Goal: Task Accomplishment & Management: Manage account settings

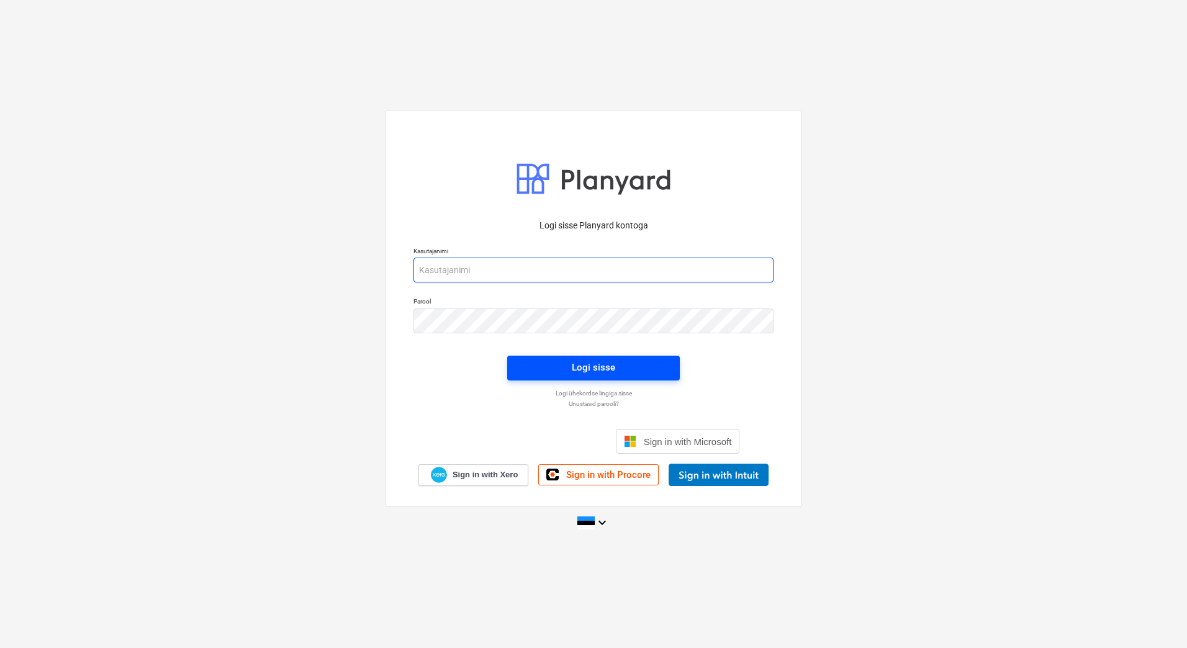
type input "[EMAIL_ADDRESS][PERSON_NAME][DOMAIN_NAME]"
click at [617, 363] on span "Logi sisse" at bounding box center [593, 368] width 143 height 16
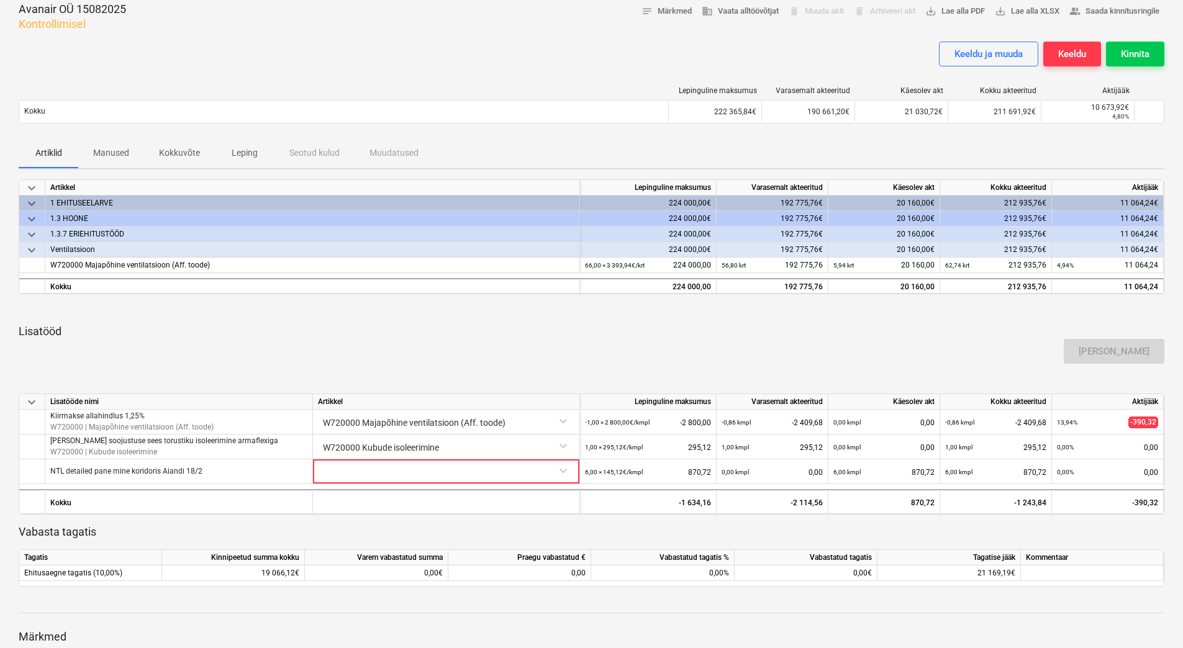
scroll to position [64, 0]
click at [969, 47] on div "Keeldu ja muuda" at bounding box center [988, 55] width 68 height 16
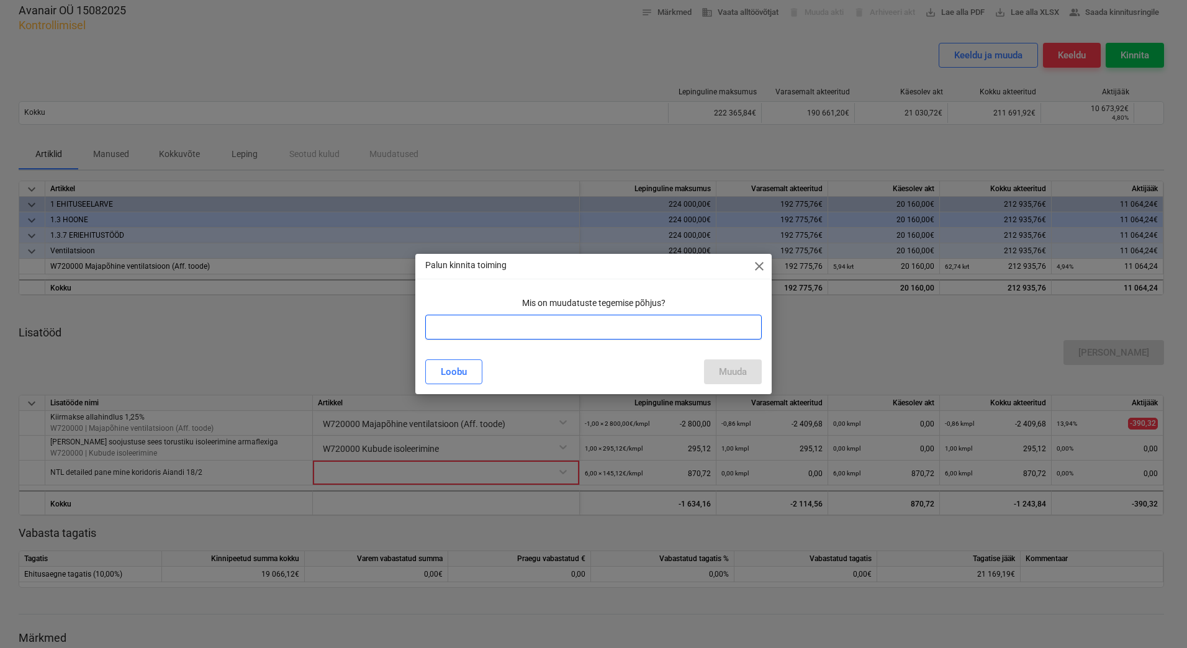
click at [524, 333] on input "text" at bounding box center [593, 327] width 337 height 25
type input "Lisatud kiirmakse osa"
click at [746, 364] on div "Muuda" at bounding box center [733, 372] width 28 height 16
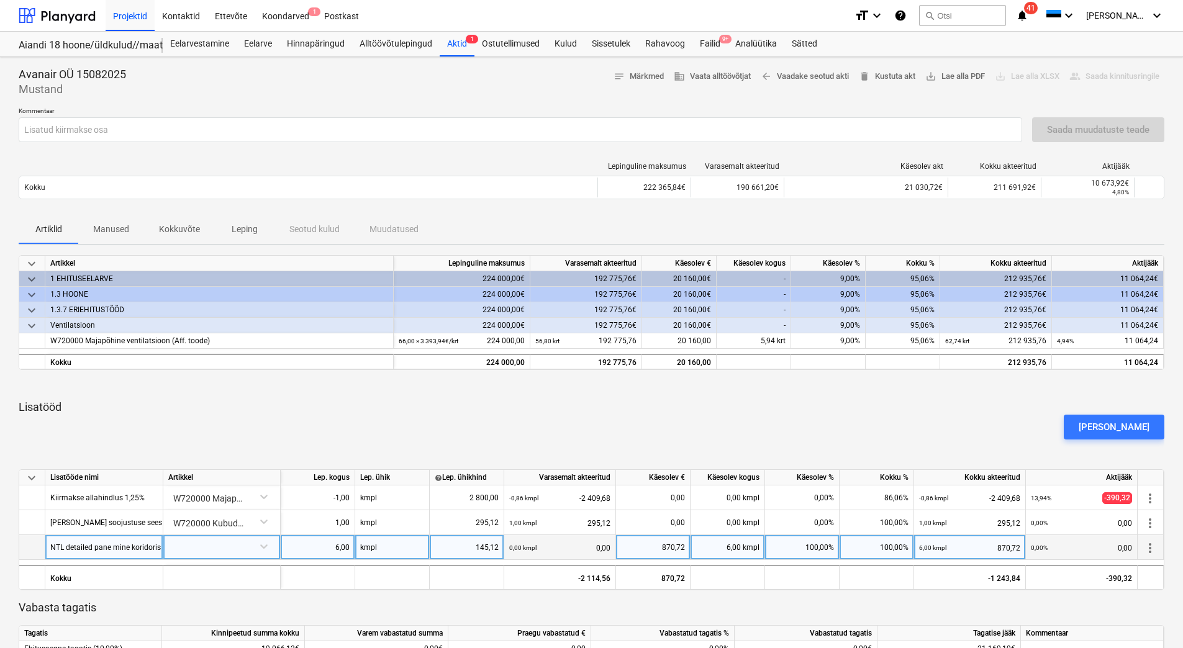
click at [233, 540] on div at bounding box center [221, 546] width 107 height 22
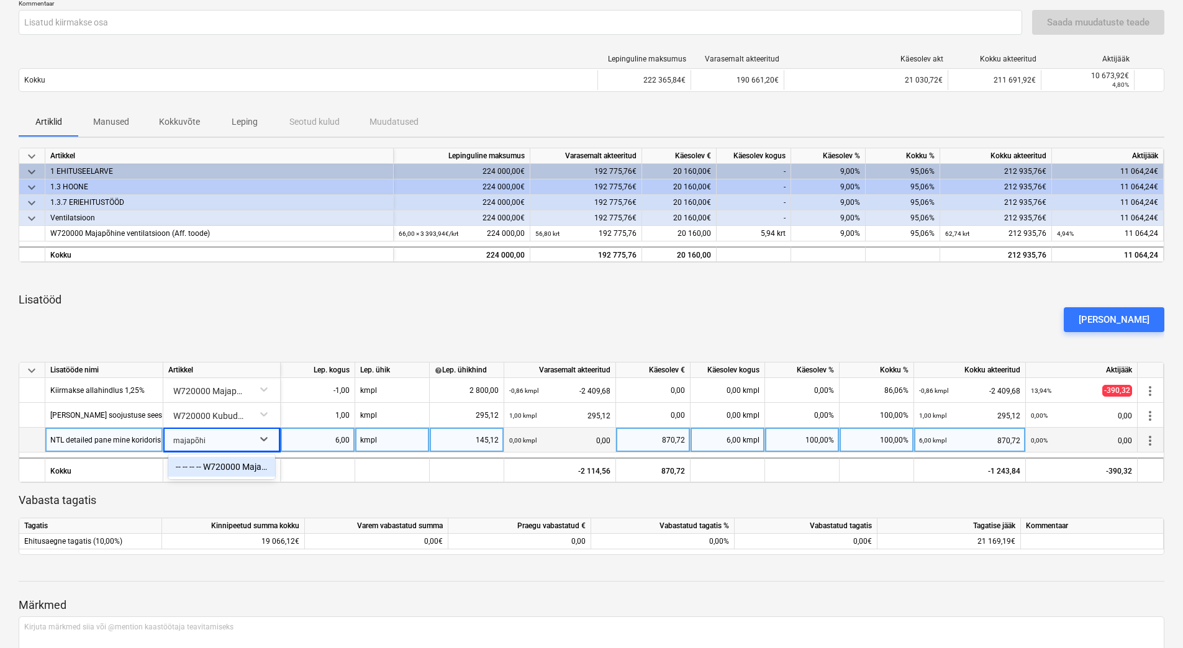
type input "majapõhin"
click at [217, 456] on div "-- -- -- -- W720000 Majapõhine ventilatsioon (Aff. toode)" at bounding box center [221, 467] width 107 height 25
click at [218, 464] on div "-- -- -- -- W720000 Majapõhine ventilatsioon (Aff. toode)" at bounding box center [221, 467] width 107 height 20
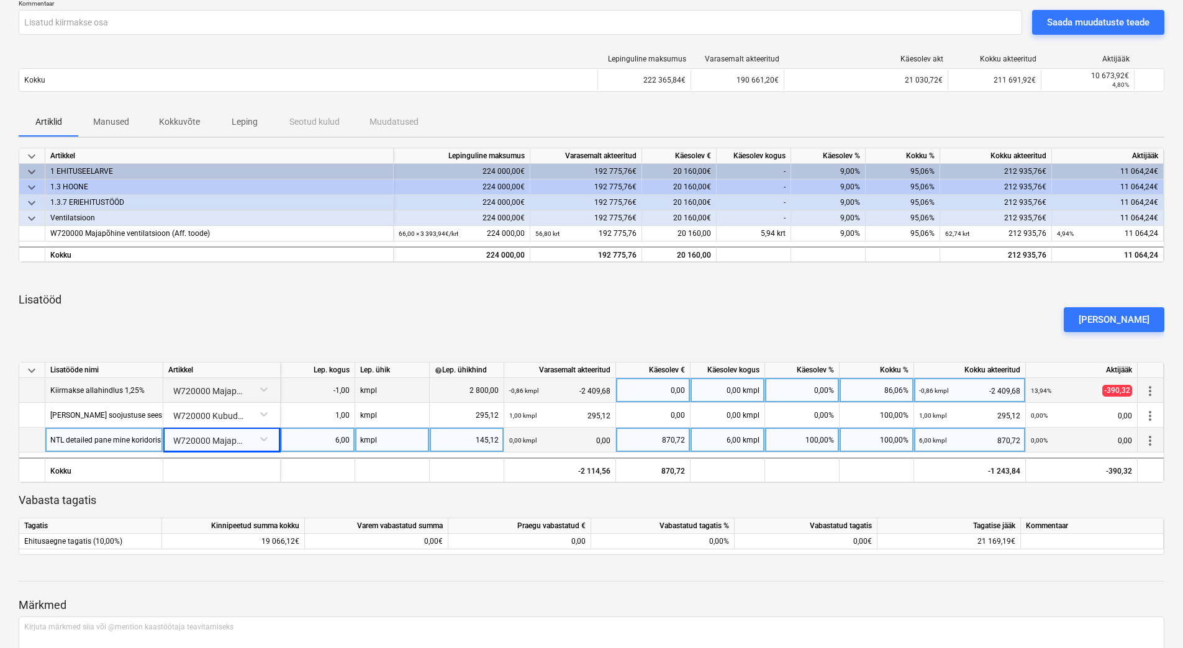
click at [811, 389] on div "0,00%" at bounding box center [802, 390] width 75 height 25
type input "9"
click at [720, 303] on div "[PERSON_NAME]" at bounding box center [592, 319] width 1156 height 35
click at [411, 298] on p "Lisatööd" at bounding box center [592, 299] width 1146 height 15
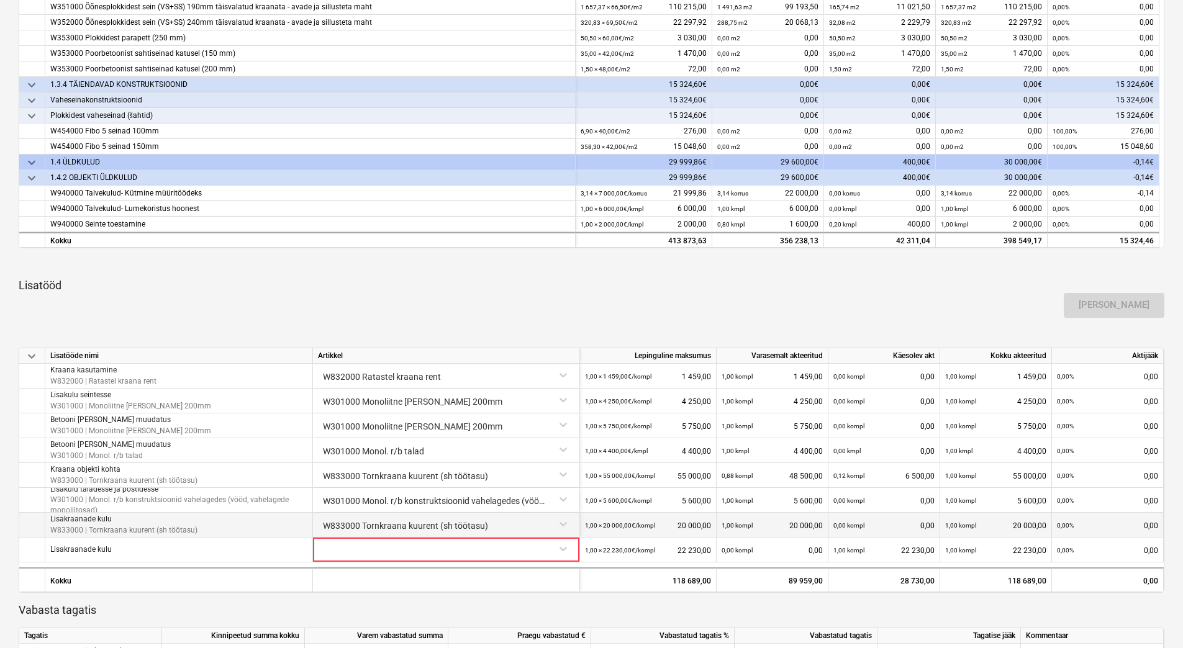
scroll to position [651, 0]
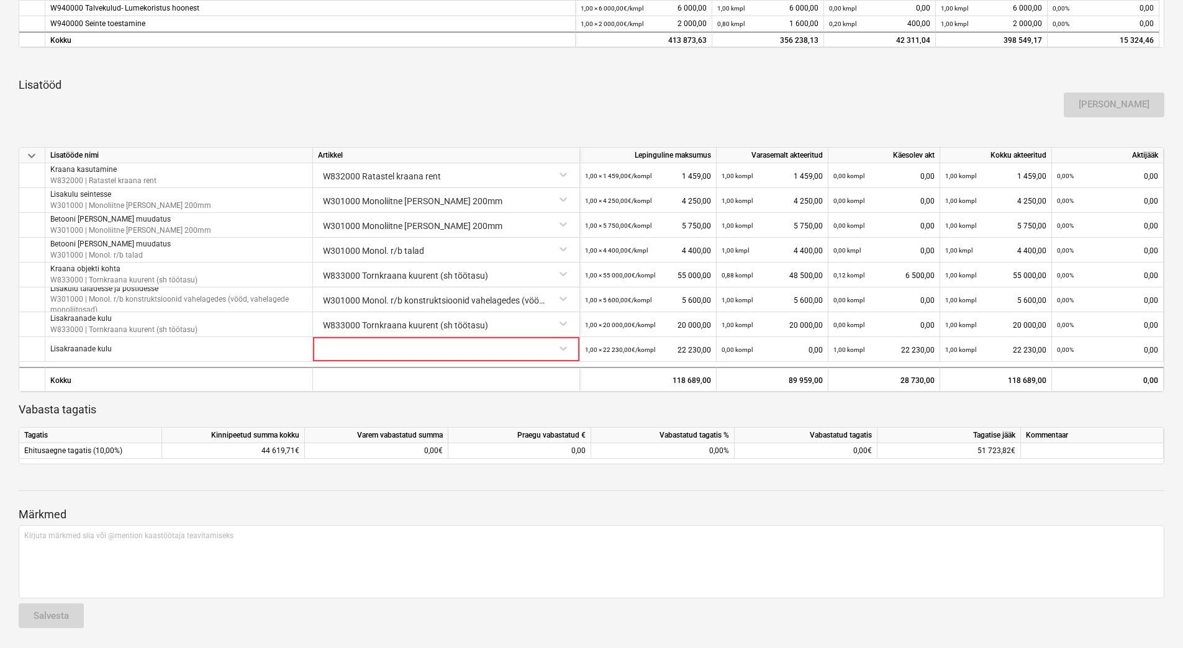
click at [714, 83] on p "Lisatööd" at bounding box center [592, 85] width 1146 height 15
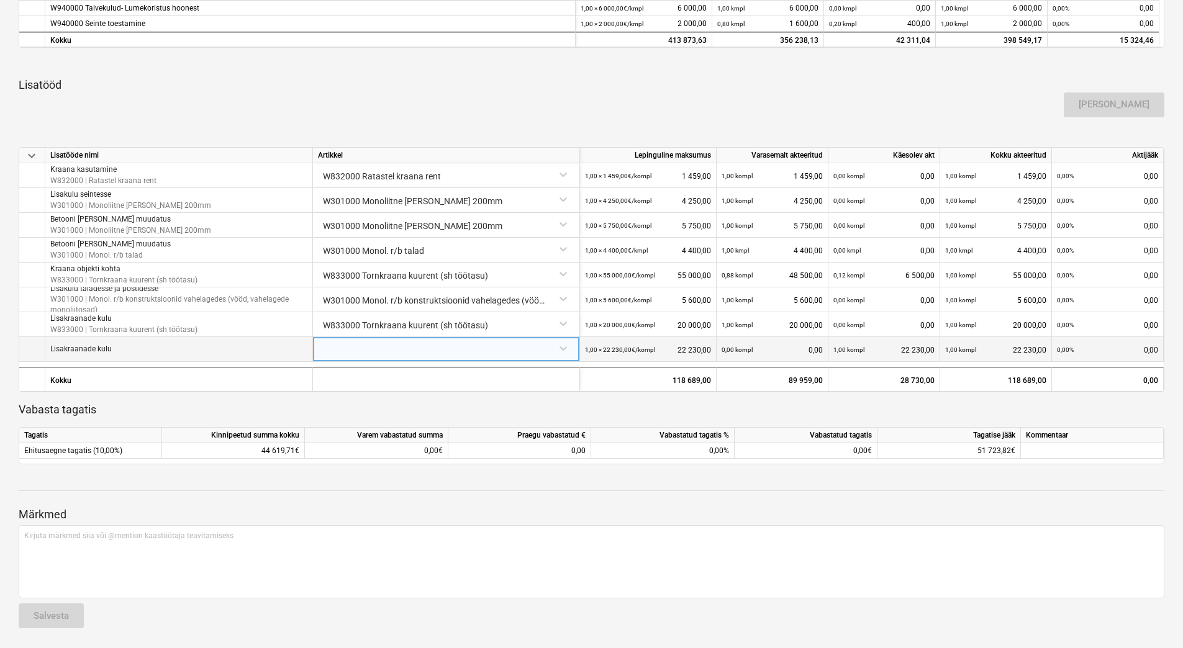
click at [359, 351] on div at bounding box center [446, 348] width 256 height 22
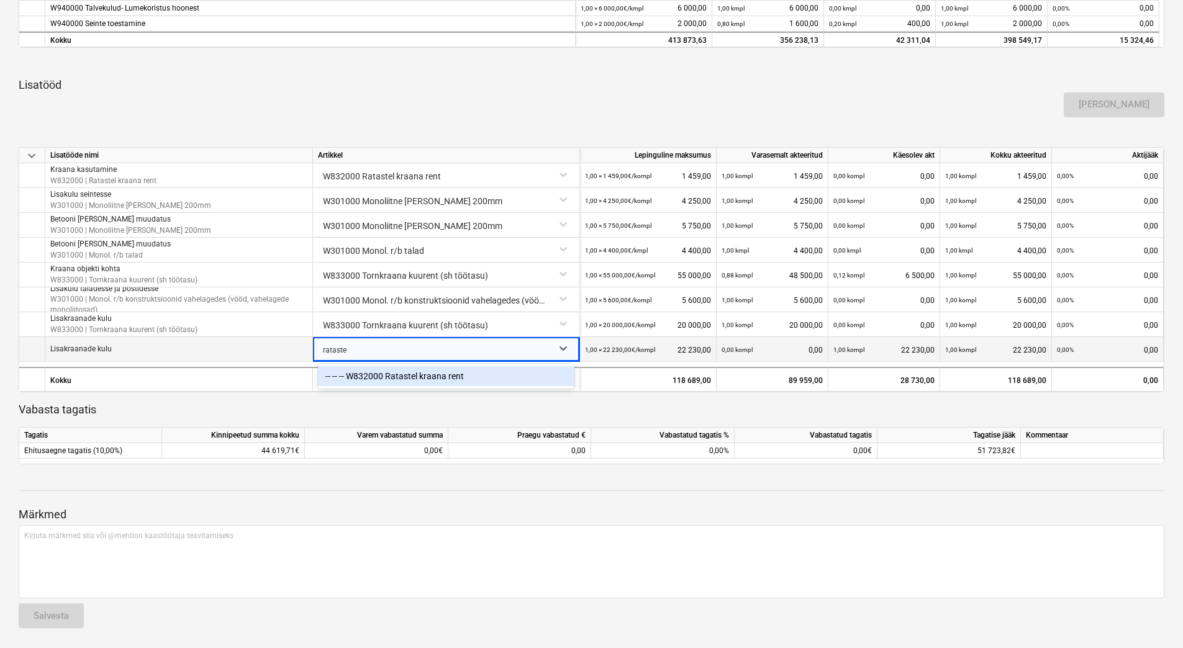
type input "ratastel"
click at [407, 373] on div "-- -- -- W832000 Ratastel kraana rent" at bounding box center [446, 376] width 256 height 20
click at [816, 110] on div "[PERSON_NAME]" at bounding box center [592, 105] width 1156 height 35
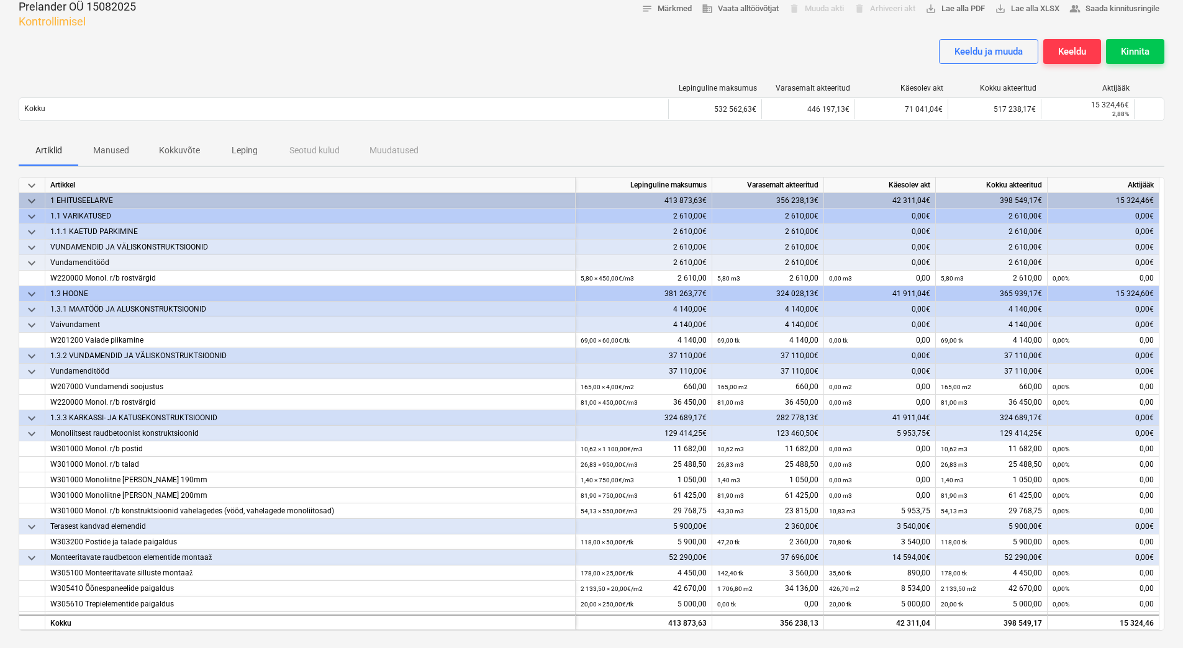
scroll to position [0, 0]
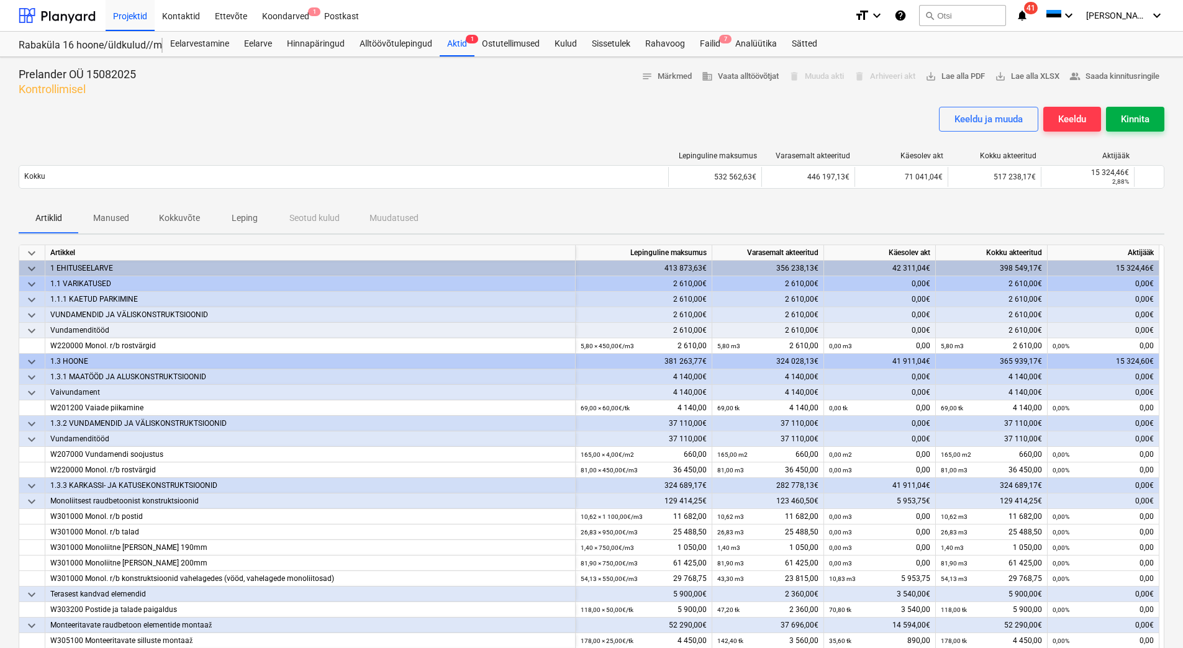
click at [1141, 121] on div "Kinnita" at bounding box center [1135, 119] width 29 height 16
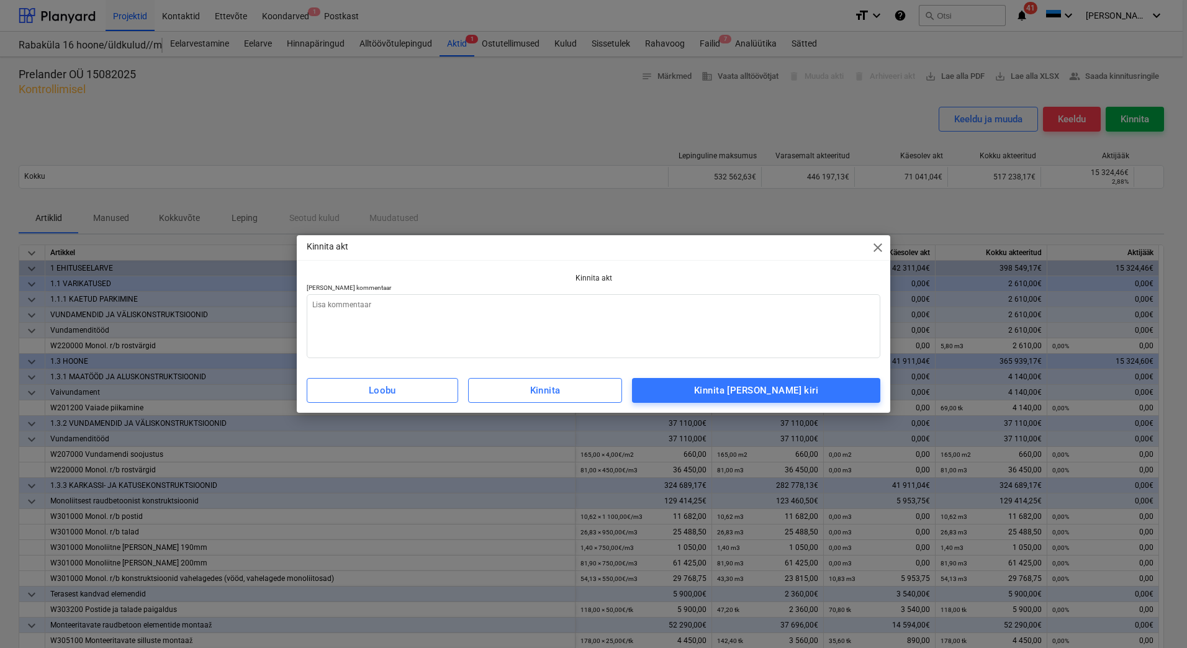
type textarea "x"
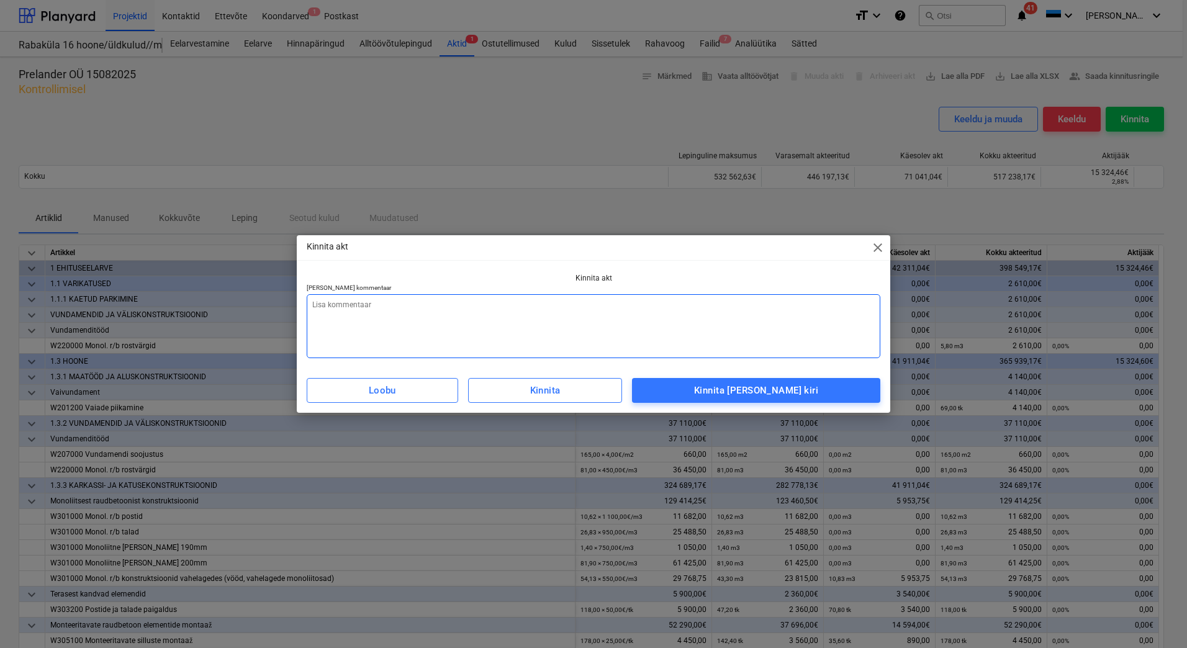
click at [421, 319] on textarea at bounding box center [594, 326] width 574 height 64
type textarea "L"
type textarea "x"
type textarea "Li"
type textarea "x"
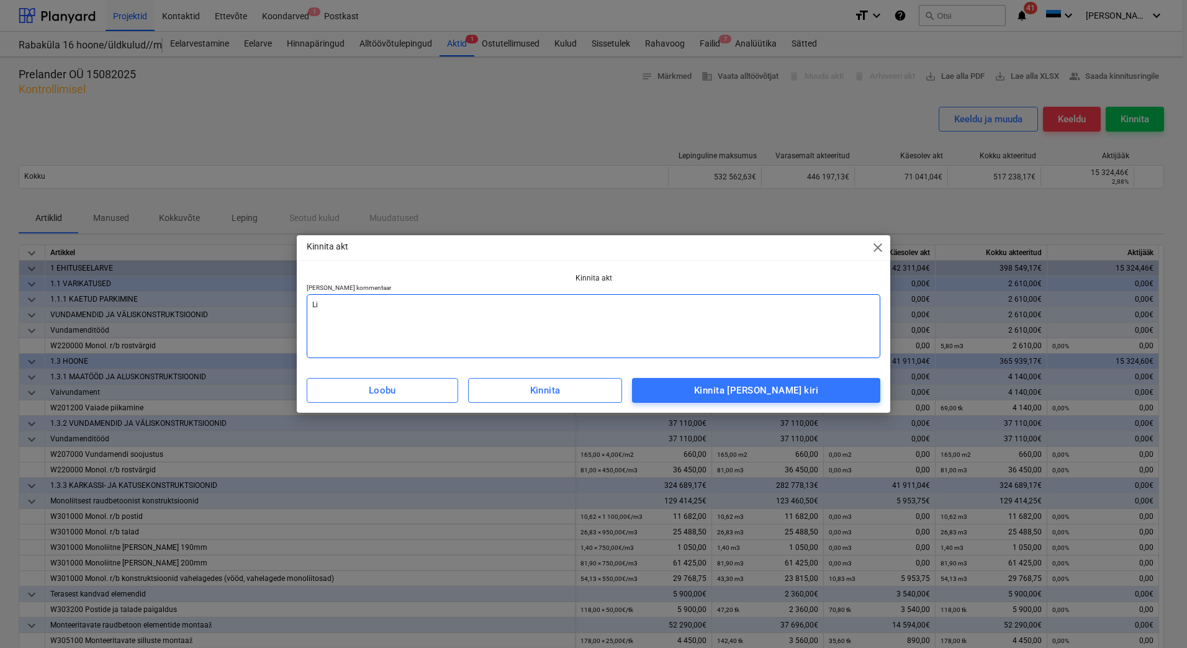
type textarea "Lis"
type textarea "x"
type textarea "Lisa"
type textarea "x"
type textarea "Lisad"
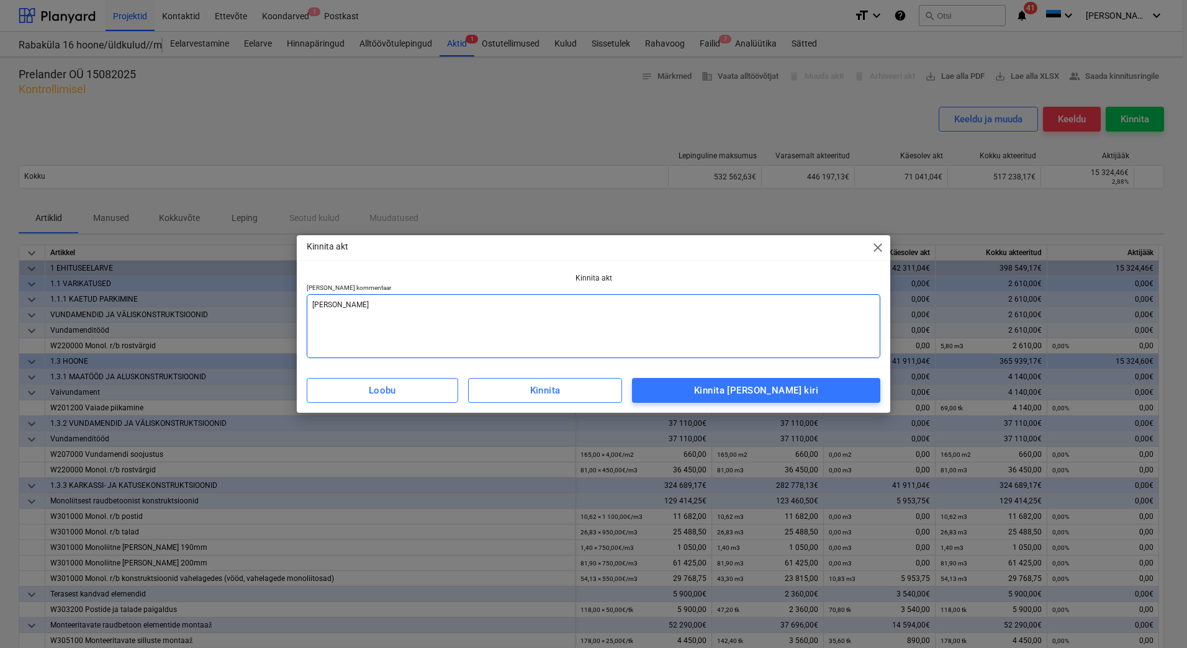
type textarea "x"
type textarea "Lisada"
type textarea "x"
type textarea "Lisada"
type textarea "x"
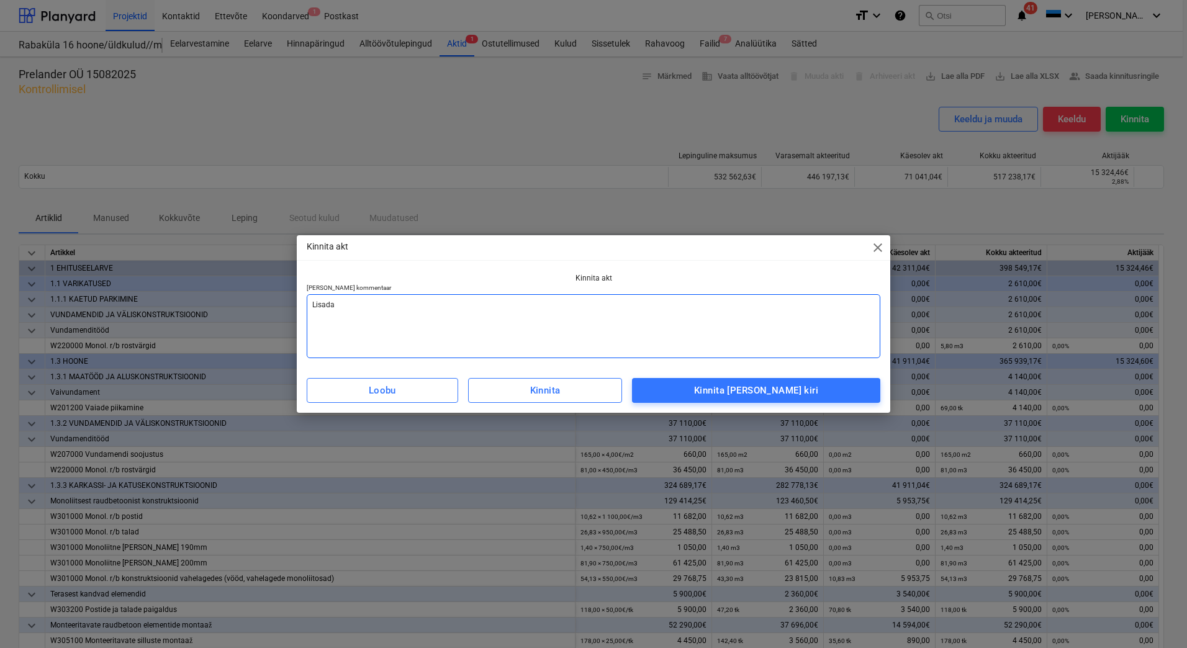
type textarea "Lisada a"
type textarea "x"
type textarea "Lisada ak"
type textarea "x"
type textarea "Lisada akt"
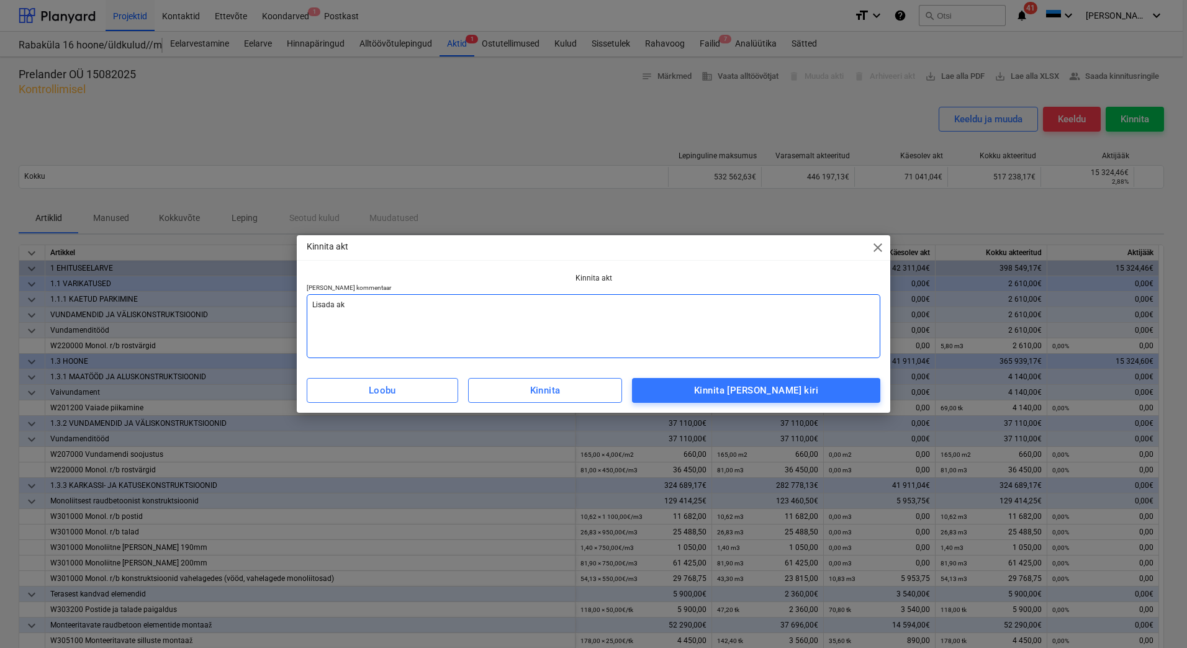
type textarea "x"
type textarea "Lisada ak"
type textarea "x"
type textarea "Lisada a"
type textarea "x"
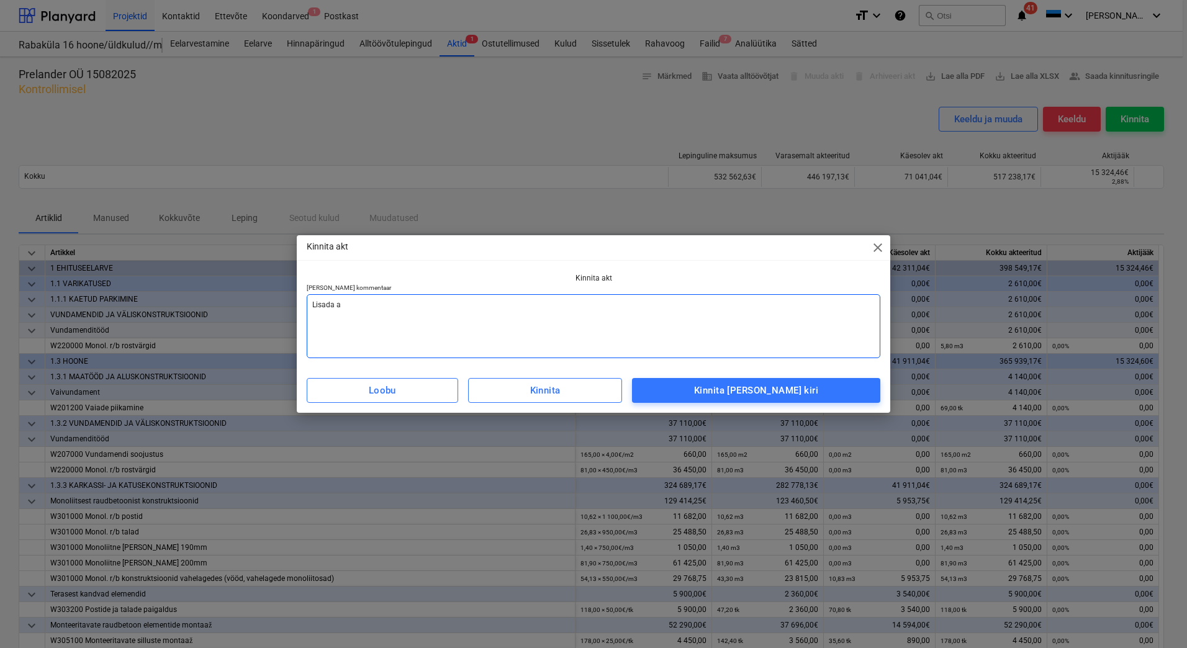
type textarea "Lisada"
type textarea "x"
type textarea "Lisada a"
type textarea "x"
type textarea "Lisada ar"
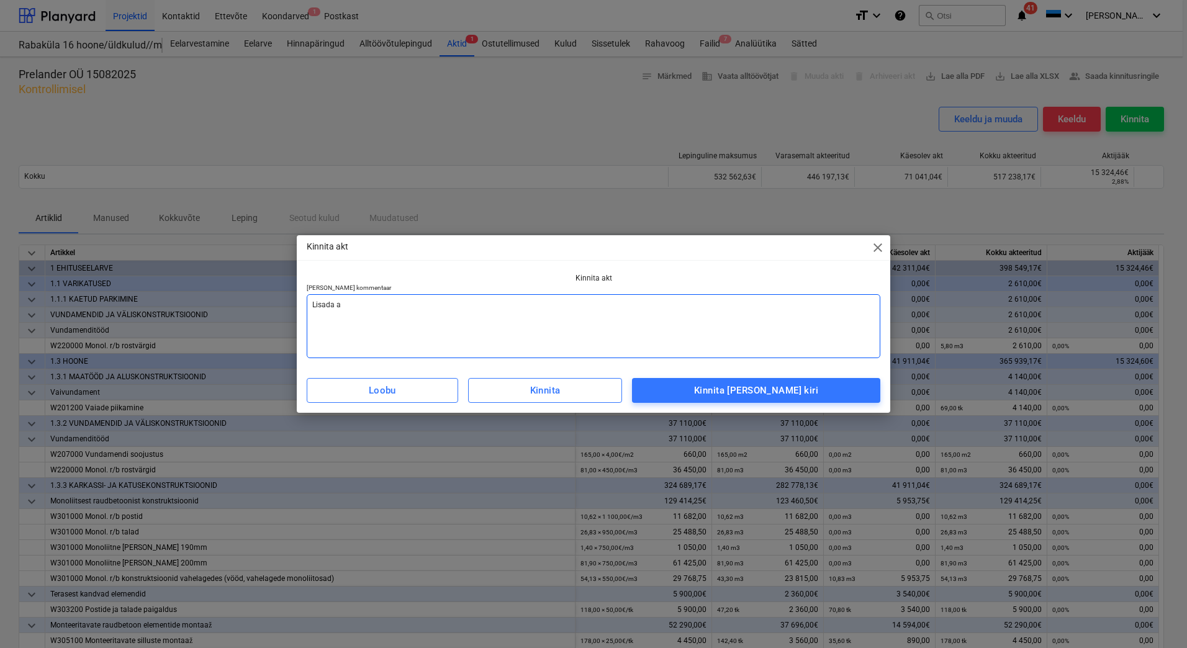
type textarea "x"
type textarea "Lisada arv"
type textarea "x"
type textarea "Lisada arve"
type textarea "x"
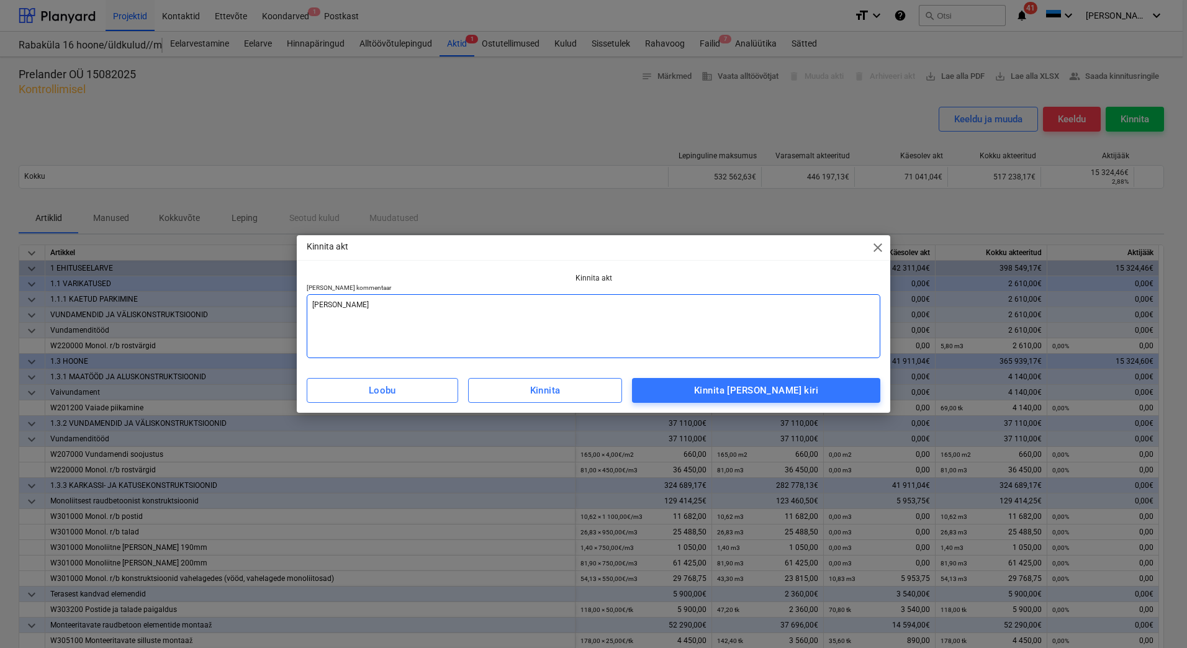
type textarea "Lisada arve"
type textarea "x"
type textarea "Lisada arve v"
type textarea "x"
type textarea "Lisada arve va"
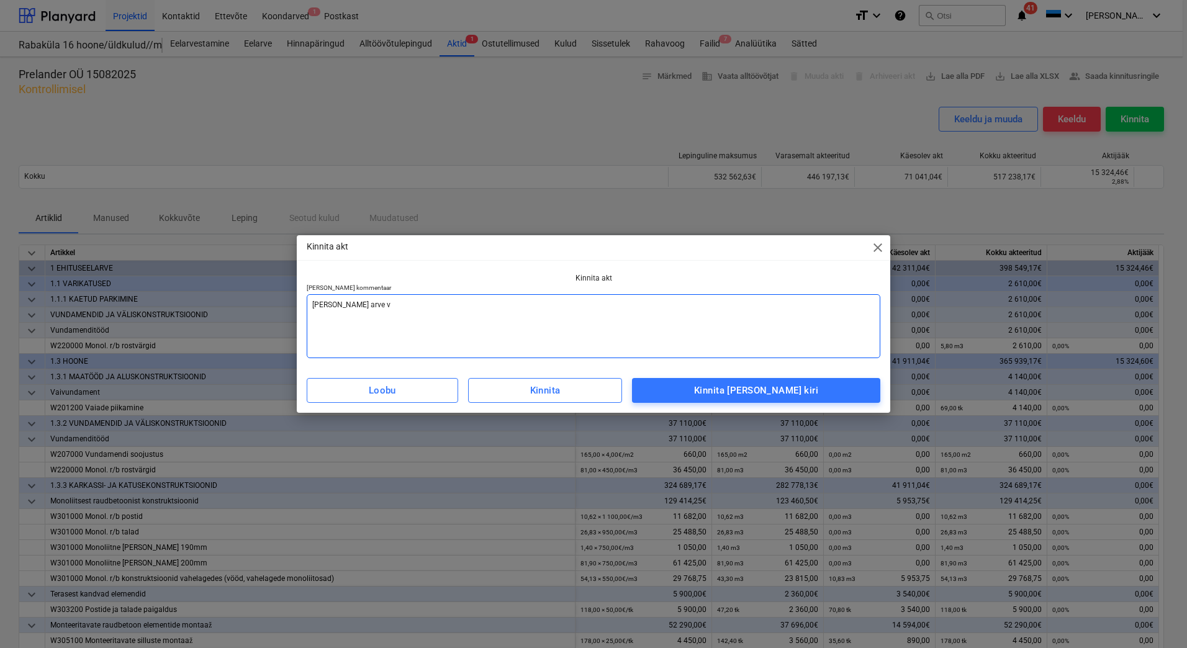
type textarea "x"
type textarea "Lisada arve vas"
type textarea "x"
type textarea "Lisada arve vast"
type textarea "x"
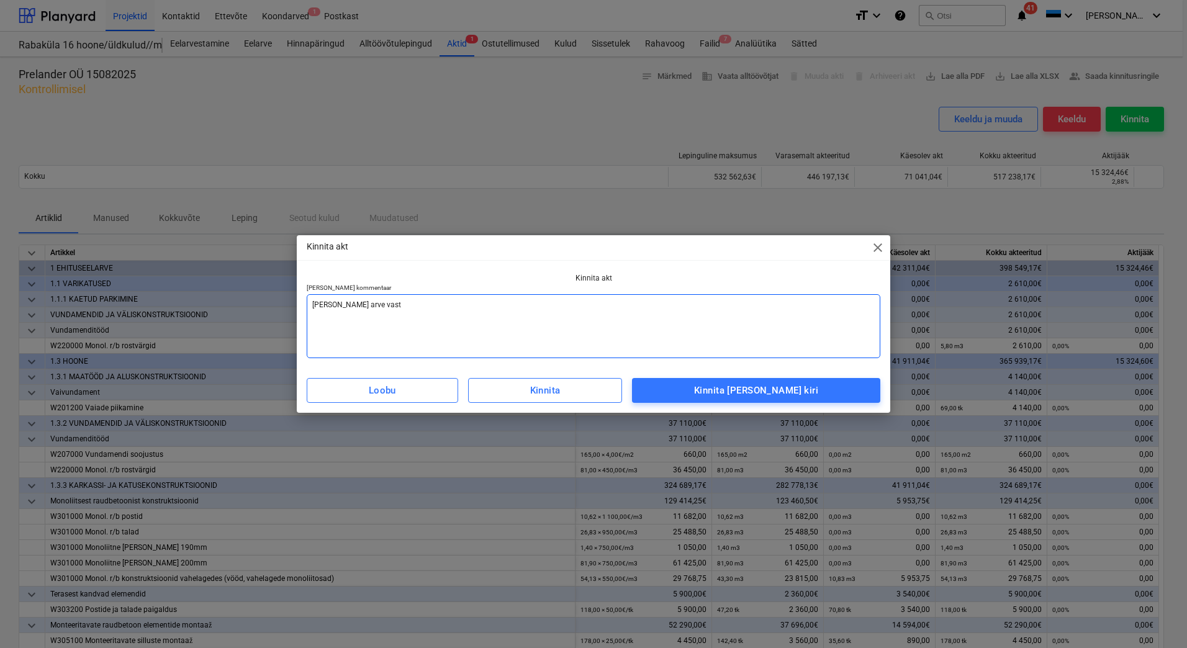
type textarea "Lisada arve vasta"
type textarea "x"
type textarea "Lisada arve vastav"
type textarea "x"
type textarea "Lisada arve vastava"
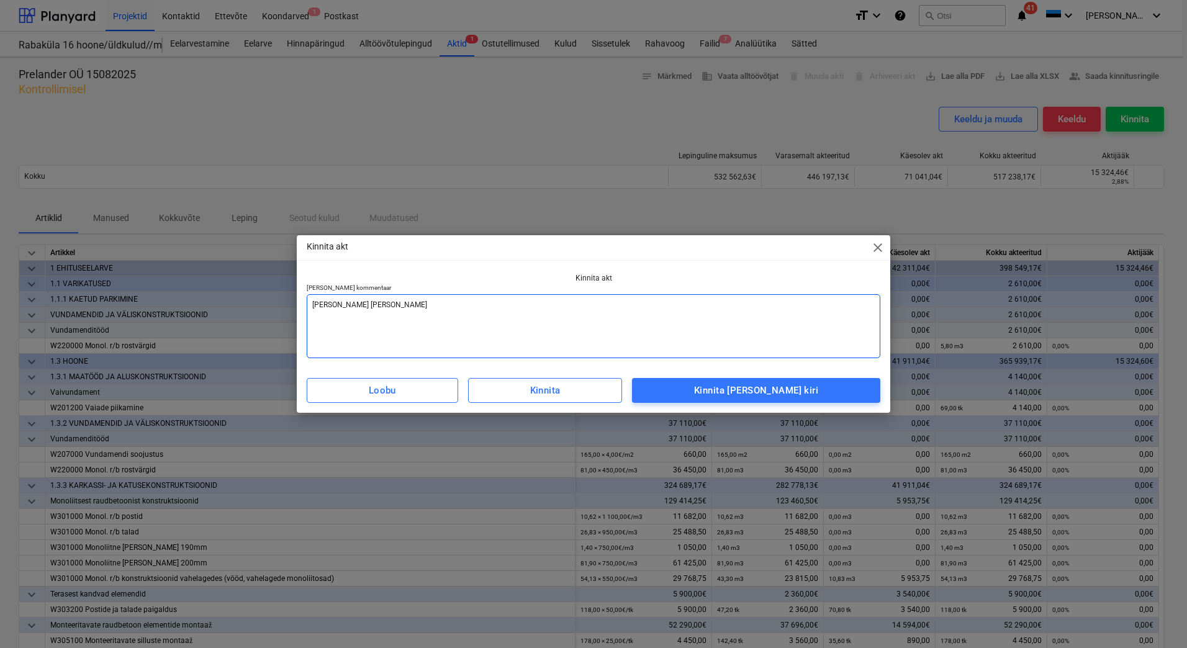
type textarea "x"
type textarea "Lisada arve vastaval"
type textarea "x"
type textarea "Lisada arve vastavalt"
type textarea "x"
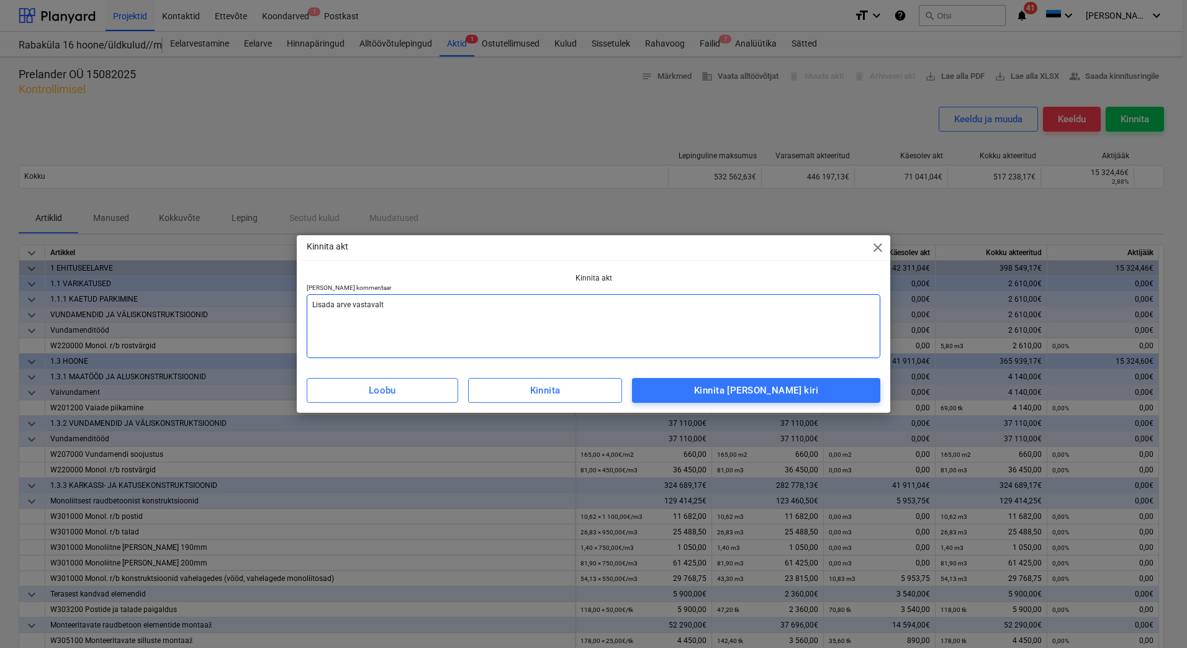
type textarea "Lisada arve vastavalt"
type textarea "x"
type textarea "Lisada arve vastavalt a"
type textarea "x"
type textarea "Lisada arve vastavalt ak"
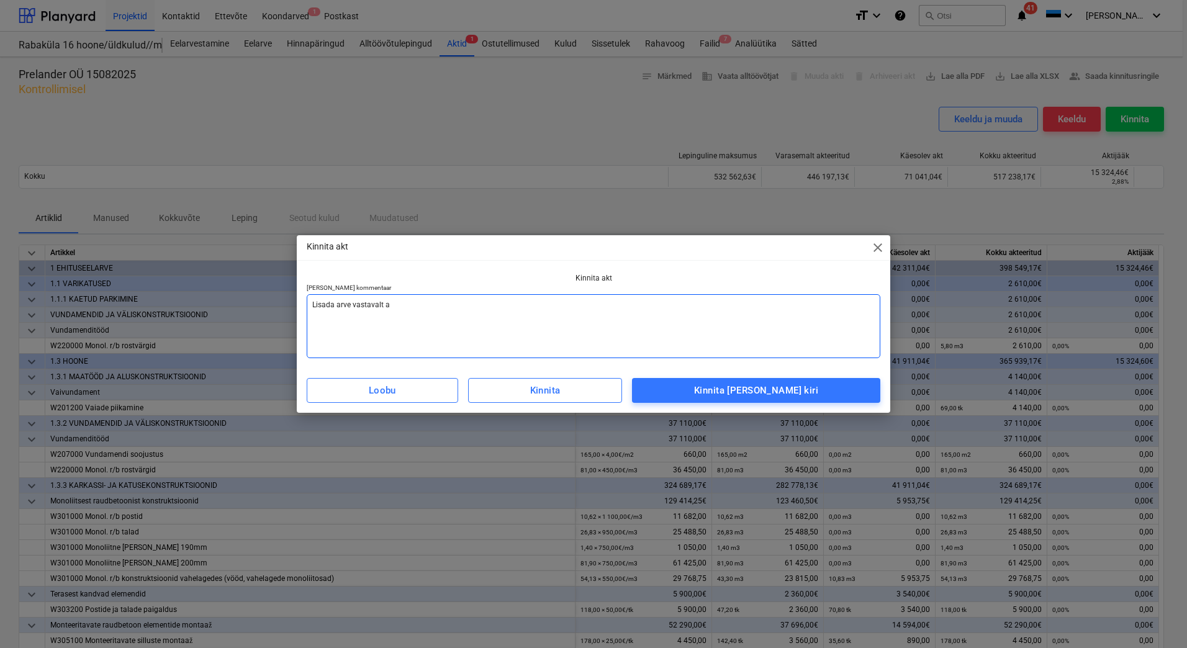
type textarea "x"
type textarea "Lisada arve vastavalt akt"
type textarea "x"
type textarea "Lisada arve vastavalt akti"
type textarea "x"
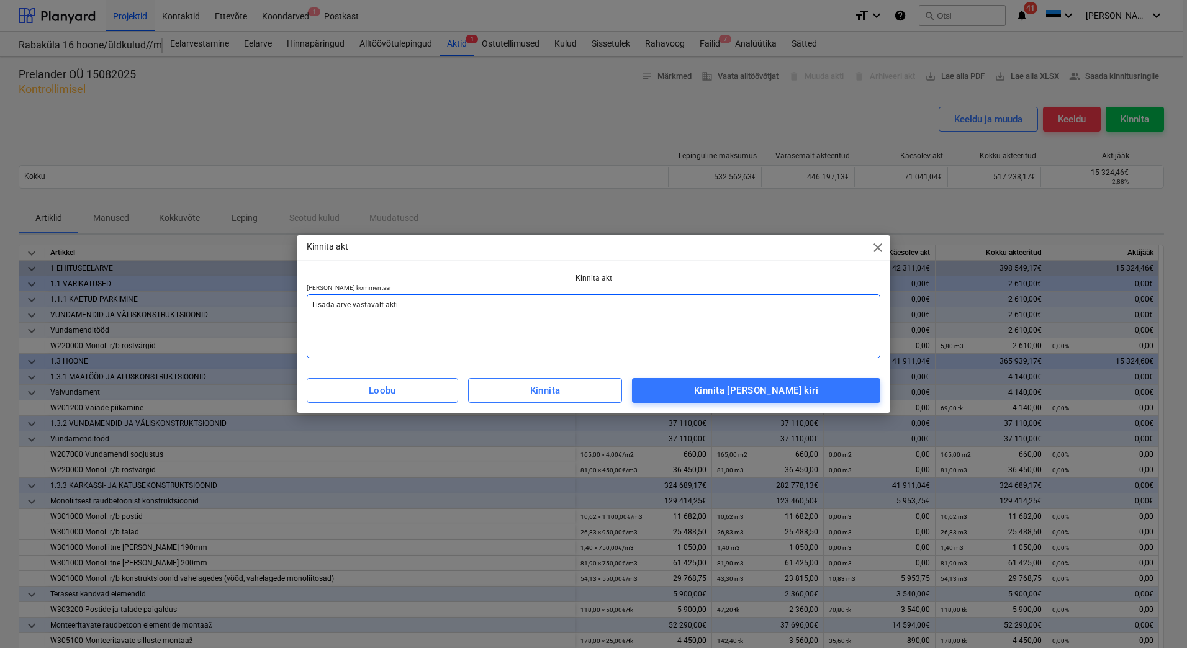
type textarea "Lisada arve vastavalt aktil"
type textarea "x"
type textarea "Lisada arve vastavalt aktile"
type textarea "x"
type textarea "Lisada arve vastavalt aktile."
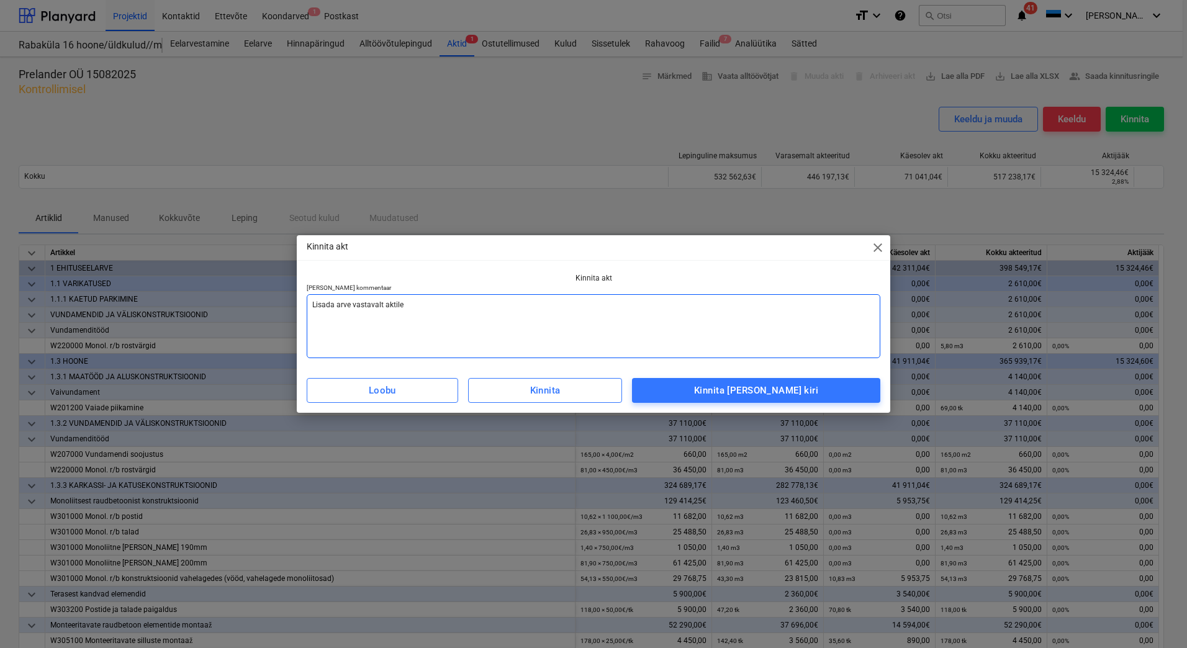
type textarea "x"
type textarea "Lisada arve vastavalt aktile."
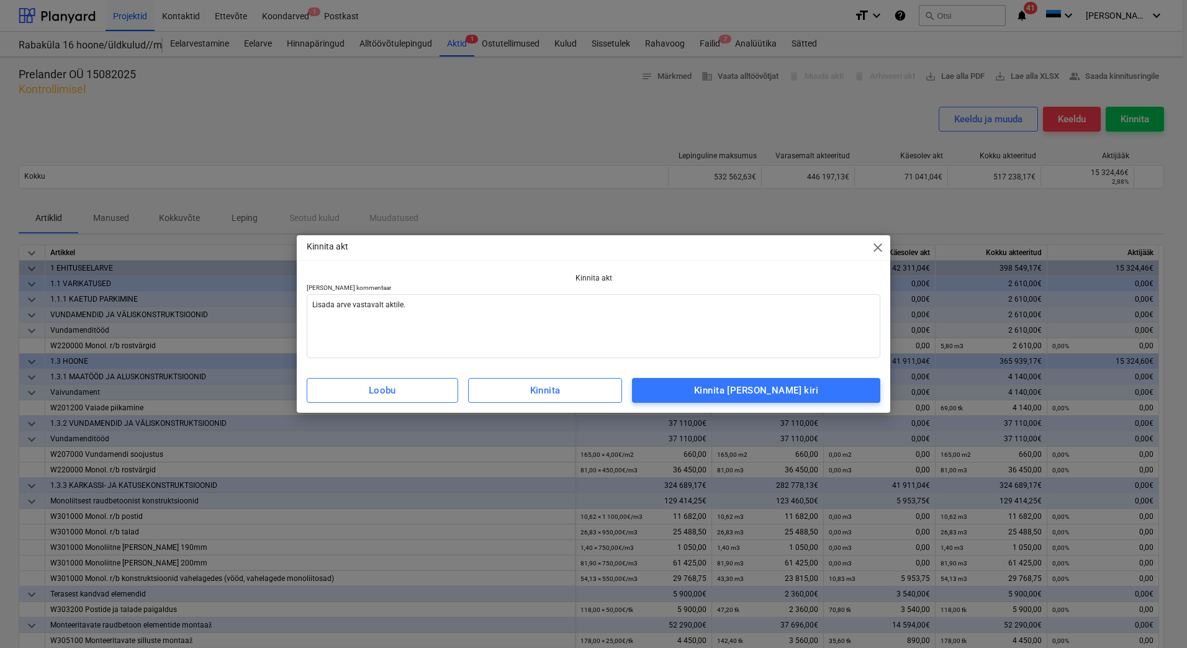
click at [502, 278] on p "Kinnita akt" at bounding box center [594, 278] width 574 height 11
click at [735, 389] on div "Kinnita ja saada kiri" at bounding box center [756, 391] width 124 height 16
type textarea "x"
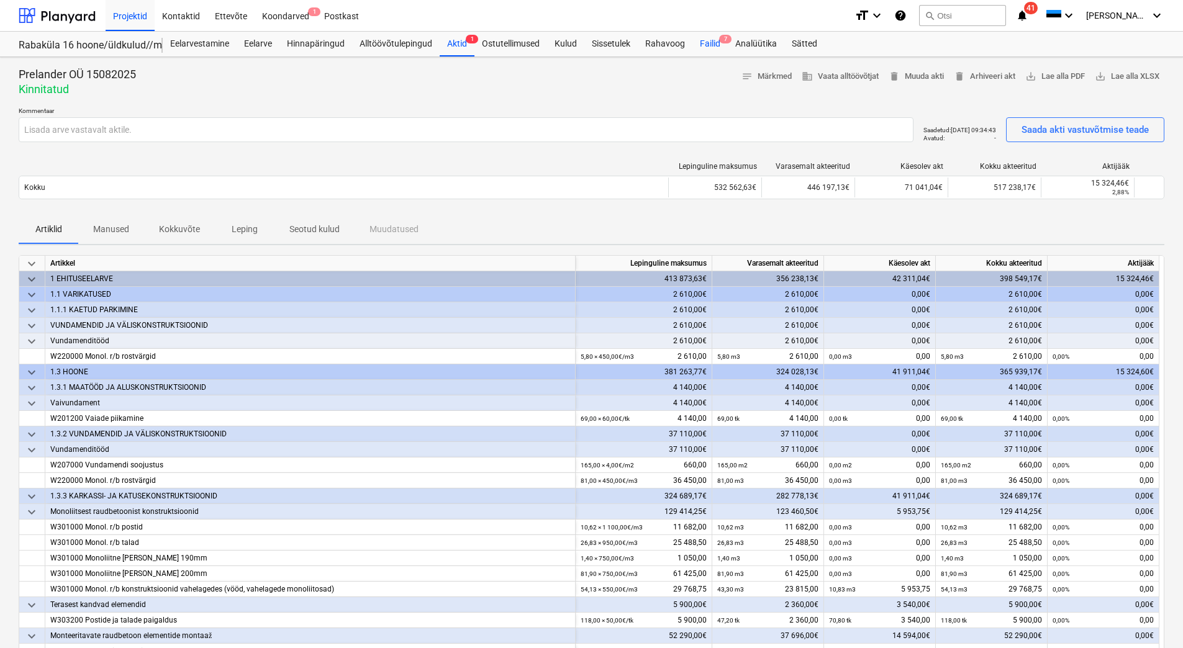
click at [709, 48] on div "Failid 7" at bounding box center [709, 44] width 35 height 25
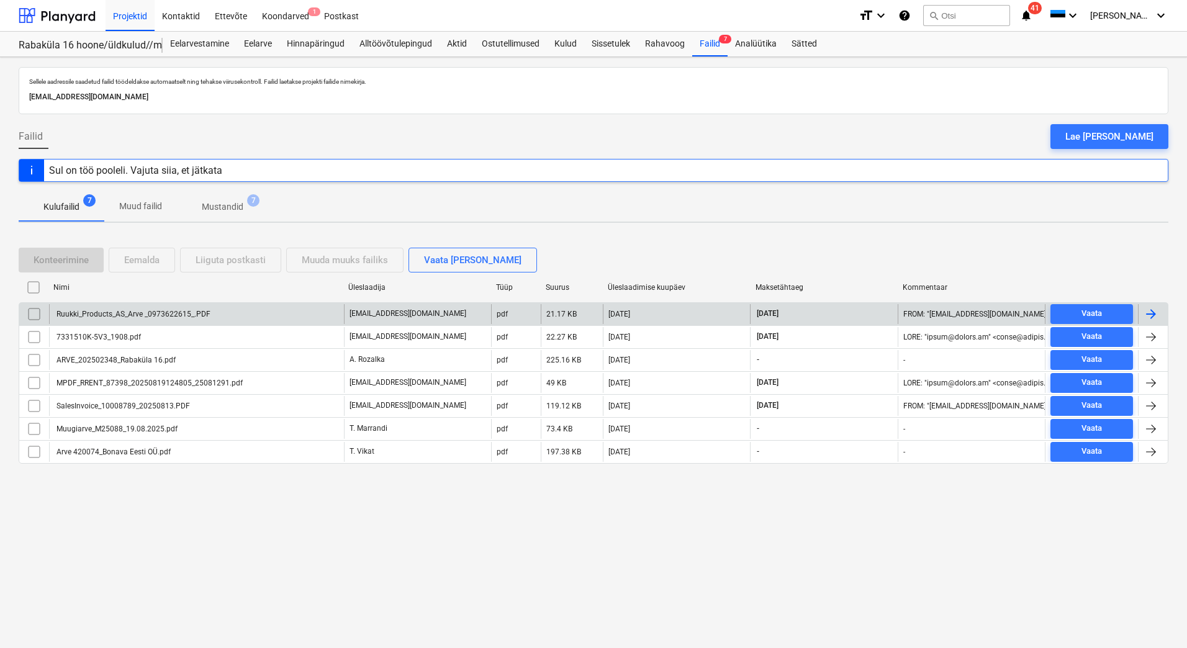
click at [215, 317] on div "Ruukki_Products_AS_Arve _0973622615_.PDF" at bounding box center [196, 314] width 295 height 20
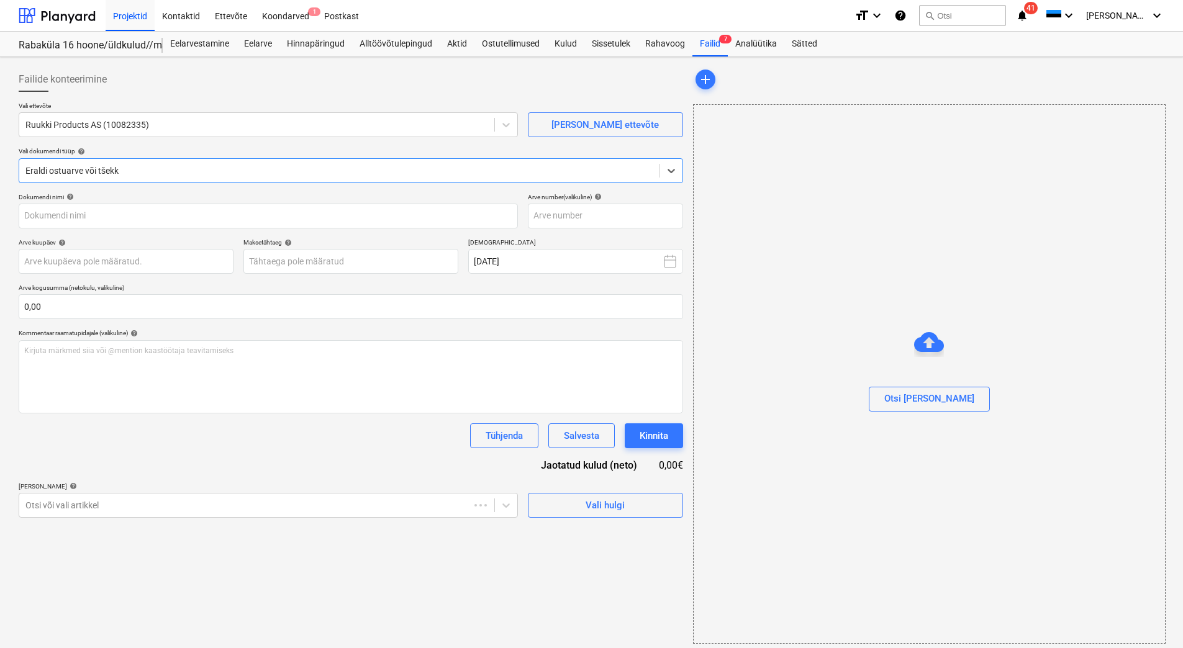
type input "973622615"
type input "18 Aug 2025"
type input "17 Sep 2025"
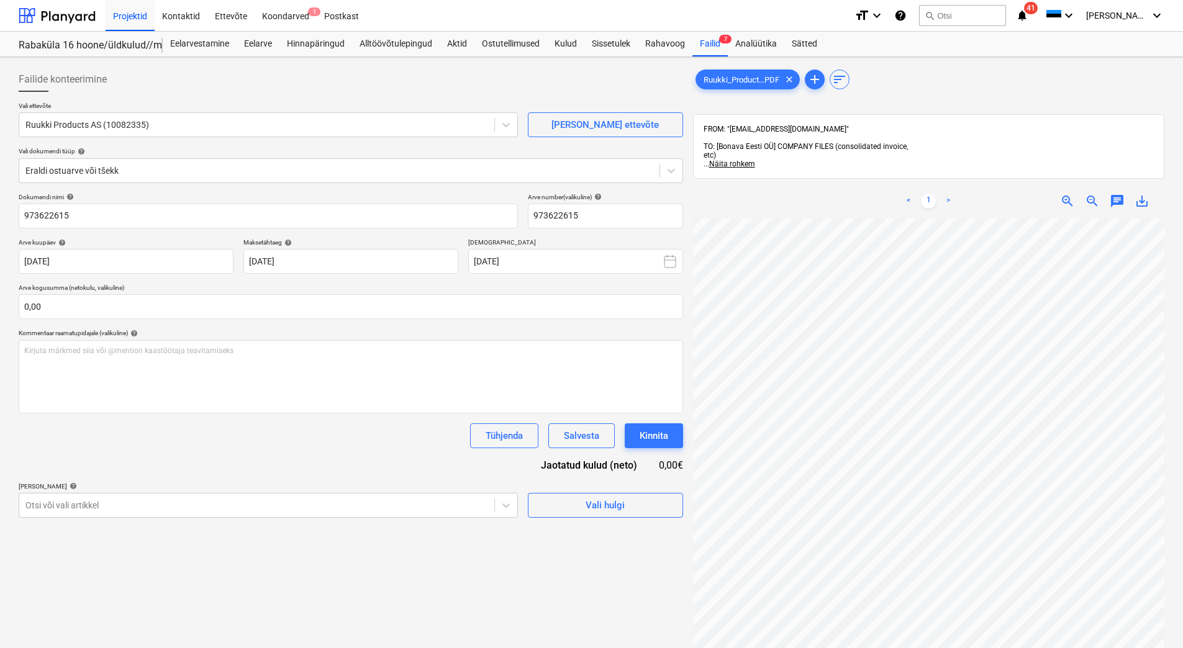
scroll to position [180, 90]
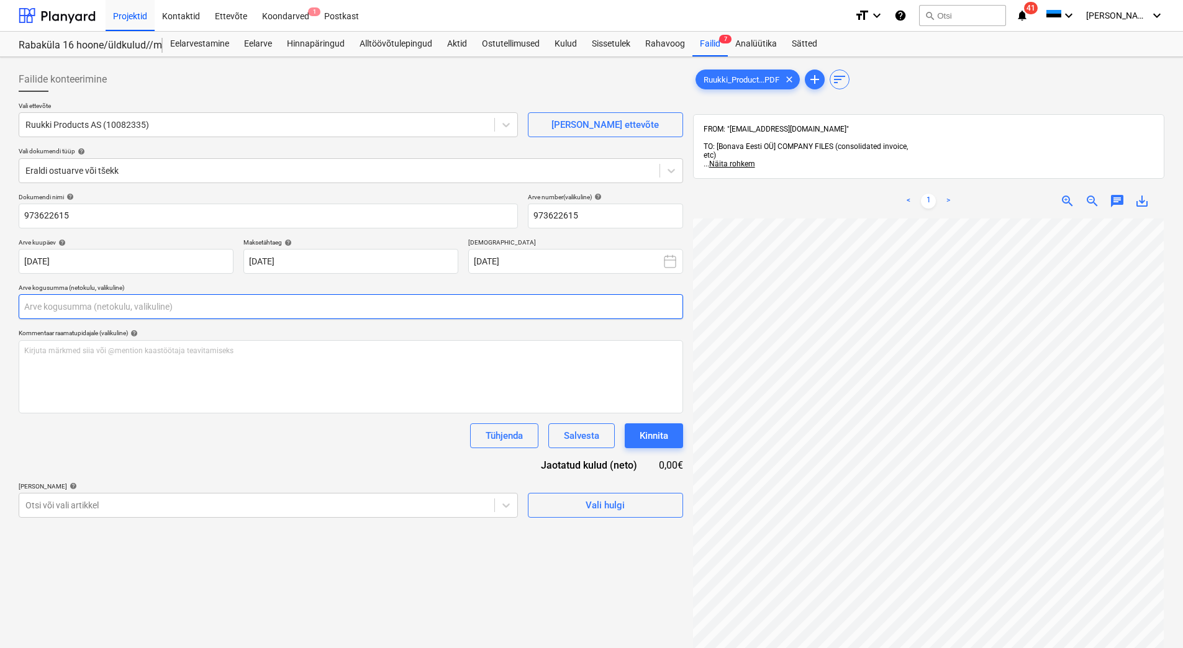
click at [57, 314] on input "text" at bounding box center [351, 306] width 664 height 25
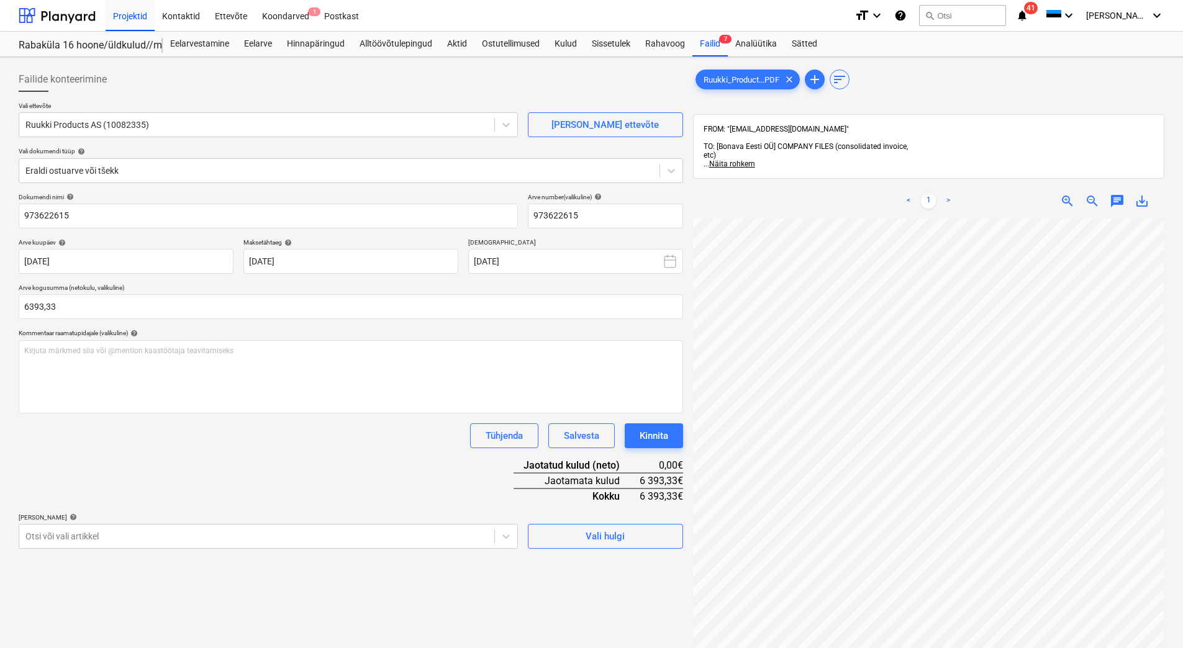
type input "6 393,33"
click at [227, 496] on div "Dokumendi nimi help 973622615 Arve number (valikuline) help 973622615 Arve kuup…" at bounding box center [351, 371] width 664 height 356
click at [57, 538] on body "Projektid Kontaktid Ettevõte Koondarved 1 Postkast format_size keyboard_arrow_d…" at bounding box center [591, 324] width 1183 height 648
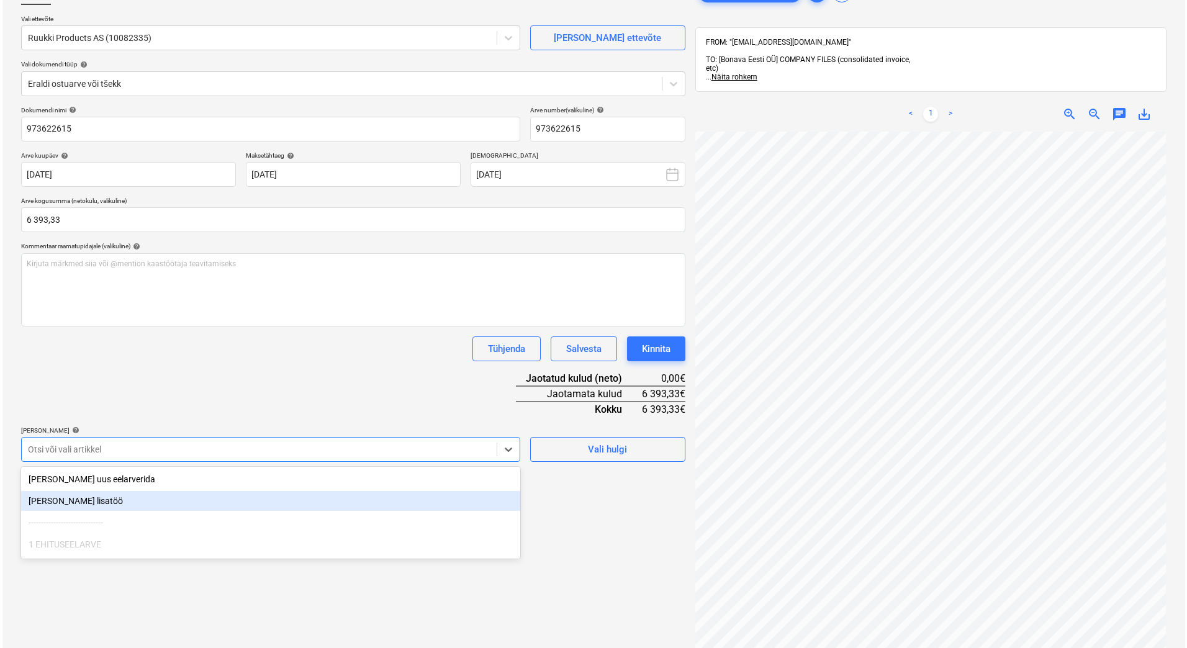
scroll to position [99, 0]
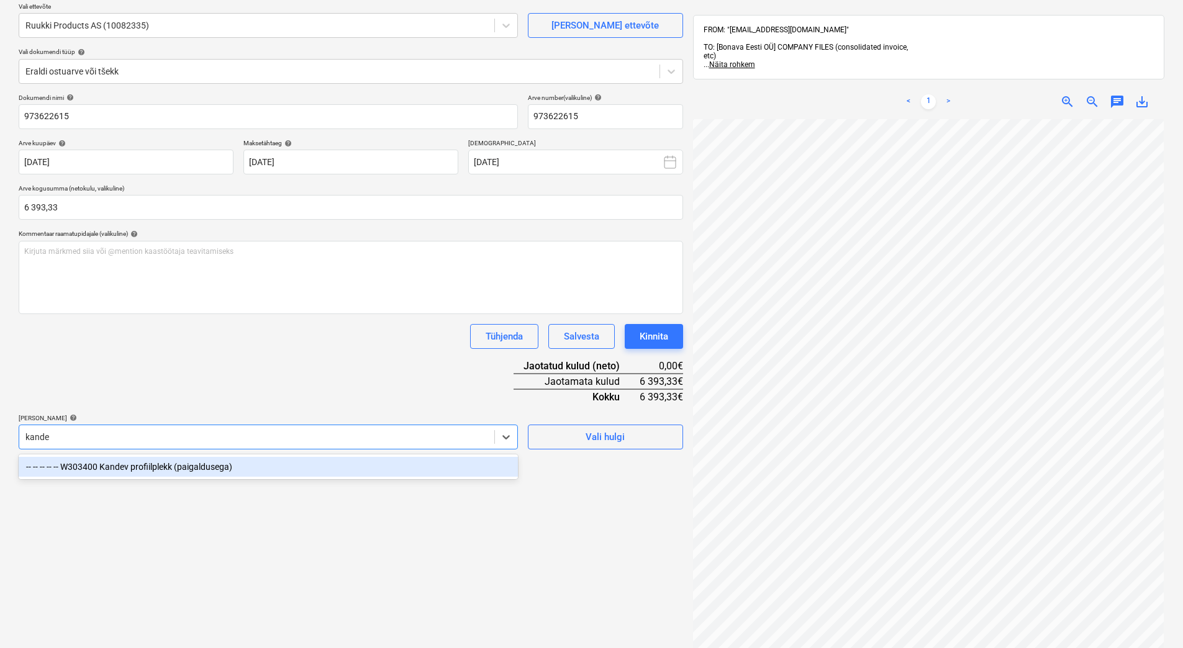
type input "kandev"
click at [212, 464] on div "-- -- -- -- -- W303400 Kandev profiilplekk (paigaldusega)" at bounding box center [268, 467] width 499 height 20
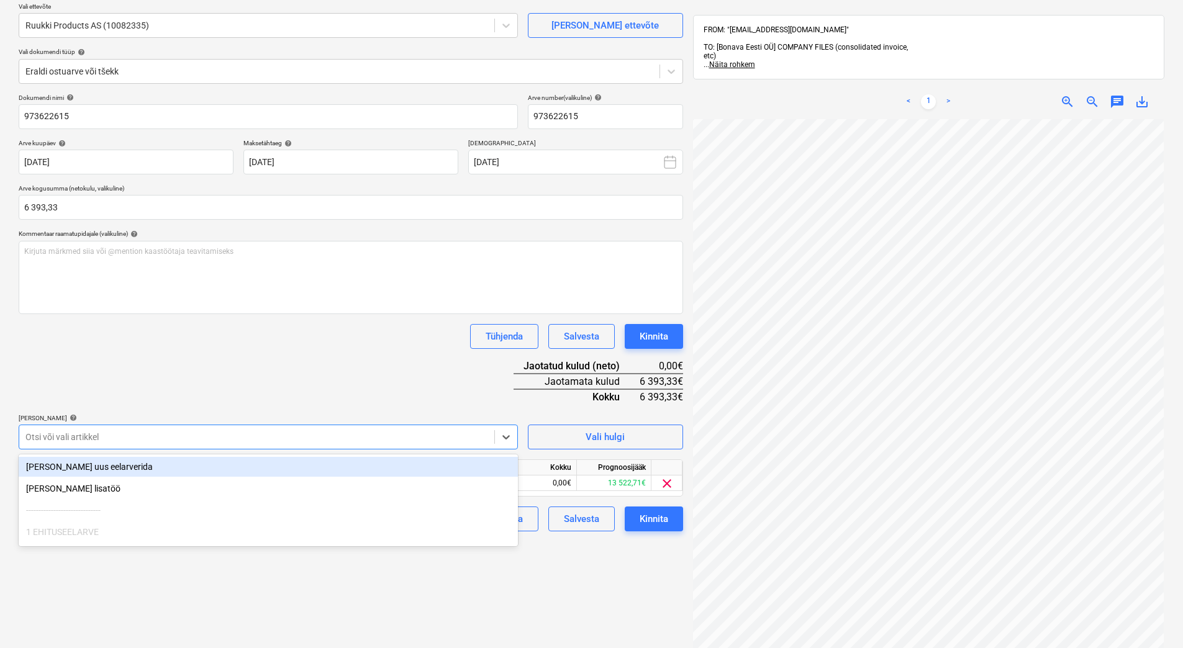
click at [268, 357] on div "Dokumendi nimi help 973622615 Arve number (valikuline) help 973622615 Arve kuup…" at bounding box center [351, 313] width 664 height 438
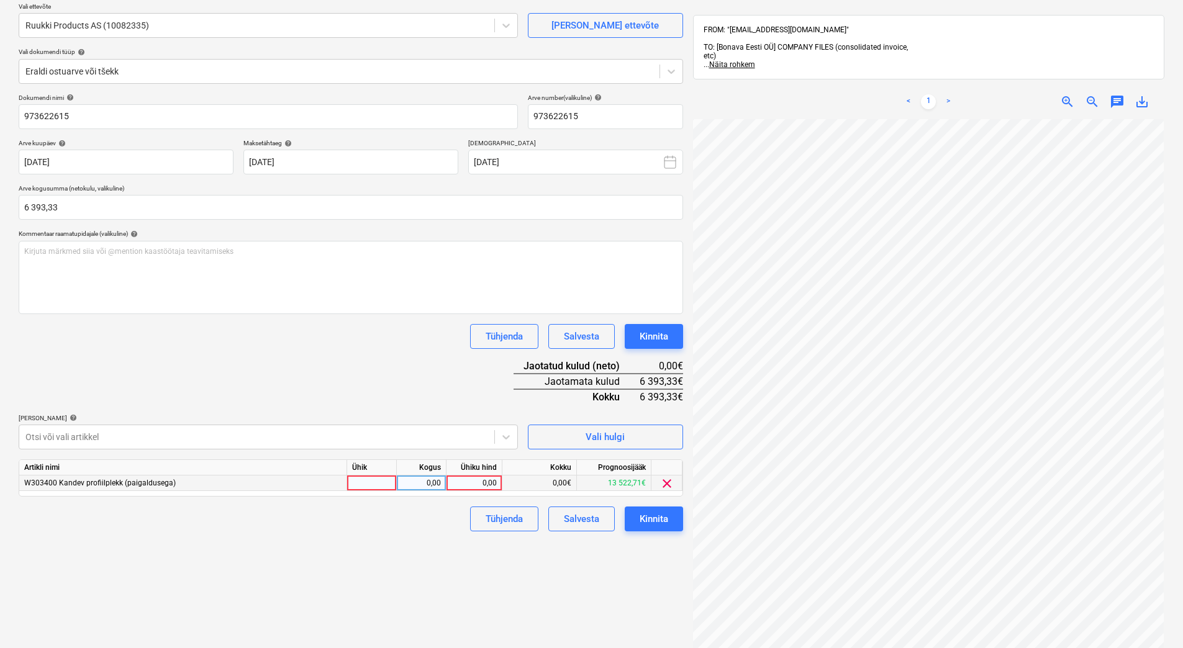
click at [472, 484] on div "0,00" at bounding box center [473, 484] width 45 height 16
type input "6393,33"
click at [325, 326] on div "Tühjenda Salvesta Kinnita" at bounding box center [351, 336] width 664 height 25
click at [661, 520] on div "Kinnita" at bounding box center [654, 519] width 29 height 16
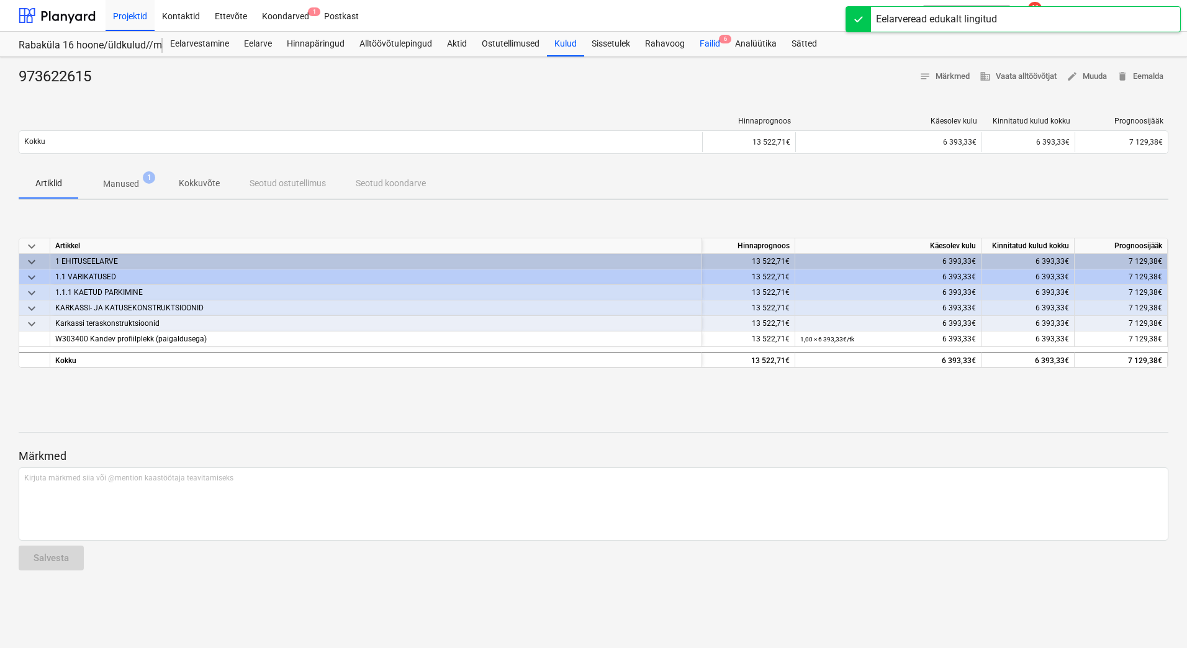
click at [710, 47] on div "Failid 6" at bounding box center [709, 44] width 35 height 25
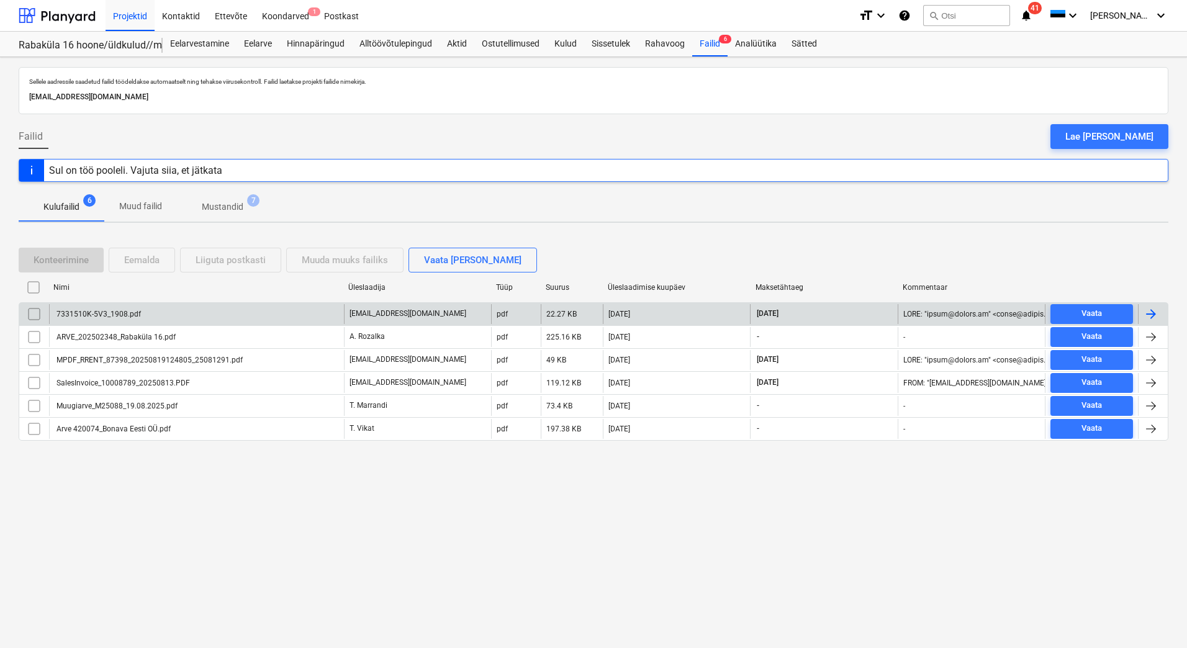
click at [147, 309] on div "7331510K-5V3_1908.pdf" at bounding box center [196, 314] width 295 height 20
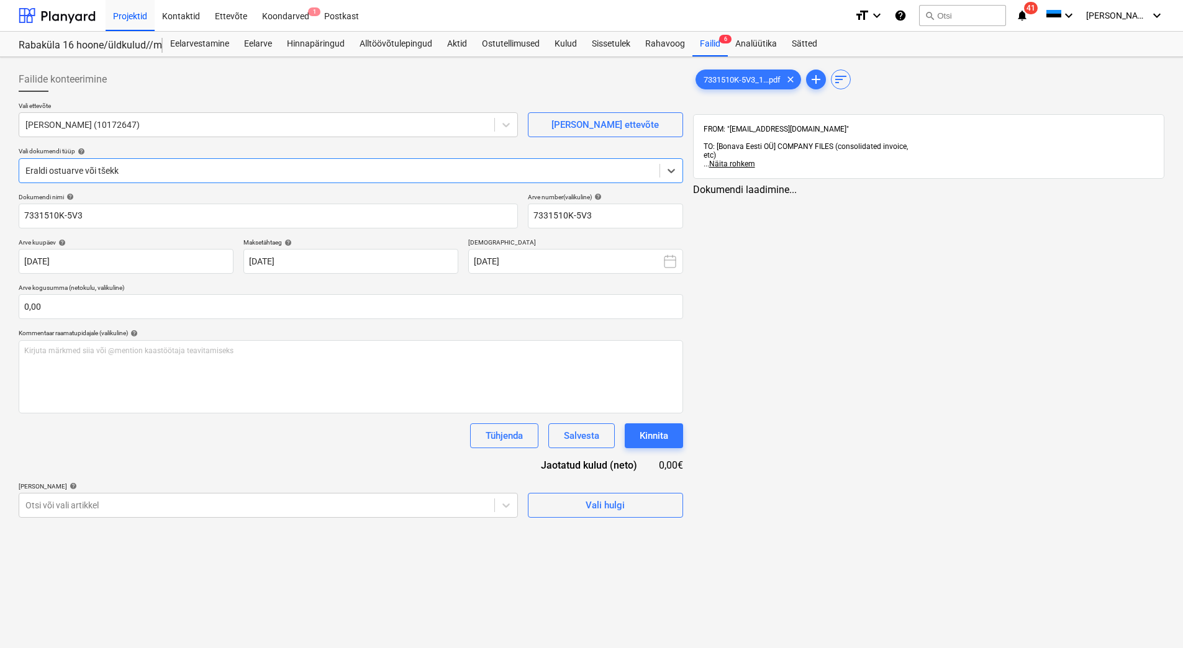
type input "7331510K-5V3"
type input "18 Aug 2025"
type input "17 Sep 2025"
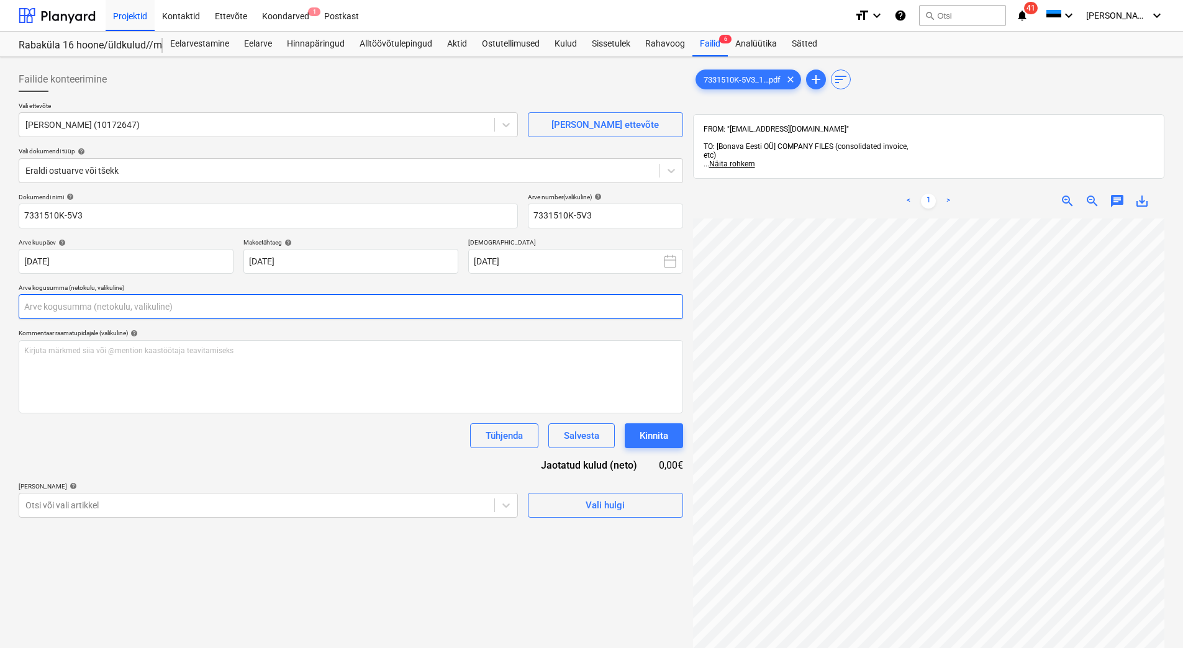
click at [84, 304] on input "text" at bounding box center [351, 306] width 664 height 25
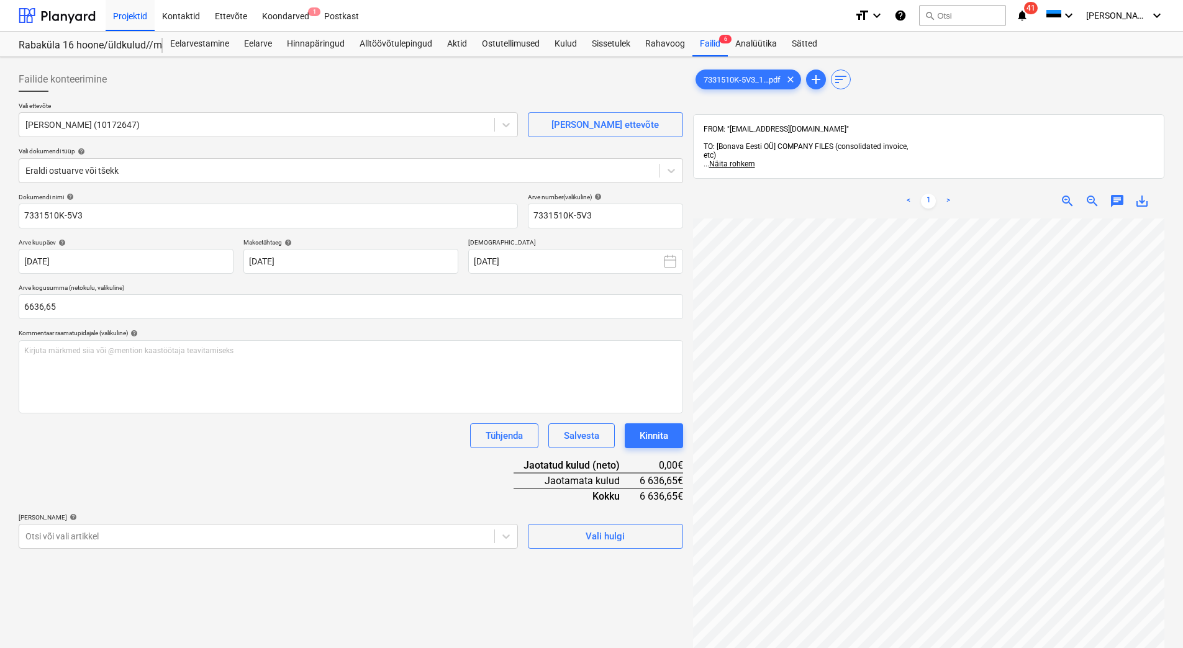
type input "6 636,65"
click at [224, 474] on div "Dokumendi nimi help 7331510K-5V3 Arve number (valikuline) help 7331510K-5V3 Arv…" at bounding box center [351, 371] width 664 height 356
click at [96, 538] on body "Projektid Kontaktid Ettevõte Koondarved 1 Postkast format_size keyboard_arrow_d…" at bounding box center [591, 324] width 1183 height 648
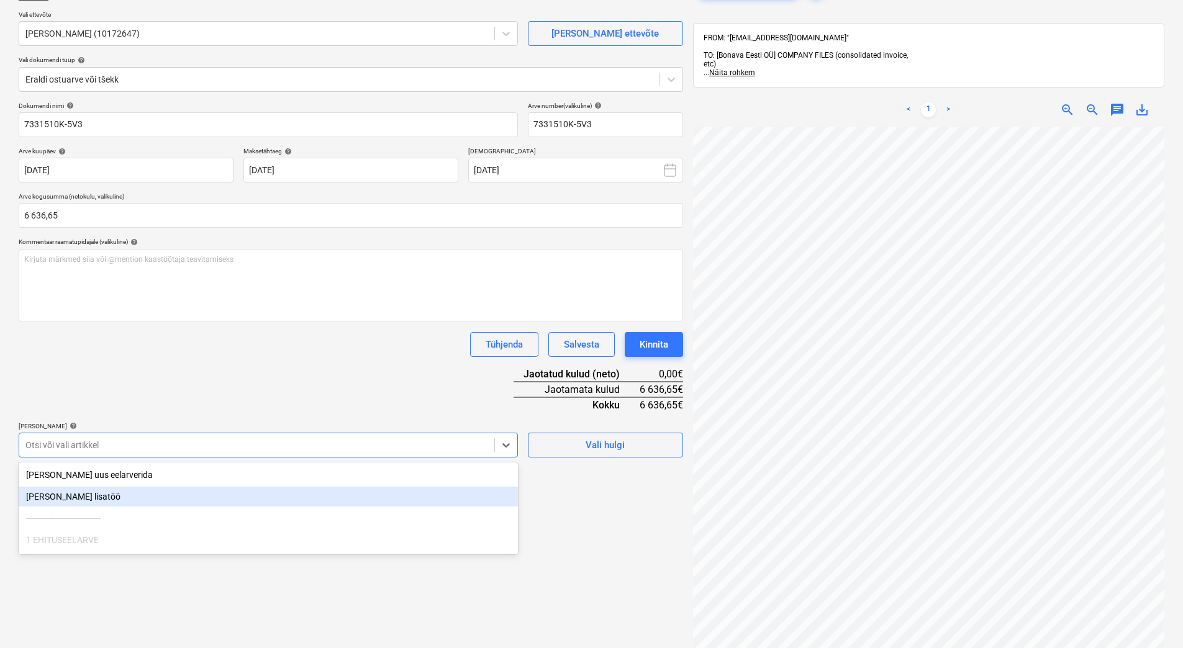
scroll to position [99, 0]
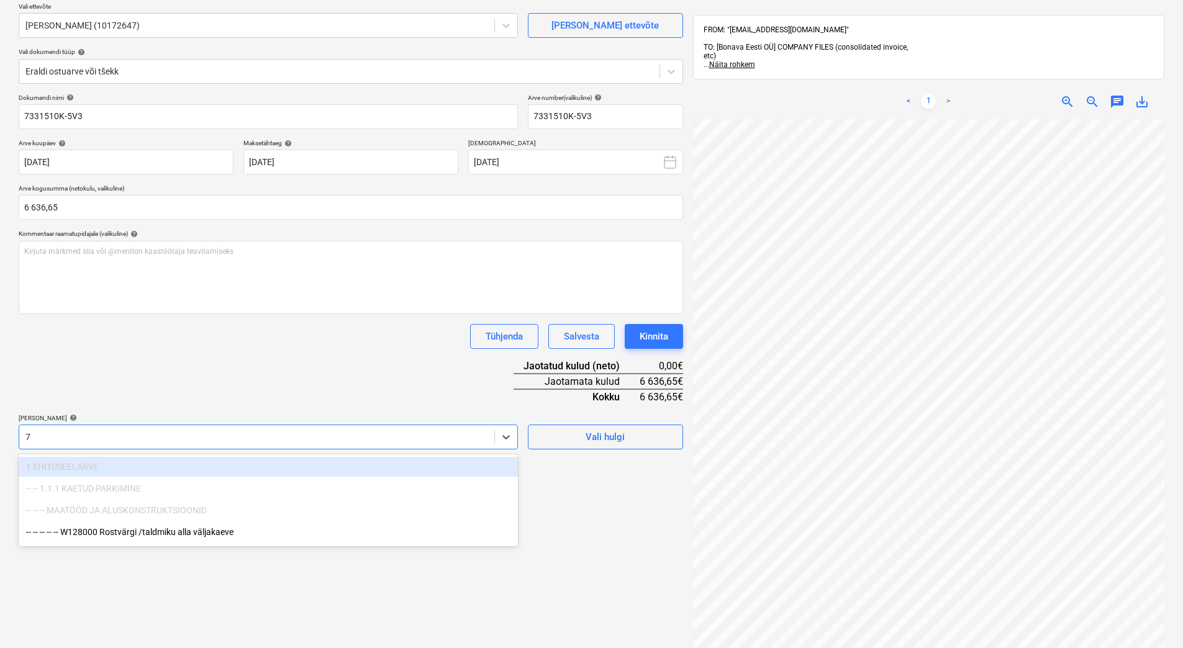
type input "7."
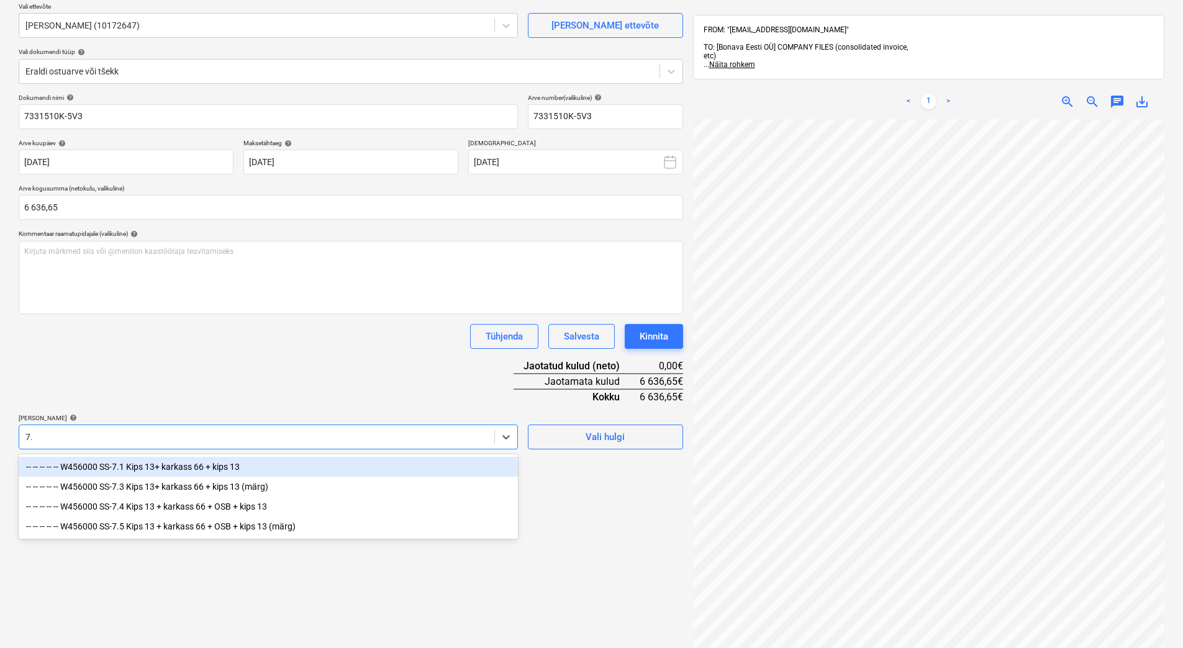
click at [202, 469] on div "-- -- -- -- -- W456000 SS-7.1 Kips 13+ karkass 66 + kips 13" at bounding box center [268, 467] width 499 height 20
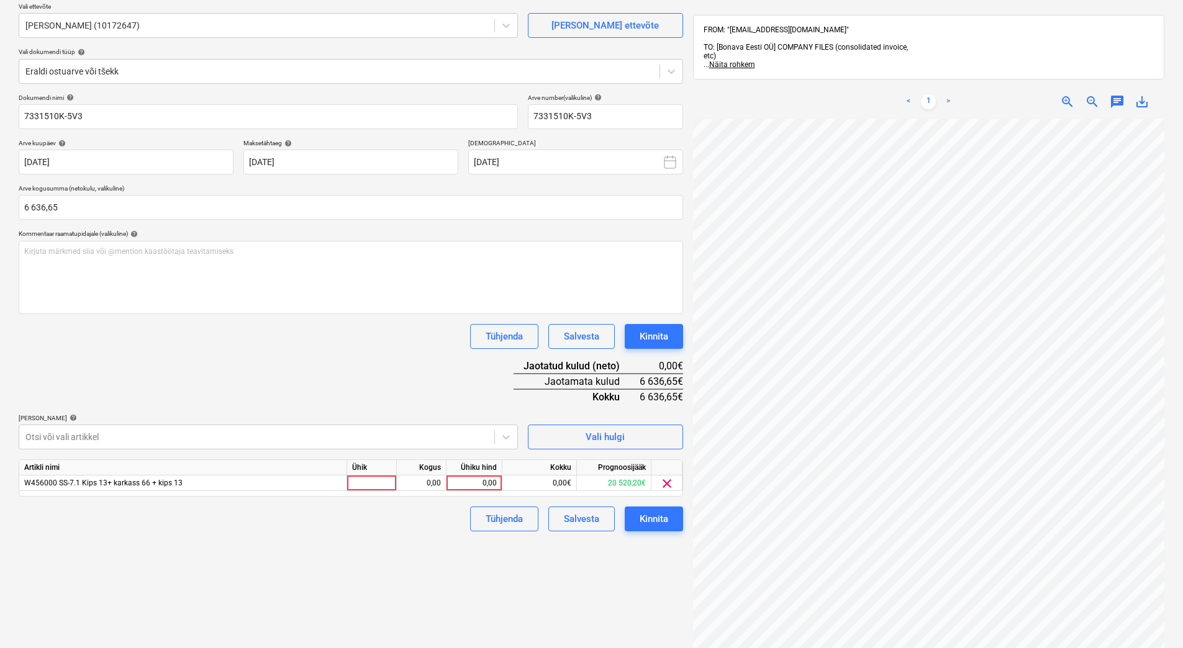
click at [235, 386] on div "Dokumendi nimi help 7331510K-5V3 Arve number (valikuline) help 7331510K-5V3 Arv…" at bounding box center [351, 313] width 664 height 438
click at [465, 484] on div "0,00" at bounding box center [473, 484] width 45 height 16
type input "6636,65"
click at [316, 359] on div "Dokumendi nimi help 7331510K-5V3 Arve number (valikuline) help 7331510K-5V3 Arv…" at bounding box center [351, 313] width 664 height 438
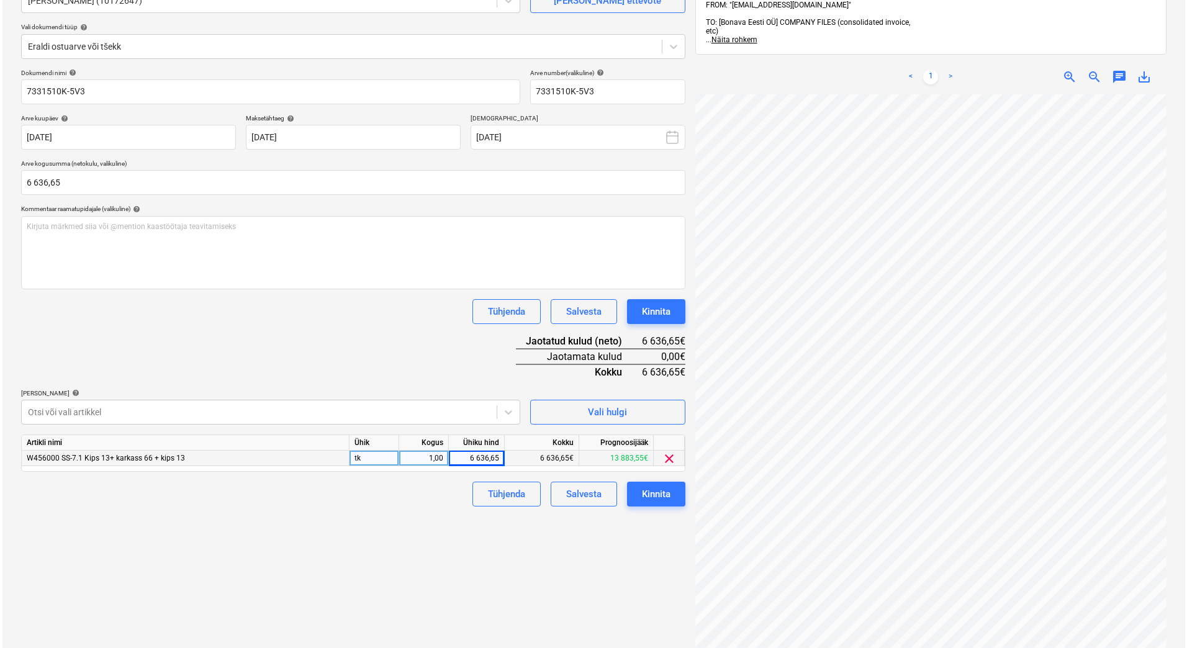
scroll to position [62, 0]
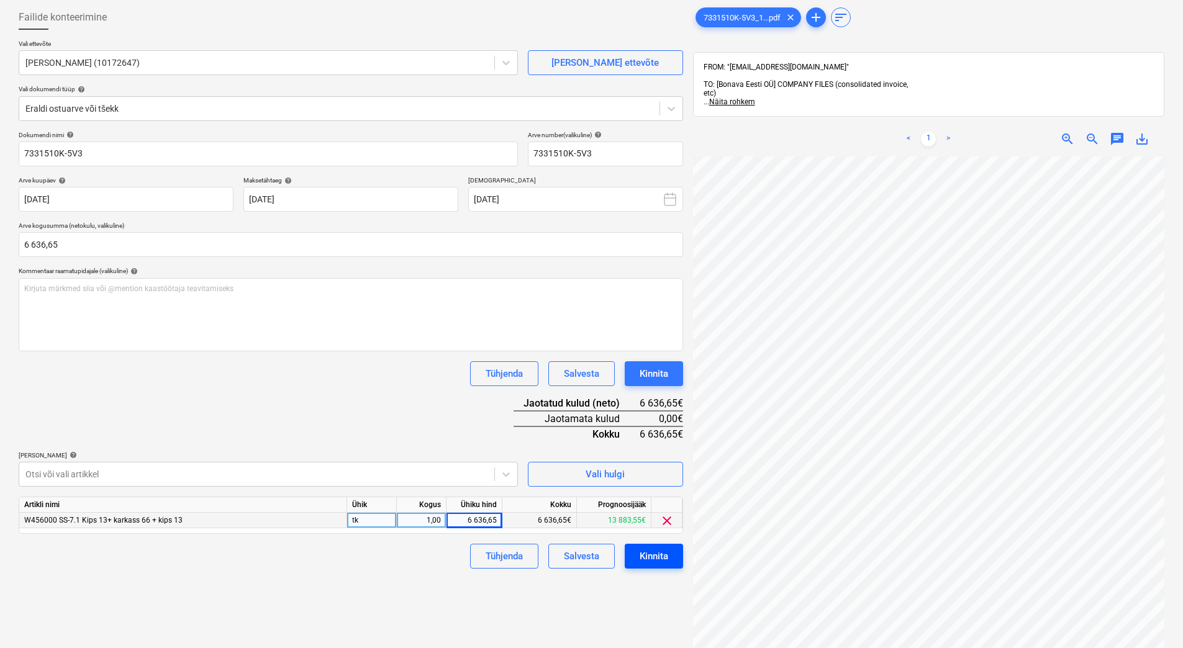
click at [653, 558] on div "Kinnita" at bounding box center [654, 556] width 29 height 16
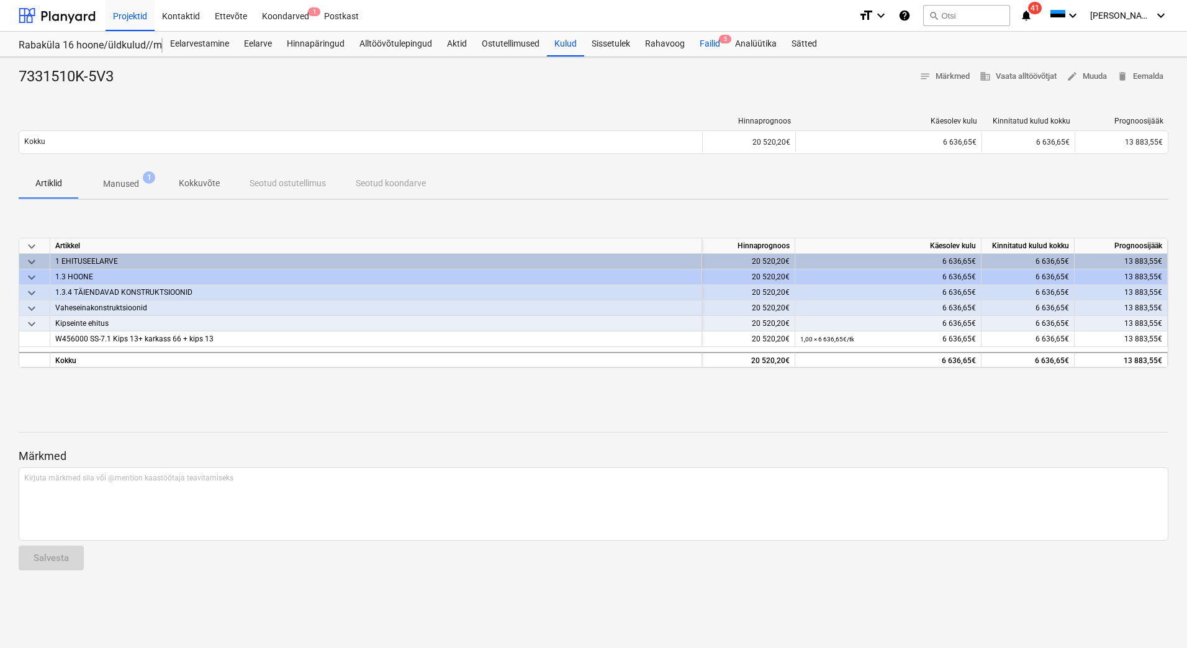
click at [713, 46] on div "Failid 5" at bounding box center [709, 44] width 35 height 25
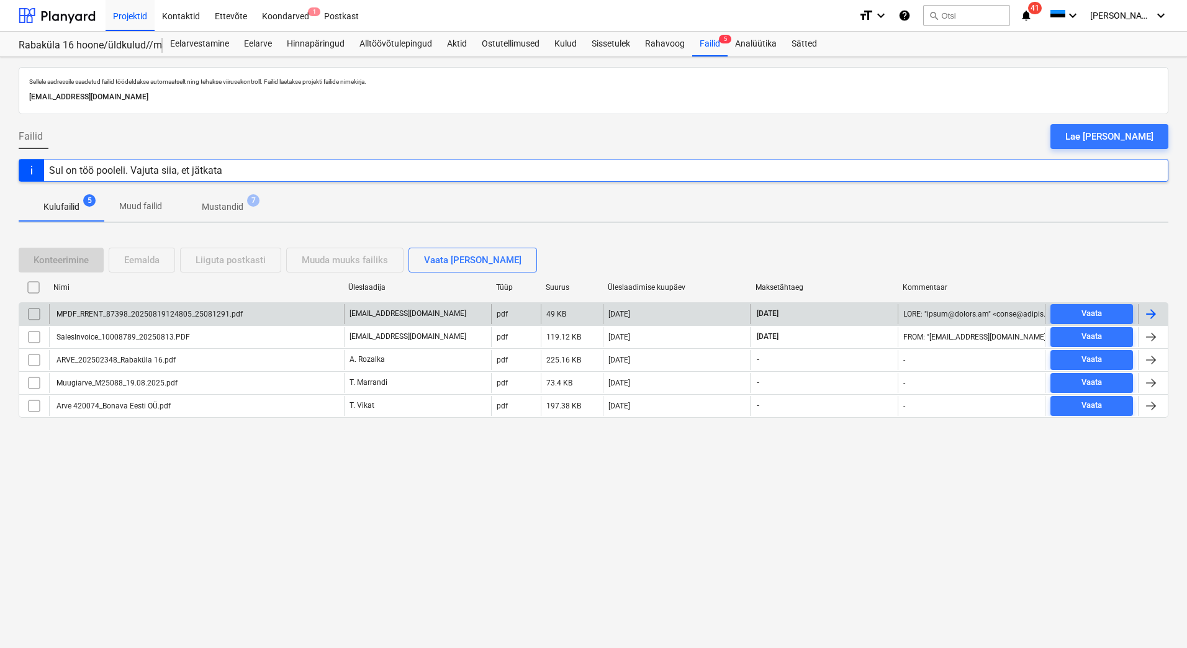
click at [173, 317] on div "MPDF_RRENT_87398_20250819124805_25081291.pdf" at bounding box center [149, 314] width 188 height 9
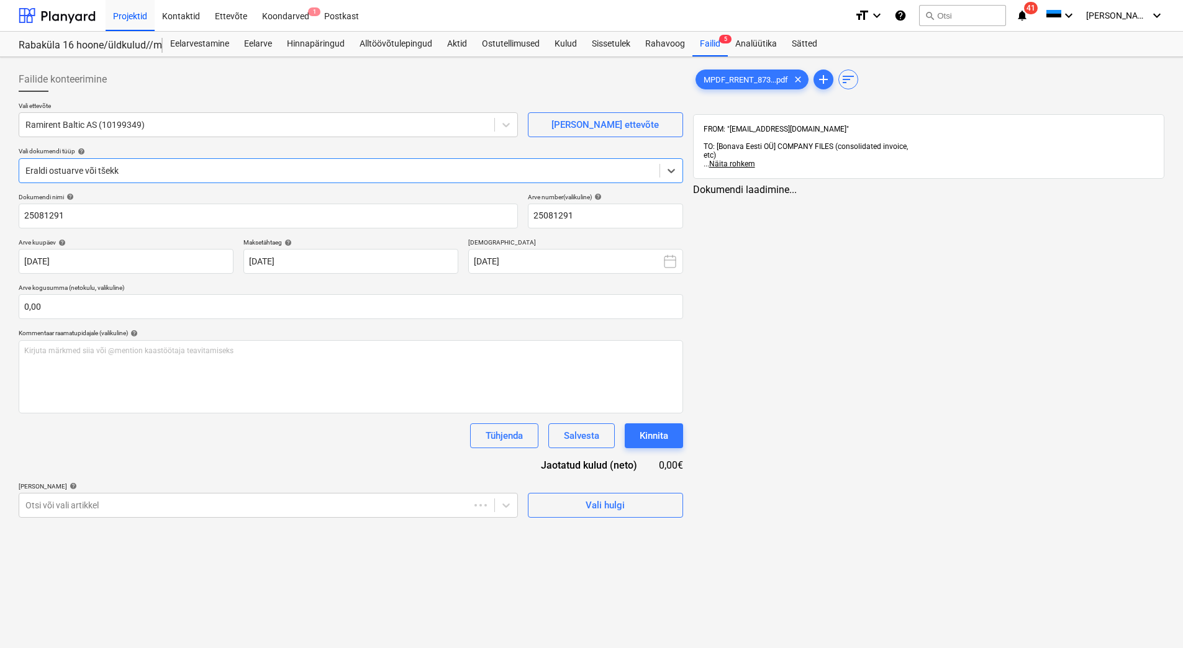
type input "25081291"
type input "15 Aug 2025"
type input "29 Aug 2025"
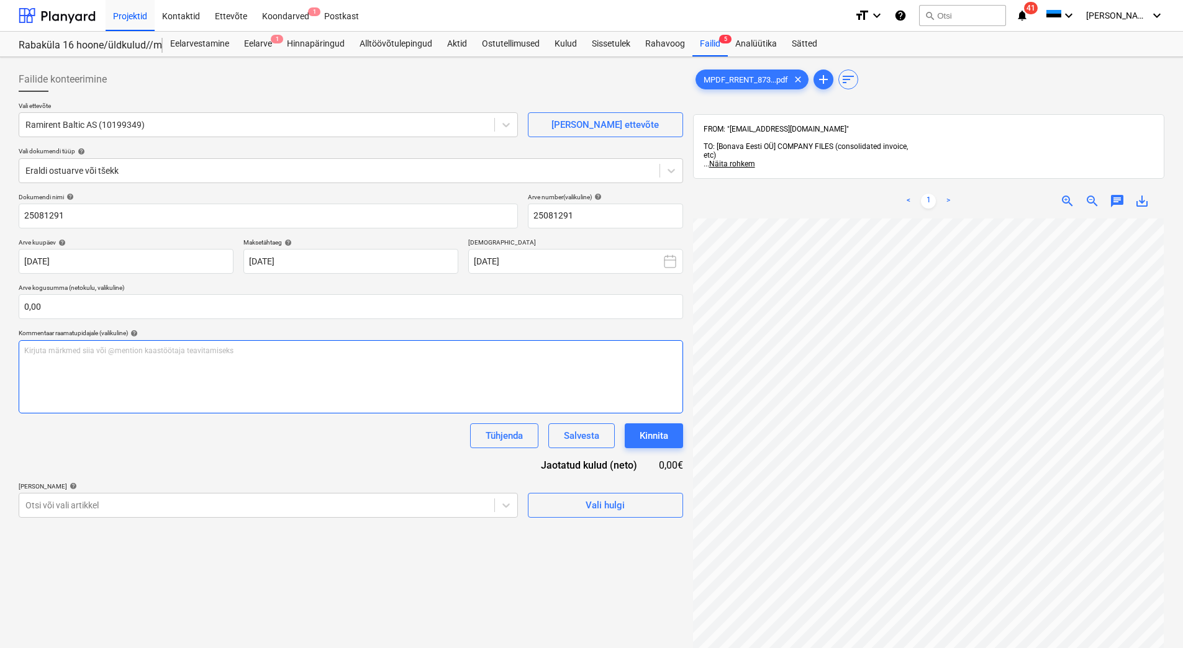
scroll to position [109, 90]
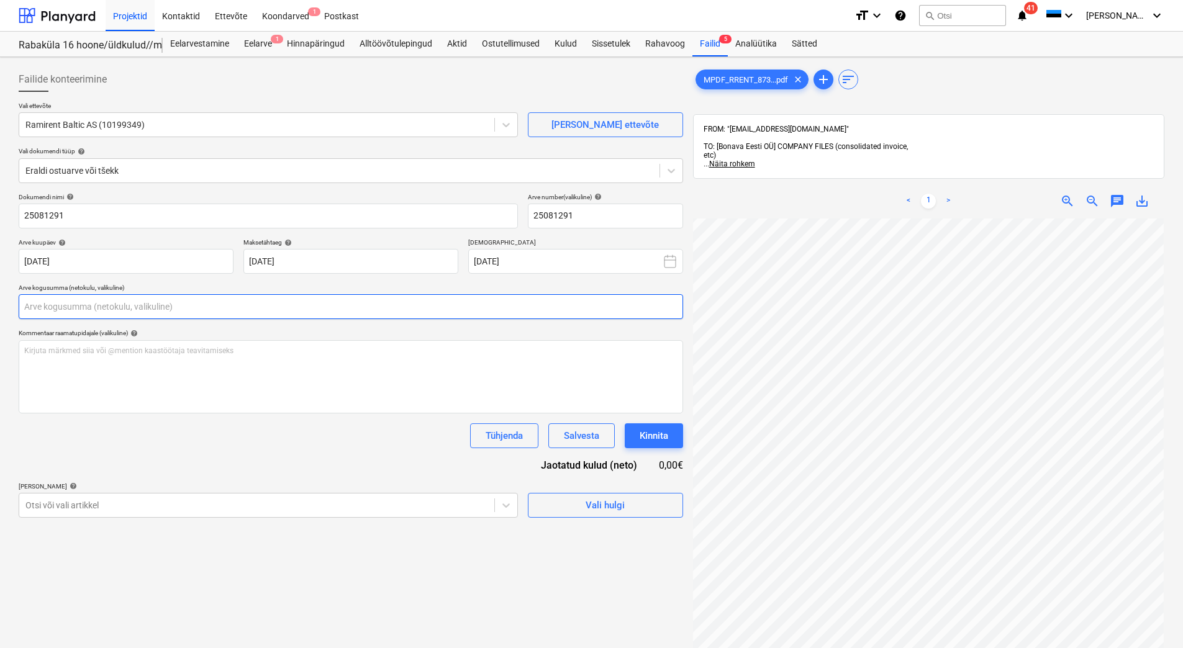
click at [45, 307] on input "text" at bounding box center [351, 306] width 664 height 25
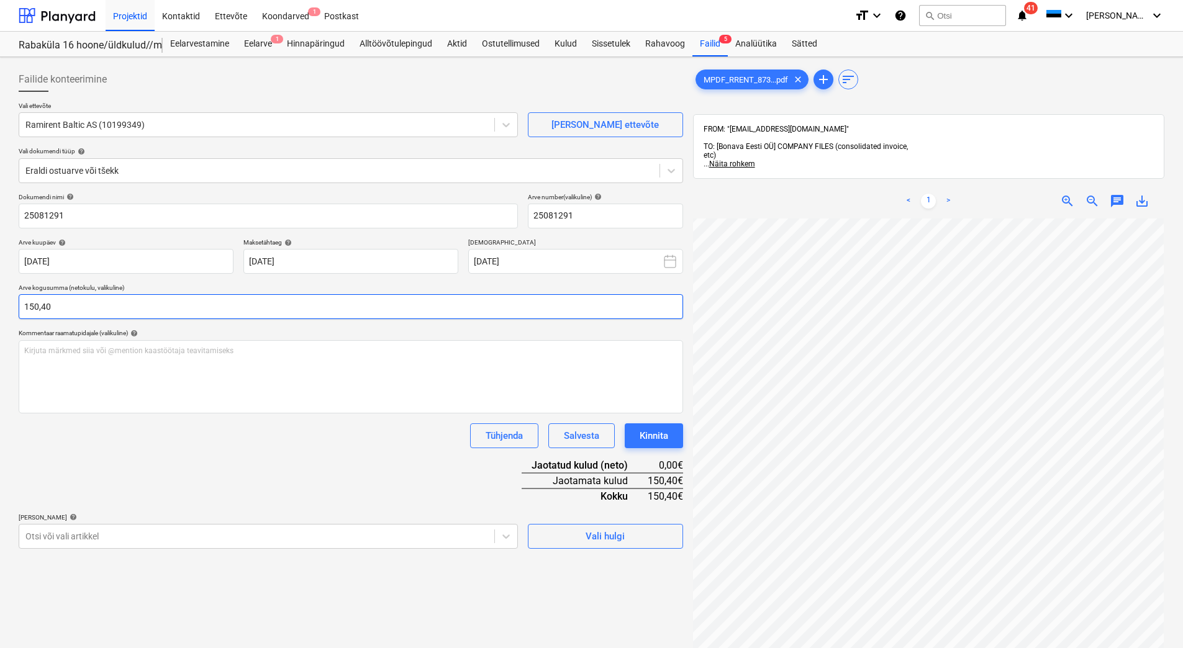
type input "150,40"
click at [247, 479] on div "Dokumendi nimi help 25081291 Arve number (valikuline) help 25081291 Arve kuupäe…" at bounding box center [351, 371] width 664 height 356
click at [439, 538] on body "Projektid Kontaktid Ettevõte Koondarved 1 Postkast format_size keyboard_arrow_d…" at bounding box center [591, 324] width 1183 height 648
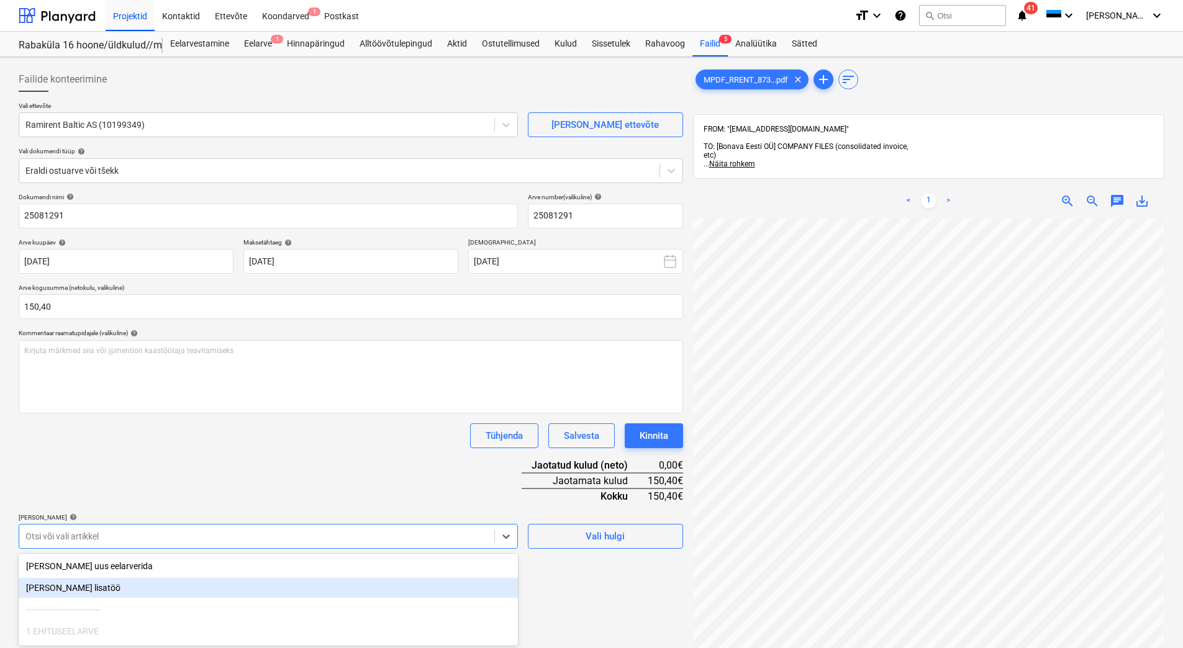
scroll to position [99, 0]
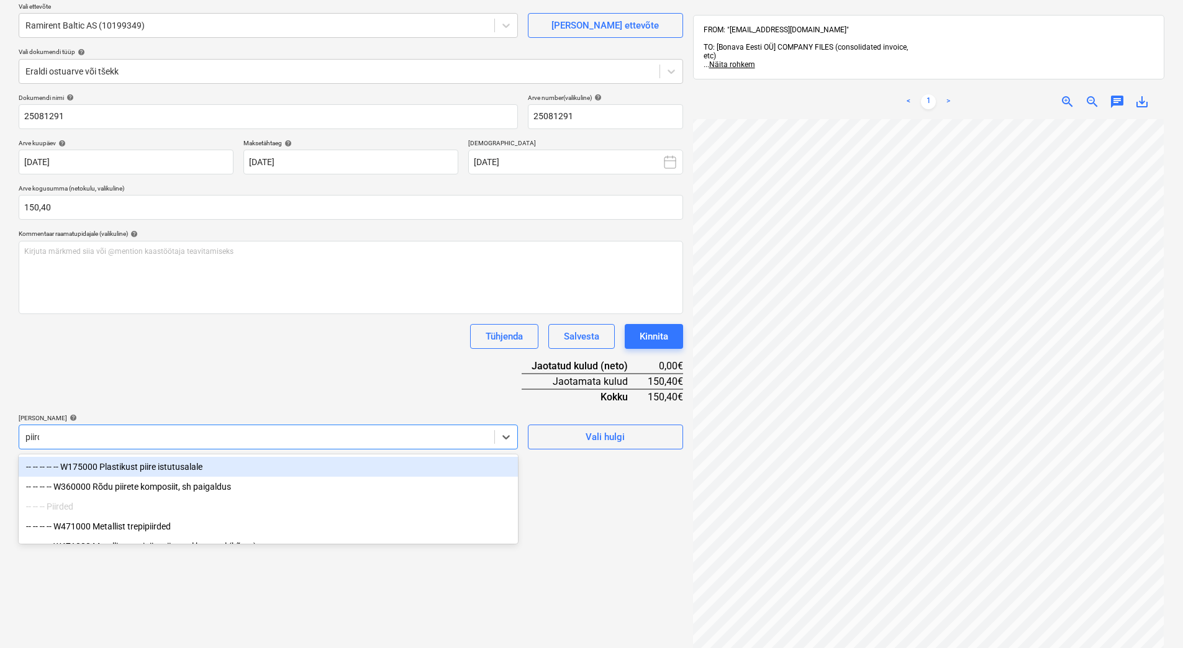
type input "piirde"
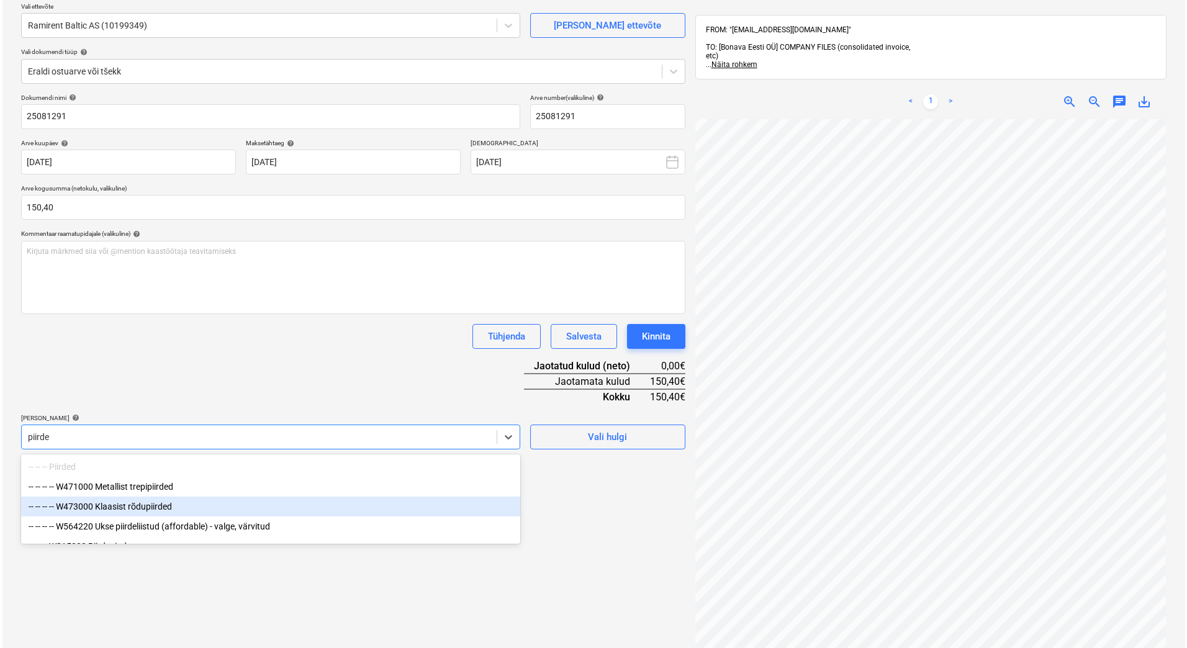
scroll to position [38, 0]
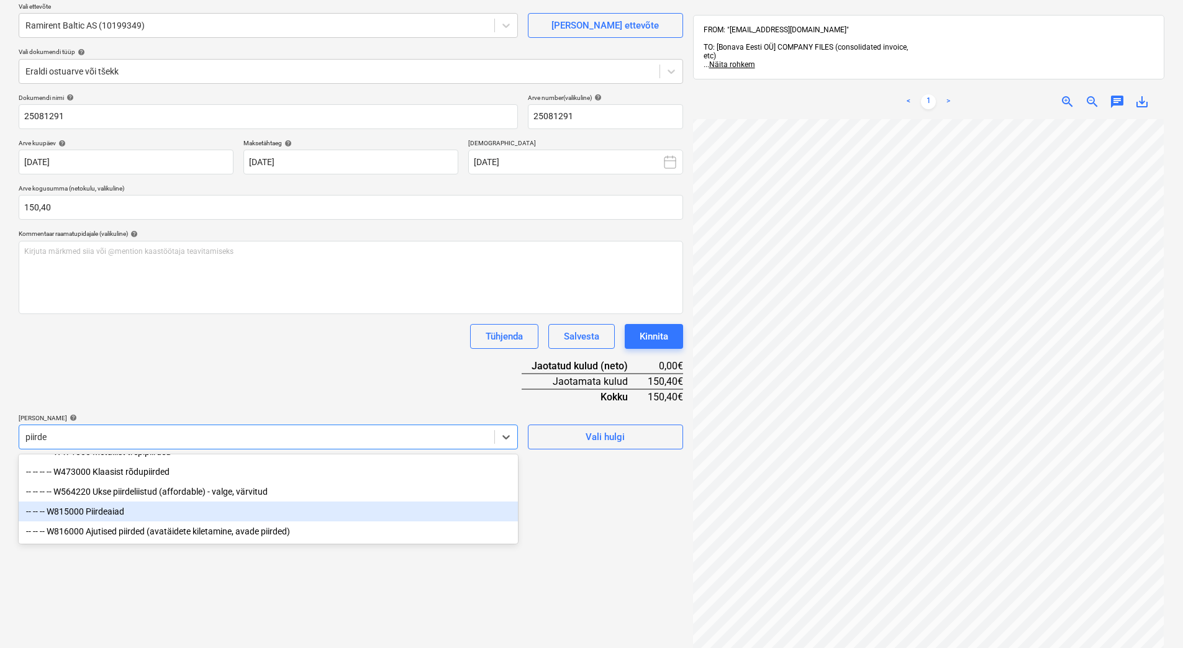
click at [156, 517] on div "-- -- -- W815000 Piirdeaiad" at bounding box center [268, 512] width 499 height 20
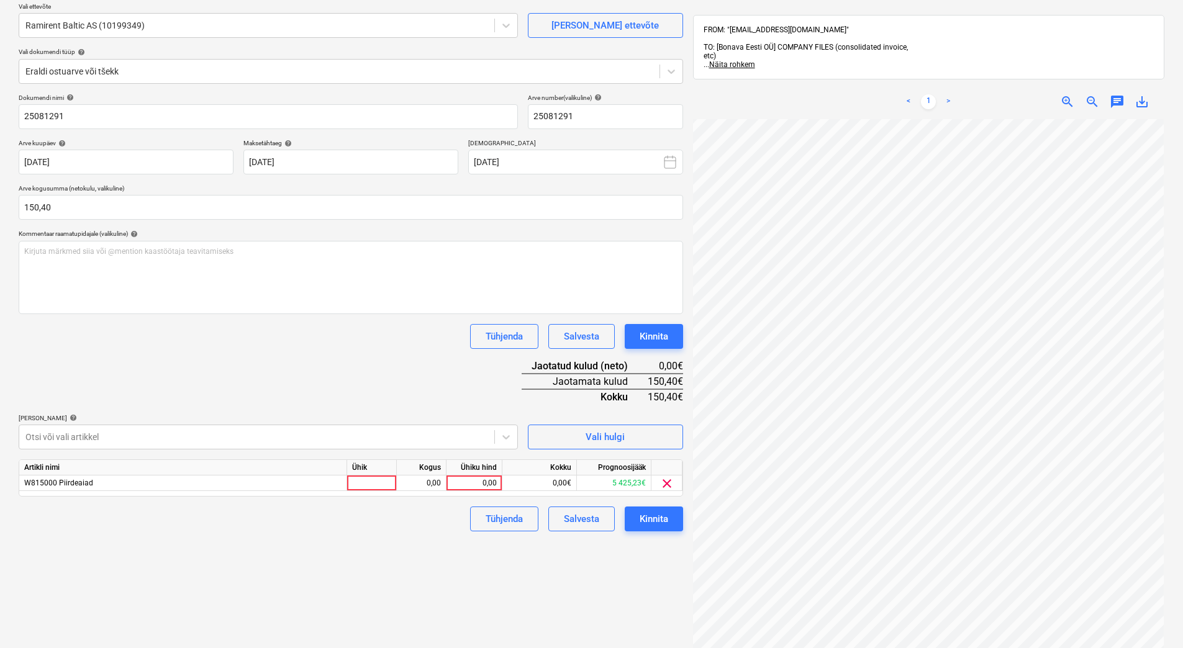
click at [258, 371] on div "Dokumendi nimi help 25081291 Arve number (valikuline) help 25081291 Arve kuupäe…" at bounding box center [351, 313] width 664 height 438
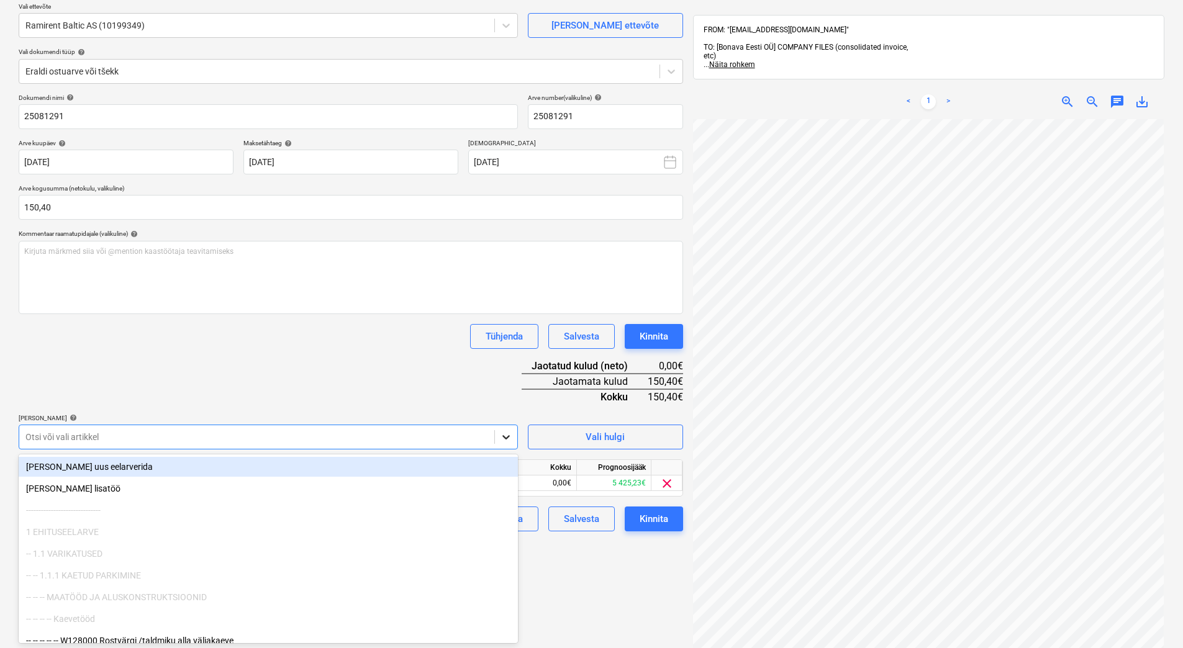
click at [512, 437] on icon at bounding box center [506, 437] width 12 height 12
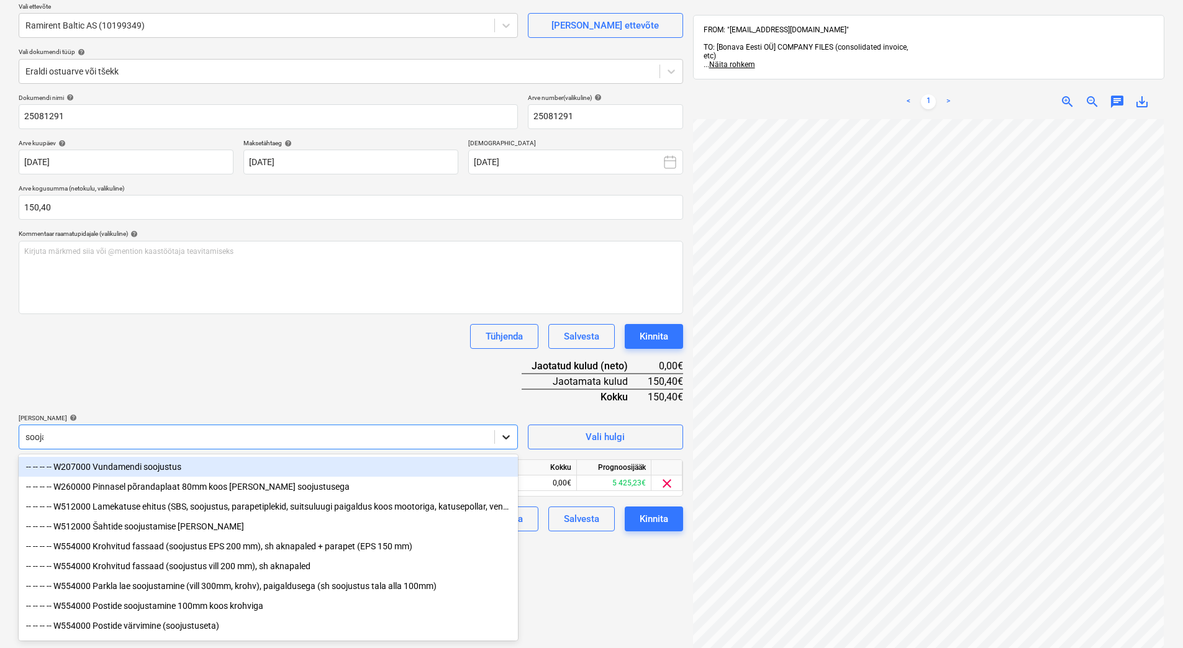
type input "soojak"
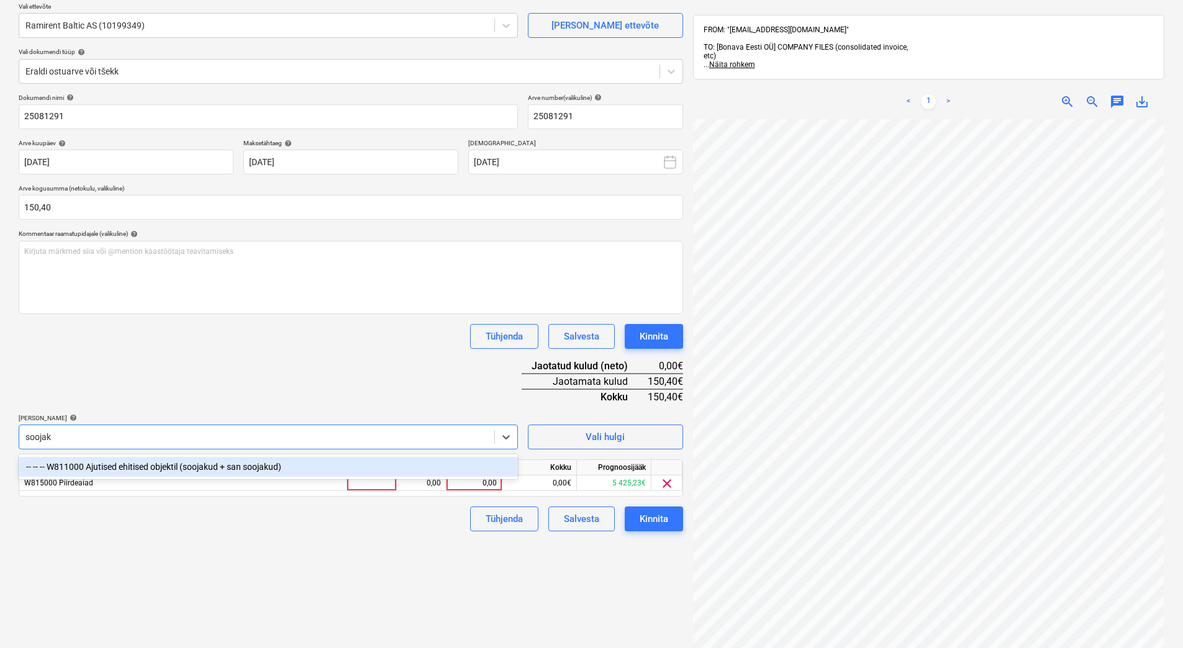
click at [238, 467] on div "-- -- -- W811000 Ajutised ehitised objektil (soojakud + san soojakud)" at bounding box center [268, 467] width 499 height 20
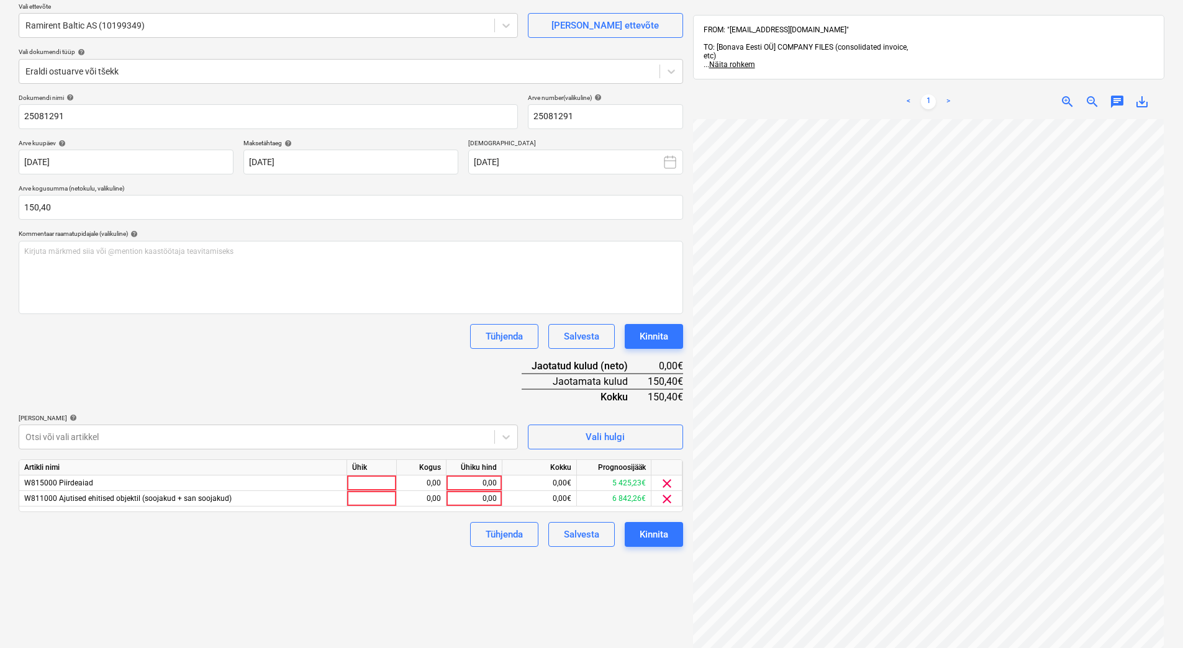
click at [286, 392] on div "Dokumendi nimi help 25081291 Arve number (valikuline) help 25081291 Arve kuupäe…" at bounding box center [351, 320] width 664 height 453
click at [478, 486] on div "0,00" at bounding box center [473, 484] width 45 height 16
type input "13,20"
click at [386, 366] on div "Dokumendi nimi help 25081291 Arve number (valikuline) help 25081291 Arve kuupäe…" at bounding box center [351, 320] width 664 height 453
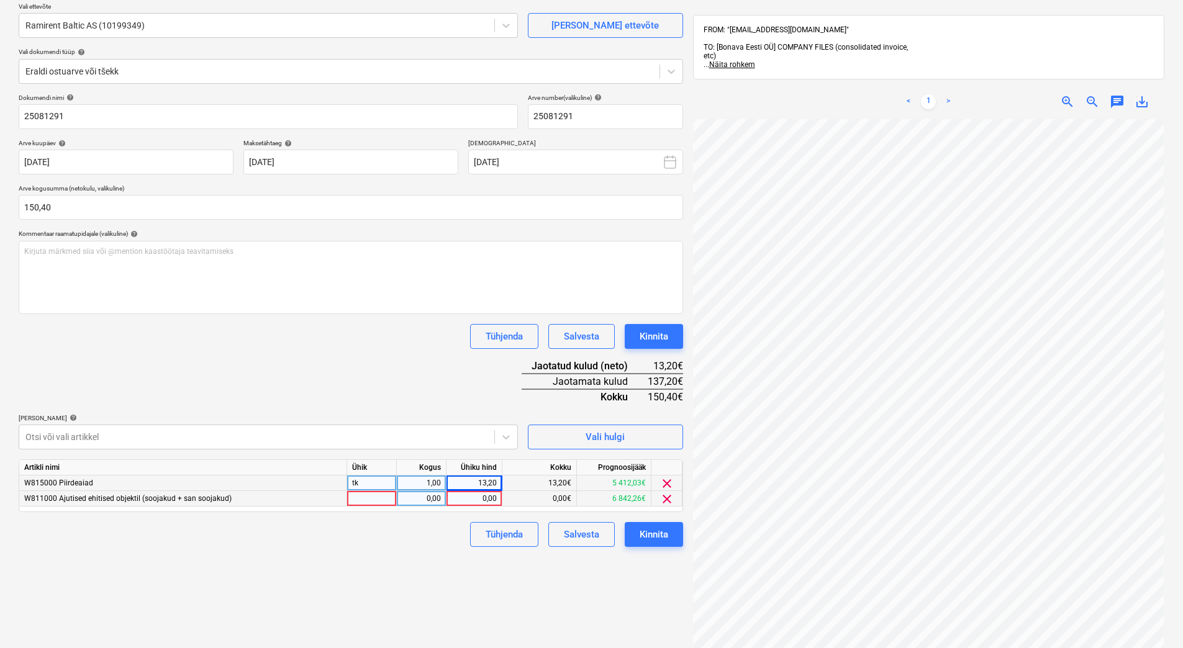
click at [473, 502] on div "0,00" at bounding box center [473, 499] width 45 height 16
type input "6,45"
click at [425, 375] on div "Dokumendi nimi help 25081291 Arve number (valikuline) help 25081291 Arve kuupäe…" at bounding box center [351, 320] width 664 height 453
click at [410, 437] on div at bounding box center [256, 437] width 463 height 12
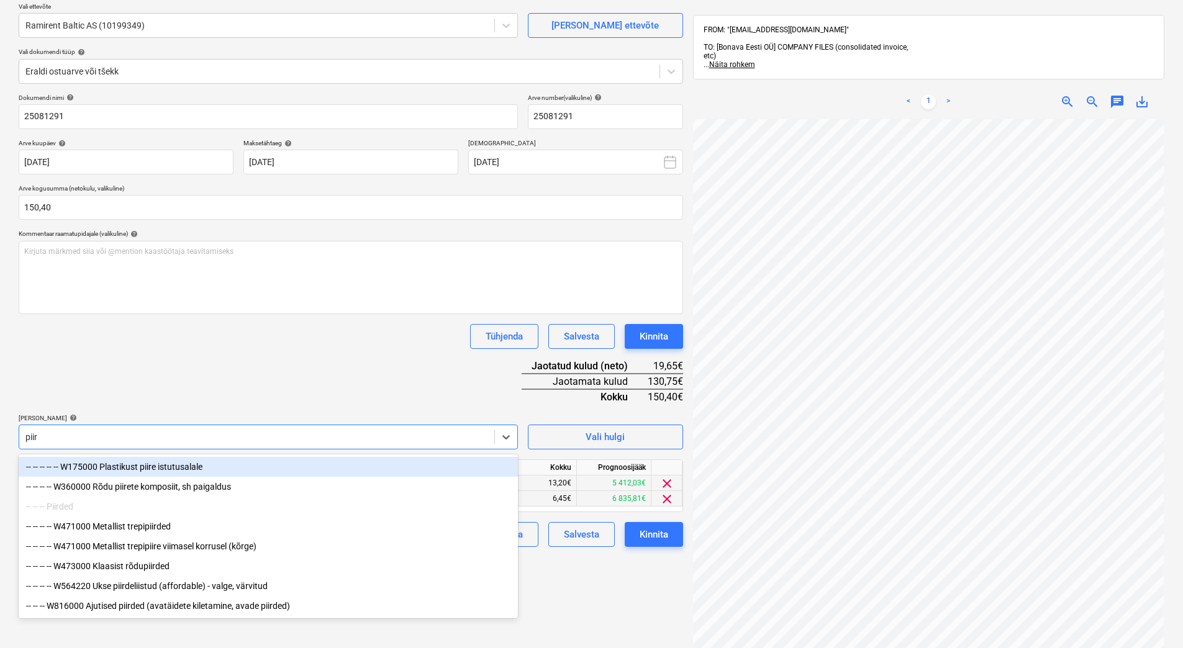
type input "piird"
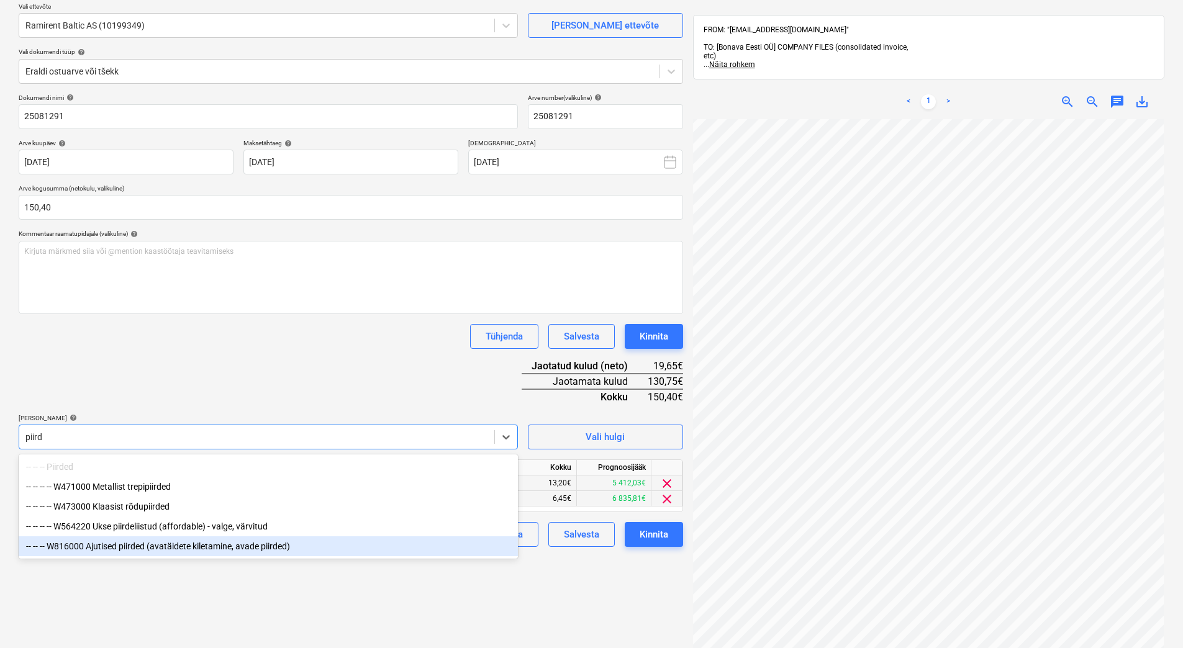
click at [202, 551] on div "-- -- -- W816000 Ajutised piirded (avatäidete kiletamine, avade piirded)" at bounding box center [268, 547] width 499 height 20
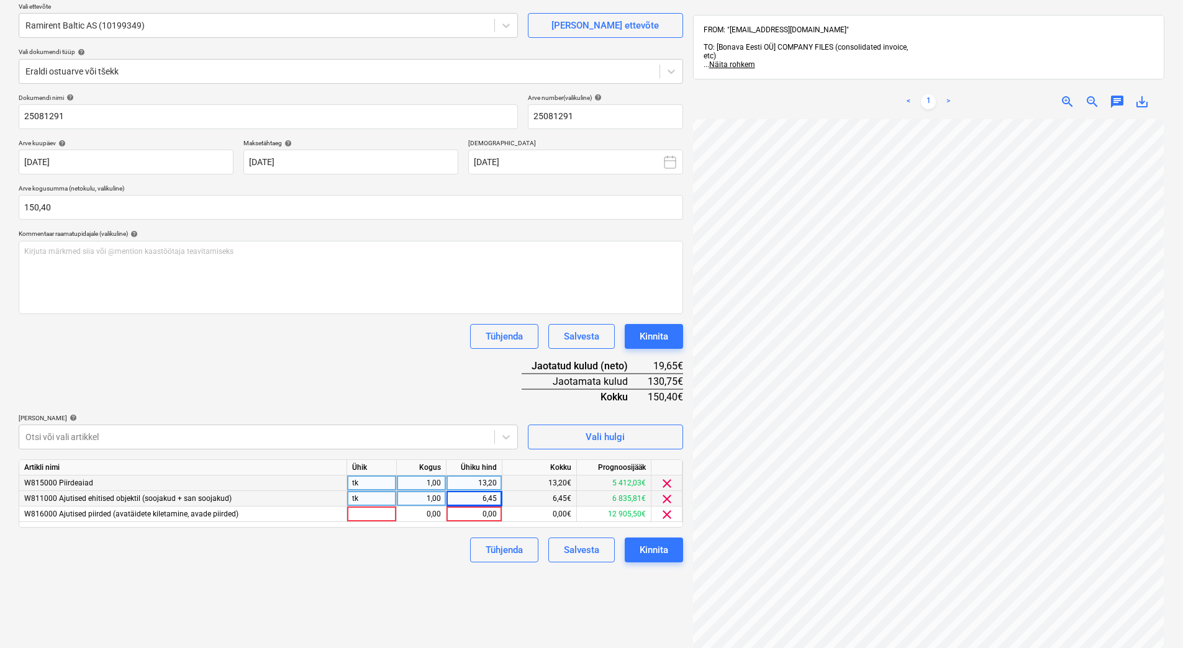
click at [288, 373] on div "Dokumendi nimi help 25081291 Arve number (valikuline) help 25081291 Arve kuupäe…" at bounding box center [351, 328] width 664 height 469
click at [474, 515] on div "0,00" at bounding box center [473, 515] width 45 height 16
type input "130,75"
click at [423, 586] on div "Failide konteerimine Vali ettevõte Ramirent Baltic AS (10199349) Lisa uus ettev…" at bounding box center [351, 350] width 674 height 775
click at [220, 369] on div "Dokumendi nimi help 25081291 Arve number (valikuline) help 25081291 Arve kuupäe…" at bounding box center [351, 328] width 664 height 469
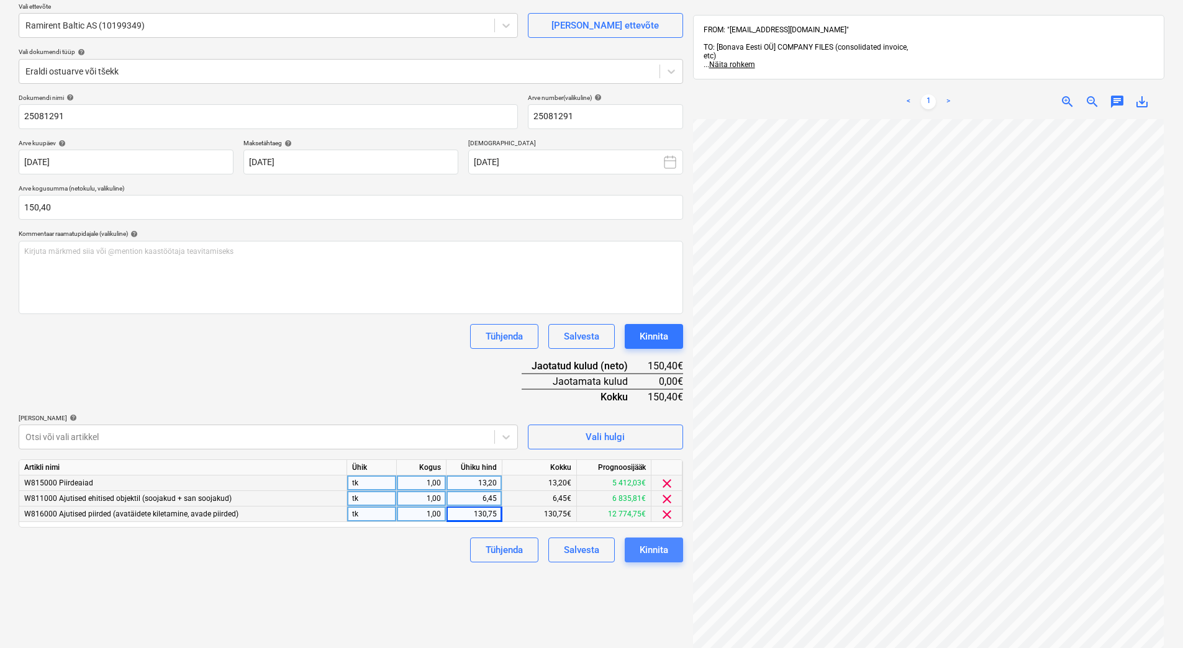
click at [645, 552] on div "Kinnita" at bounding box center [654, 550] width 29 height 16
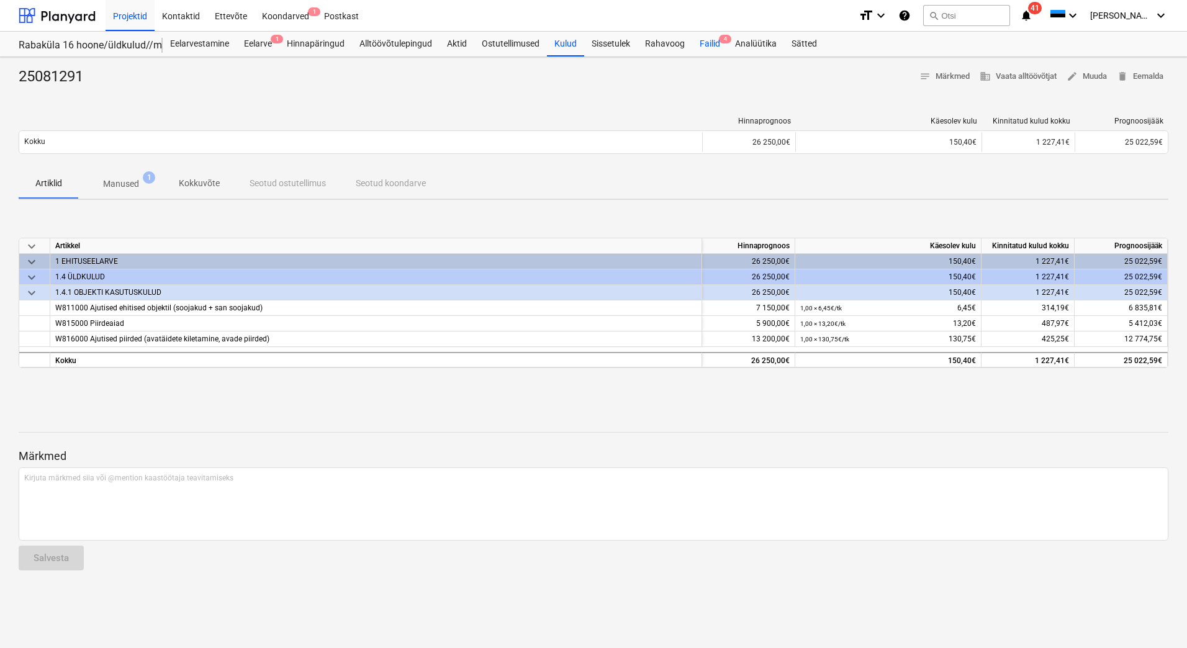
click at [715, 45] on div "Failid 4" at bounding box center [709, 44] width 35 height 25
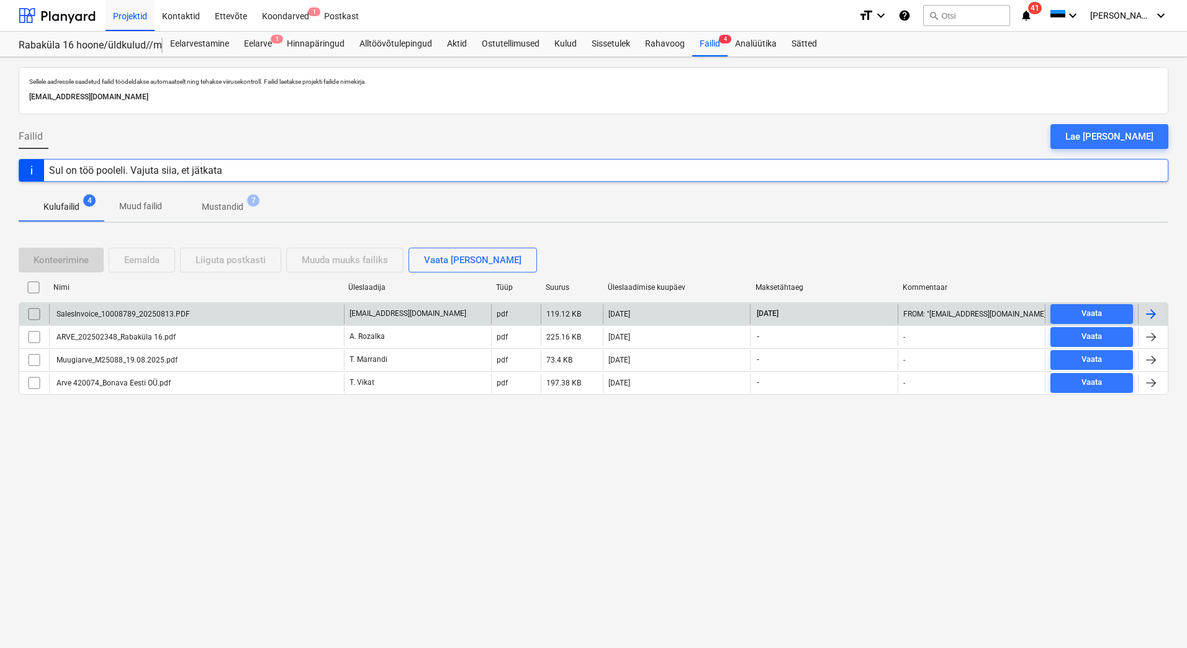
click at [180, 317] on div "SalesInvoice_10008789_20250813.PDF" at bounding box center [122, 314] width 135 height 9
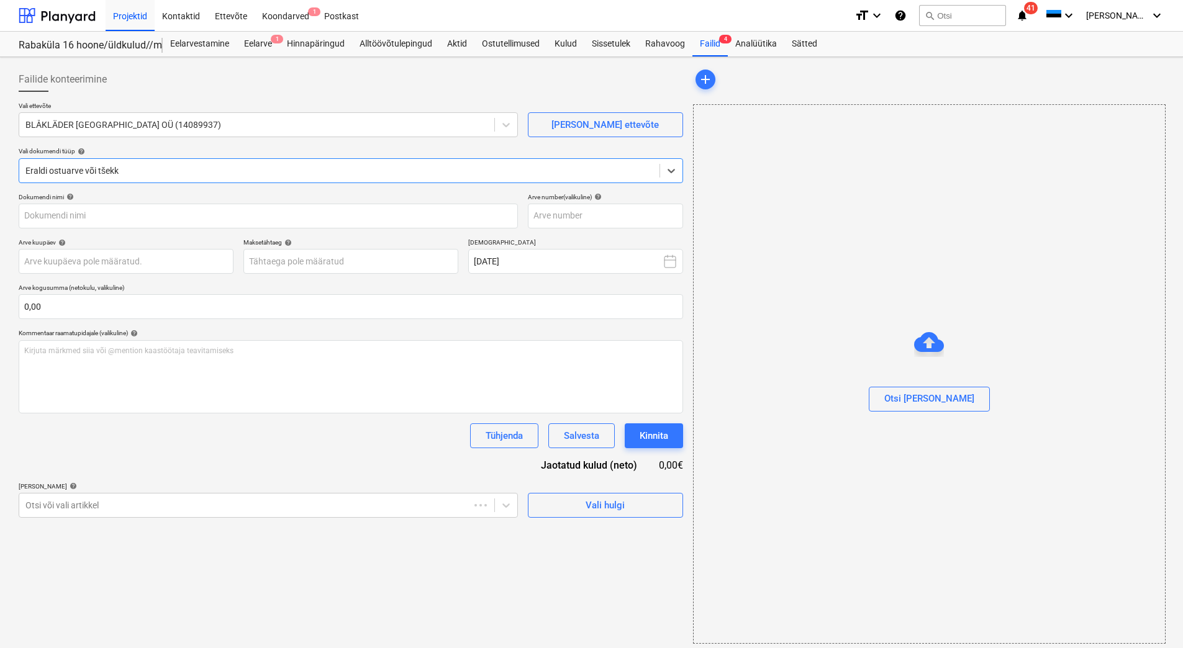
type input "10008789"
type input "13 Aug 2025"
type input "27 Aug 2025"
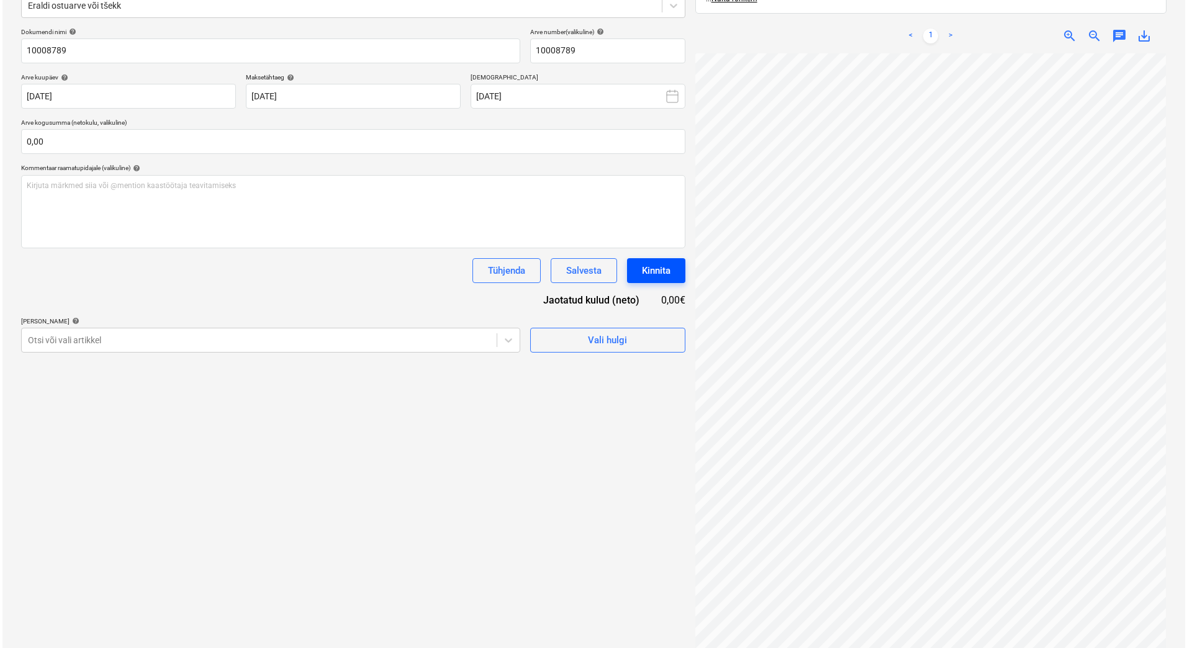
scroll to position [176, 0]
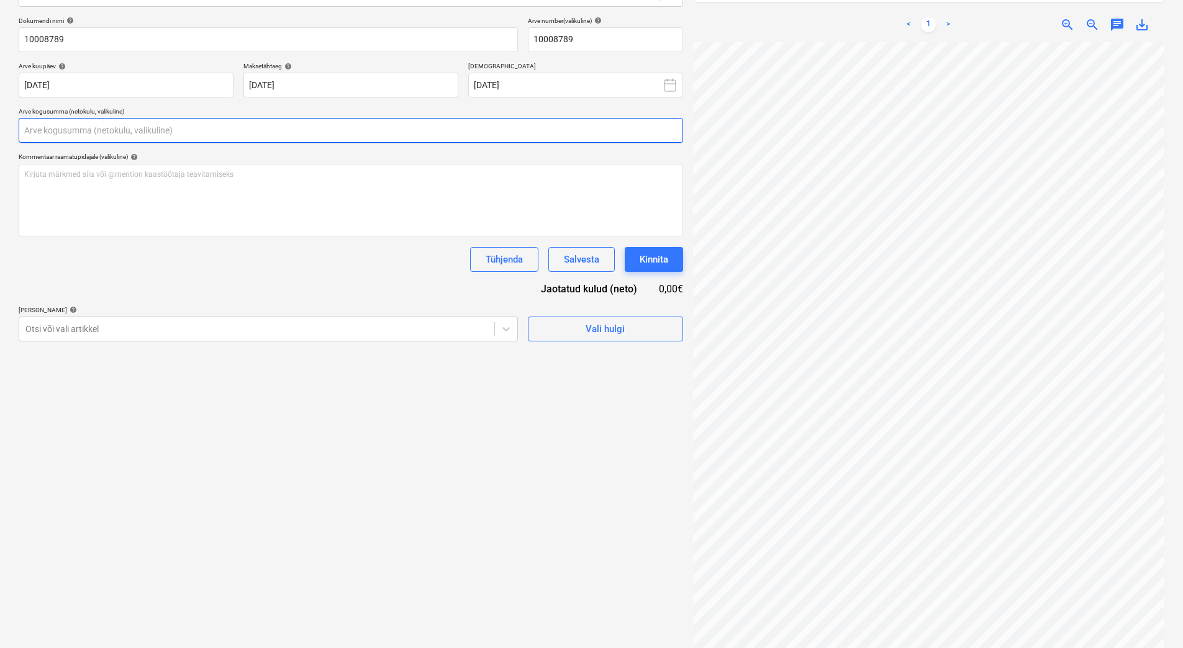
click at [61, 130] on input "text" at bounding box center [351, 130] width 664 height 25
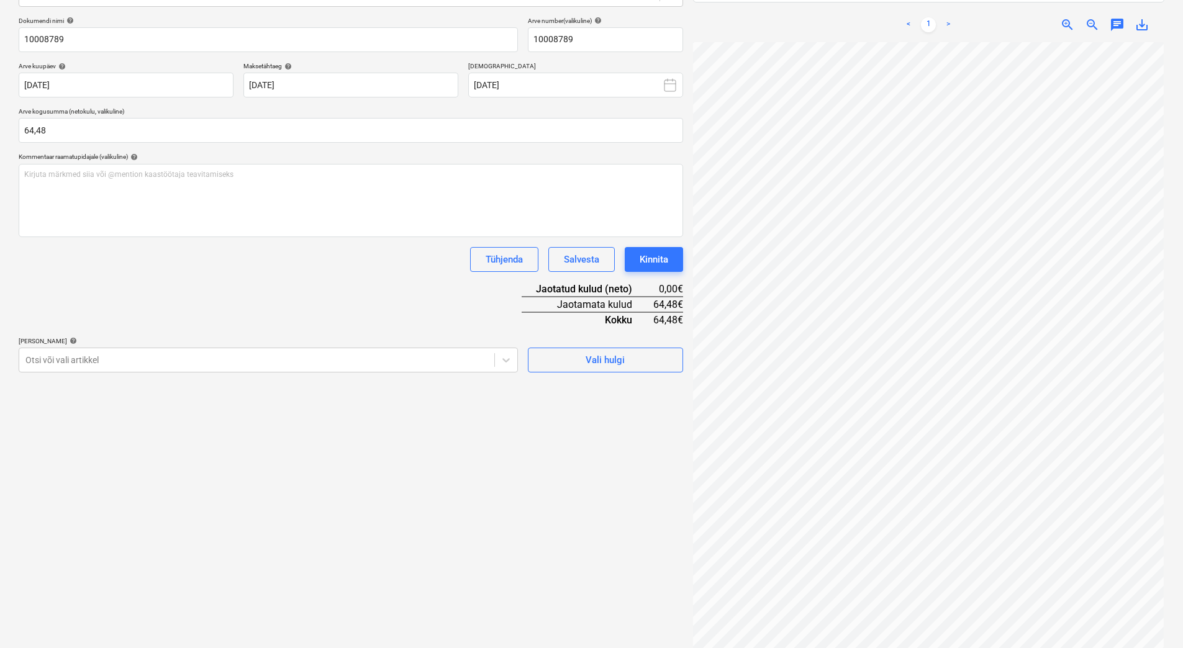
click at [269, 280] on div "Dokumendi nimi help 10008789 Arve number (valikuline) help 10008789 Arve kuupäe…" at bounding box center [351, 195] width 664 height 356
drag, startPoint x: 62, startPoint y: 132, endPoint x: 12, endPoint y: 132, distance: 50.3
click at [12, 132] on div "Failide konteerimine Vali ettevõte BLÅKLÄDER WORKWEAR CENTER OÜ (14089937) Lisa…" at bounding box center [591, 273] width 1183 height 785
click at [30, 125] on input "64,48" at bounding box center [351, 130] width 664 height 25
type input "94,48"
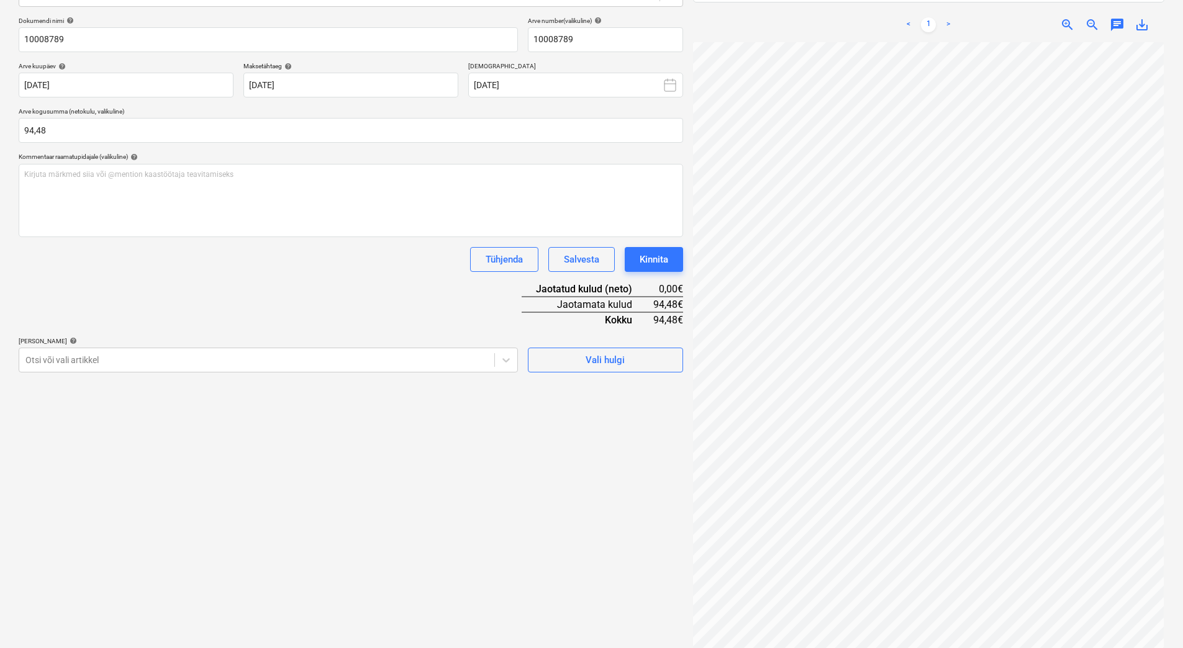
click at [186, 302] on div "Dokumendi nimi help 10008789 Arve number (valikuline) help 10008789 Arve kuupäe…" at bounding box center [351, 195] width 664 height 356
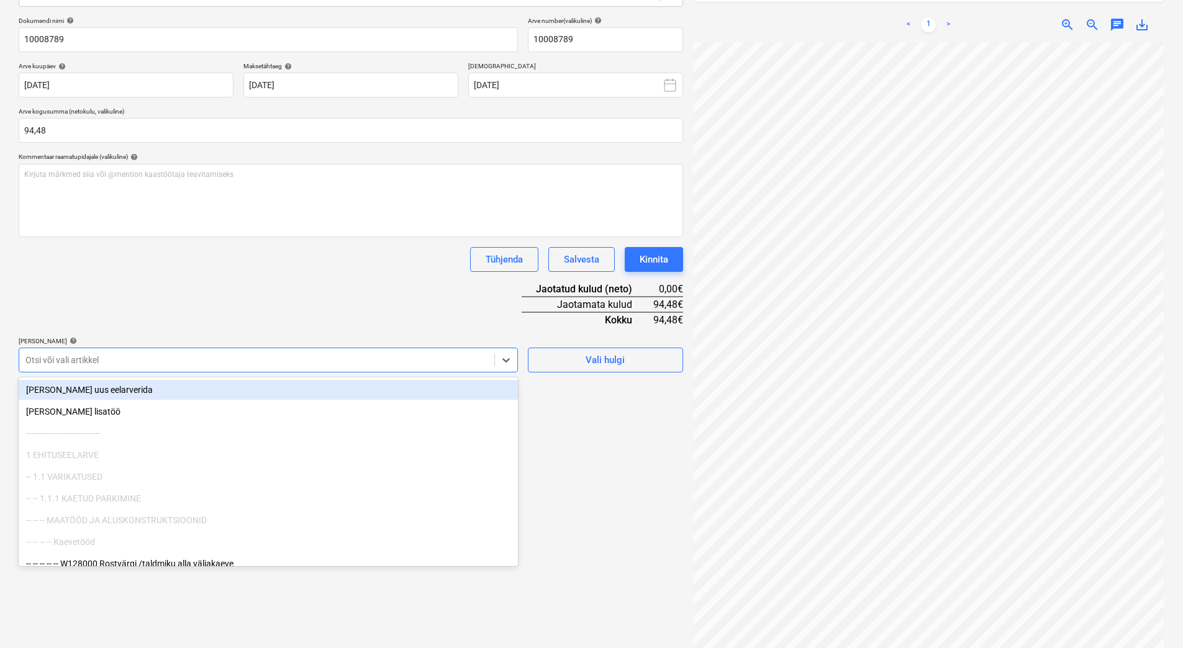
click at [347, 363] on div at bounding box center [256, 360] width 463 height 12
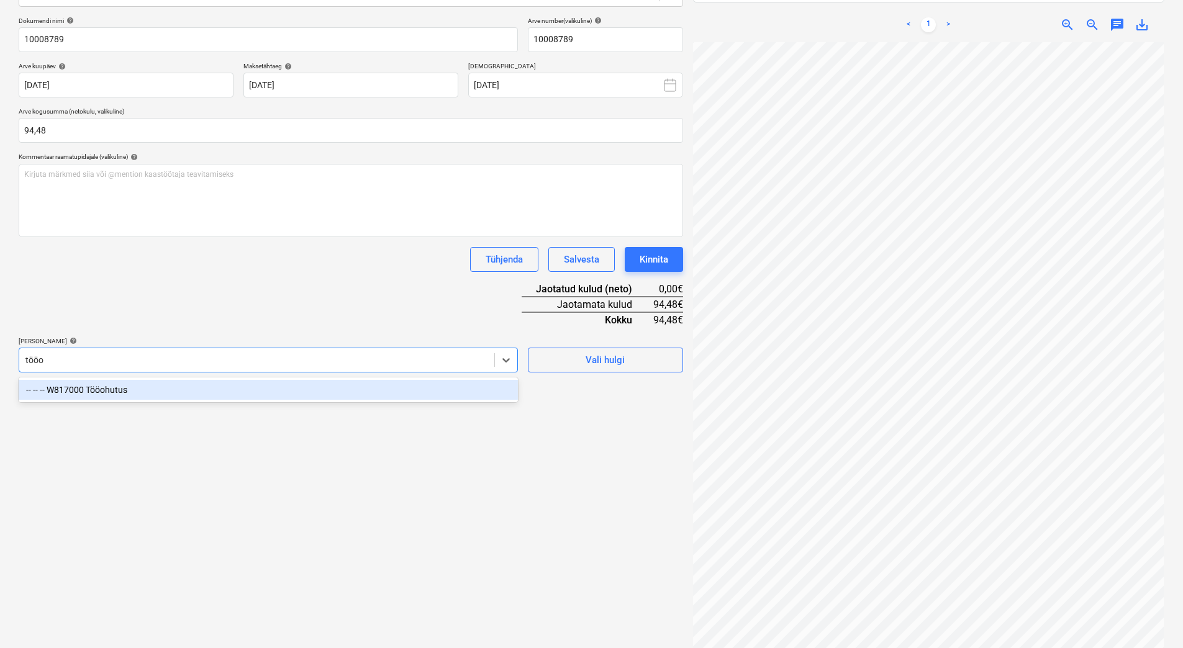
type input "tööoh"
click at [338, 386] on div "-- -- -- W817000 Tööohutus" at bounding box center [268, 390] width 499 height 20
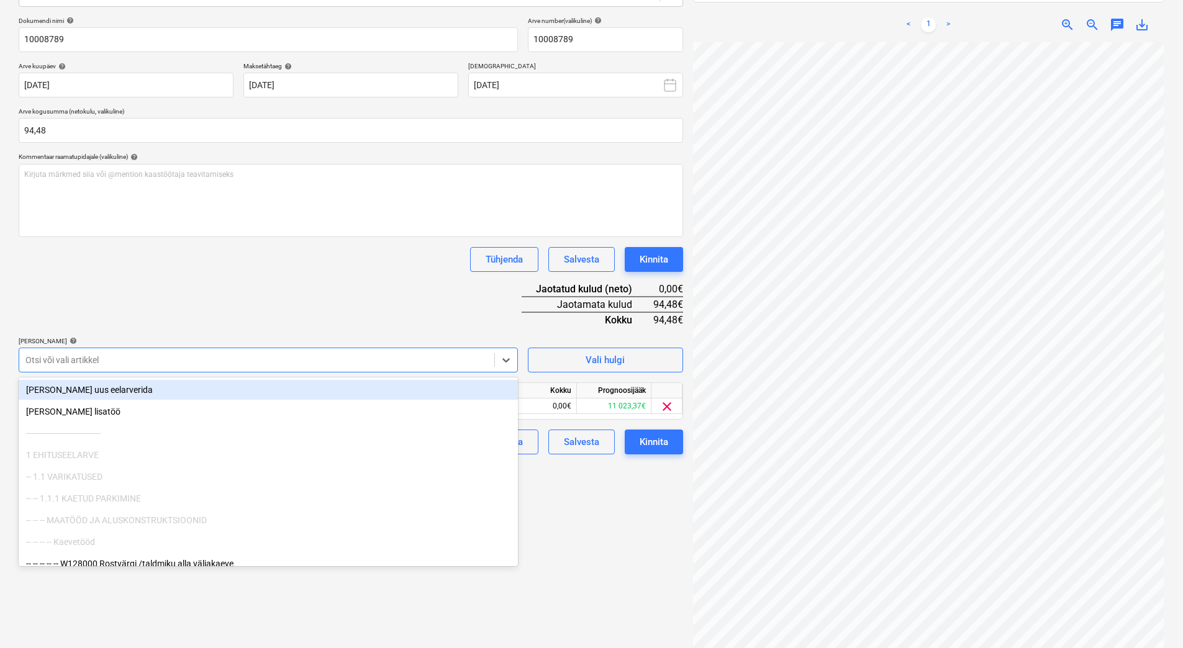
click at [367, 291] on div "Dokumendi nimi help 10008789 Arve number (valikuline) help 10008789 Arve kuupäe…" at bounding box center [351, 236] width 664 height 438
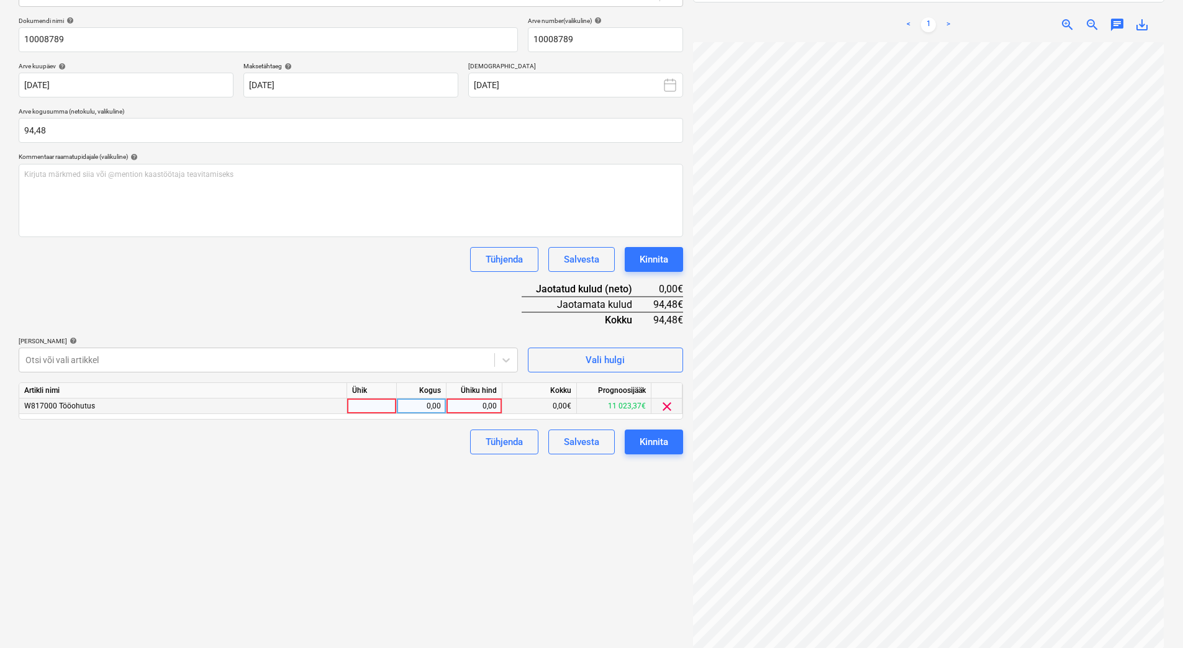
click at [469, 405] on div "0,00" at bounding box center [473, 407] width 45 height 16
type input "94,48"
click at [336, 509] on div "Failide konteerimine Vali ettevõte BLÅKLÄDER WORKWEAR CENTER OÜ (14089937) Lisa…" at bounding box center [351, 273] width 674 height 775
click at [663, 443] on div "Kinnita" at bounding box center [654, 442] width 29 height 16
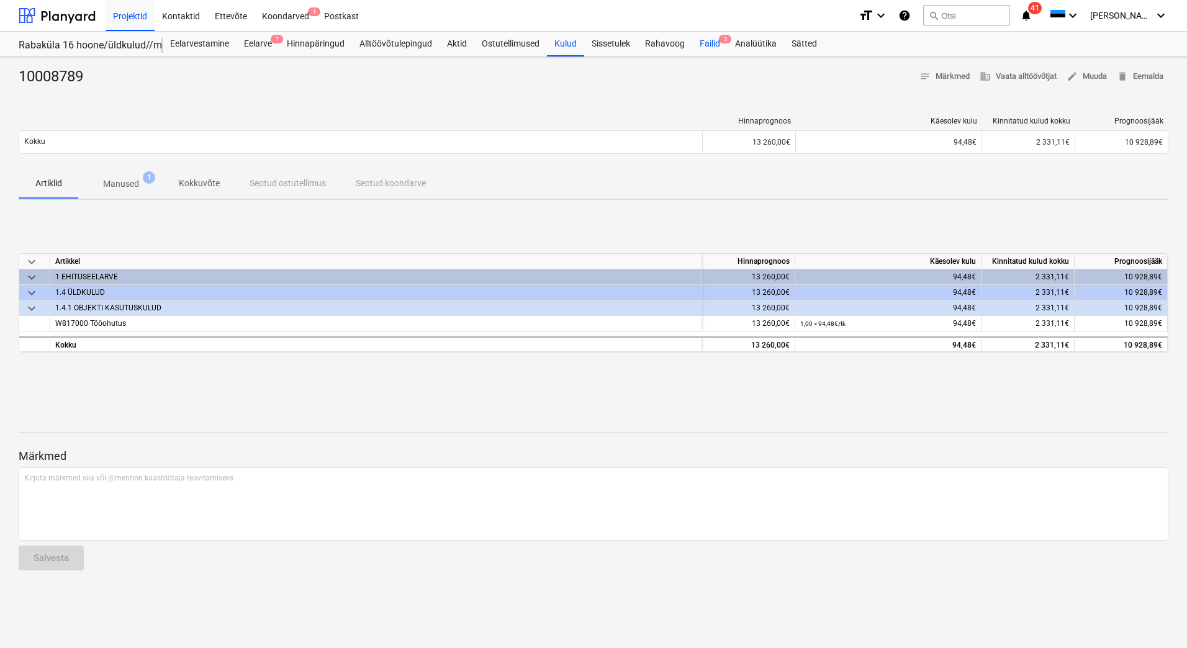
click at [702, 44] on div "Failid 3" at bounding box center [709, 44] width 35 height 25
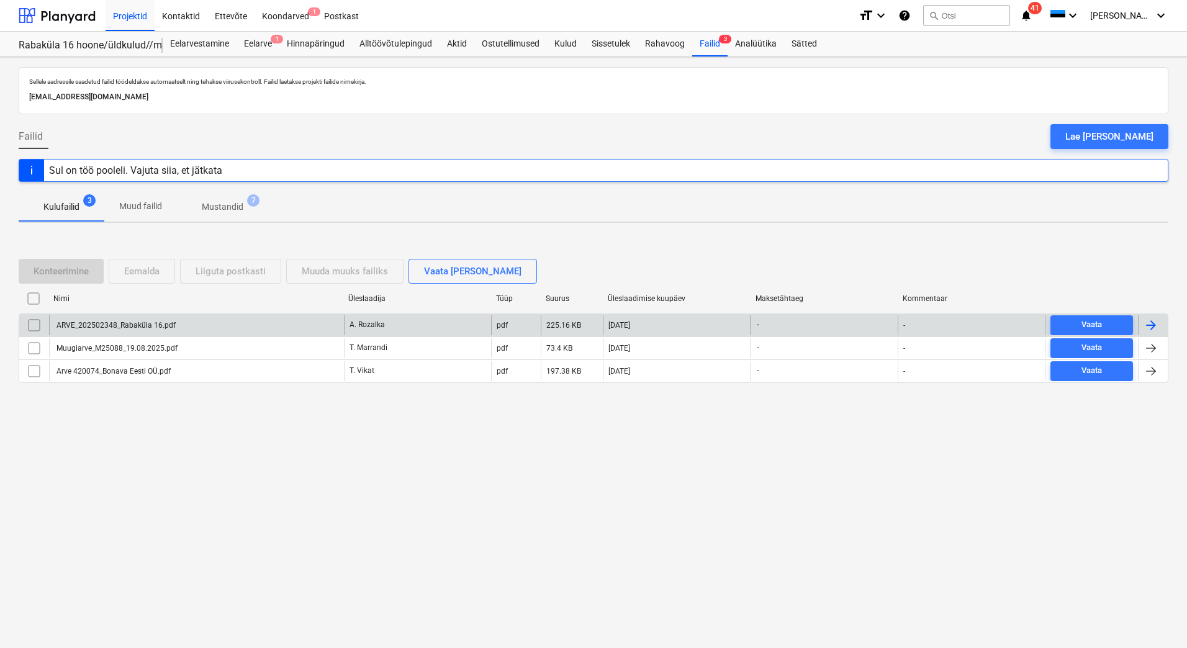
click at [101, 327] on div "ARVE_202502348_Rabaküla 16.pdf" at bounding box center [115, 325] width 121 height 9
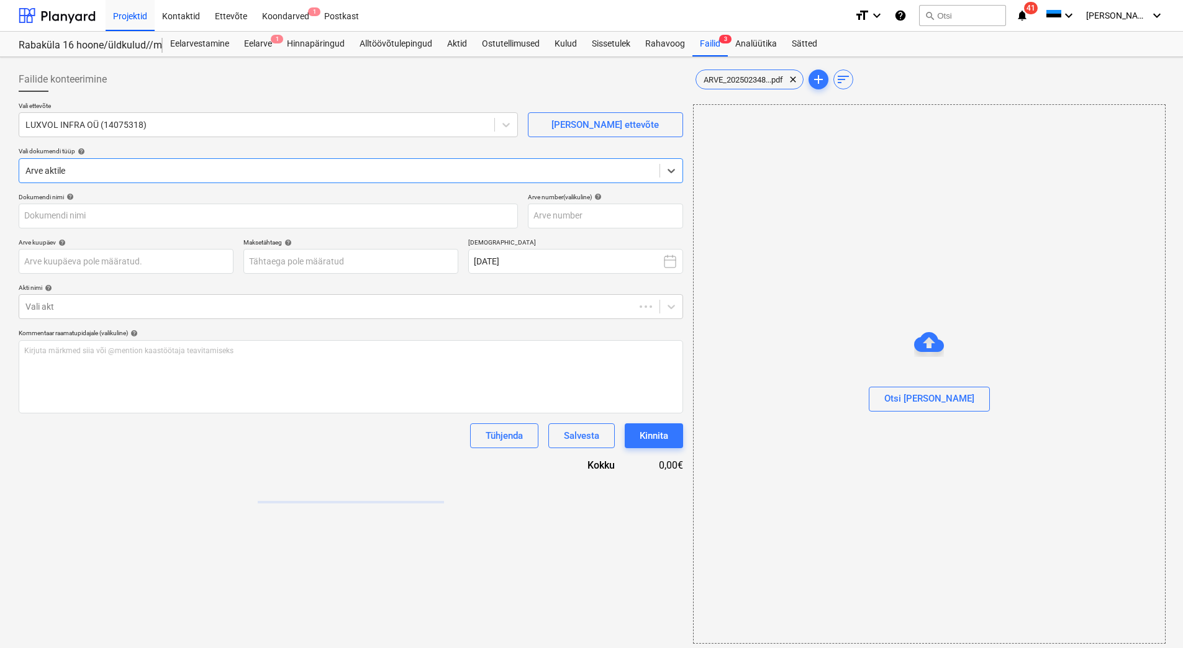
type input "ARVE_202502348_Rabaküla 16.pdf"
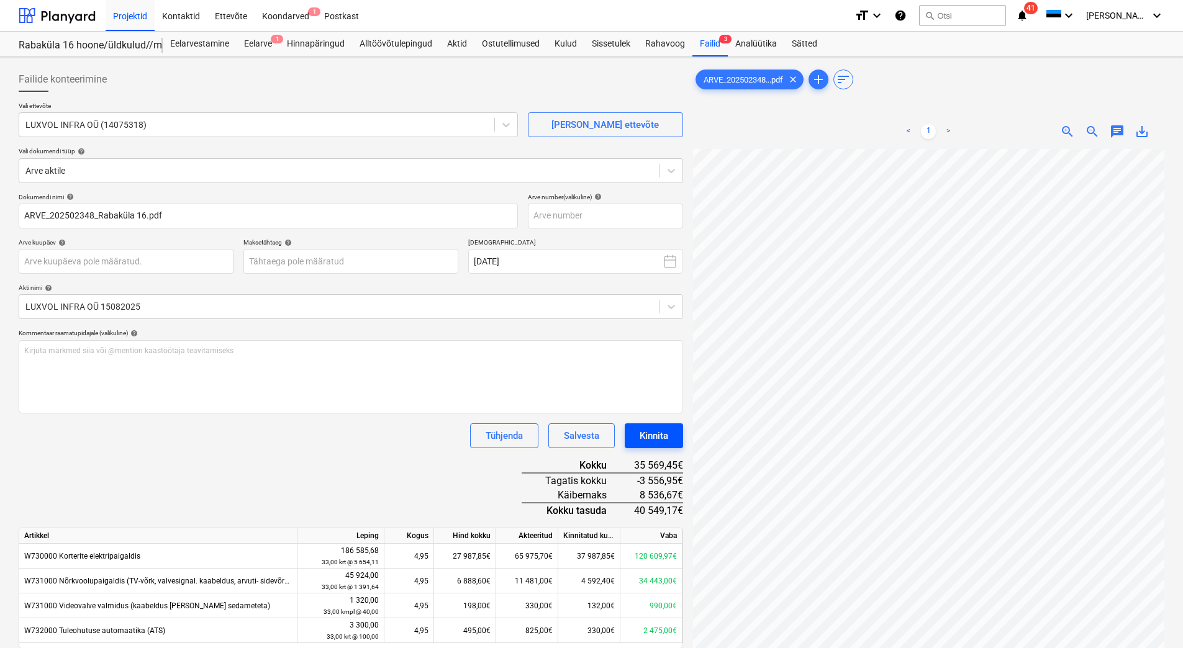
scroll to position [16, 106]
click at [552, 215] on input "text" at bounding box center [605, 216] width 155 height 25
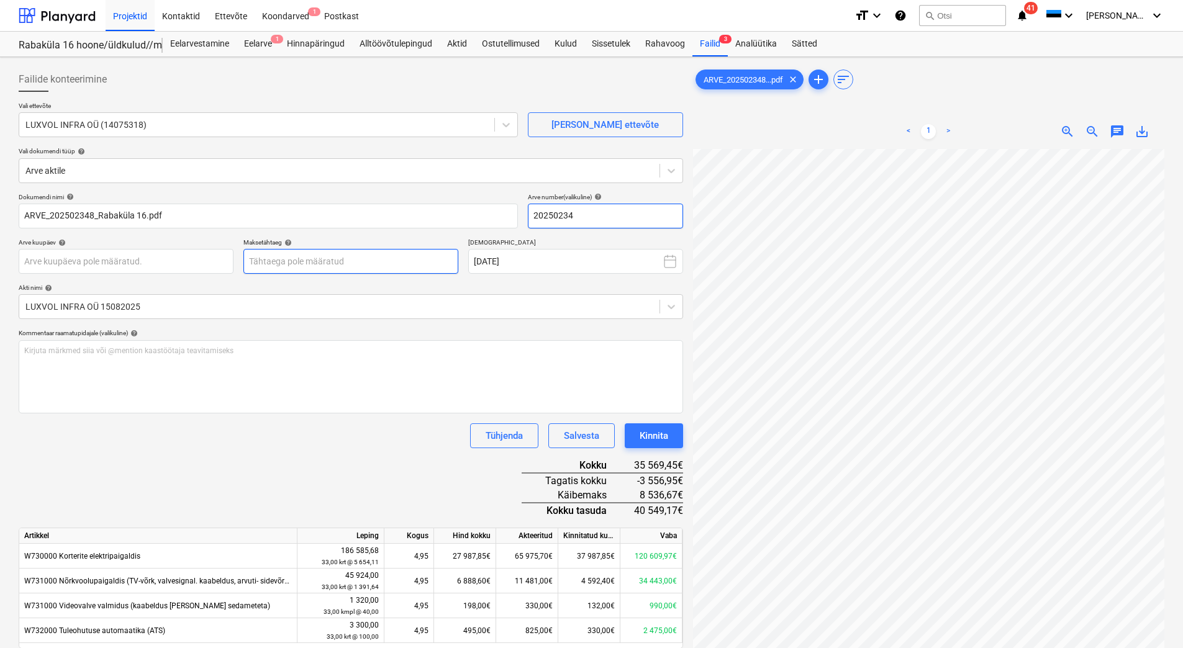
type input "20250234"
click at [281, 261] on body "Projektid Kontaktid Ettevõte Koondarved 1 Postkast format_size keyboard_arrow_d…" at bounding box center [591, 324] width 1183 height 648
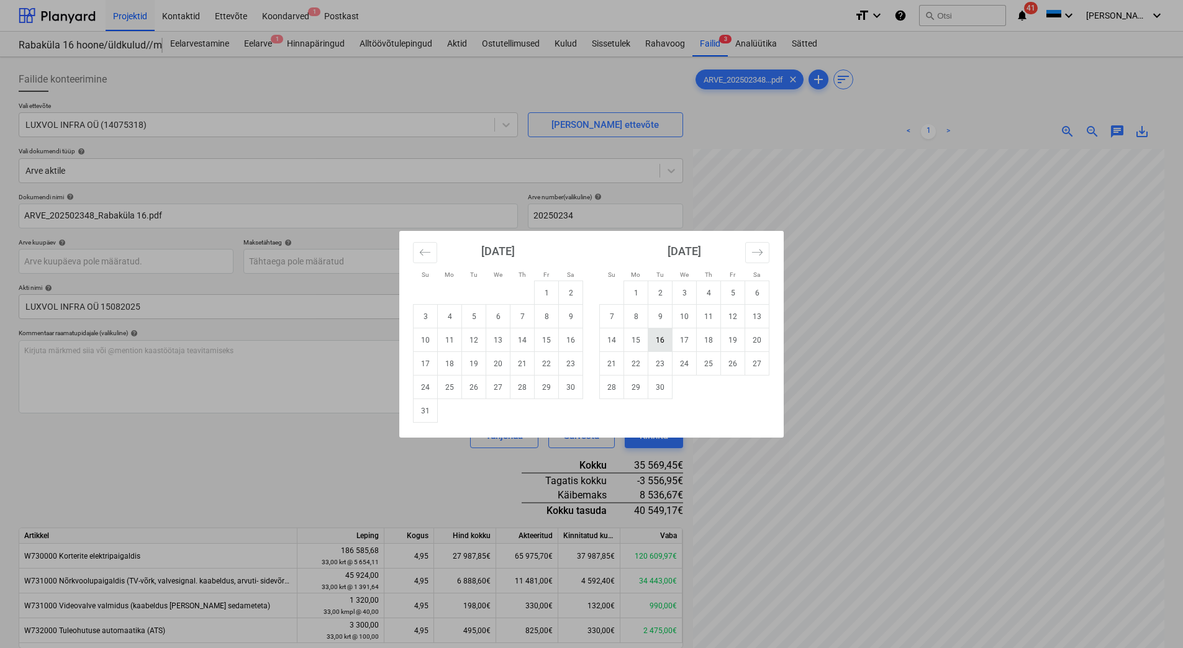
click at [666, 340] on td "16" at bounding box center [660, 340] width 24 height 24
type input "16 Sep 2025"
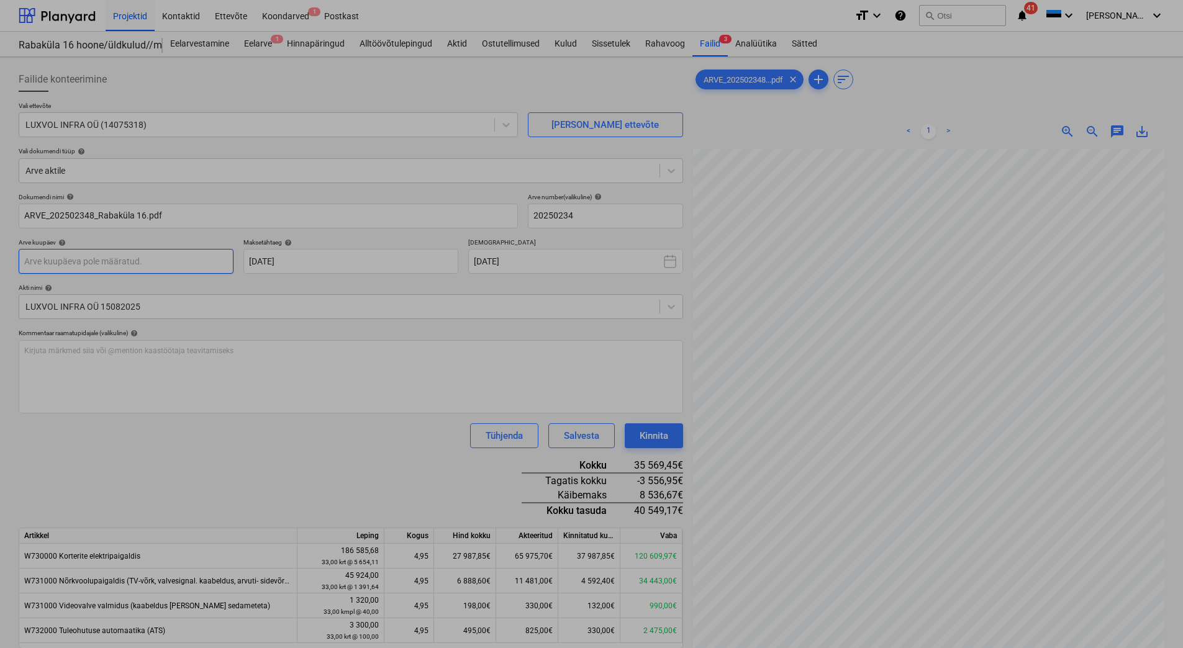
click at [167, 264] on body "Projektid Kontaktid Ettevõte Koondarved 1 Postkast format_size keyboard_arrow_d…" at bounding box center [591, 324] width 1183 height 648
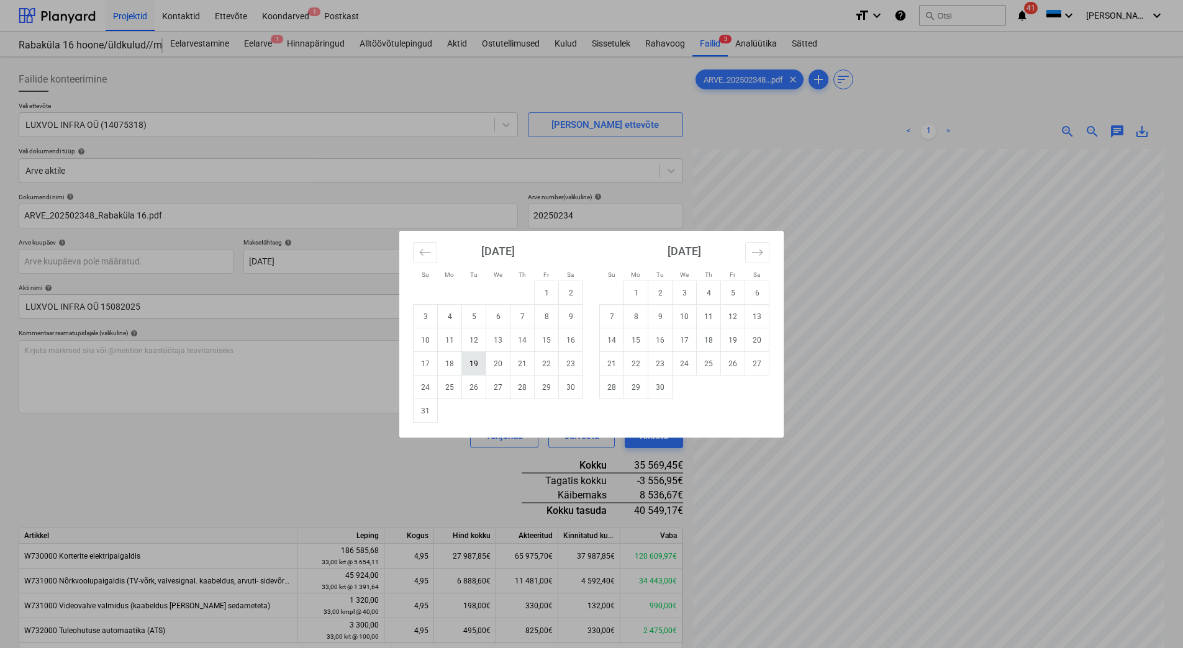
click at [474, 366] on td "19" at bounding box center [474, 364] width 24 height 24
type input "19 Aug 2025"
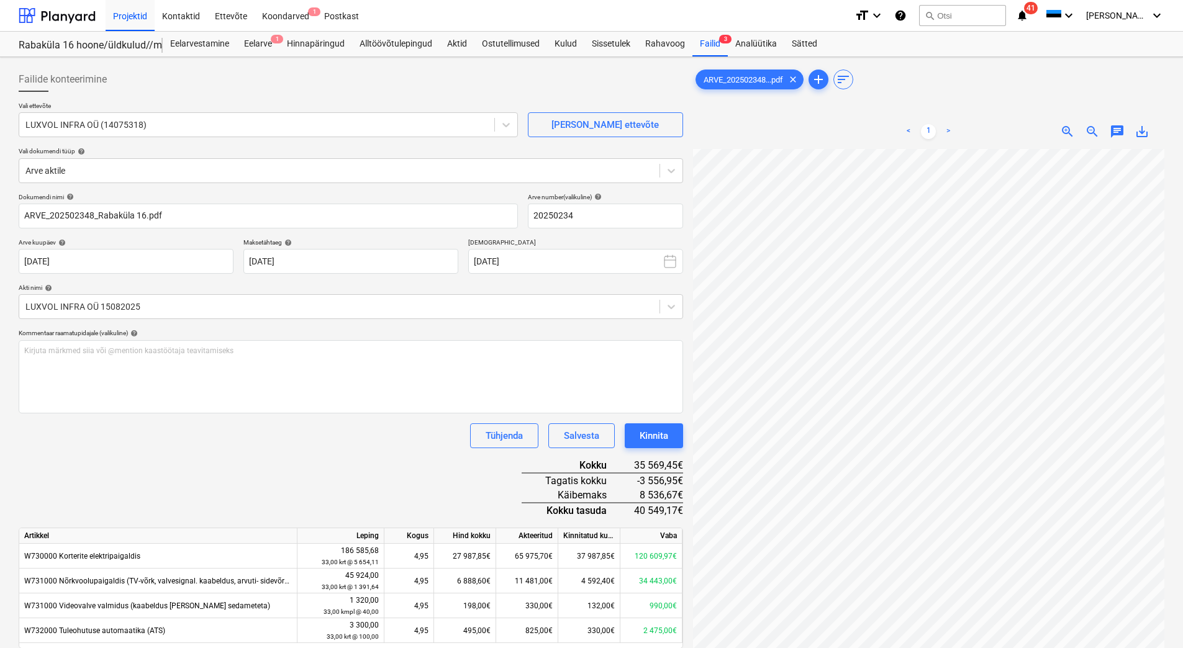
click at [386, 452] on div "Dokumendi nimi help ARVE_202502348_Rabaküla 16.pdf Arve number (valikuline) hel…" at bounding box center [351, 438] width 664 height 491
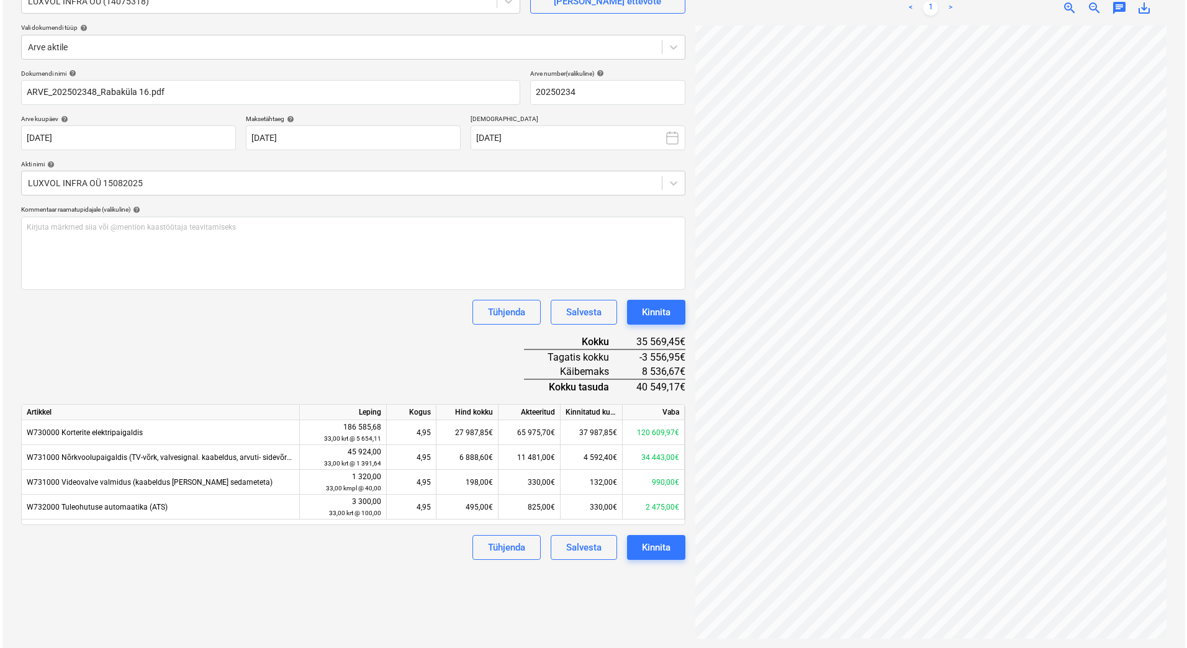
scroll to position [124, 0]
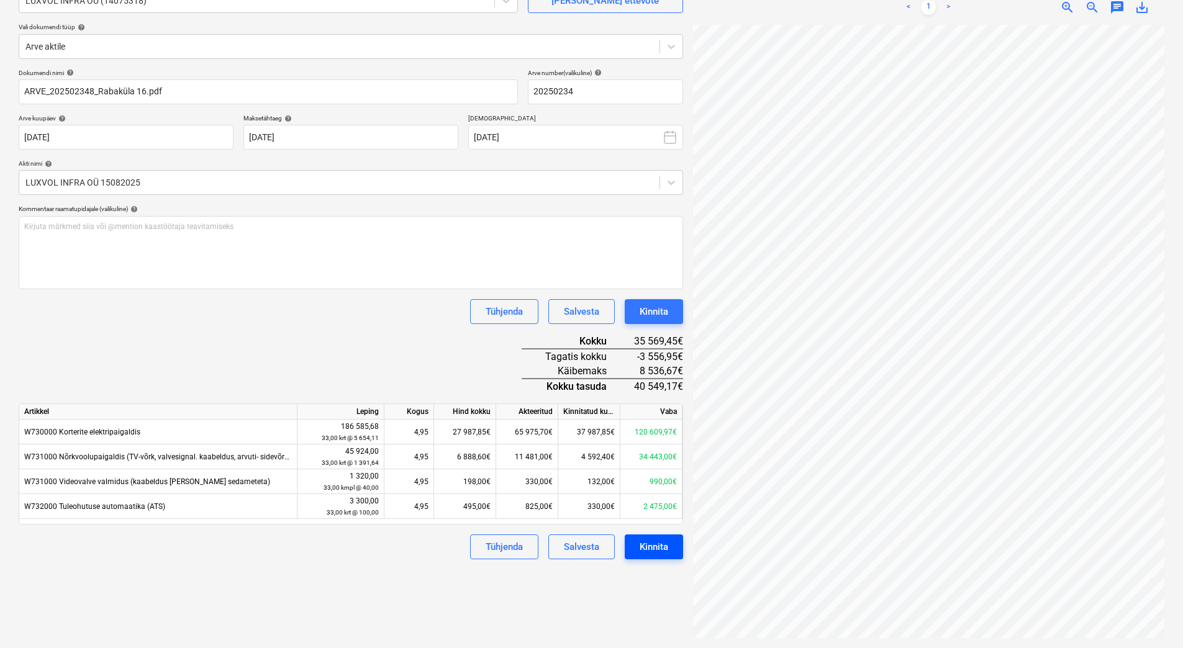
click at [674, 547] on button "Kinnita" at bounding box center [654, 547] width 58 height 25
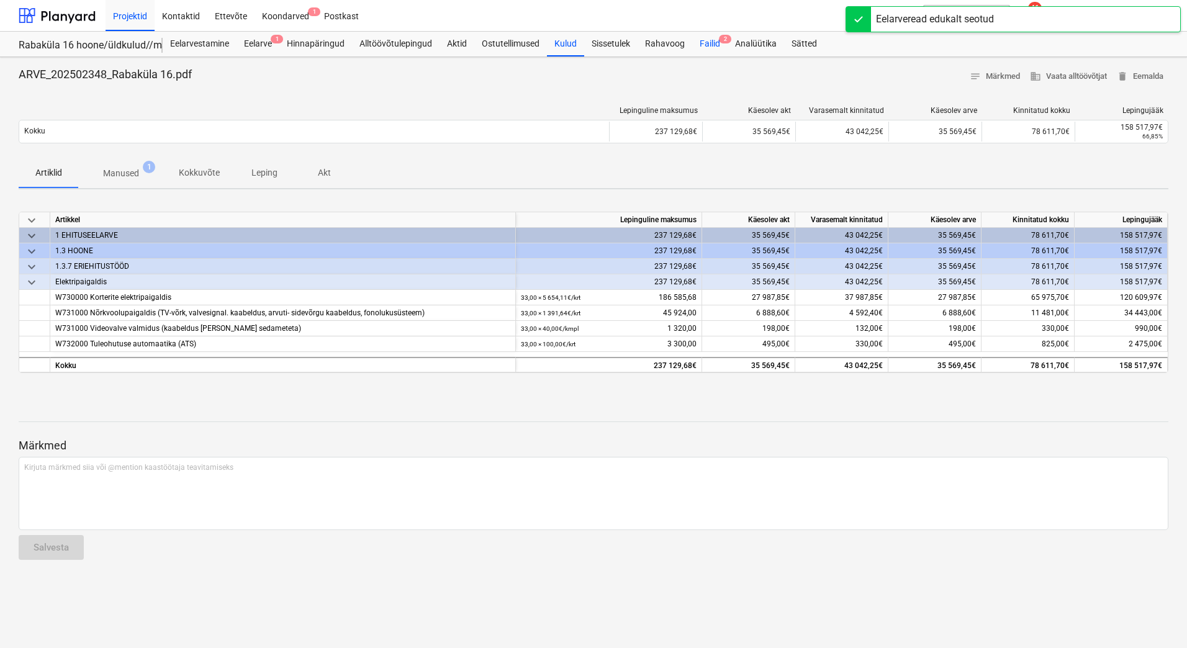
click at [711, 42] on div "Failid 2" at bounding box center [709, 44] width 35 height 25
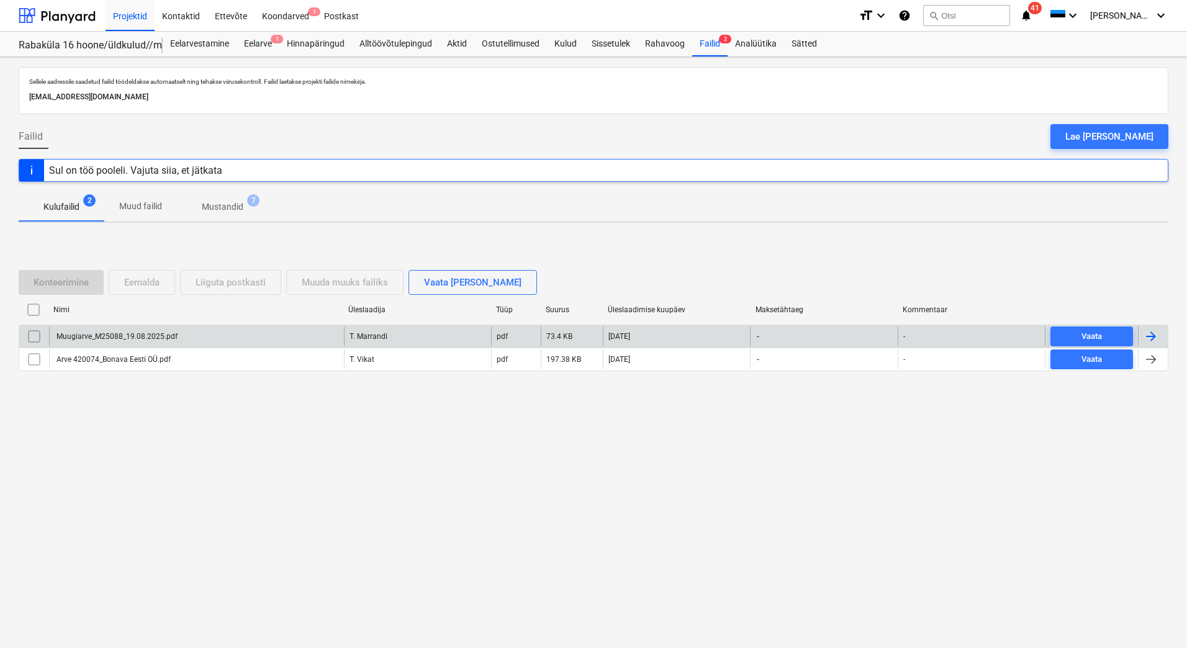
click at [99, 339] on div "Muugiarve_M25088_19.08.2025.pdf" at bounding box center [116, 336] width 123 height 9
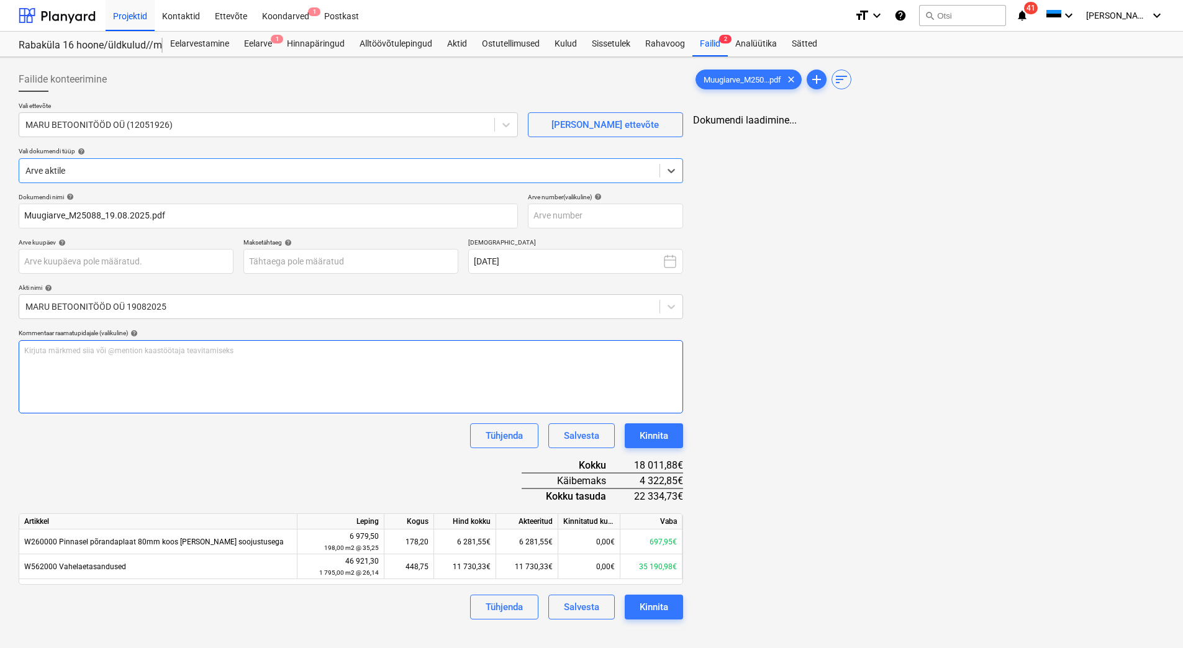
type input "Muugiarve_M25088_19.08.2025.pdf"
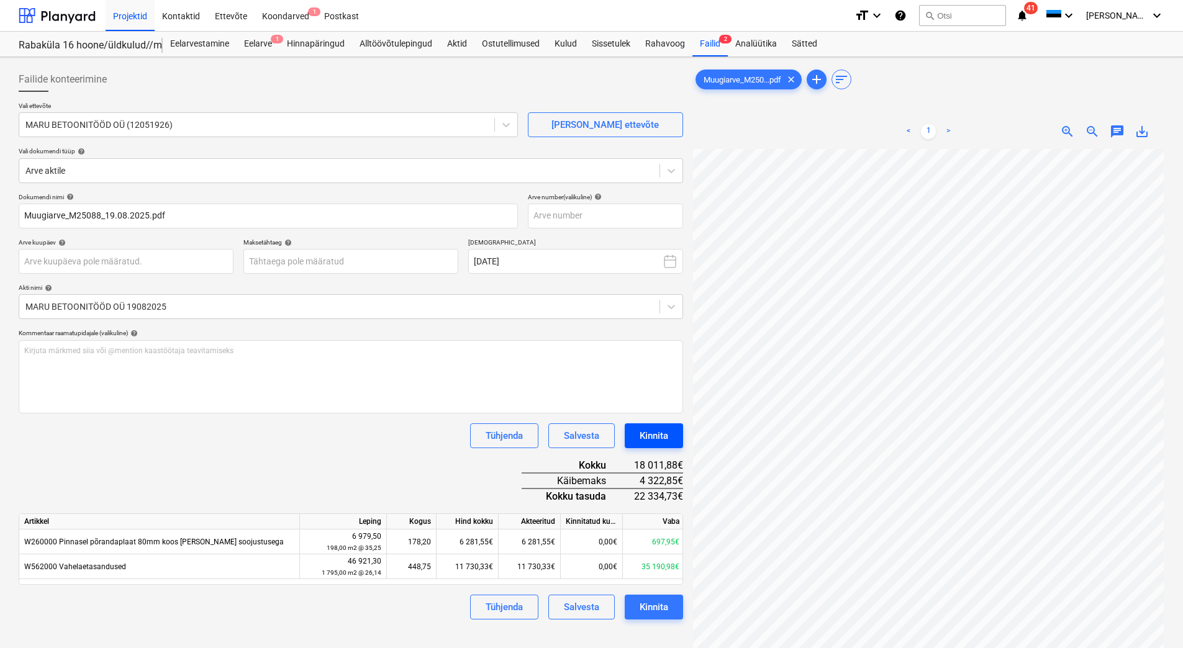
scroll to position [173, 90]
click at [717, 43] on div "Failid 2" at bounding box center [709, 44] width 35 height 25
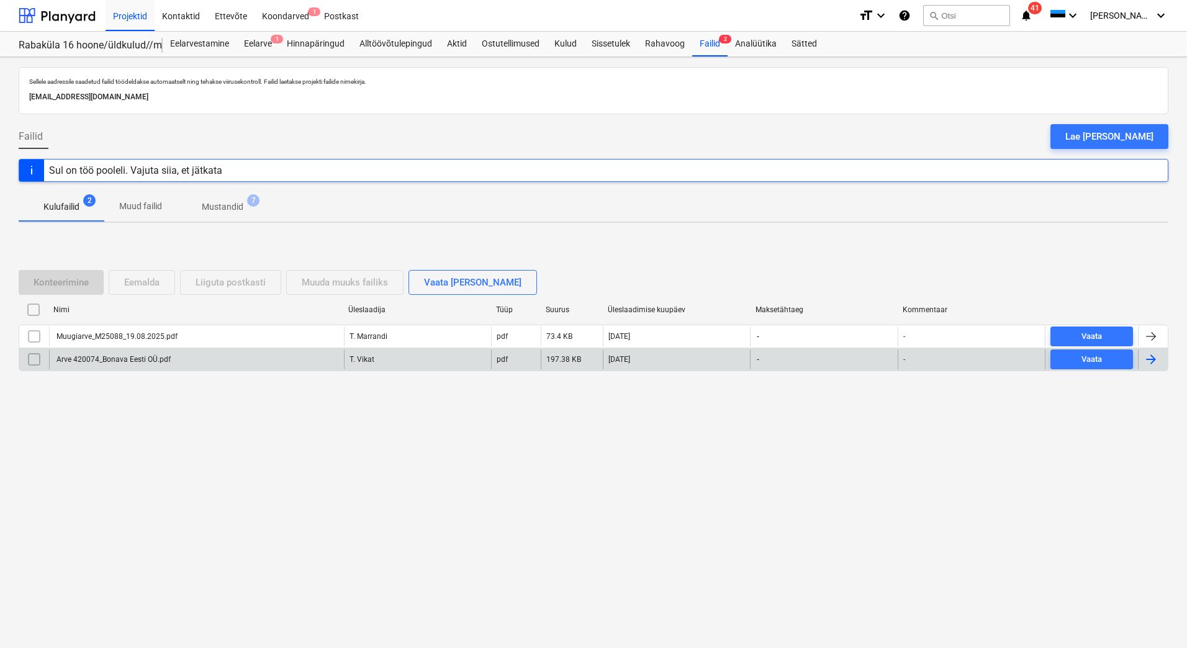
click at [166, 360] on div "Arve 420074_Bonava Eesti OÜ.pdf" at bounding box center [113, 359] width 116 height 9
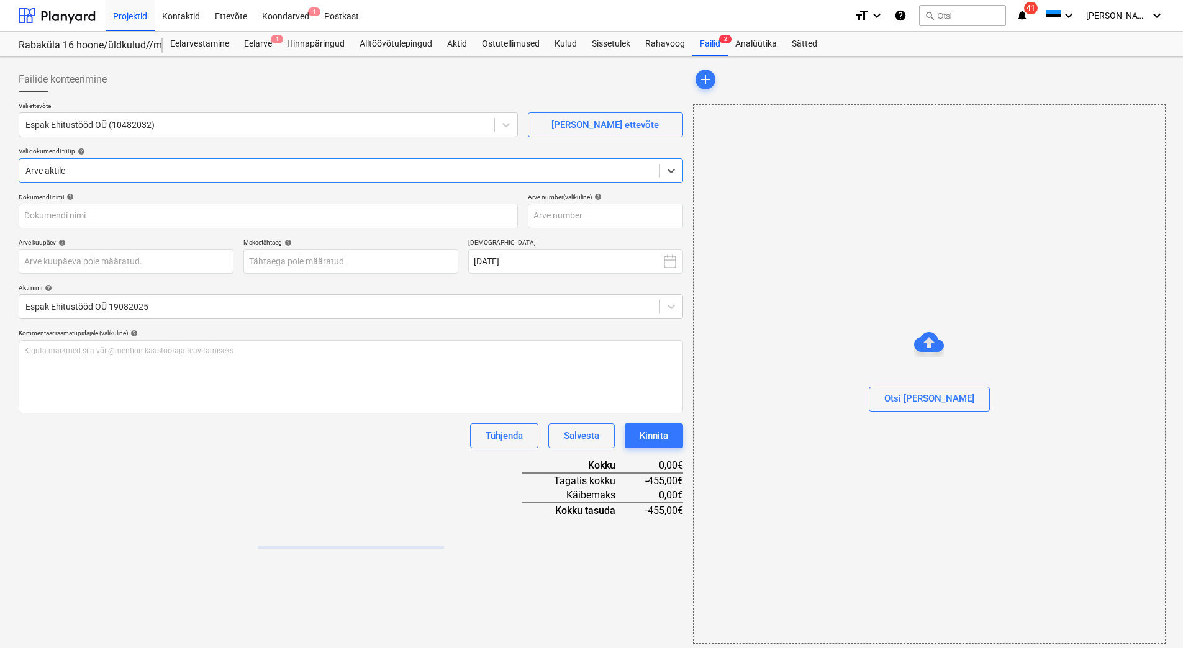
type input "Arve 420074_Bonava Eesti OÜ.pdf"
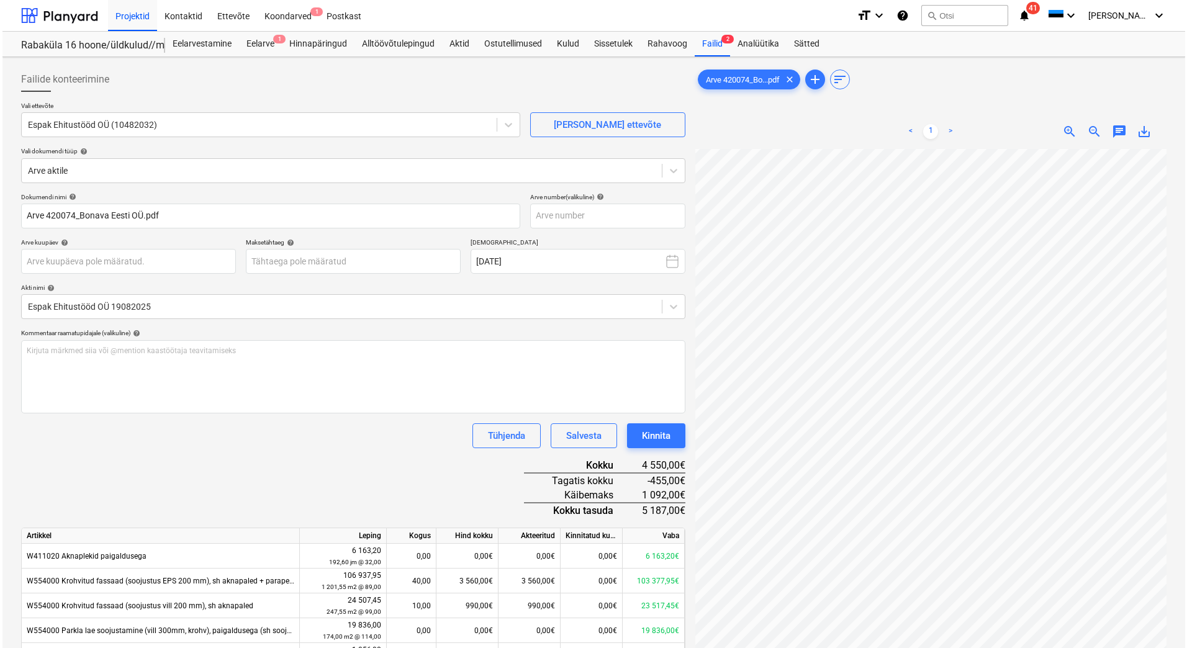
scroll to position [0, 90]
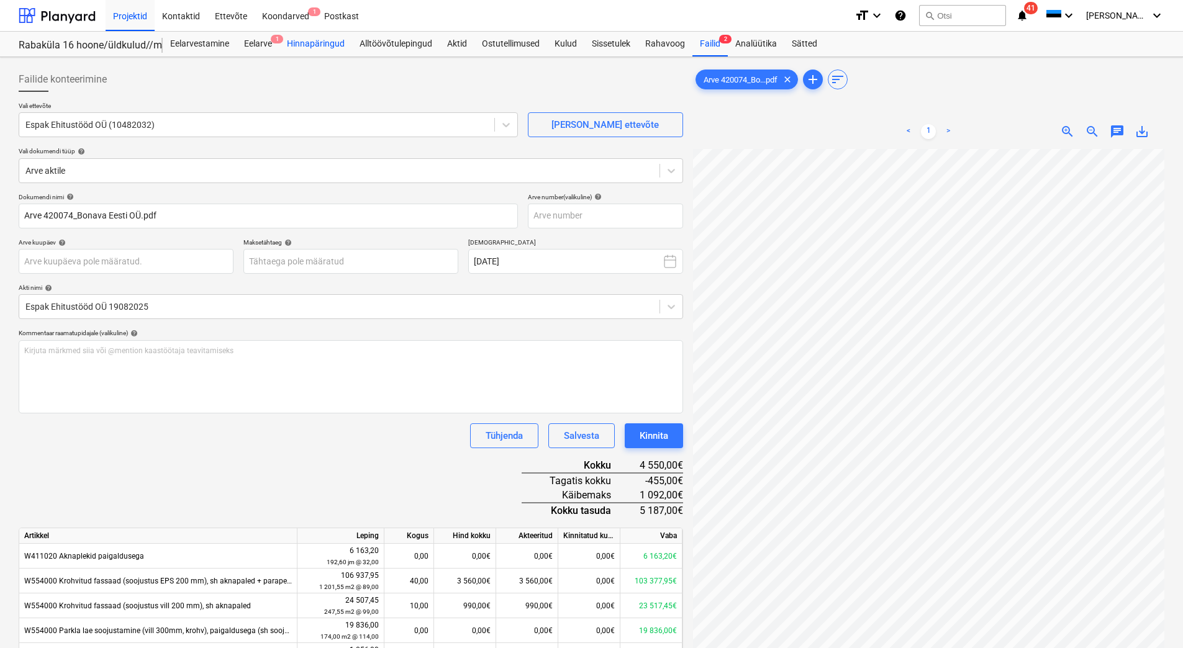
drag, startPoint x: 258, startPoint y: 38, endPoint x: 297, endPoint y: 44, distance: 39.5
click at [258, 38] on div "Eelarve 1" at bounding box center [258, 44] width 43 height 25
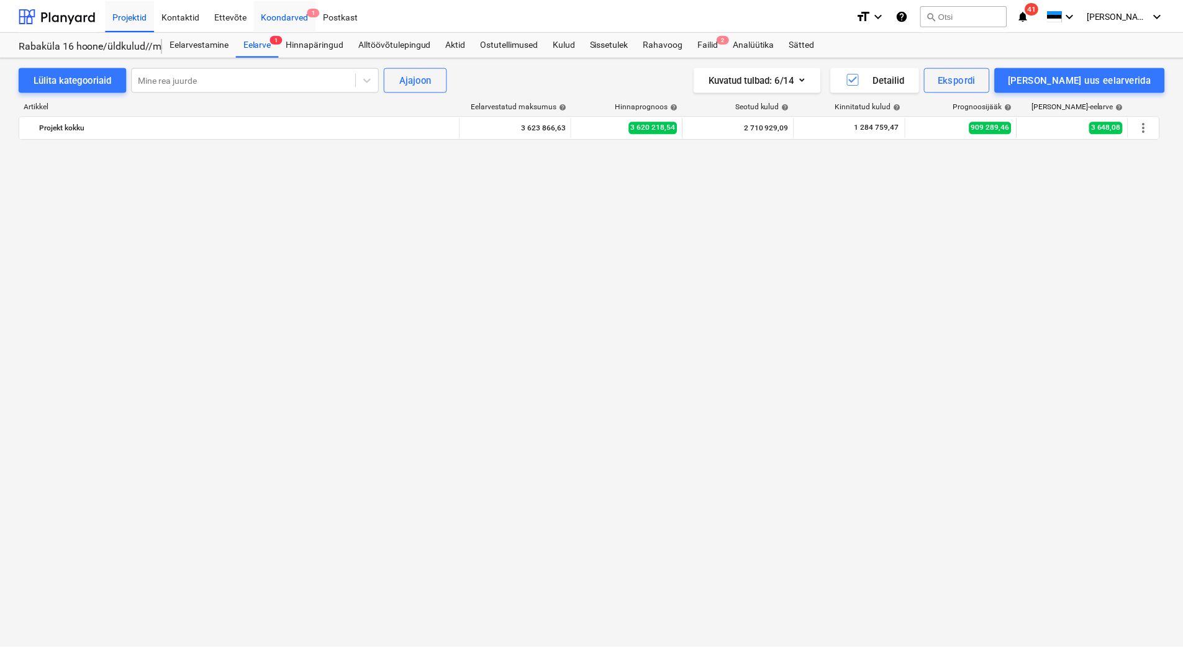
scroll to position [2546, 0]
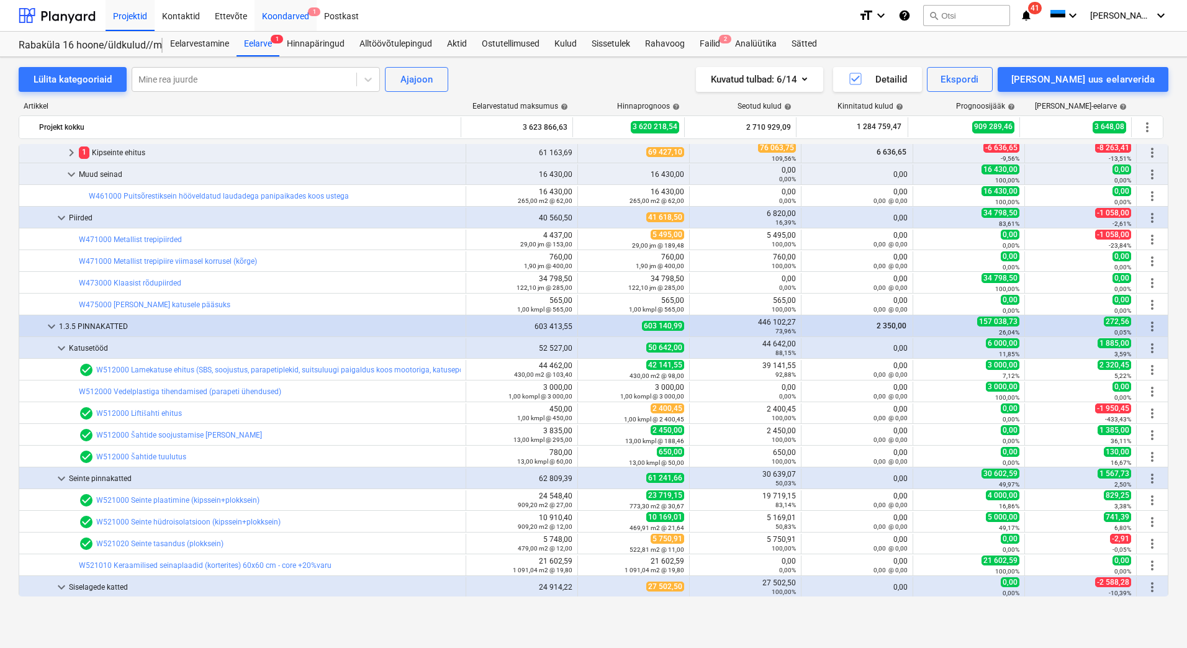
click at [291, 16] on div "Koondarved 1" at bounding box center [286, 15] width 62 height 32
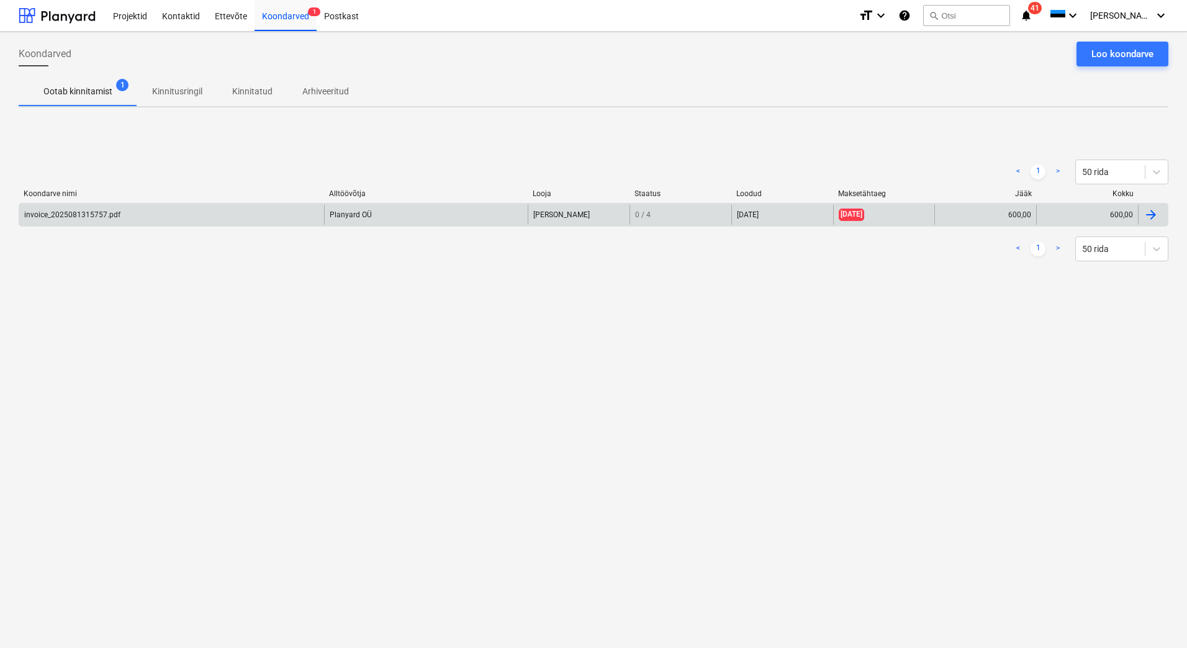
click at [190, 215] on div "invoice_2025081315757.pdf" at bounding box center [171, 215] width 305 height 20
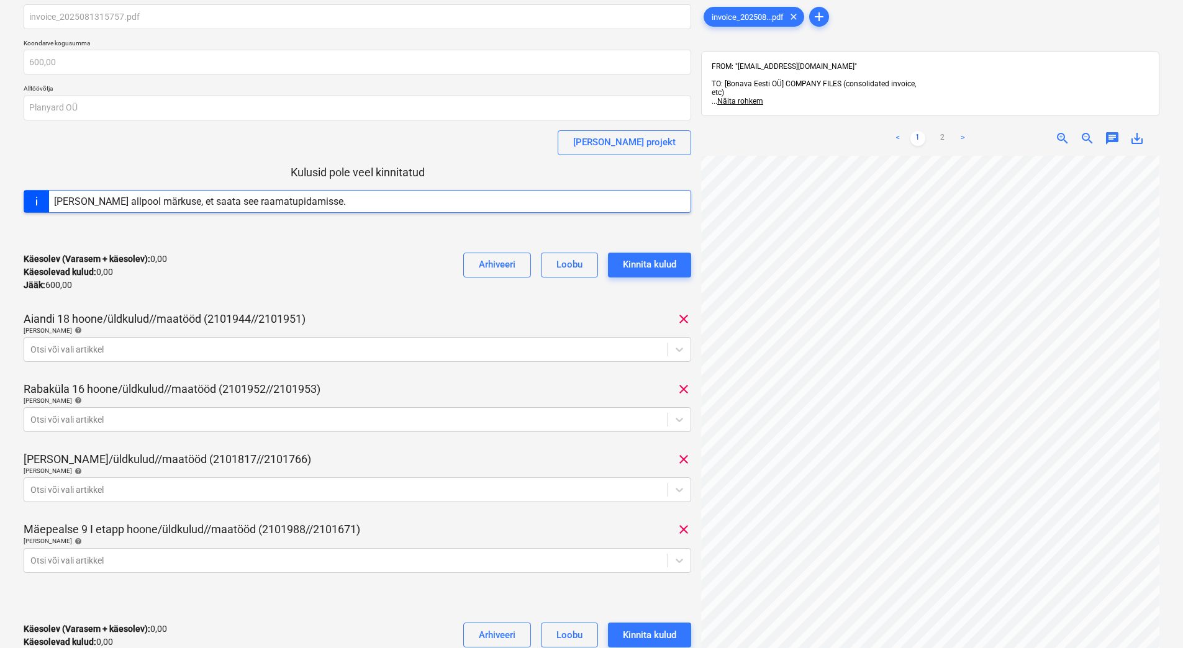
scroll to position [62, 0]
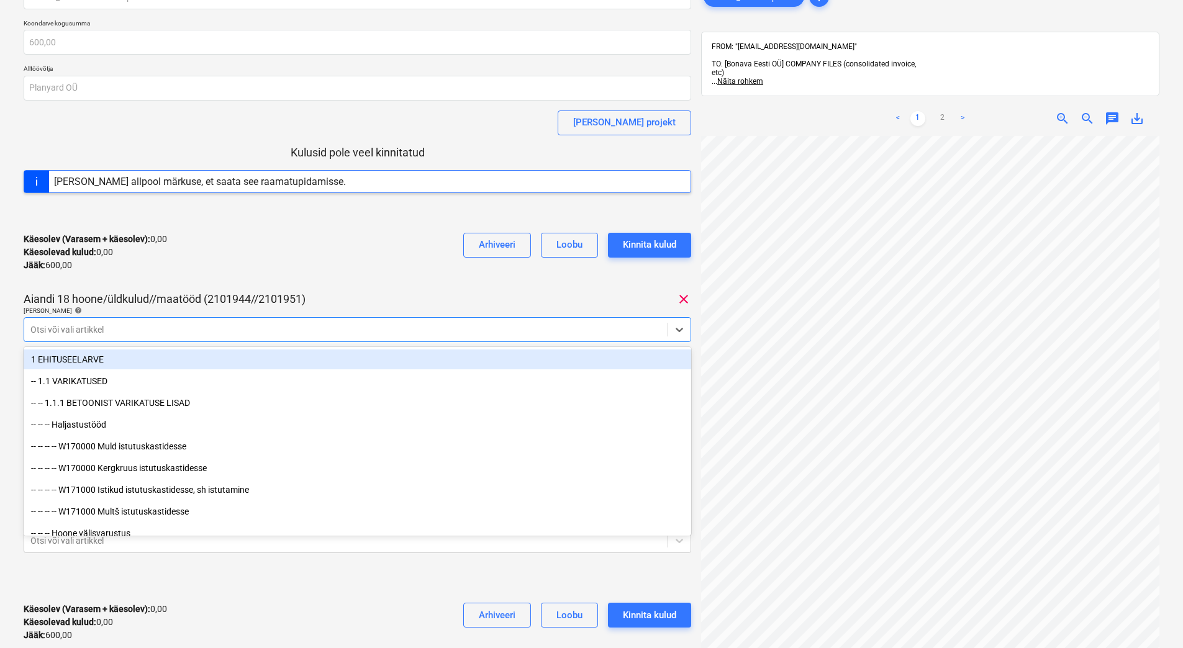
click at [200, 334] on div at bounding box center [345, 330] width 631 height 12
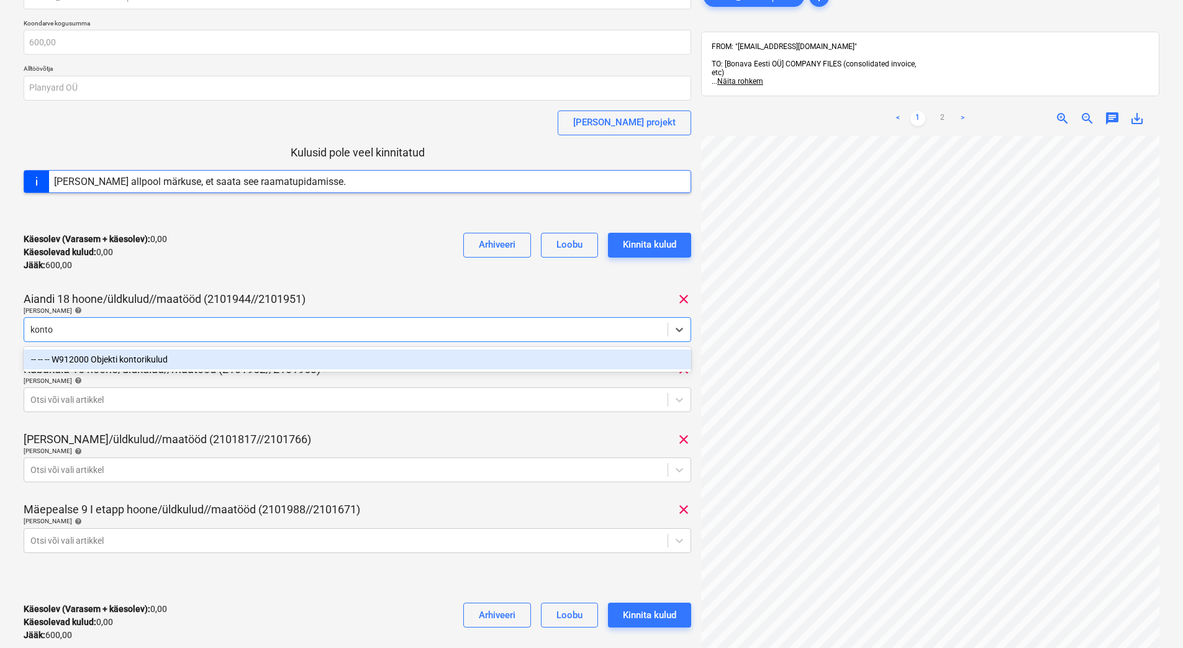
type input "kontor"
click at [161, 359] on div "-- -- -- W912000 Objekti kontorikulud" at bounding box center [358, 360] width 668 height 20
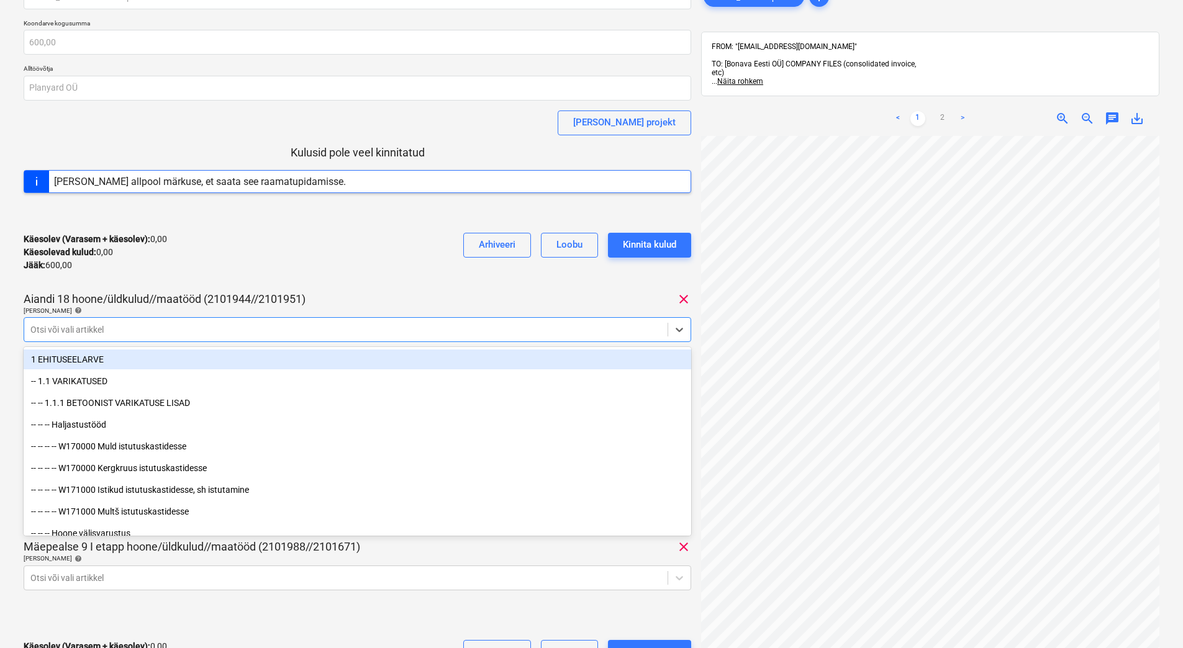
click at [236, 267] on div "Käesolev (Varasem + käesolev) : 0,00 Käesolevad kulud : 0,00 Jääk : 600,00 Arhi…" at bounding box center [358, 252] width 668 height 59
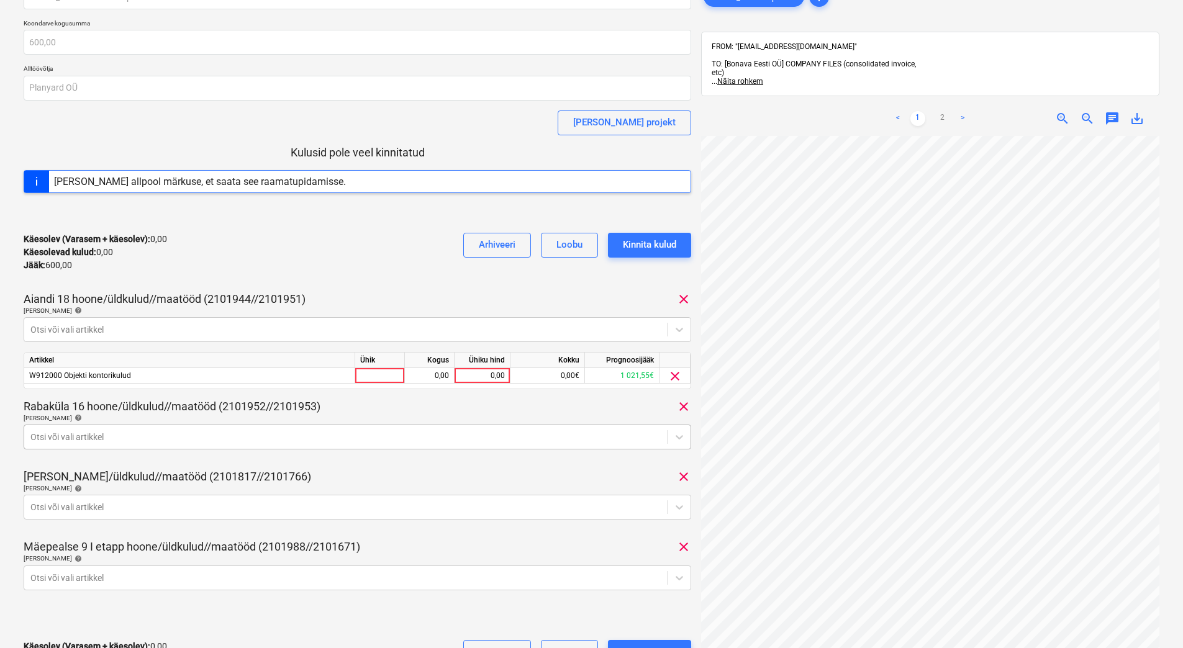
click at [233, 435] on div at bounding box center [345, 437] width 631 height 12
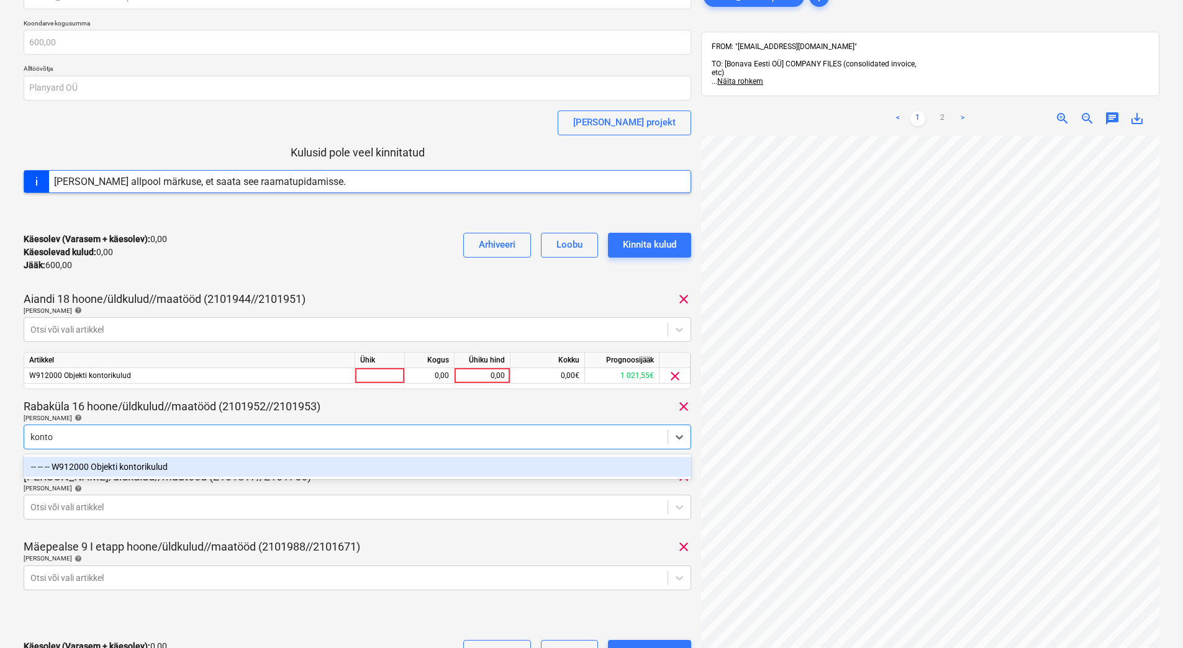
type input "kontor"
click at [196, 469] on div "-- -- -- W912000 Objekti kontorikulud" at bounding box center [358, 467] width 668 height 20
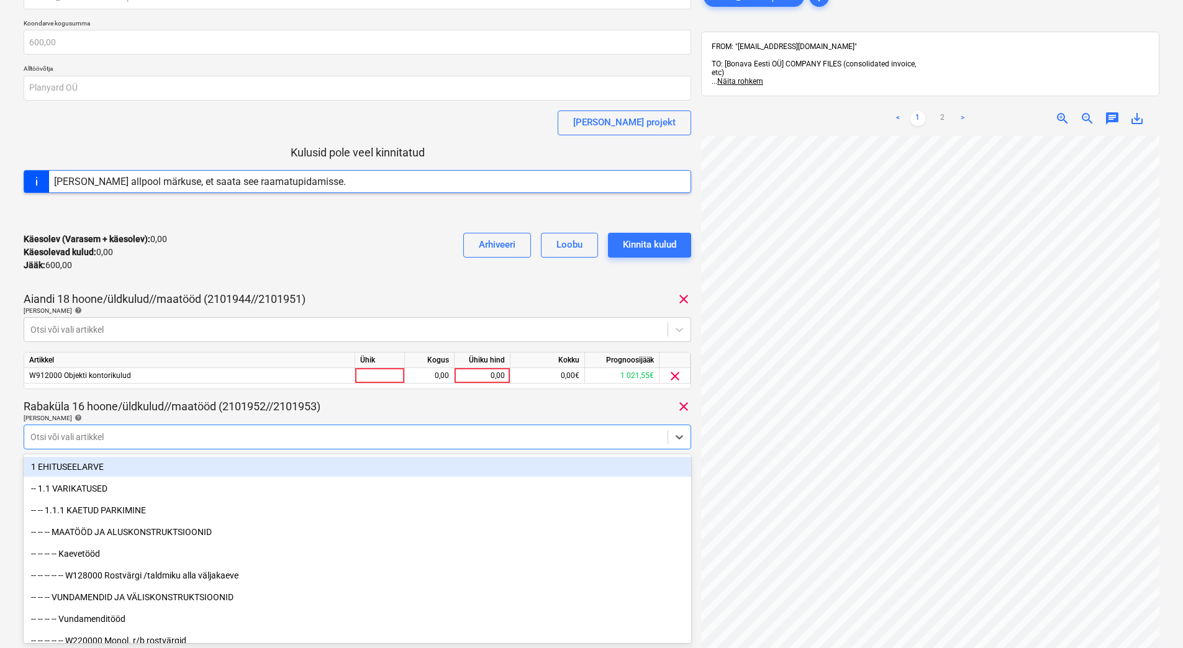
click at [334, 260] on div "Käesolev (Varasem + käesolev) : 0,00 Käesolevad kulud : 0,00 Jääk : 600,00 Arhi…" at bounding box center [358, 252] width 668 height 59
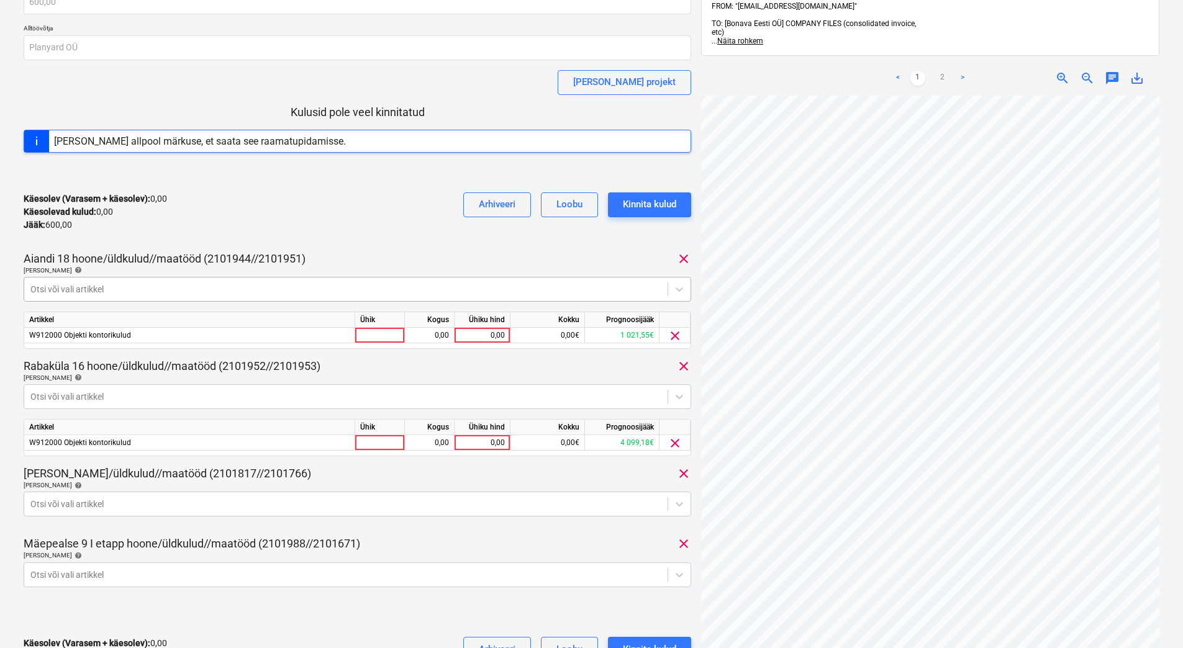
scroll to position [124, 0]
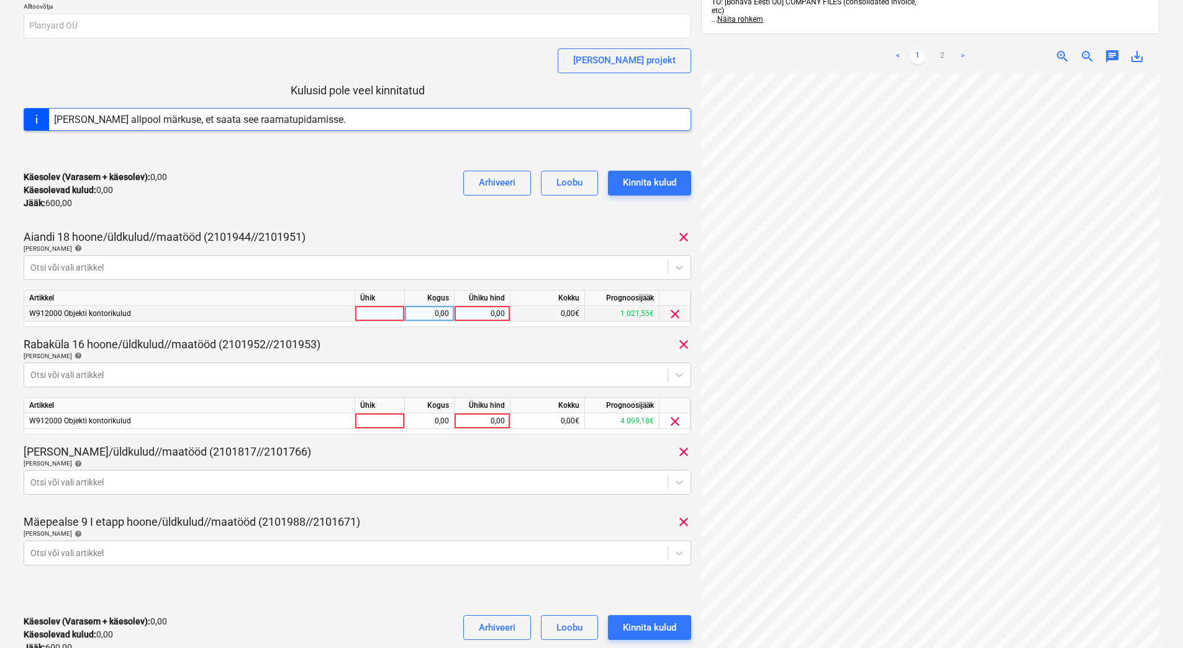
click at [478, 312] on div "0,00" at bounding box center [482, 314] width 45 height 16
type input "120"
click at [474, 425] on div "0,00" at bounding box center [482, 422] width 45 height 16
type input "120"
click at [410, 346] on div "Rabaküla 16 hoone/üldkulud//maatööd (2101952//2101953) clear" at bounding box center [358, 344] width 668 height 15
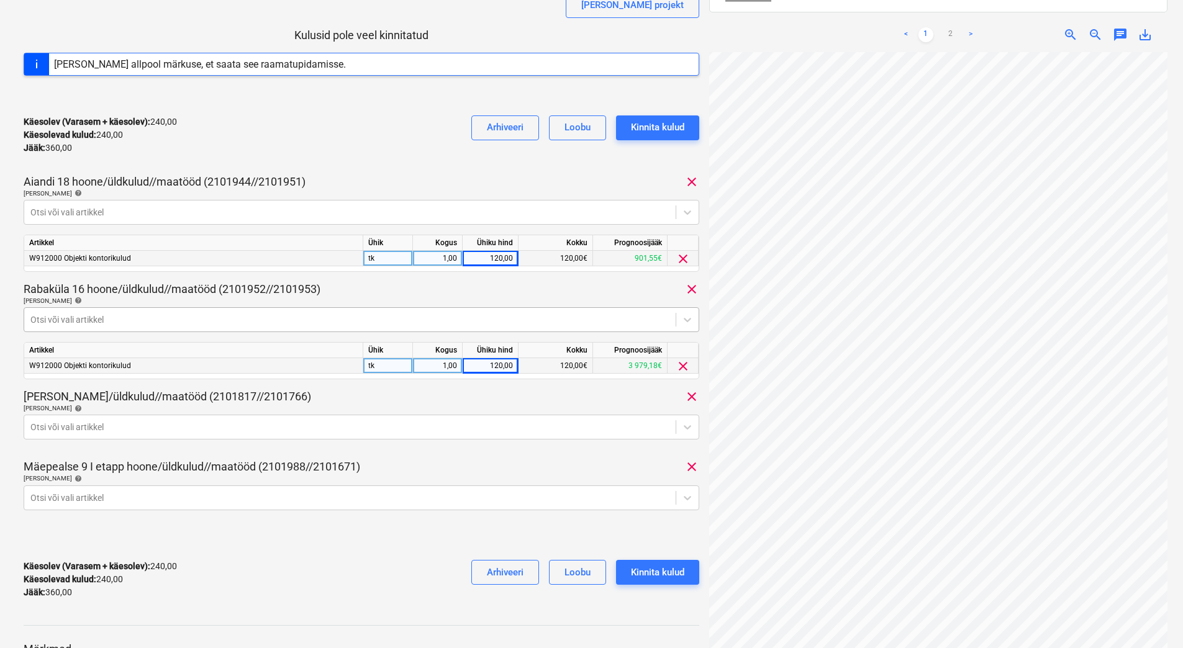
scroll to position [196, 0]
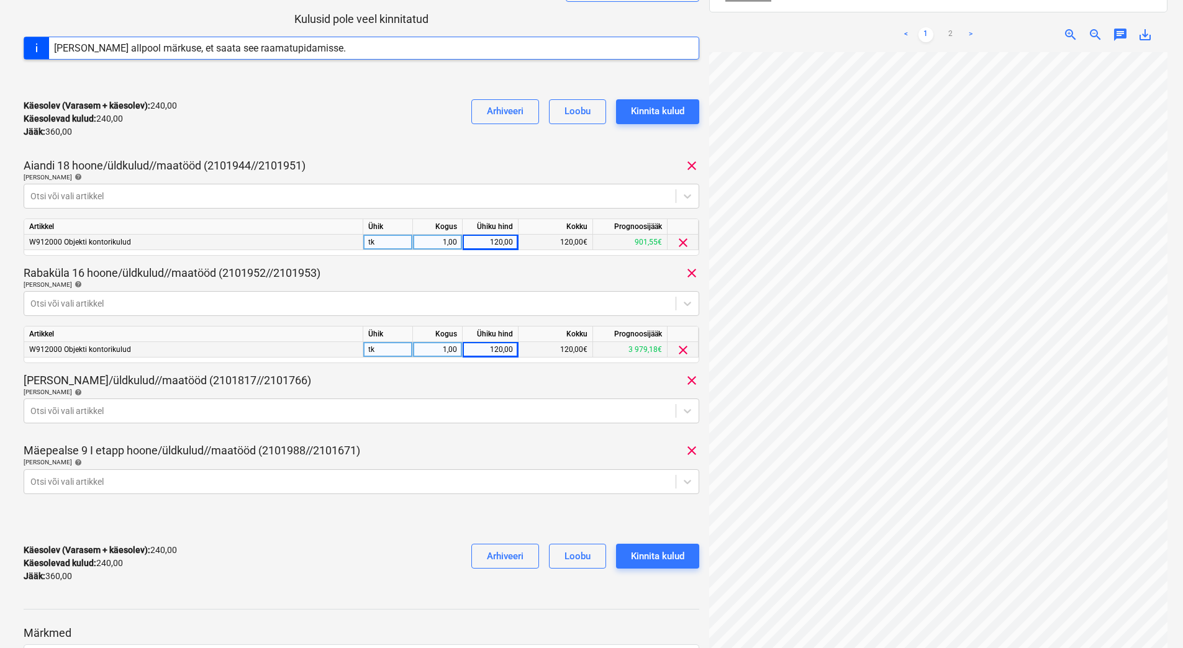
click at [484, 243] on div "120,00" at bounding box center [490, 243] width 45 height 16
type input "150"
click at [480, 351] on div "120,00" at bounding box center [490, 350] width 45 height 16
type input "150"
click at [437, 453] on body "Projektid Kontaktid Ettevõte Koondarved 1 Postkast format_size keyboard_arrow_d…" at bounding box center [591, 128] width 1183 height 648
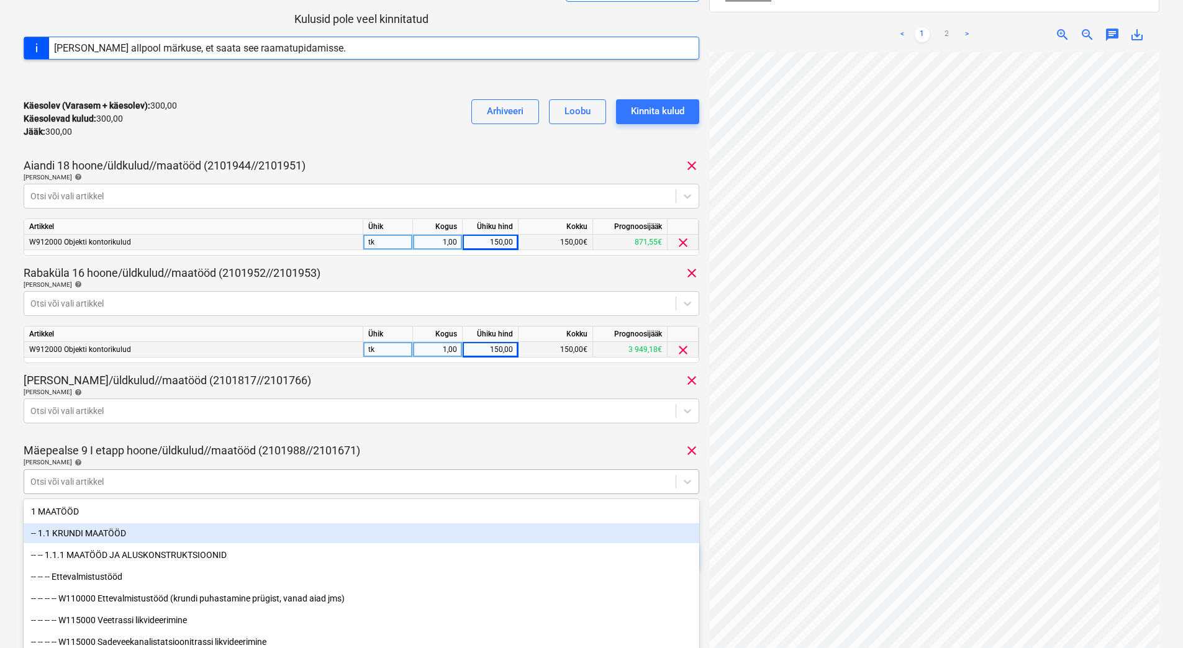
scroll to position [240, 0]
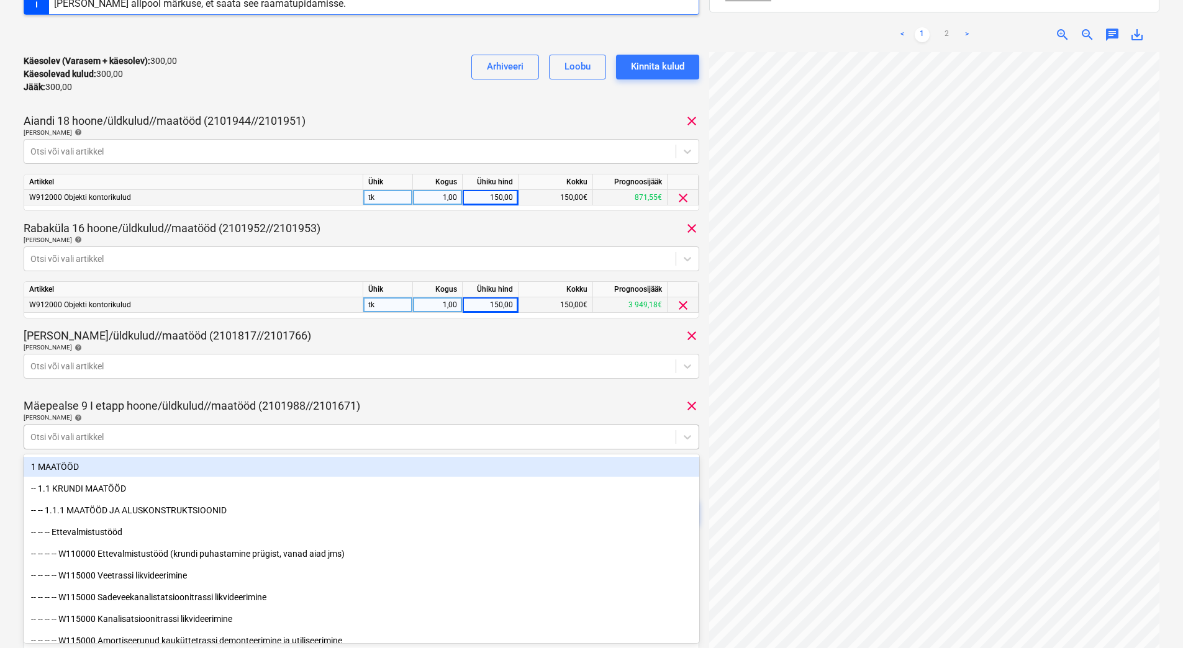
click at [179, 440] on div at bounding box center [349, 437] width 639 height 12
type input "1"
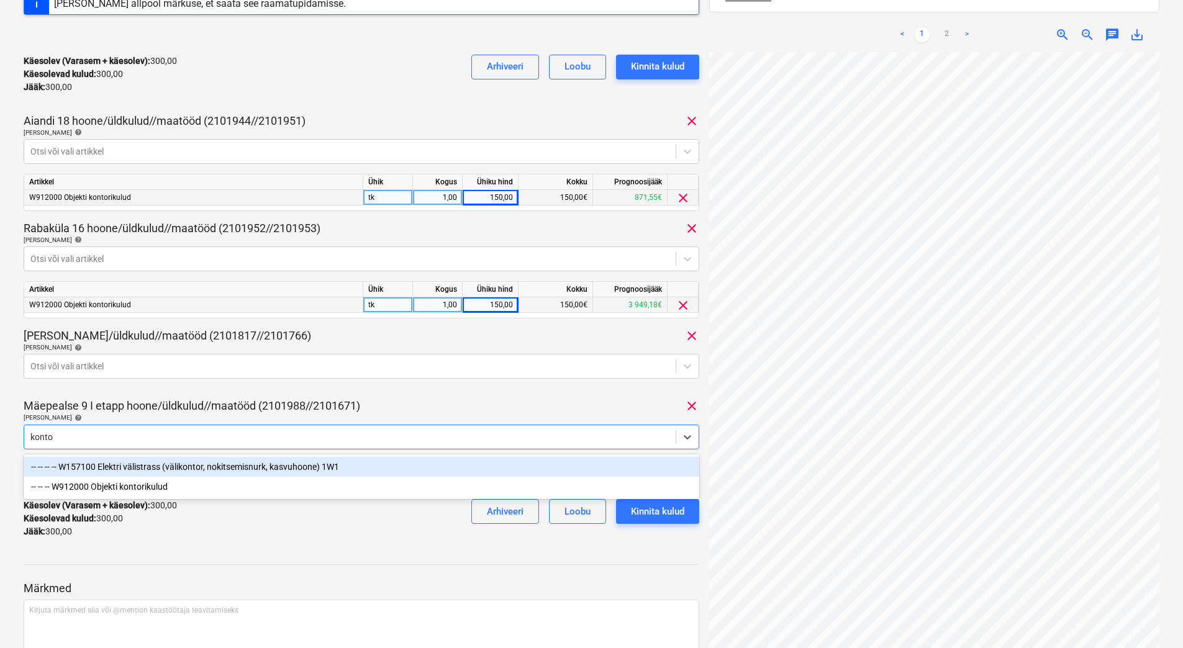
type input "kontor"
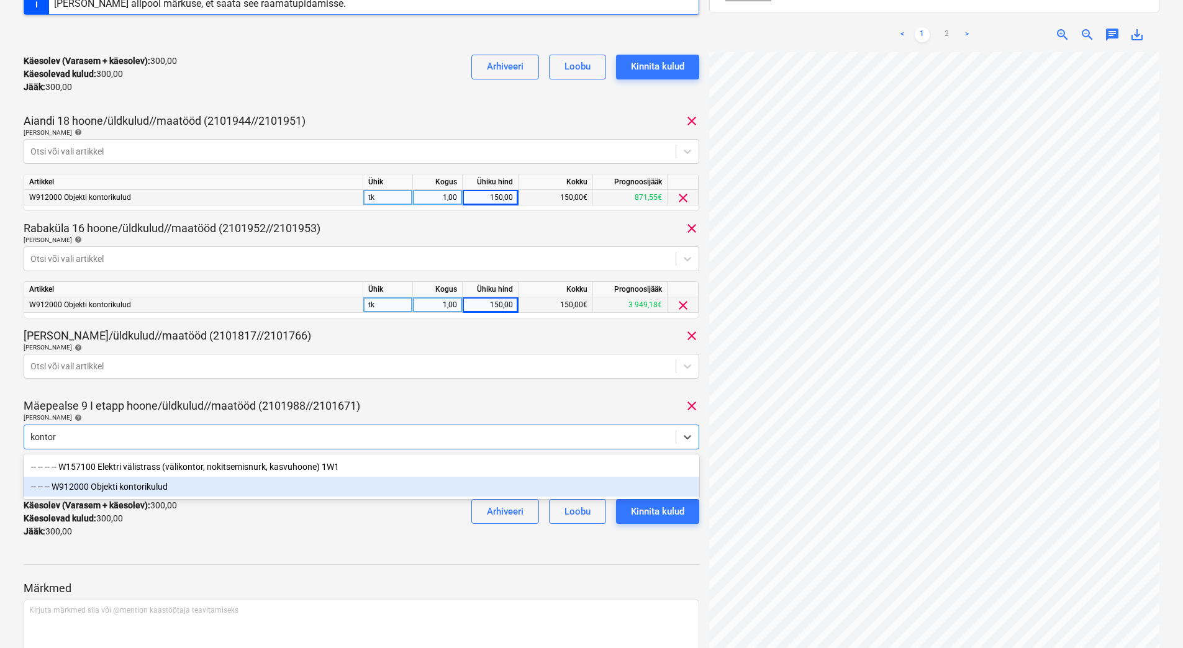
click at [145, 487] on div "-- -- -- W912000 Objekti kontorikulud" at bounding box center [362, 487] width 676 height 20
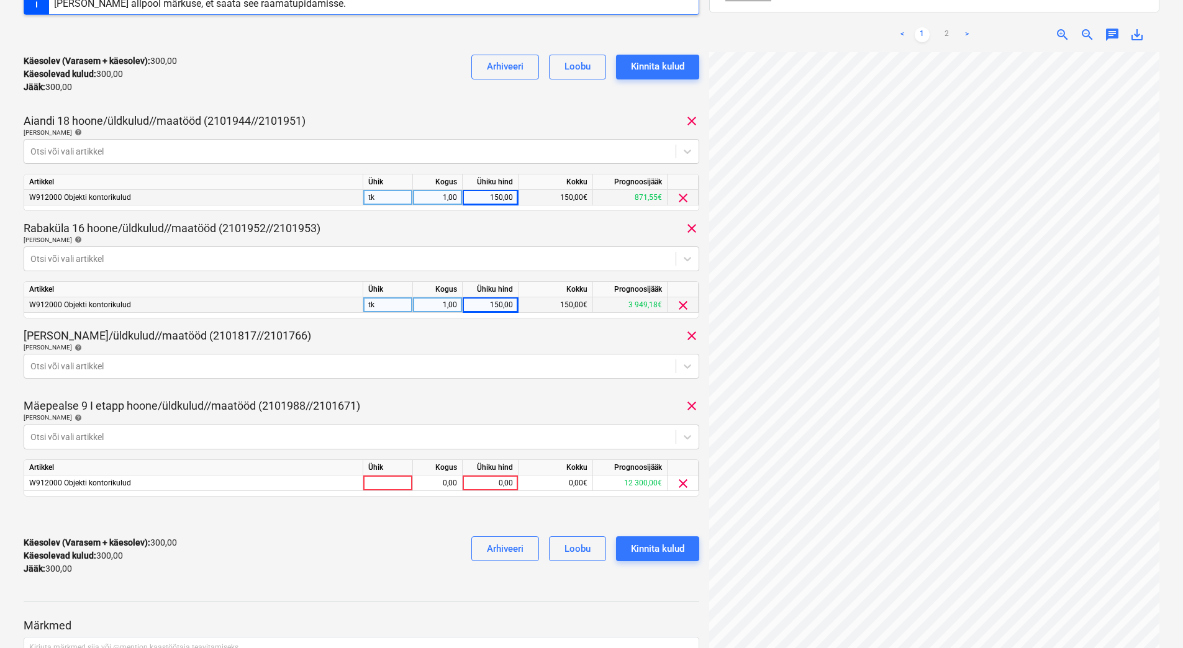
click at [268, 392] on div "invoice_2025081315757.pdf Koondarve kogusumma 600,00 Alltöövõtja Planyard OÜ Li…" at bounding box center [362, 195] width 676 height 779
click at [471, 482] on div "0,00" at bounding box center [490, 484] width 45 height 16
type input "150"
click at [320, 556] on div "Käesolev (Varasem + käesolev) : 300,00 Käesolevad kulud : 300,00 Jääk : 300,00 …" at bounding box center [362, 556] width 676 height 59
click at [690, 337] on span "clear" at bounding box center [691, 335] width 15 height 15
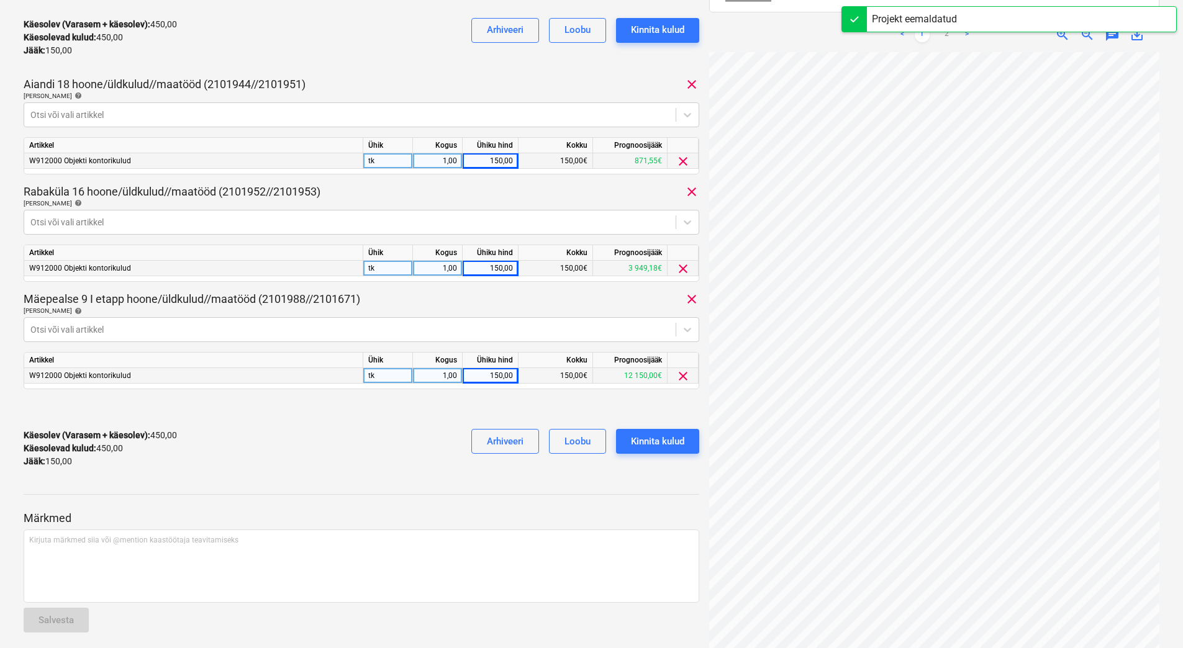
scroll to position [286, 0]
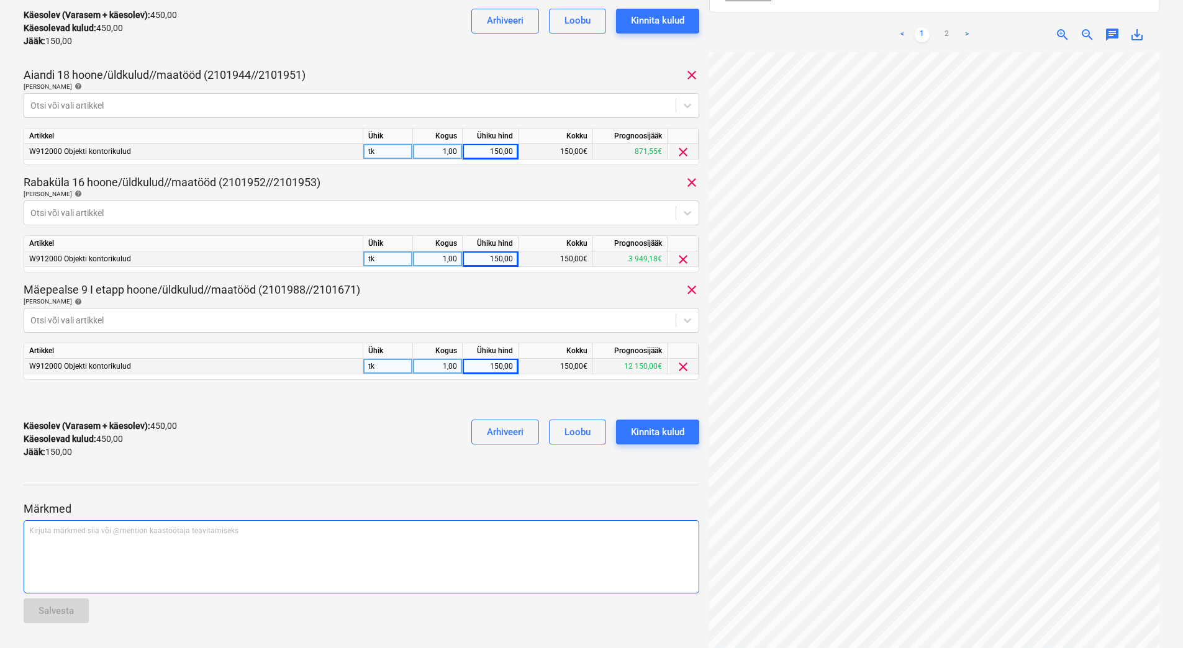
click at [186, 544] on div "Kirjuta märkmed siia või @mention kaastöötaja teavitamiseks ﻿" at bounding box center [362, 556] width 676 height 73
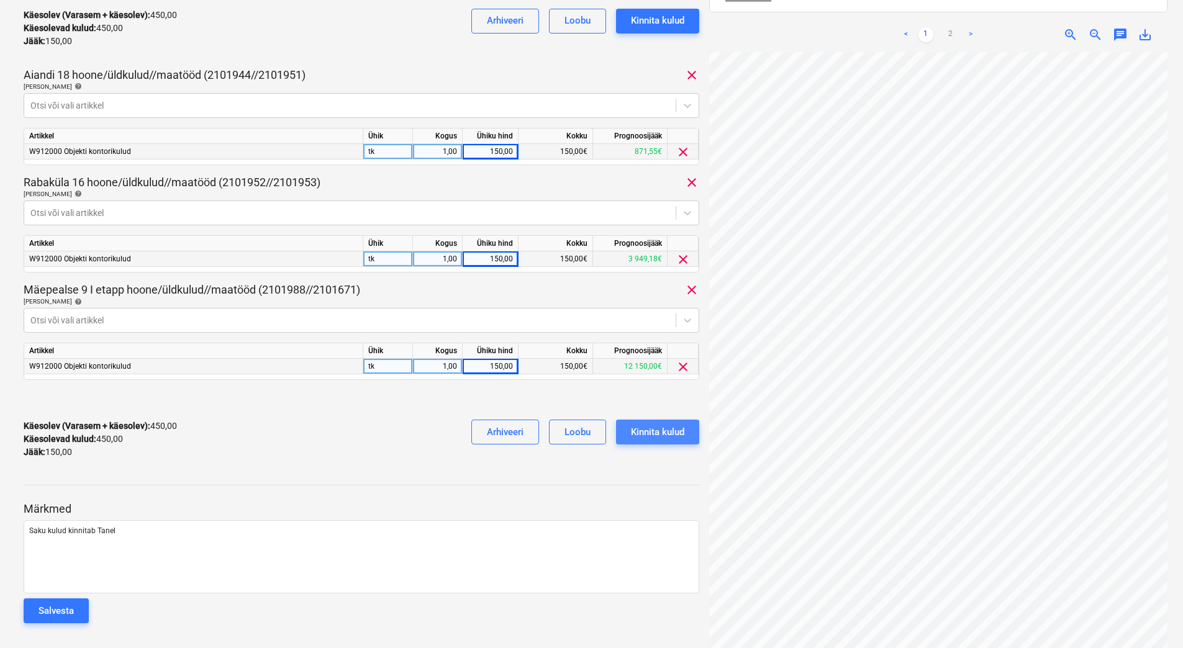
click at [662, 429] on div "Kinnita kulud" at bounding box center [657, 432] width 53 height 16
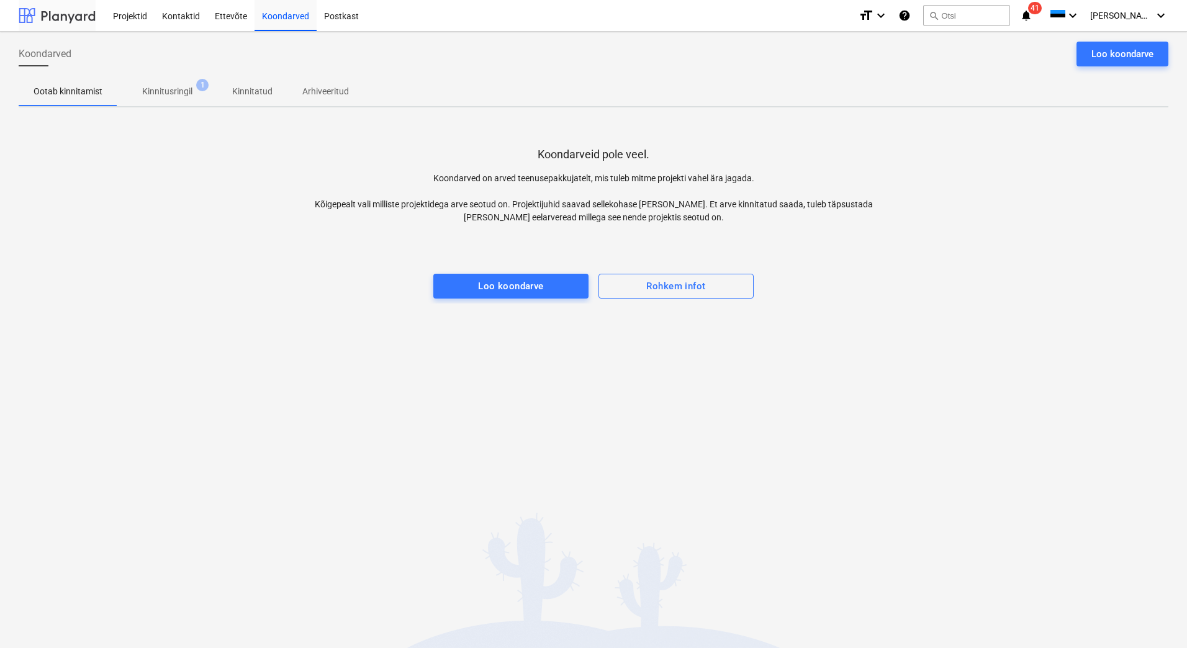
click at [63, 25] on div at bounding box center [57, 15] width 77 height 31
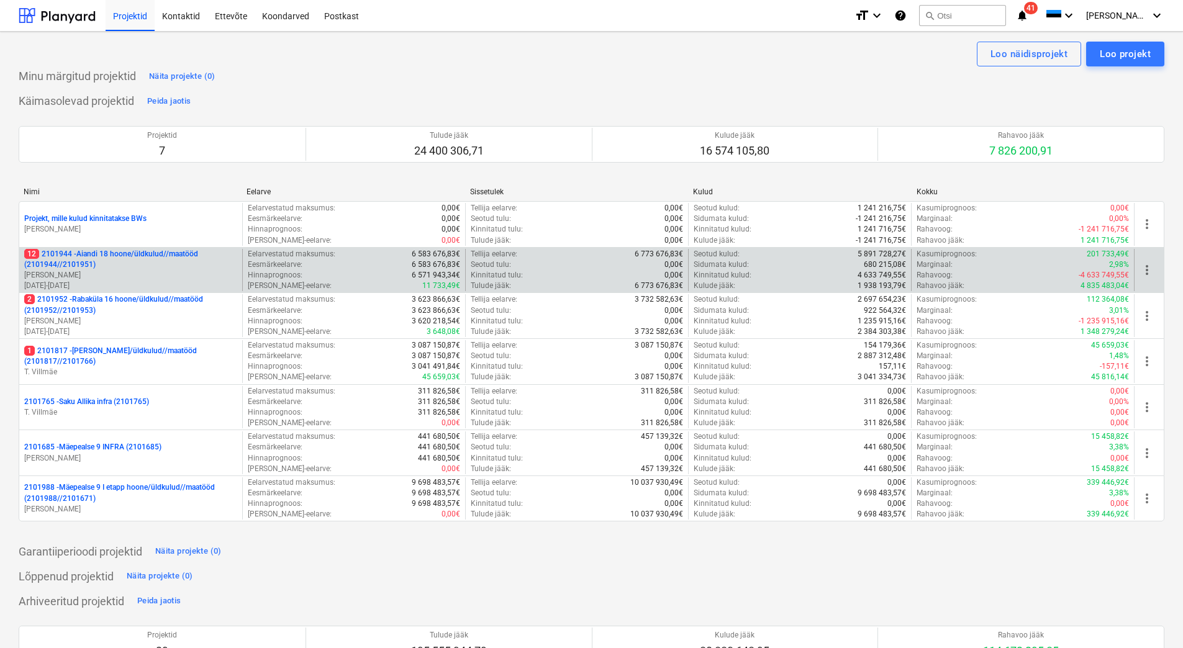
click at [130, 272] on p "[PERSON_NAME]" at bounding box center [130, 275] width 213 height 11
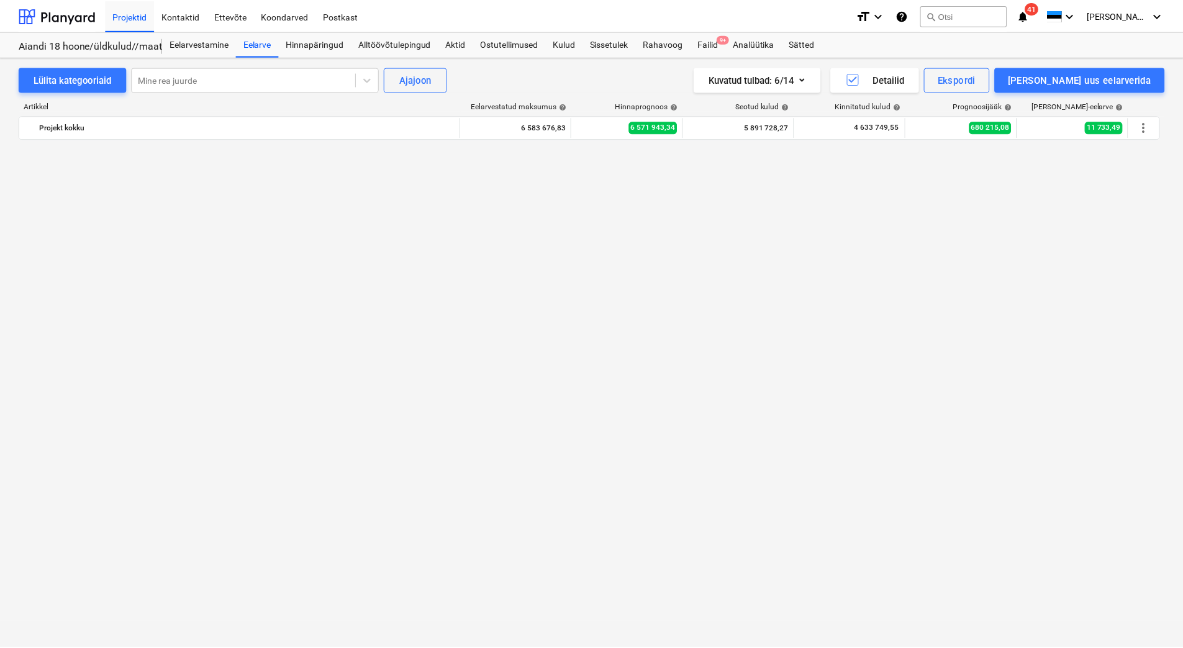
scroll to position [6546, 0]
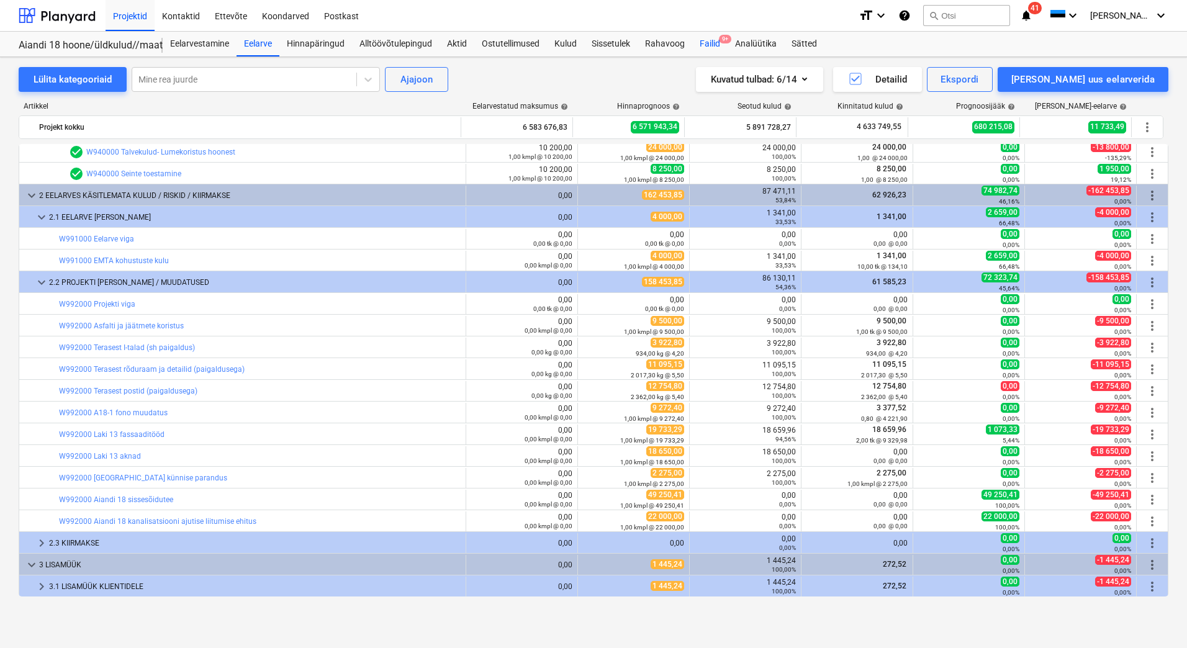
click at [712, 42] on div "Failid 9+" at bounding box center [709, 44] width 35 height 25
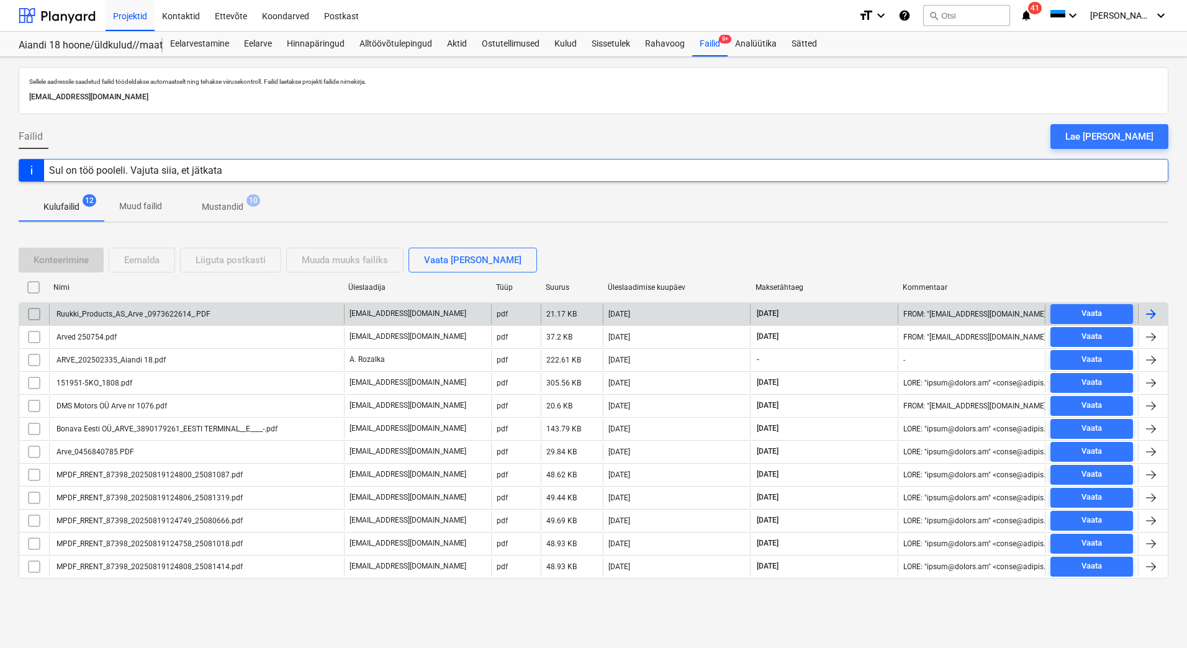
click at [147, 318] on div "Ruukki_Products_AS_Arve _0973622614_.PDF" at bounding box center [133, 314] width 156 height 9
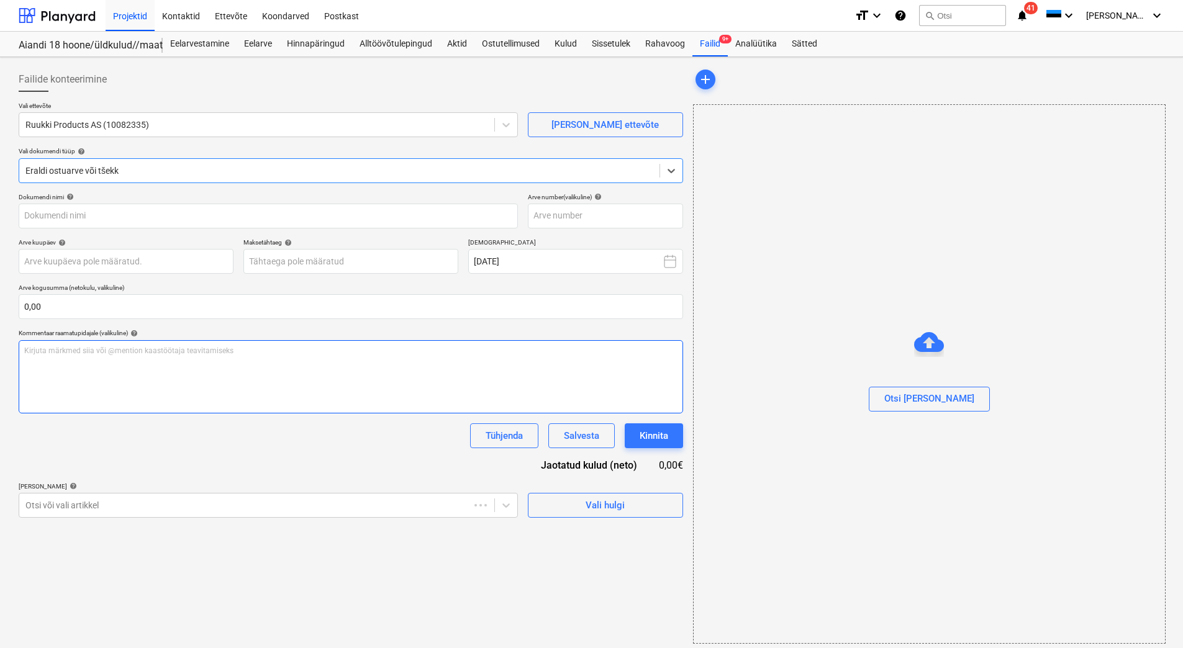
type input "973622614"
type input "18 Aug 2025"
type input "17 Sep 2025"
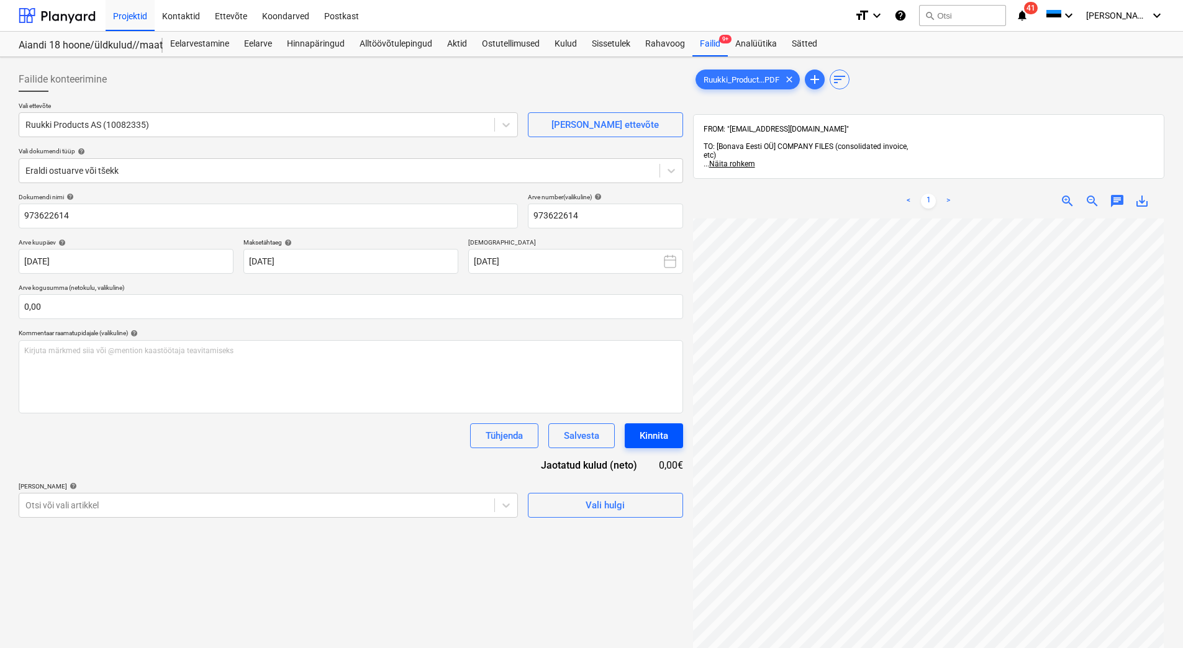
scroll to position [135, 90]
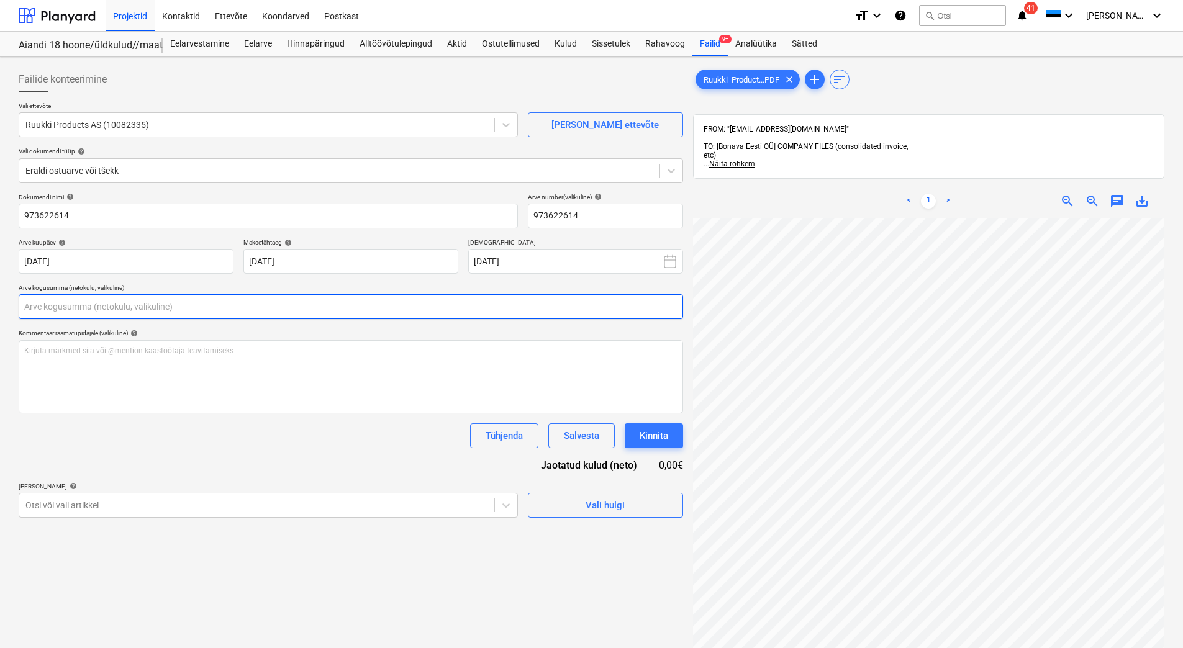
click at [62, 315] on input "text" at bounding box center [351, 306] width 664 height 25
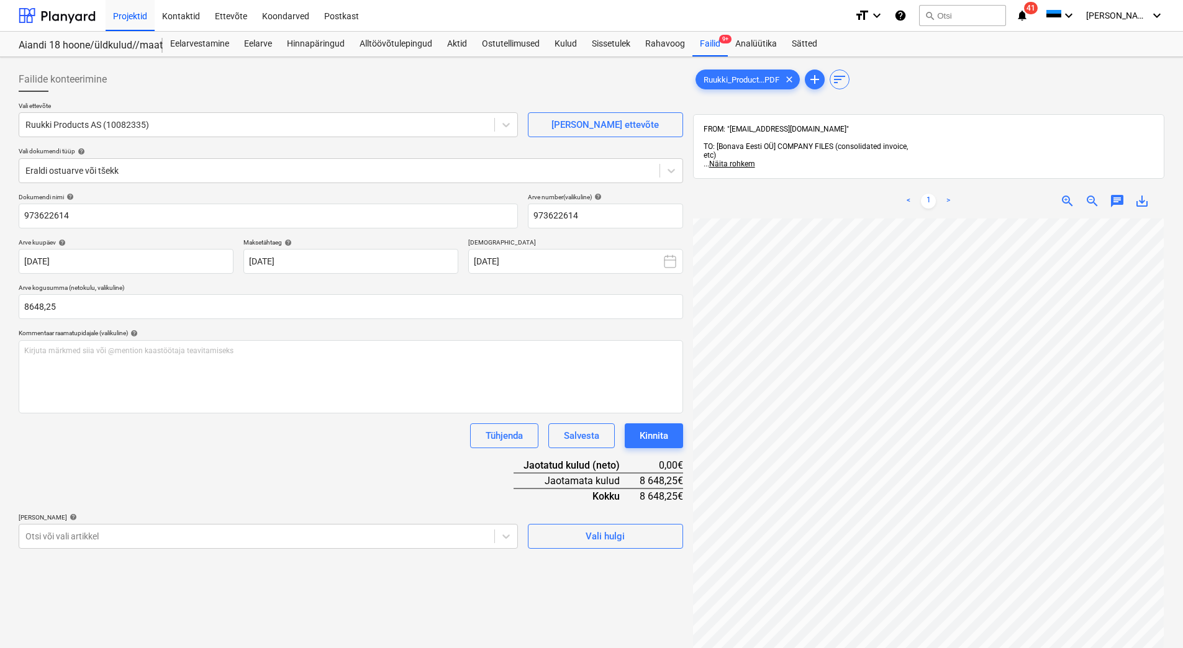
type input "8 648,25"
click at [163, 498] on div "Dokumendi nimi help 973622614 Arve number (valikuline) help 973622614 Arve kuup…" at bounding box center [351, 371] width 664 height 356
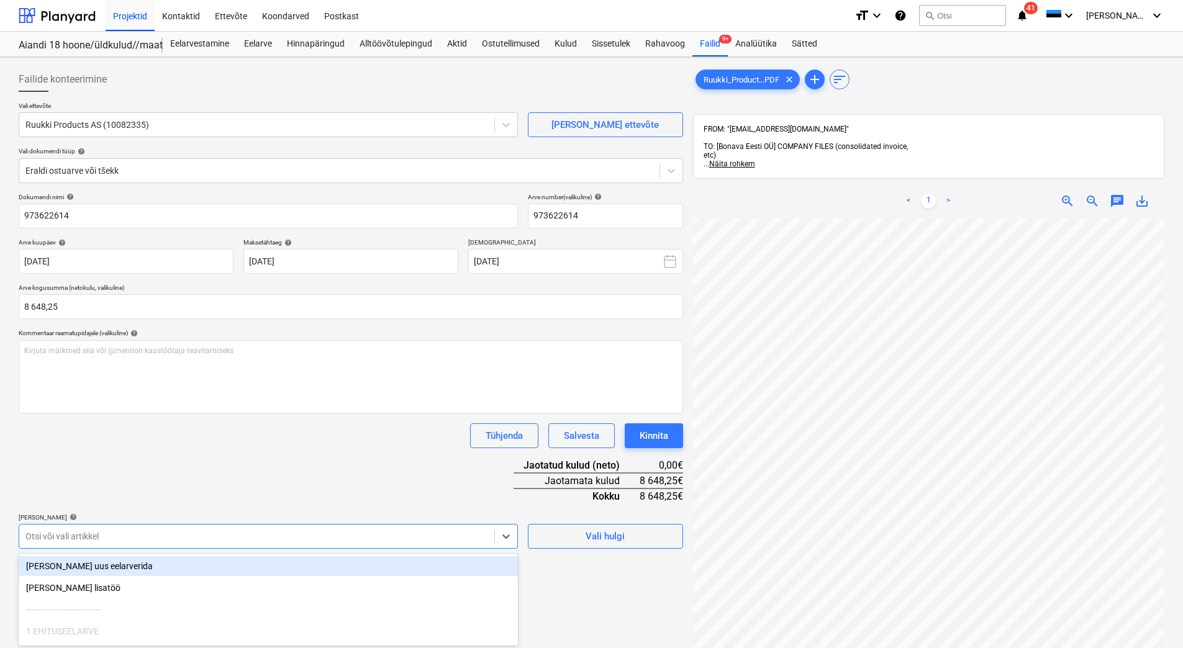
click at [239, 540] on body "Projektid Kontaktid Ettevõte Koondarved Postkast format_size keyboard_arrow_dow…" at bounding box center [591, 324] width 1183 height 648
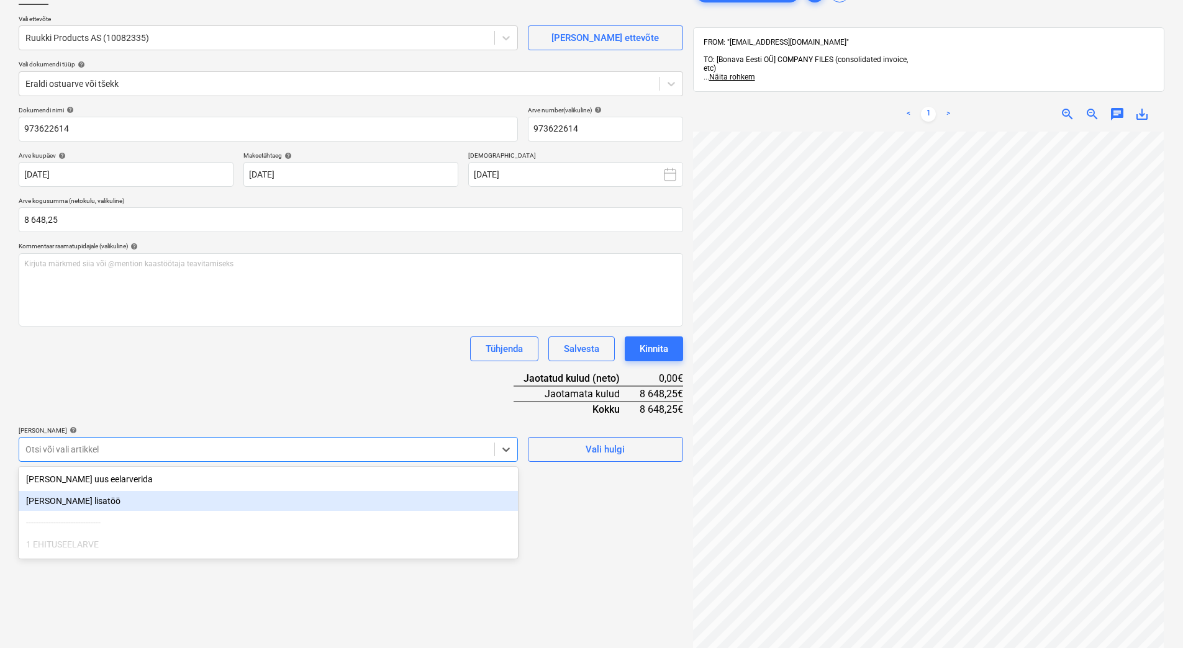
scroll to position [99, 0]
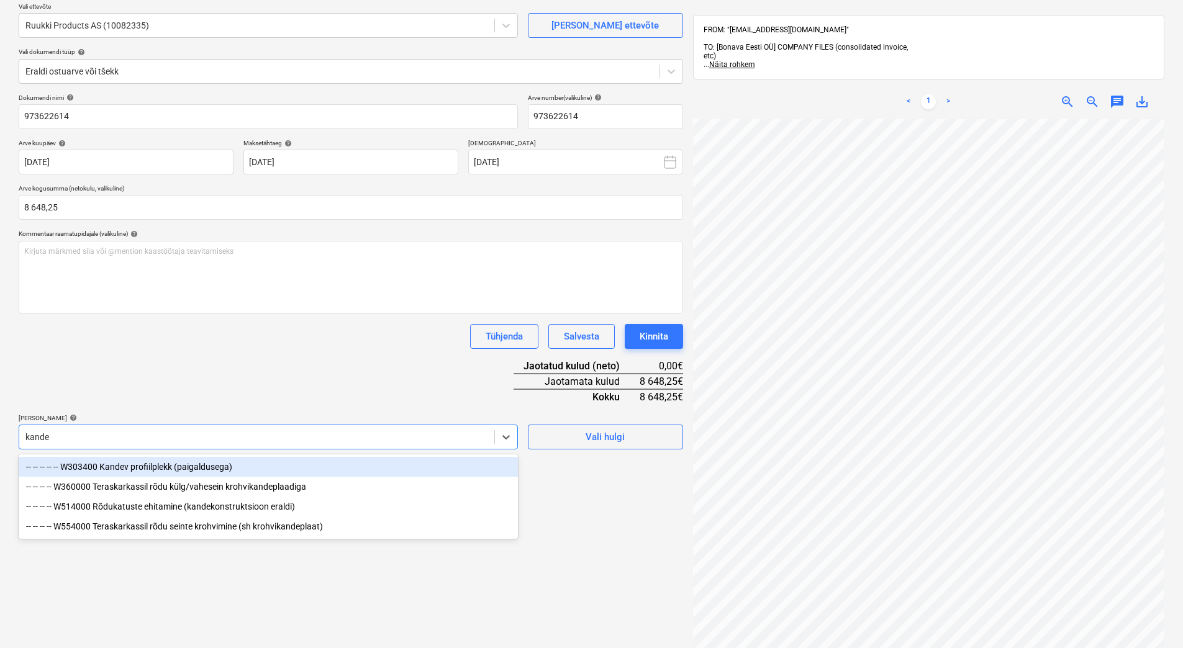
type input "kandev"
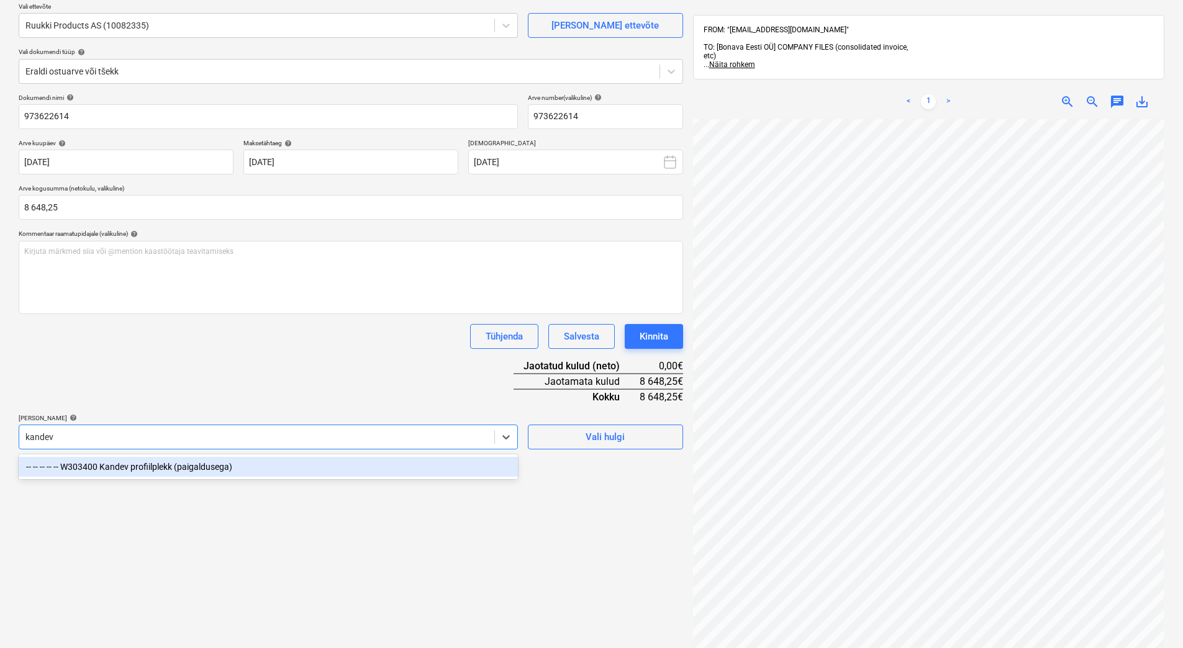
click at [194, 466] on div "-- -- -- -- -- W303400 Kandev profiilplekk (paigaldusega)" at bounding box center [268, 467] width 499 height 20
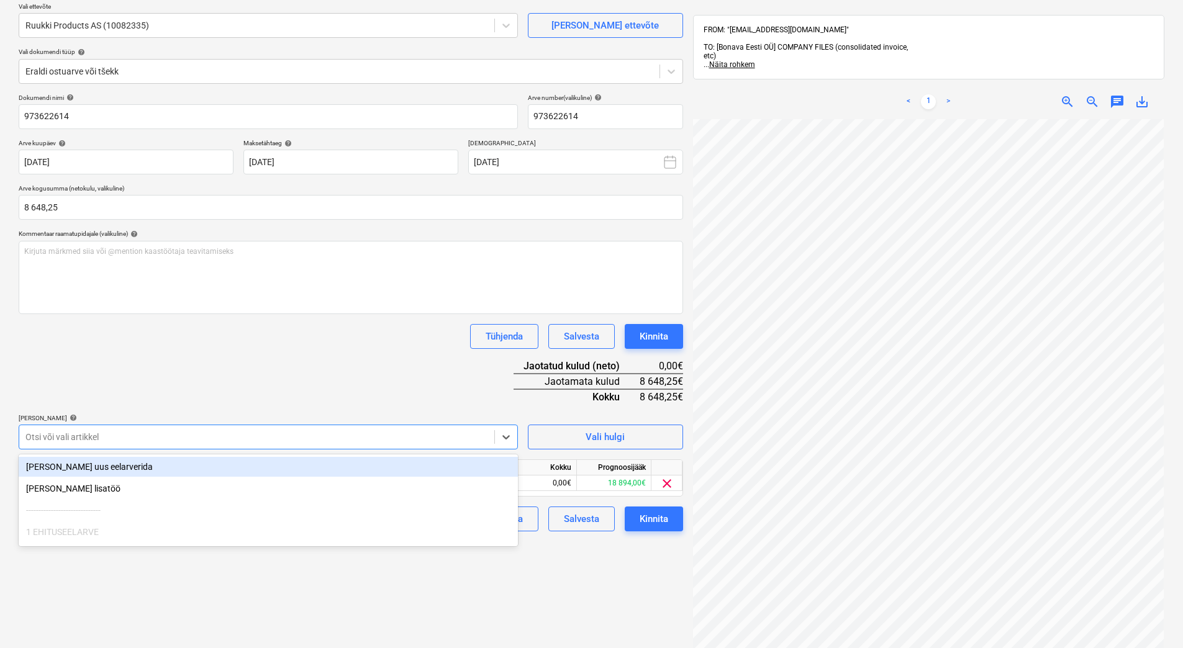
click at [227, 386] on div "Dokumendi nimi help 973622614 Arve number (valikuline) help 973622614 Arve kuup…" at bounding box center [351, 313] width 664 height 438
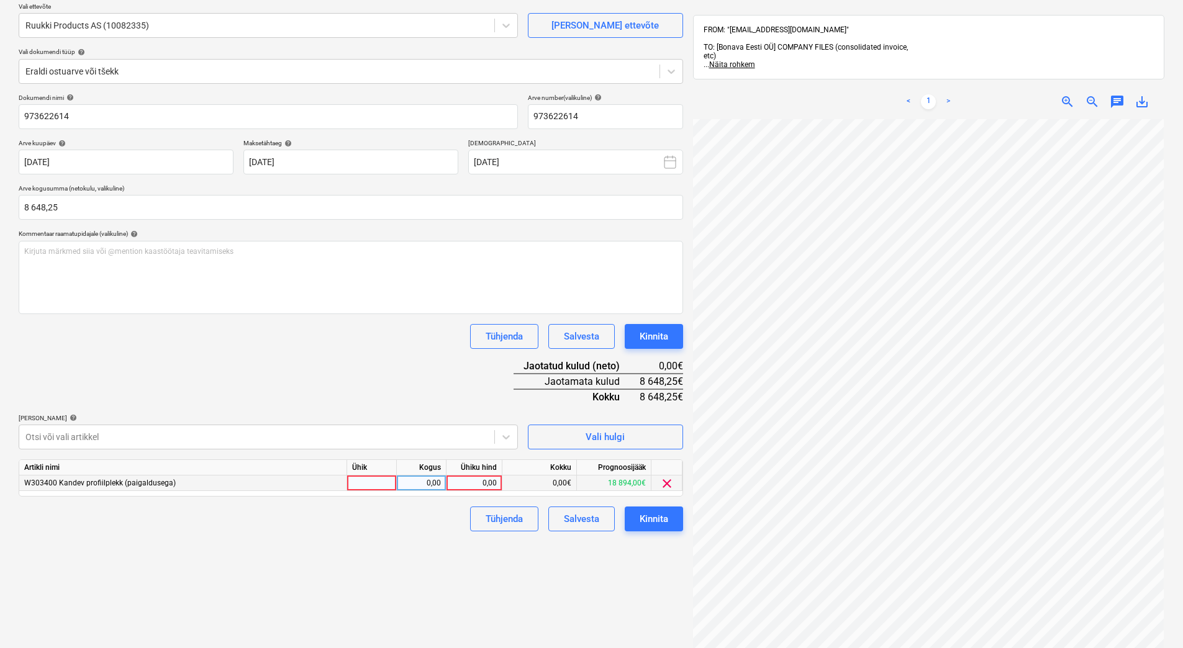
click at [470, 481] on div "0,00" at bounding box center [473, 484] width 45 height 16
type input "8648,25"
click at [414, 535] on div "Failide konteerimine Vali ettevõte Ruukki Products AS (10082335) Lisa uus ettev…" at bounding box center [351, 350] width 674 height 775
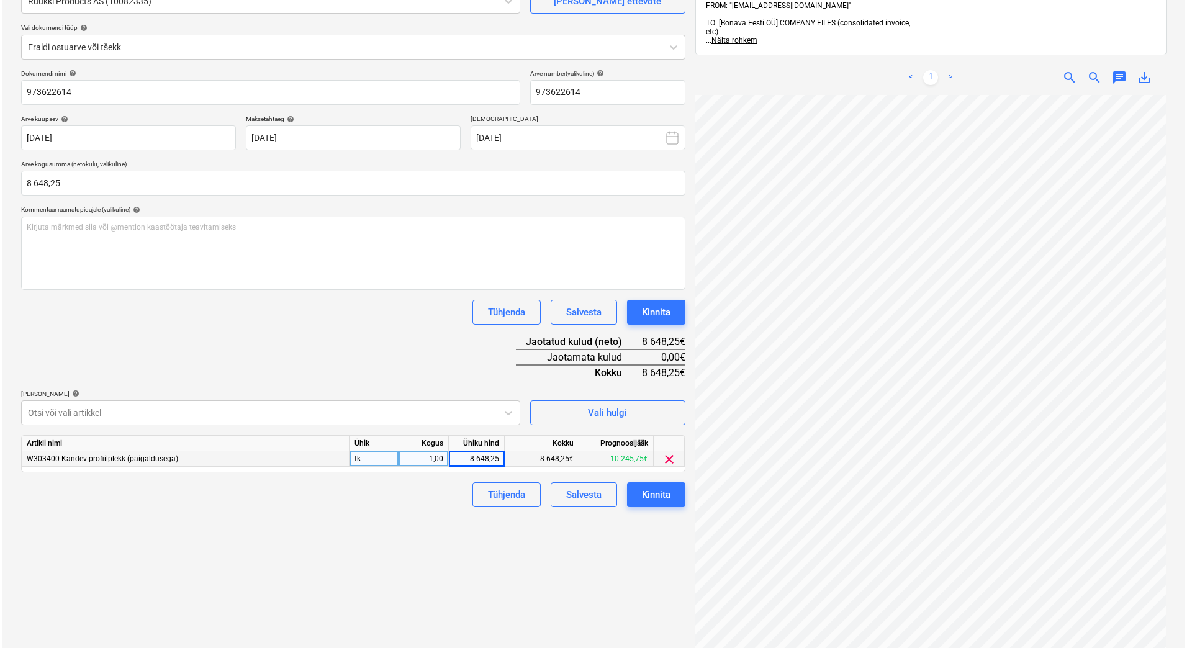
scroll to position [176, 0]
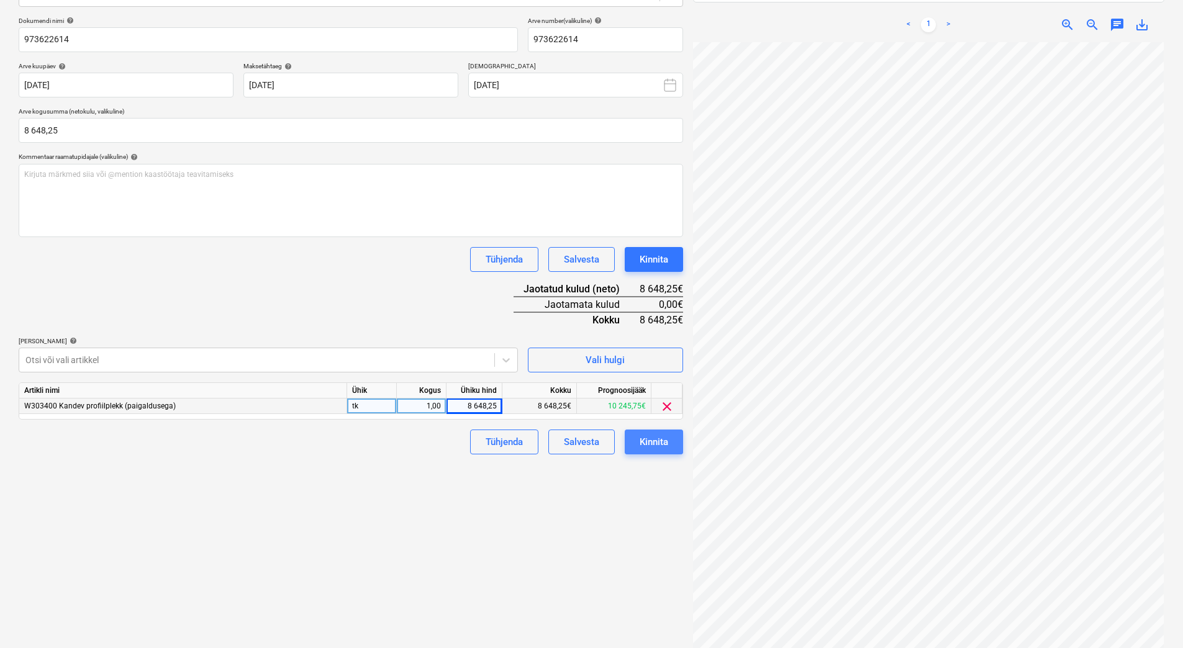
click at [644, 437] on div "Kinnita" at bounding box center [654, 442] width 29 height 16
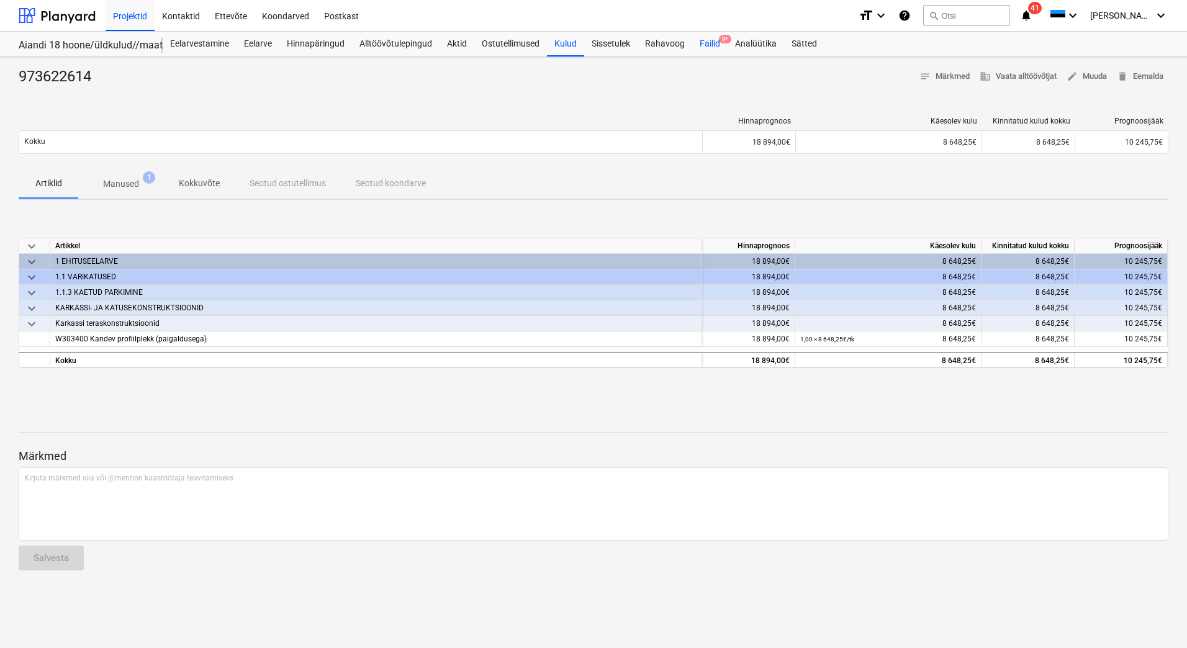
click at [712, 47] on div "Failid 9+" at bounding box center [709, 44] width 35 height 25
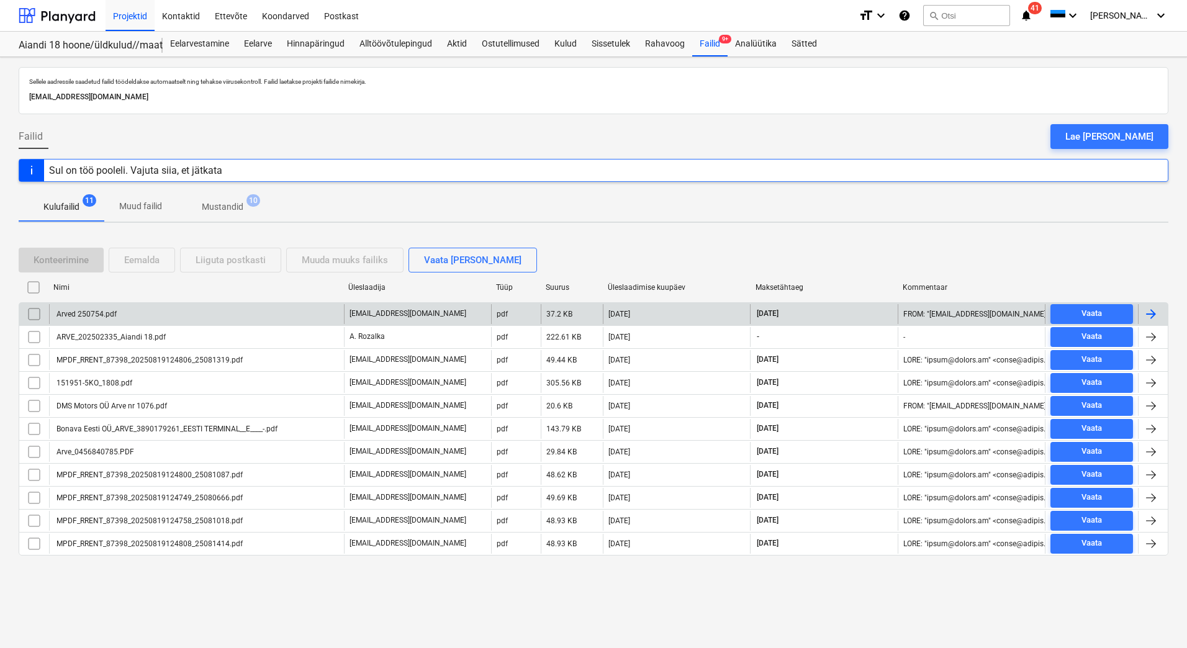
click at [155, 313] on div "Arved 250754.pdf" at bounding box center [196, 314] width 295 height 20
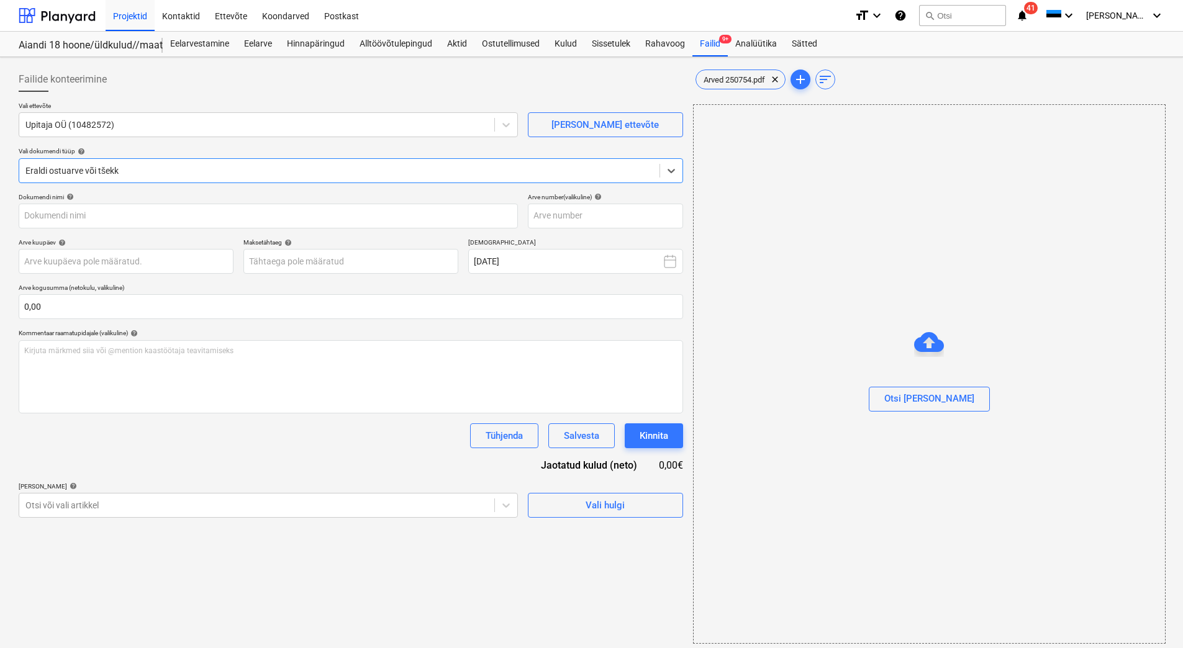
type input "250754"
type input "15 Aug 2025"
type input "29 Aug 2025"
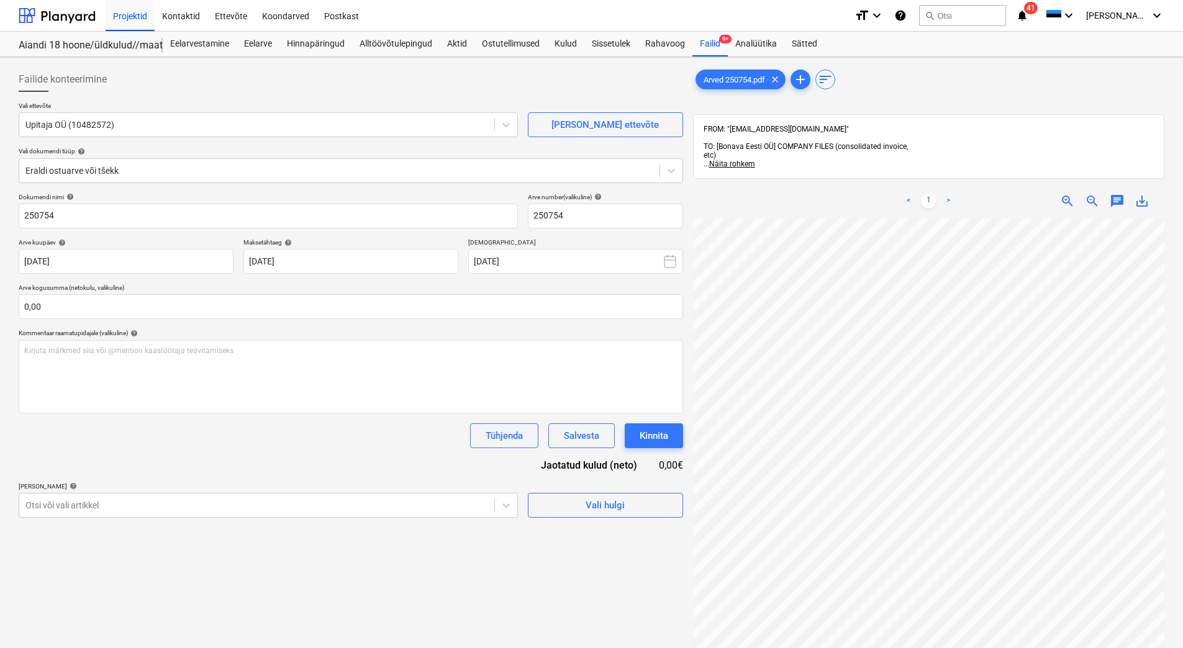
scroll to position [180, 90]
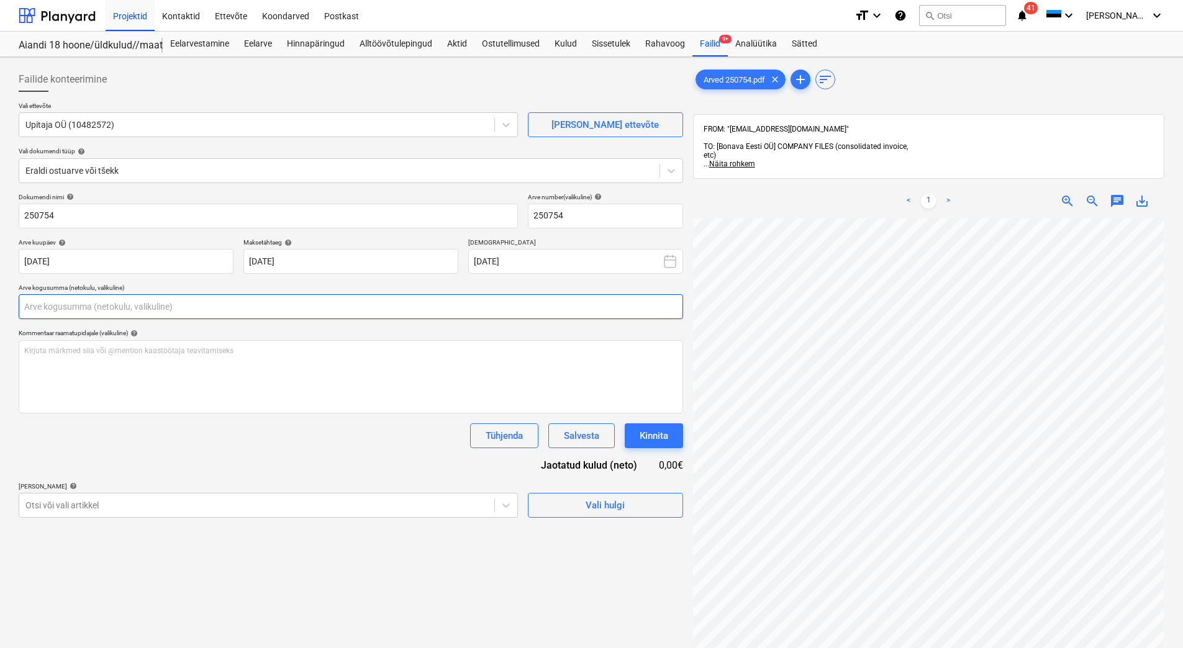
click at [86, 295] on input "text" at bounding box center [351, 306] width 664 height 25
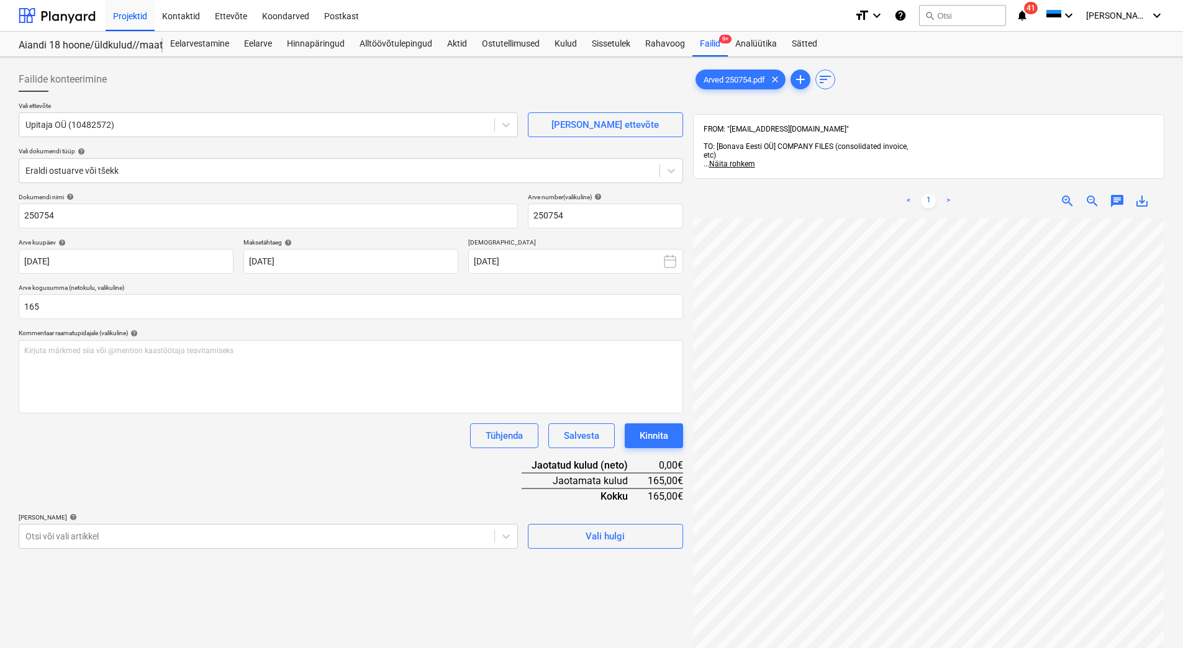
type input "165,00"
click at [238, 460] on div "Dokumendi nimi help 250754 Arve number (valikuline) help 250754 Arve kuupäev he…" at bounding box center [351, 371] width 664 height 356
click at [365, 542] on body "Projektid Kontaktid Ettevõte Koondarved Postkast format_size keyboard_arrow_dow…" at bounding box center [591, 324] width 1183 height 648
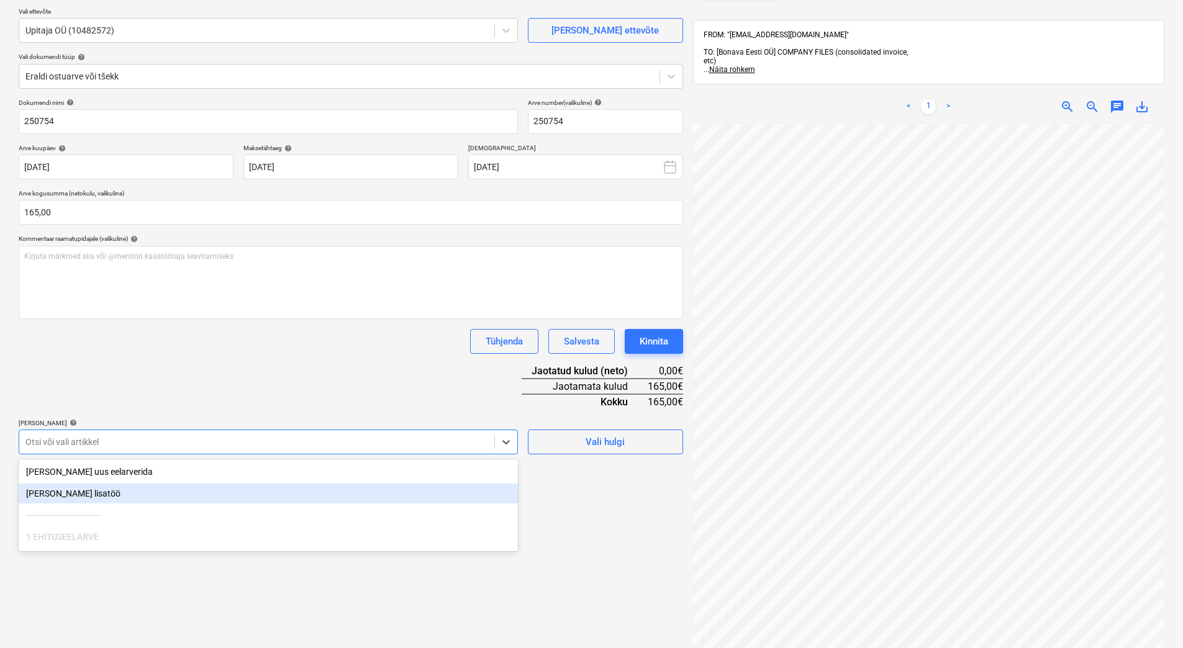
scroll to position [99, 0]
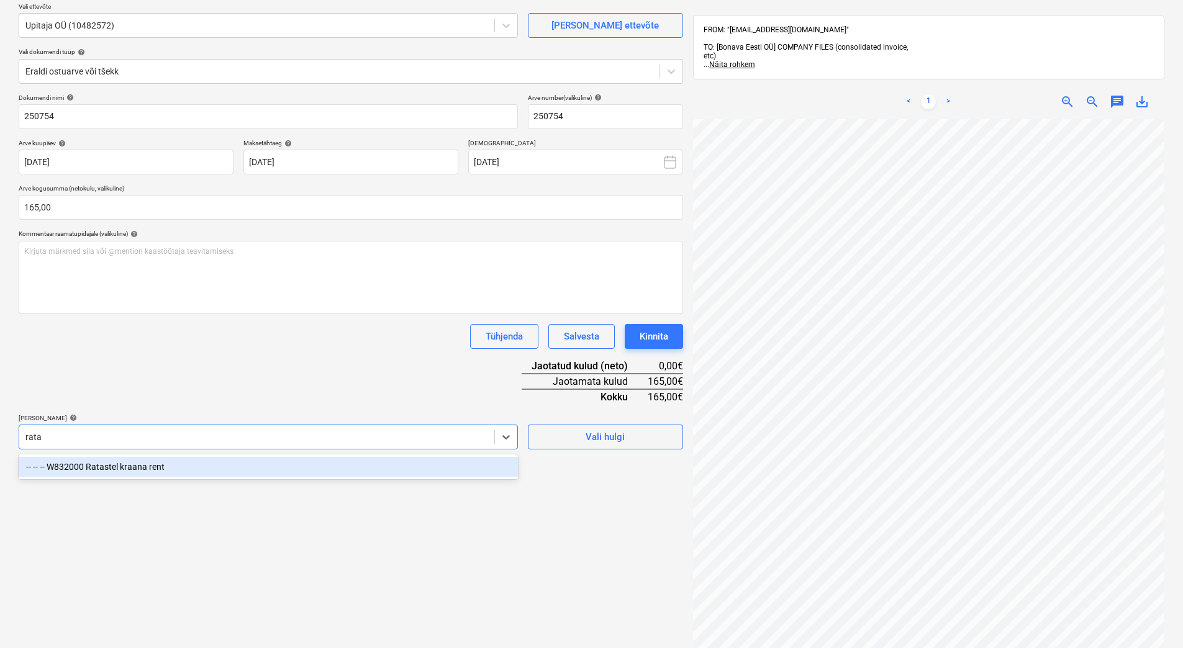
type input "ratas"
click at [280, 464] on div "-- -- -- W832000 Ratastel kraana rent" at bounding box center [268, 467] width 499 height 20
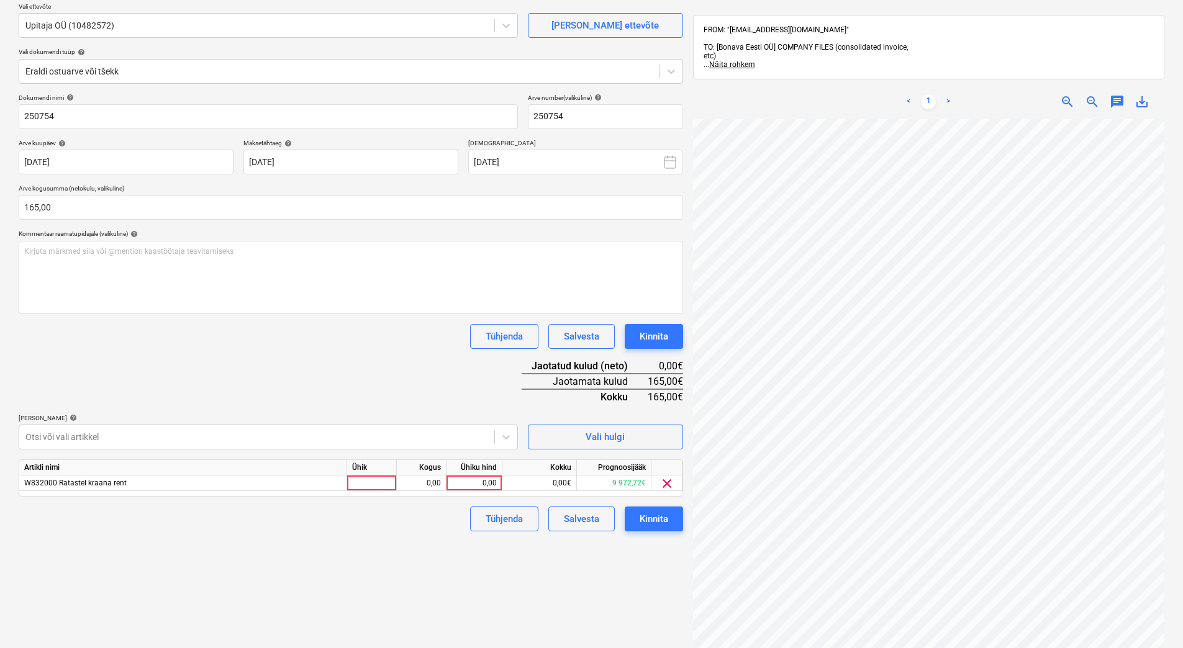
click at [324, 369] on div "Dokumendi nimi help 250754 Arve number (valikuline) help 250754 Arve kuupäev he…" at bounding box center [351, 313] width 664 height 438
click at [463, 486] on div "0,00" at bounding box center [473, 484] width 45 height 16
type input "165"
click at [311, 331] on div "Tühjenda Salvesta Kinnita" at bounding box center [351, 336] width 664 height 25
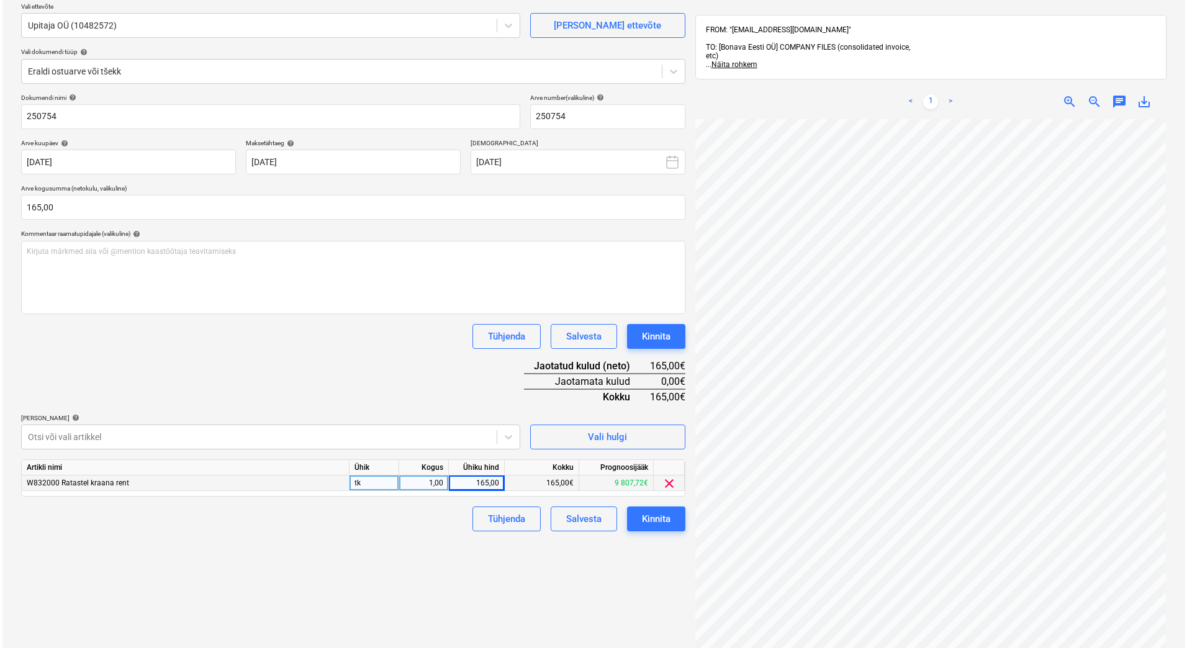
scroll to position [180, 89]
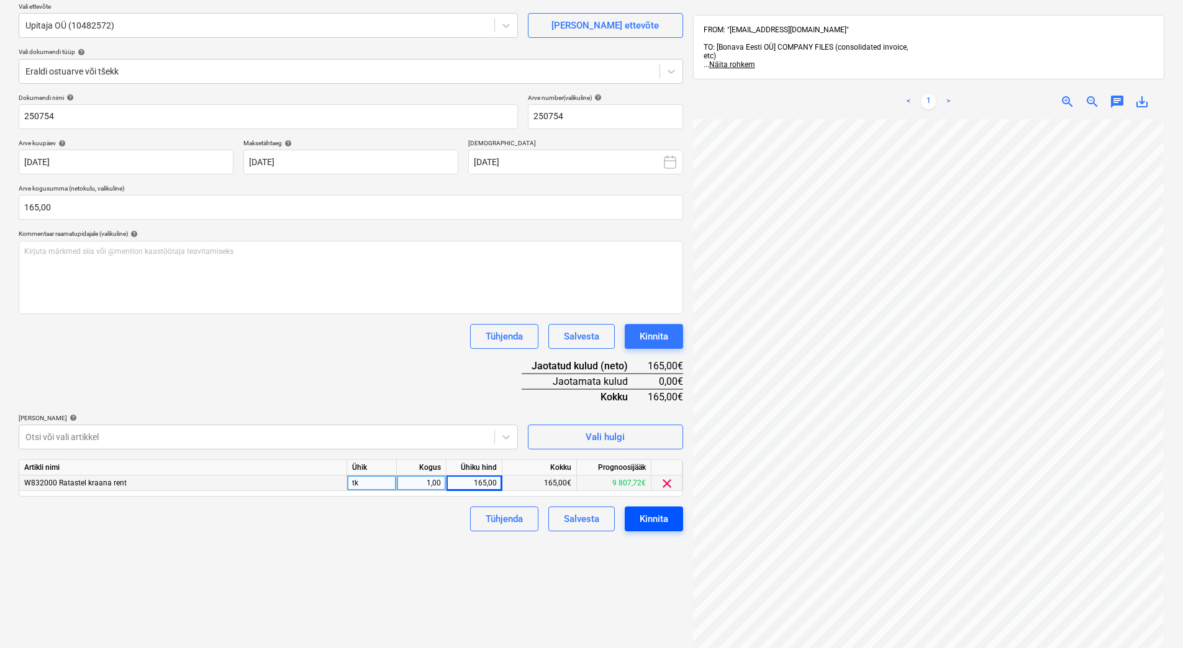
click at [671, 522] on button "Kinnita" at bounding box center [654, 519] width 58 height 25
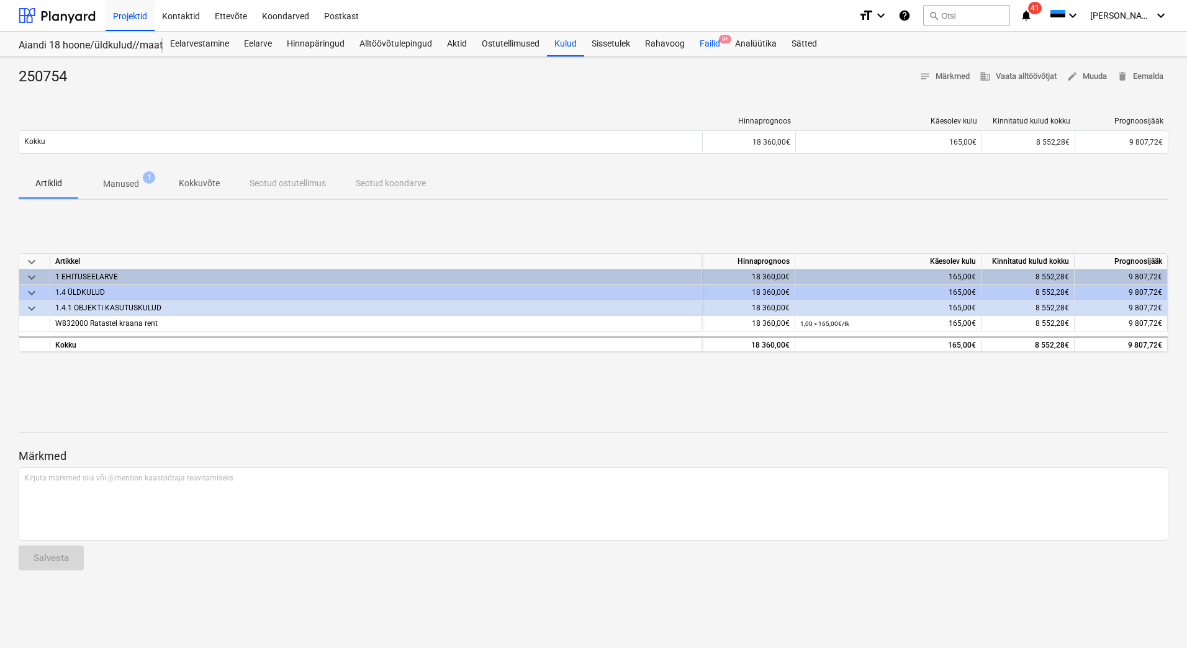
click at [716, 42] on div "Failid 9+" at bounding box center [709, 44] width 35 height 25
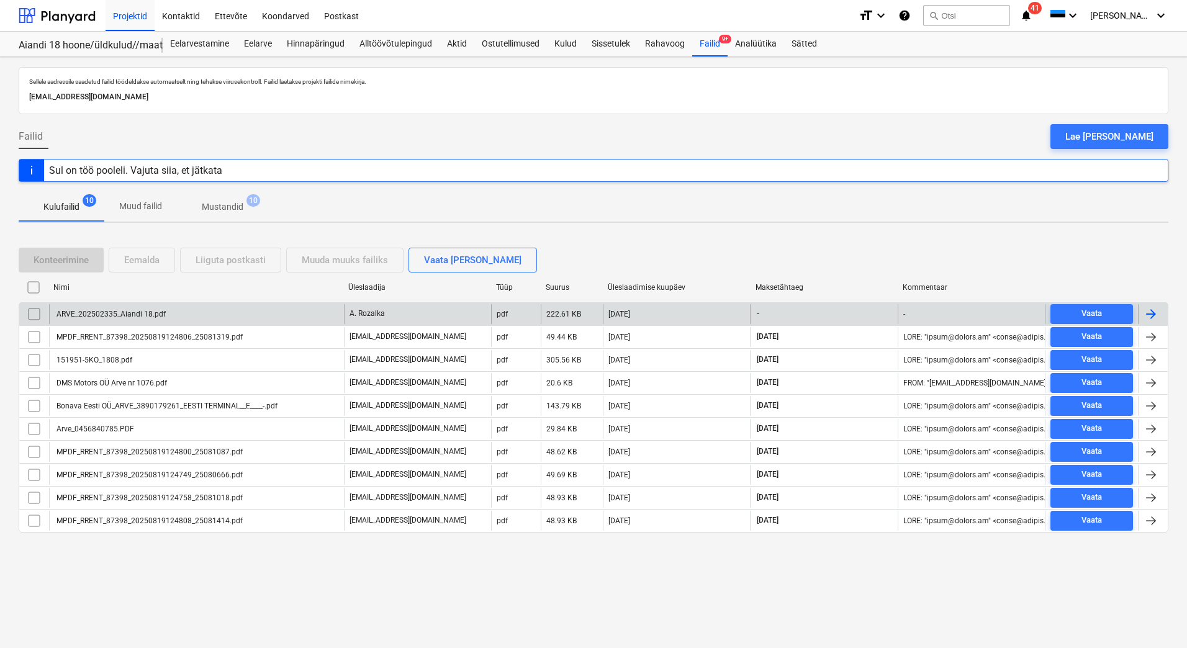
click at [214, 314] on div "ARVE_202502335_Aiandi 18.pdf" at bounding box center [196, 314] width 295 height 20
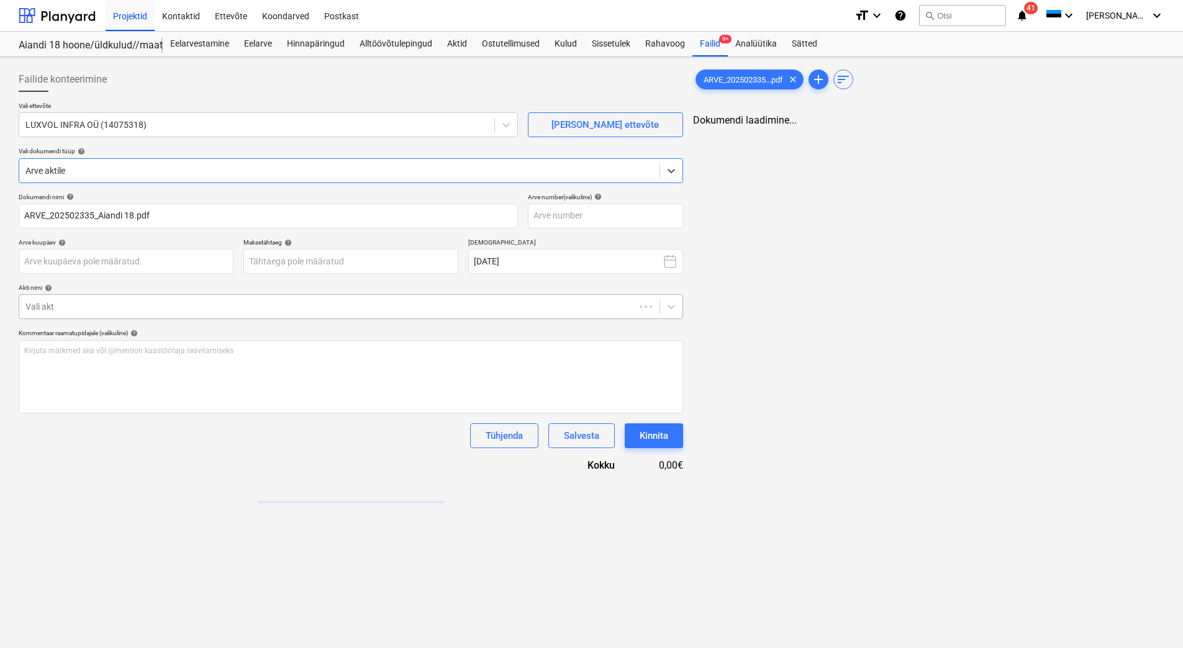
type input "ARVE_202502335_Aiandi 18.pdf"
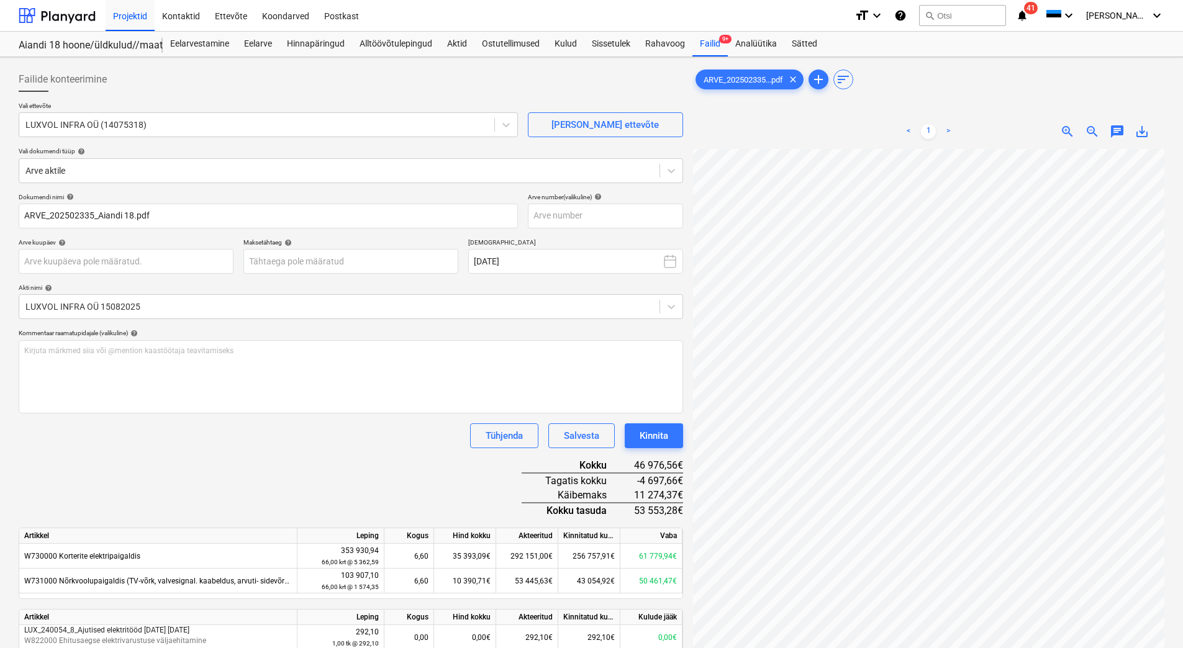
scroll to position [0, 106]
click at [562, 215] on input "text" at bounding box center [605, 216] width 155 height 25
type input "20250233"
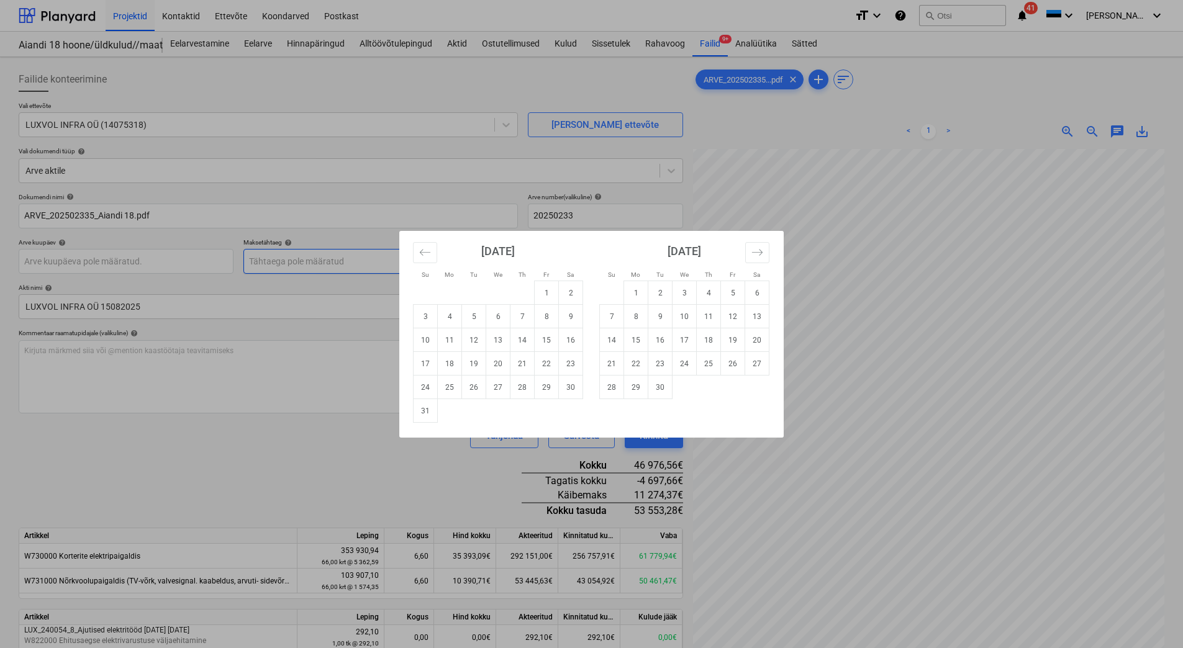
click at [287, 257] on body "Projektid Kontaktid Ettevõte Koondarved Postkast format_size keyboard_arrow_dow…" at bounding box center [591, 324] width 1183 height 648
click at [664, 340] on td "16" at bounding box center [660, 340] width 24 height 24
type input "16 Sep 2025"
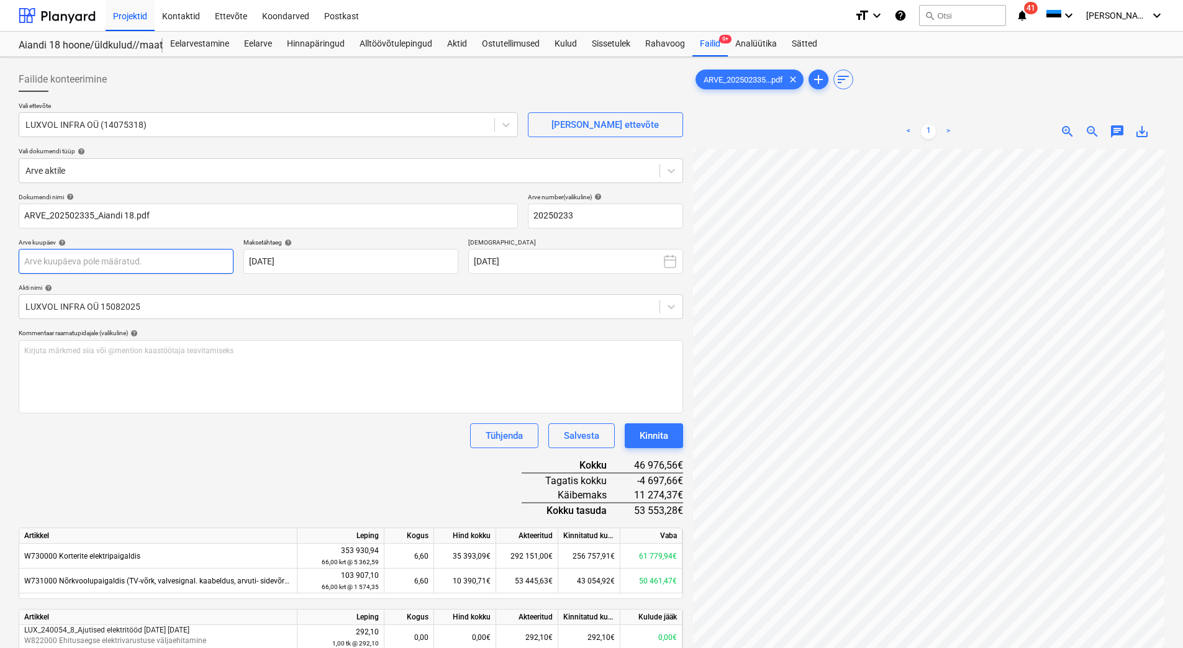
click at [149, 265] on body "Projektid Kontaktid Ettevõte Koondarved Postkast format_size keyboard_arrow_dow…" at bounding box center [591, 324] width 1183 height 648
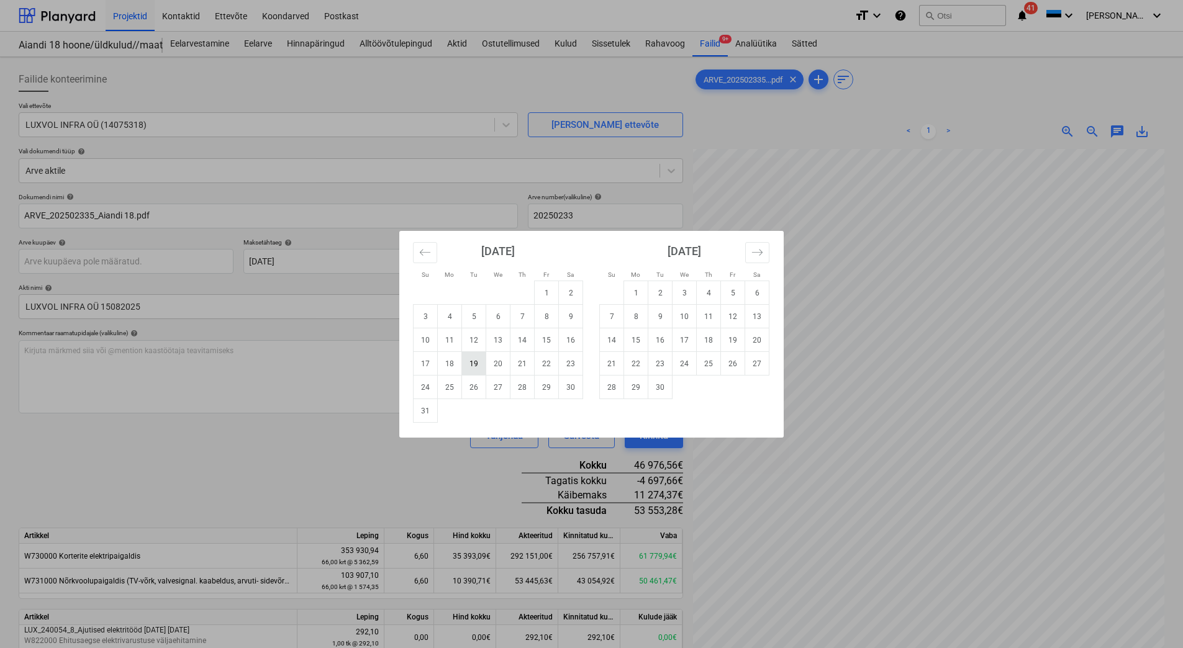
click at [470, 368] on td "19" at bounding box center [474, 364] width 24 height 24
type input "19 Aug 2025"
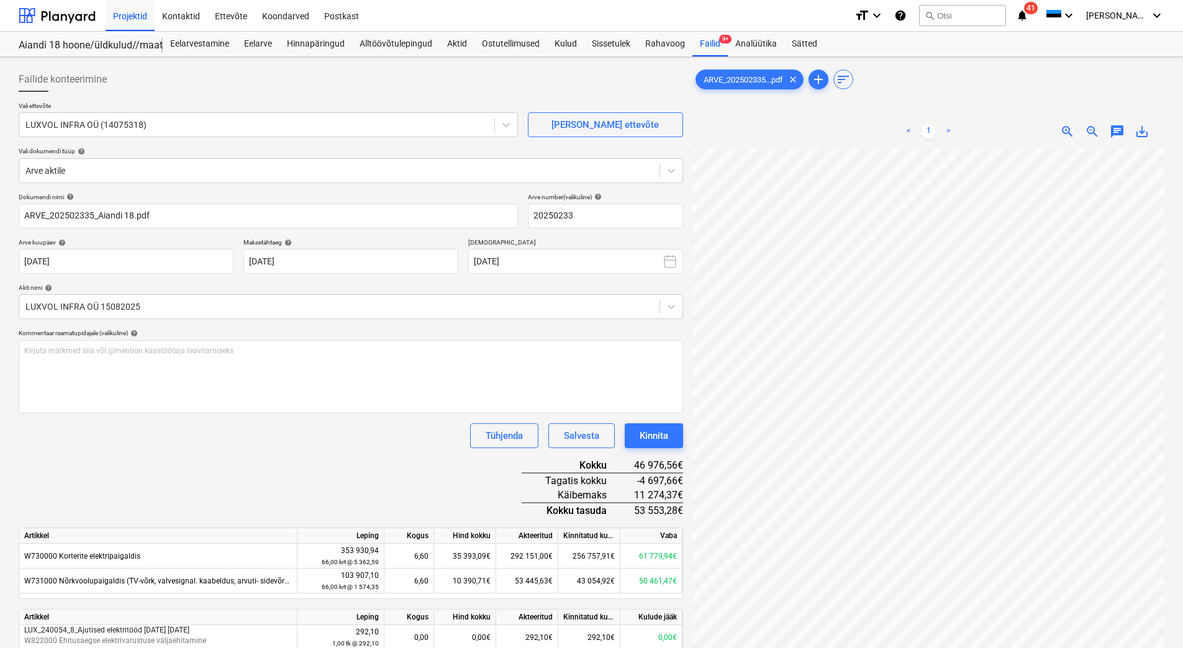
click at [417, 470] on div "Dokumendi nimi help ARVE_202502335_Aiandi 18.pdf Arve number (valikuline) help …" at bounding box center [351, 541] width 664 height 696
click at [705, 51] on div "Failid 9+" at bounding box center [709, 44] width 35 height 25
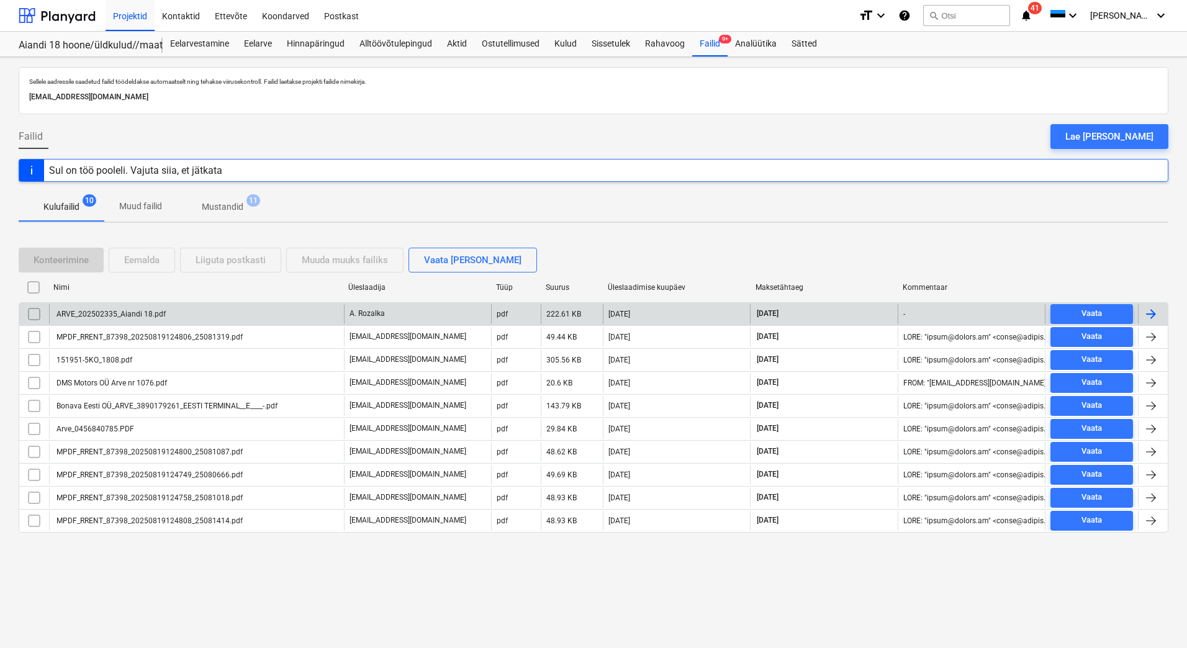
click at [94, 319] on div "ARVE_202502335_Aiandi 18.pdf" at bounding box center [196, 314] width 295 height 20
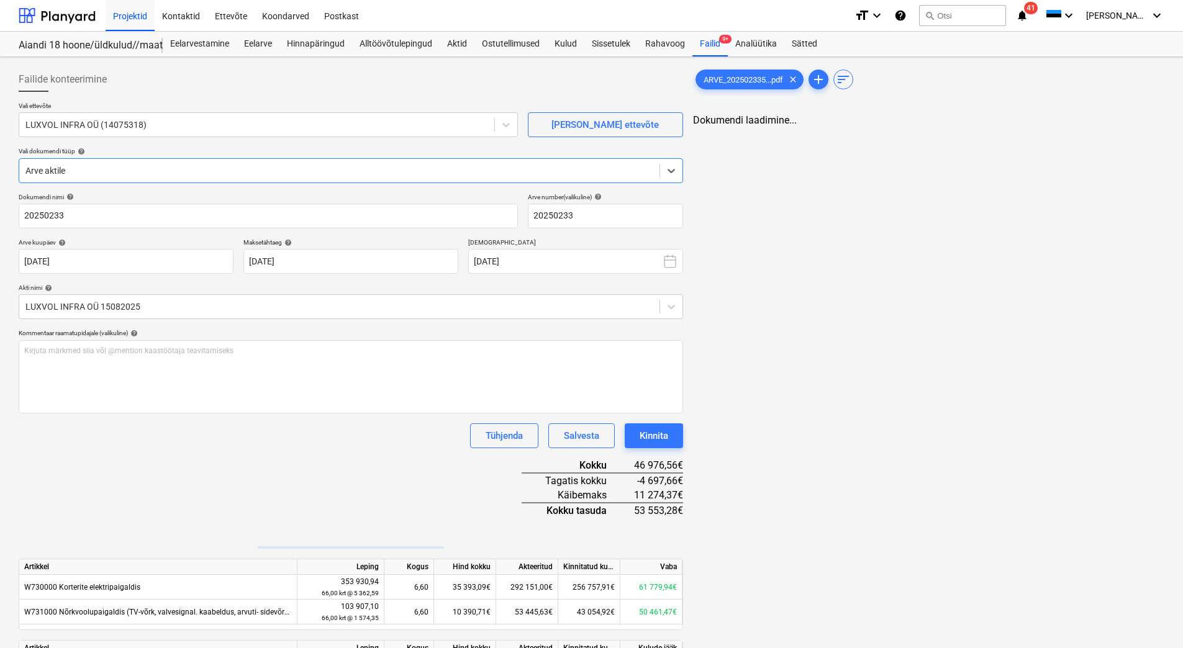
type input "20250233"
type input "19 Aug 2025"
type input "16 Sep 2025"
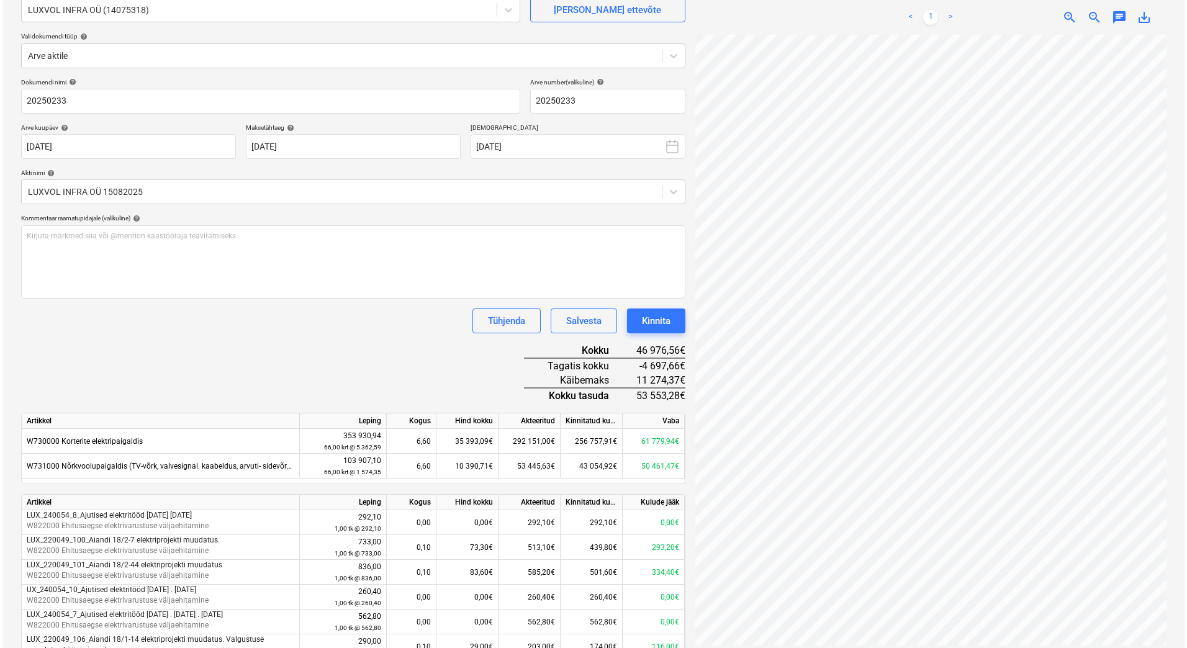
scroll to position [248, 0]
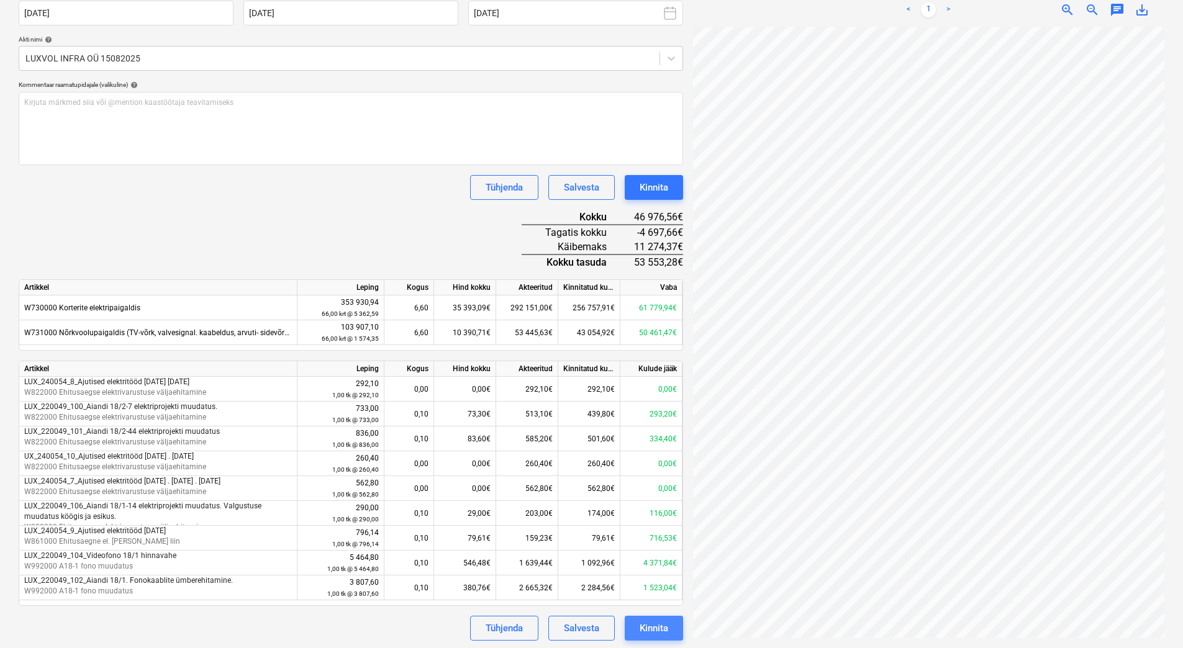
click at [657, 631] on div "Kinnita" at bounding box center [654, 628] width 29 height 16
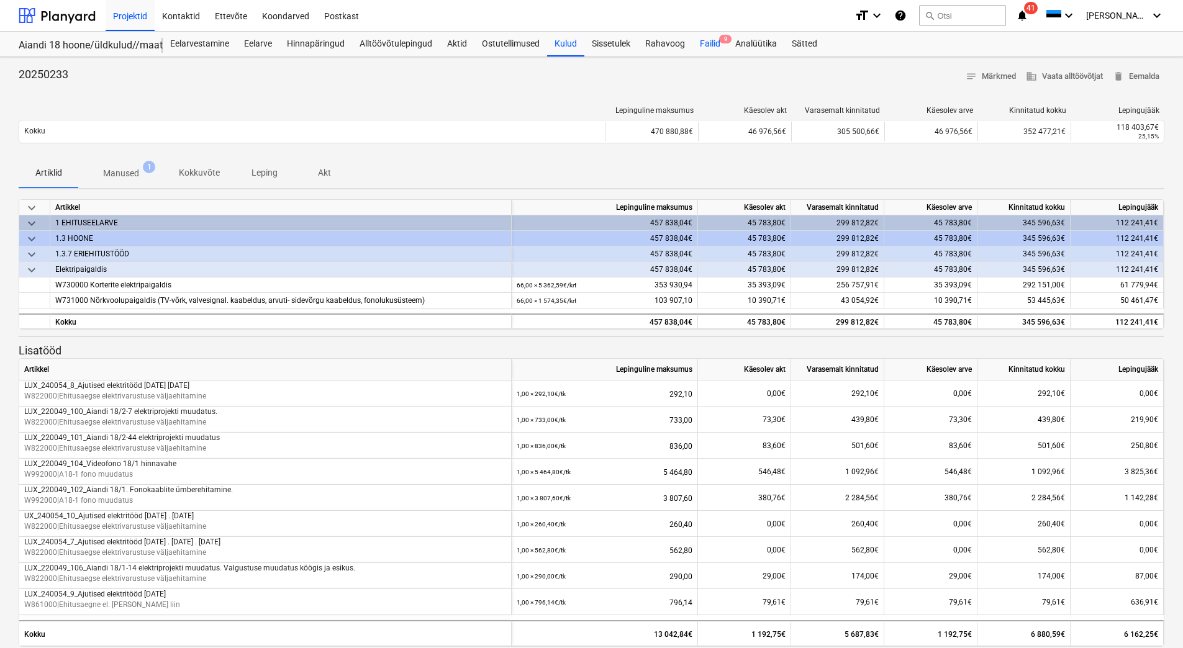
click at [719, 43] on div "Failid 9" at bounding box center [709, 44] width 35 height 25
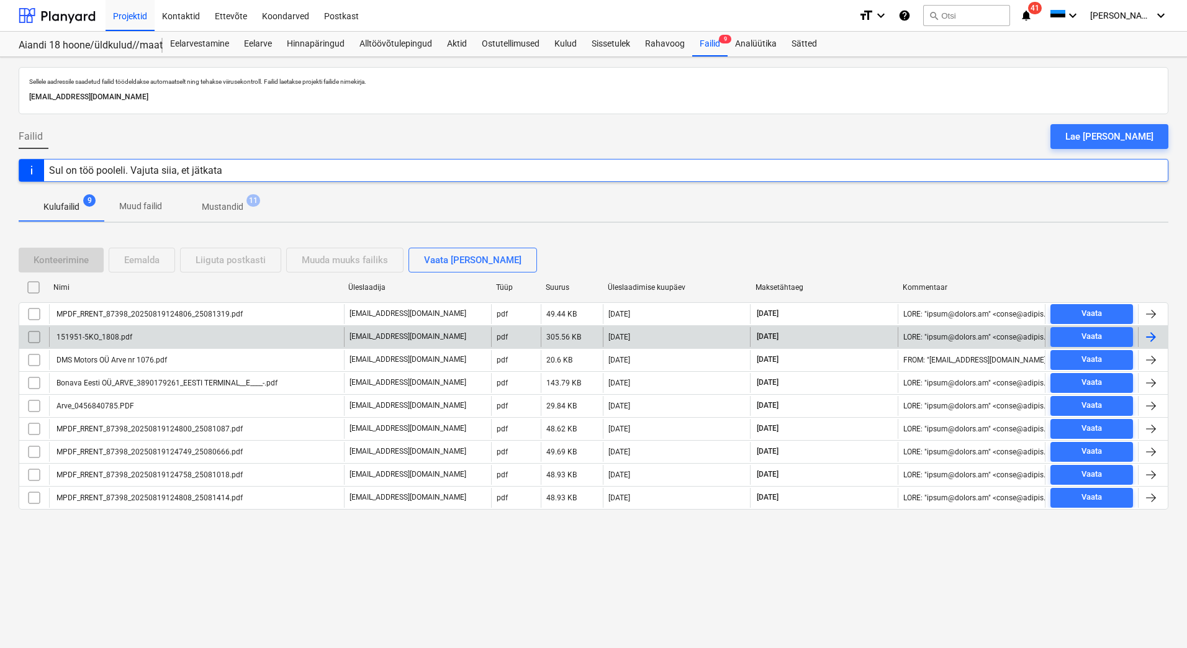
click at [166, 331] on div "151951-5KO_1808.pdf" at bounding box center [196, 337] width 295 height 20
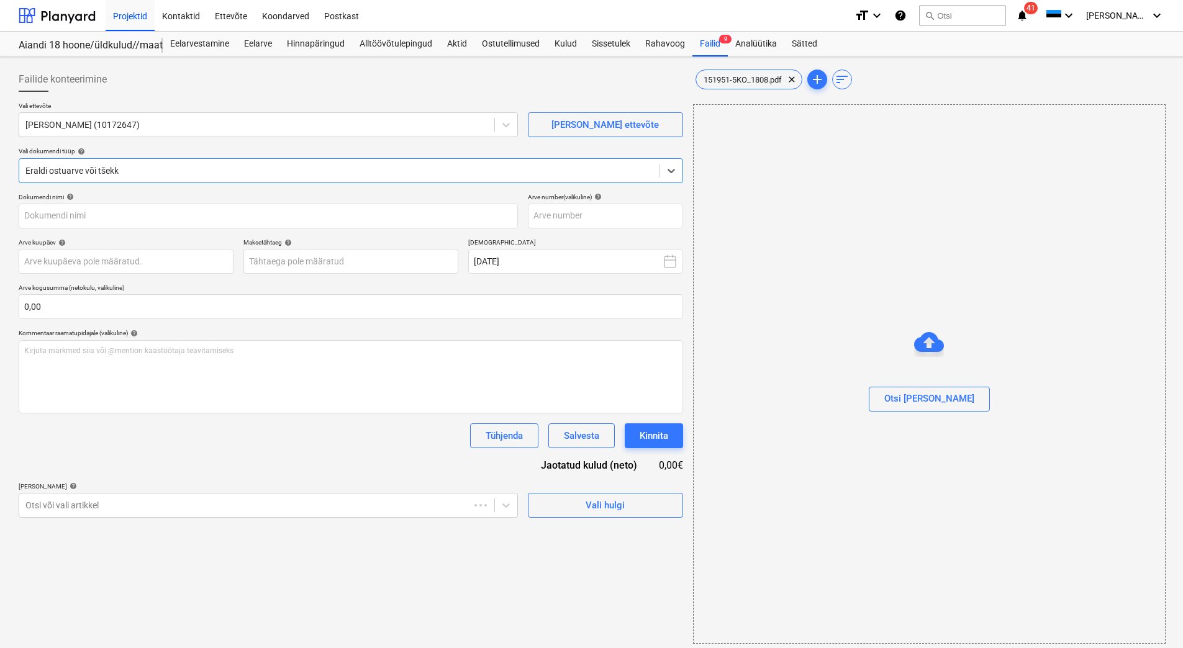
type input "151951-5KO"
type input "15 Aug 2025"
type input "14 Sep 2025"
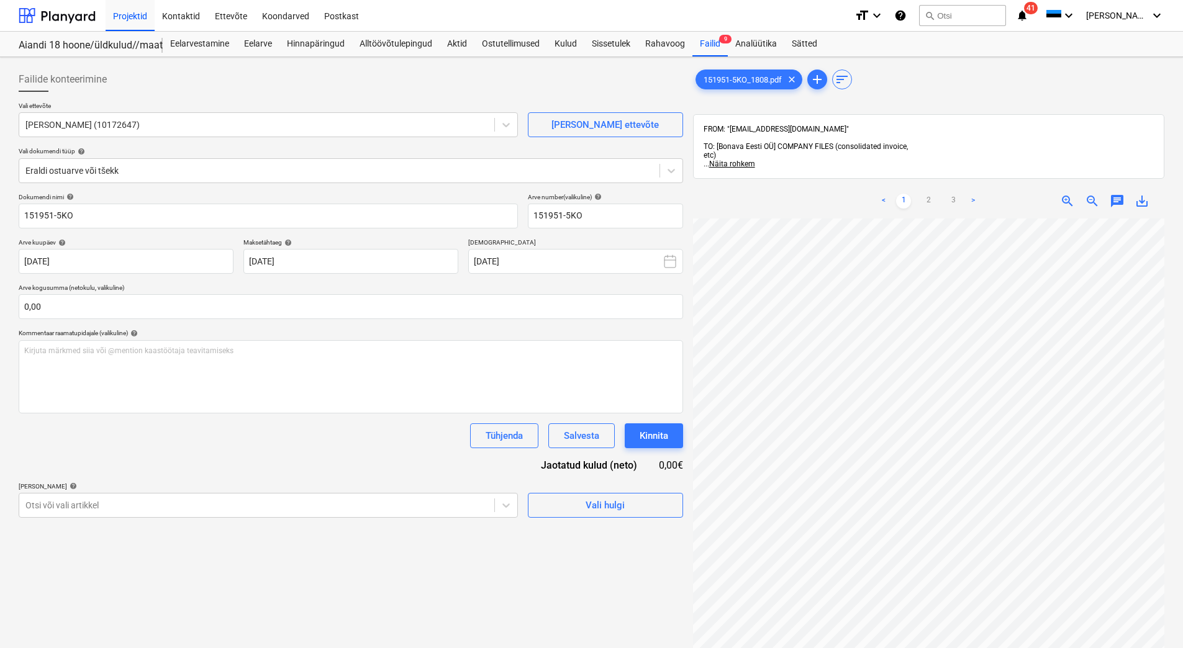
scroll to position [112, 34]
click at [292, 500] on body "Projektid Kontaktid Ettevõte Koondarved Postkast format_size keyboard_arrow_dow…" at bounding box center [591, 324] width 1183 height 648
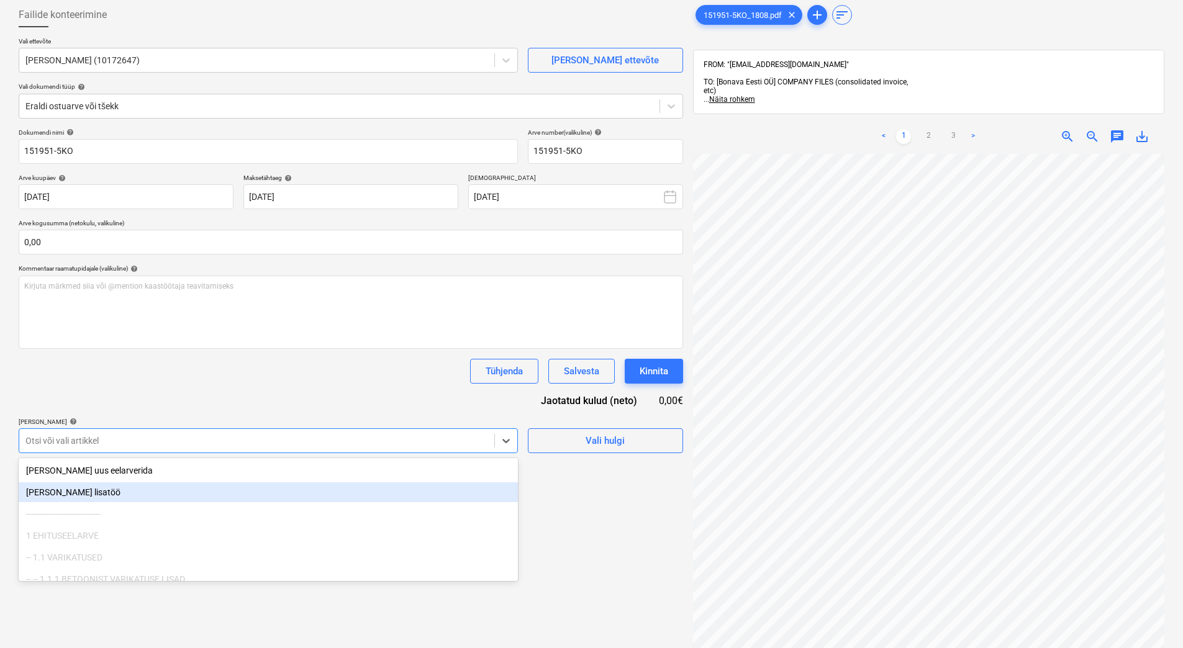
scroll to position [68, 0]
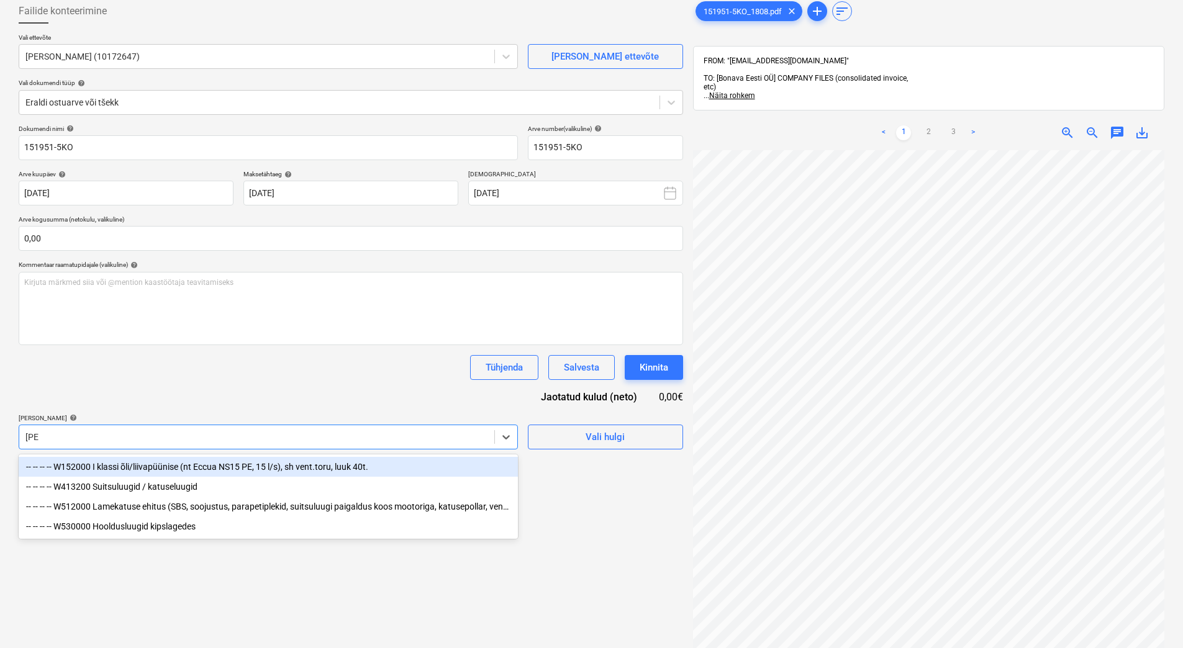
type input "luug"
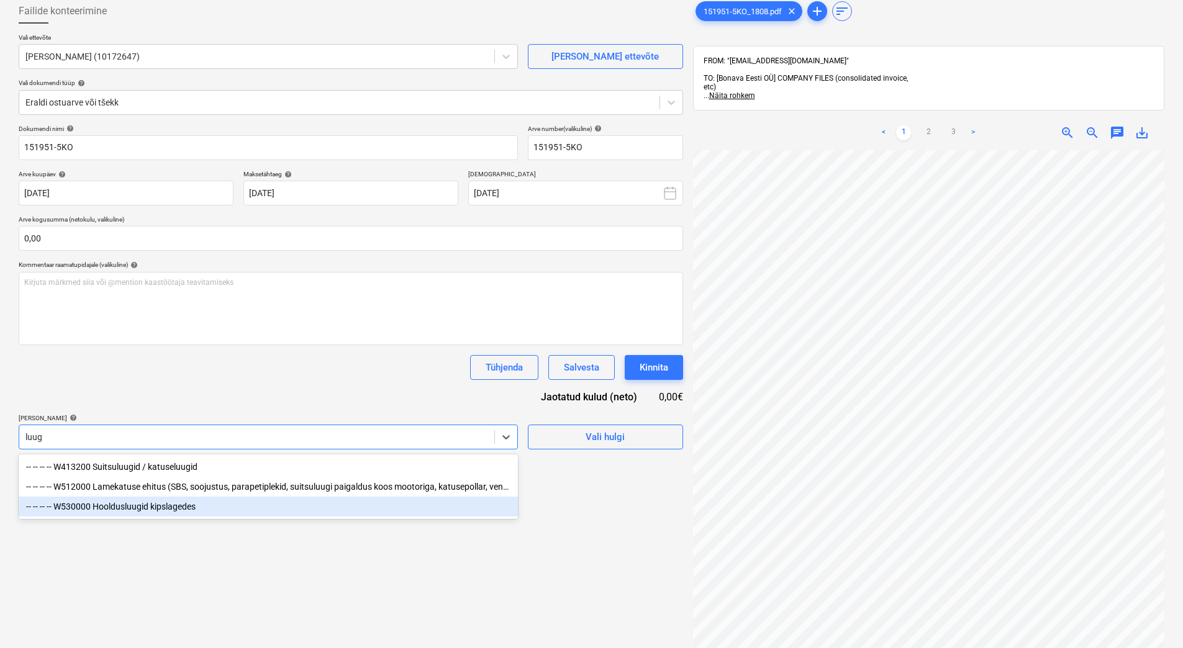
click at [211, 511] on div "-- -- -- -- W530000 Hooldusluugid kipslagedes" at bounding box center [268, 507] width 499 height 20
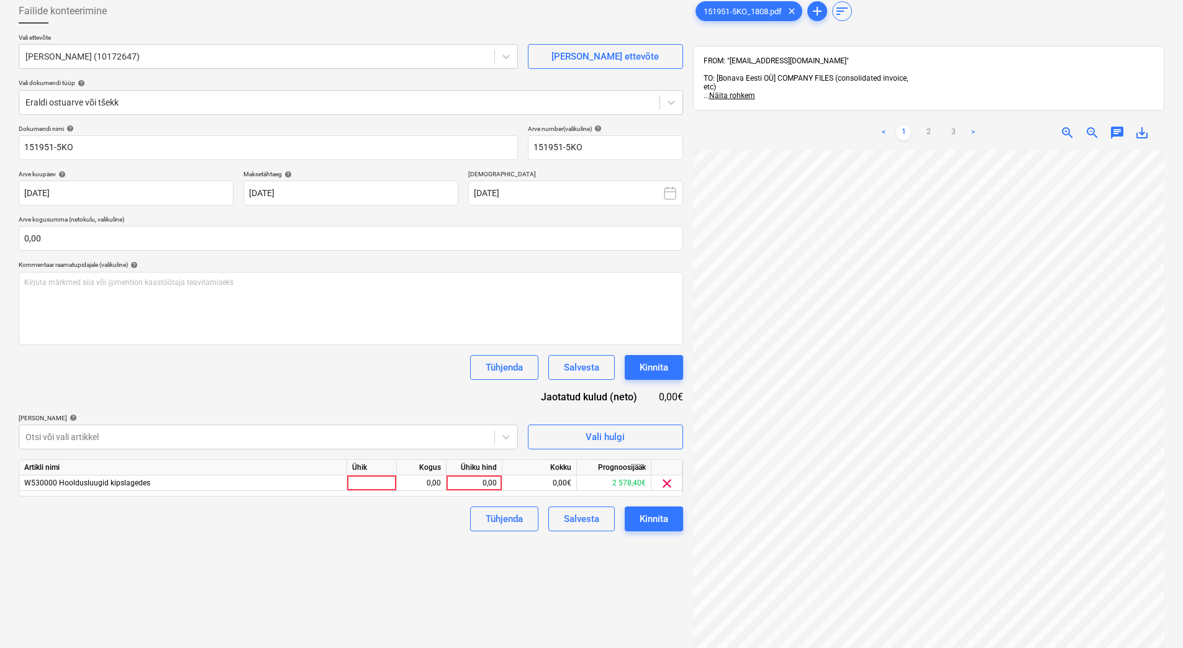
click at [237, 396] on div "Dokumendi nimi help 151951-5KO Arve number (valikuline) help 151951-5KO Arve ku…" at bounding box center [351, 328] width 664 height 407
click at [474, 483] on div "0,00" at bounding box center [473, 484] width 45 height 16
type input "800"
click at [234, 383] on div "Dokumendi nimi help 151951-5KO Arve number (valikuline) help 151951-5KO Arve ku…" at bounding box center [351, 328] width 664 height 407
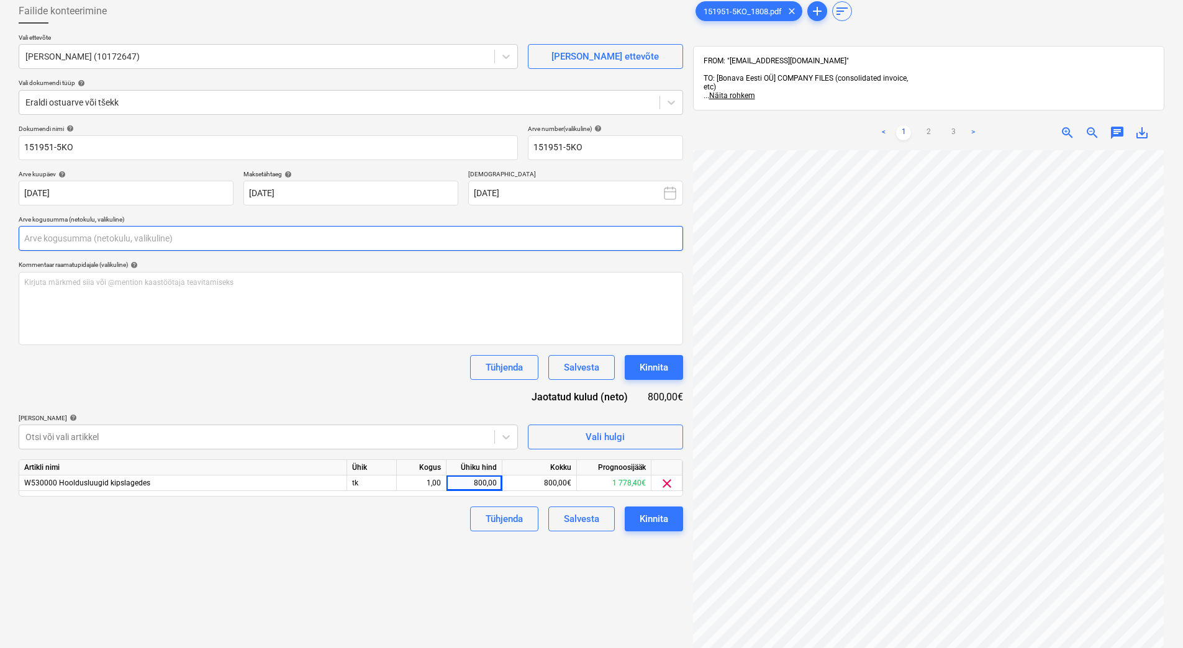
click at [99, 237] on input "text" at bounding box center [351, 238] width 664 height 25
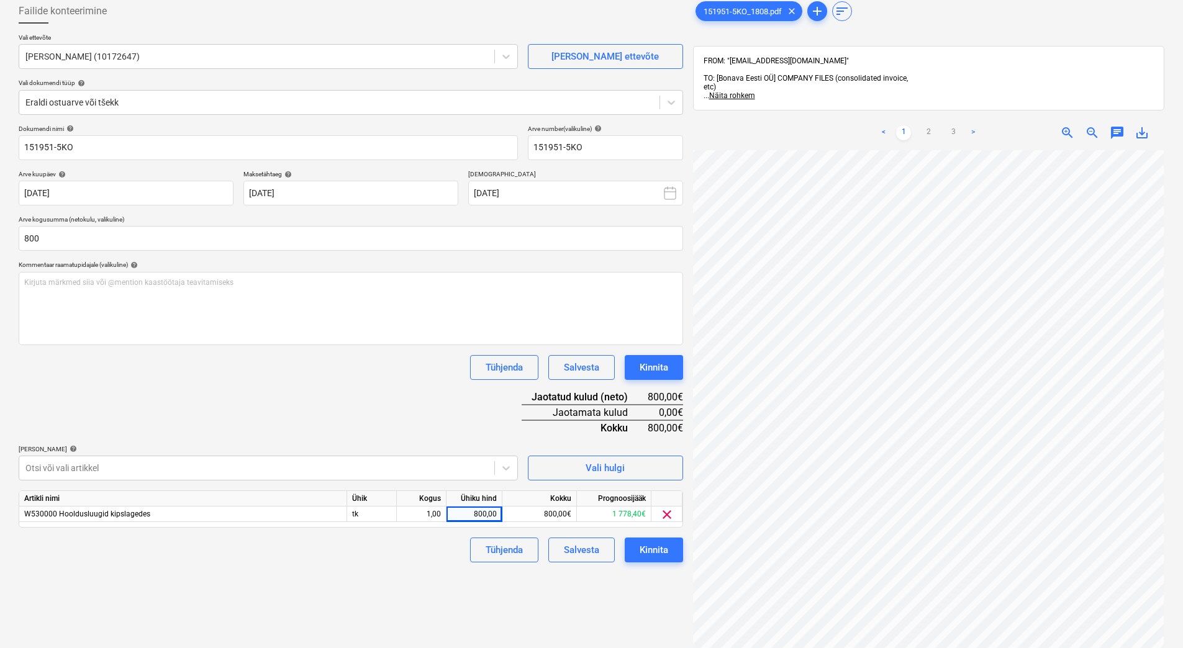
type input "800,00"
click at [338, 400] on div "Dokumendi nimi help 151951-5KO Arve number (valikuline) help 151951-5KO Arve ku…" at bounding box center [351, 344] width 664 height 438
click at [315, 388] on div "Dokumendi nimi help 151951-5KO Arve number (valikuline) help 151951-5KO Arve ku…" at bounding box center [351, 344] width 664 height 438
click at [378, 407] on div "Dokumendi nimi help 151951-5KO Arve number (valikuline) help 151951-5KO Arve ku…" at bounding box center [351, 344] width 664 height 438
click at [334, 358] on div "Tühjenda Salvesta Kinnita" at bounding box center [351, 367] width 664 height 25
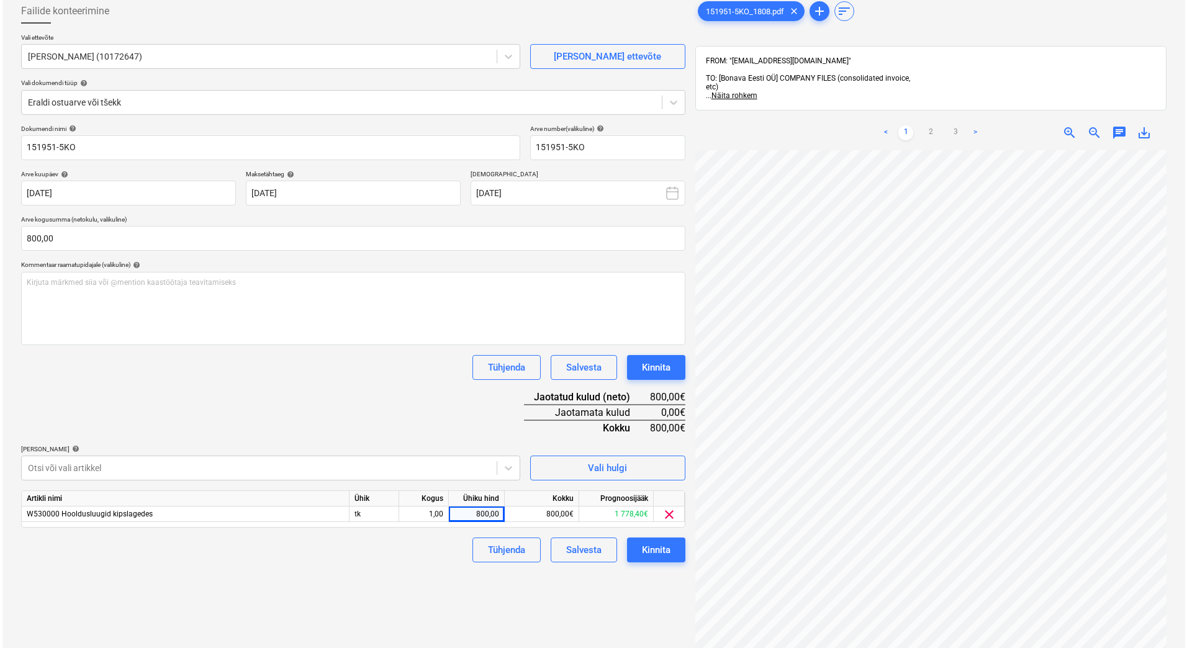
scroll to position [0, 60]
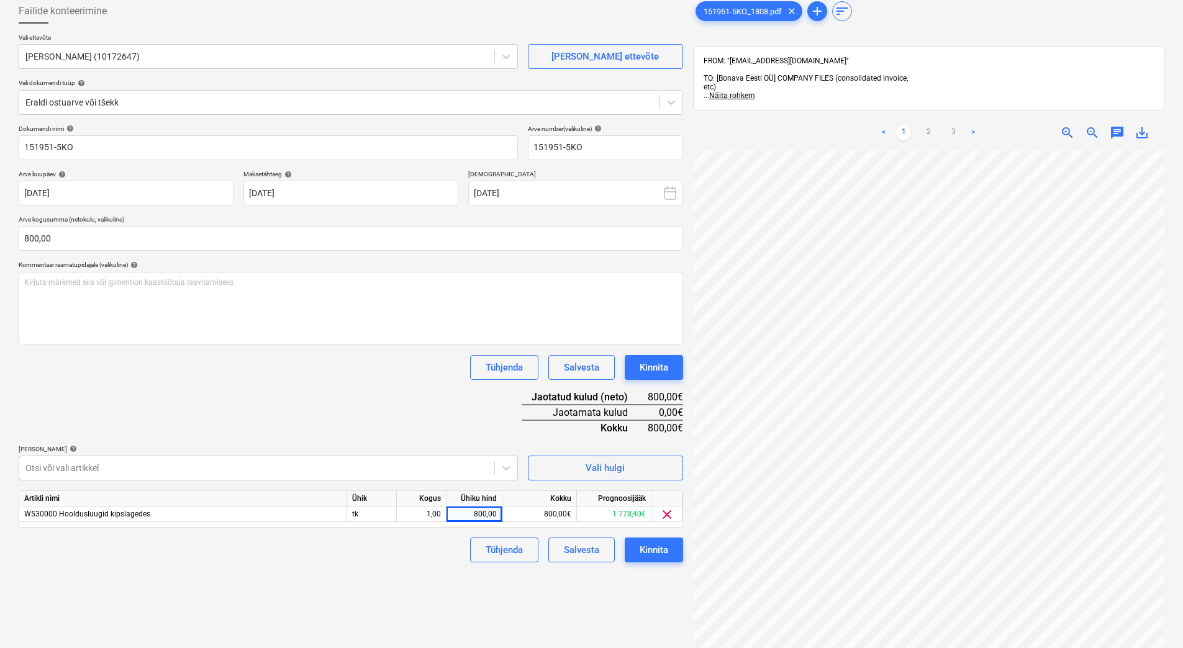
click at [225, 383] on div "Dokumendi nimi help 151951-5KO Arve number (valikuline) help 151951-5KO Arve ku…" at bounding box center [351, 344] width 664 height 438
click at [659, 555] on div "Kinnita" at bounding box center [654, 550] width 29 height 16
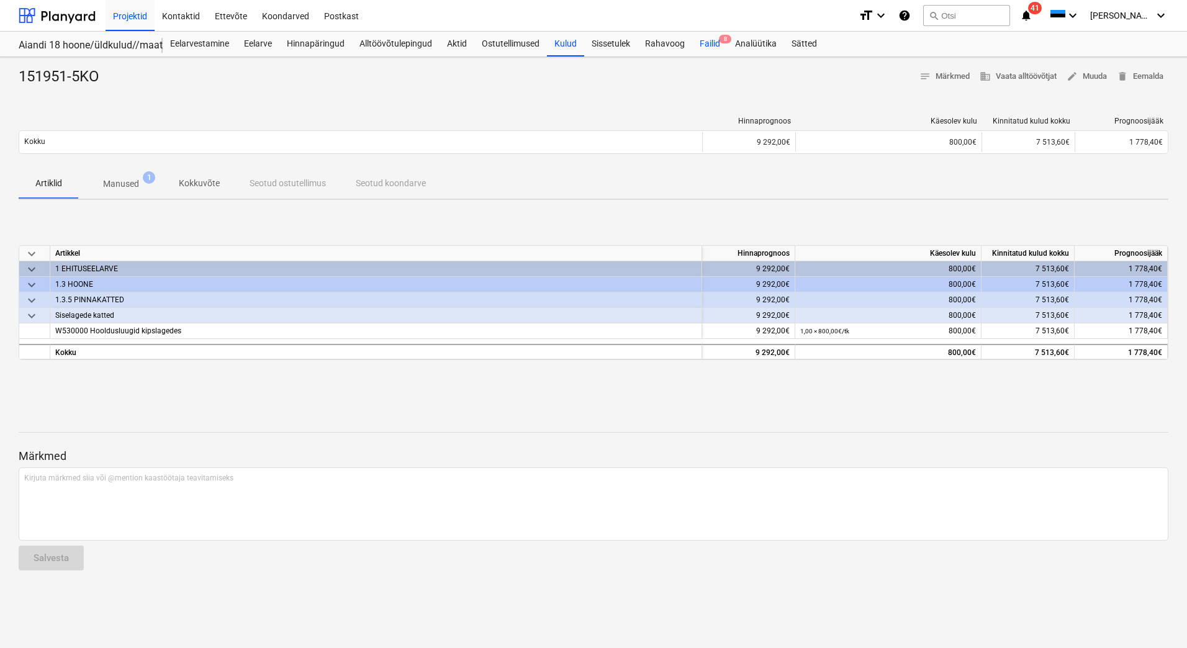
click at [721, 44] on div "Failid 8" at bounding box center [709, 44] width 35 height 25
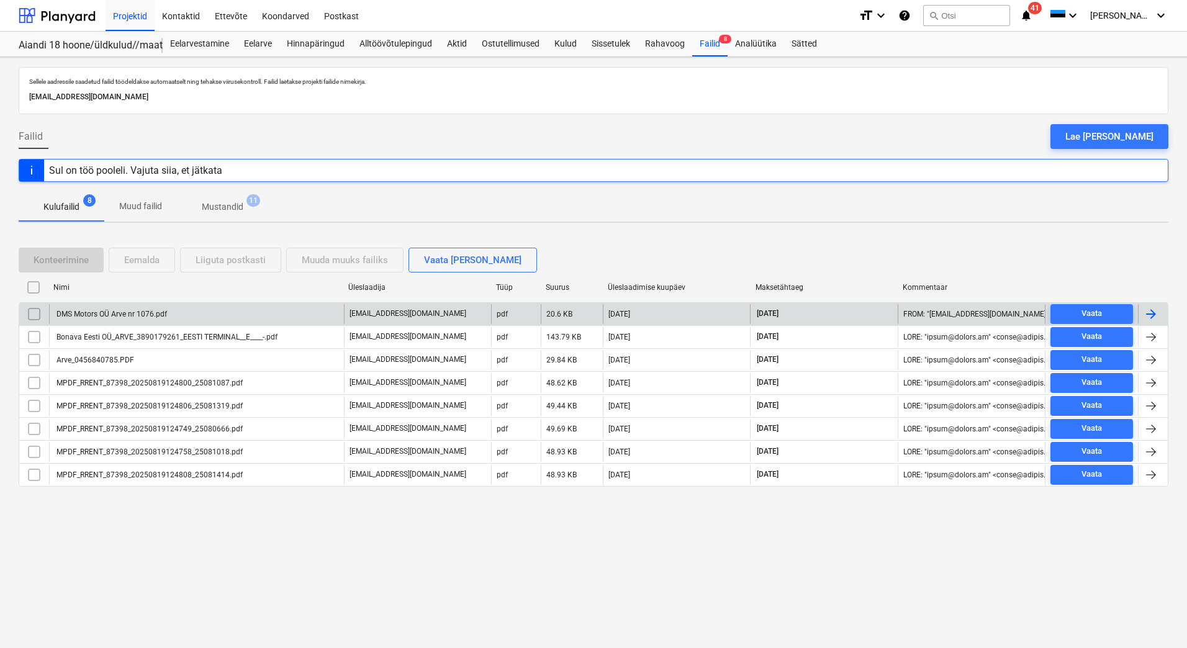
click at [111, 317] on div "DMS Motors OÜ Arve nr 1076.pdf" at bounding box center [111, 314] width 112 height 9
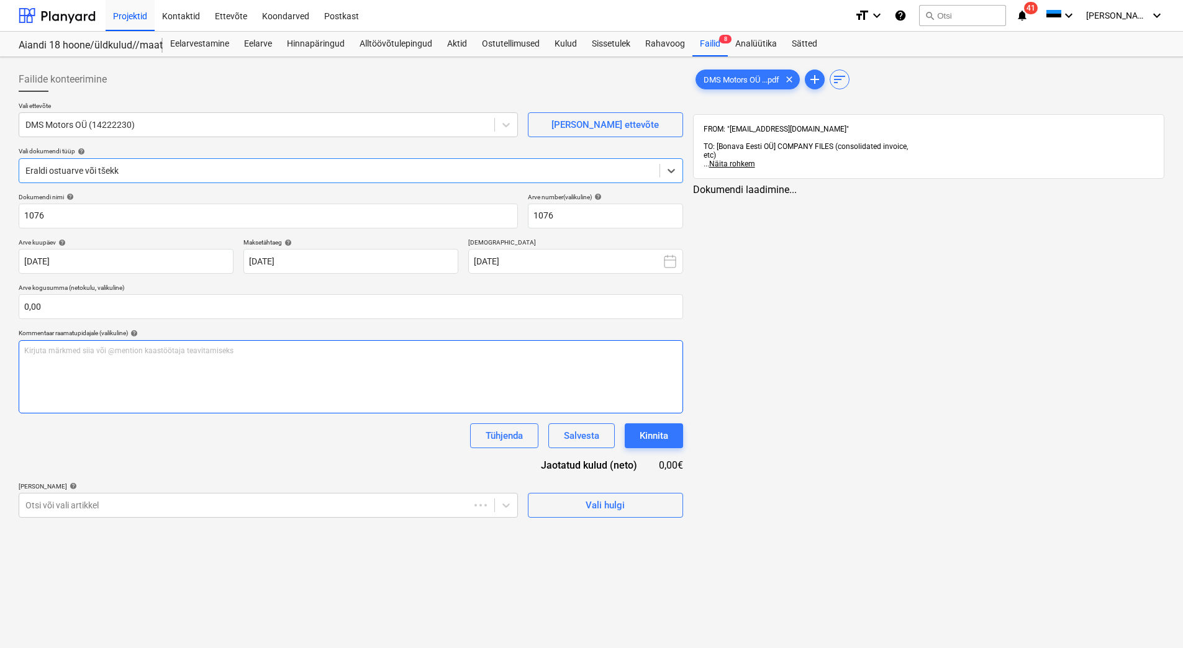
type input "1076"
type input "18 Aug 2025"
type input "25 Aug 2025"
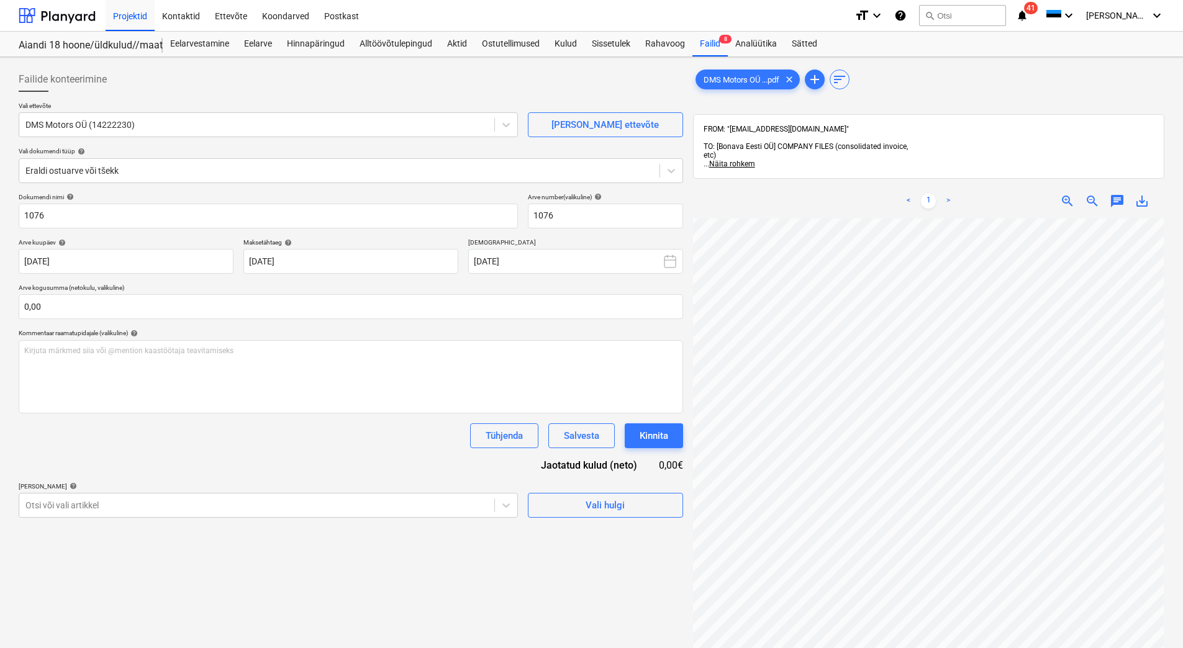
scroll to position [36, 90]
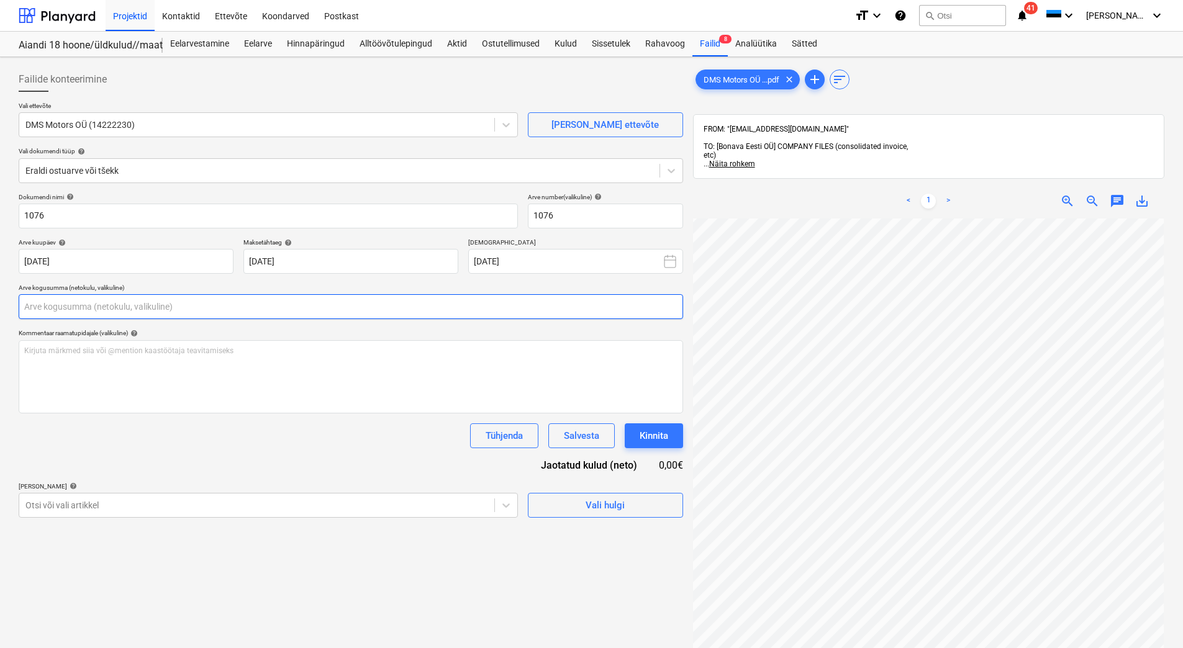
click at [58, 309] on input "text" at bounding box center [351, 306] width 664 height 25
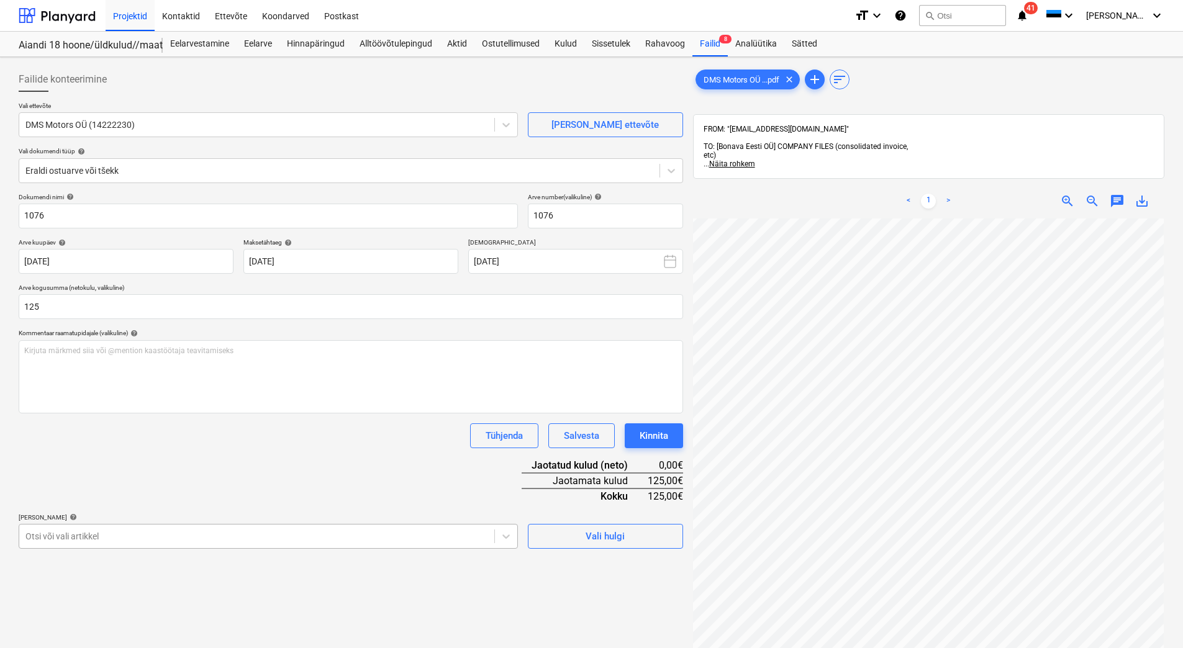
type input "125,00"
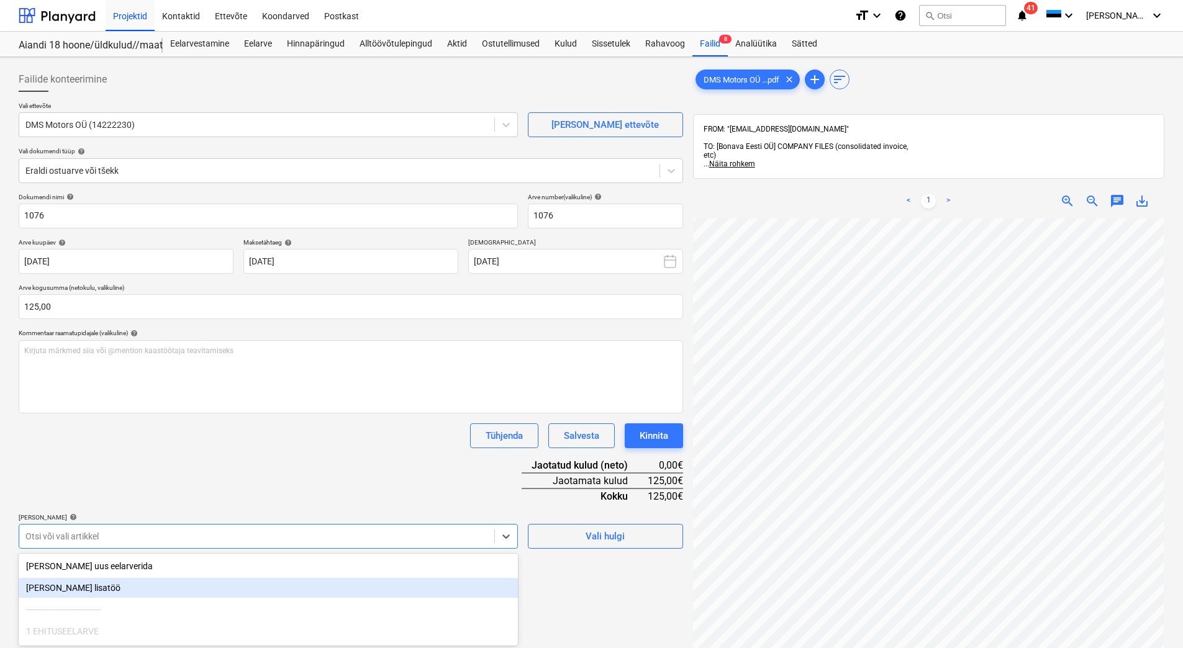
scroll to position [99, 0]
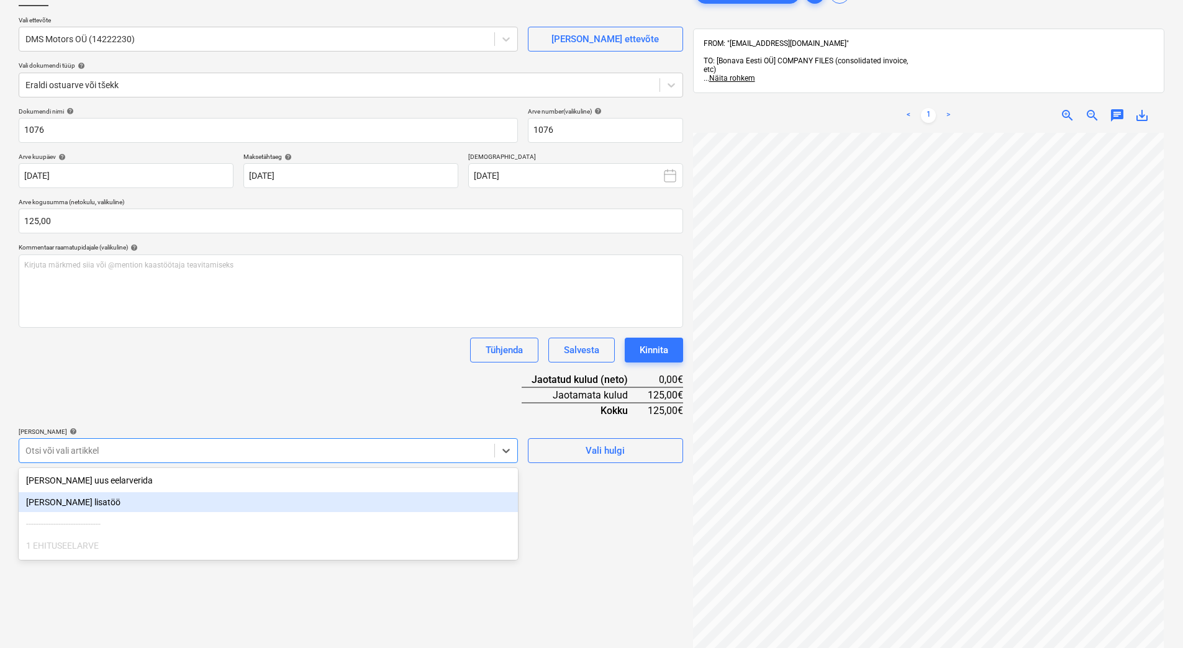
click at [294, 537] on body "Projektid Kontaktid Ettevõte Koondarved Postkast format_size keyboard_arrow_dow…" at bounding box center [591, 238] width 1183 height 648
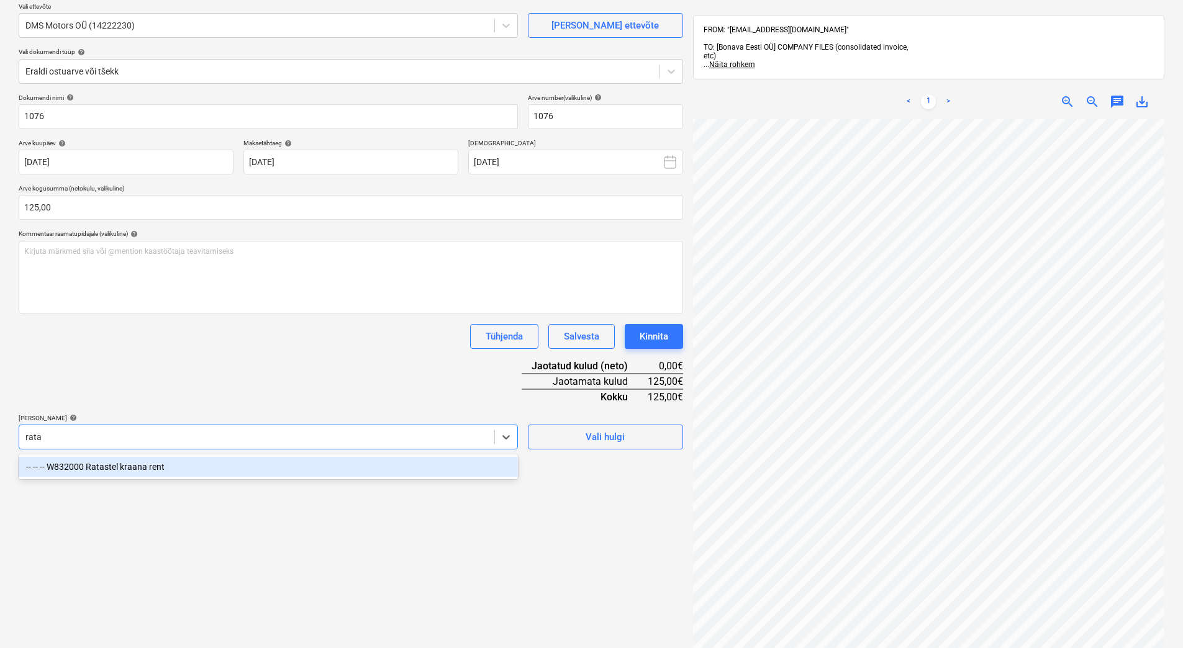
type input "ratas"
click at [249, 463] on div "-- -- -- W832000 Ratastel kraana rent" at bounding box center [268, 467] width 499 height 20
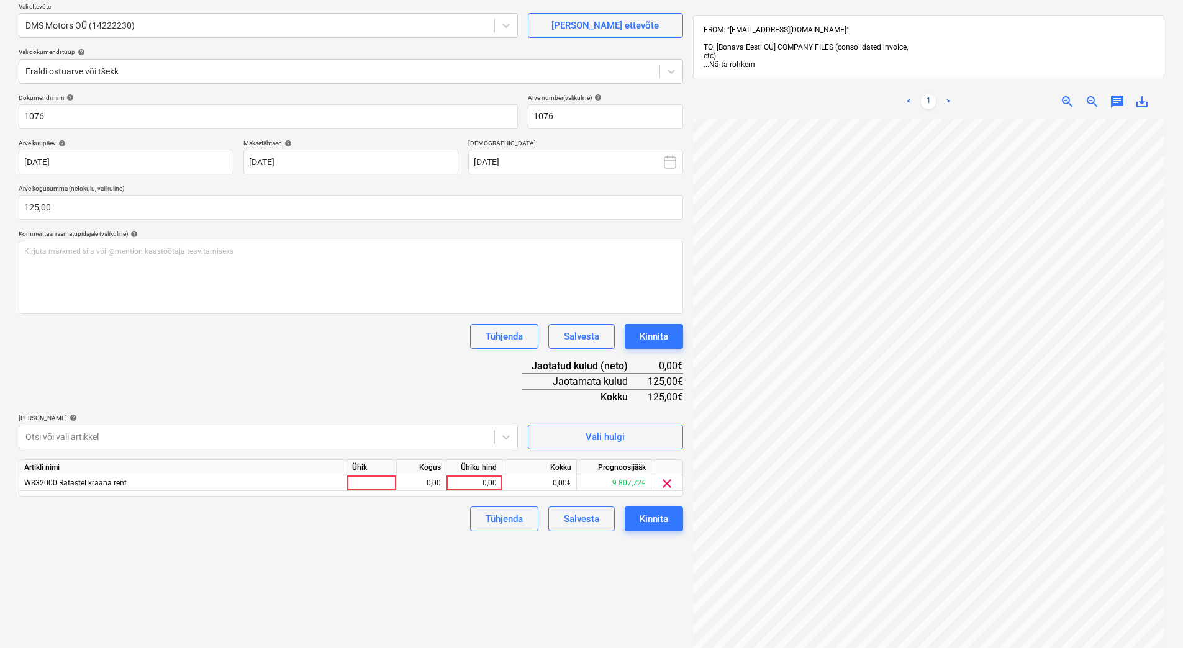
click at [296, 333] on div "Tühjenda Salvesta Kinnita" at bounding box center [351, 336] width 664 height 25
click at [470, 484] on div "0,00" at bounding box center [473, 484] width 45 height 16
type input "125"
click at [414, 389] on div "Dokumendi nimi help 1076 Arve number (valikuline) help 1076 Arve kuupäev help 1…" at bounding box center [351, 313] width 664 height 438
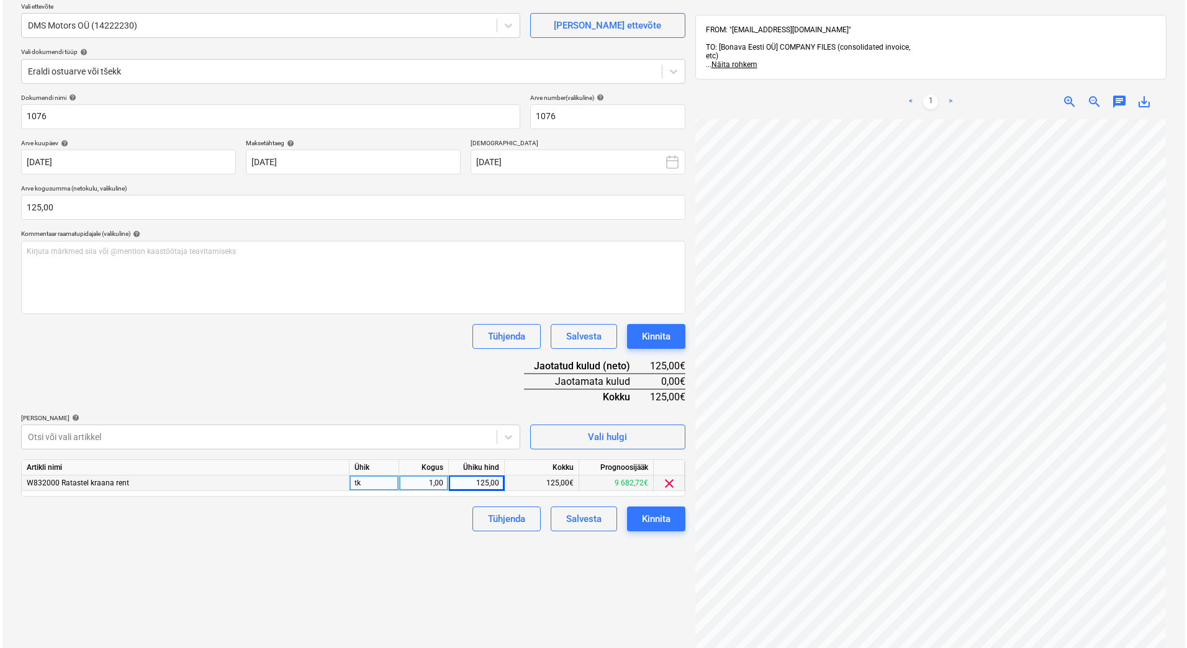
scroll to position [39, 0]
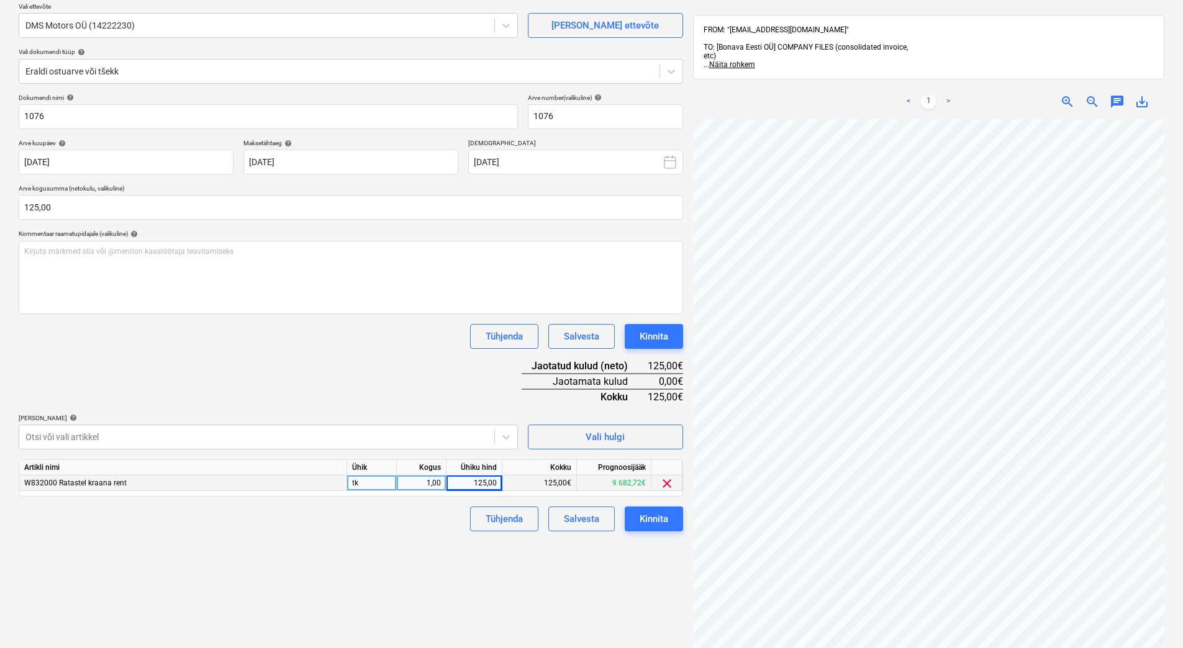
click at [1183, 478] on html "Projektid Kontaktid Ettevõte Koondarved Postkast format_size keyboard_arrow_dow…" at bounding box center [591, 225] width 1183 height 648
click at [666, 528] on button "Kinnita" at bounding box center [654, 519] width 58 height 25
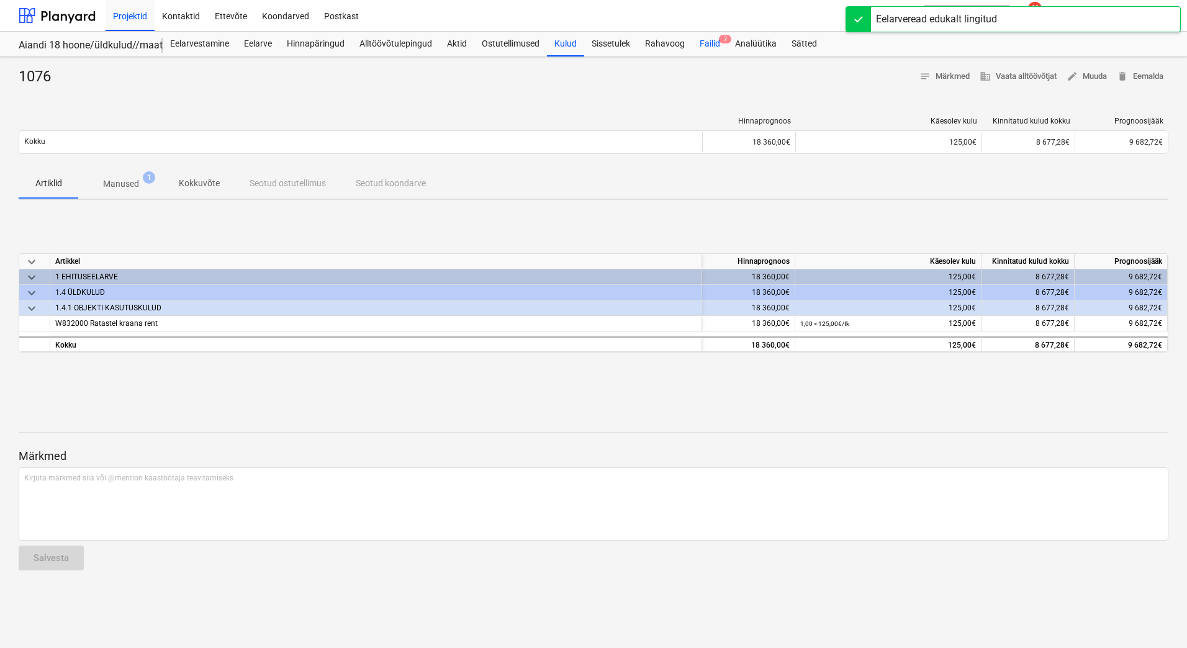
click at [697, 39] on div "Failid 7" at bounding box center [709, 44] width 35 height 25
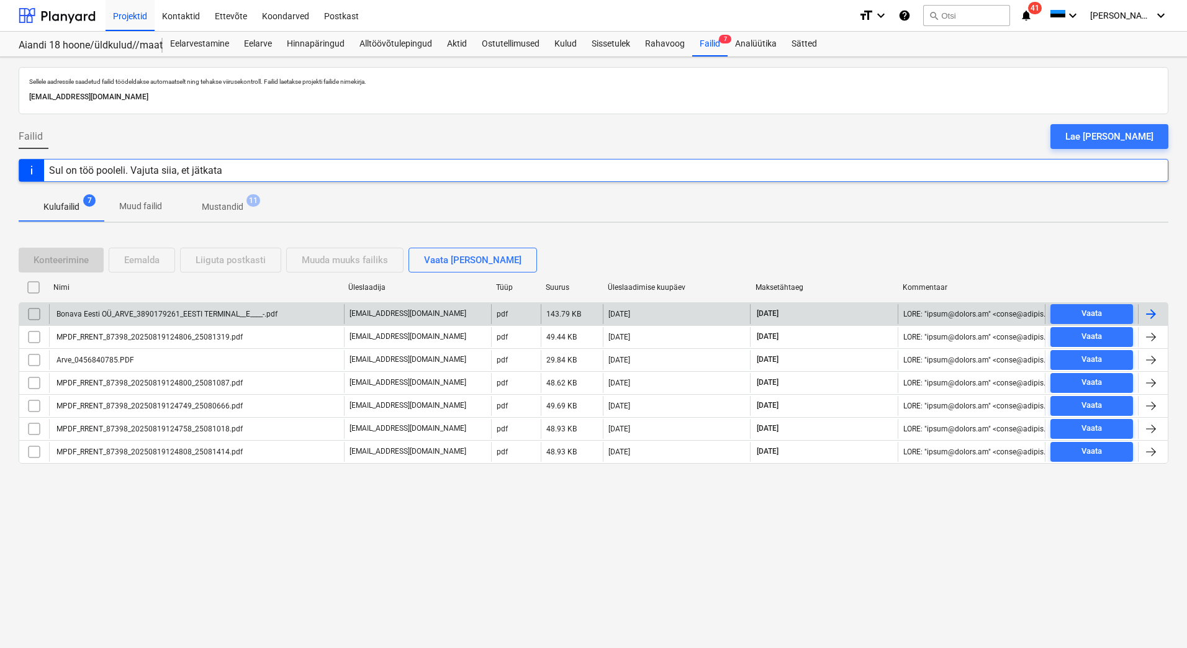
click at [162, 319] on div "Bonava Eesti OÜ_ARVE_3890179261_EESTI TERMINAL__E____-.pdf" at bounding box center [196, 314] width 295 height 20
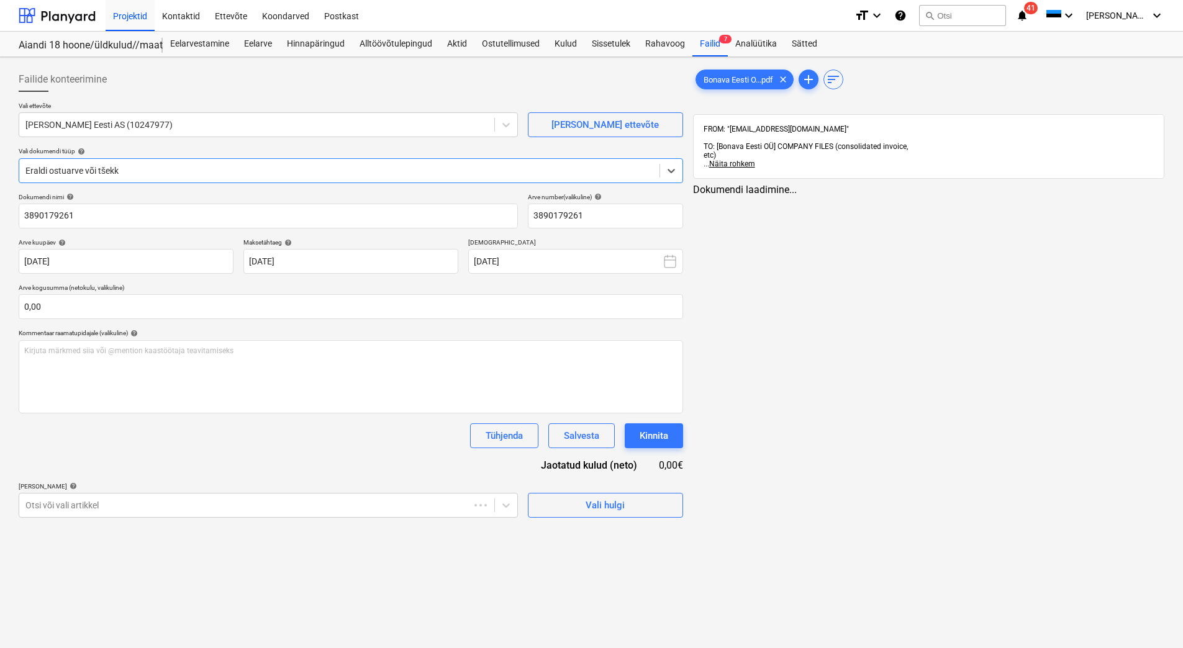
type input "3890179261"
type input "19 Aug 2025"
type input "18 Sep 2025"
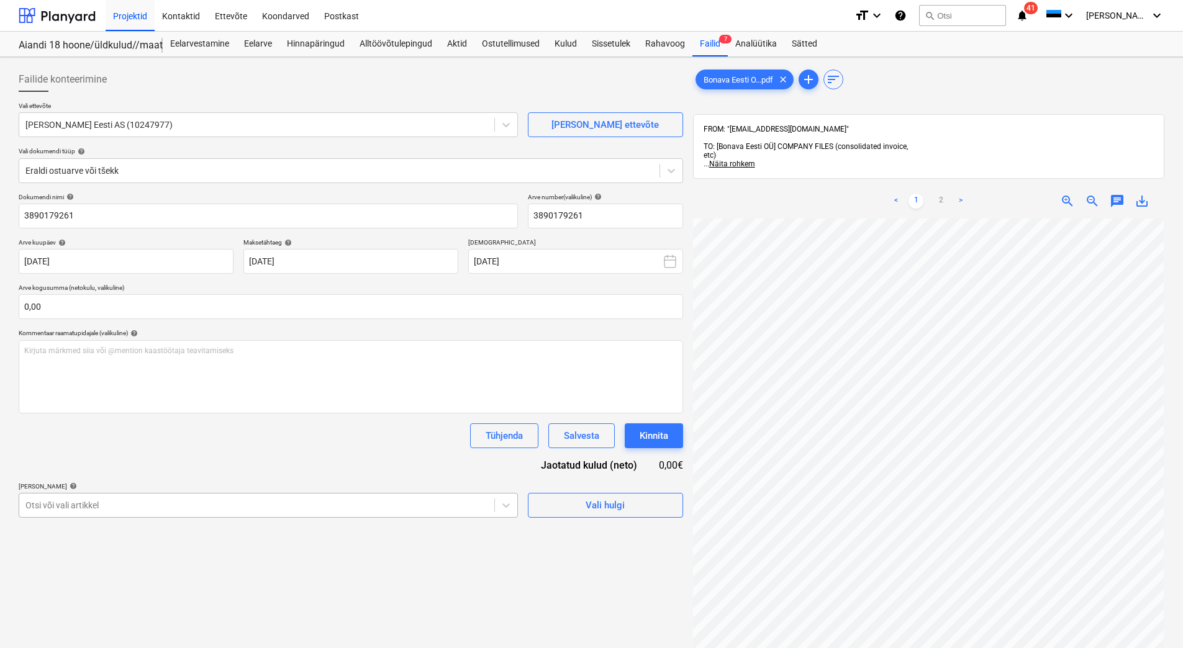
click at [284, 513] on body "Projektid Kontaktid Ettevõte Koondarved Postkast format_size keyboard_arrow_dow…" at bounding box center [591, 324] width 1183 height 648
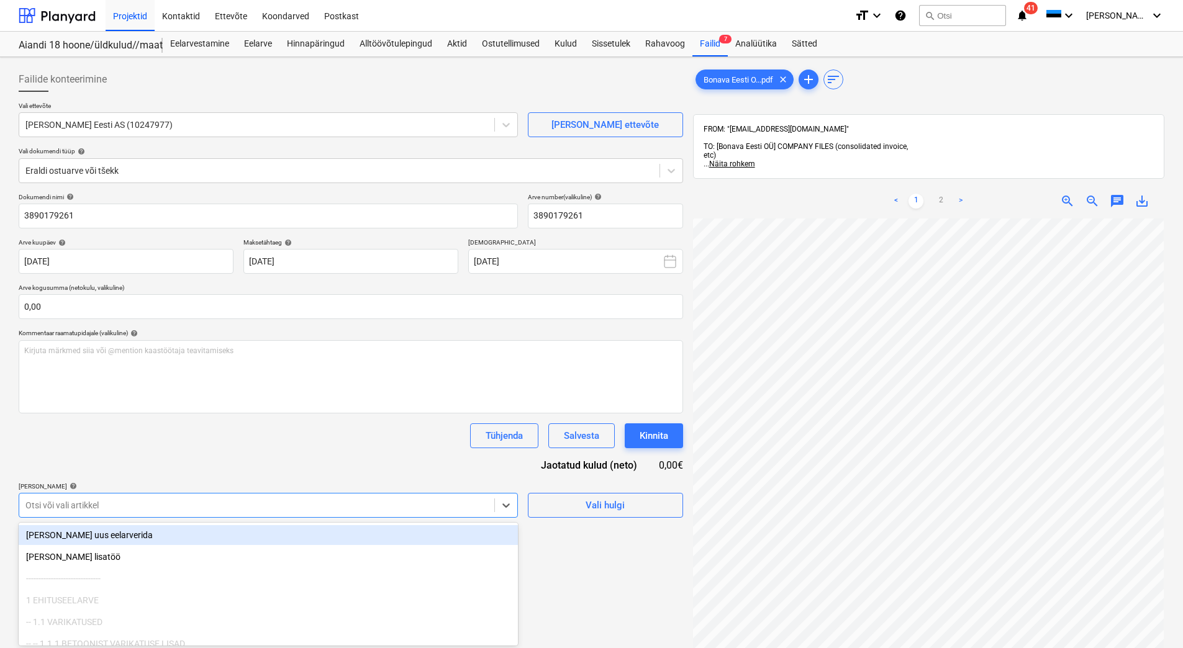
scroll to position [68, 0]
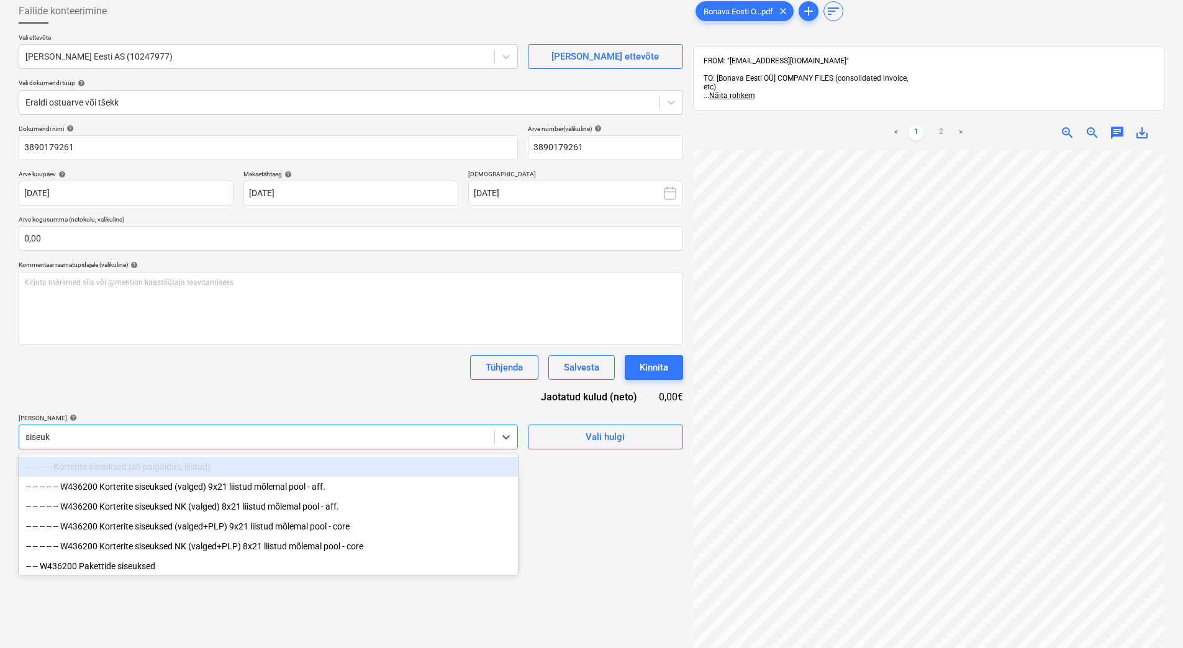
type input "siseuks"
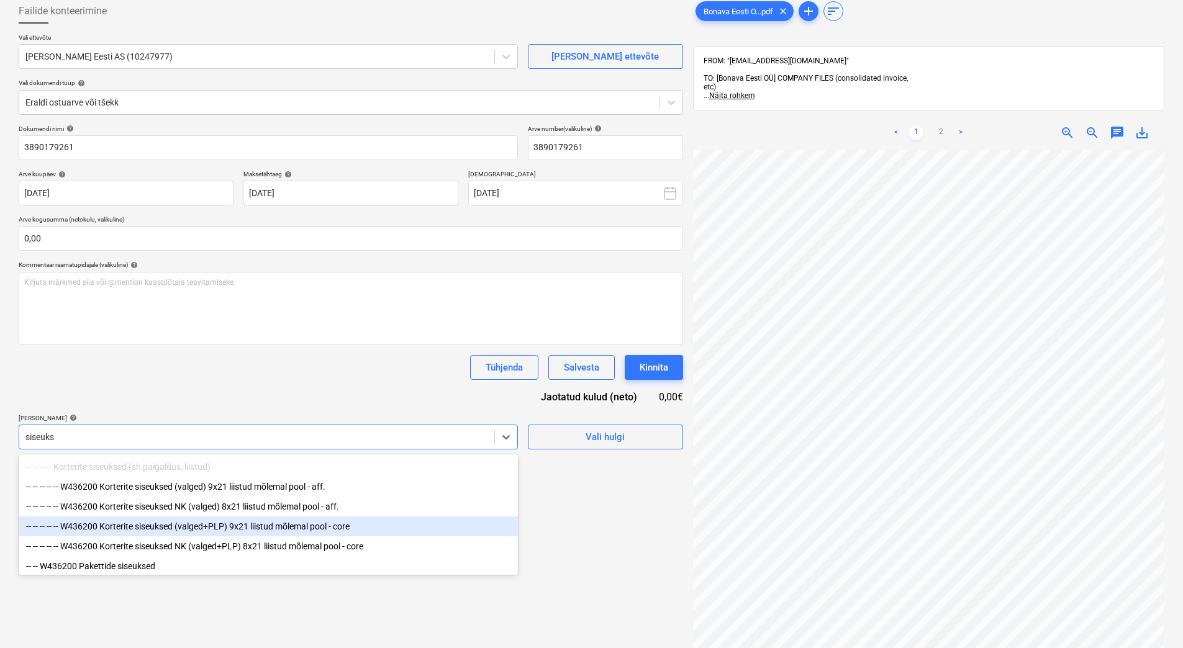
click at [269, 534] on div "-- -- -- -- -- W436200 Korterite siseuksed (valged+PLP) 9x21 liistud mõlemal po…" at bounding box center [268, 527] width 499 height 20
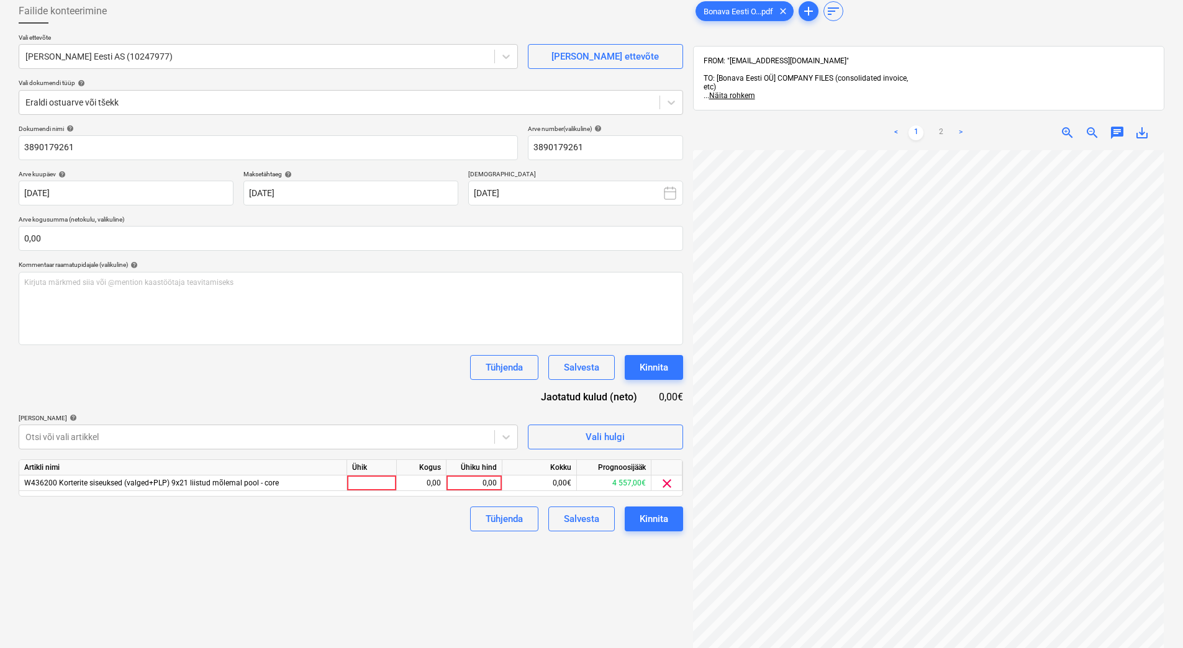
click at [310, 375] on div "Tühjenda Salvesta Kinnita" at bounding box center [351, 367] width 664 height 25
click at [937, 125] on link "2" at bounding box center [940, 132] width 15 height 15
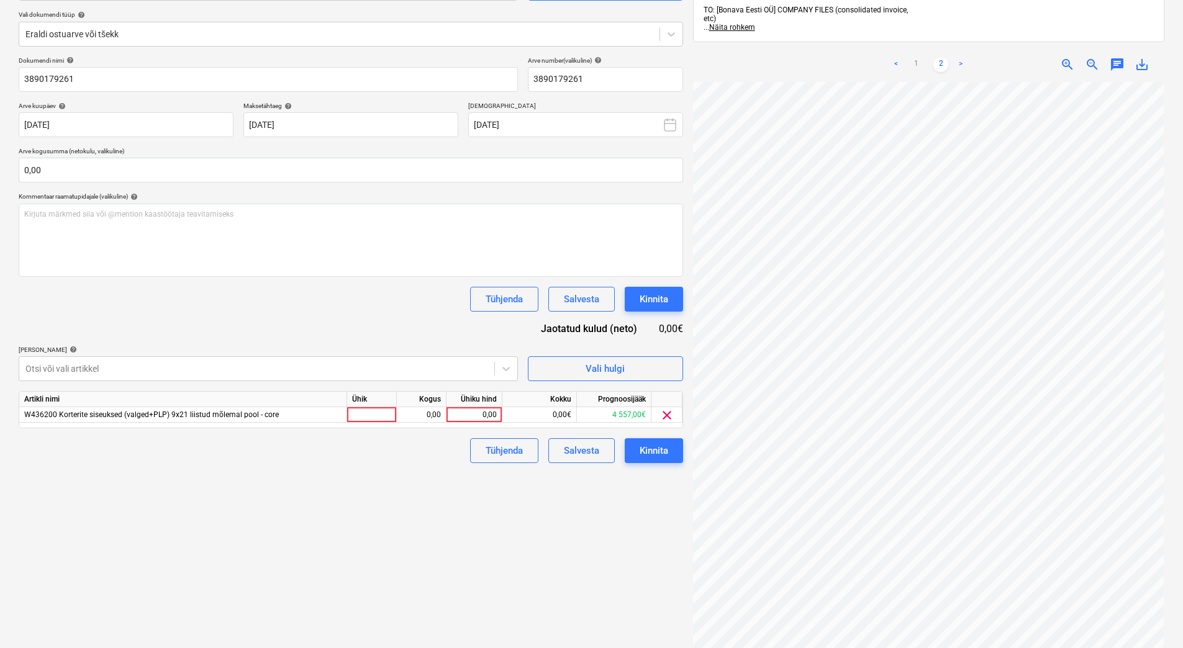
scroll to position [148, 0]
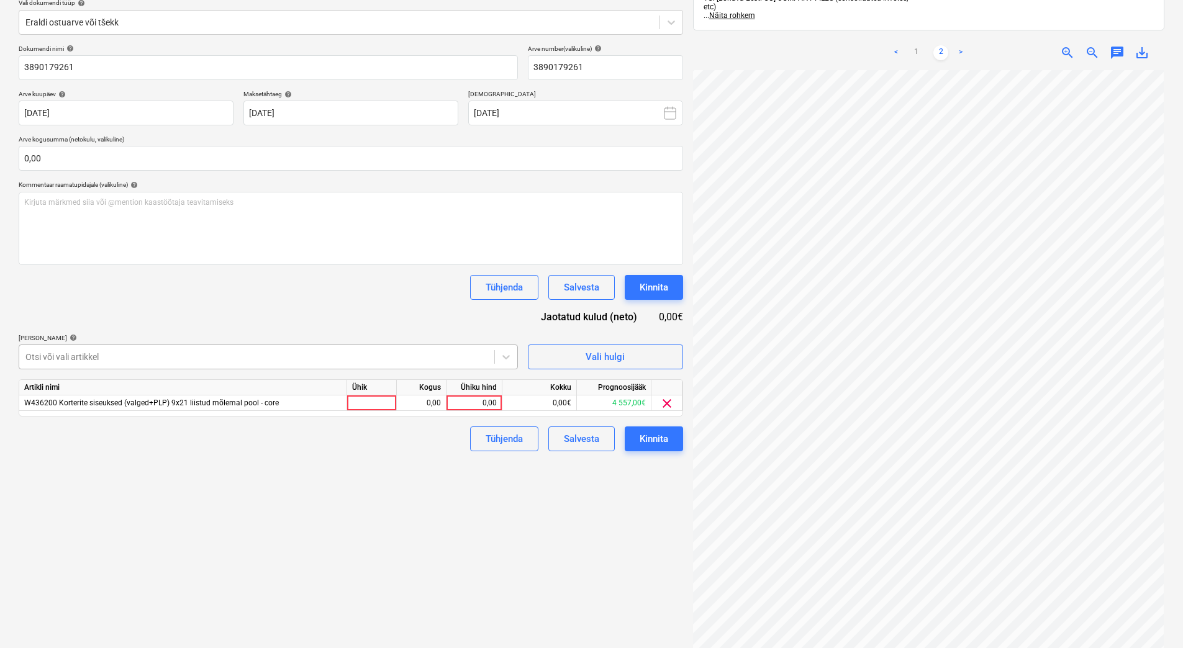
click at [352, 361] on div at bounding box center [256, 357] width 463 height 12
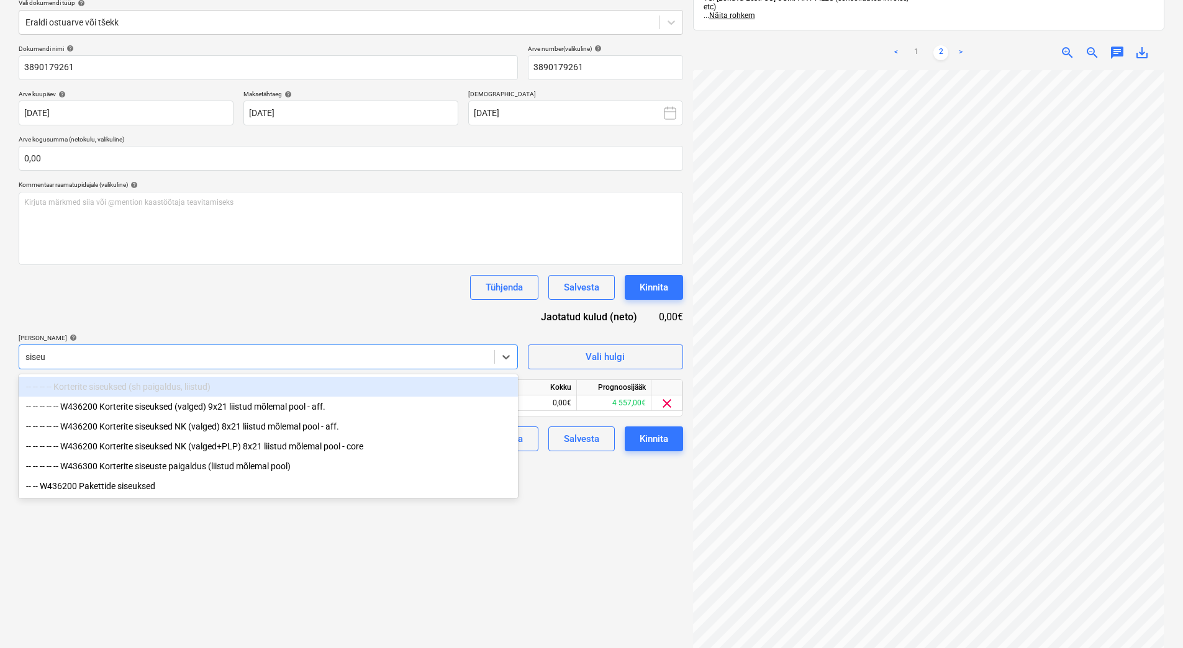
type input "siseuk"
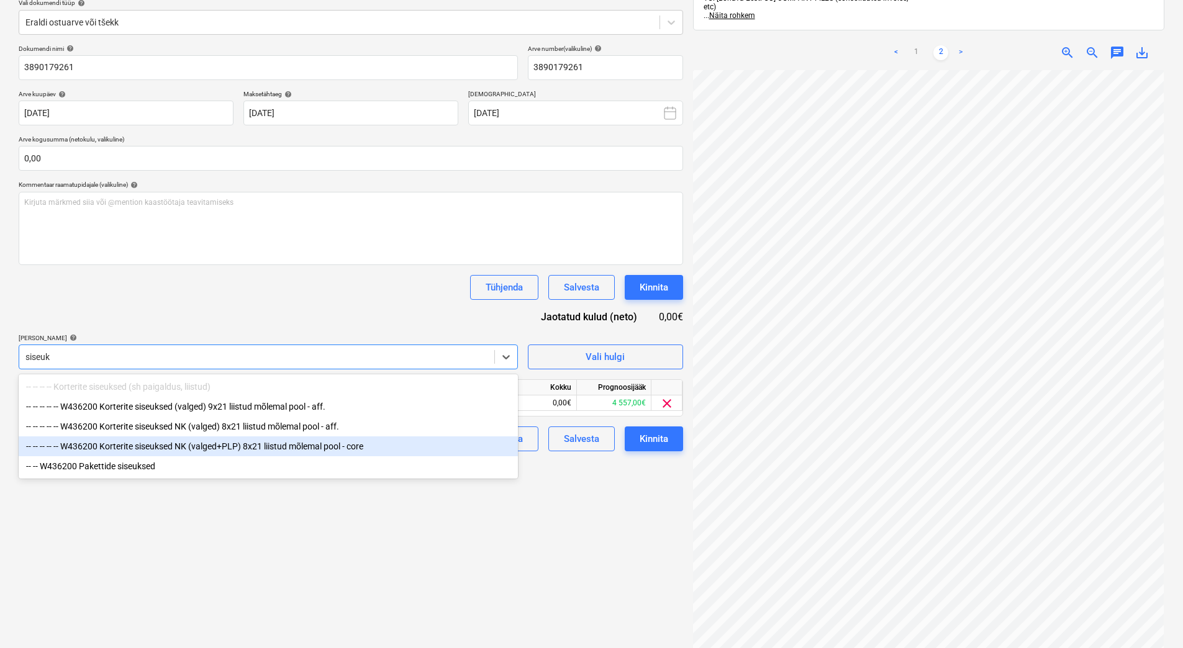
click at [288, 453] on div "-- -- -- -- -- W436200 Korterite siseuksed NK (valged+PLP) 8x21 liistud mõlemal…" at bounding box center [268, 447] width 499 height 20
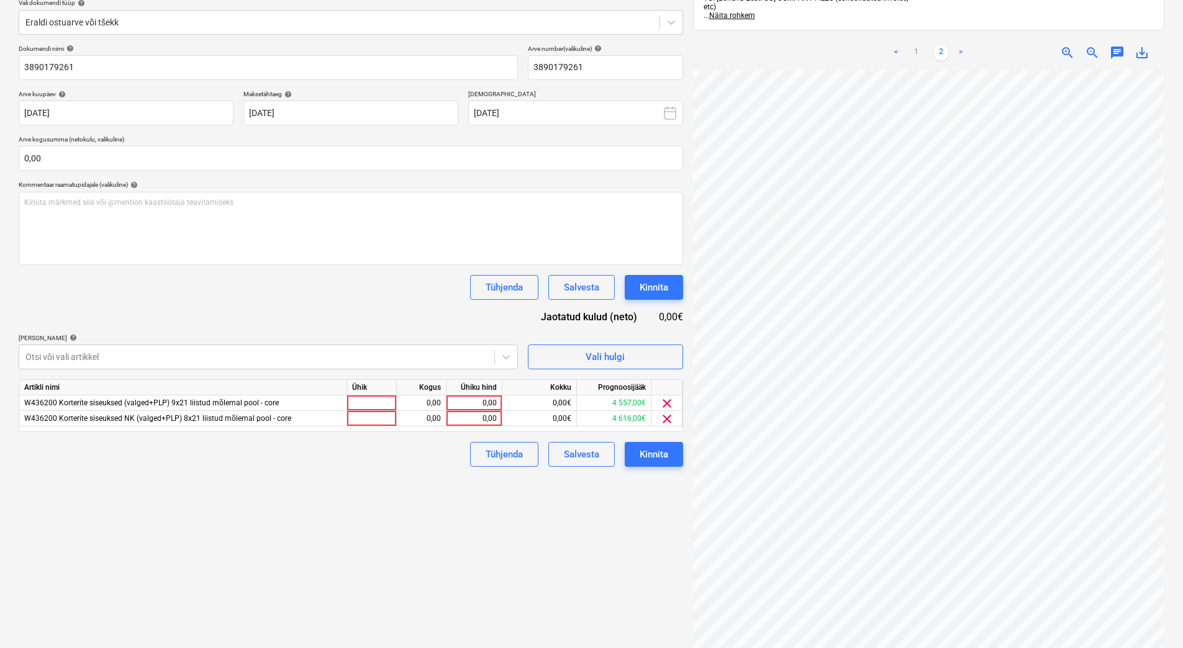
click at [340, 297] on div "Tühjenda Salvesta Kinnita" at bounding box center [351, 287] width 664 height 25
click at [45, 157] on input "text" at bounding box center [351, 158] width 664 height 25
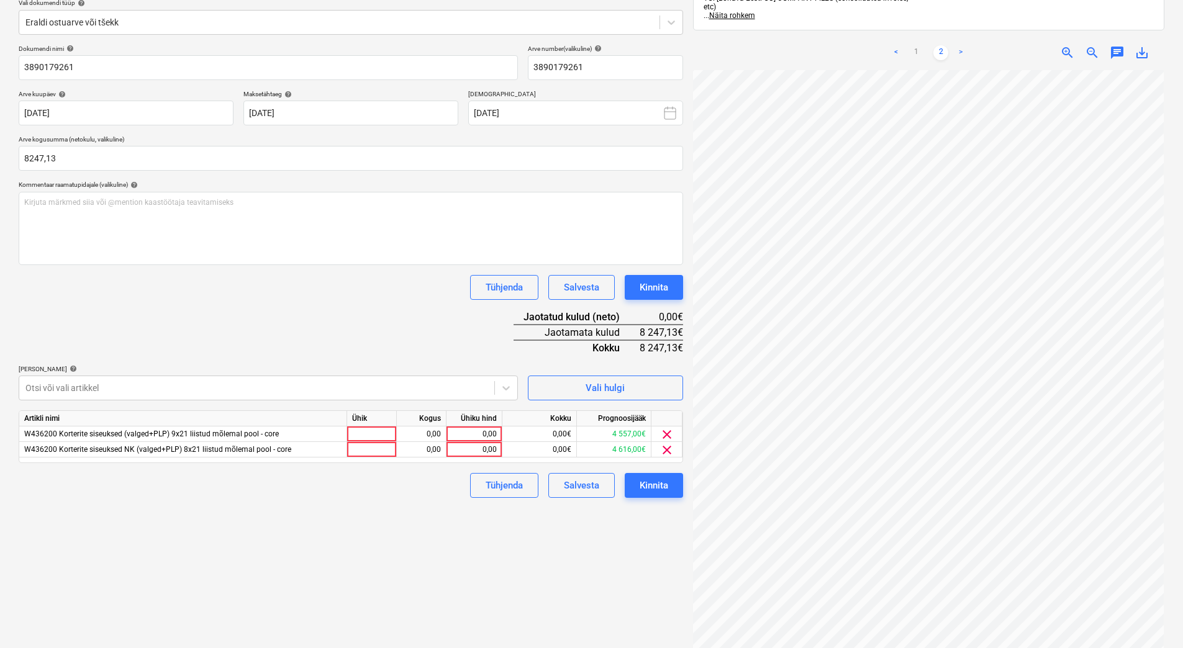
type input "8 247,13"
click at [94, 297] on div "Tühjenda Salvesta Kinnita" at bounding box center [351, 287] width 664 height 25
click at [464, 435] on div "0,00" at bounding box center [473, 435] width 45 height 16
type input "4557"
click at [430, 355] on div "Dokumendi nimi help 3890179261 Arve number (valikuline) help 3890179261 Arve ku…" at bounding box center [351, 271] width 664 height 453
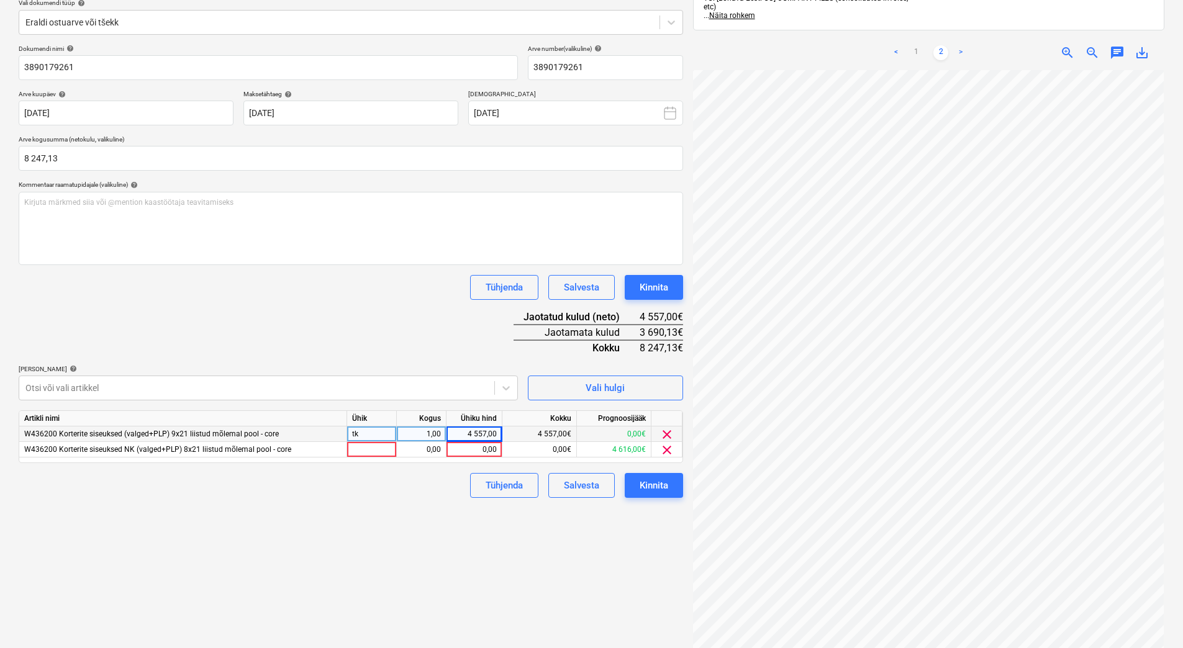
click at [420, 520] on div "Failide konteerimine Vali ettevõte JELD-WEN Eesti AS (10247977) Lisa uus ettevõ…" at bounding box center [351, 301] width 674 height 775
click at [468, 451] on div "0,00" at bounding box center [473, 450] width 45 height 16
type input "3690,13"
click at [393, 531] on div "Failide konteerimine Vali ettevõte JELD-WEN Eesti AS (10247977) Lisa uus ettevõ…" at bounding box center [351, 301] width 674 height 775
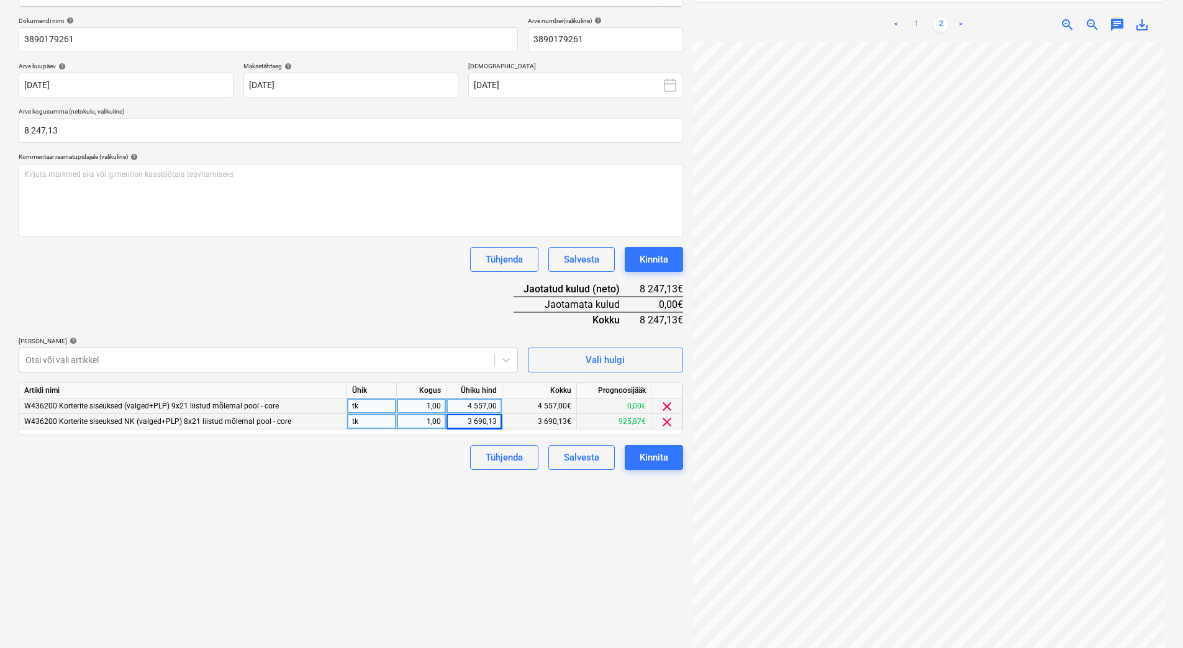
scroll to position [0, 61]
click at [918, 17] on link "1" at bounding box center [915, 24] width 15 height 15
click at [939, 17] on link "2" at bounding box center [940, 24] width 15 height 15
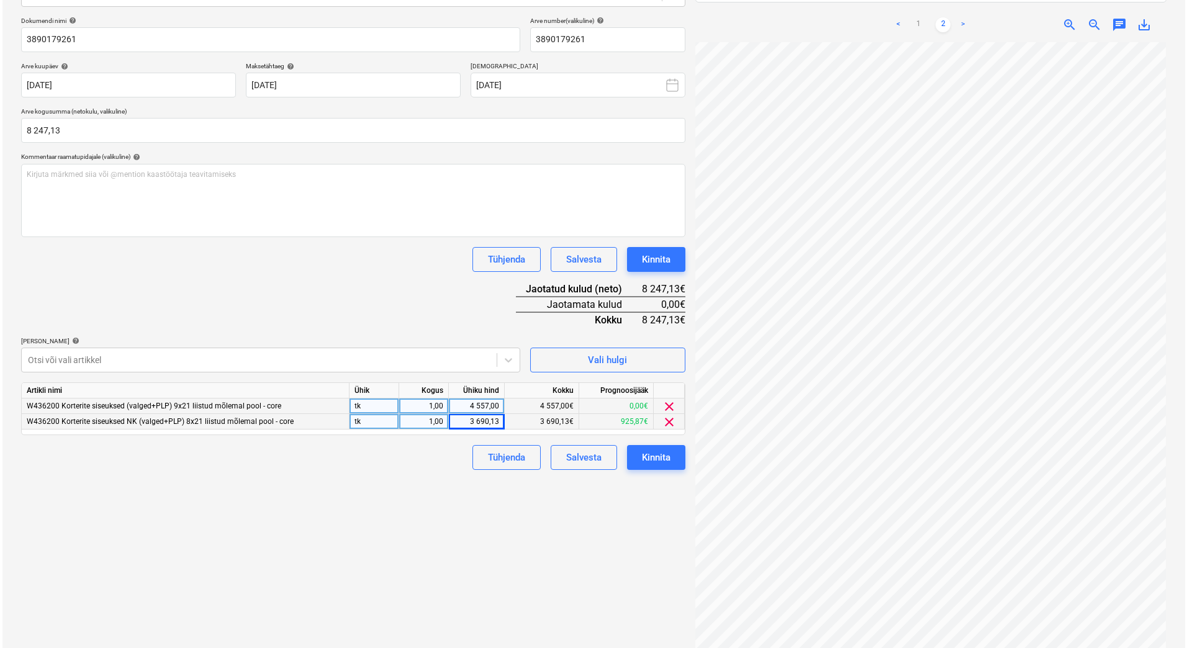
scroll to position [180, 89]
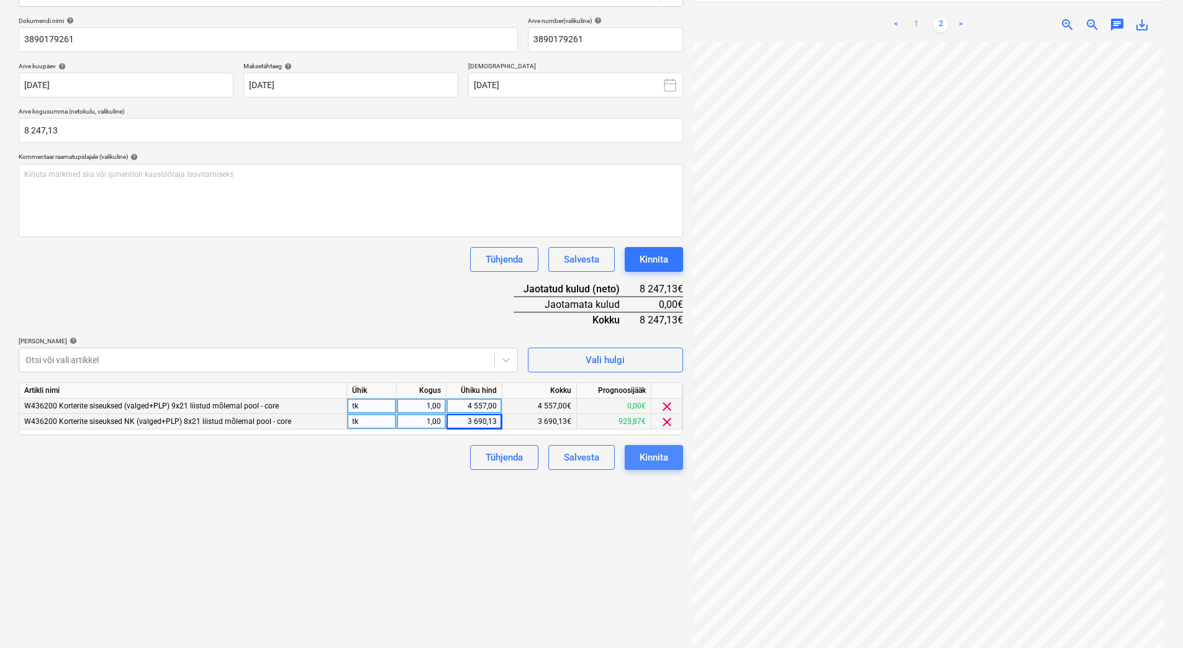
click at [661, 460] on div "Kinnita" at bounding box center [654, 458] width 29 height 16
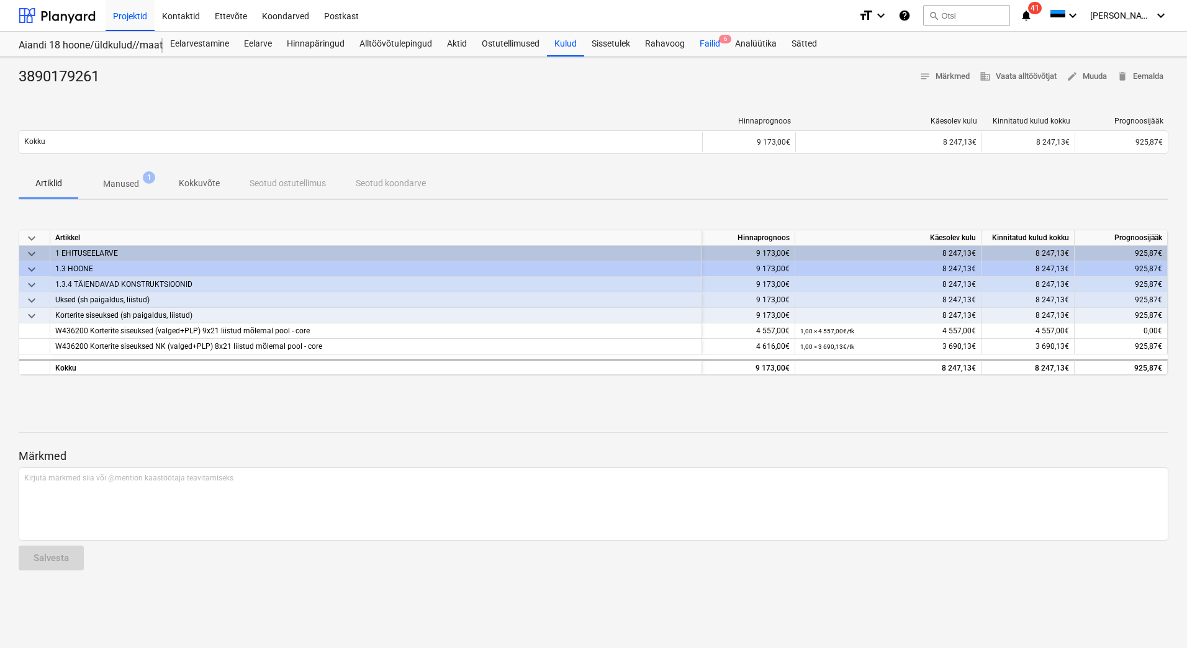
click at [712, 42] on div "Failid 6" at bounding box center [709, 44] width 35 height 25
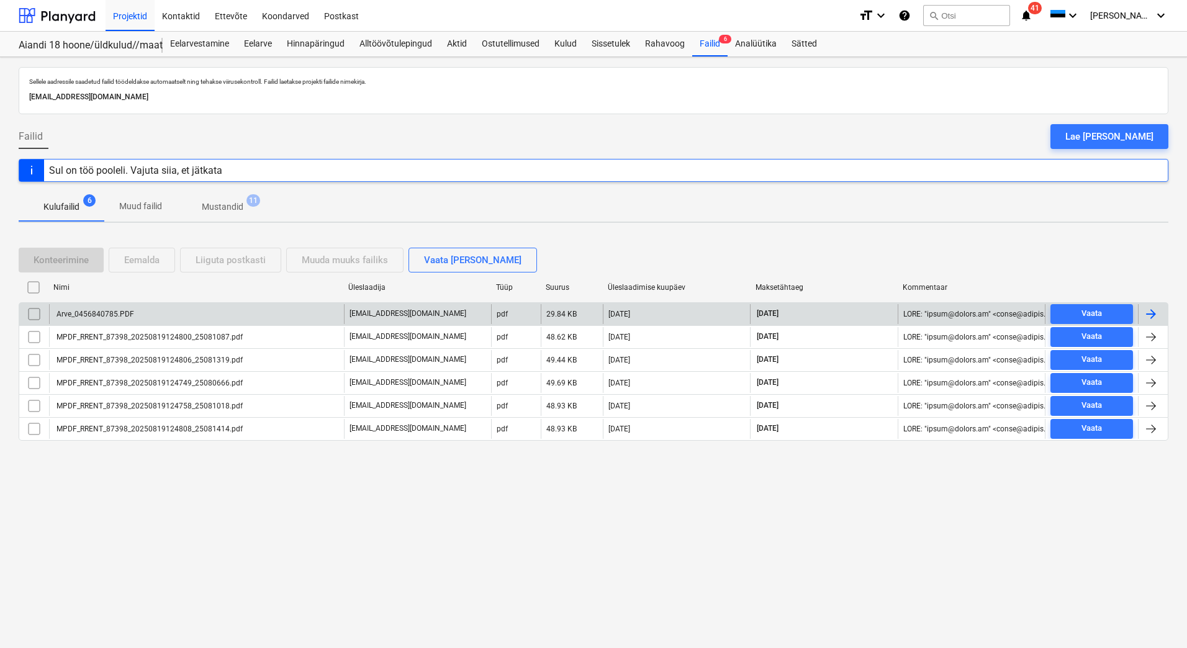
click at [147, 320] on div "Arve_0456840785.PDF" at bounding box center [196, 314] width 295 height 20
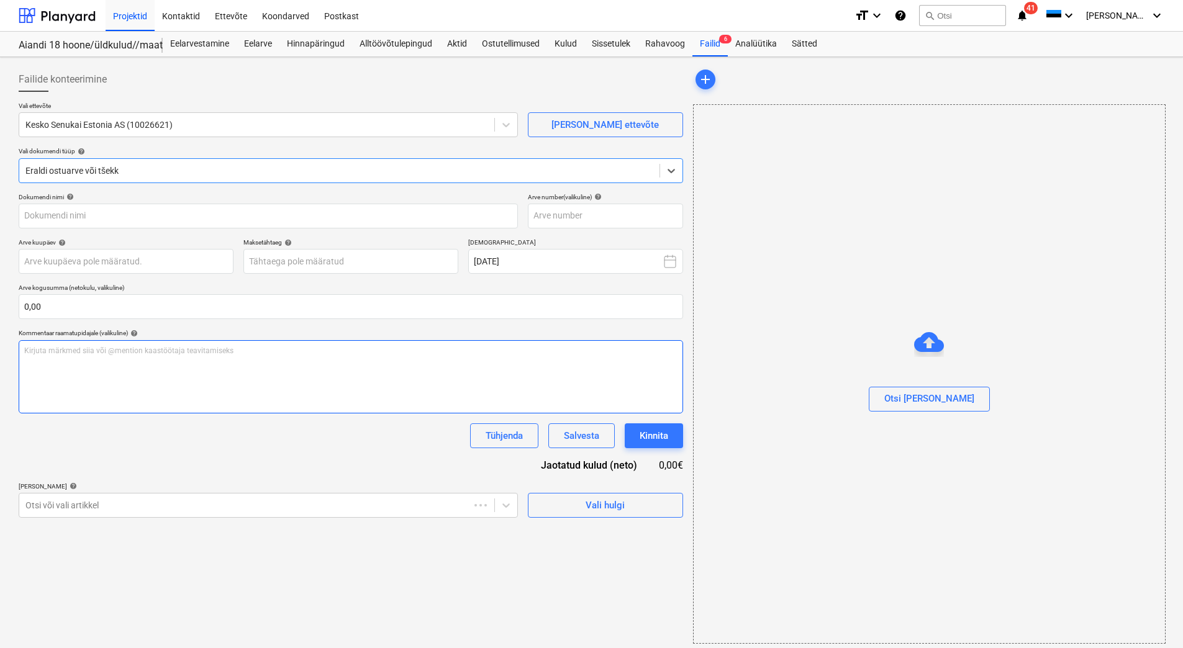
type input "456840785"
type input "19 Aug 2025"
type input "18 Oct 2025"
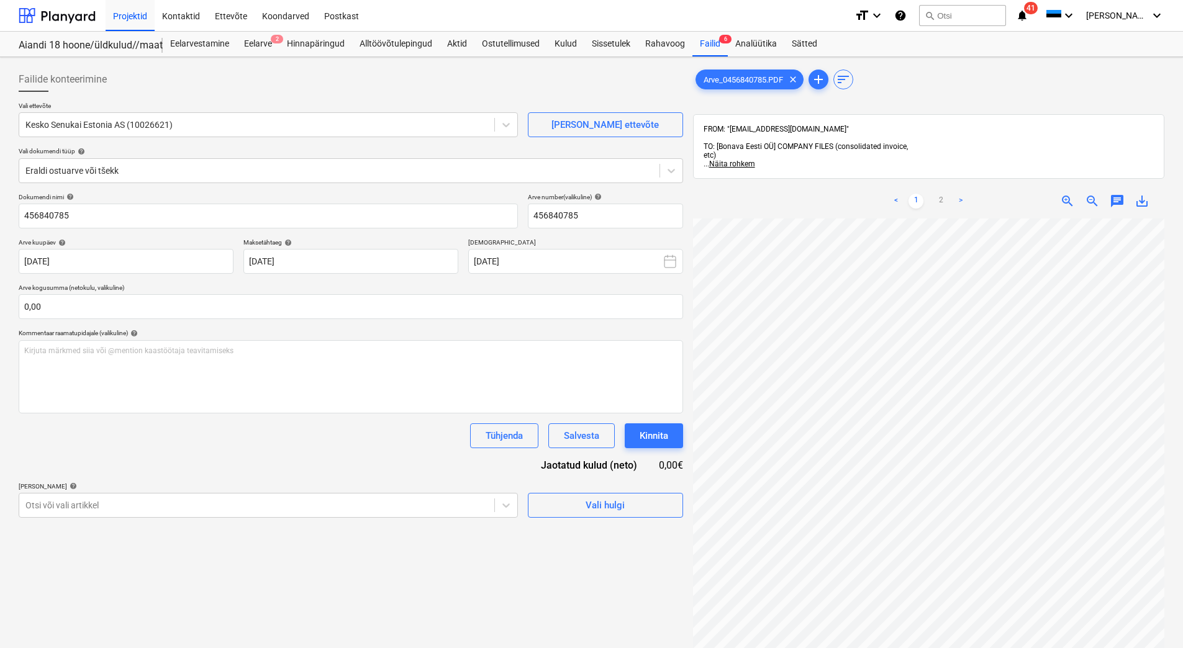
scroll to position [121, 14]
click at [940, 194] on link "2" at bounding box center [940, 201] width 15 height 15
click at [916, 194] on link "1" at bounding box center [915, 201] width 15 height 15
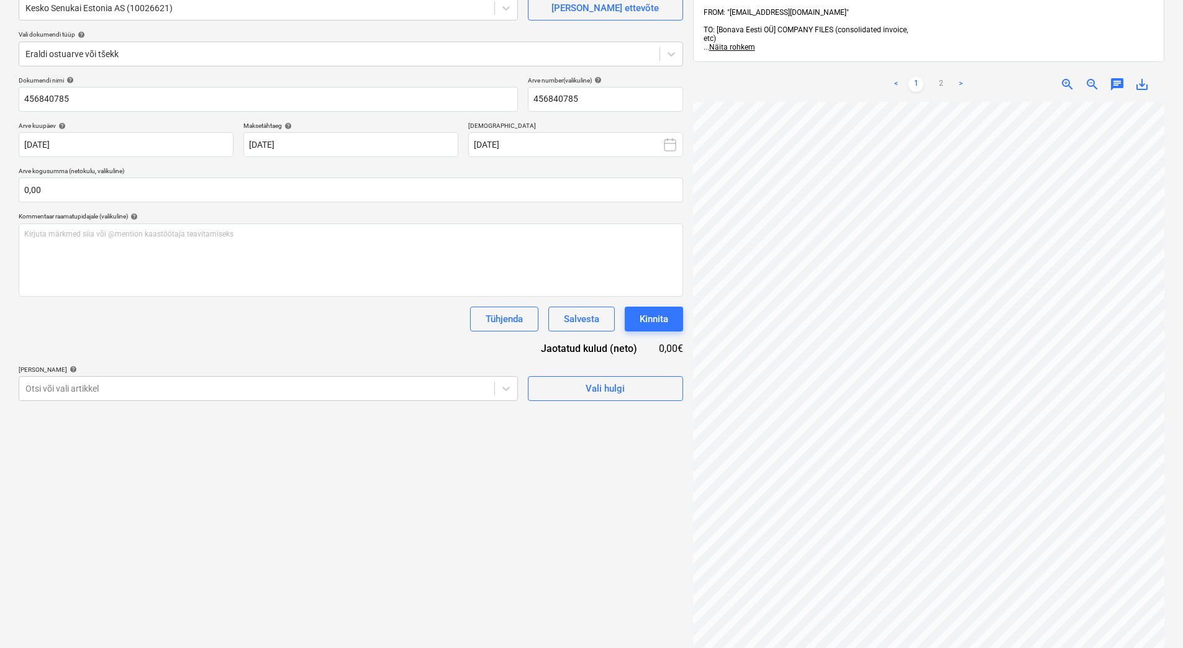
scroll to position [124, 0]
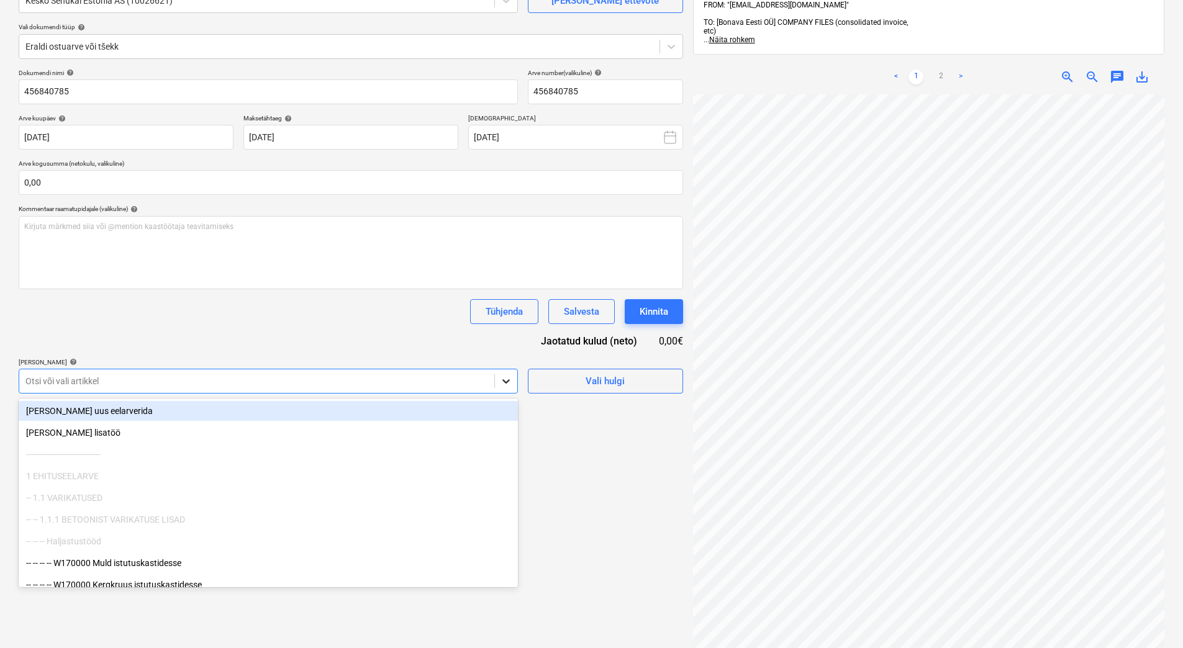
click at [509, 386] on icon at bounding box center [506, 381] width 12 height 12
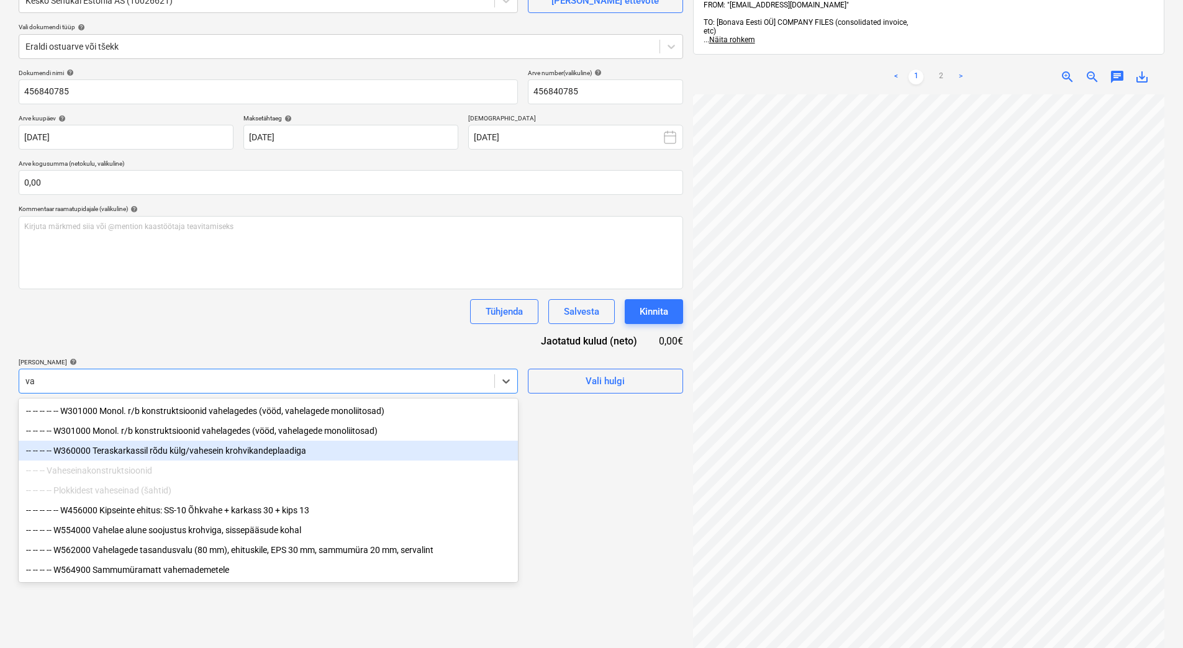
type input "v"
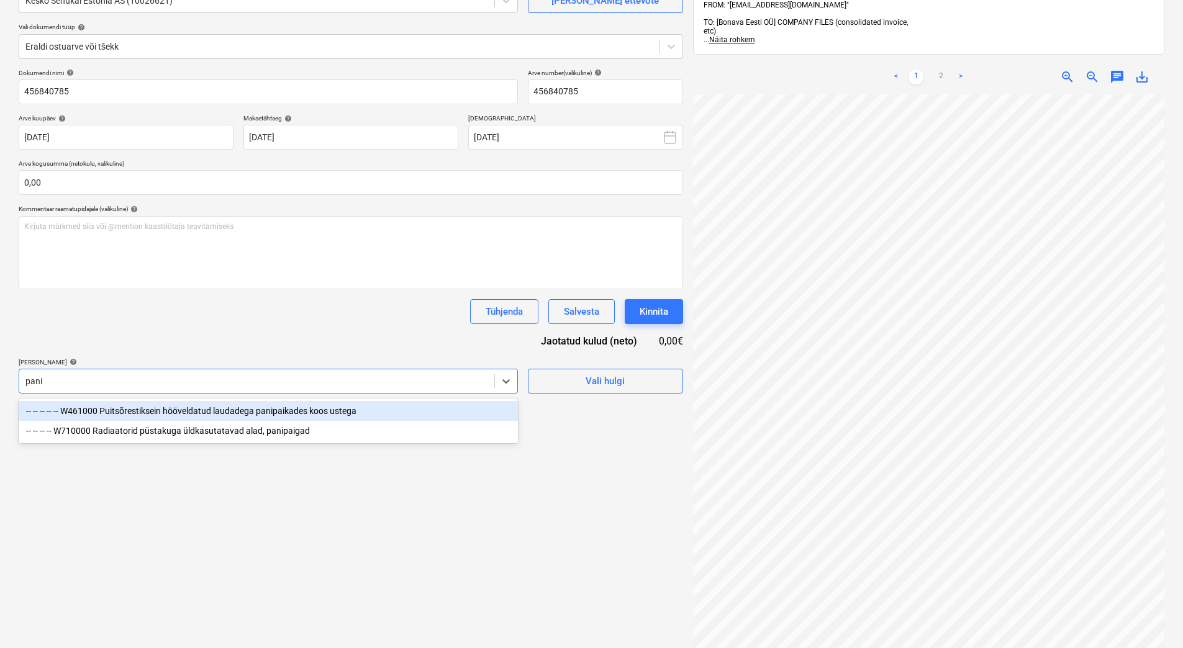
type input "panip"
click at [373, 415] on div "-- -- -- -- -- W461000 Puitsõrestiksein hööveldatud laudadega panipaikades koos…" at bounding box center [268, 411] width 499 height 20
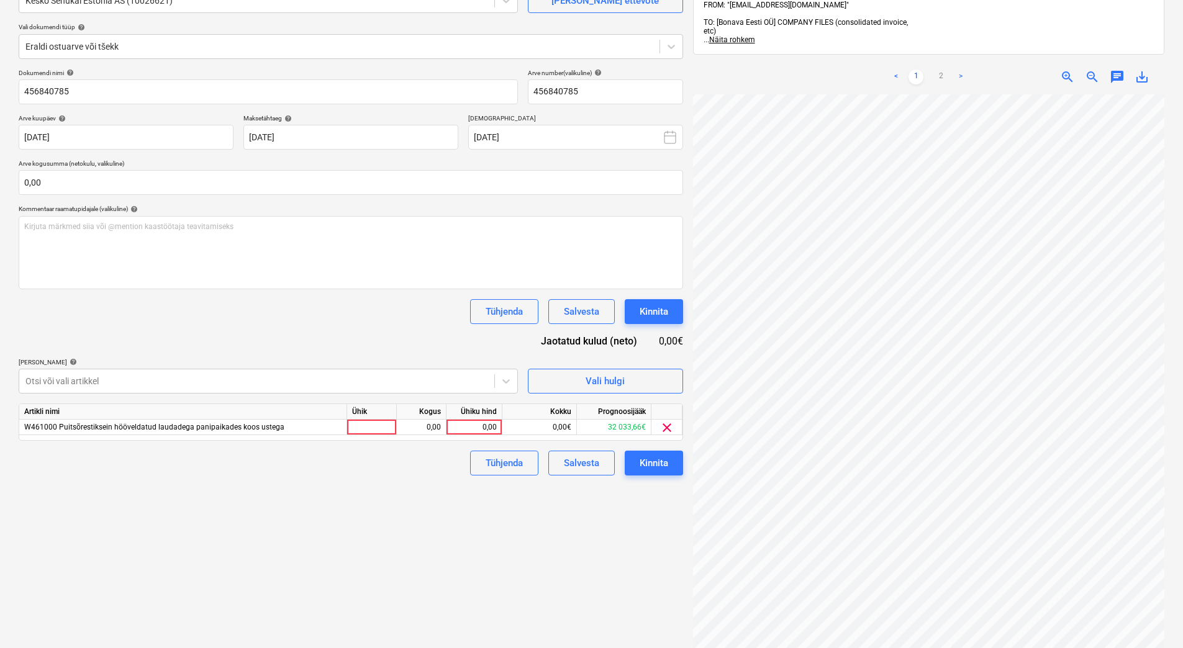
click at [364, 350] on div "Dokumendi nimi help 456840785 Arve number (valikuline) help 456840785 Arve kuup…" at bounding box center [351, 272] width 664 height 407
click at [941, 70] on link "2" at bounding box center [940, 77] width 15 height 15
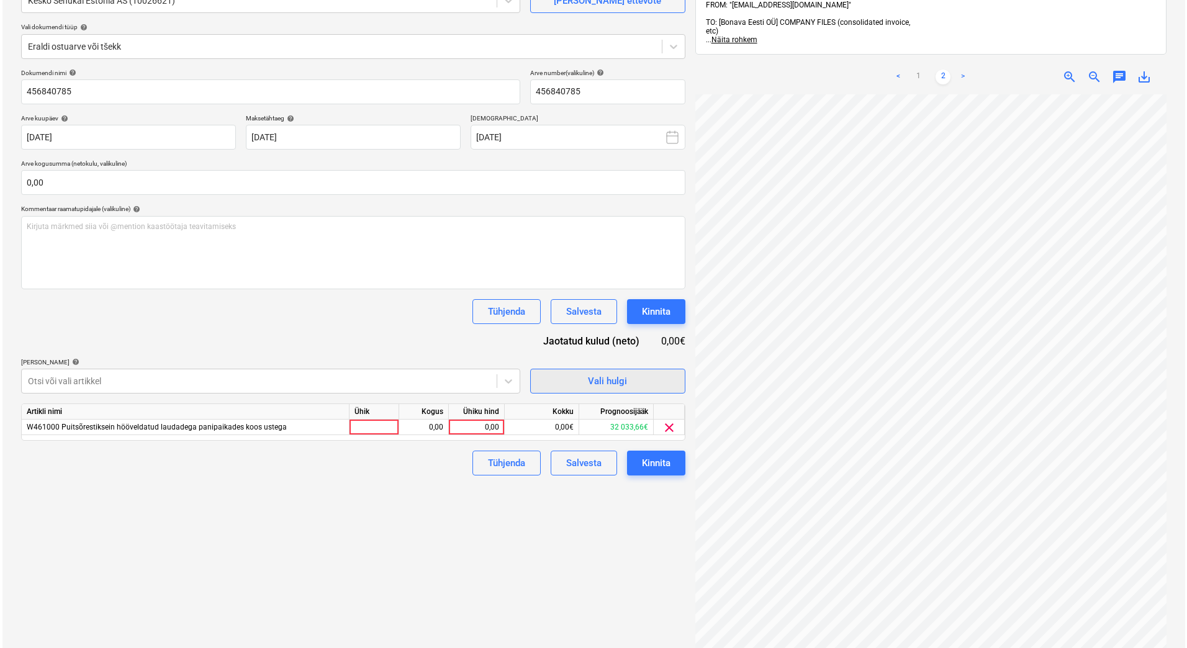
scroll to position [0, 90]
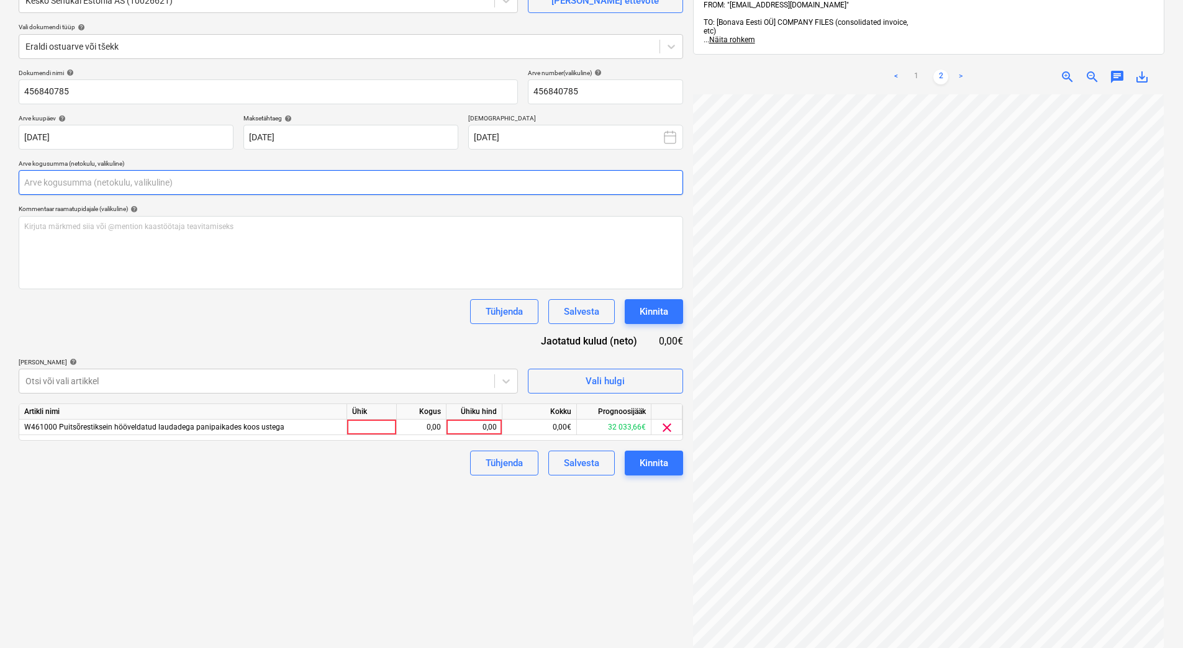
click at [47, 184] on input "text" at bounding box center [351, 182] width 664 height 25
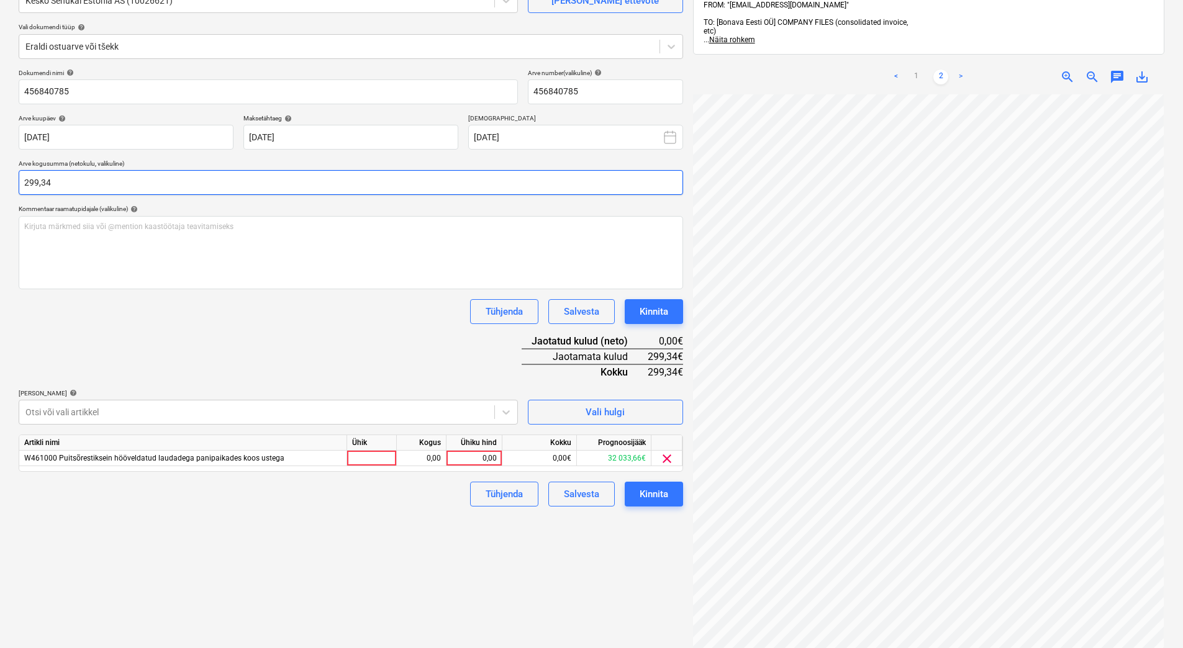
type input "299,34"
click at [253, 351] on div "Dokumendi nimi help 456840785 Arve number (valikuline) help 456840785 Arve kuup…" at bounding box center [351, 288] width 664 height 438
click at [463, 464] on div "0,00" at bounding box center [473, 459] width 45 height 16
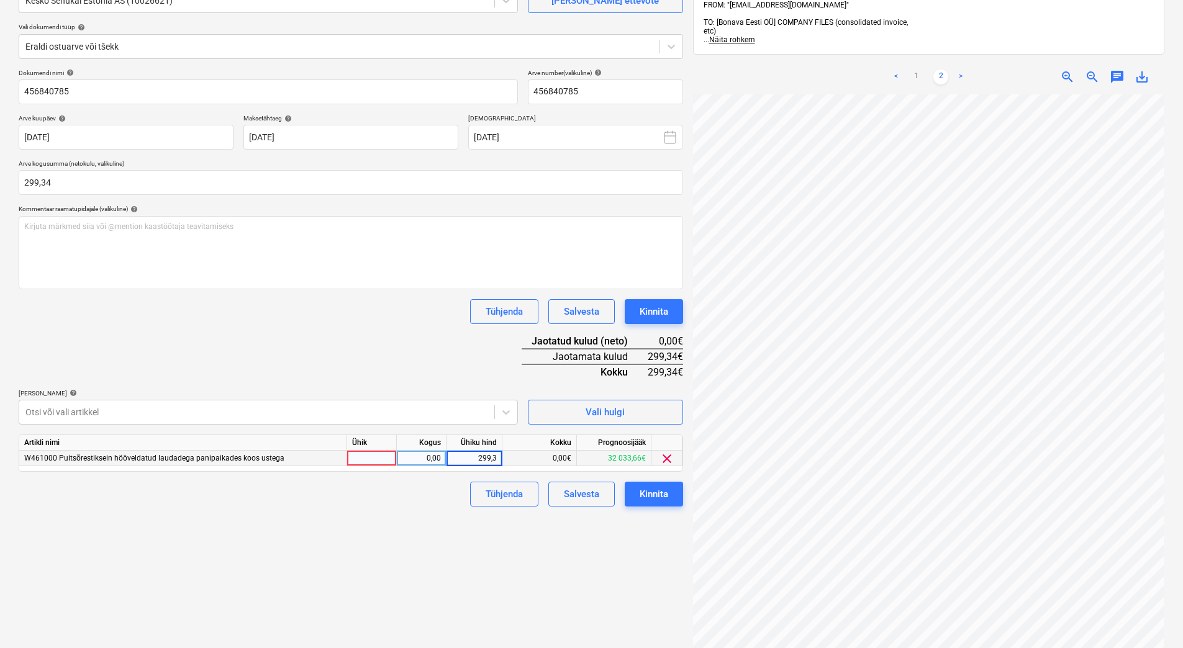
type input "299,34"
click at [414, 373] on div "Dokumendi nimi help 456840785 Arve number (valikuline) help 456840785 Arve kuup…" at bounding box center [351, 288] width 664 height 438
click at [645, 497] on div "Kinnita" at bounding box center [654, 494] width 29 height 16
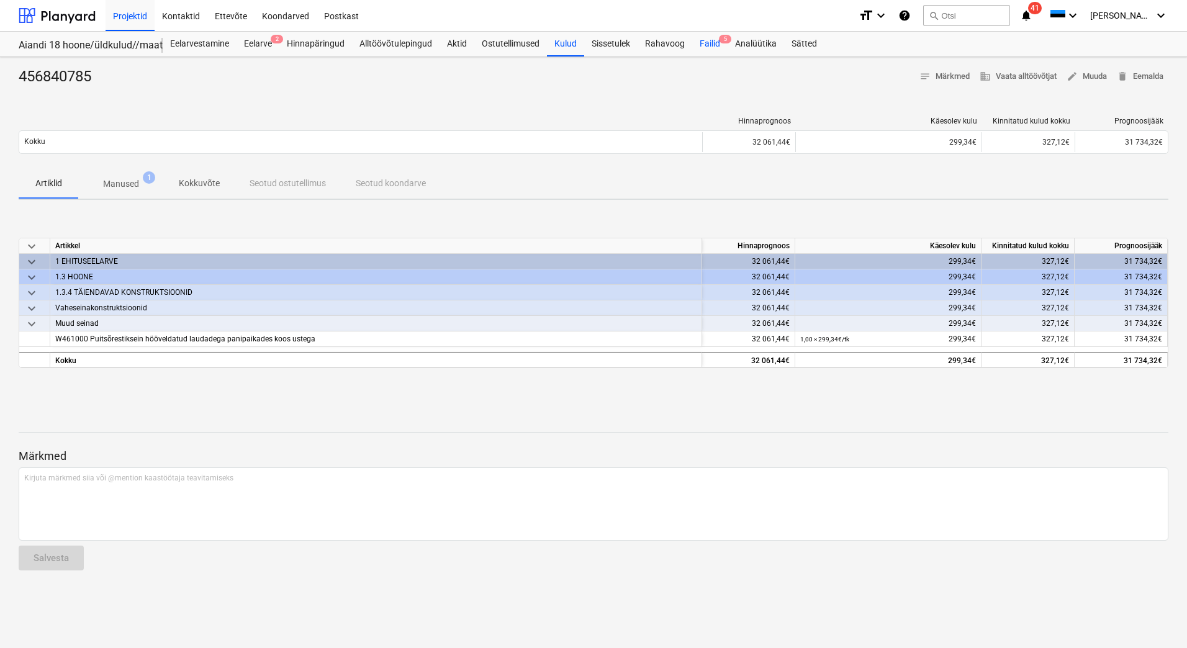
click at [708, 46] on div "Failid 5" at bounding box center [709, 44] width 35 height 25
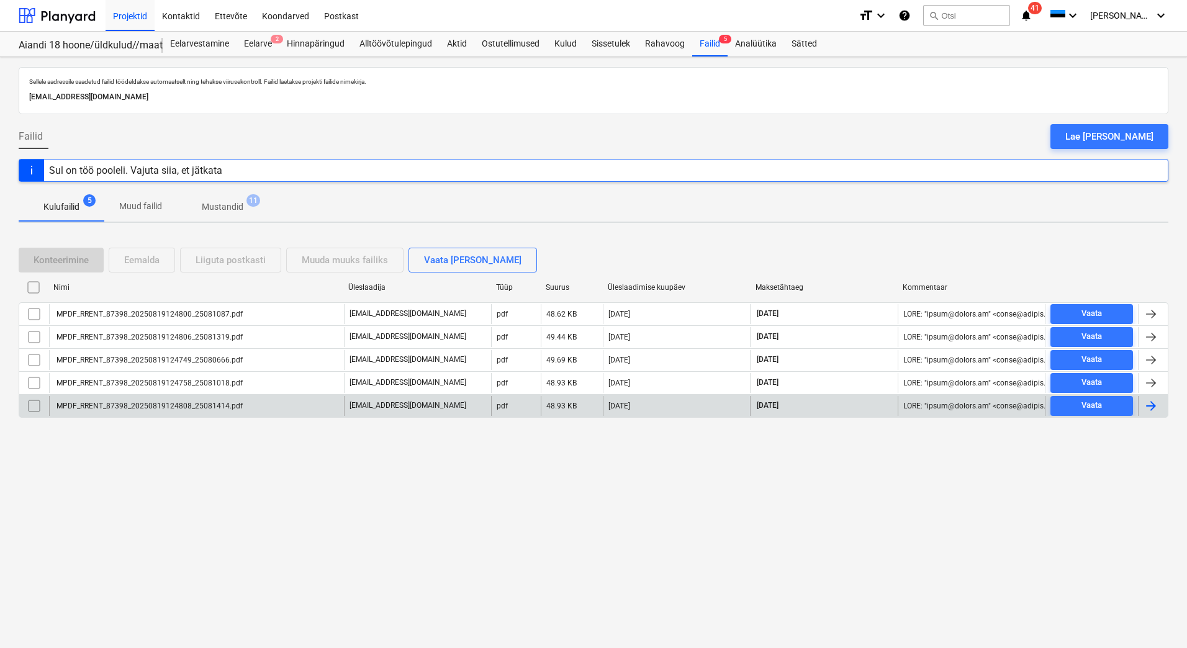
click at [171, 403] on div "MPDF_RRENT_87398_20250819124808_25081414.pdf" at bounding box center [149, 406] width 188 height 9
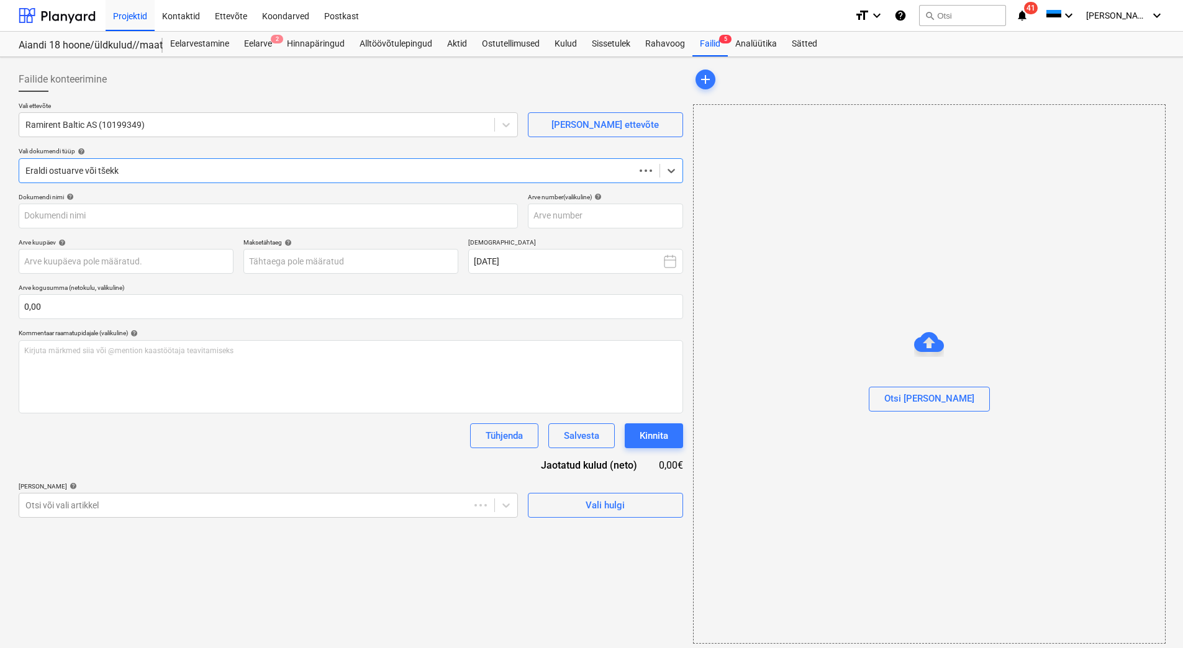
type input "25081414"
type input "15 Aug 2025"
type input "29 Aug 2025"
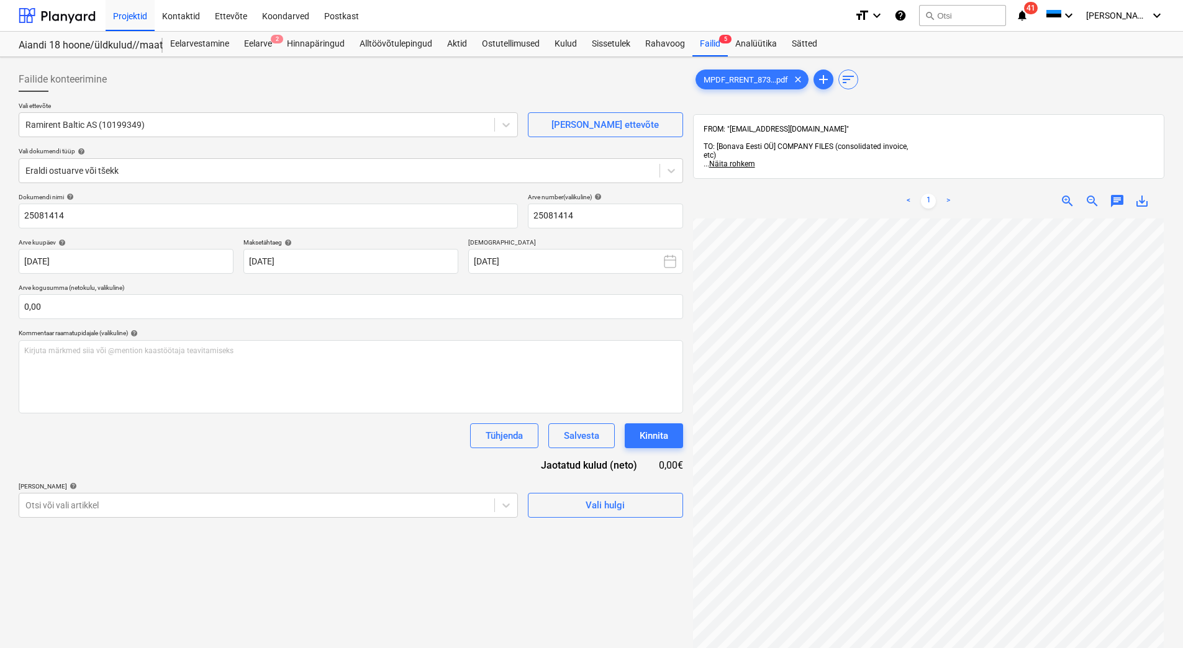
scroll to position [71, 90]
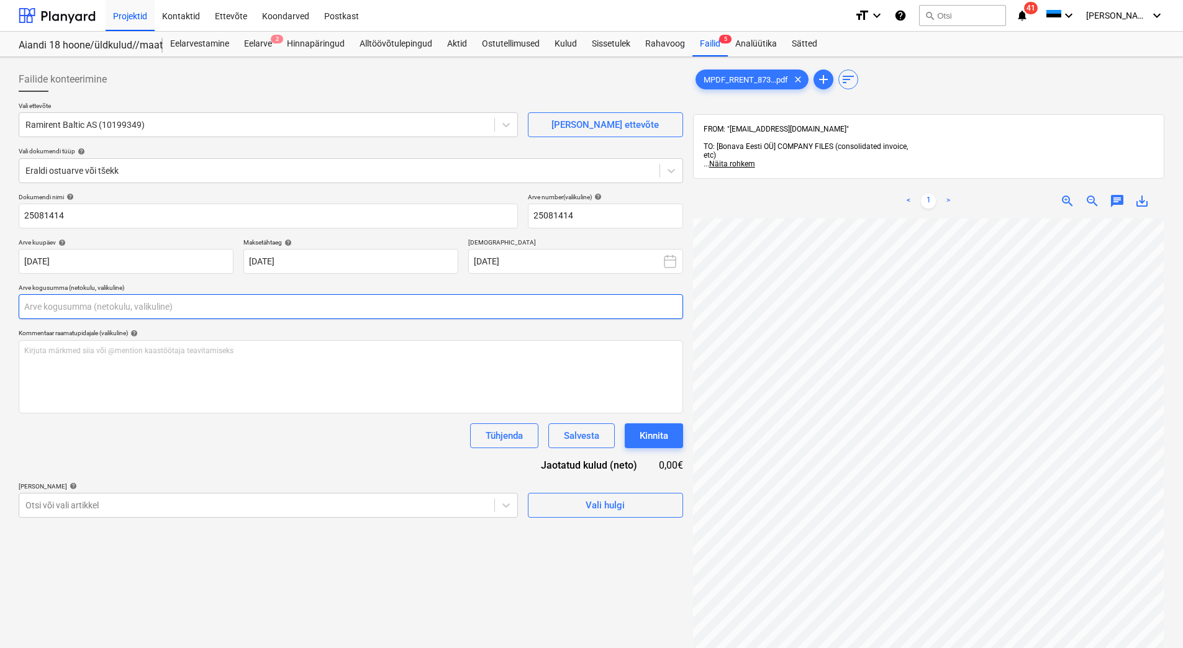
click at [78, 299] on input "text" at bounding box center [351, 306] width 664 height 25
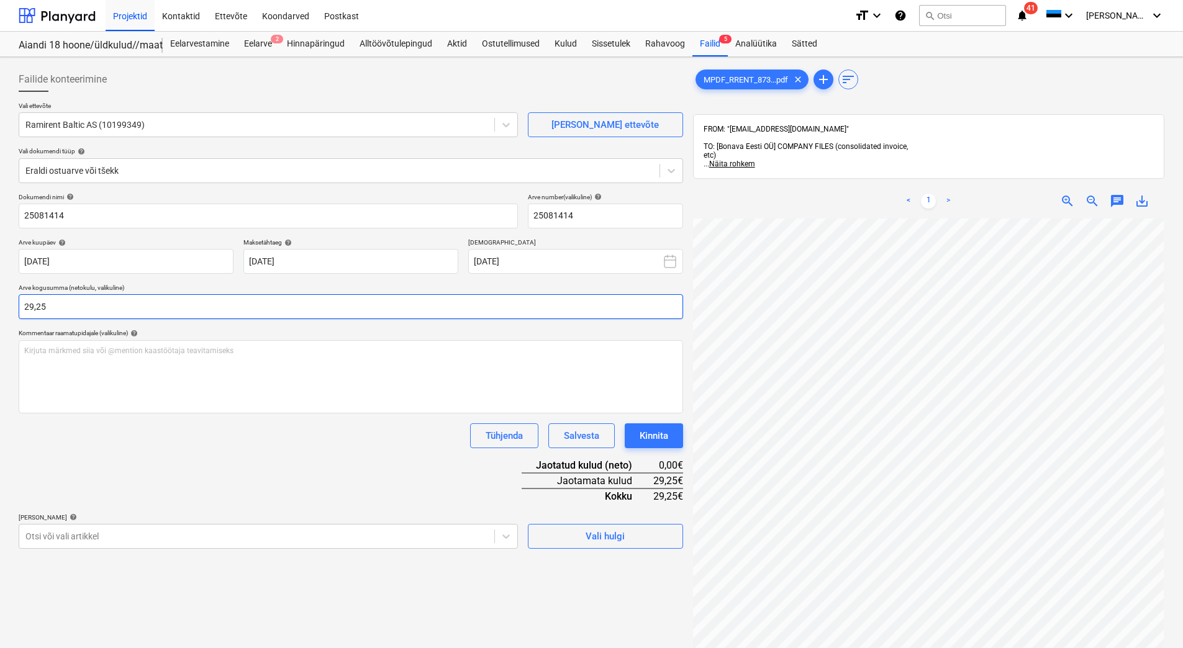
type input "29,25"
click at [235, 453] on div "Dokumendi nimi help 25081414 Arve number (valikuline) help 25081414 Arve kuupäe…" at bounding box center [351, 371] width 664 height 356
click at [287, 543] on body "Projektid Kontaktid Ettevõte Koondarved Postkast format_size keyboard_arrow_dow…" at bounding box center [591, 324] width 1183 height 648
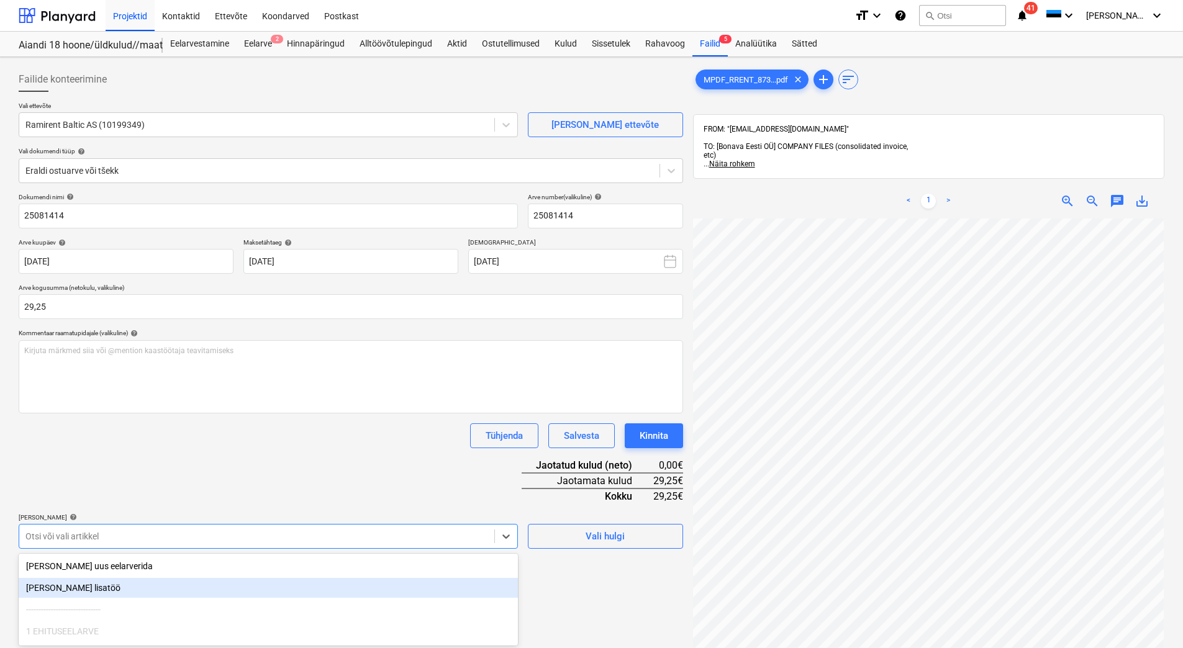
scroll to position [99, 0]
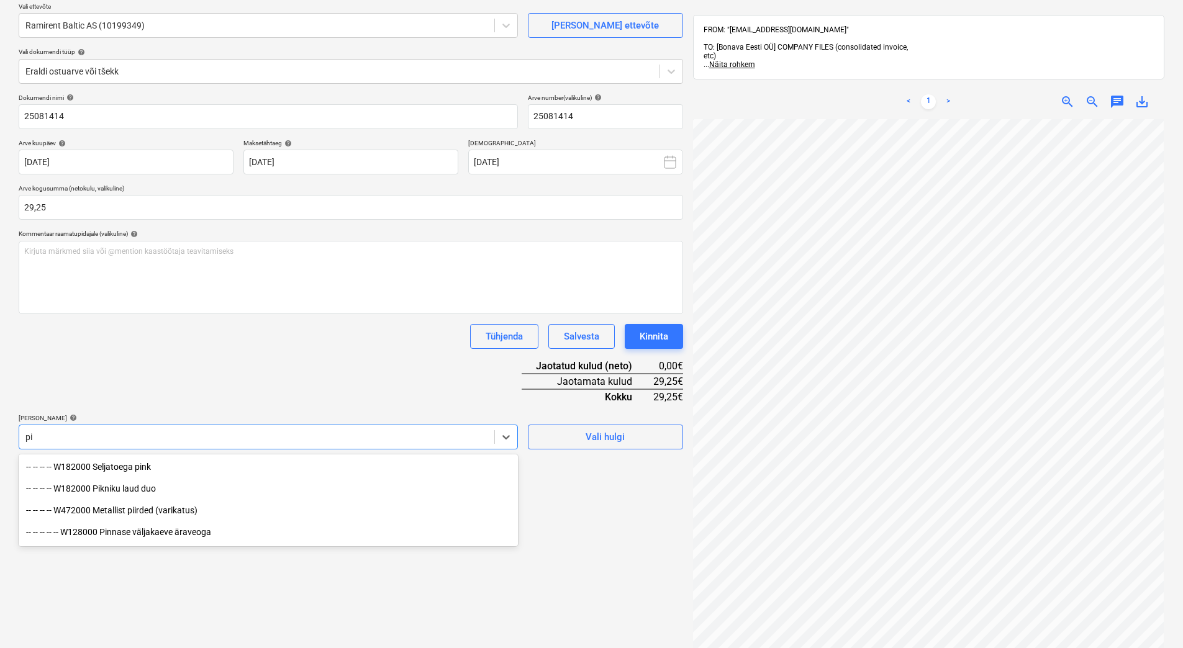
type input "p"
type input "a"
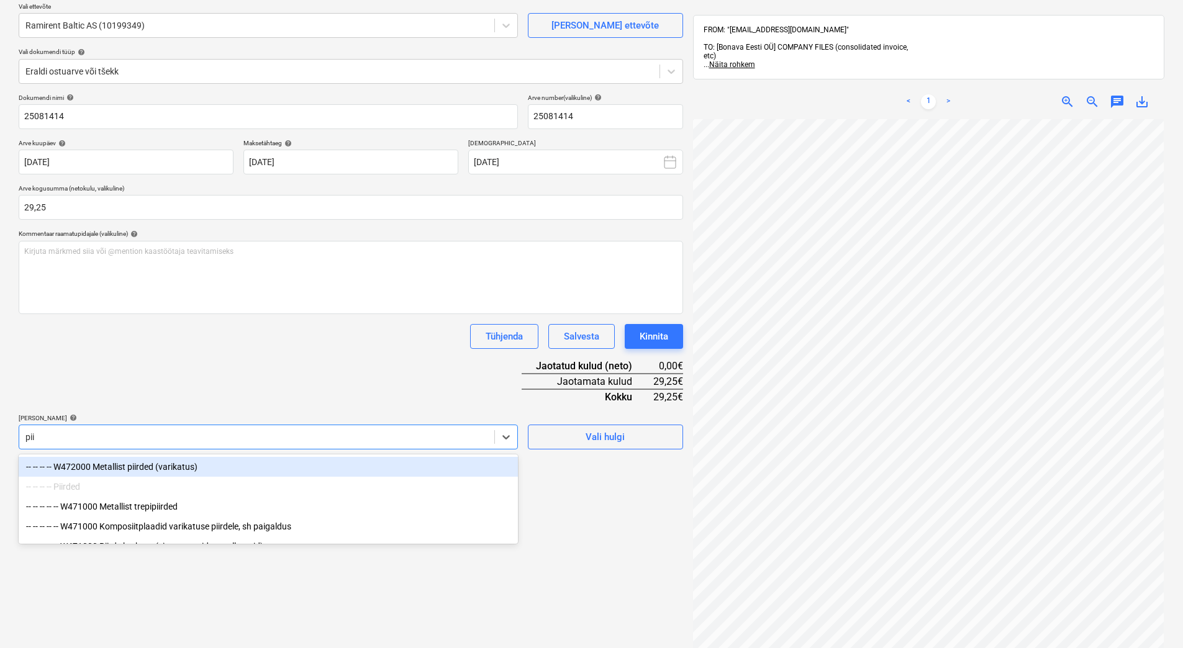
type input "piir"
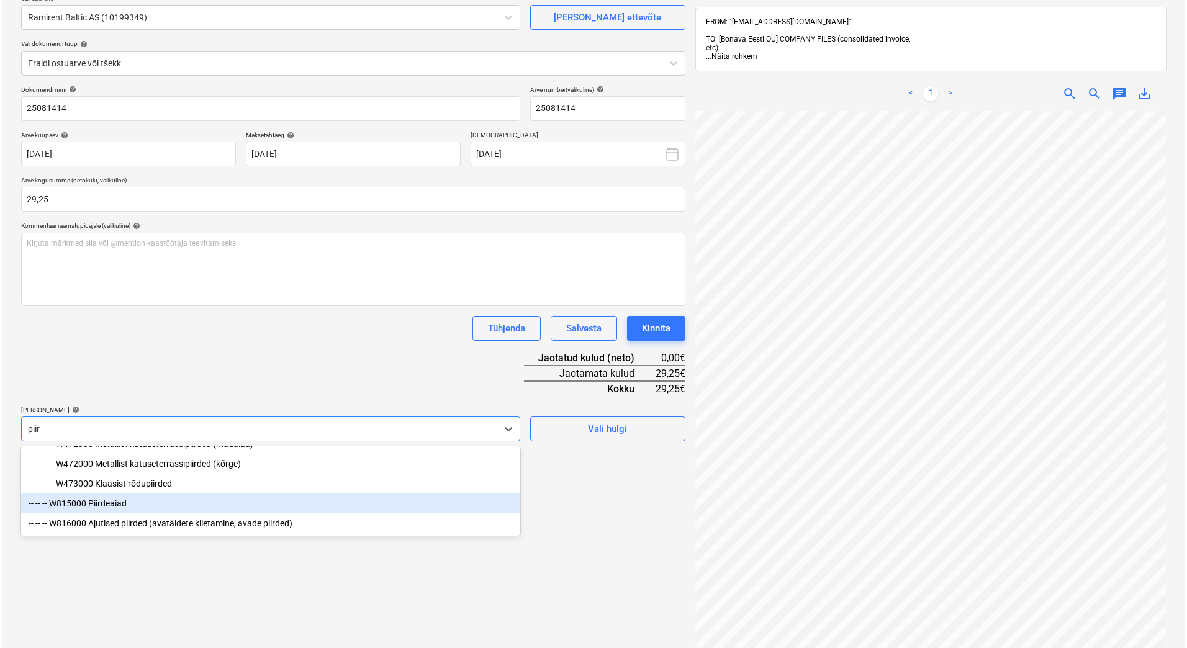
scroll to position [176, 0]
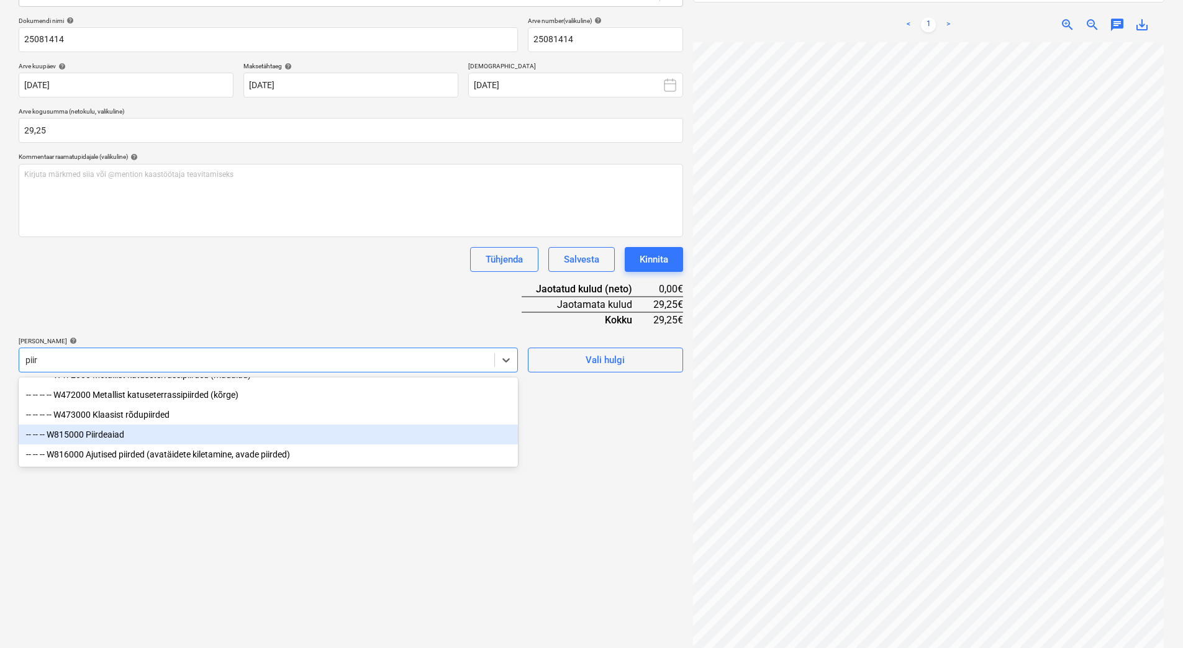
click at [119, 435] on div "-- -- -- W815000 Piirdeaiad" at bounding box center [268, 435] width 499 height 20
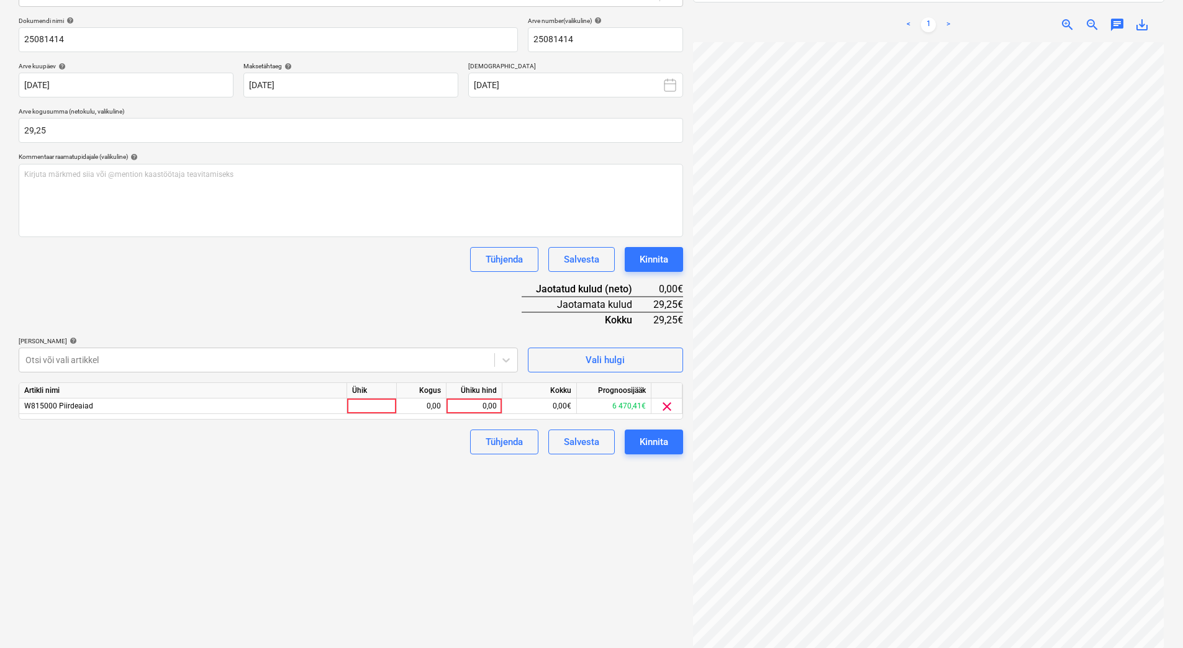
click at [196, 318] on div "Dokumendi nimi help 25081414 Arve number (valikuline) help 25081414 Arve kuupäe…" at bounding box center [351, 236] width 664 height 438
click at [463, 403] on div "0,00" at bounding box center [473, 407] width 45 height 16
type input "29,25"
click at [433, 463] on div "Failide konteerimine Vali ettevõte Ramirent Baltic AS (10199349) Lisa uus ettev…" at bounding box center [351, 273] width 674 height 775
click at [658, 439] on div "Kinnita" at bounding box center [654, 442] width 29 height 16
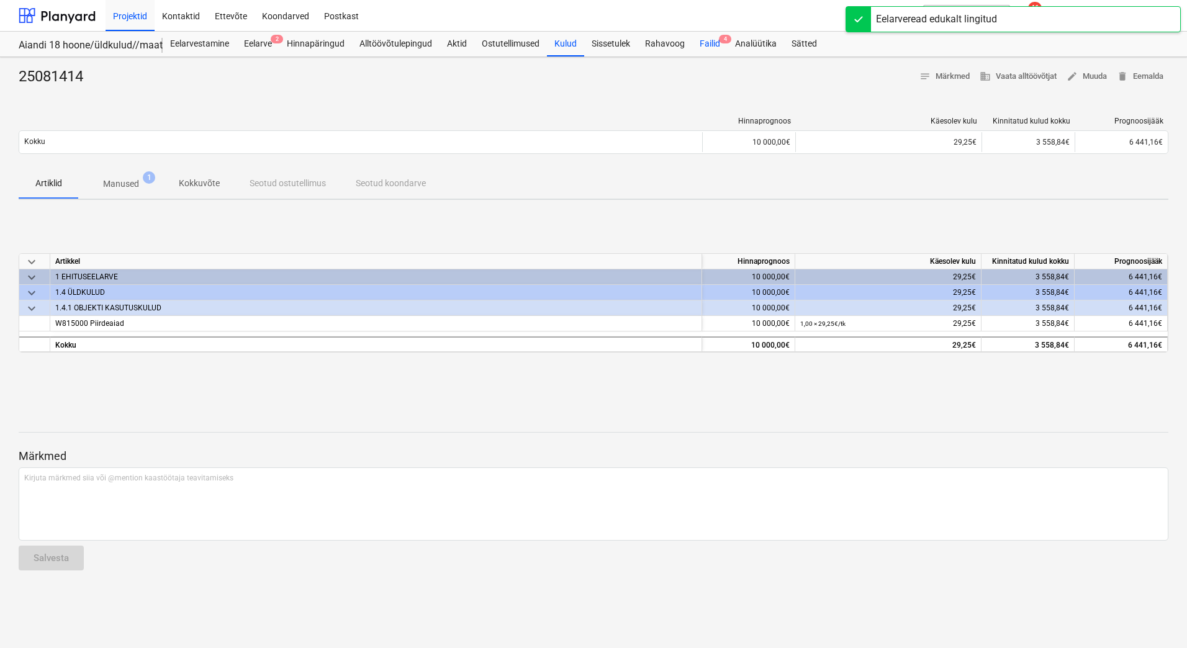
click at [712, 46] on div "Failid 4" at bounding box center [709, 44] width 35 height 25
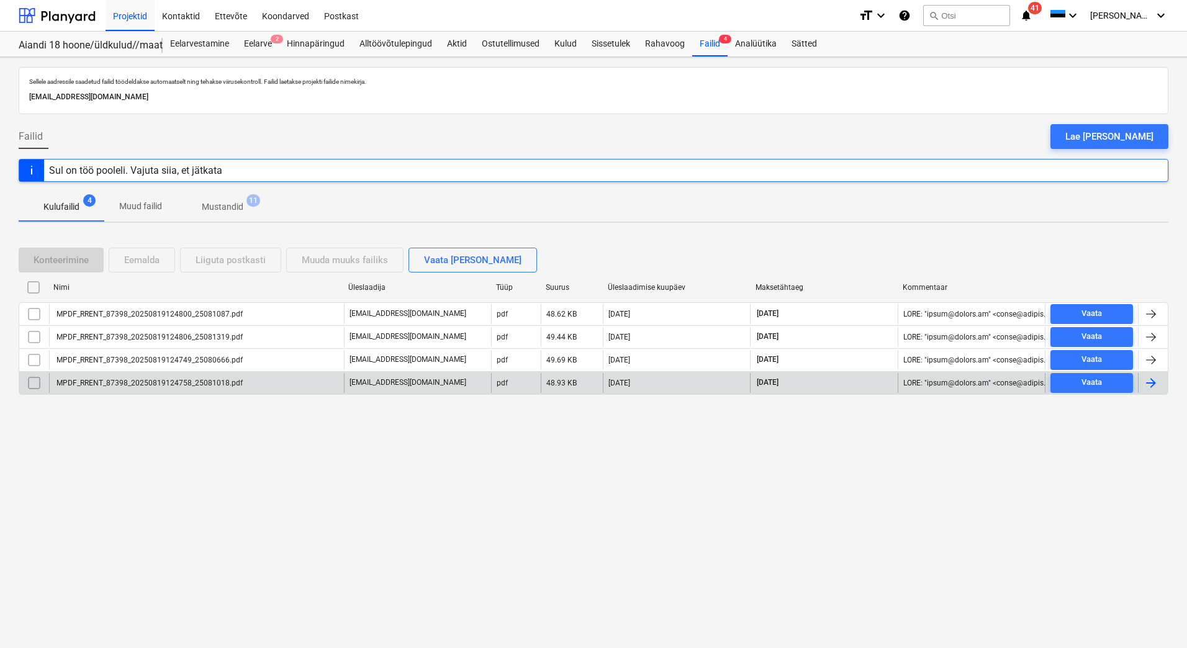
click at [166, 384] on div "MPDF_RRENT_87398_20250819124758_25081018.pdf" at bounding box center [149, 383] width 188 height 9
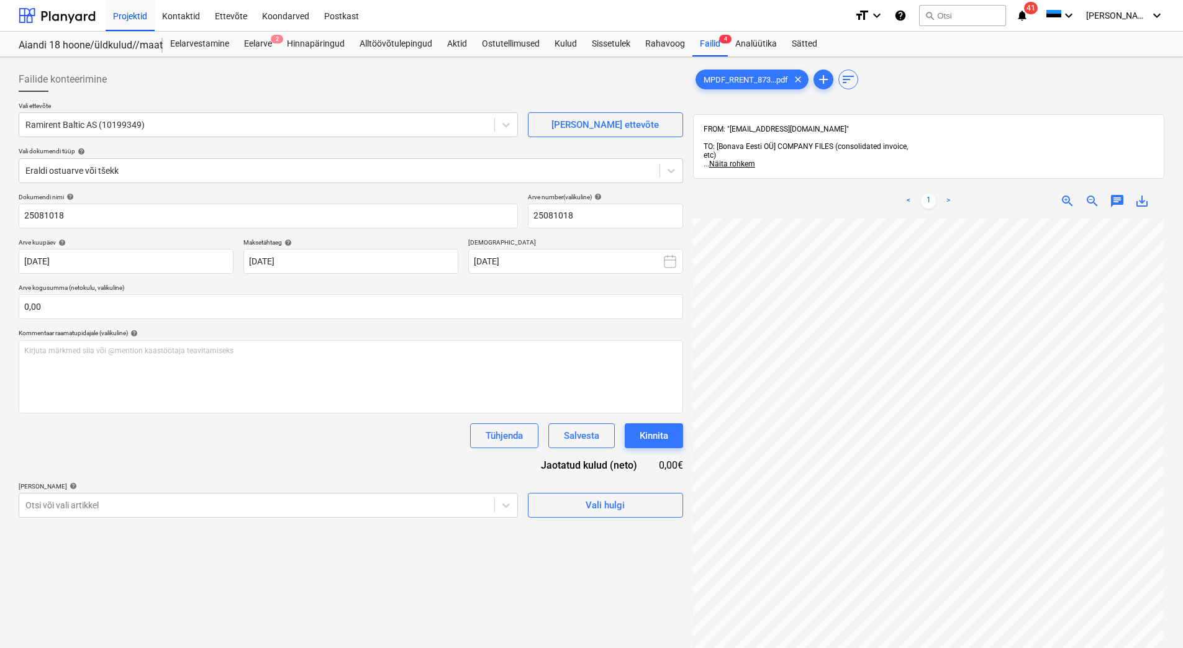
scroll to position [94, 90]
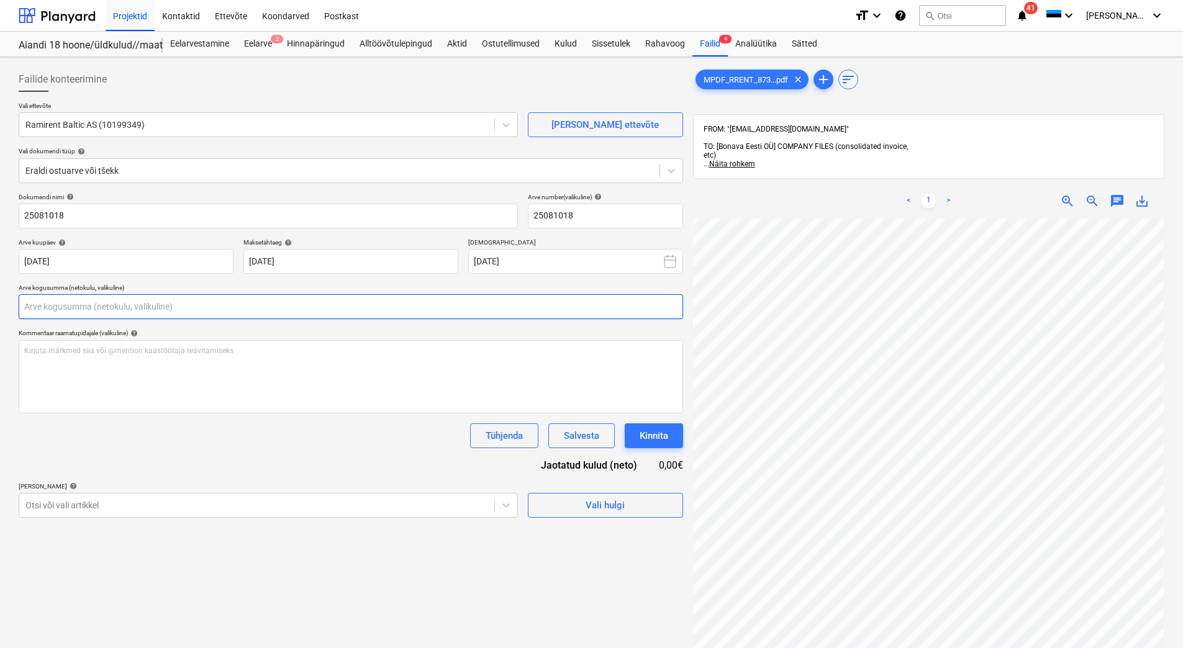
click at [73, 301] on input "text" at bounding box center [351, 306] width 664 height 25
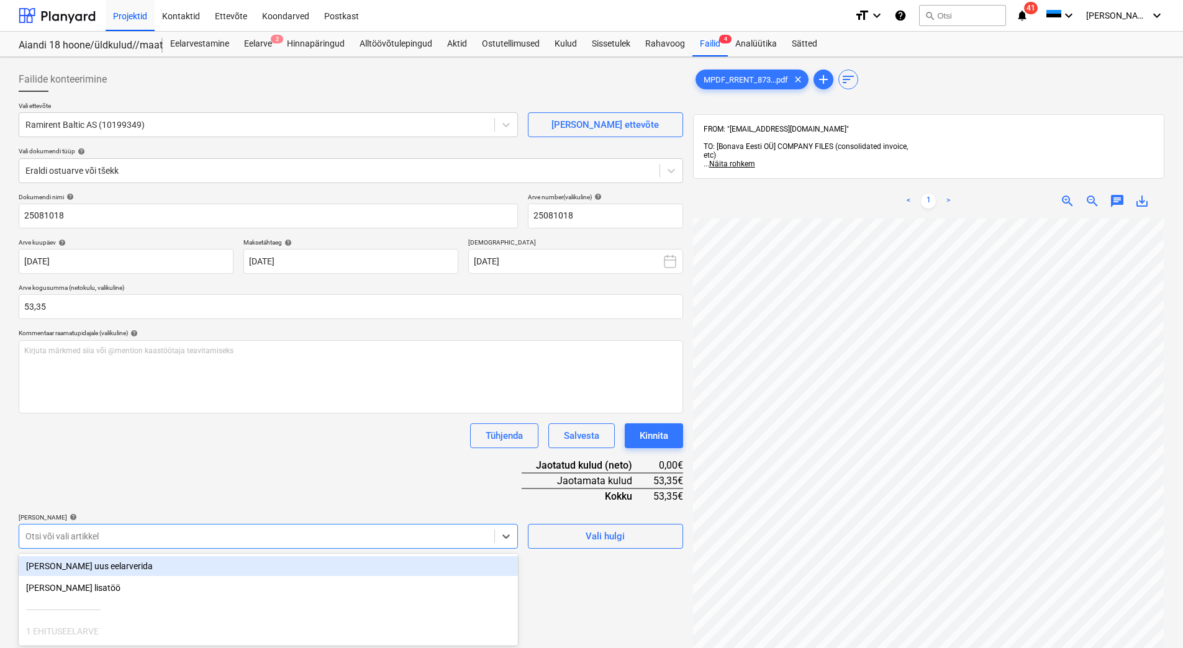
click at [222, 541] on body "Projektid Kontaktid Ettevõte Koondarved Postkast format_size keyboard_arrow_dow…" at bounding box center [591, 324] width 1183 height 648
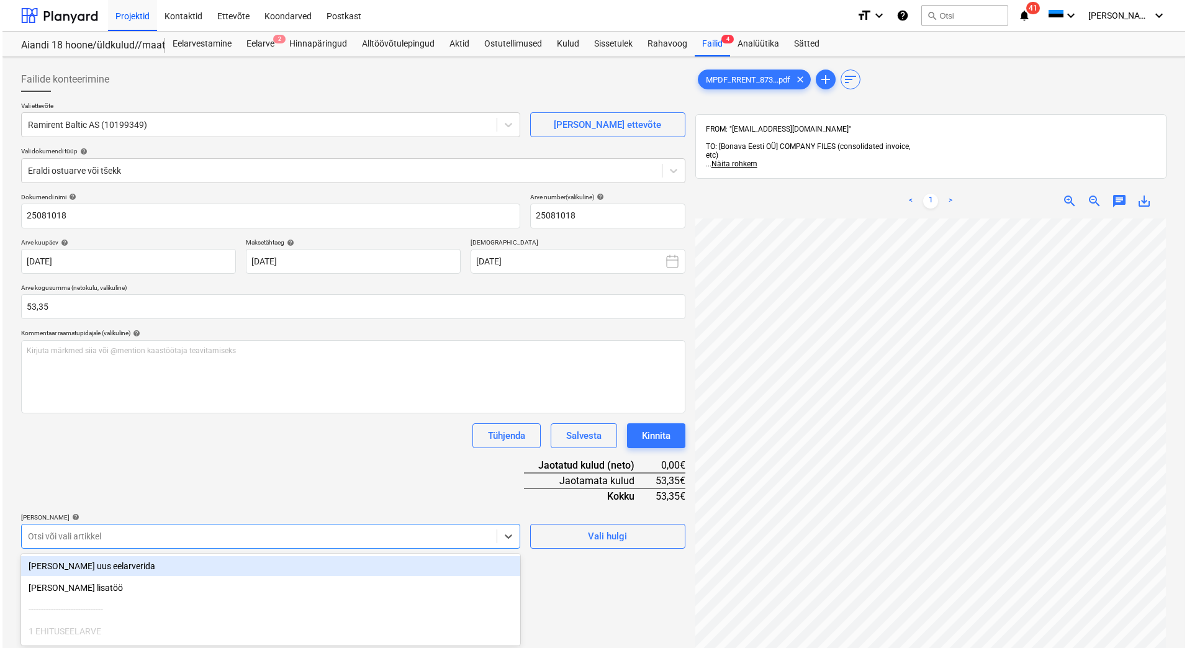
scroll to position [99, 0]
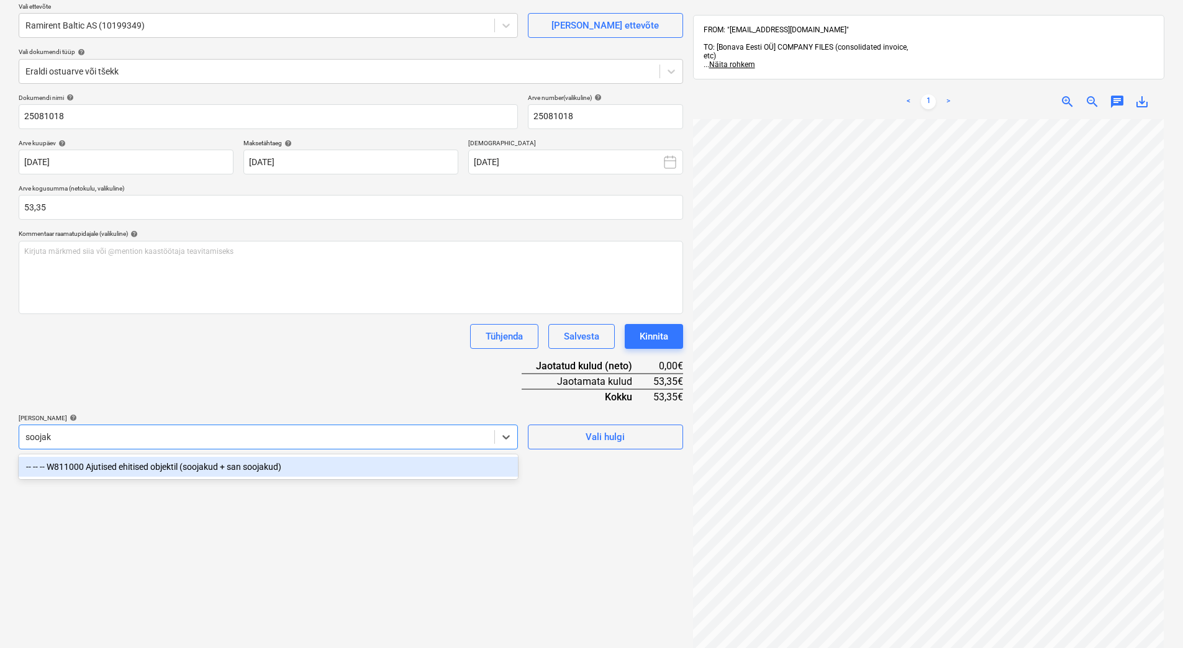
click at [240, 463] on div "-- -- -- W811000 Ajutised ehitised objektil (soojakud + san soojakud)" at bounding box center [268, 467] width 499 height 20
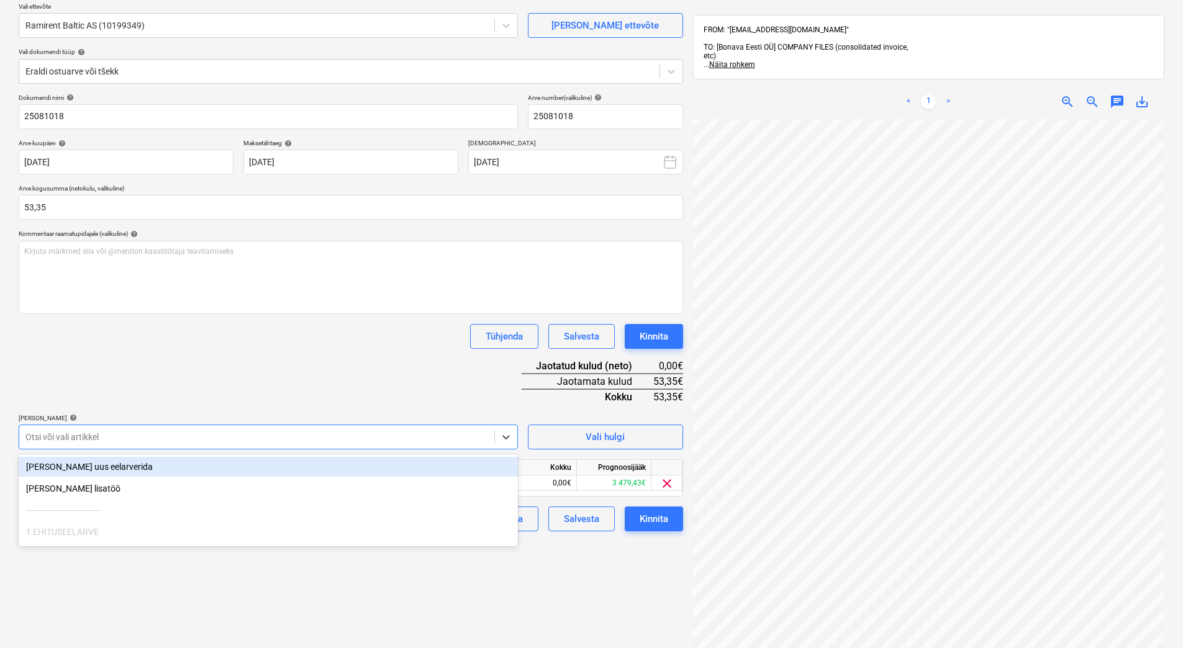
click at [259, 398] on div "Dokumendi nimi help 25081018 Arve number (valikuline) help 25081018 Arve kuupäe…" at bounding box center [351, 313] width 664 height 438
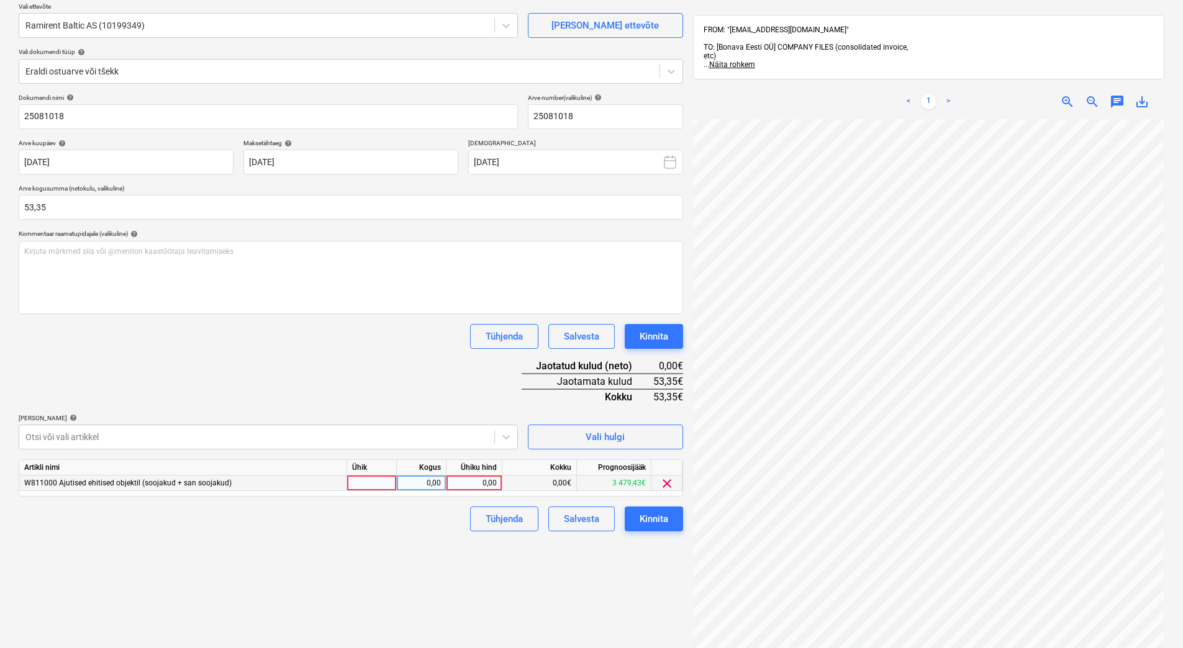
click at [473, 484] on div "0,00" at bounding box center [473, 484] width 45 height 16
click at [412, 558] on div "Failide konteerimine Vali ettevõte Ramirent Baltic AS (10199349) Lisa uus ettev…" at bounding box center [351, 350] width 674 height 775
click at [656, 521] on div "Kinnita" at bounding box center [654, 519] width 29 height 16
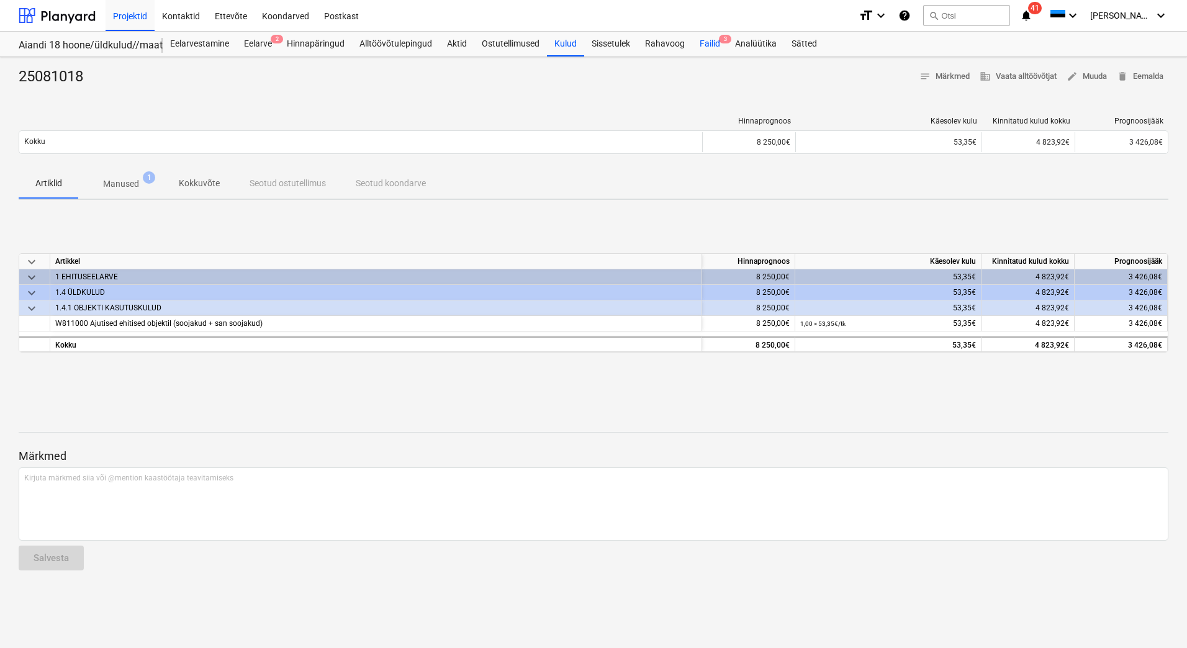
click at [713, 43] on div "Failid 3" at bounding box center [709, 44] width 35 height 25
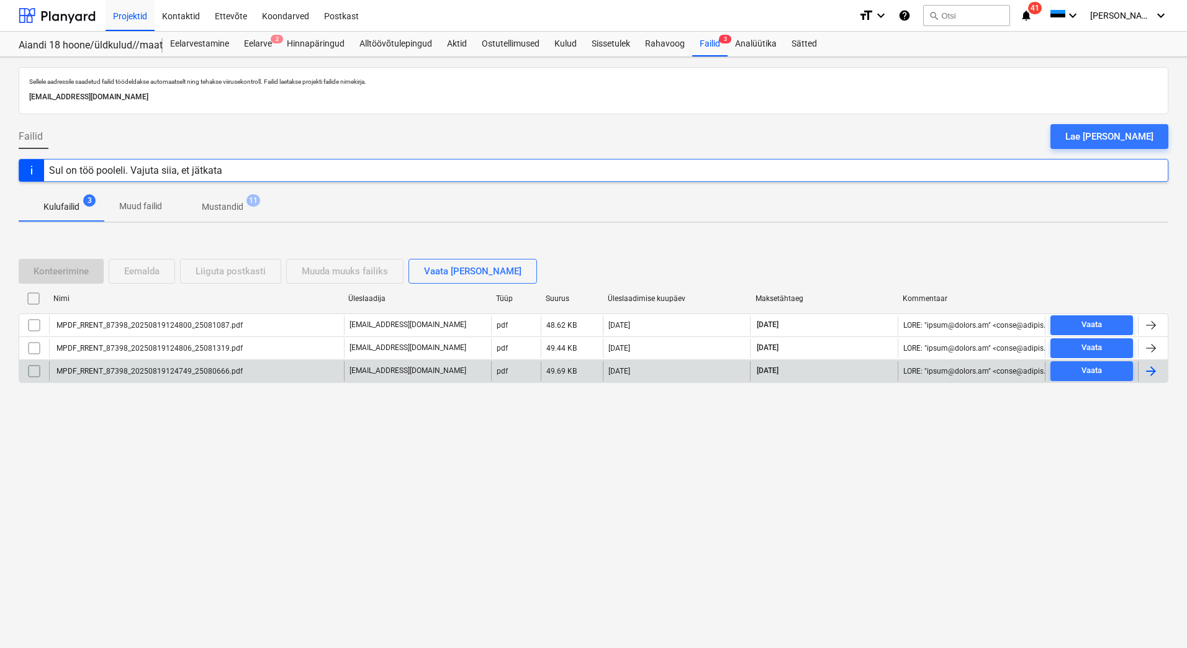
click at [191, 371] on div "MPDF_RRENT_87398_20250819124749_25080666.pdf" at bounding box center [149, 371] width 188 height 9
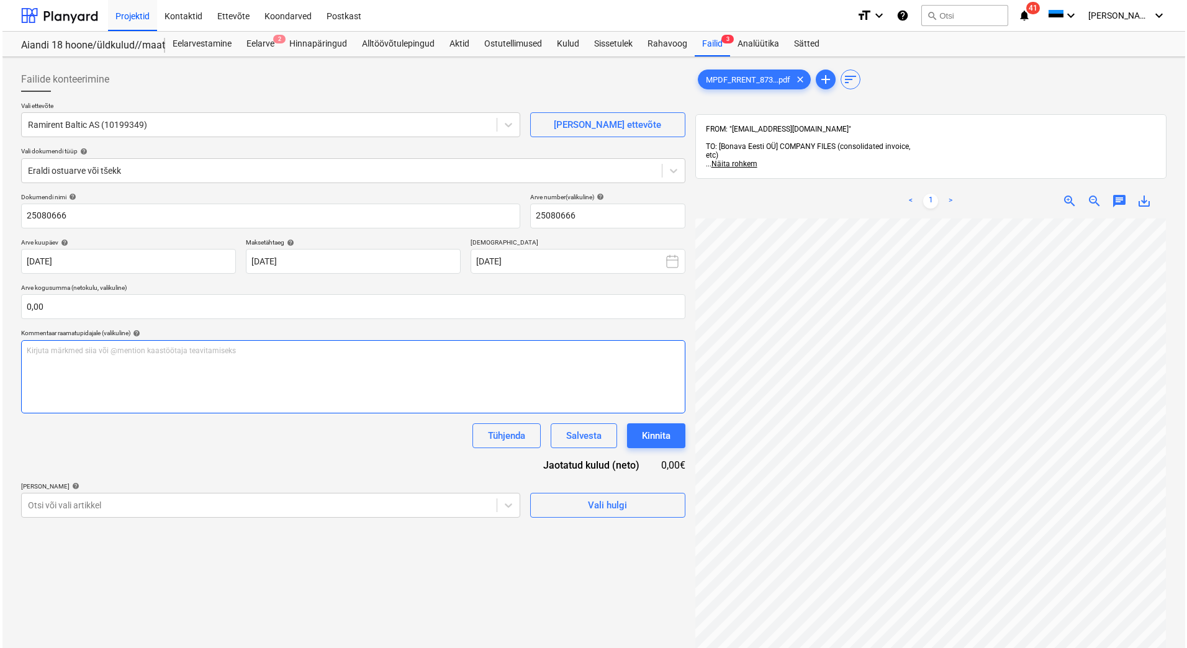
scroll to position [176, 0]
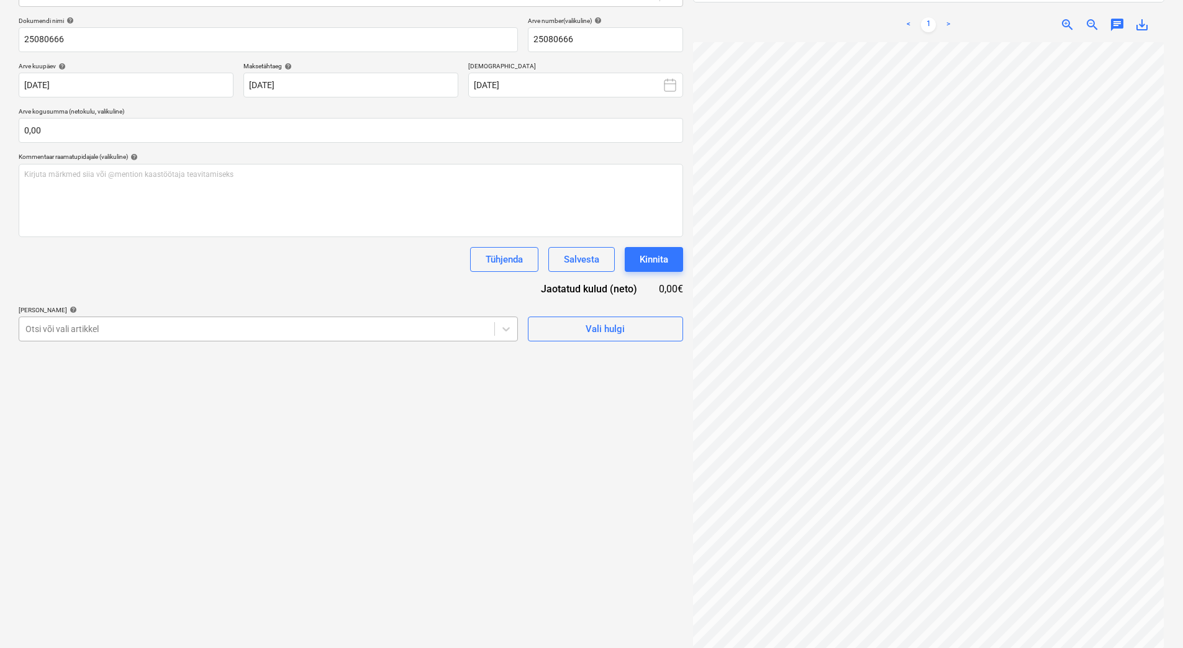
click at [91, 335] on div at bounding box center [256, 329] width 463 height 12
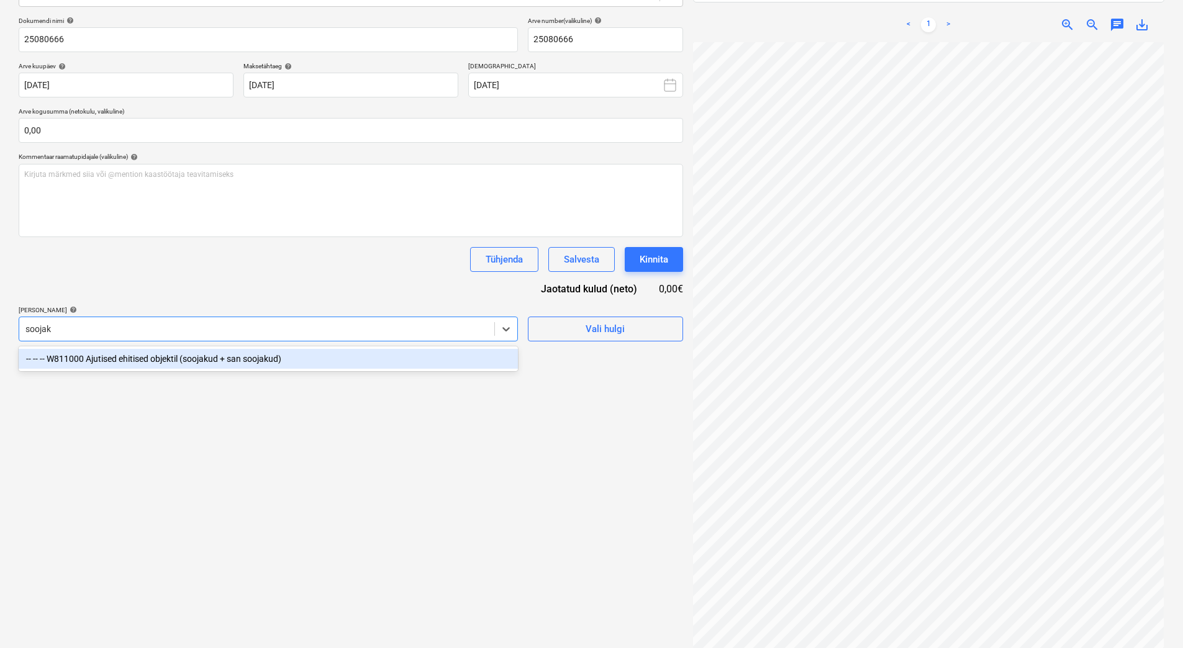
click at [161, 353] on div "-- -- -- W811000 Ajutised ehitised objektil (soojakud + san soojakud)" at bounding box center [268, 359] width 499 height 20
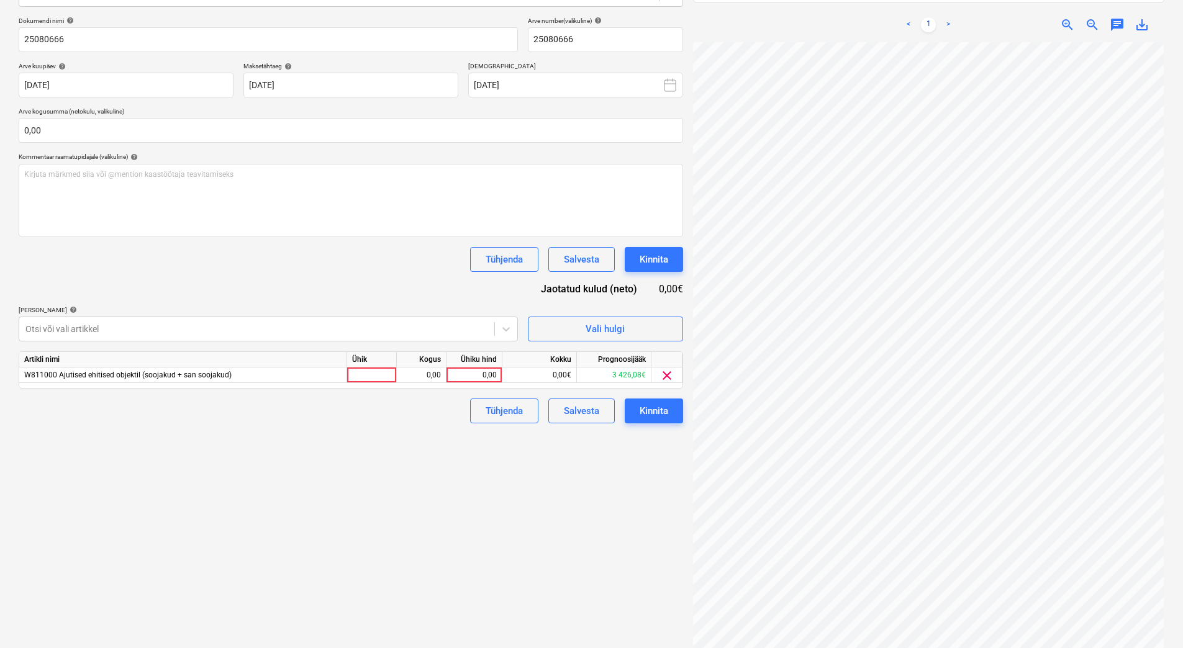
click at [184, 268] on div "Tühjenda Salvesta Kinnita" at bounding box center [351, 259] width 664 height 25
click at [478, 378] on div "0,00" at bounding box center [473, 376] width 45 height 16
click at [410, 440] on div "Failide konteerimine Vali ettevõte Ramirent Baltic AS (10199349) Lisa uus ettev…" at bounding box center [351, 273] width 674 height 775
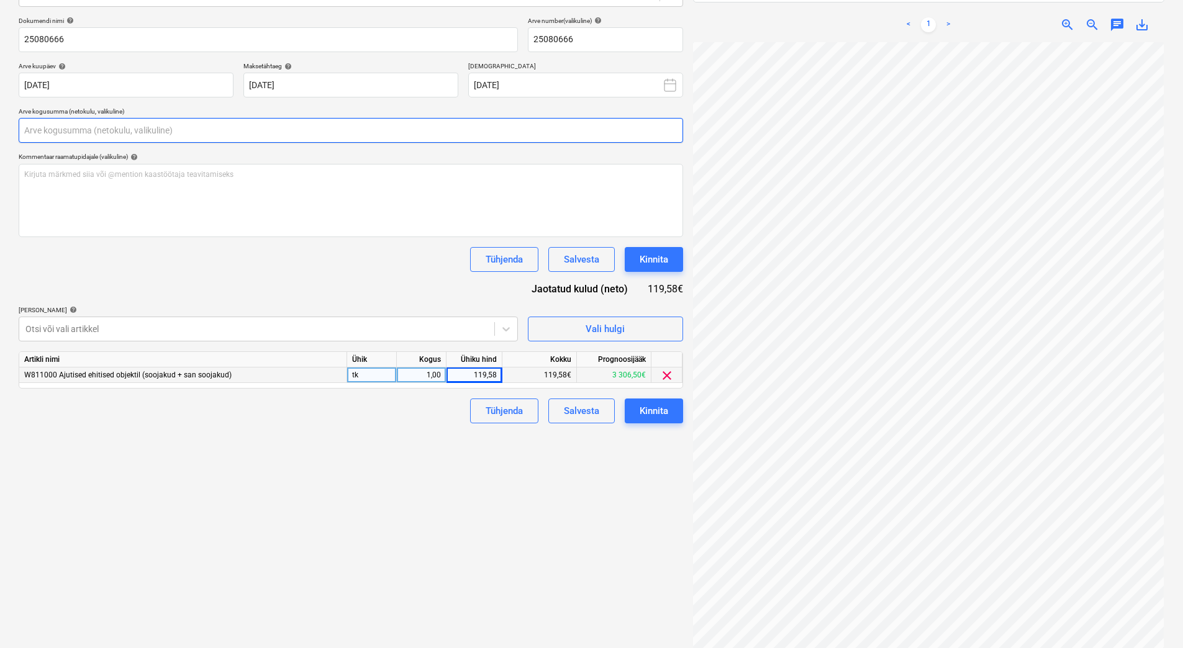
click at [89, 134] on input "text" at bounding box center [351, 130] width 664 height 25
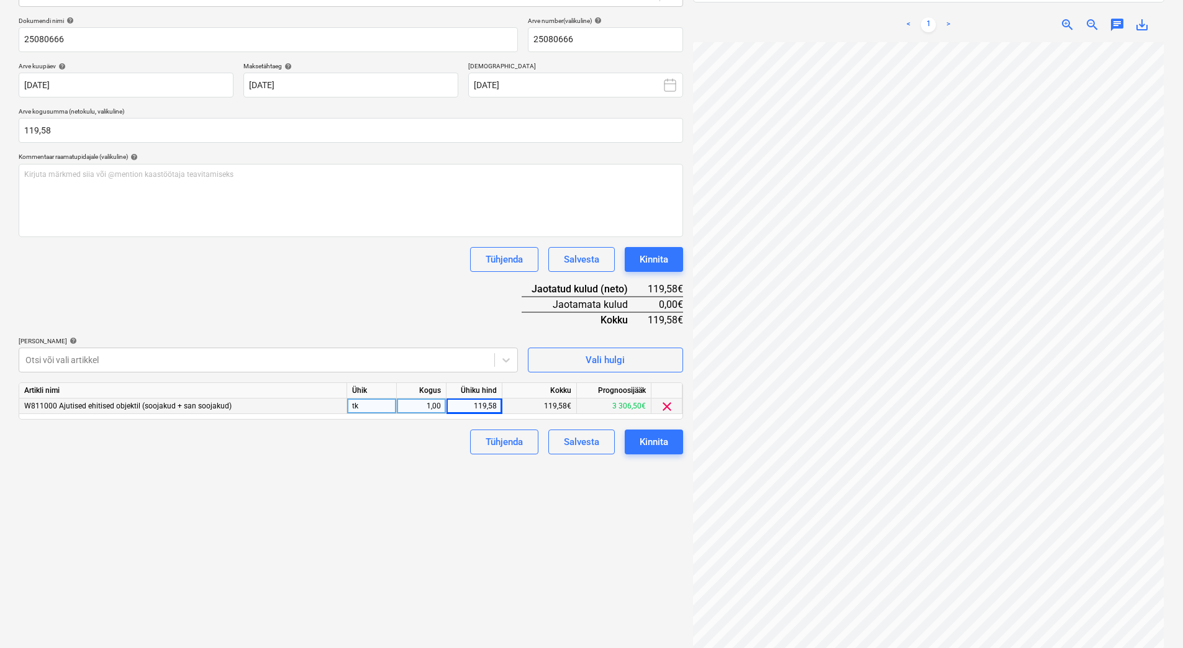
click at [197, 286] on div "Dokumendi nimi help 25080666 Arve number (valikuline) help 25080666 Arve kuupäe…" at bounding box center [351, 236] width 664 height 438
click at [648, 438] on div "Kinnita" at bounding box center [654, 442] width 29 height 16
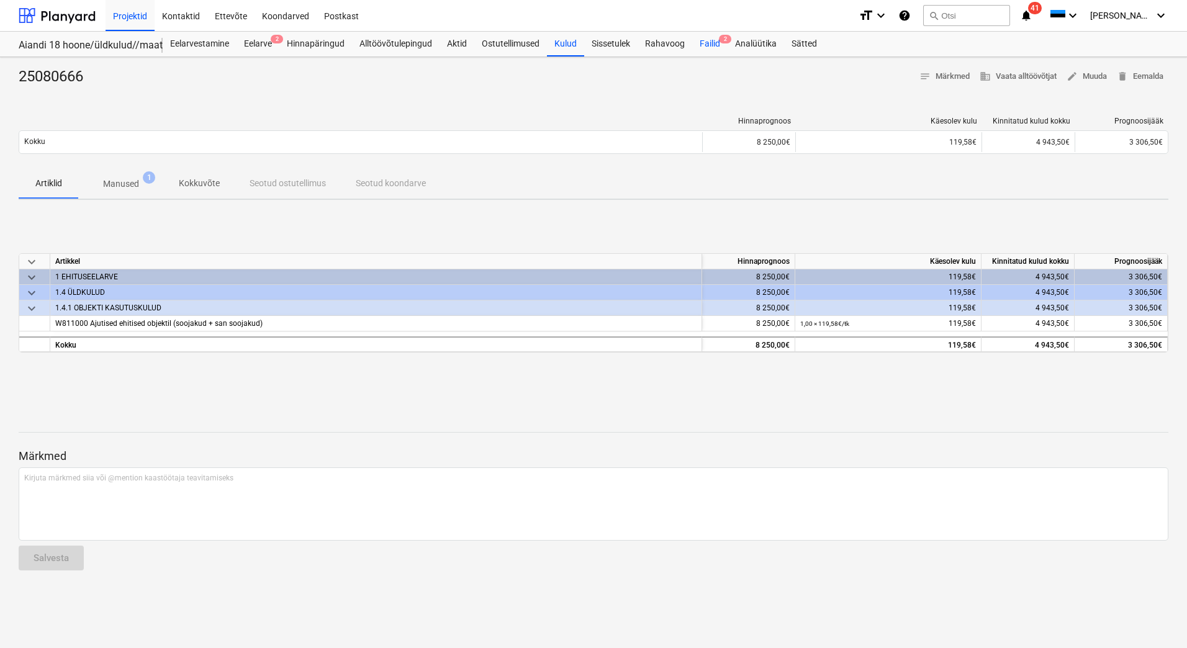
click at [715, 43] on div "Failid 2" at bounding box center [709, 44] width 35 height 25
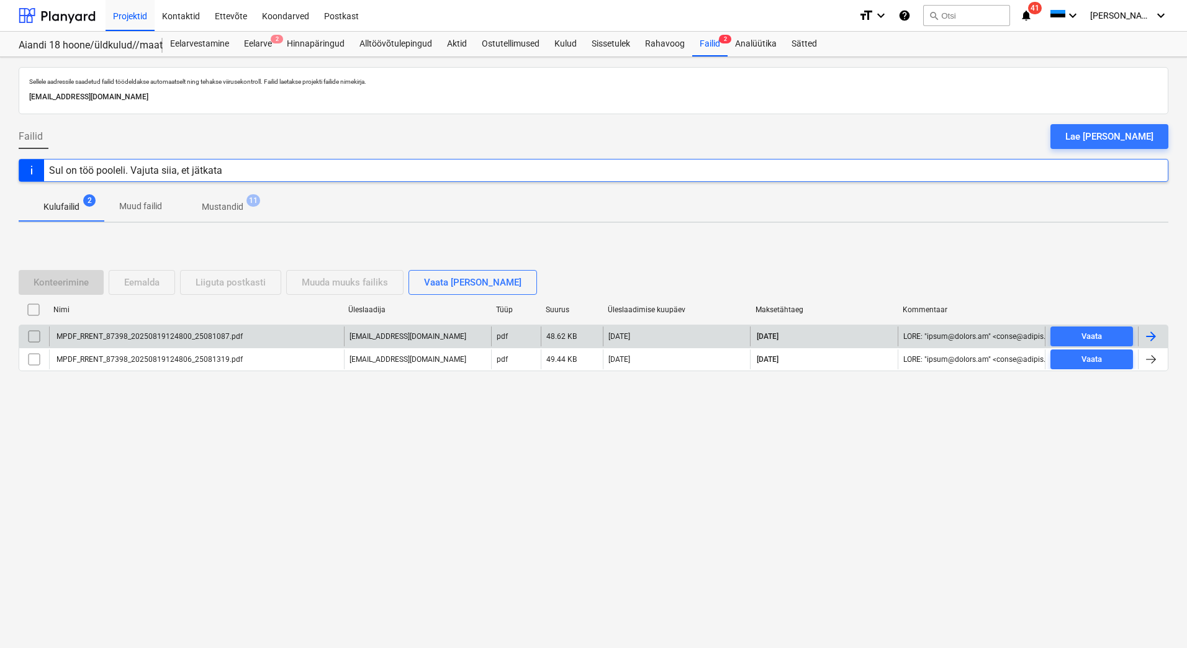
click at [234, 337] on div "MPDF_RRENT_87398_20250819124800_25081087.pdf" at bounding box center [149, 336] width 188 height 9
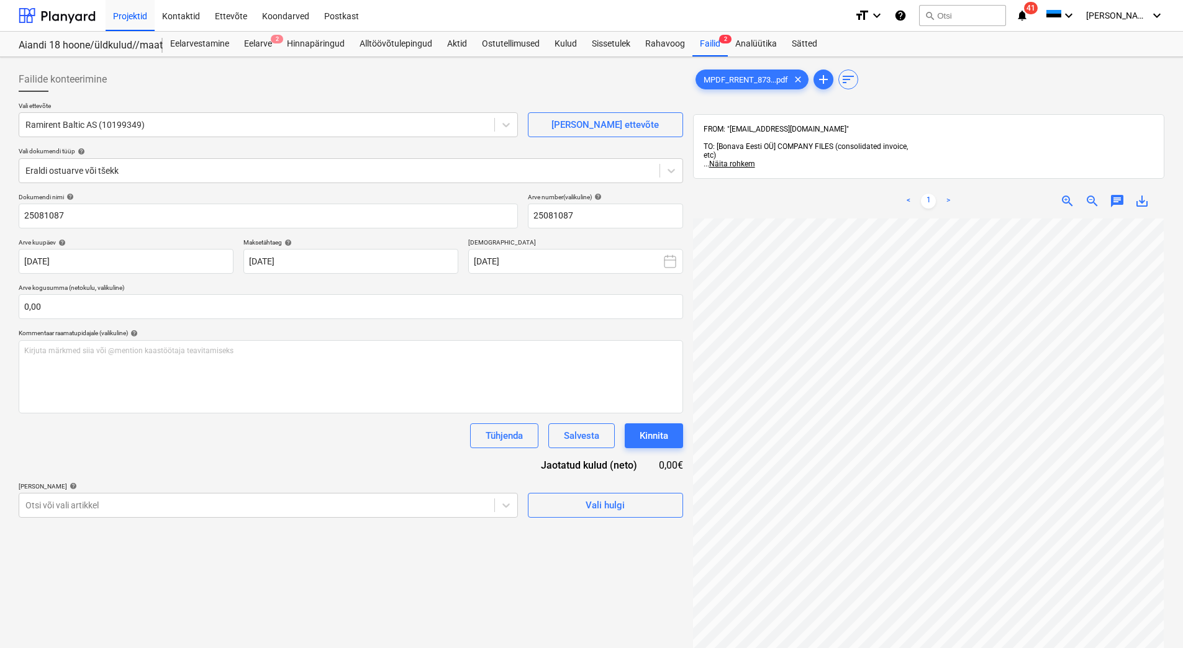
scroll to position [81, 90]
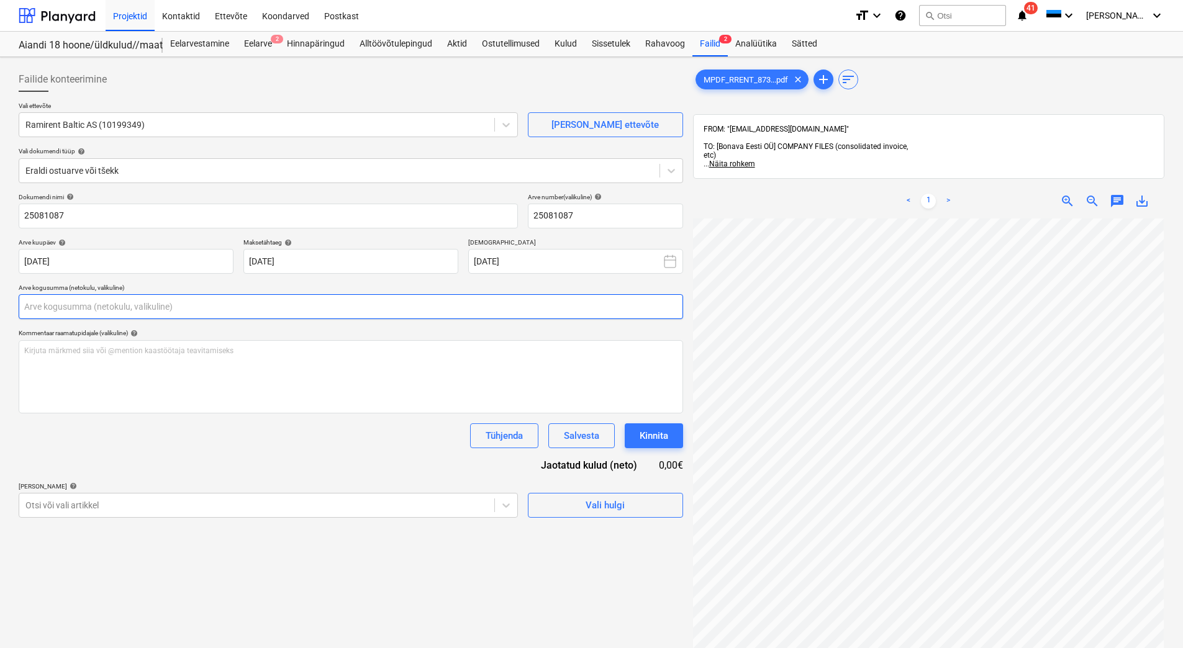
click at [81, 306] on input "text" at bounding box center [351, 306] width 664 height 25
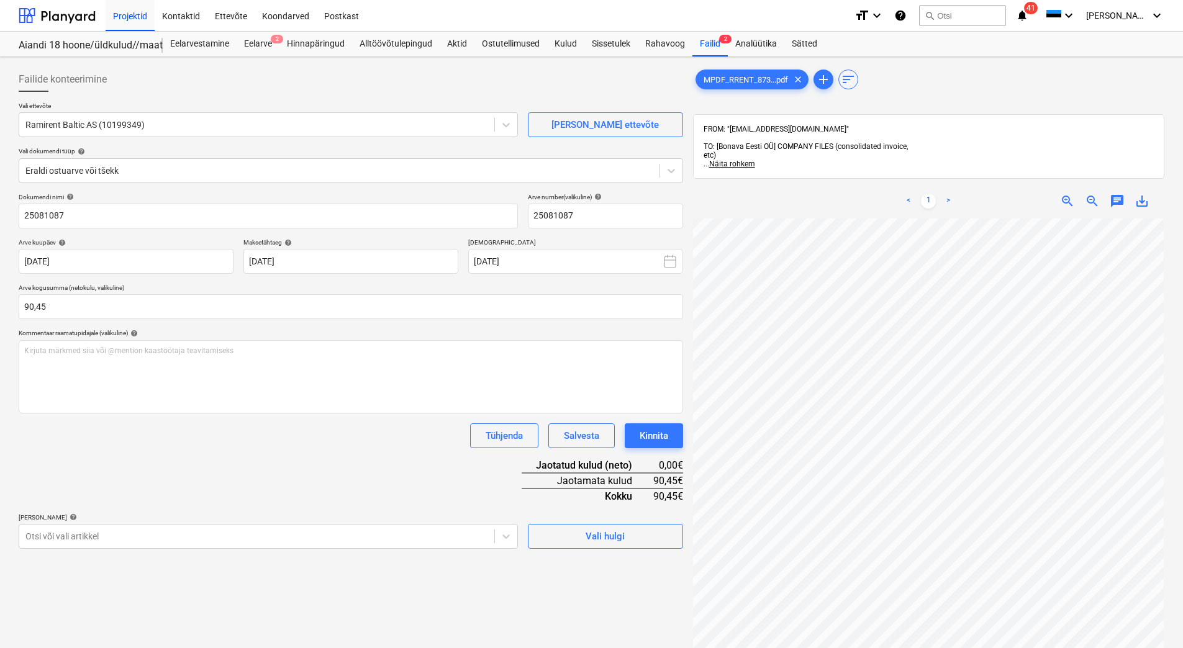
click at [158, 461] on div "Dokumendi nimi help 25081087 Arve number (valikuline) help 25081087 Arve kuupäe…" at bounding box center [351, 371] width 664 height 356
click at [181, 535] on body "Projektid Kontaktid Ettevõte Koondarved Postkast format_size keyboard_arrow_dow…" at bounding box center [591, 324] width 1183 height 648
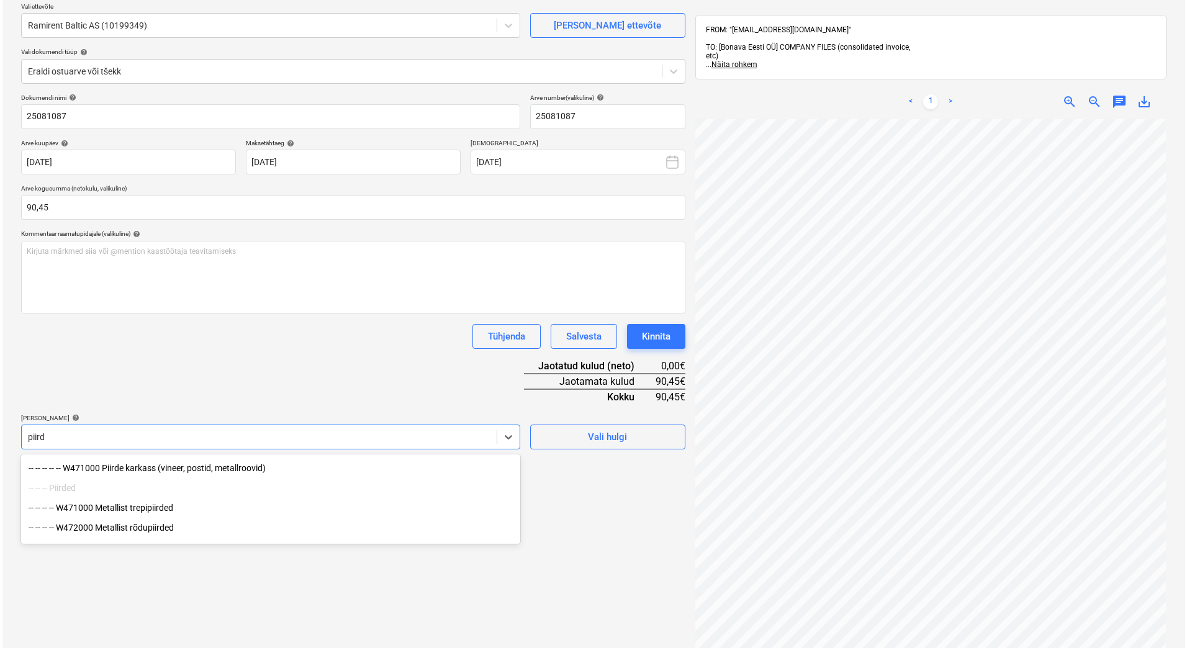
scroll to position [182, 0]
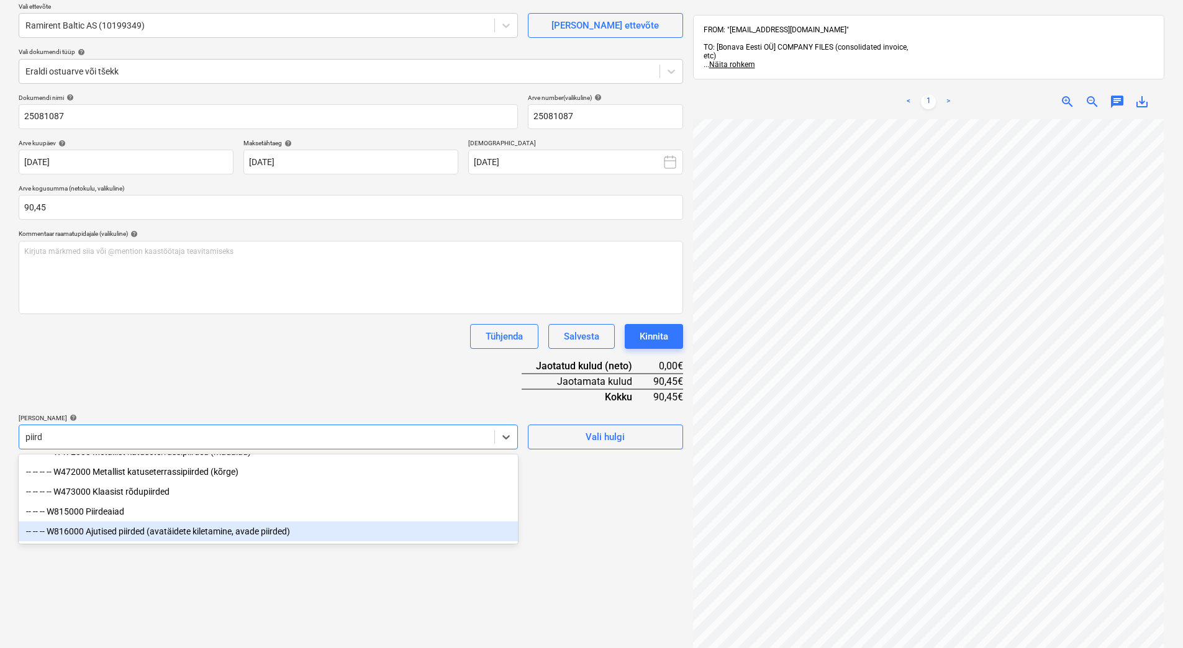
click at [215, 533] on div "-- -- -- W816000 Ajutised piirded (avatäidete kiletamine, avade piirded)" at bounding box center [268, 532] width 499 height 20
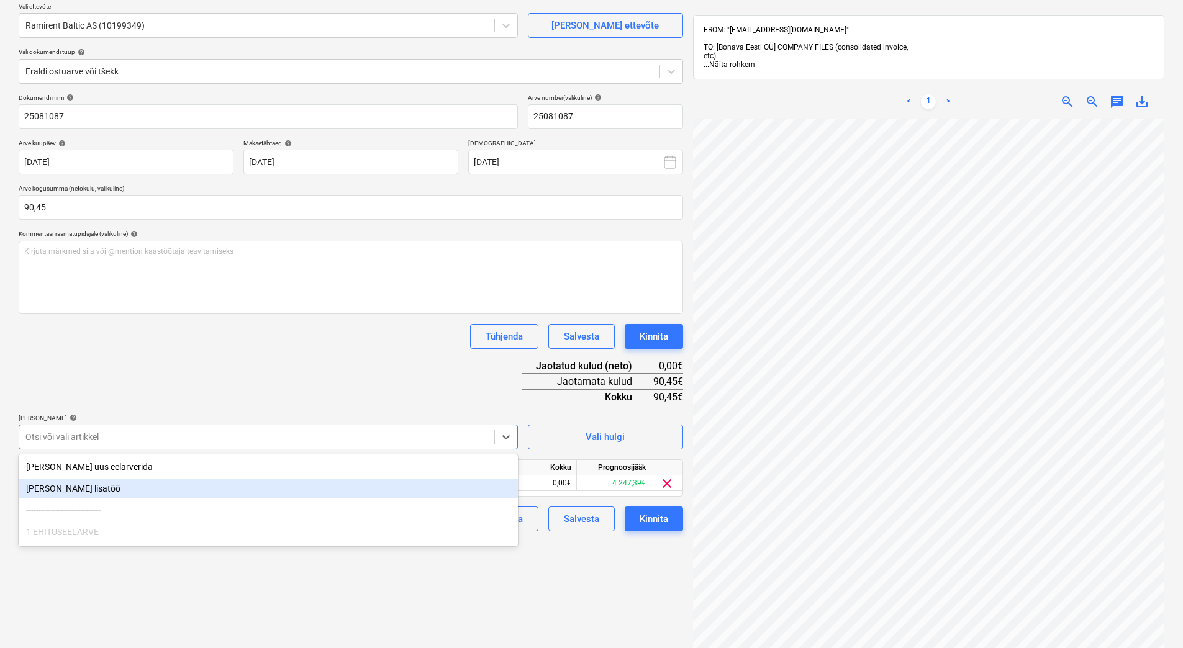
click at [307, 370] on div "Dokumendi nimi help 25081087 Arve number (valikuline) help 25081087 Arve kuupäe…" at bounding box center [351, 313] width 664 height 438
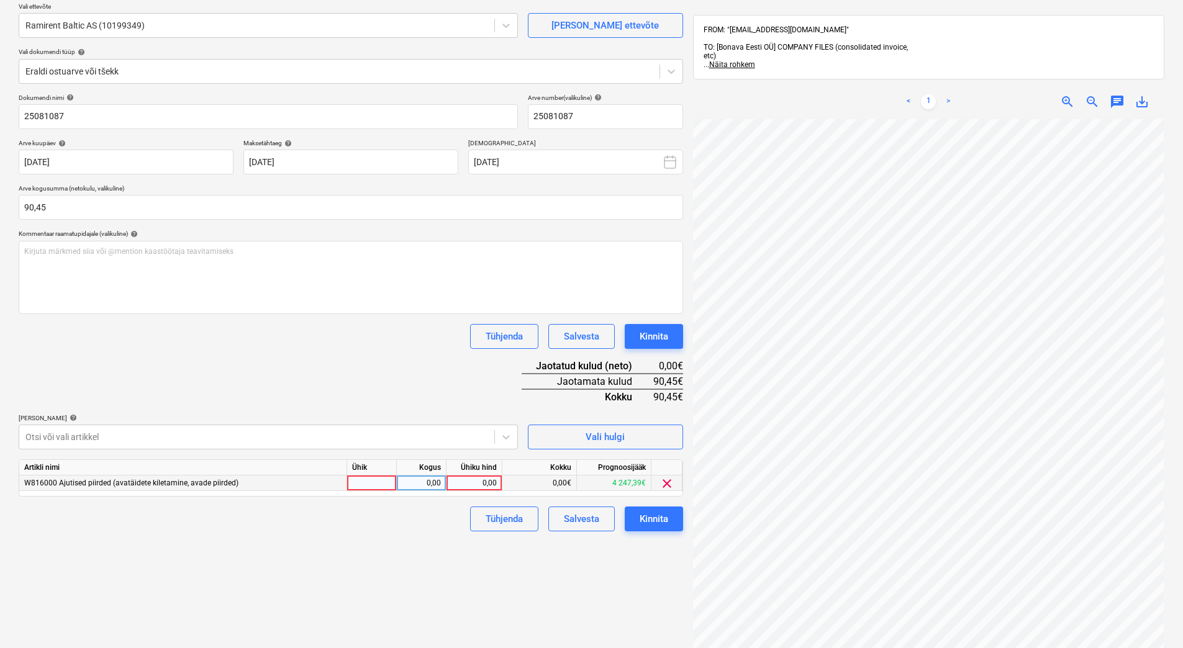
click at [460, 478] on div "0,00" at bounding box center [473, 484] width 45 height 16
click at [428, 545] on div "Failide konteerimine Vali ettevõte Ramirent Baltic AS (10199349) Lisa uus ettev…" at bounding box center [351, 350] width 674 height 775
click at [353, 372] on div "Dokumendi nimi help 25081087 Arve number (valikuline) help 25081087 Arve kuupäe…" at bounding box center [351, 313] width 664 height 438
click at [653, 516] on div "Kinnita" at bounding box center [654, 519] width 29 height 16
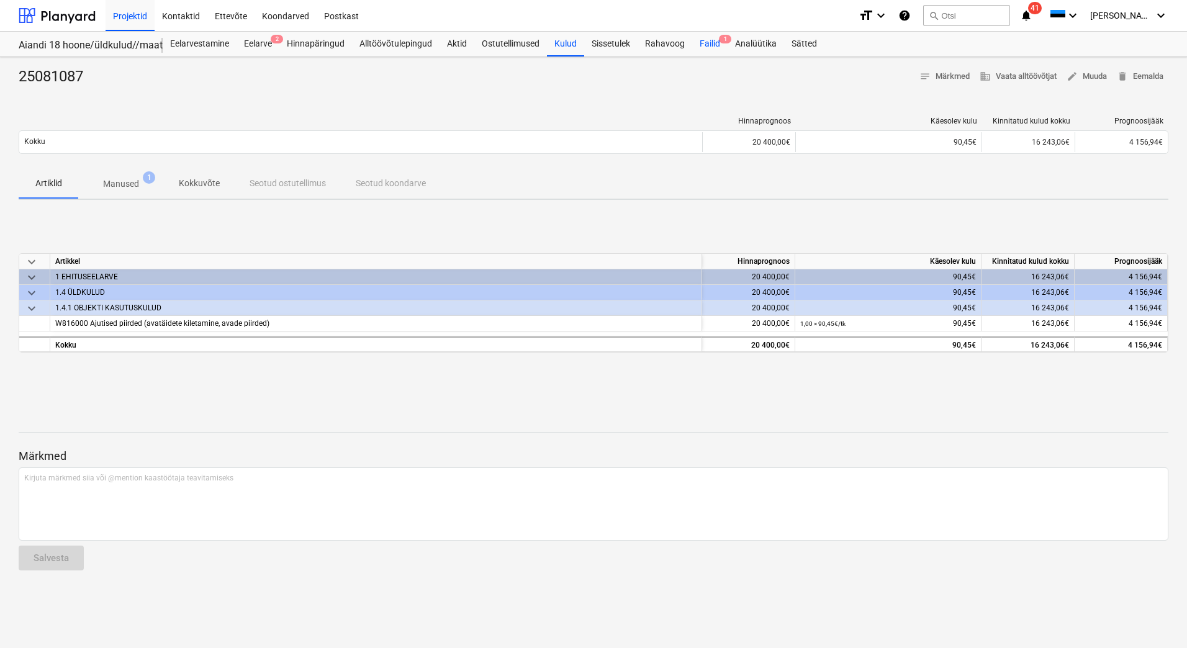
click at [713, 45] on div "Failid 1" at bounding box center [709, 44] width 35 height 25
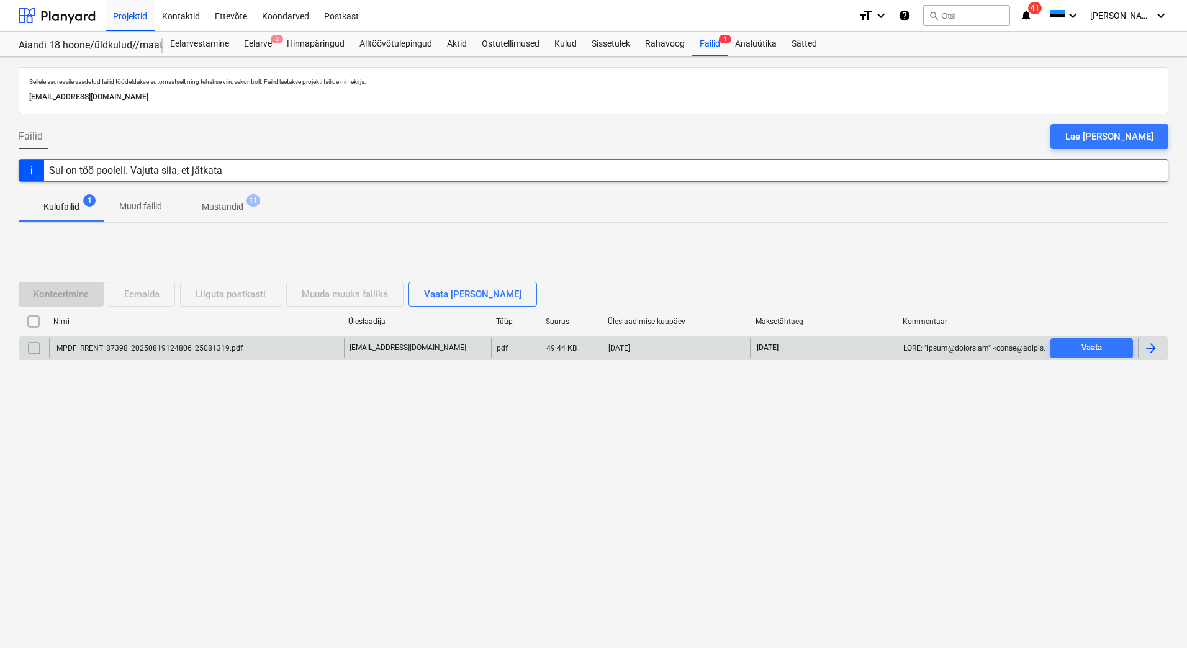
click at [196, 356] on div "MPDF_RRENT_87398_20250819124806_25081319.pdf" at bounding box center [196, 348] width 295 height 20
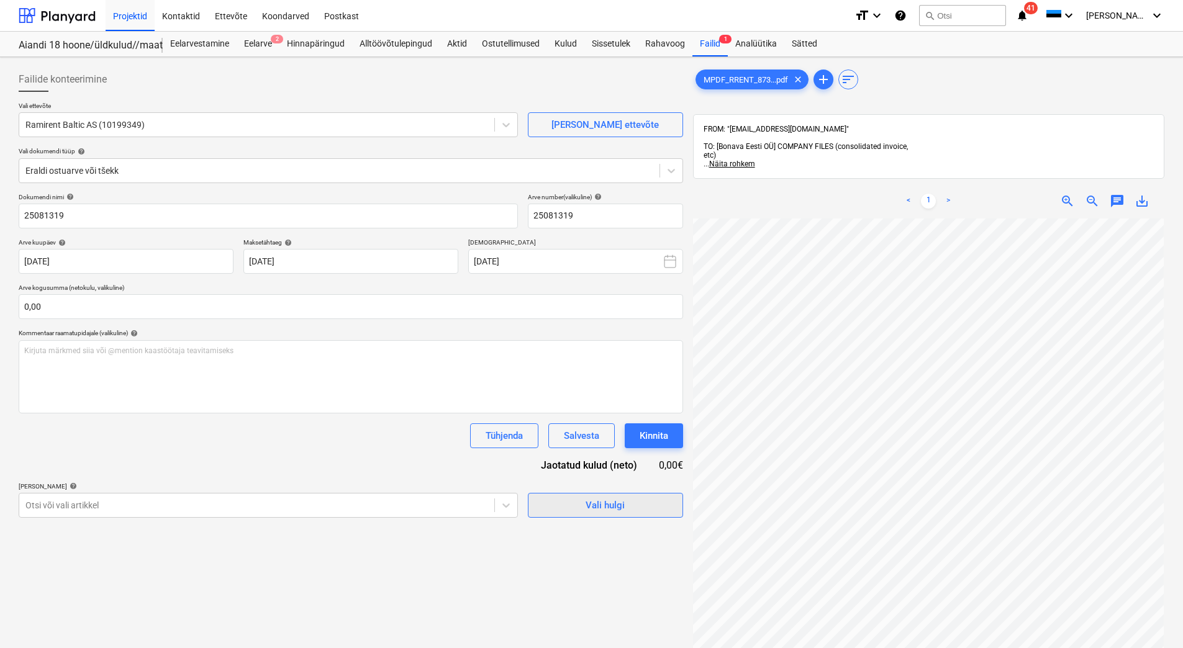
scroll to position [165, 90]
click at [196, 500] on body "Projektid Kontaktid Ettevõte Koondarved Postkast format_size keyboard_arrow_dow…" at bounding box center [591, 324] width 1183 height 648
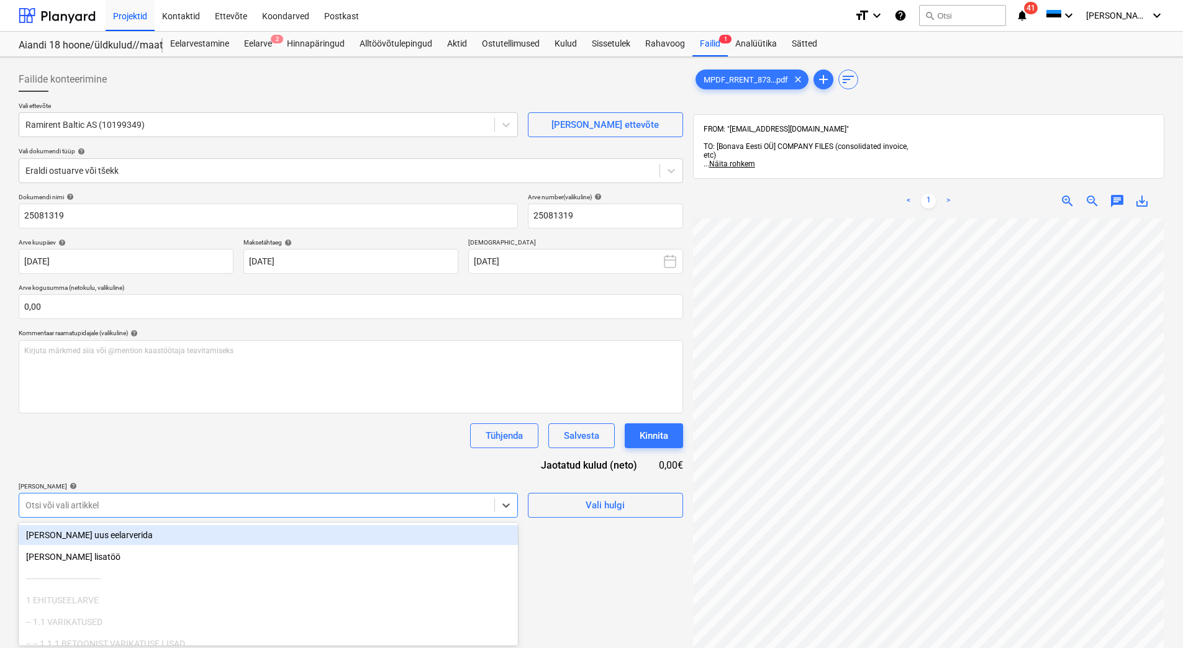
scroll to position [68, 0]
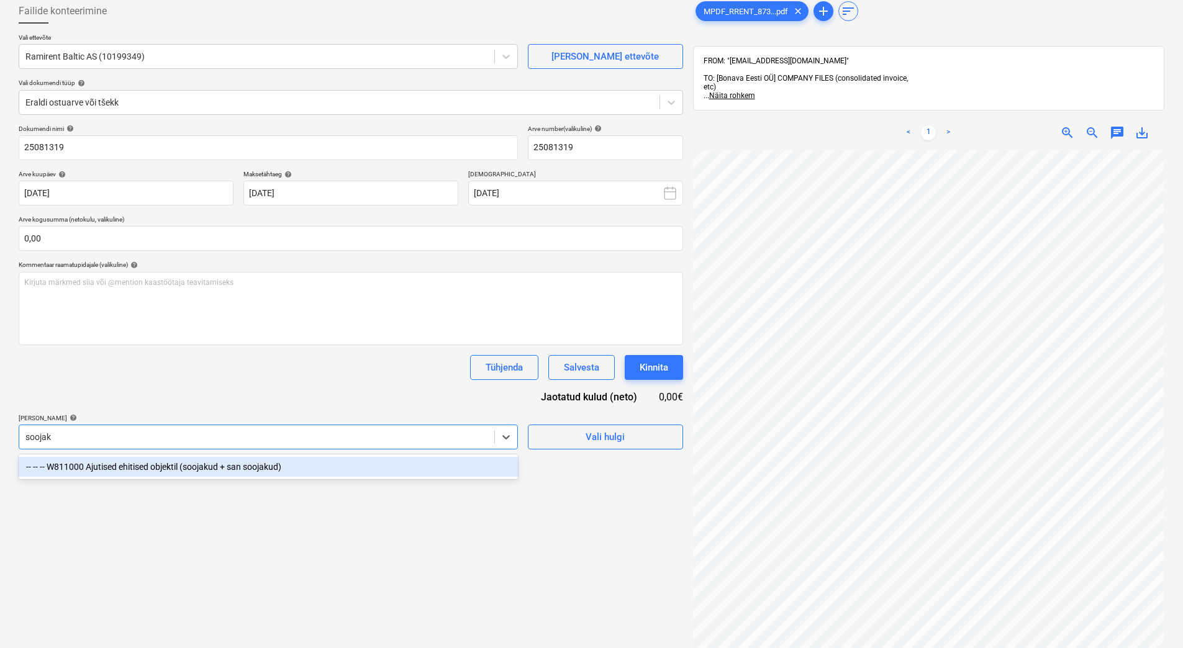
click at [204, 471] on div "-- -- -- W811000 Ajutised ehitised objektil (soojakud + san soojakud)" at bounding box center [268, 467] width 499 height 20
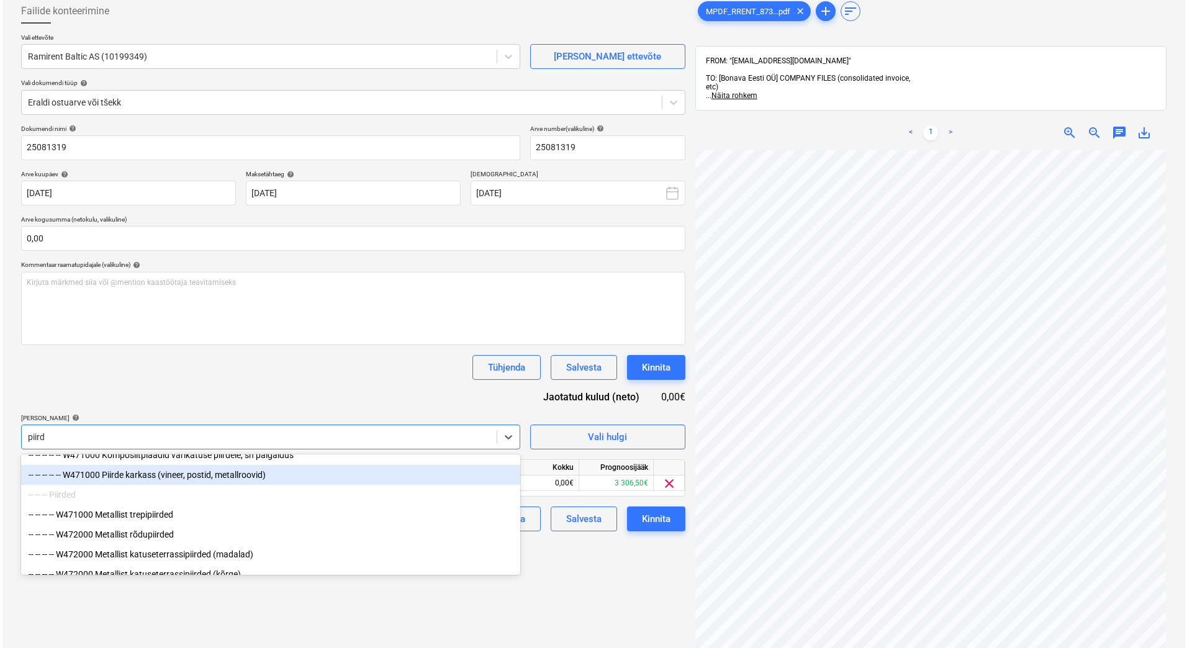
scroll to position [151, 0]
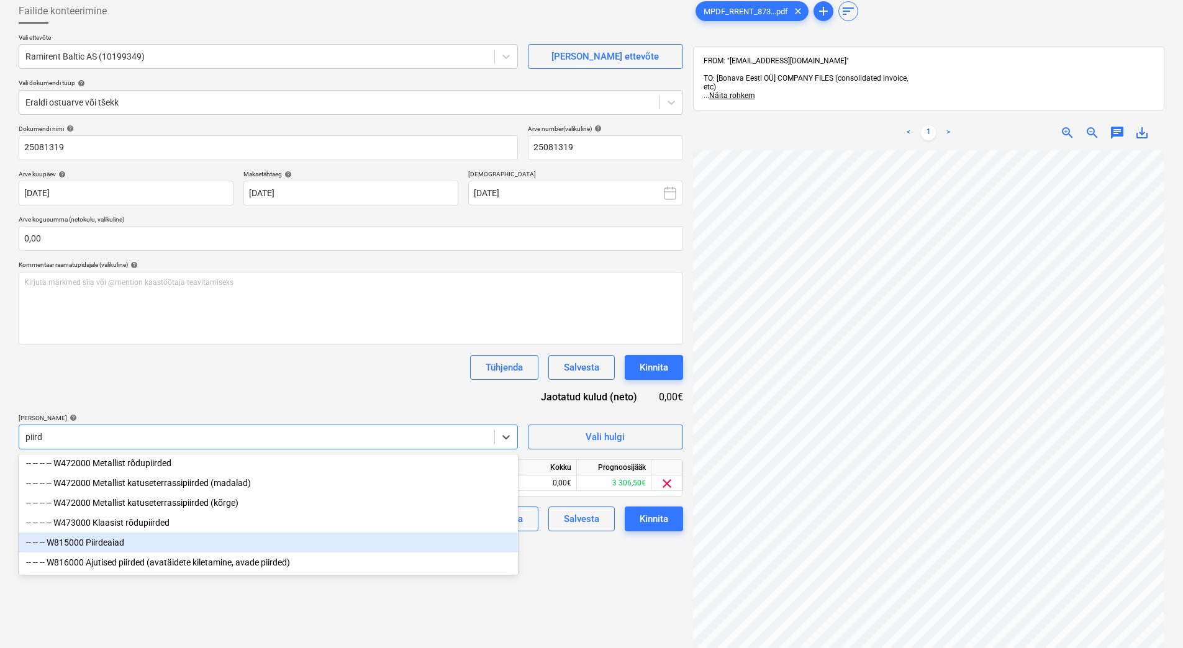
click at [116, 543] on div "-- -- -- W815000 Piirdeaiad" at bounding box center [268, 543] width 499 height 20
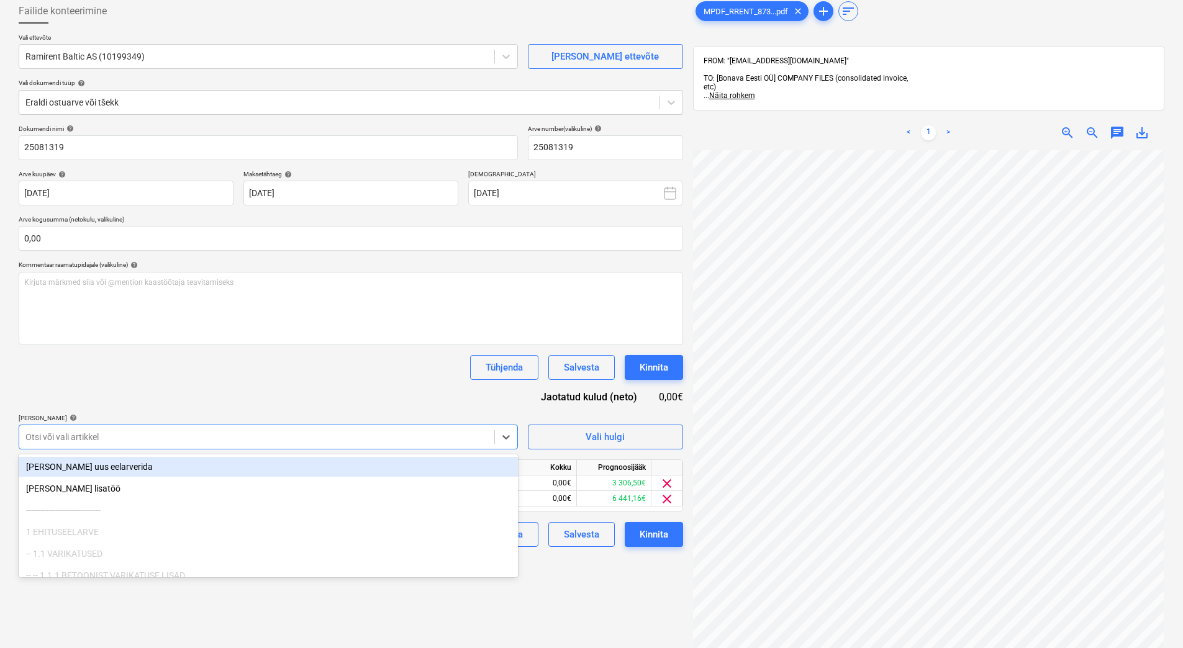
click at [255, 383] on div "Dokumendi nimi help 25081319 Arve number (valikuline) help 25081319 Arve kuupäe…" at bounding box center [351, 336] width 664 height 422
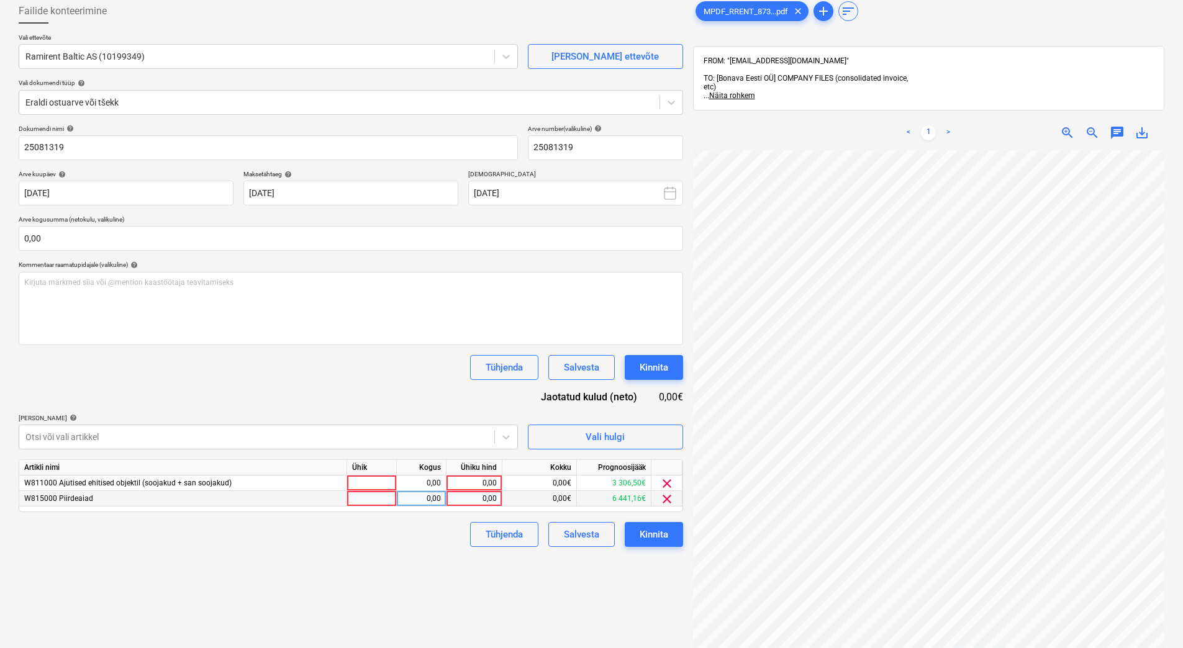
click at [460, 501] on div "0,00" at bounding box center [473, 499] width 45 height 16
click at [469, 483] on div "0,00" at bounding box center [473, 484] width 45 height 16
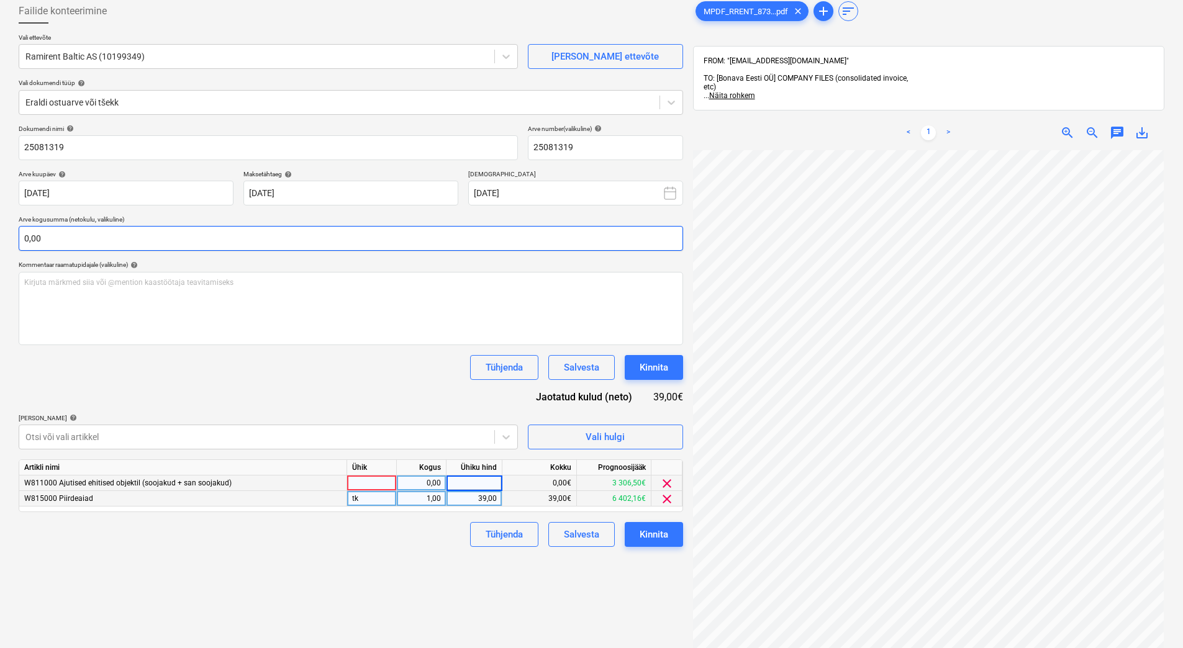
click at [79, 239] on input "0,00" at bounding box center [351, 238] width 664 height 25
click at [88, 235] on input "text" at bounding box center [351, 238] width 664 height 25
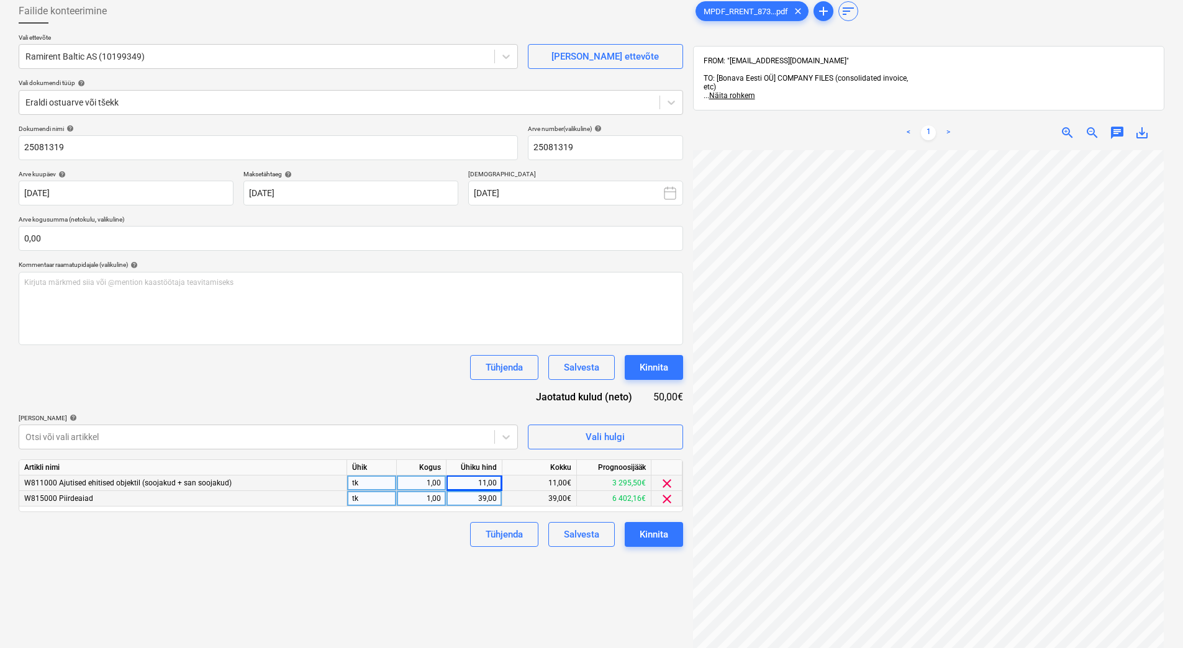
click at [468, 479] on div "11,00" at bounding box center [473, 484] width 45 height 16
click at [173, 379] on div "Tühjenda Salvesta Kinnita" at bounding box center [351, 367] width 664 height 25
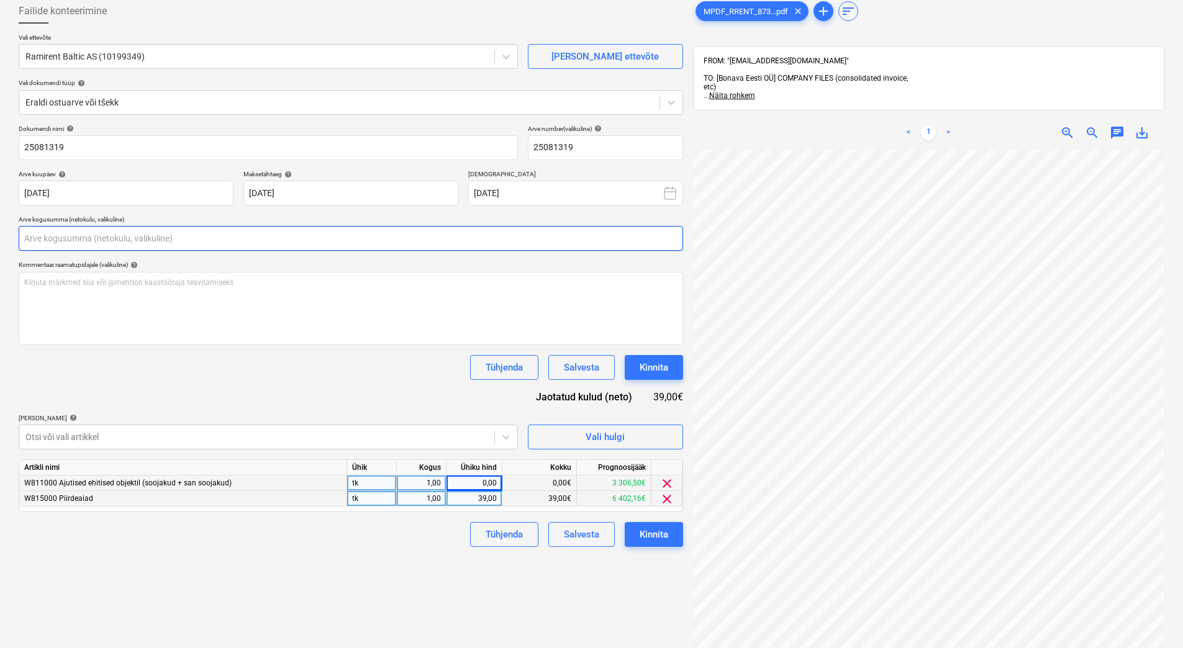
click at [61, 245] on input "text" at bounding box center [351, 238] width 664 height 25
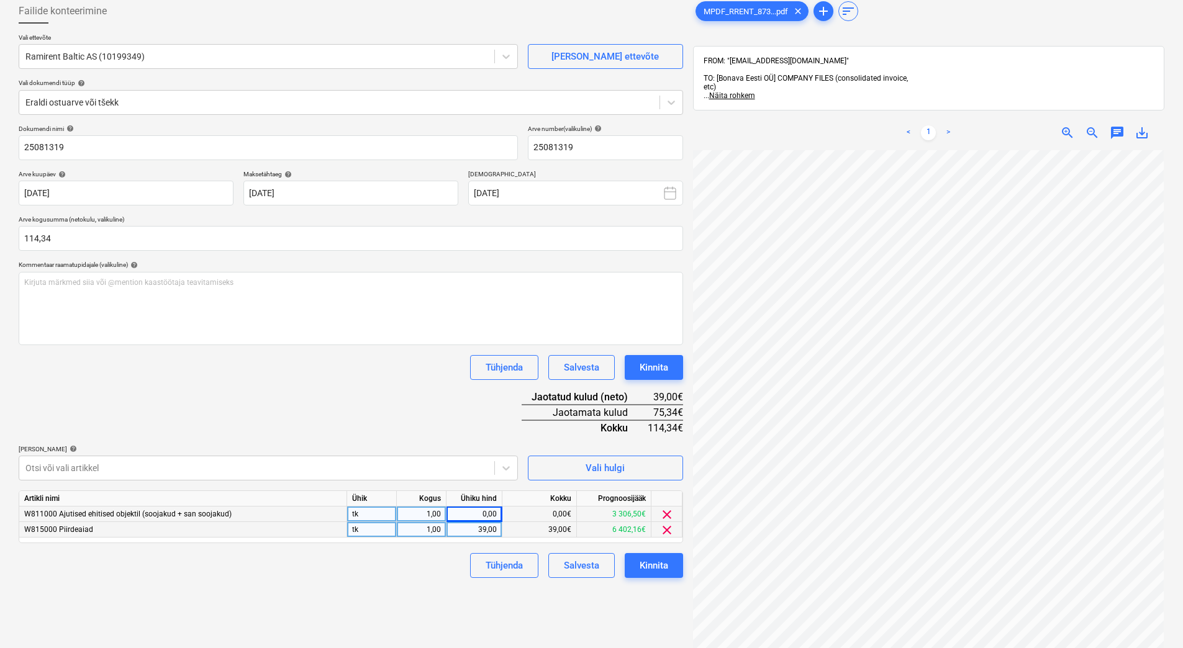
click at [281, 410] on div "Dokumendi nimi help 25081319 Arve number (valikuline) help 25081319 Arve kuupäe…" at bounding box center [351, 351] width 664 height 453
click at [468, 529] on div "39,00" at bounding box center [473, 530] width 45 height 16
click at [394, 428] on div "Dokumendi nimi help 25081319 Arve number (valikuline) help 25081319 Arve kuupäe…" at bounding box center [351, 351] width 664 height 453
click at [478, 517] on div "0,00" at bounding box center [473, 515] width 45 height 16
click at [481, 530] on div "0,00" at bounding box center [473, 530] width 45 height 16
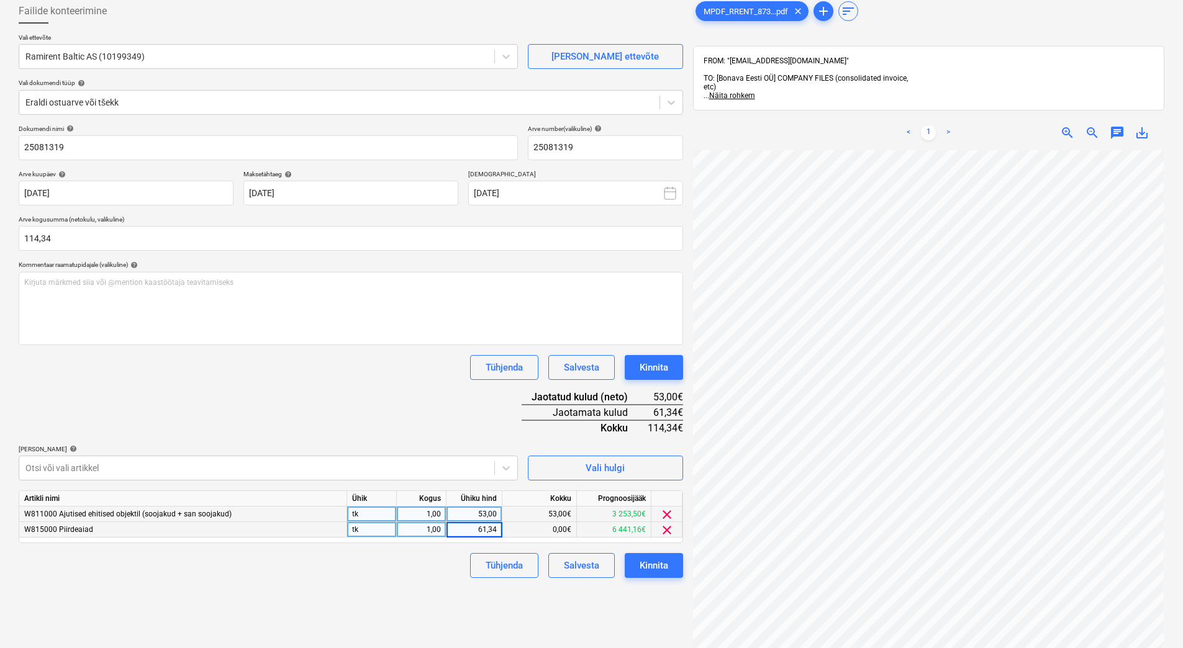
click at [350, 396] on div "Dokumendi nimi help 25081319 Arve number (valikuline) help 25081319 Arve kuupäe…" at bounding box center [351, 351] width 664 height 453
click at [657, 564] on div "Kinnita" at bounding box center [654, 566] width 29 height 16
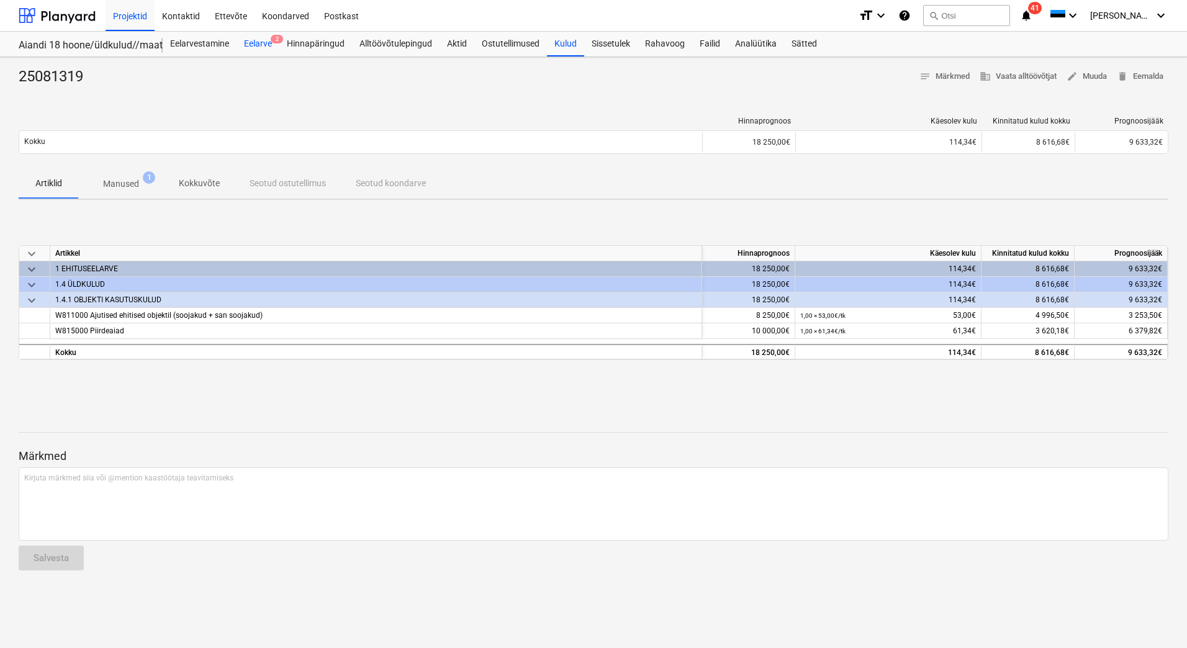
click at [267, 43] on div "Eelarve 2" at bounding box center [258, 44] width 43 height 25
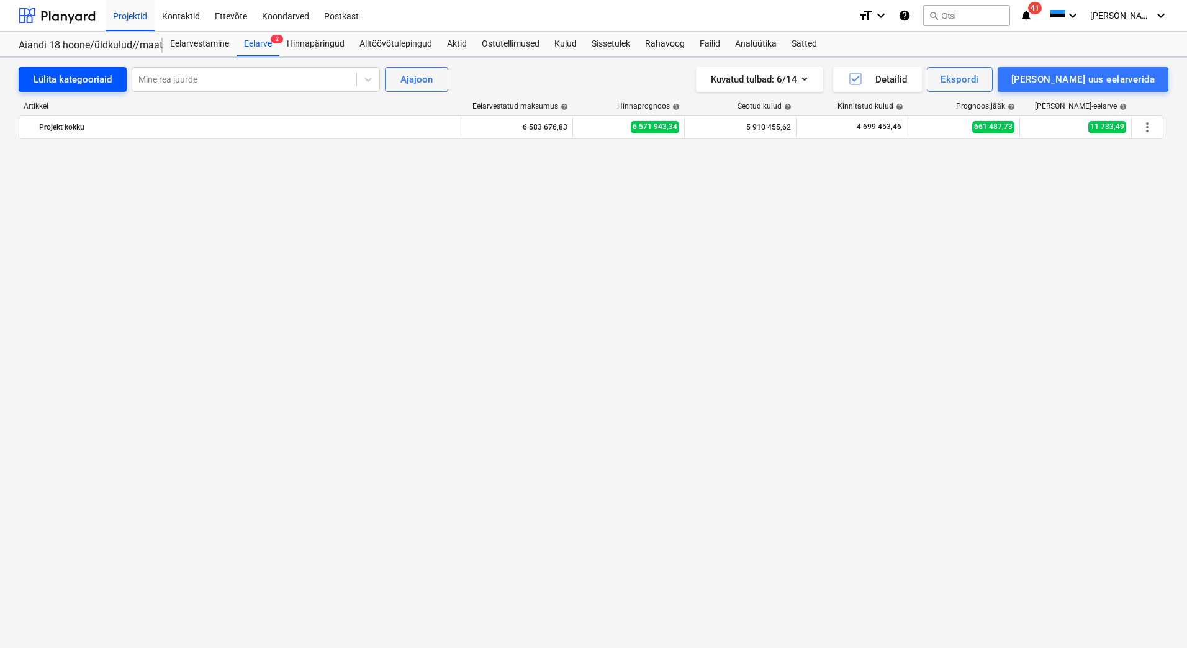
click at [105, 81] on div "Lülita kategooriaid" at bounding box center [73, 79] width 78 height 16
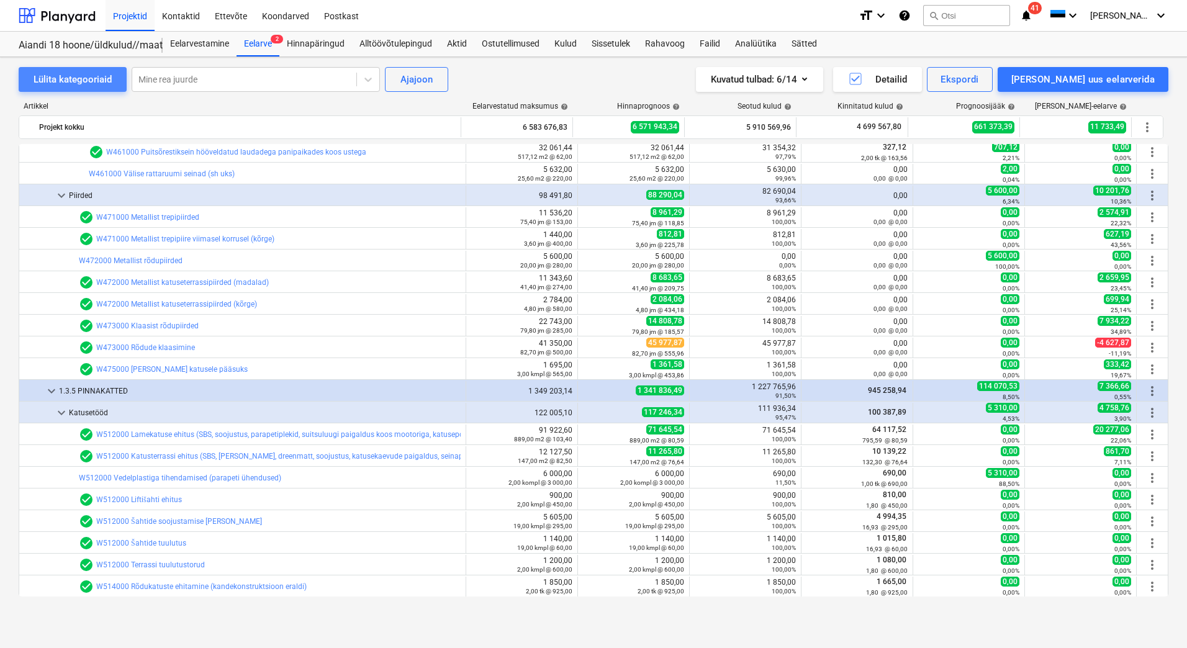
click at [105, 81] on div "Lülita kategooriaid" at bounding box center [73, 79] width 78 height 16
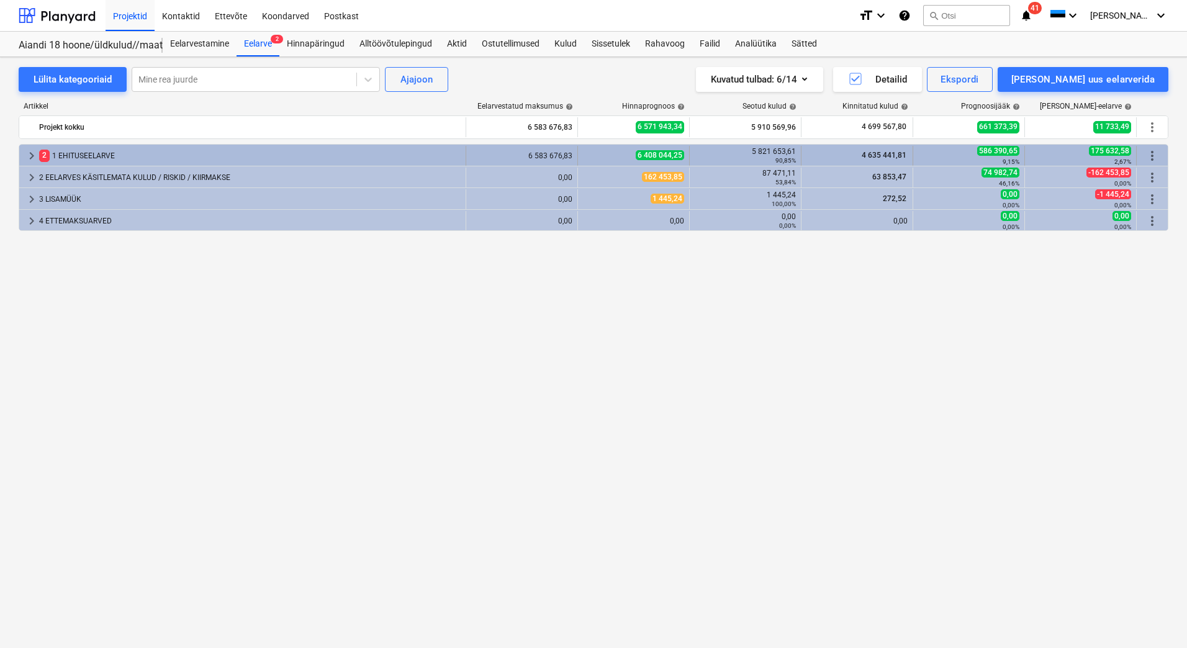
click at [88, 158] on div "2 1 EHITUSEELARVE" at bounding box center [250, 156] width 422 height 20
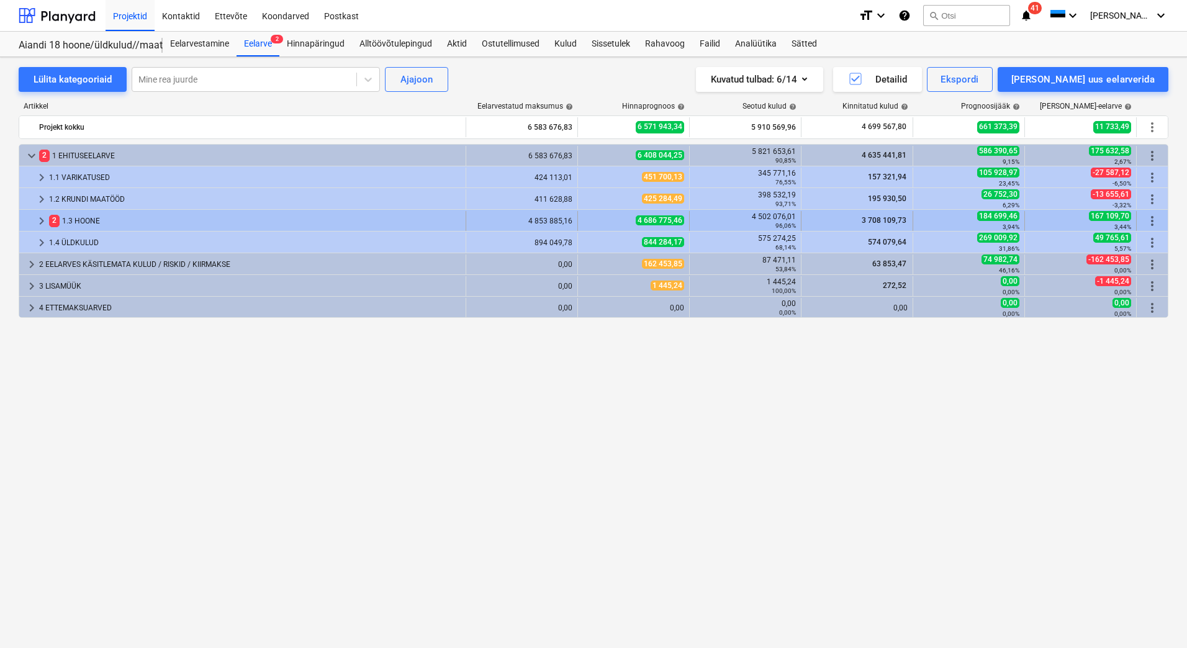
click at [112, 226] on div "2 1.3 HOONE" at bounding box center [255, 221] width 412 height 20
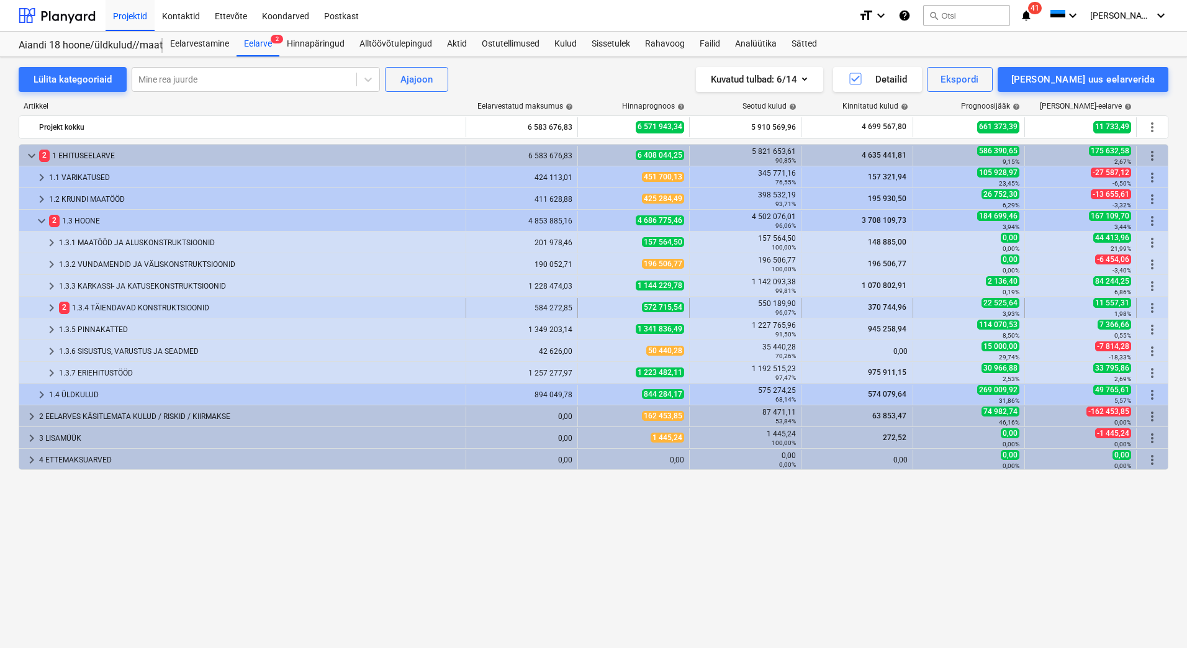
click at [103, 312] on div "2 1.3.4 TÄIENDAVAD KONSTRUKTSIOONID" at bounding box center [260, 308] width 402 height 20
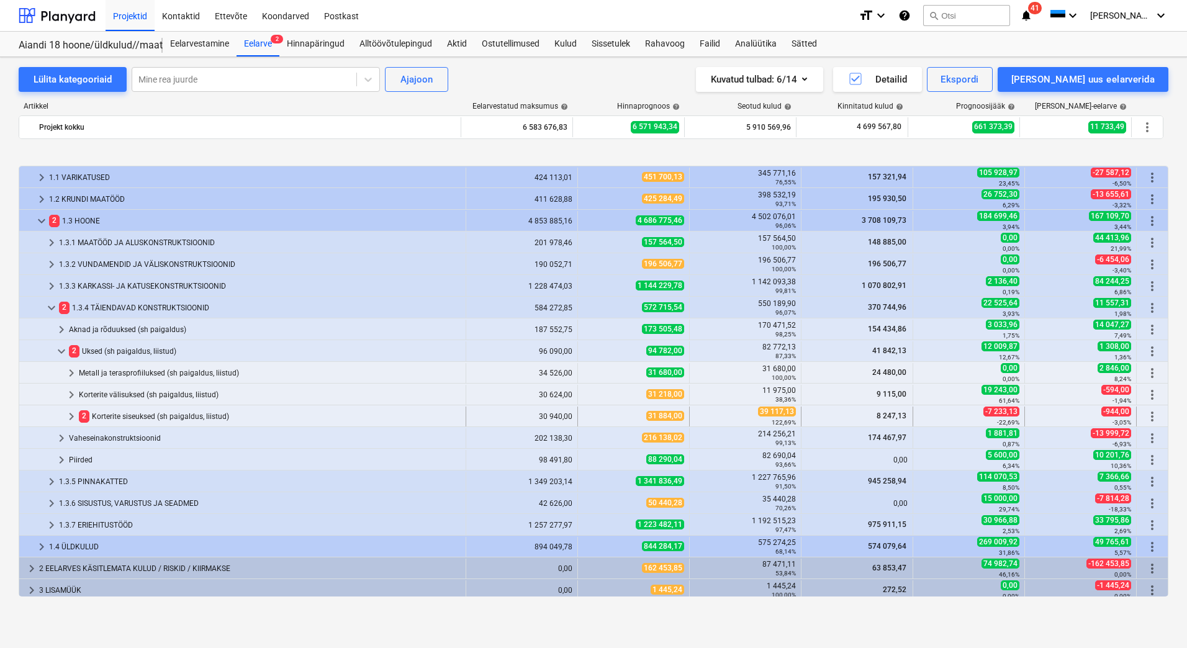
click at [108, 418] on div "2 Korterite siseuksed (sh paigaldus, liistud)" at bounding box center [270, 417] width 382 height 20
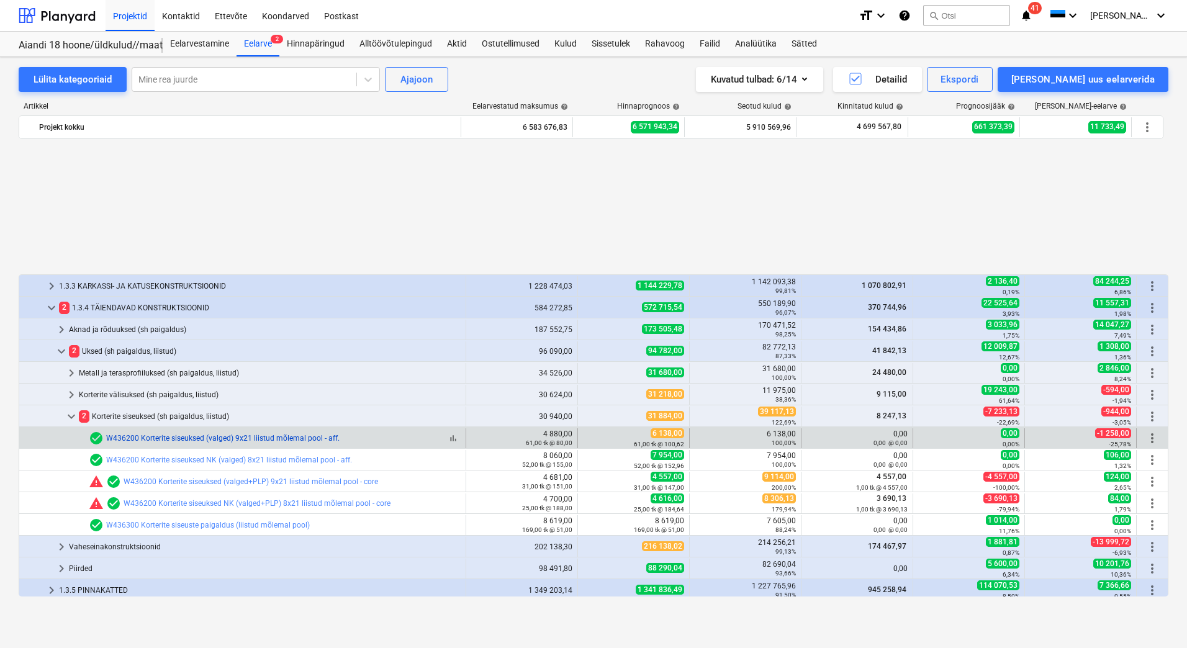
click at [244, 439] on link "W436200 Korterite siseuksed (valged) 9x21 liistud mõlemal pool - aff." at bounding box center [222, 438] width 233 height 9
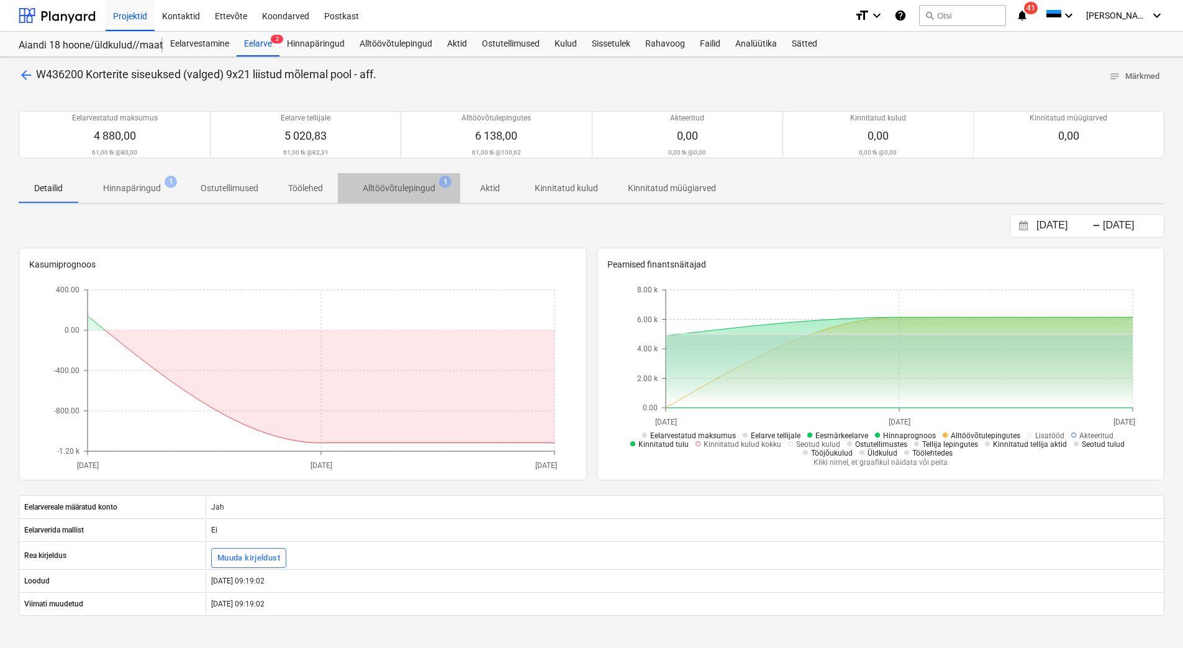
click at [378, 183] on p "Alltöövõtulepingud" at bounding box center [399, 188] width 73 height 13
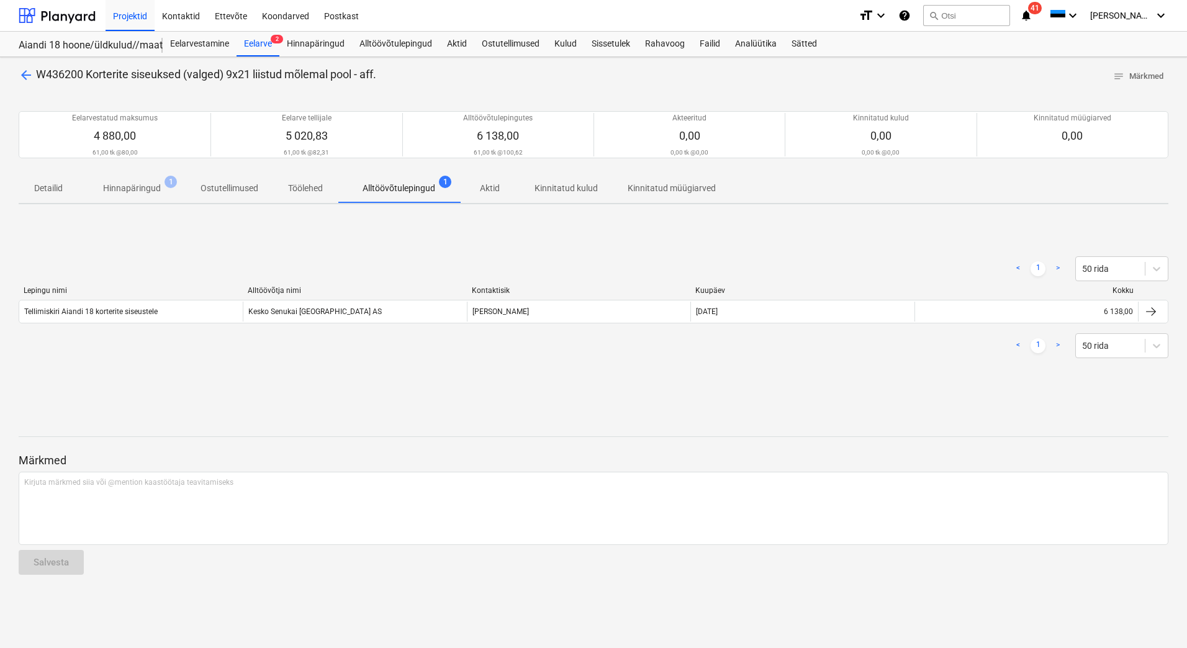
click at [25, 75] on span "arrow_back" at bounding box center [26, 75] width 15 height 15
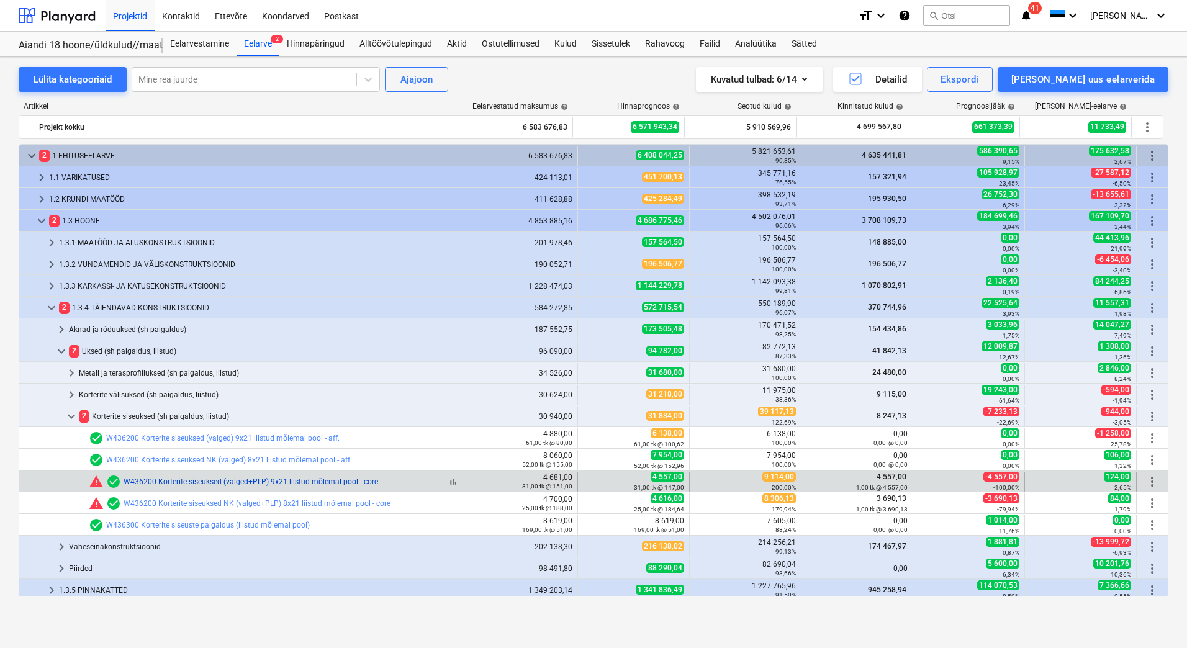
scroll to position [134, 0]
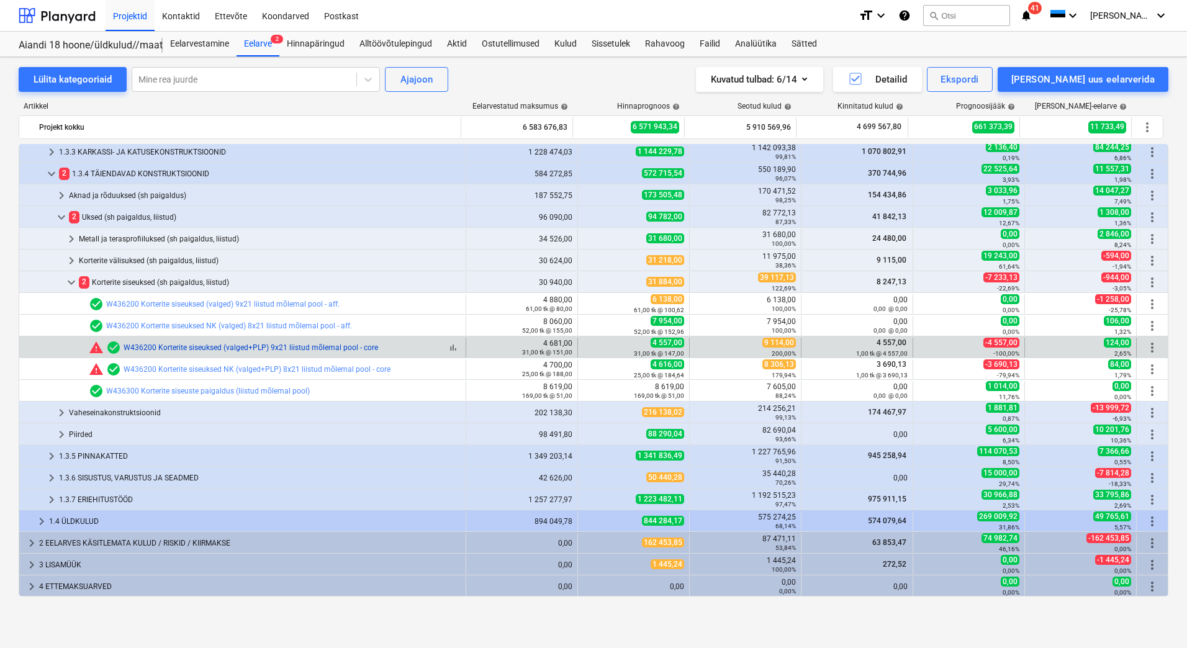
click at [211, 346] on link "W436200 Korterite siseuksed (valged+PLP) 9x21 liistud mõlemal pool - core" at bounding box center [251, 347] width 255 height 9
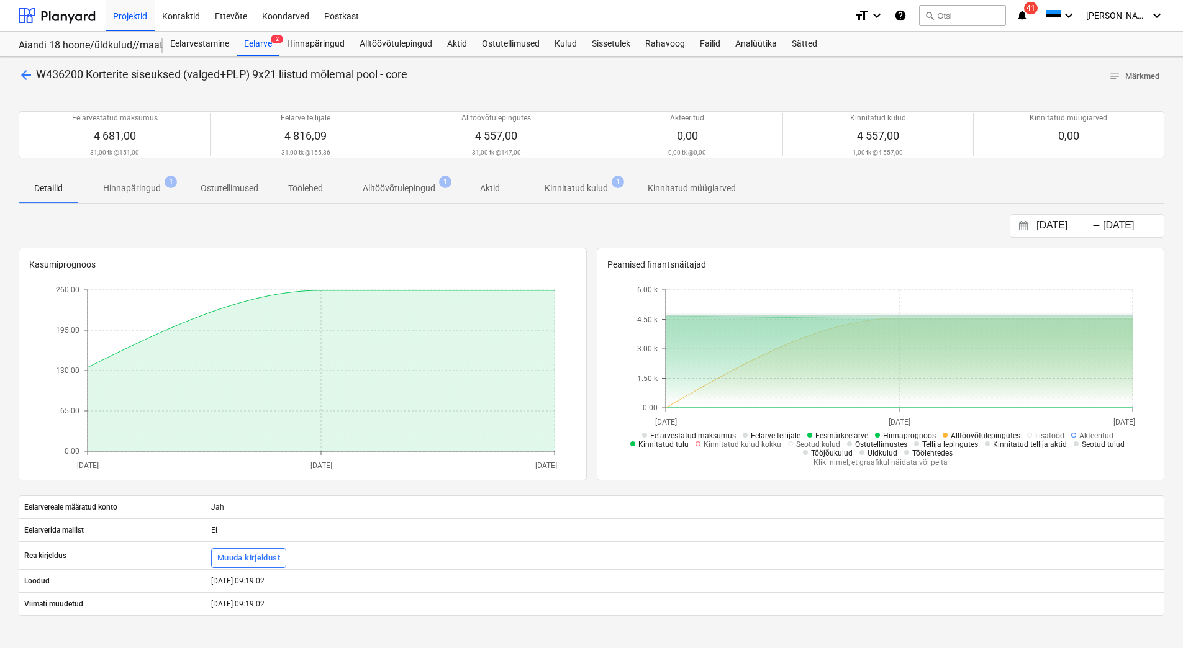
click at [567, 189] on p "Kinnitatud kulud" at bounding box center [576, 188] width 63 height 13
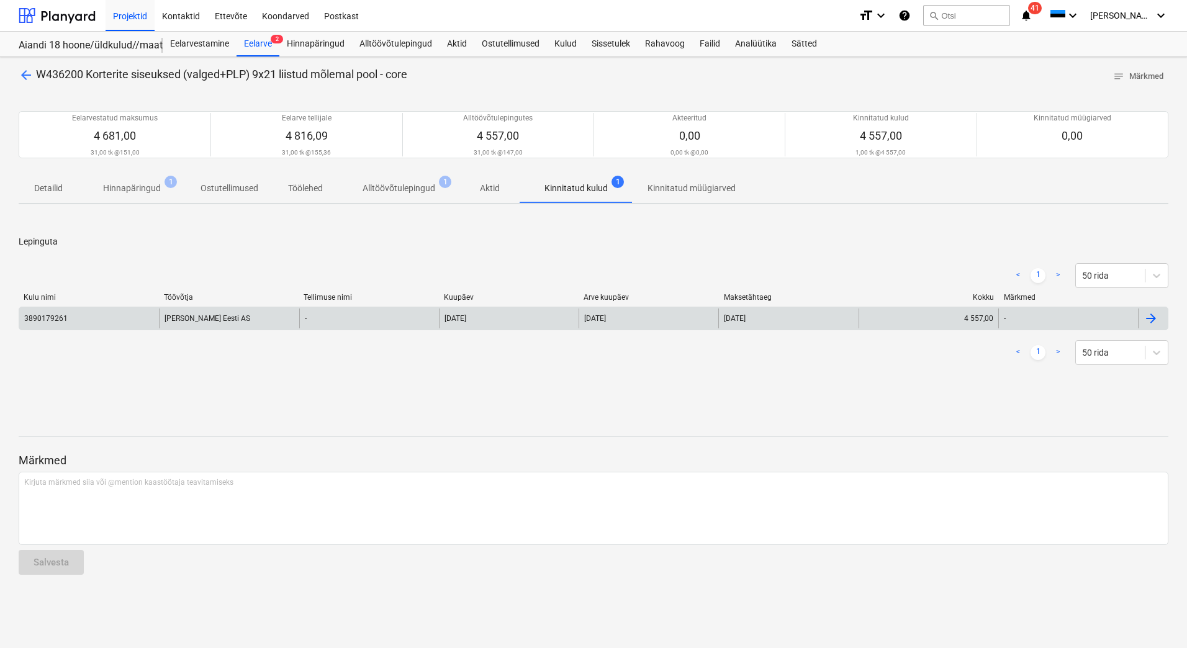
click at [94, 317] on div "3890179261" at bounding box center [89, 319] width 140 height 20
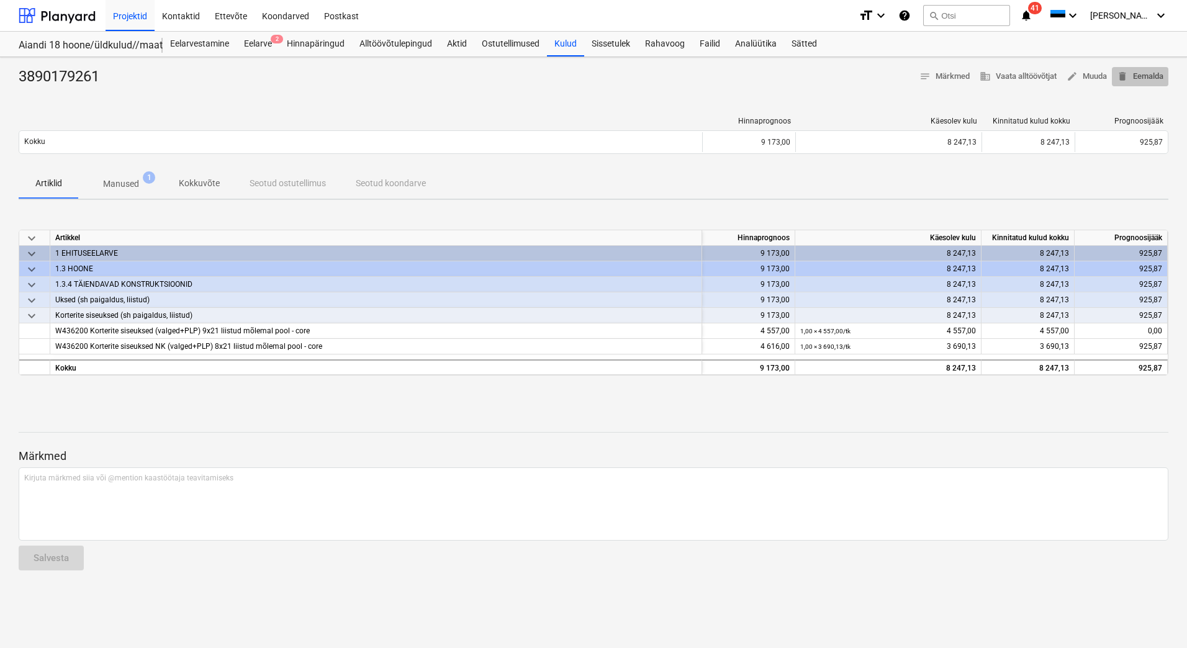
click at [1149, 79] on span "delete Eemalda" at bounding box center [1140, 77] width 47 height 14
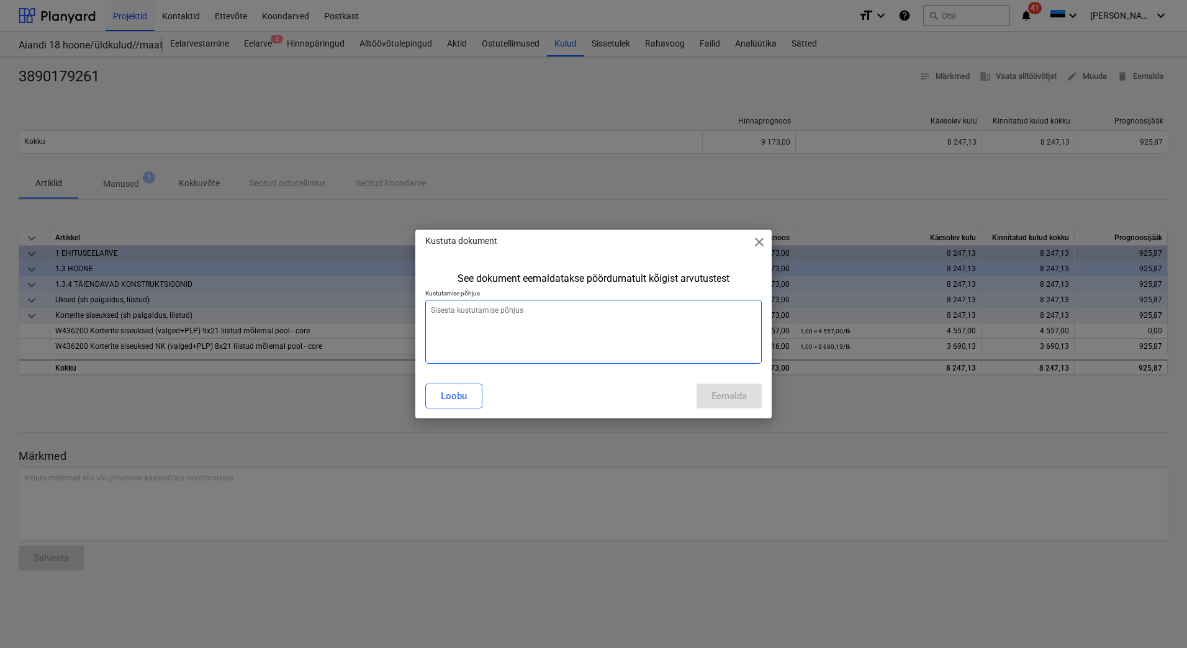
click at [509, 304] on textarea at bounding box center [593, 332] width 337 height 64
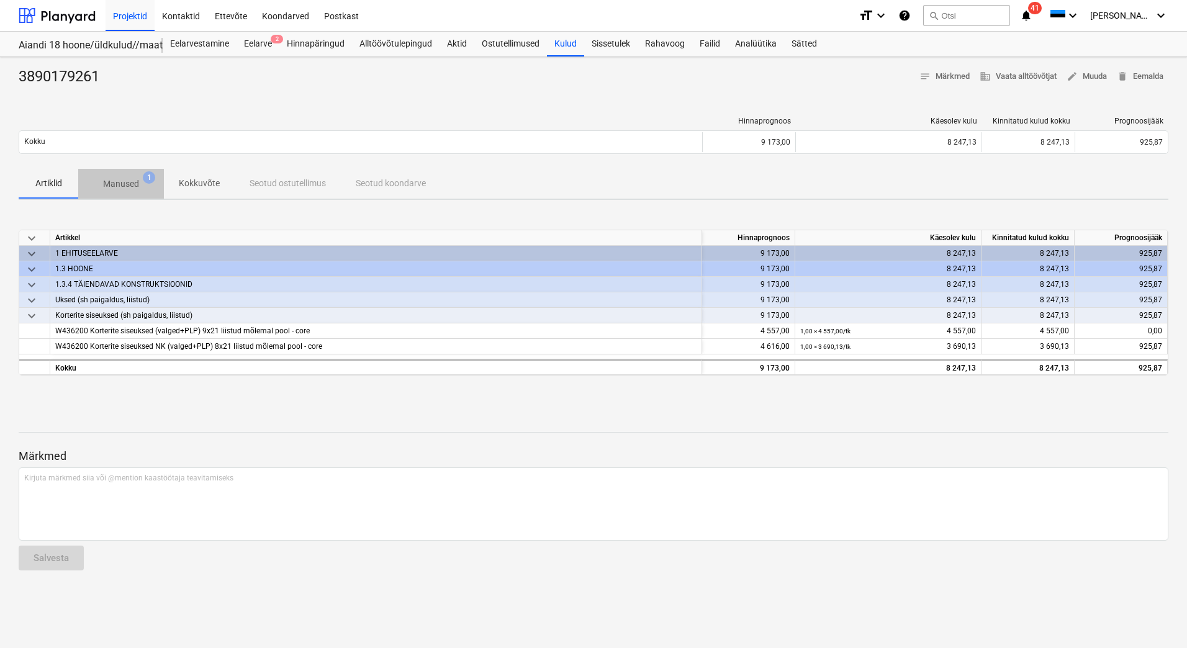
click at [121, 181] on p "Manused" at bounding box center [121, 184] width 36 height 13
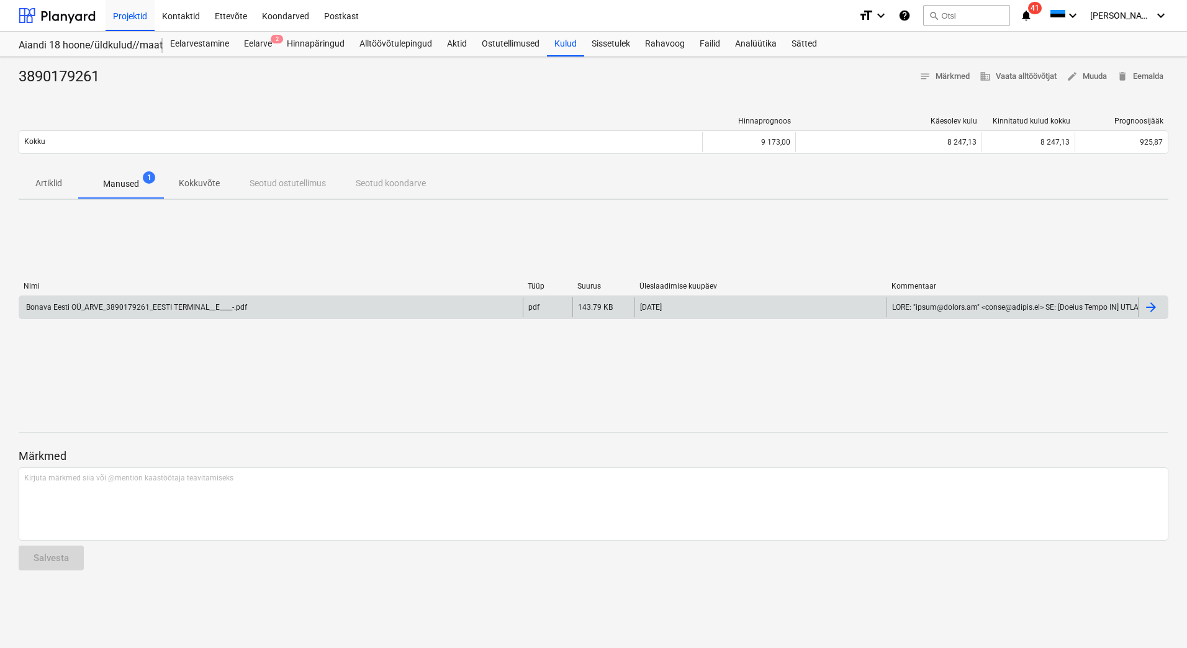
click at [1156, 310] on div at bounding box center [1151, 307] width 15 height 15
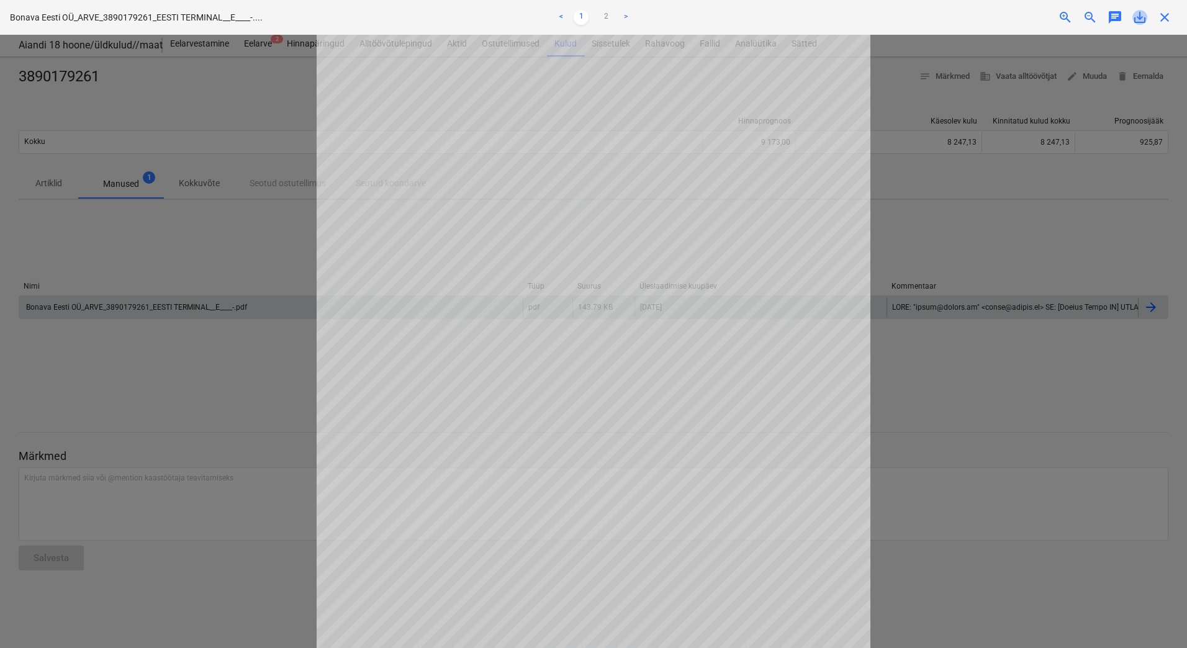
click at [1136, 19] on span "save_alt" at bounding box center [1140, 17] width 15 height 15
click at [1036, 251] on div at bounding box center [593, 342] width 1187 height 614
click at [180, 392] on div at bounding box center [593, 342] width 1187 height 614
click at [1159, 19] on span "close" at bounding box center [1164, 17] width 15 height 15
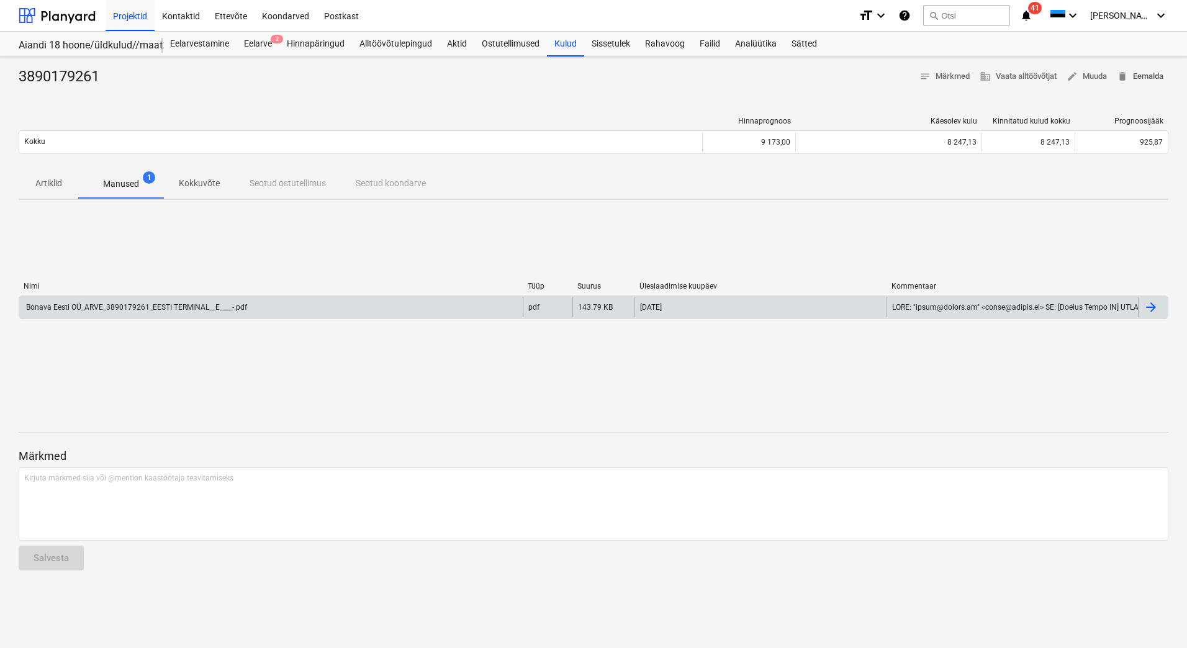
click at [1143, 78] on span "delete Eemalda" at bounding box center [1140, 77] width 47 height 14
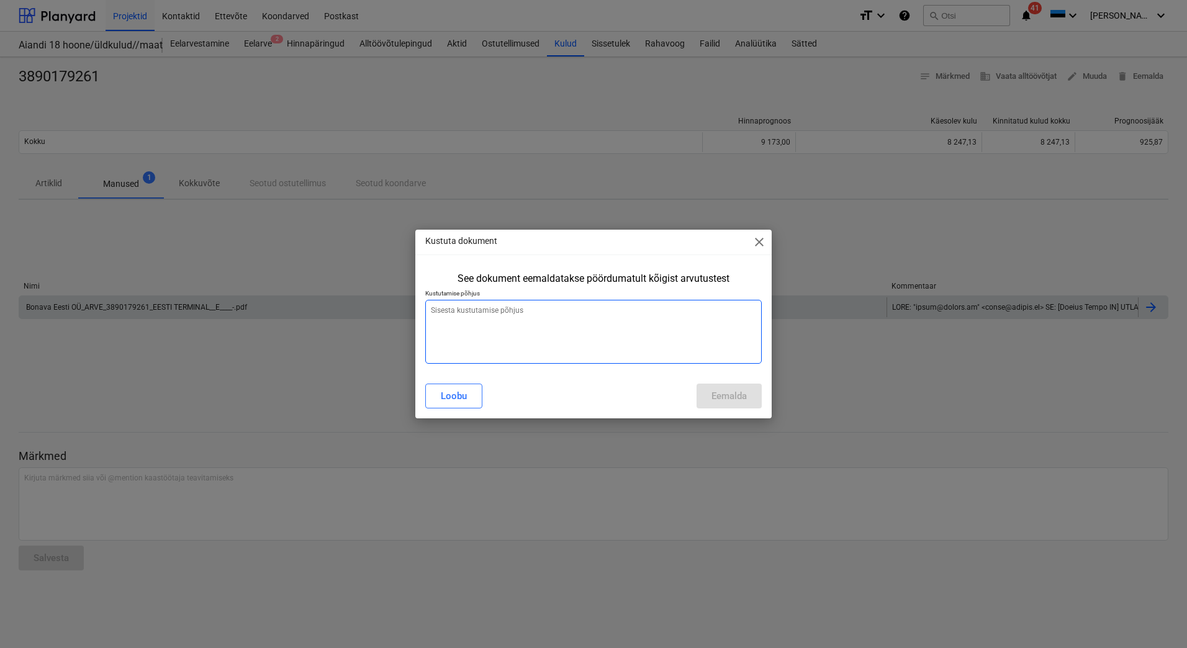
click at [553, 326] on textarea at bounding box center [593, 332] width 337 height 64
click at [745, 396] on div "Eemalda" at bounding box center [729, 396] width 35 height 16
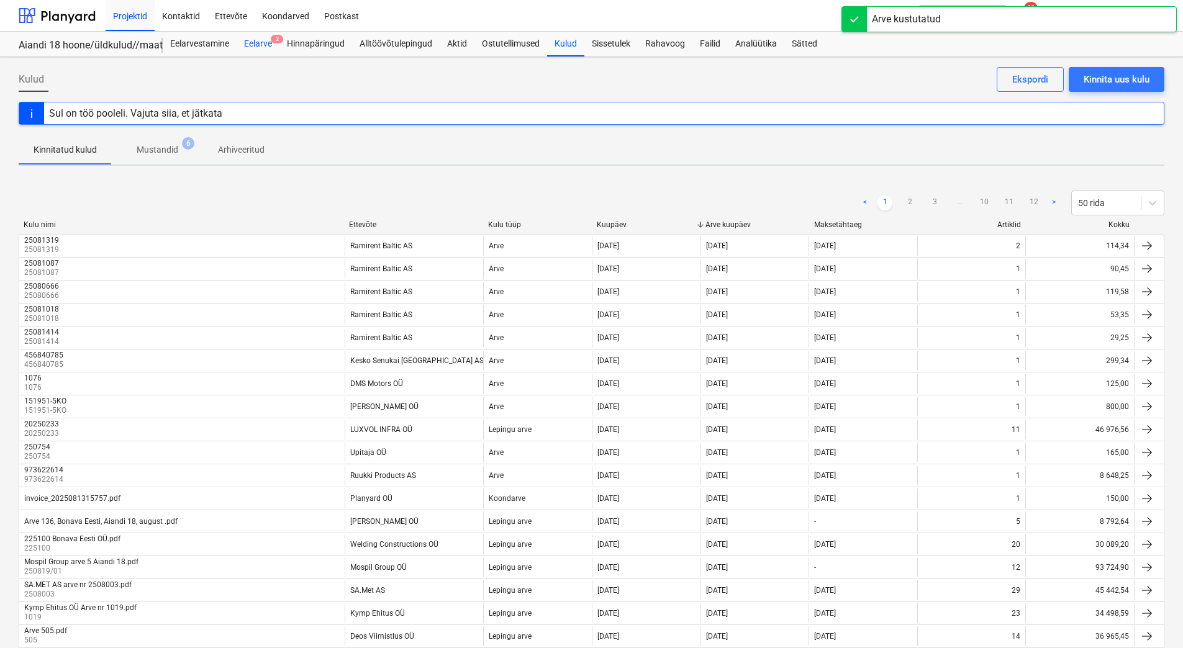
click at [256, 43] on div "Eelarve 2" at bounding box center [258, 44] width 43 height 25
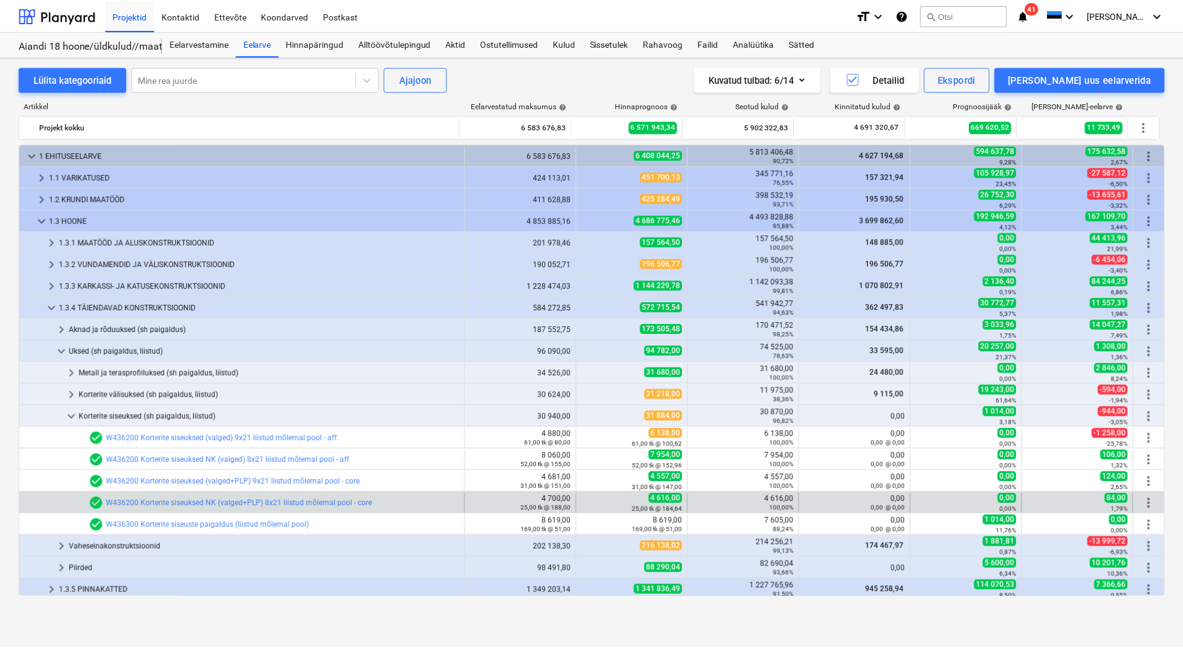
scroll to position [134, 0]
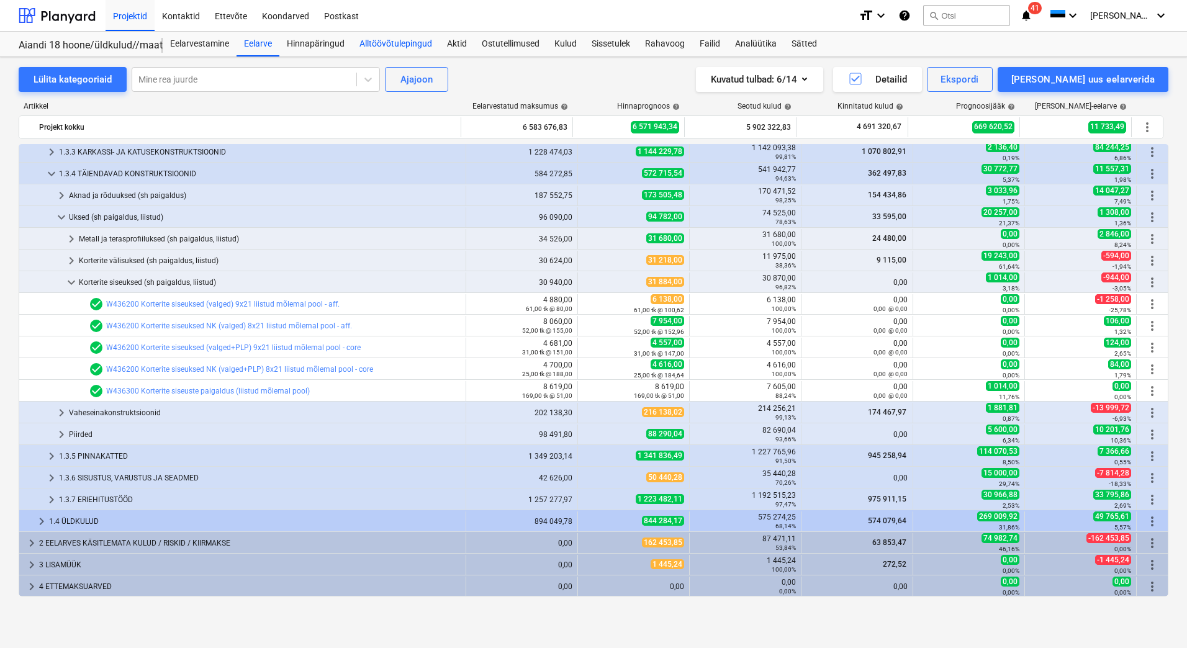
click at [381, 42] on div "Alltöövõtulepingud" at bounding box center [396, 44] width 88 height 25
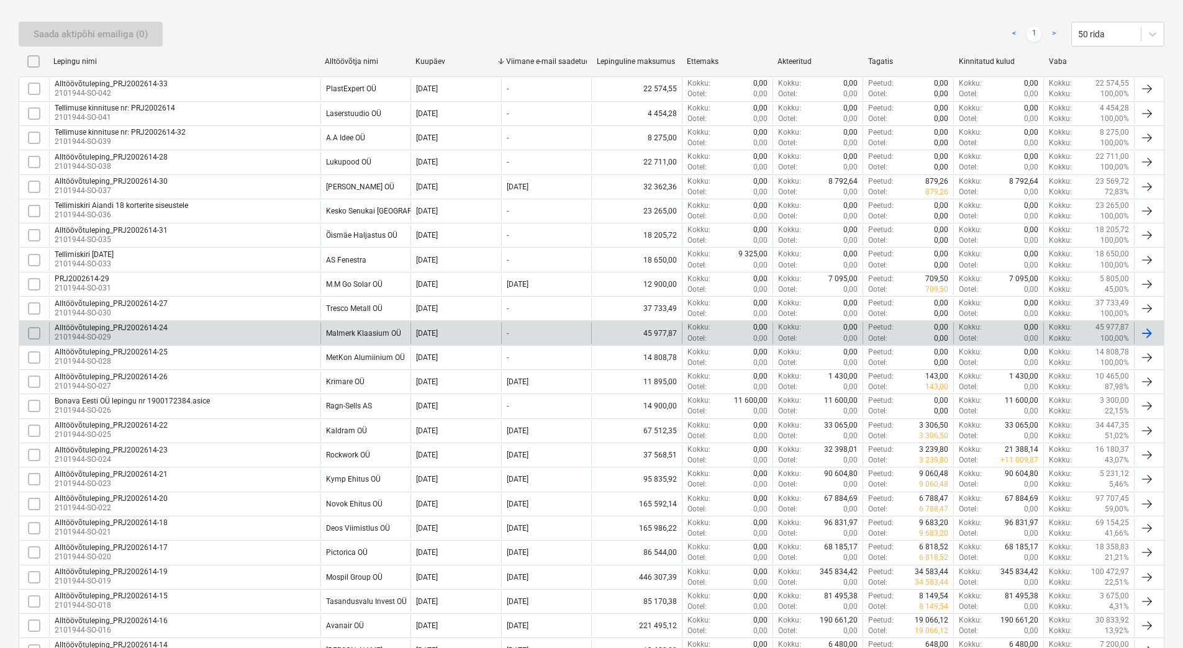
scroll to position [186, 0]
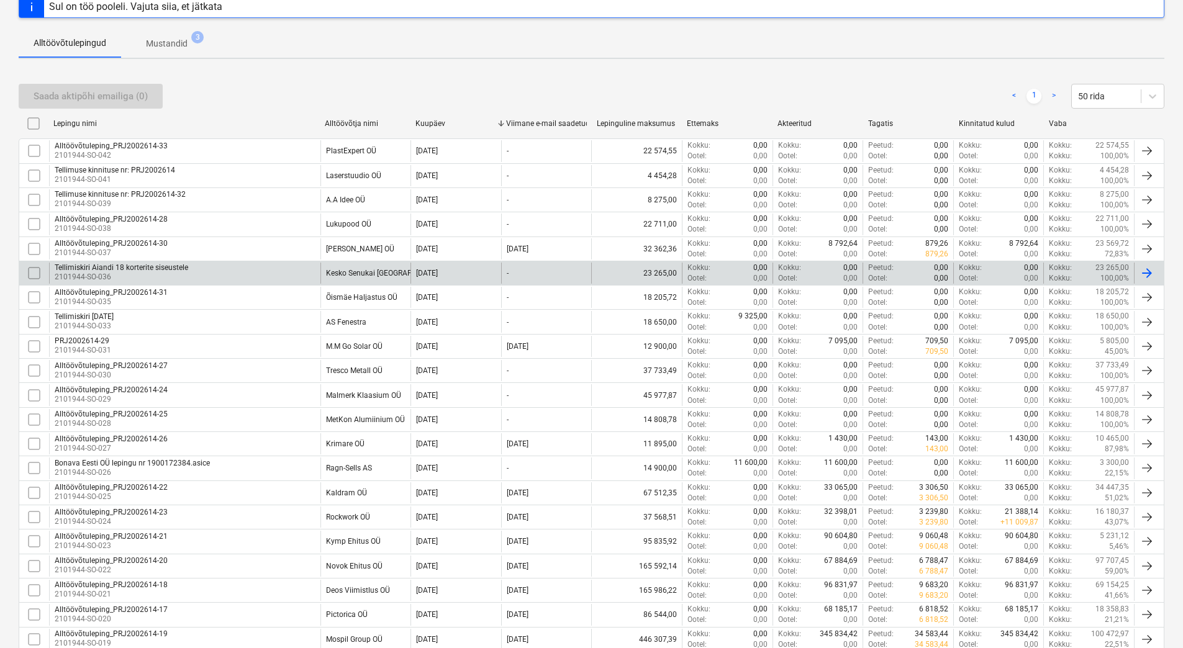
click at [256, 269] on div "Tellimiskiri Aiandi 18 korterite siseustele 2101944-SO-036" at bounding box center [184, 273] width 271 height 21
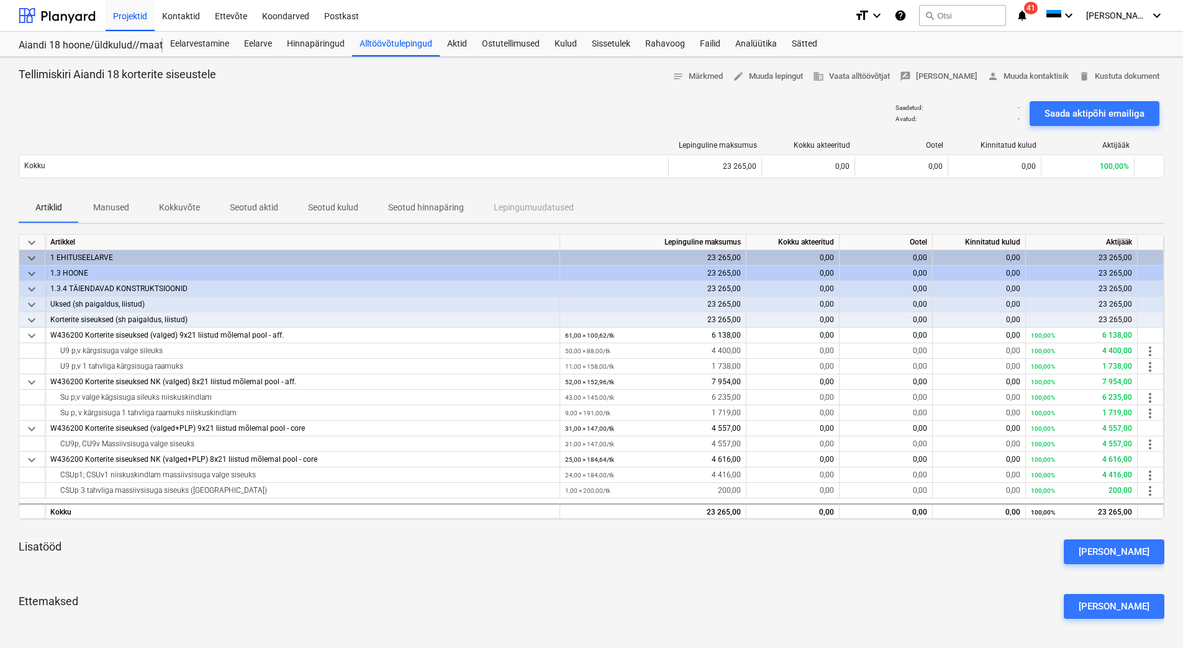
click at [156, 553] on div "Lisatööd Lisa lisatöö" at bounding box center [592, 552] width 1146 height 45
click at [165, 208] on p "Kokkuvõte" at bounding box center [179, 207] width 41 height 13
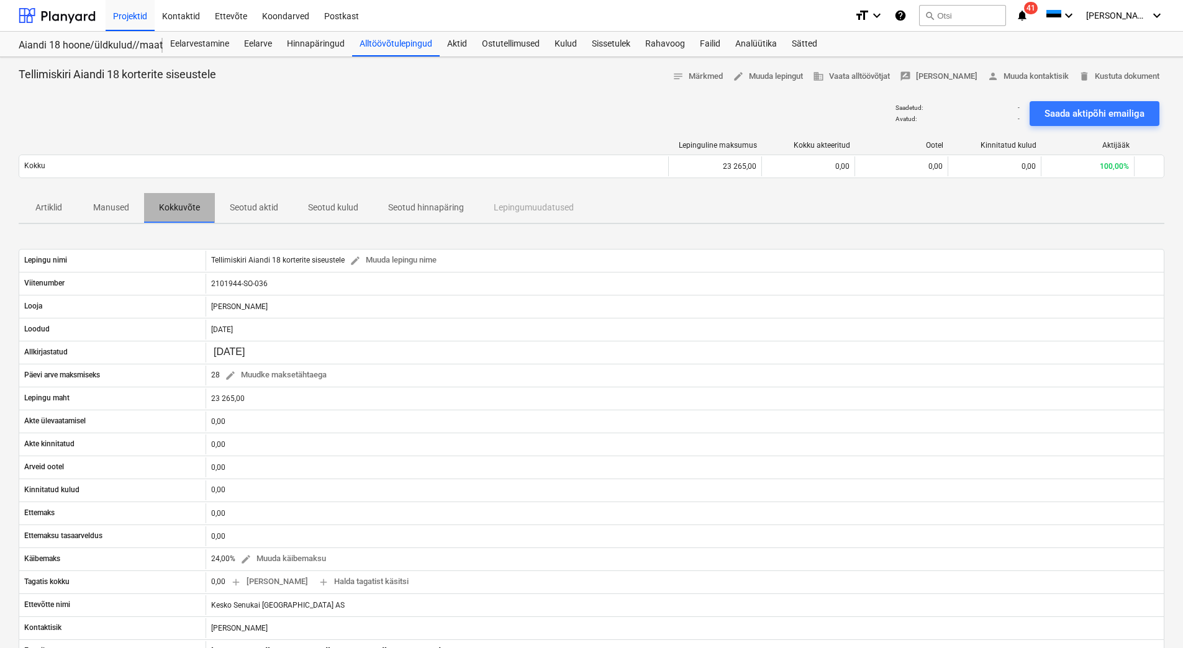
click at [170, 206] on p "Kokkuvõte" at bounding box center [179, 207] width 41 height 13
click at [40, 211] on p "Artiklid" at bounding box center [49, 207] width 30 height 13
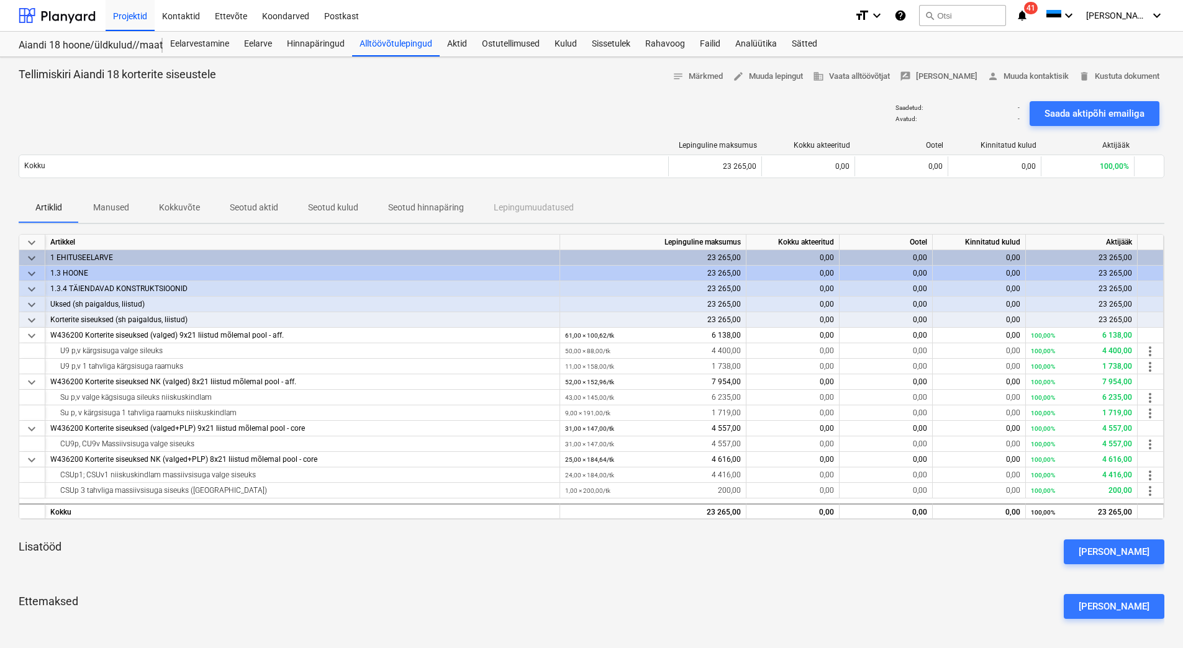
click at [140, 209] on span "Manused" at bounding box center [111, 207] width 66 height 20
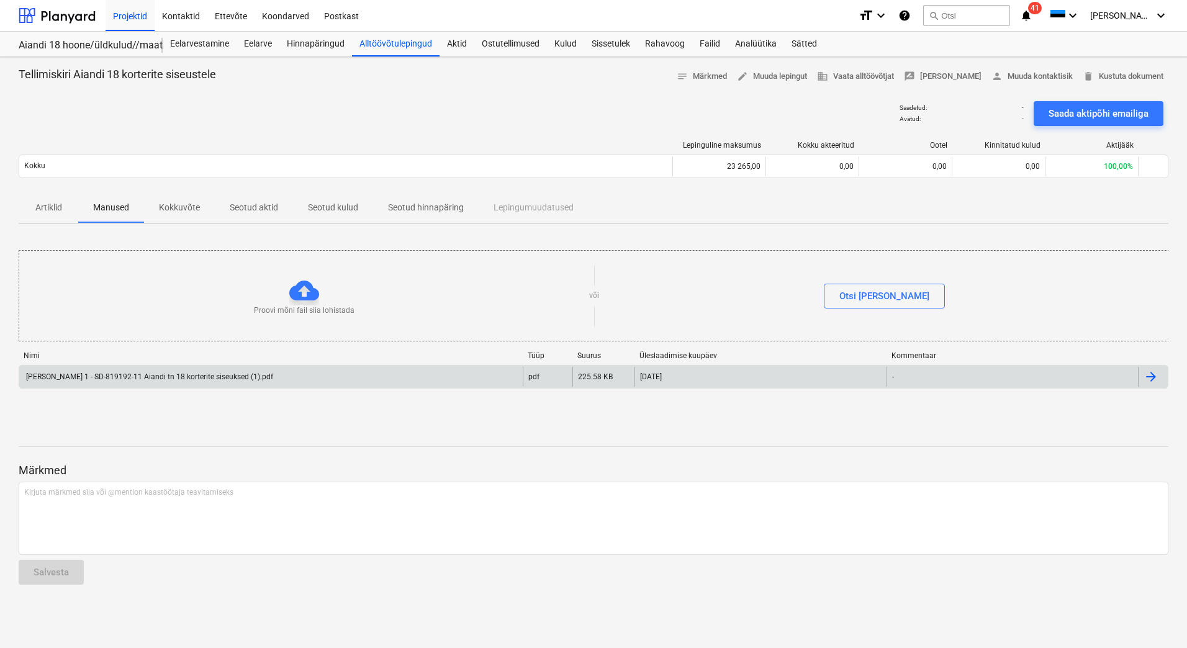
click at [118, 374] on div "Lisa 1 - SD-819192-11 Aiandi tn 18 korterite siseuksed (1).pdf" at bounding box center [148, 377] width 249 height 9
click at [1129, 79] on span "delete Kustuta dokument" at bounding box center [1123, 77] width 81 height 14
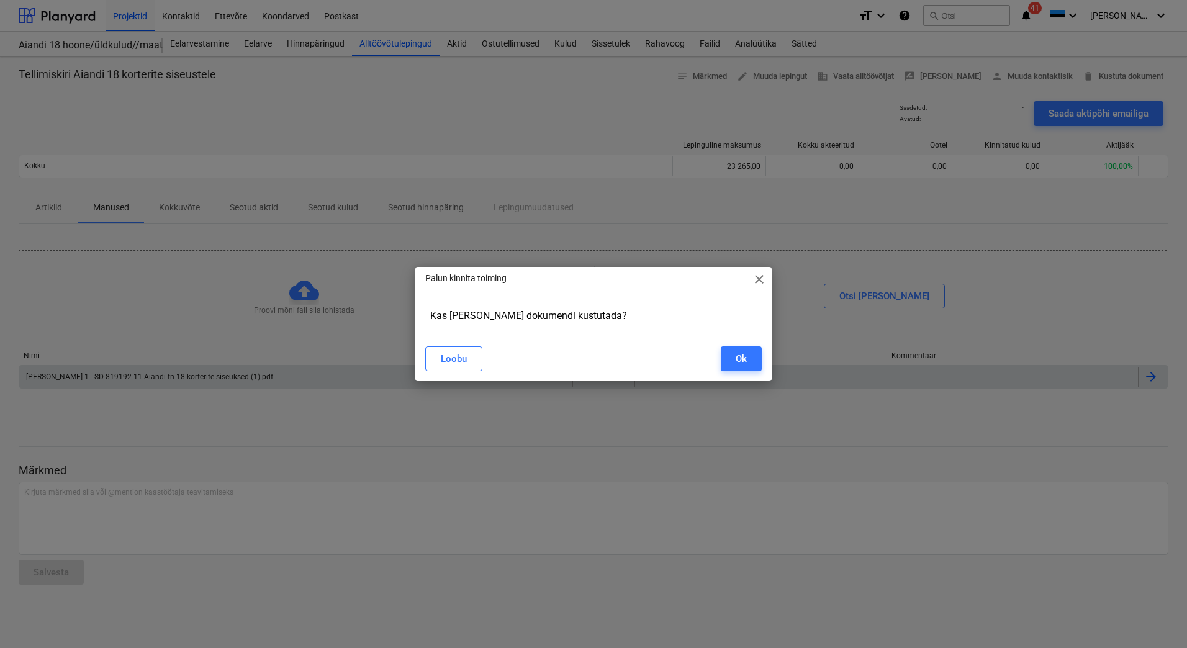
click at [761, 278] on span "close" at bounding box center [759, 279] width 15 height 15
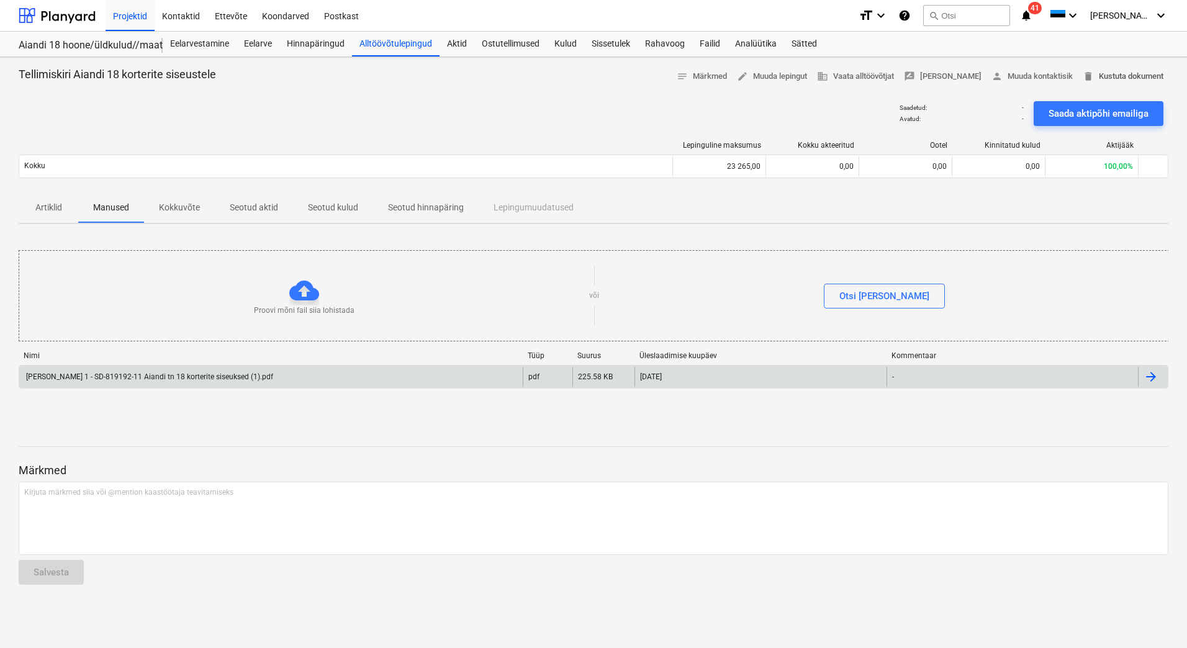
click at [1130, 73] on span "delete Kustuta dokument" at bounding box center [1123, 77] width 81 height 14
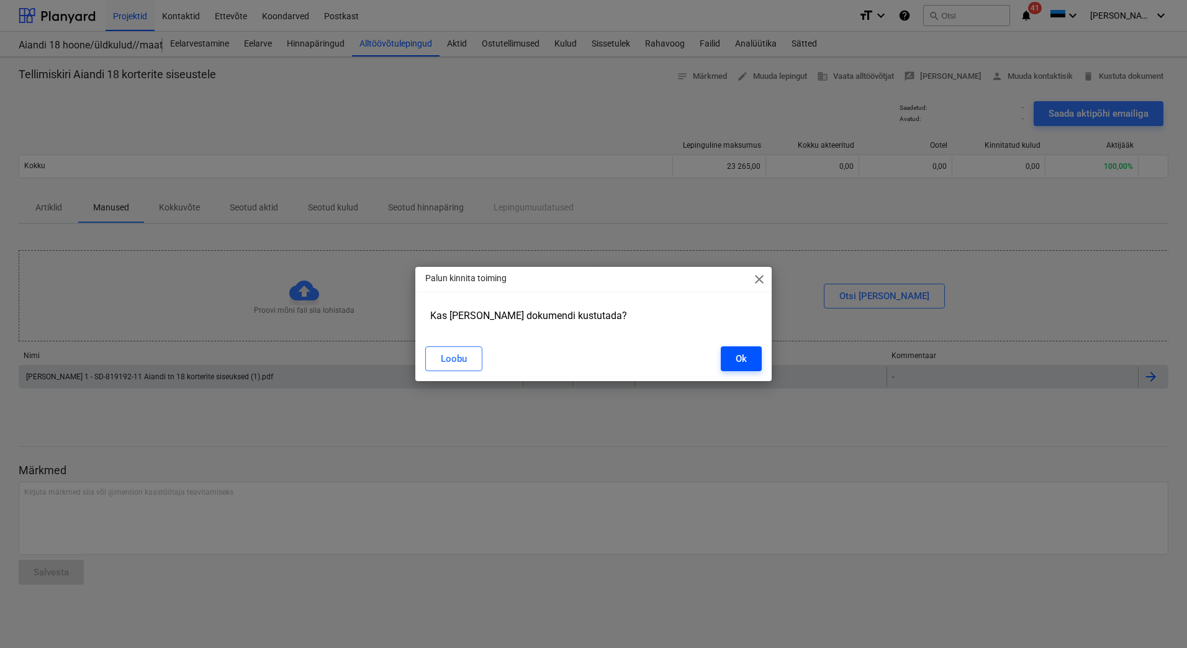
click at [754, 363] on button "Ok" at bounding box center [741, 358] width 41 height 25
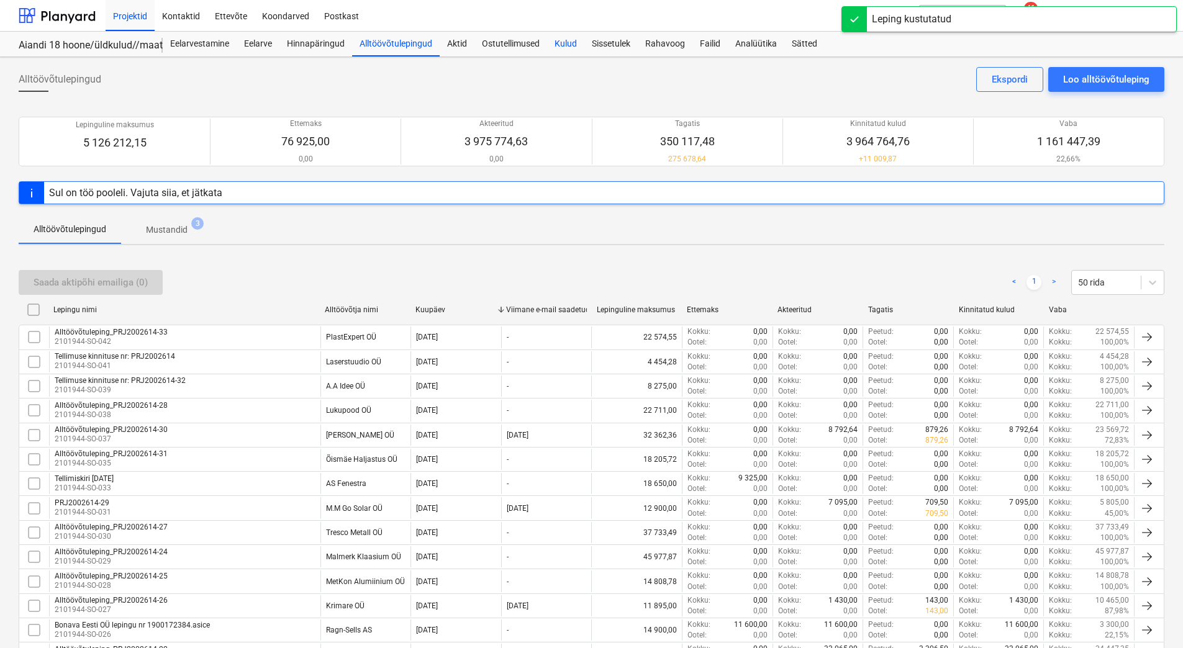
click at [561, 41] on div "Kulud" at bounding box center [565, 44] width 37 height 25
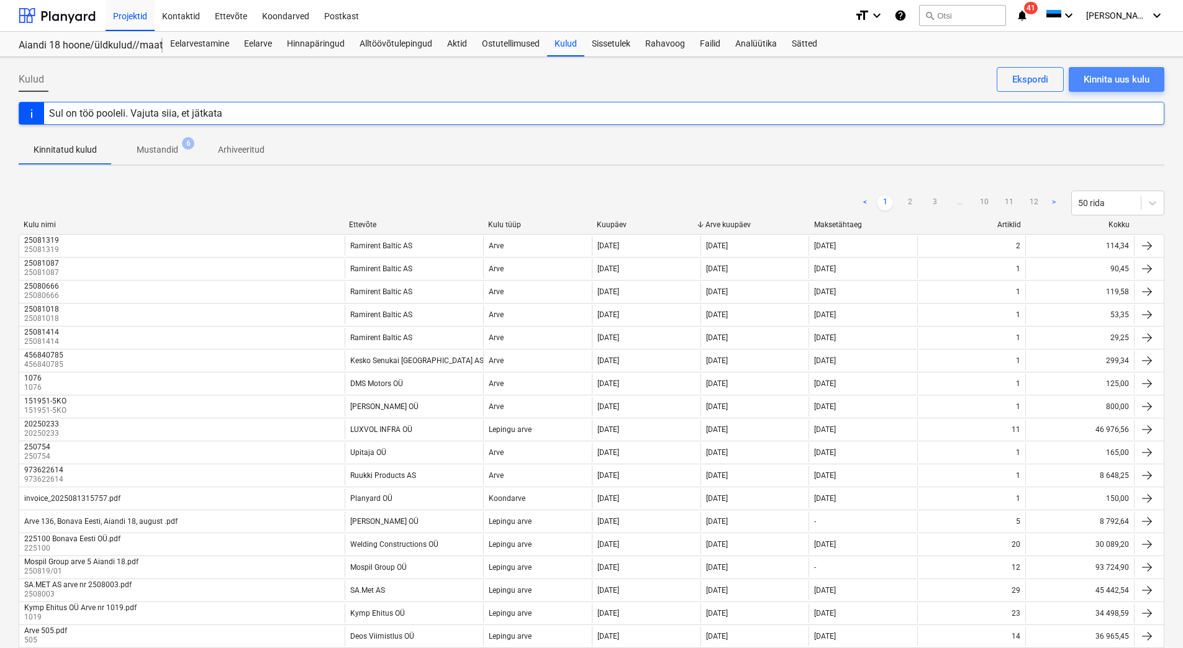
click at [1105, 81] on div "Kinnita uus kulu" at bounding box center [1117, 79] width 66 height 16
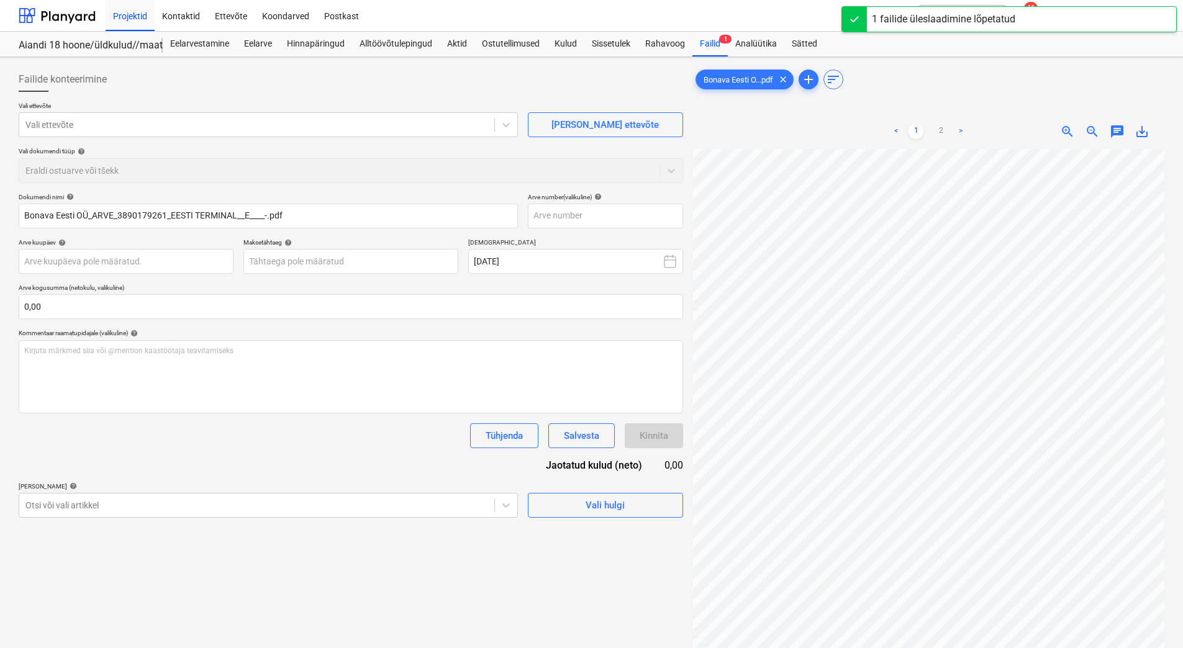
scroll to position [10, 22]
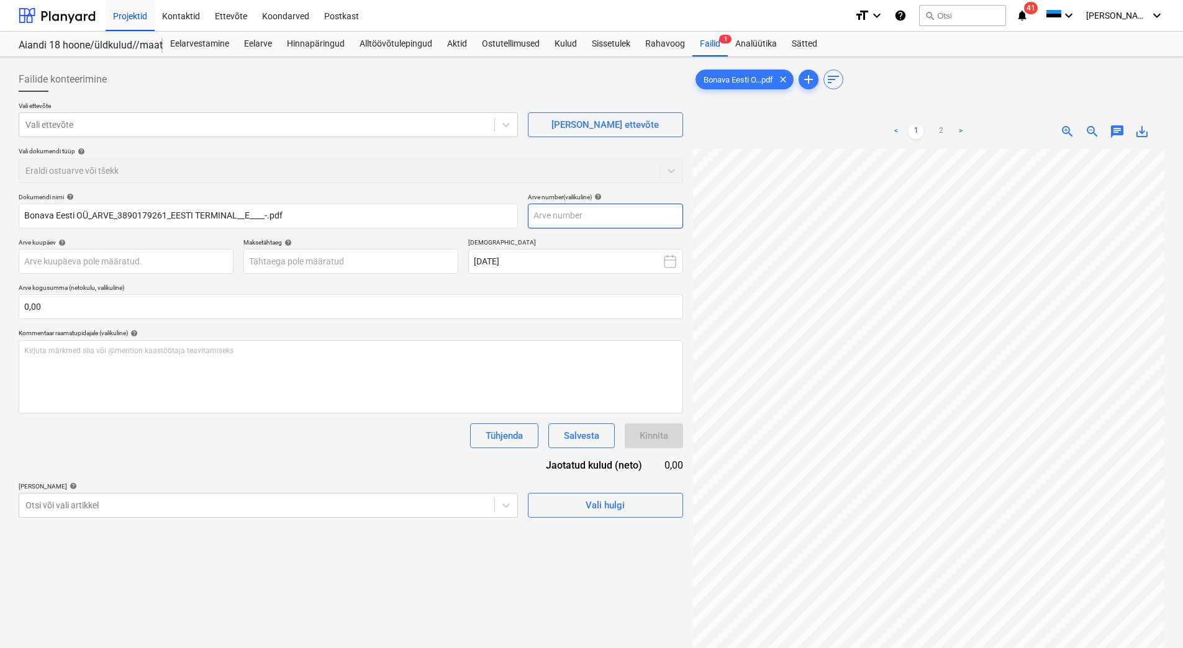
click at [594, 216] on input "text" at bounding box center [605, 216] width 155 height 25
click at [484, 330] on div "Kommentaar raamatupidajale (valikuline) help" at bounding box center [351, 333] width 664 height 8
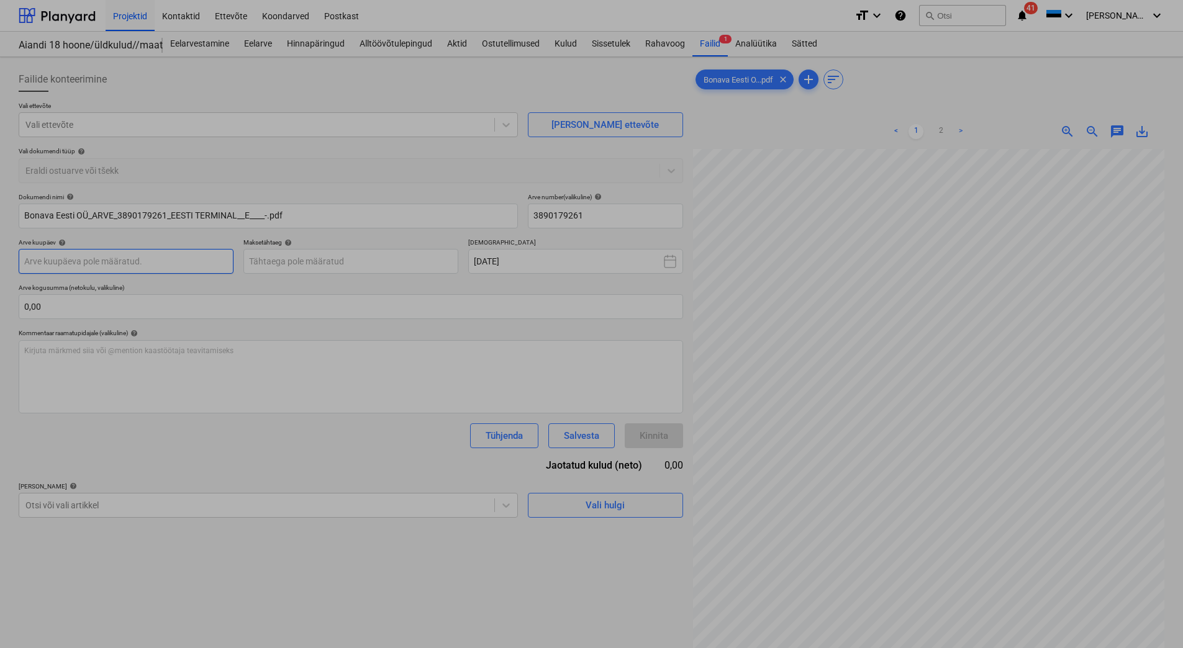
click at [123, 262] on body "Projektid Kontaktid Ettevõte Koondarved Postkast format_size keyboard_arrow_dow…" at bounding box center [591, 324] width 1183 height 648
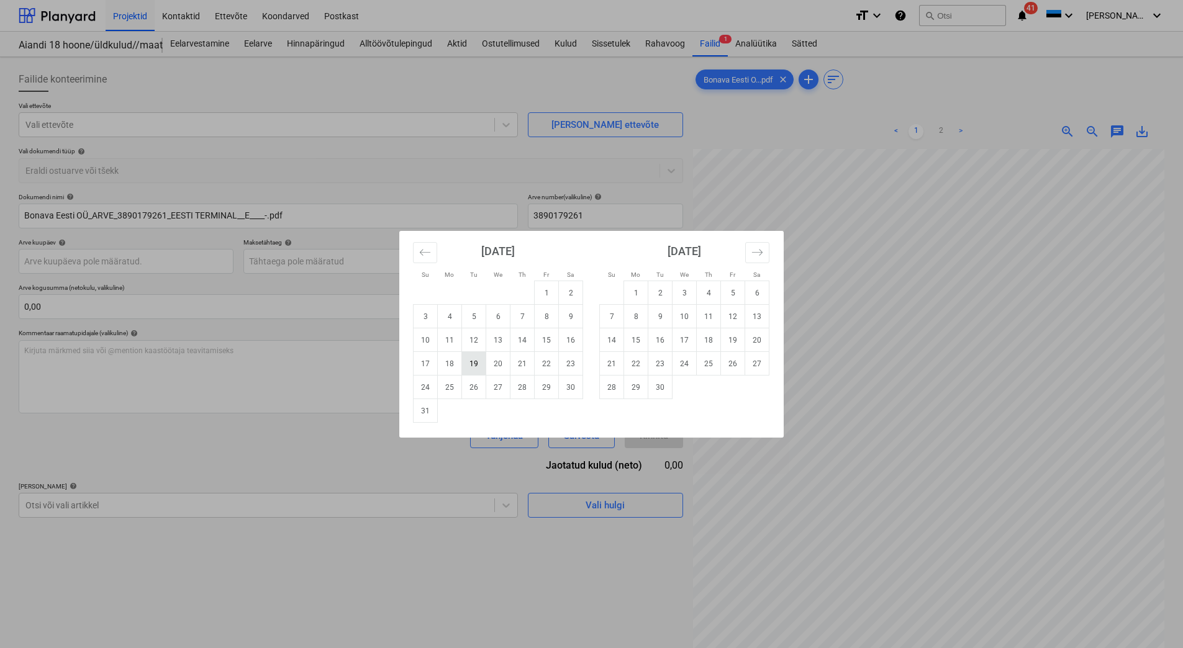
click at [465, 364] on td "19" at bounding box center [474, 364] width 24 height 24
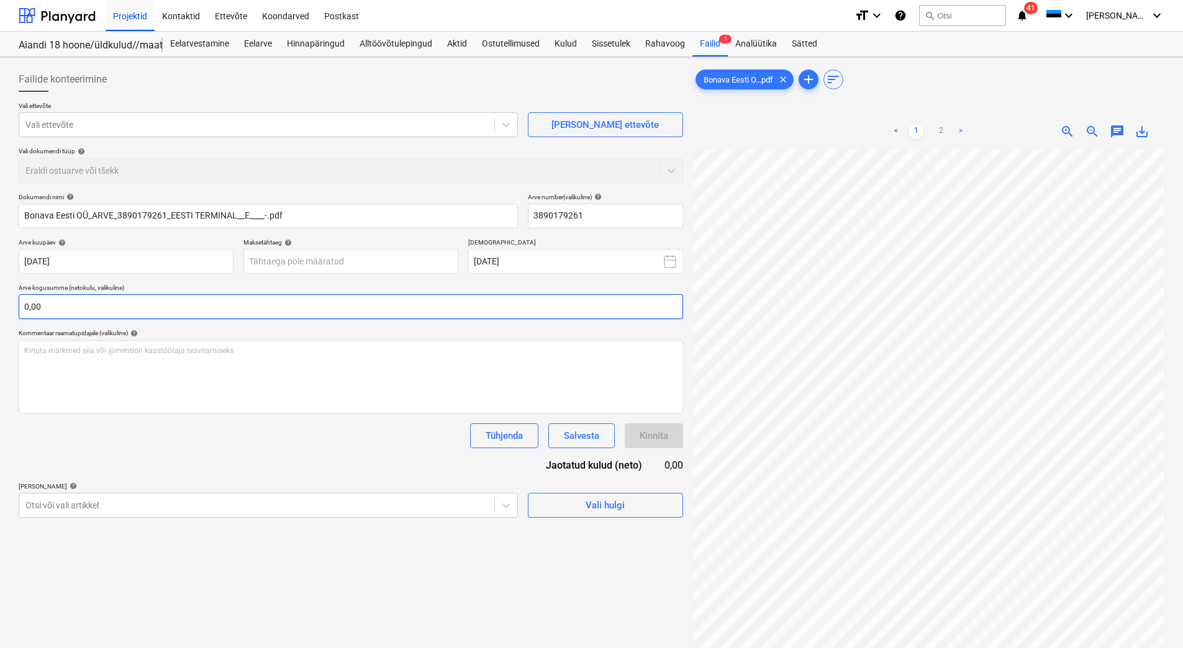
scroll to position [19, 90]
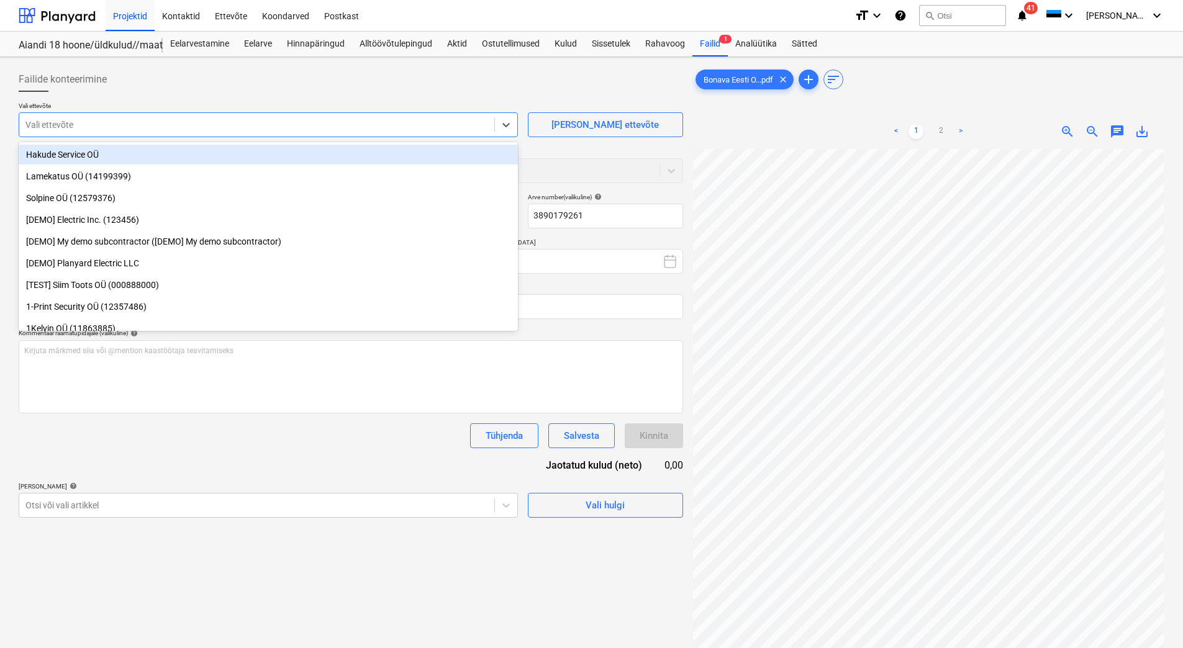
click at [217, 128] on div at bounding box center [256, 125] width 463 height 12
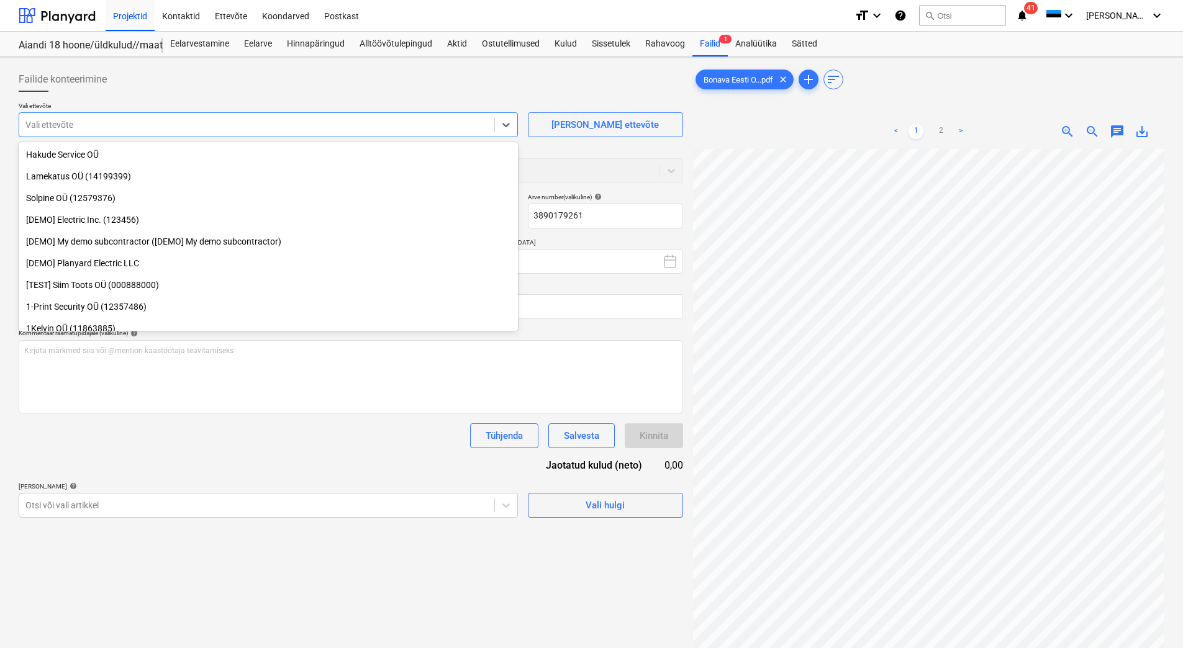
click at [256, 79] on div "Failide konteerimine" at bounding box center [351, 79] width 664 height 25
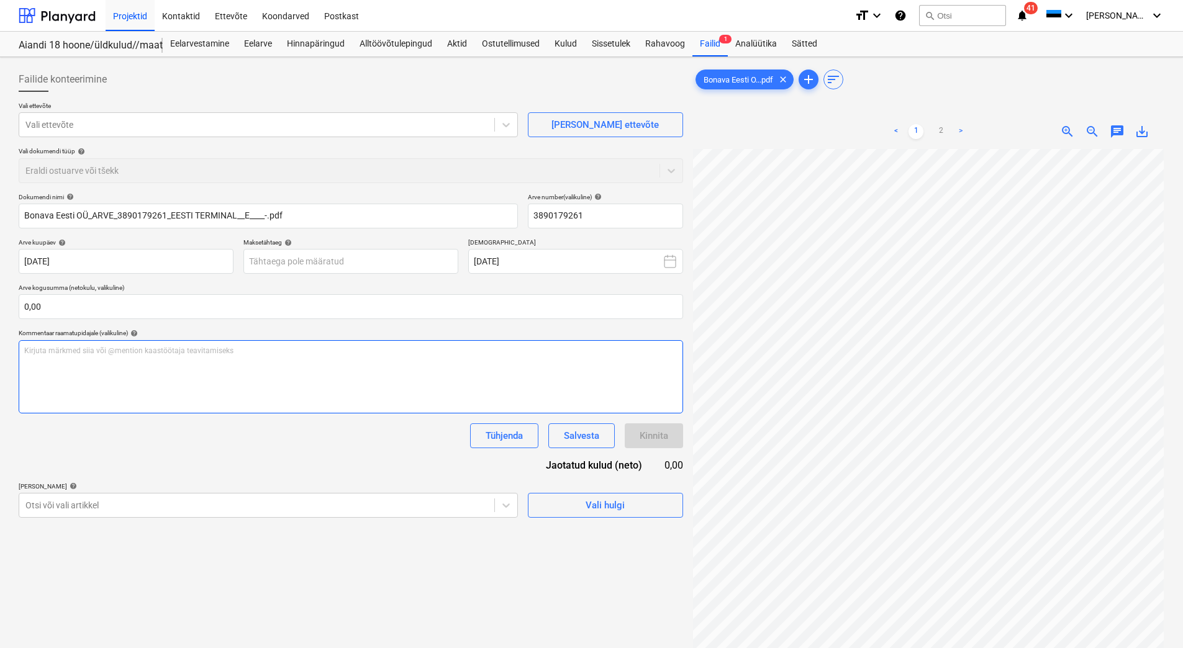
scroll to position [0, 90]
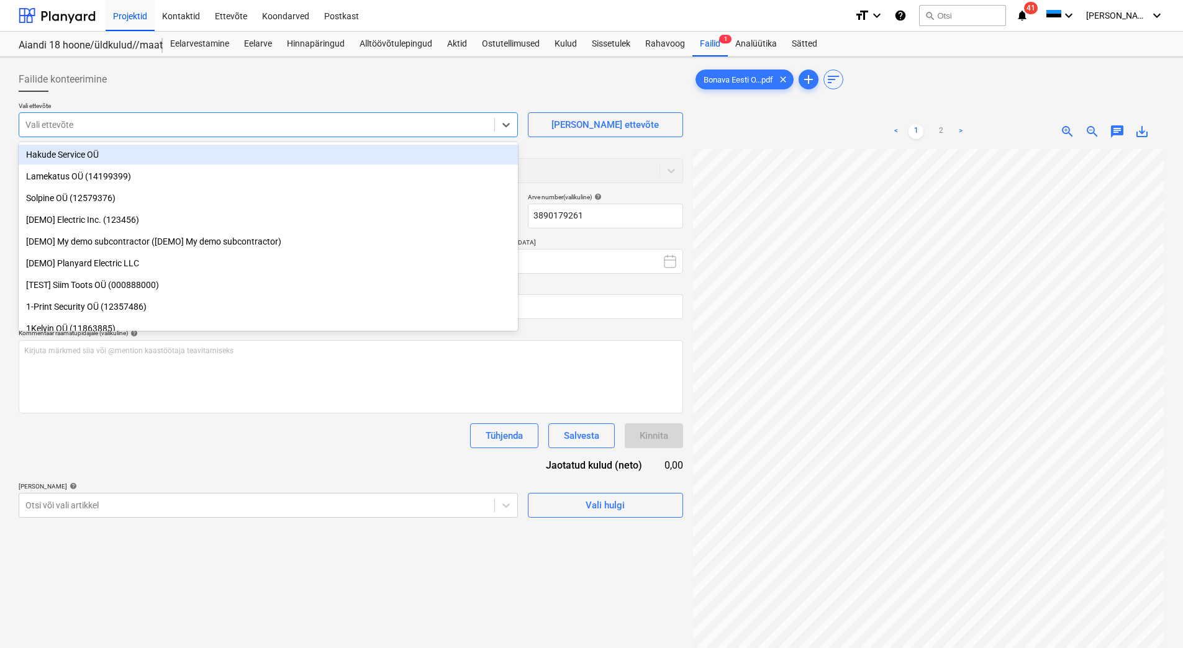
click at [105, 115] on div "Vali ettevõte" at bounding box center [268, 124] width 499 height 25
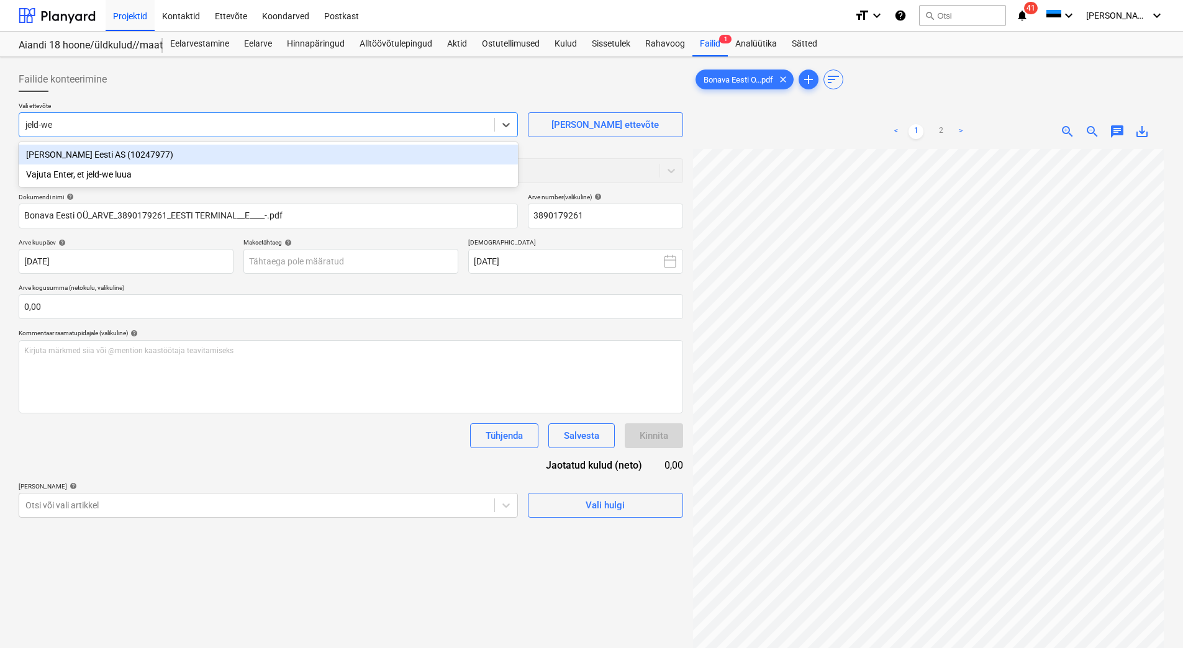
click at [89, 156] on div "JELD-WEN Eesti AS (10247977)" at bounding box center [268, 155] width 499 height 20
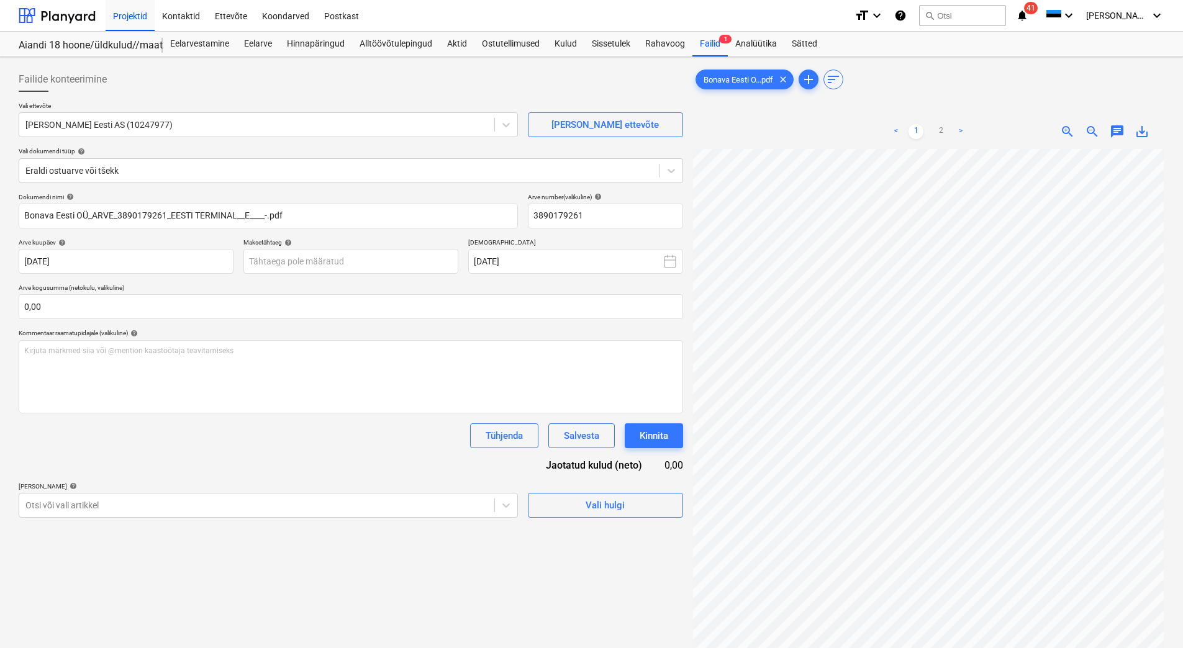
click at [138, 83] on div "Failide konteerimine" at bounding box center [351, 79] width 664 height 25
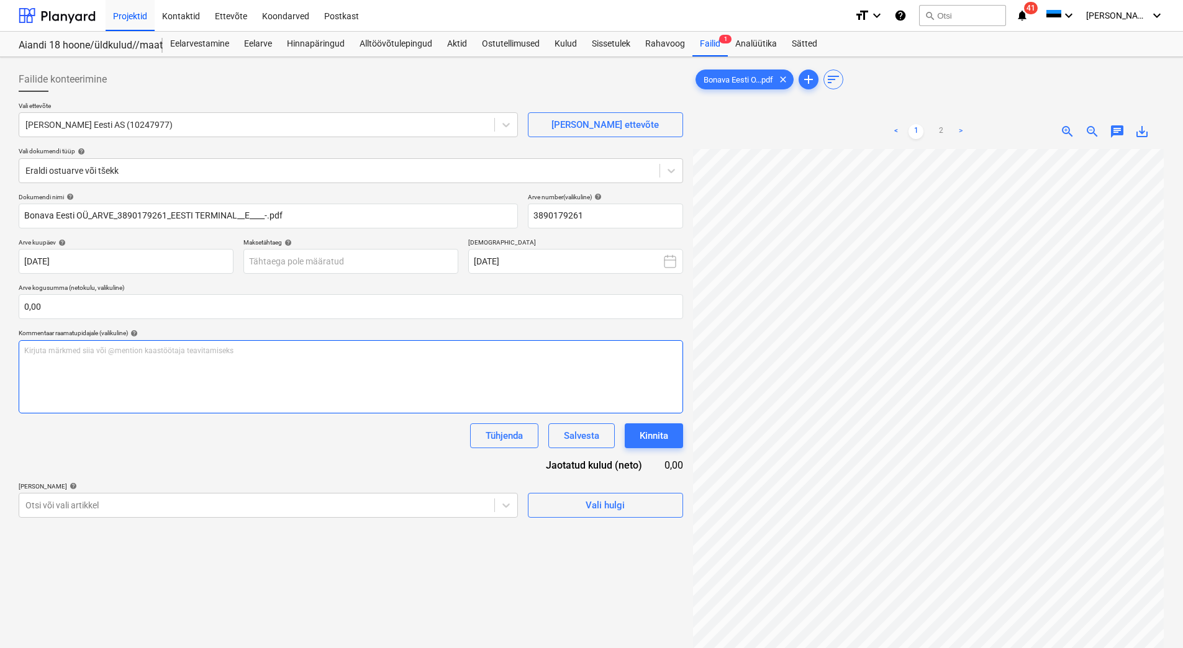
scroll to position [180, 90]
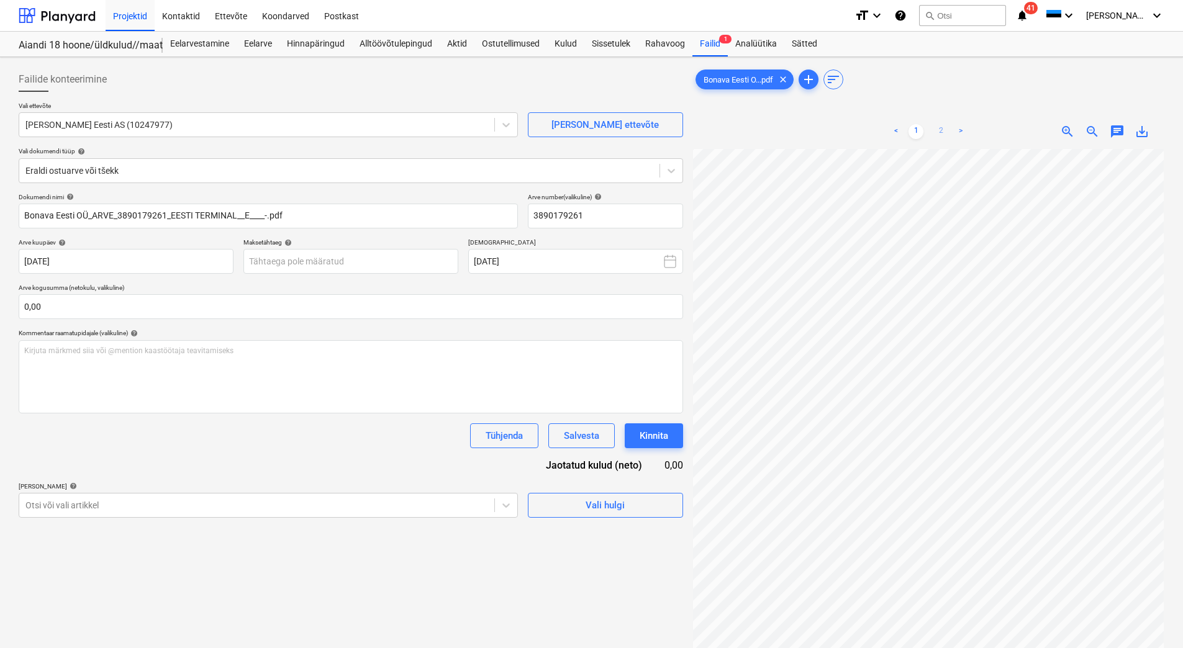
click at [941, 130] on link "2" at bounding box center [940, 131] width 15 height 15
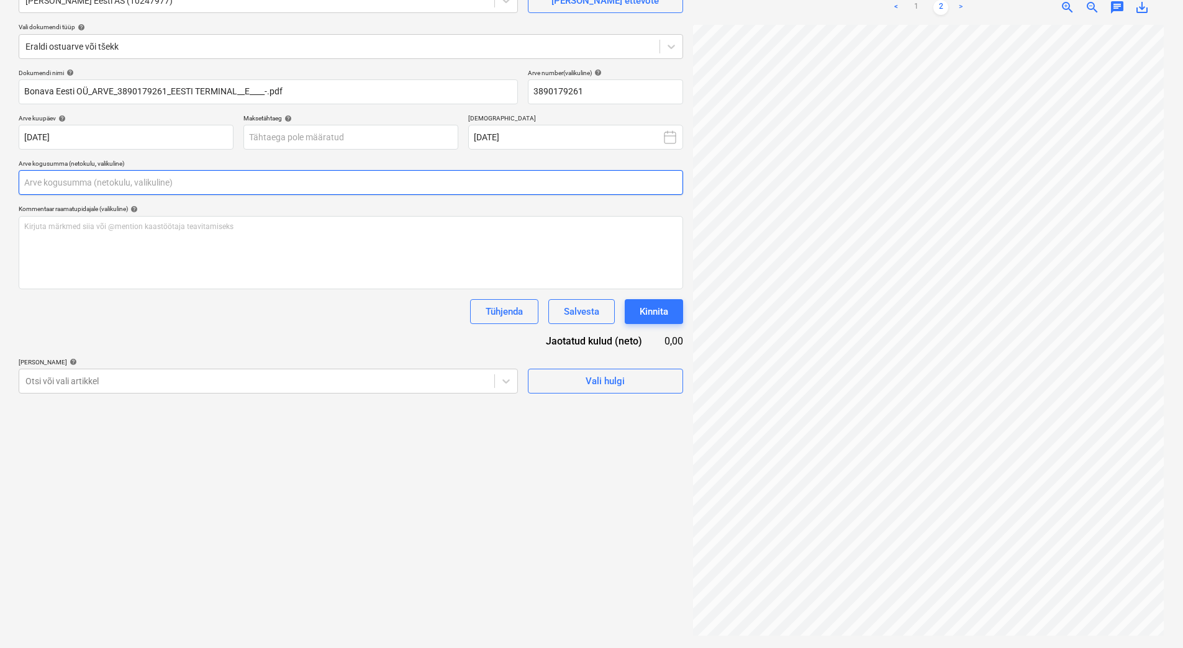
click at [60, 181] on input "text" at bounding box center [351, 182] width 664 height 25
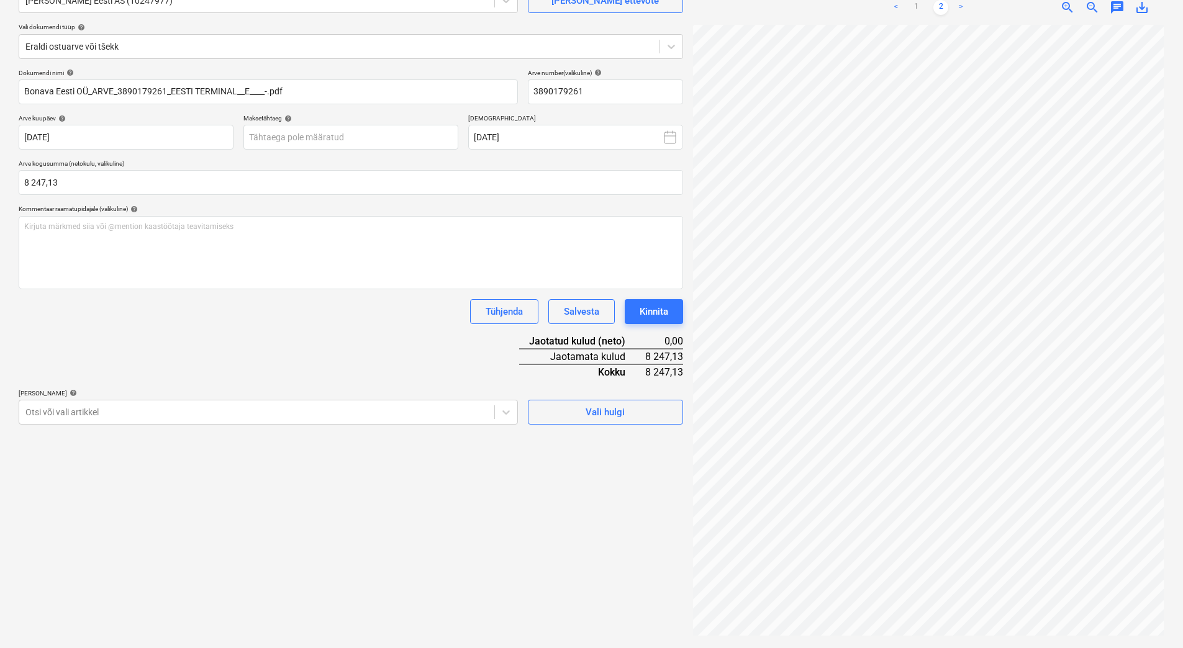
click at [71, 337] on div "Dokumendi nimi help Bonava Eesti OÜ_ARVE_3890179261_EESTI TERMINAL__E____-.pdf …" at bounding box center [351, 247] width 664 height 356
click at [88, 415] on div at bounding box center [256, 412] width 463 height 12
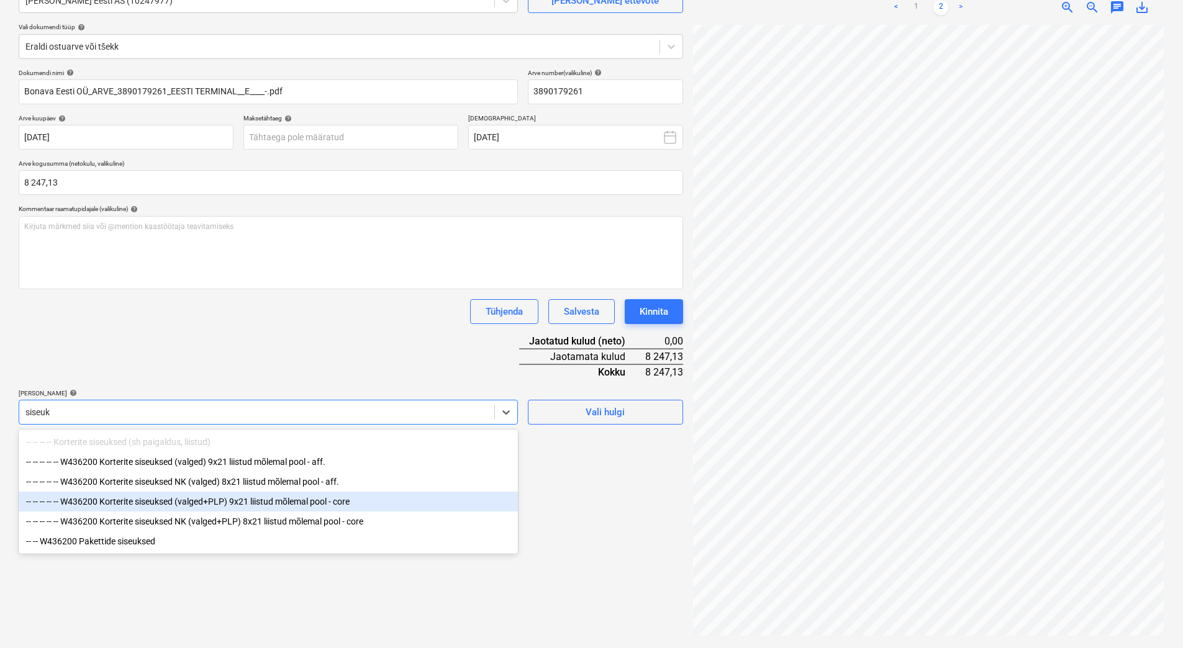
click at [194, 505] on div "-- -- -- -- -- W436200 Korterite siseuksed (valged+PLP) 9x21 liistud mõlemal po…" at bounding box center [268, 502] width 499 height 20
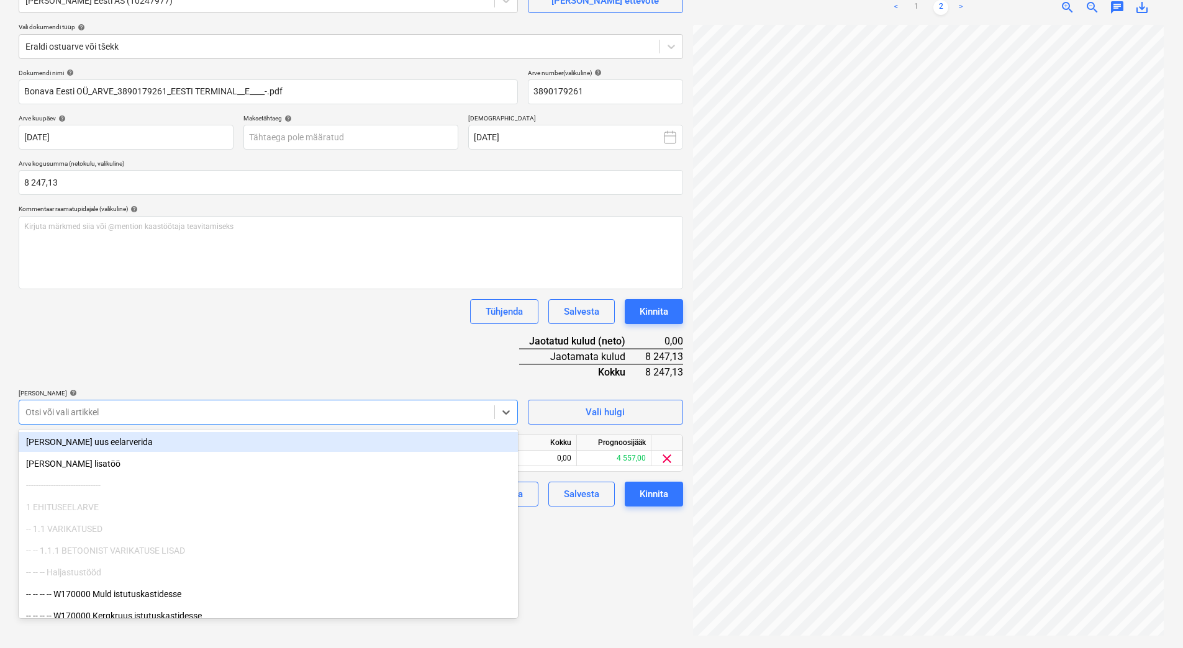
click at [196, 414] on div at bounding box center [256, 412] width 463 height 12
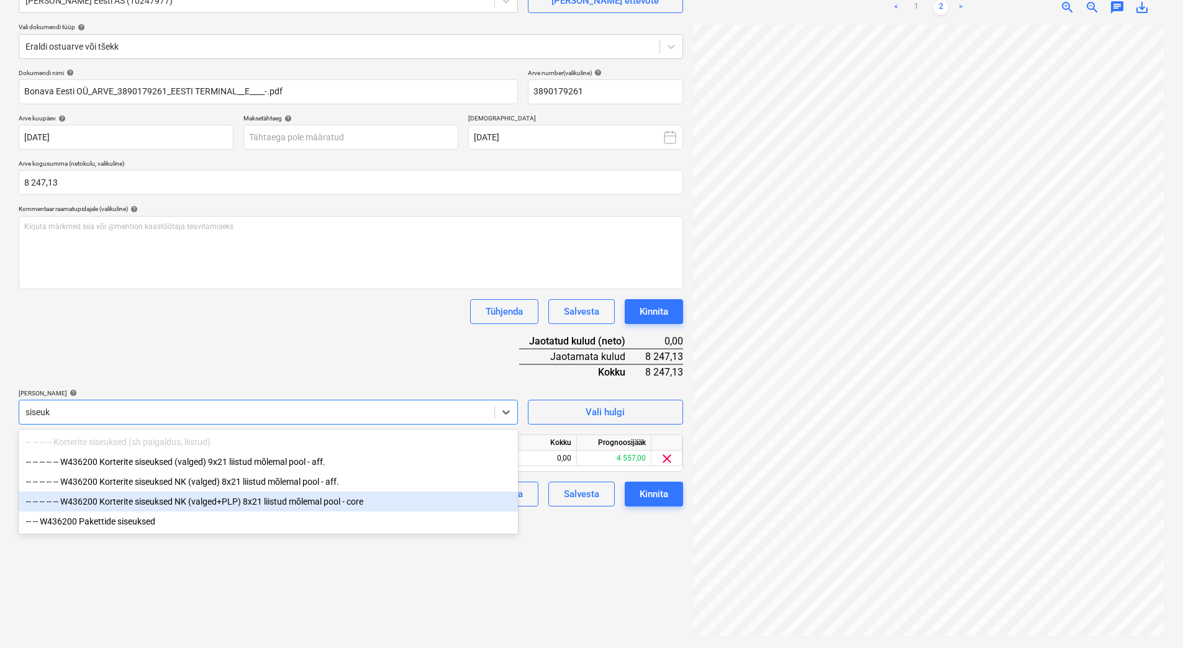
click at [291, 502] on div "-- -- -- -- -- W436200 Korterite siseuksed NK (valged+PLP) 8x21 liistud mõlemal…" at bounding box center [268, 502] width 499 height 20
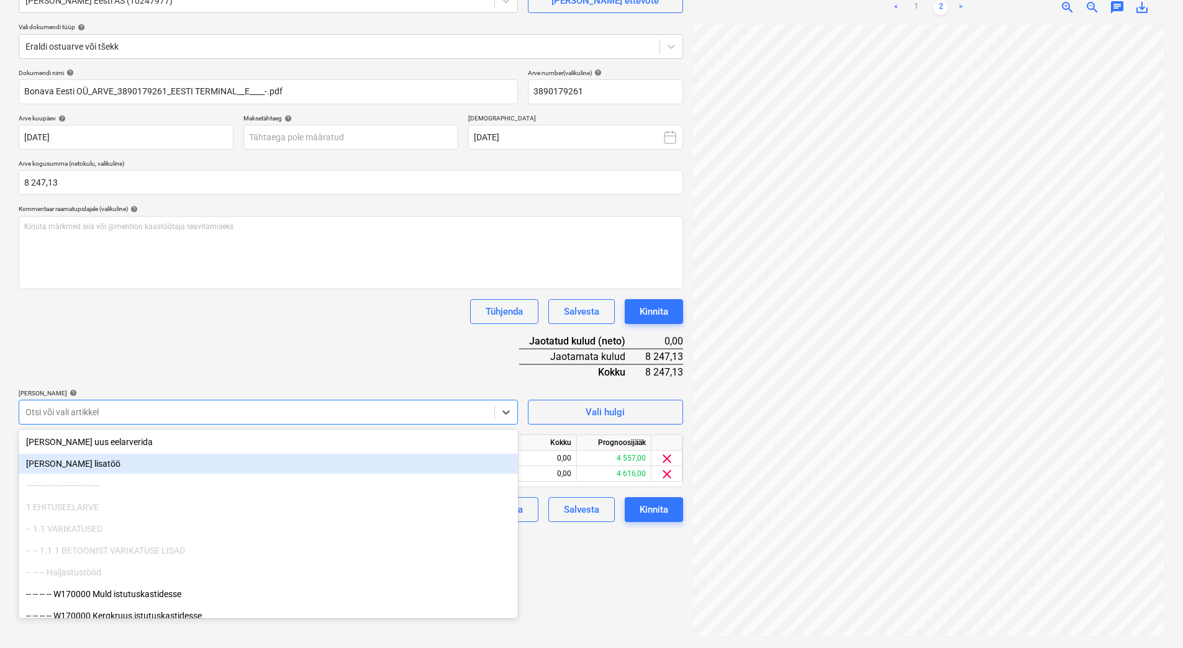
click at [304, 338] on div "Dokumendi nimi help Bonava Eesti OÜ_ARVE_3890179261_EESTI TERMINAL__E____-.pdf …" at bounding box center [351, 295] width 664 height 453
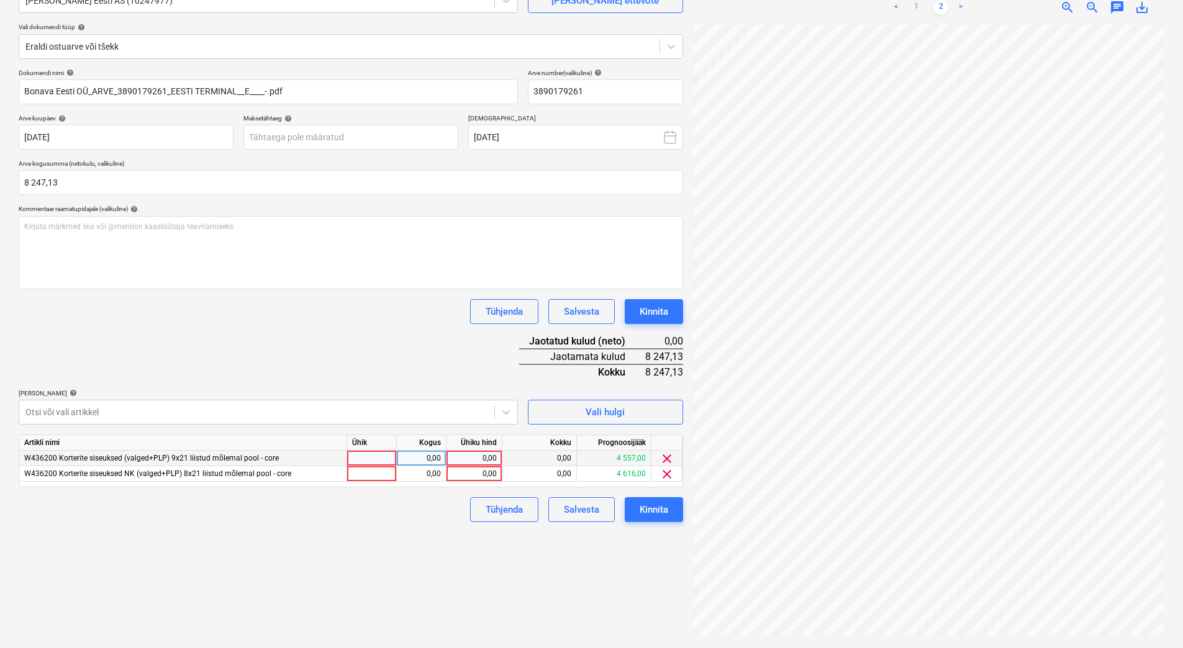
click at [467, 459] on div "0,00" at bounding box center [473, 459] width 45 height 16
click at [468, 477] on div "0,00" at bounding box center [473, 474] width 45 height 16
click at [409, 561] on div "Failide konteerimine Vali ettevõte JELD-WEN Eesti AS (10247977) Lisa uus ettevõ…" at bounding box center [351, 290] width 674 height 705
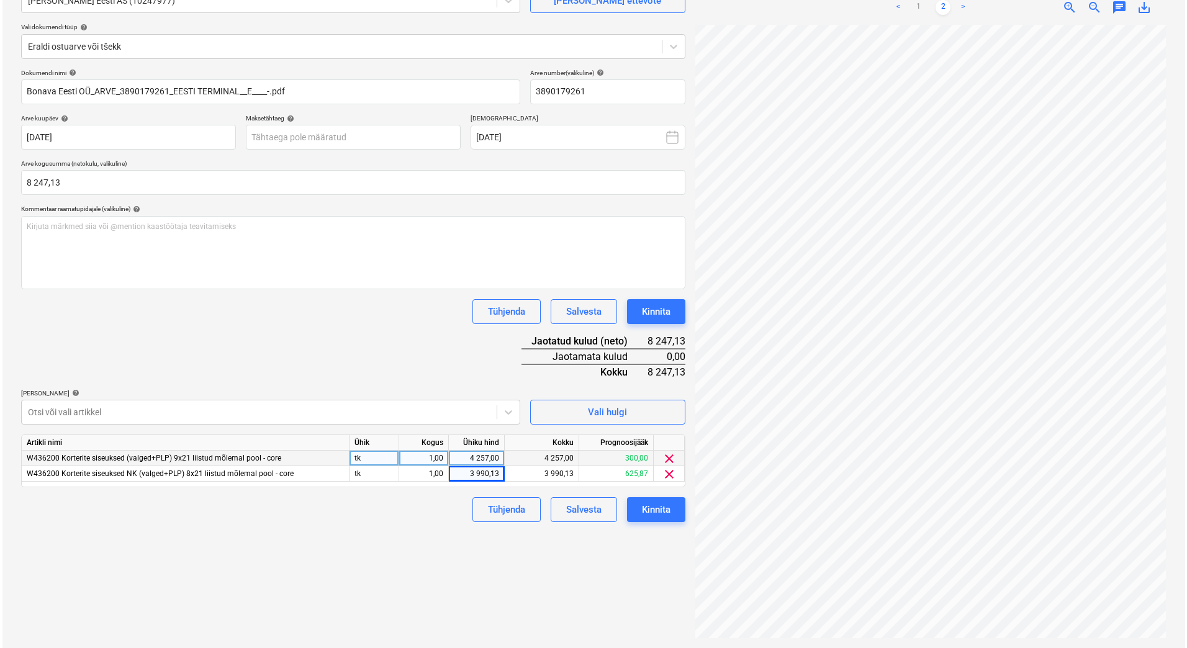
scroll to position [180, 89]
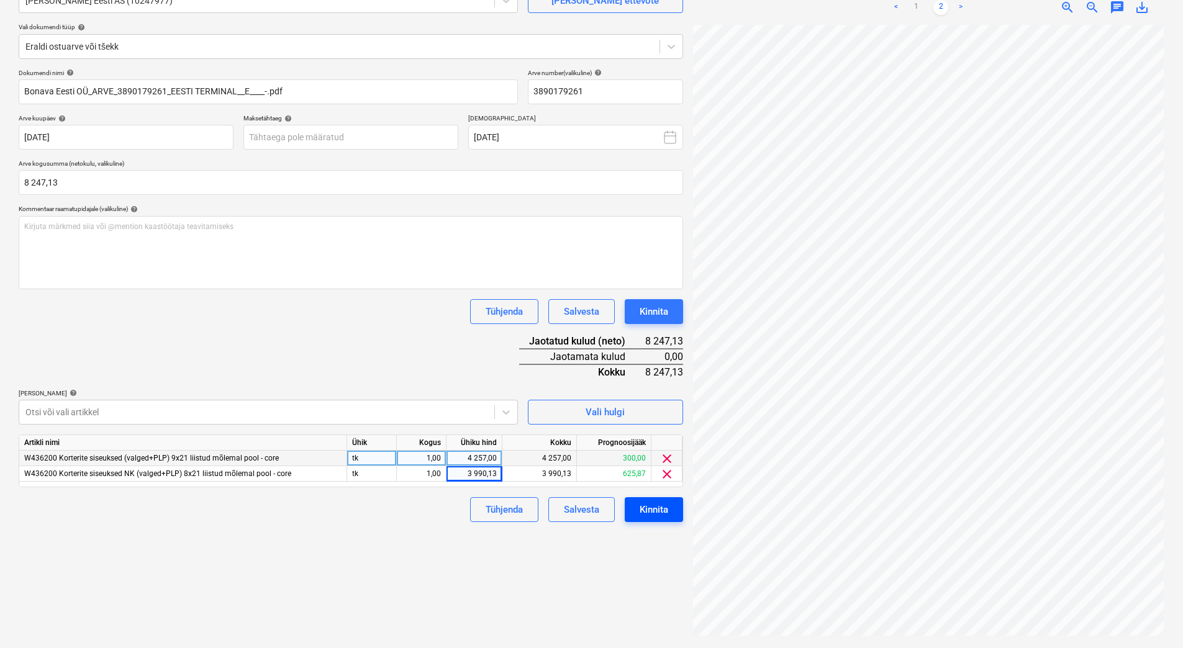
click at [664, 517] on div "Kinnita" at bounding box center [654, 510] width 29 height 16
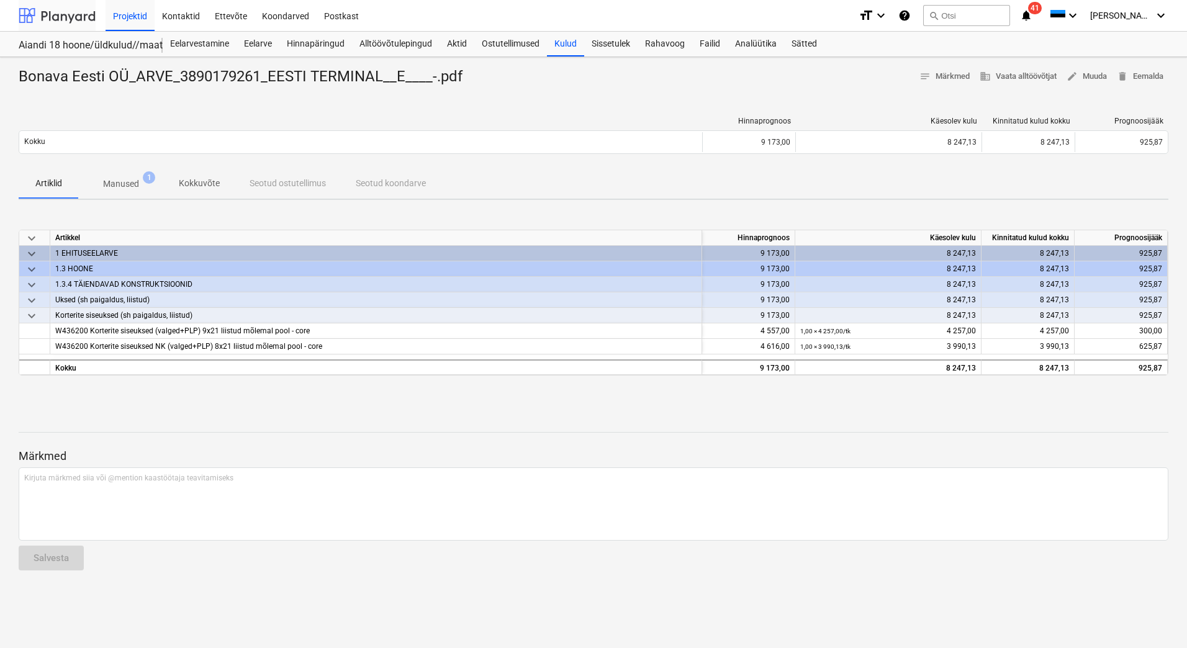
click at [74, 21] on div at bounding box center [57, 15] width 77 height 31
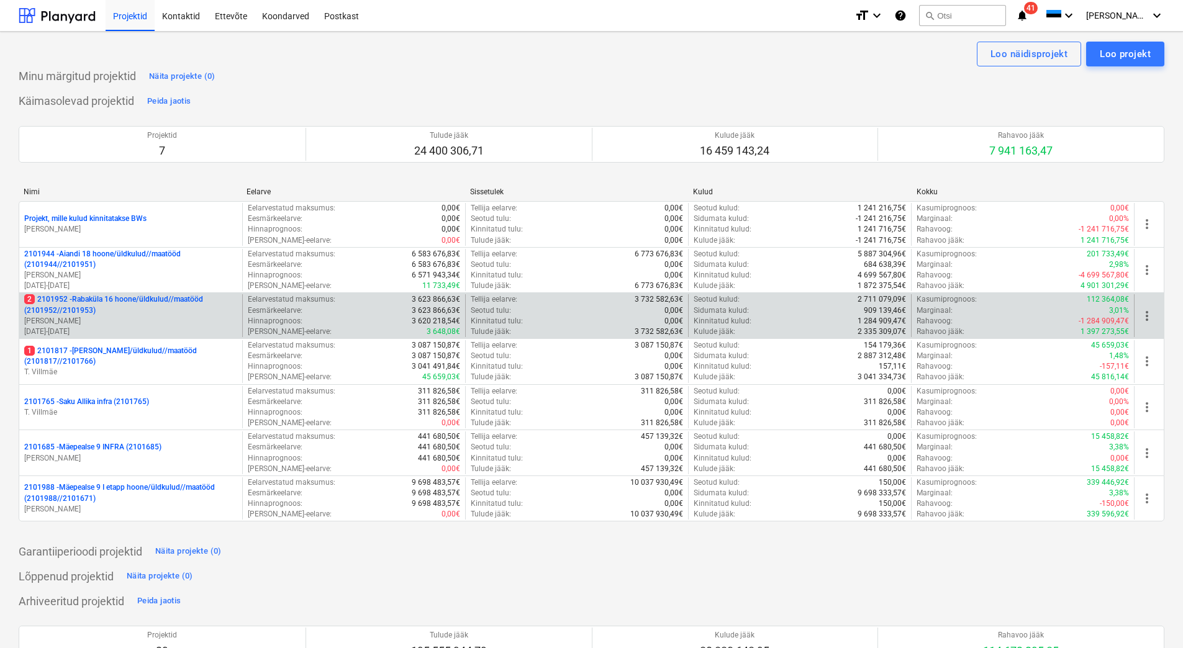
click at [102, 317] on p "[PERSON_NAME]" at bounding box center [130, 321] width 213 height 11
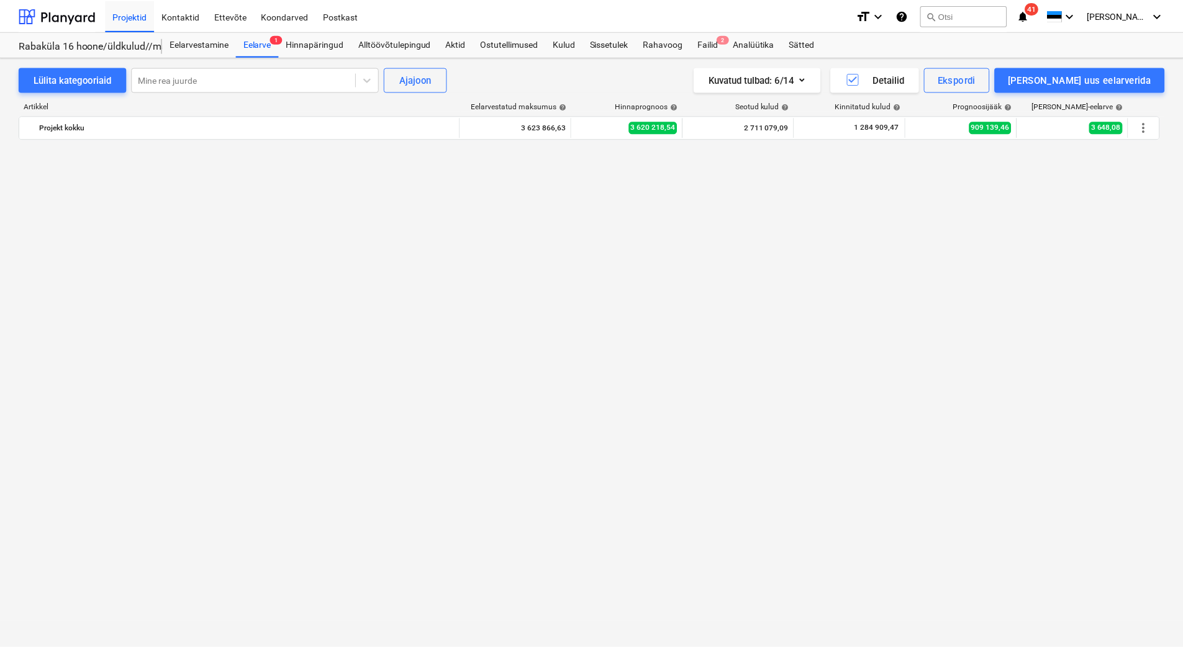
scroll to position [2546, 0]
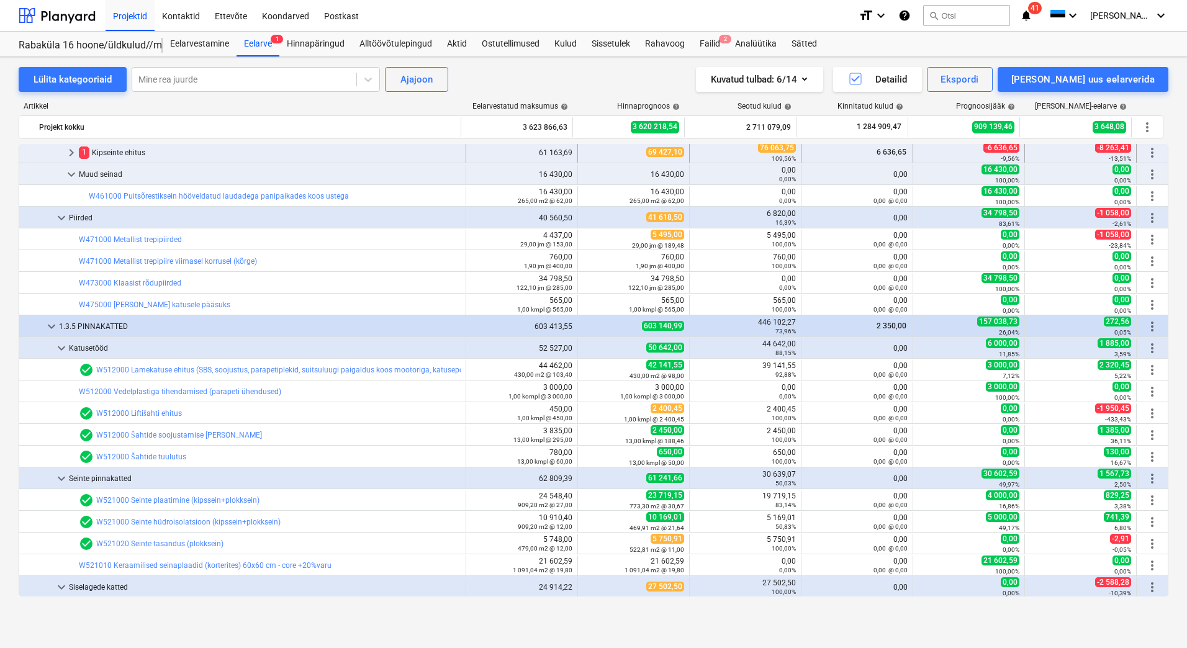
click at [186, 153] on div "1 Kipseinte ehitus" at bounding box center [270, 153] width 382 height 20
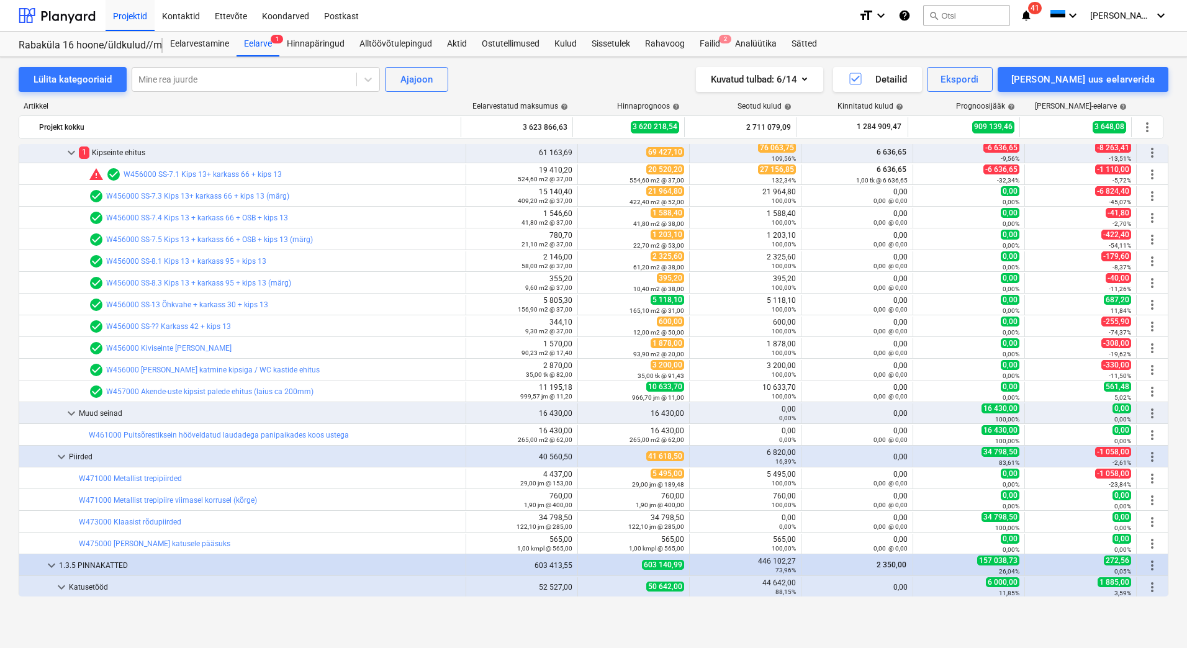
click at [186, 153] on div "1 Kipseinte ehitus" at bounding box center [270, 153] width 382 height 20
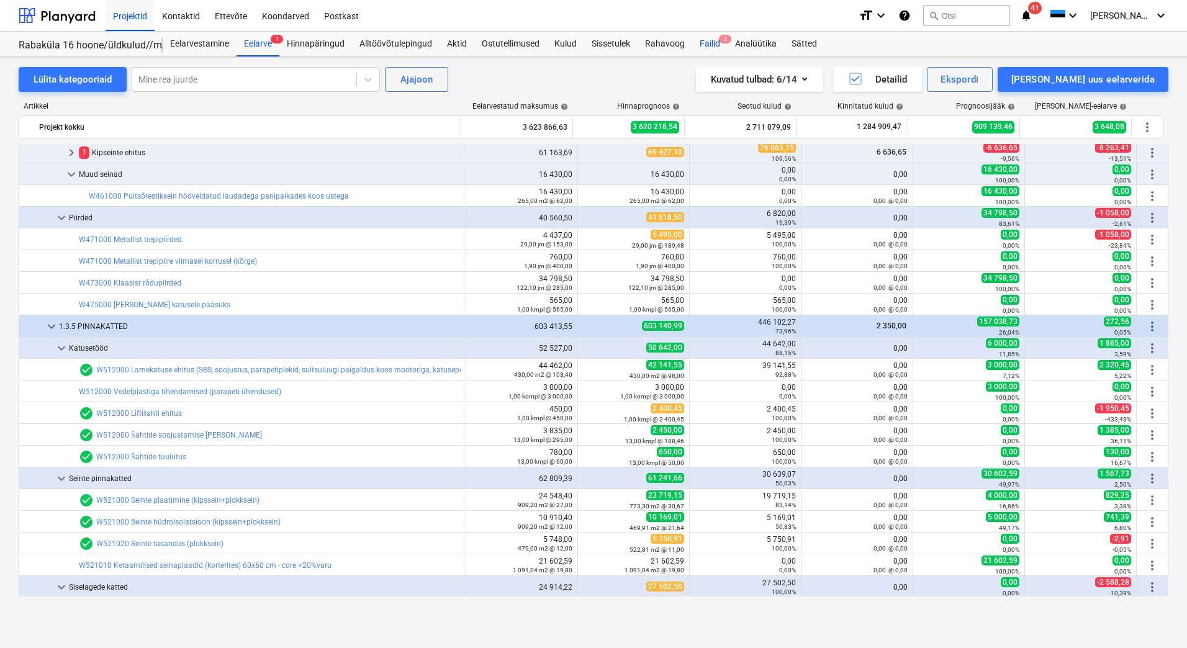
click at [717, 44] on div "Failid 2" at bounding box center [709, 44] width 35 height 25
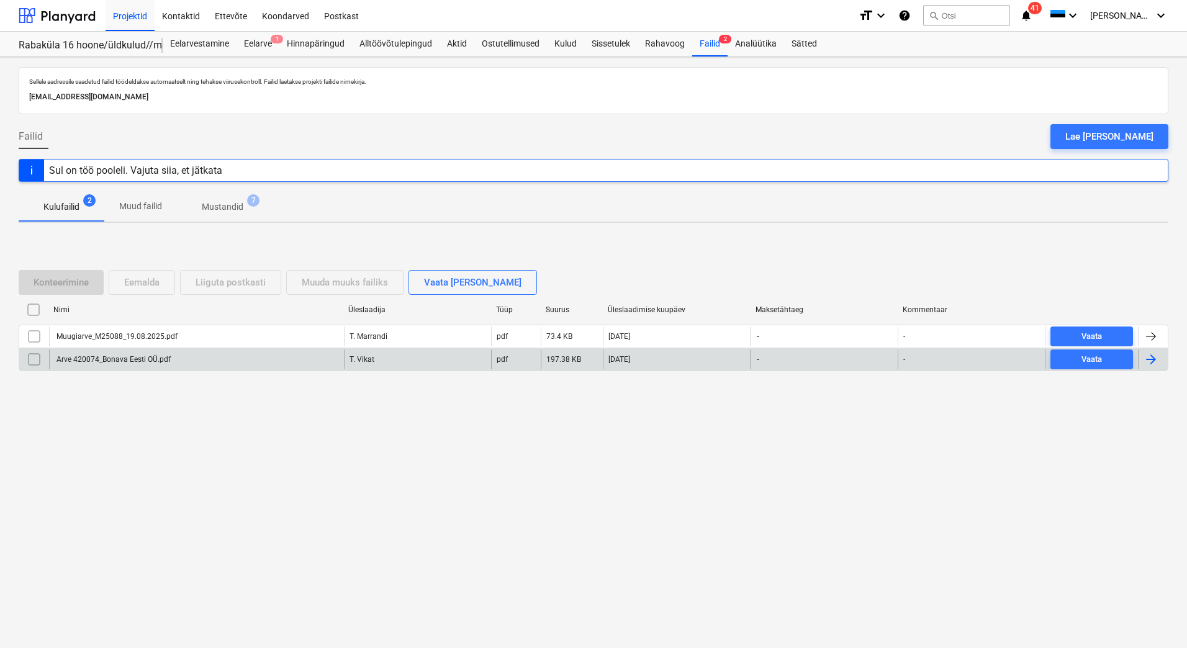
click at [112, 355] on div "Arve 420074_Bonava Eesti OÜ.pdf" at bounding box center [113, 359] width 116 height 9
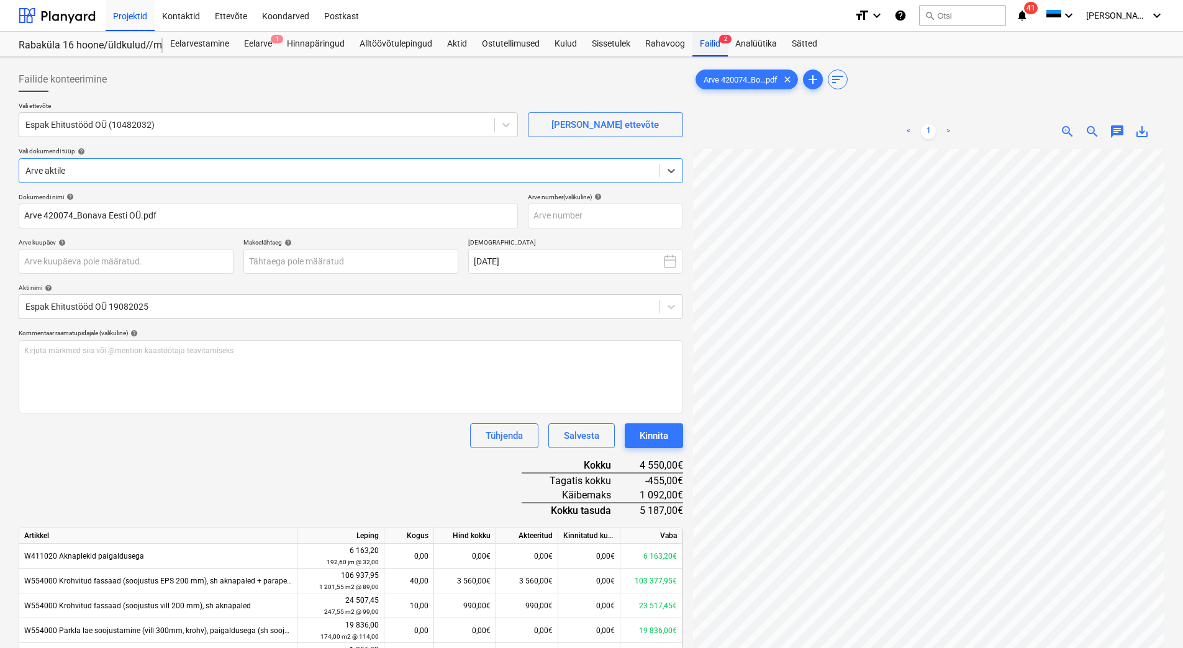
click at [718, 43] on div "Failid 2" at bounding box center [709, 44] width 35 height 25
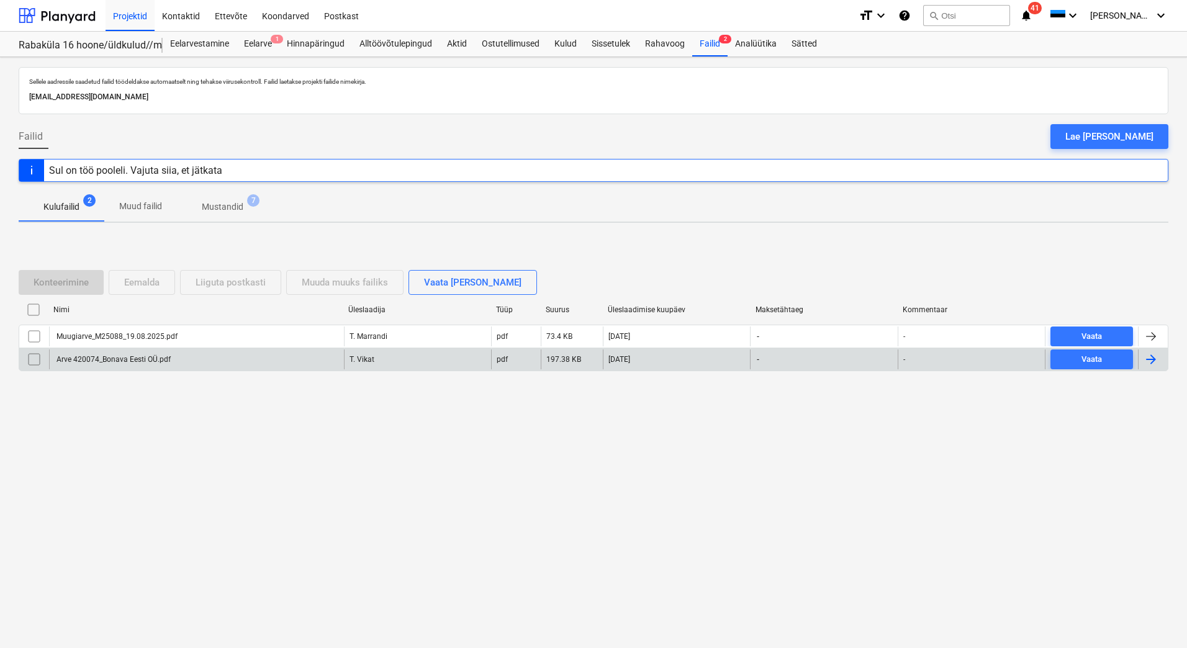
click at [119, 365] on div "Arve 420074_Bonava Eesti OÜ.pdf" at bounding box center [196, 360] width 295 height 20
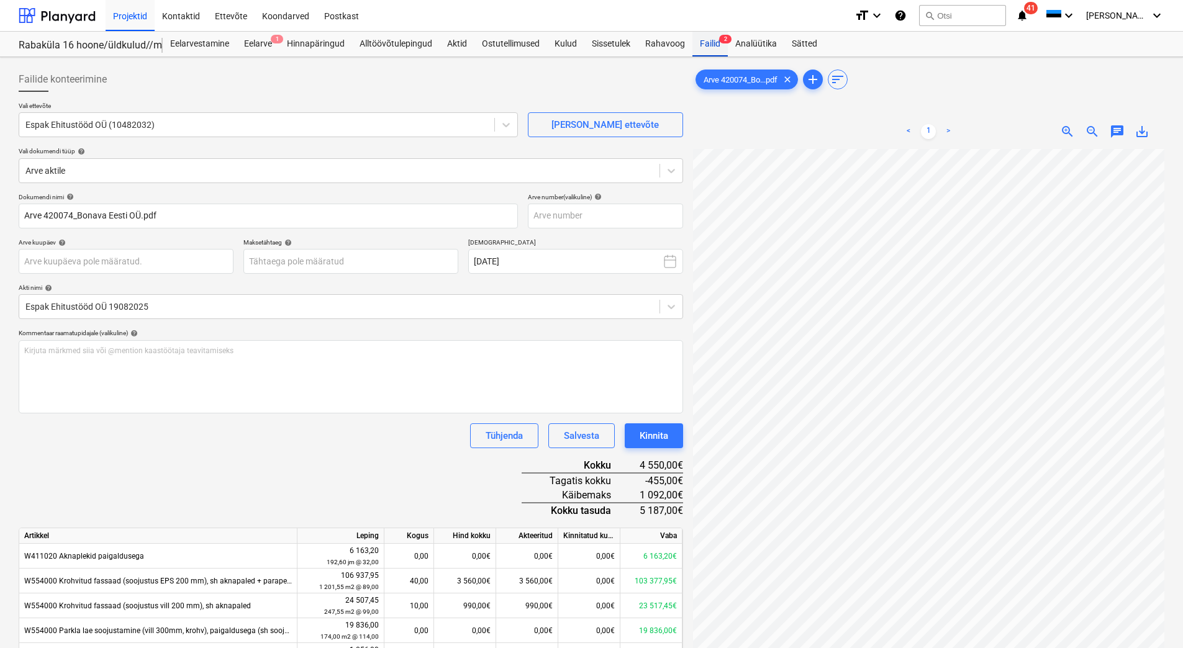
click at [720, 49] on div "Failid 2" at bounding box center [709, 44] width 35 height 25
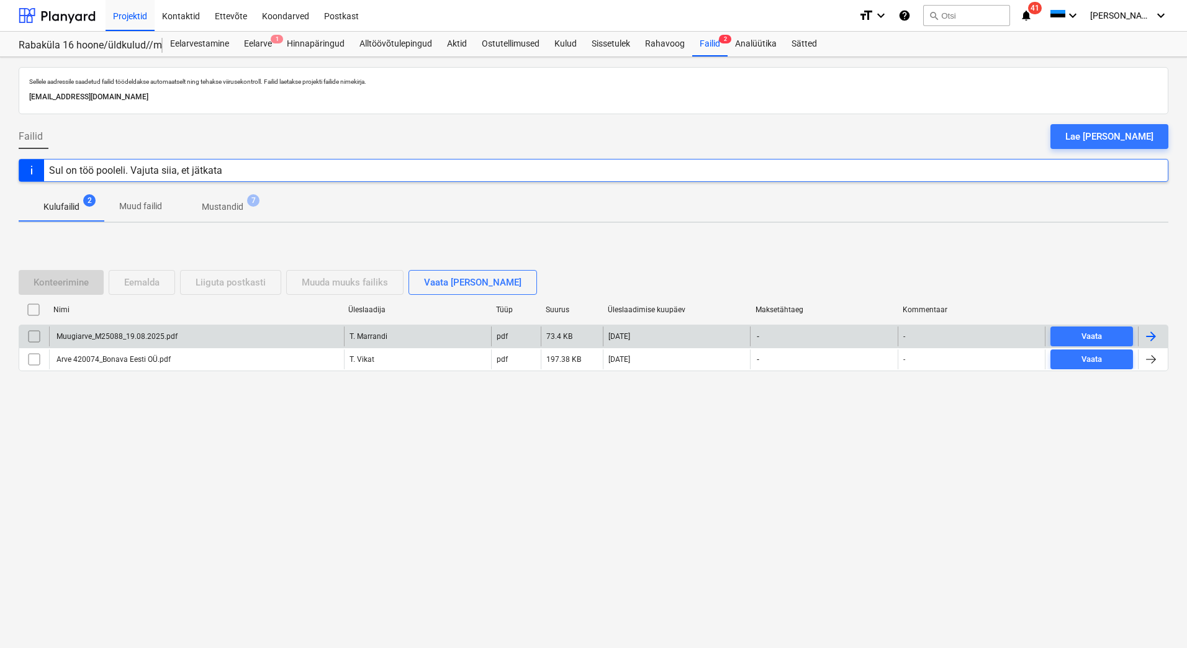
click at [84, 333] on div "Muugiarve_M25088_19.08.2025.pdf" at bounding box center [116, 336] width 123 height 9
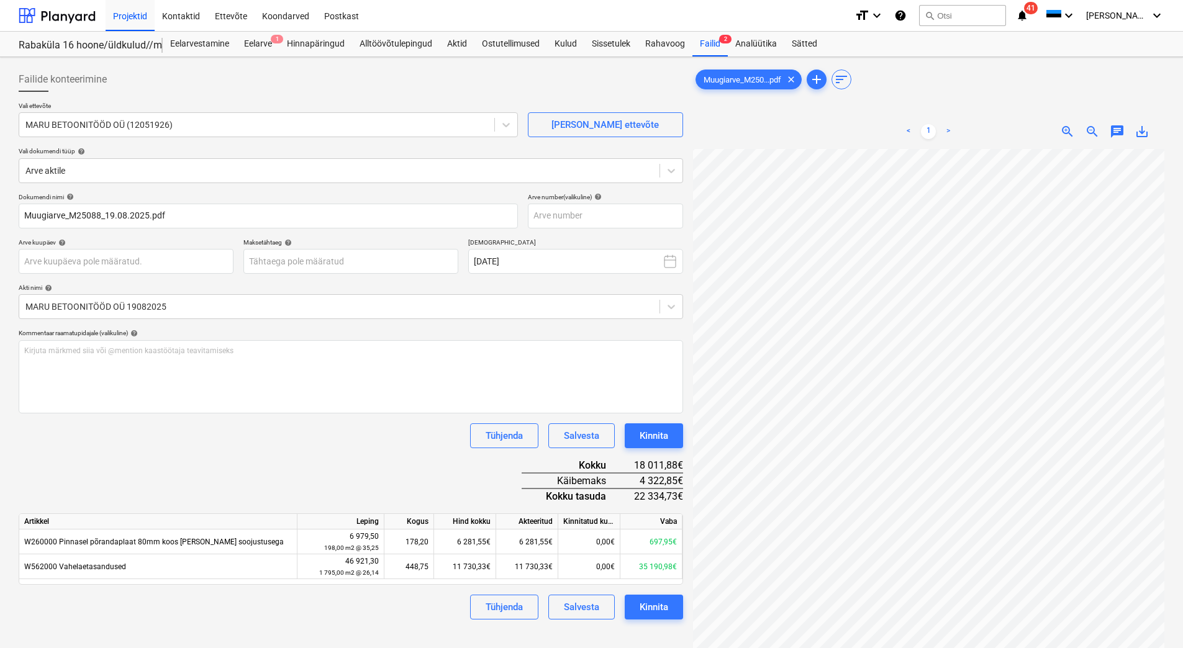
scroll to position [0, 48]
click at [556, 216] on input "text" at bounding box center [605, 216] width 155 height 25
click at [358, 454] on div "Dokumendi nimi help Muugiarve_M25088_19.08.2025.pdf Arve number (valikuline) he…" at bounding box center [351, 406] width 664 height 427
click at [53, 263] on body "Projektid Kontaktid Ettevõte Koondarved Postkast format_size keyboard_arrow_dow…" at bounding box center [591, 324] width 1183 height 648
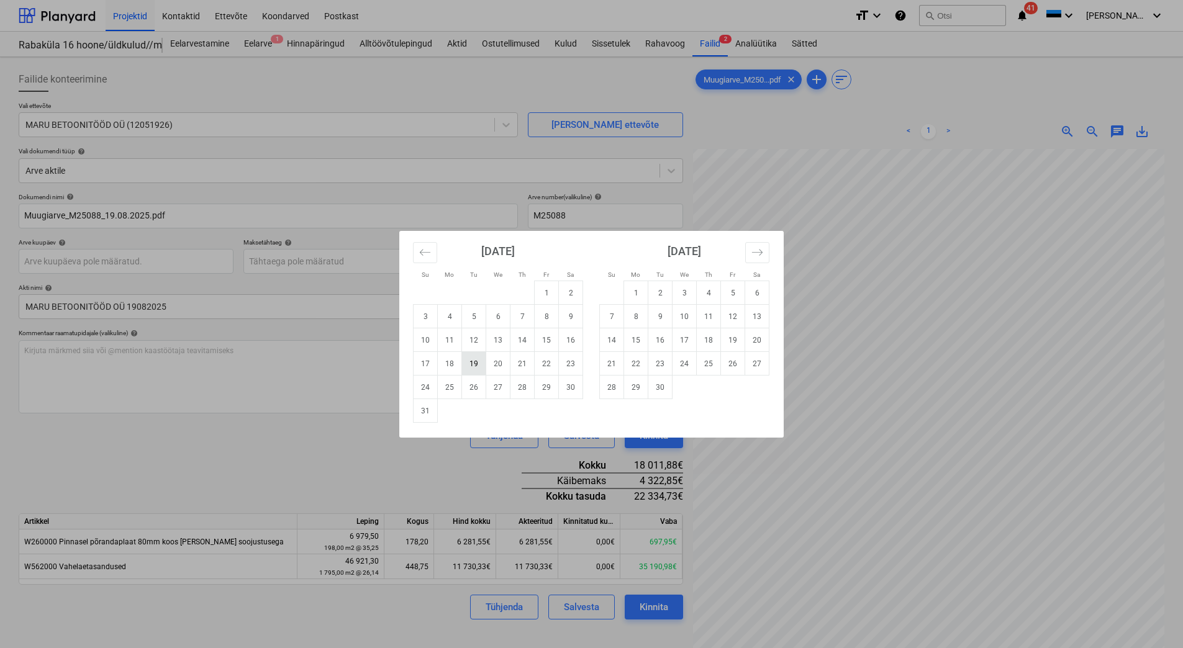
click at [477, 366] on td "19" at bounding box center [474, 364] width 24 height 24
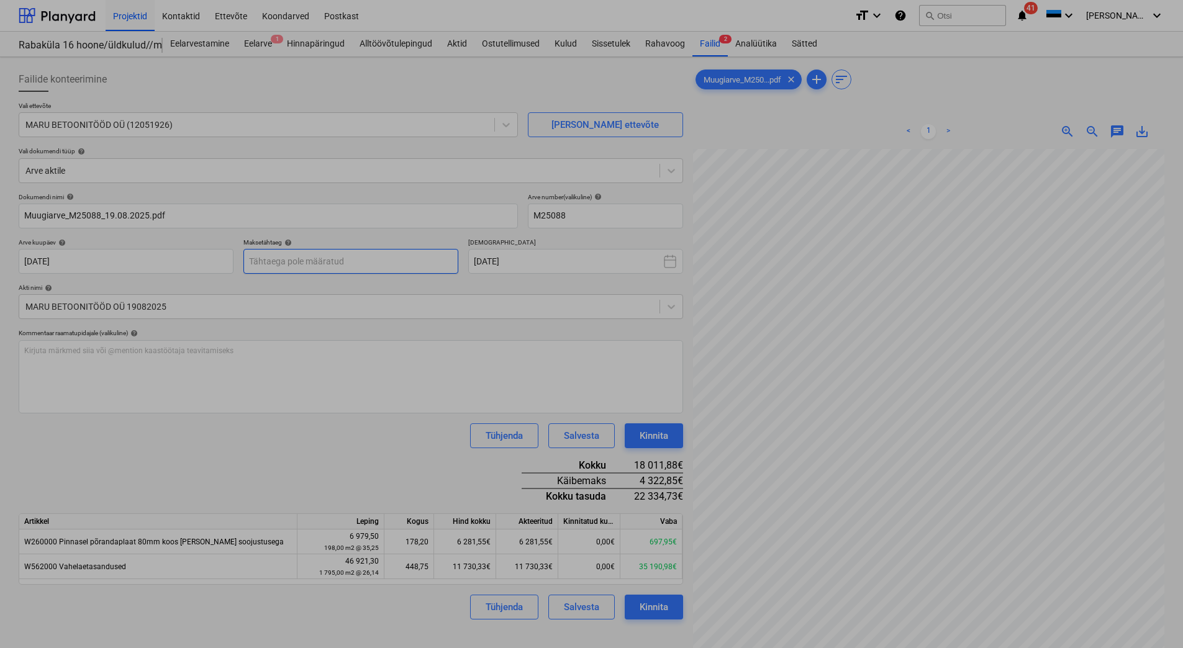
click at [288, 266] on body "Projektid Kontaktid Ettevõte Koondarved Postkast format_size keyboard_arrow_dow…" at bounding box center [591, 324] width 1183 height 648
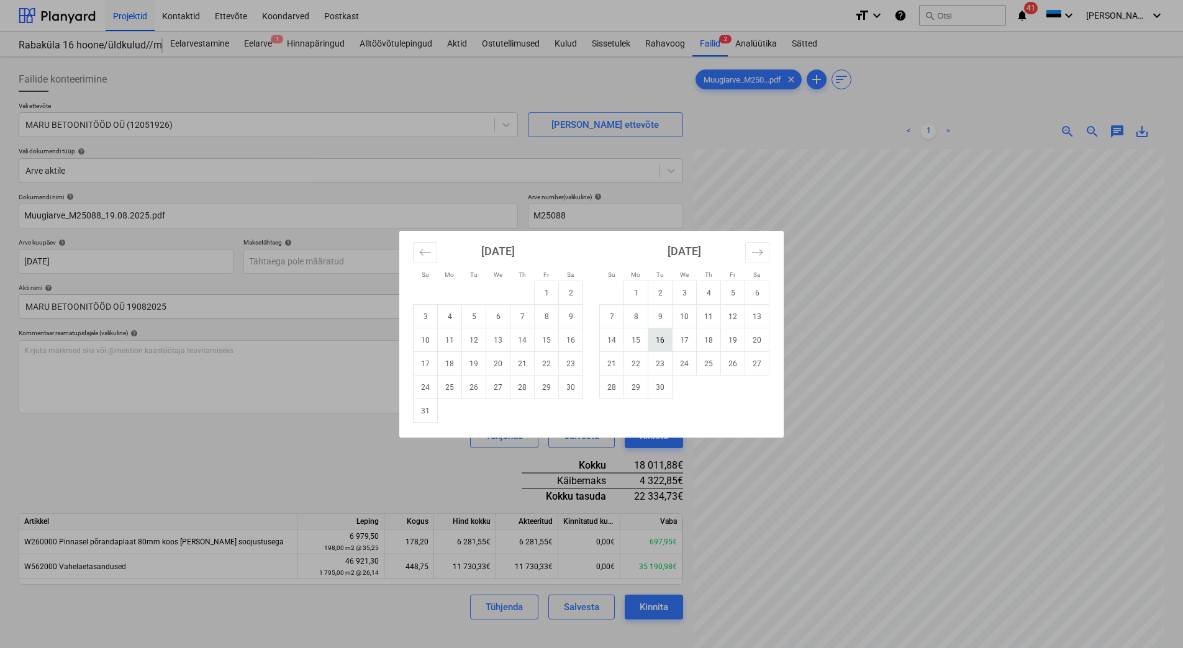
click at [661, 348] on td "16" at bounding box center [660, 340] width 24 height 24
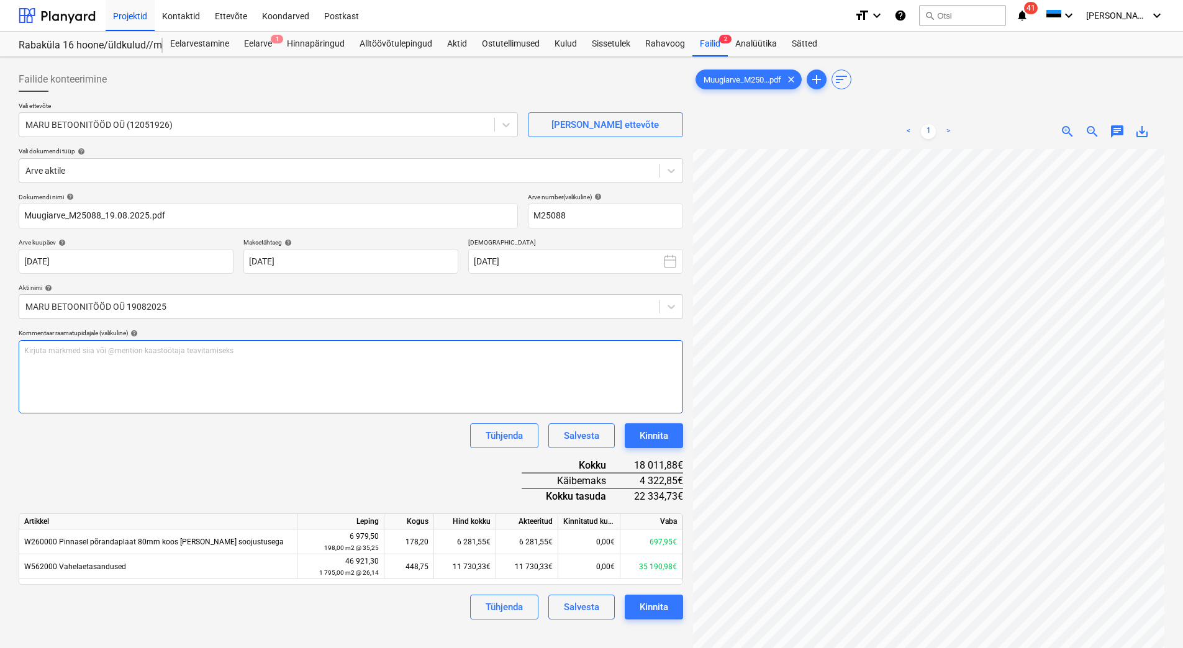
click at [88, 356] on div "Kirjuta märkmed siia või @mention kaastöötaja teavitamiseks ﻿" at bounding box center [351, 376] width 664 height 73
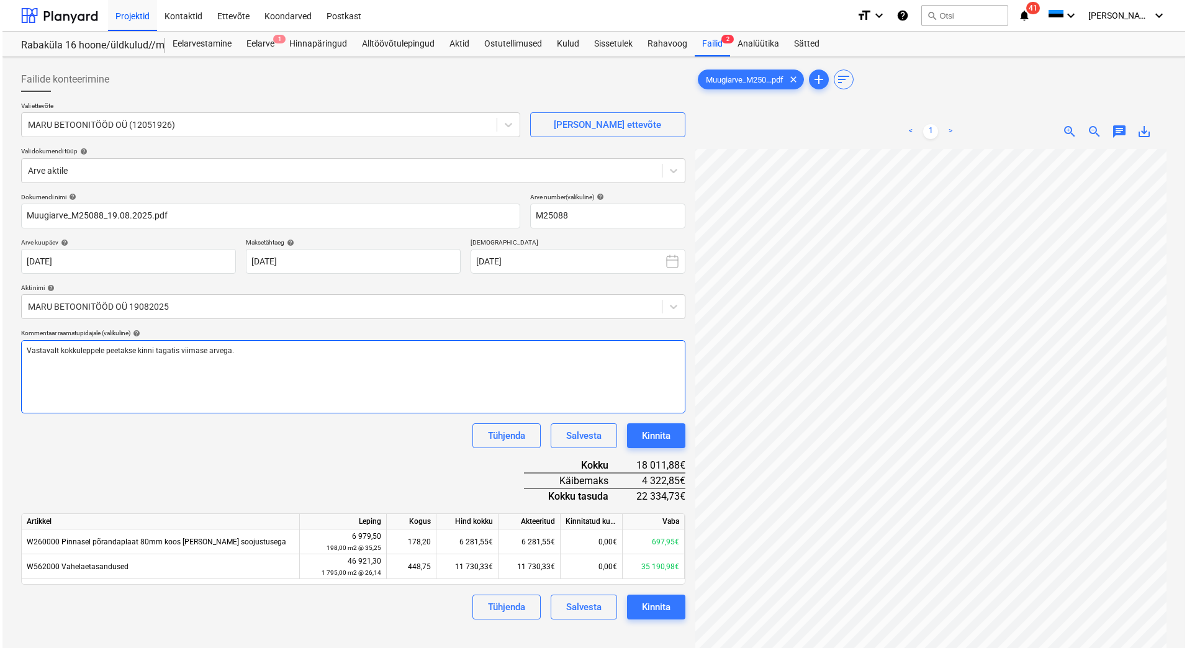
scroll to position [179, 48]
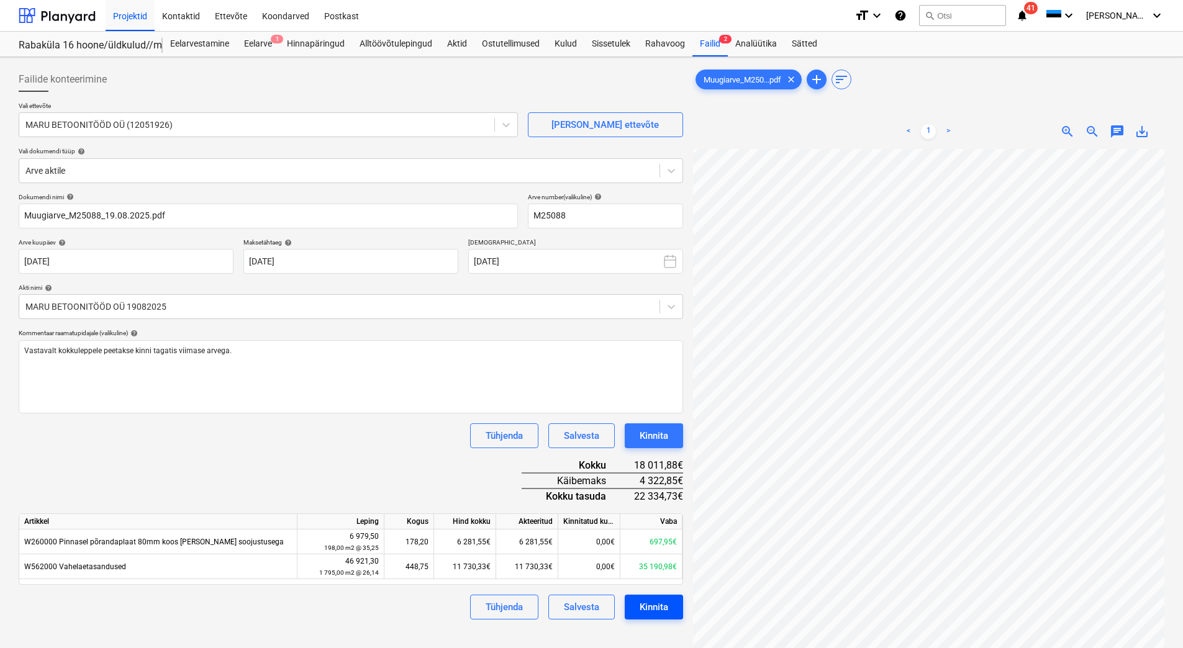
click at [653, 606] on div "Kinnita" at bounding box center [654, 607] width 29 height 16
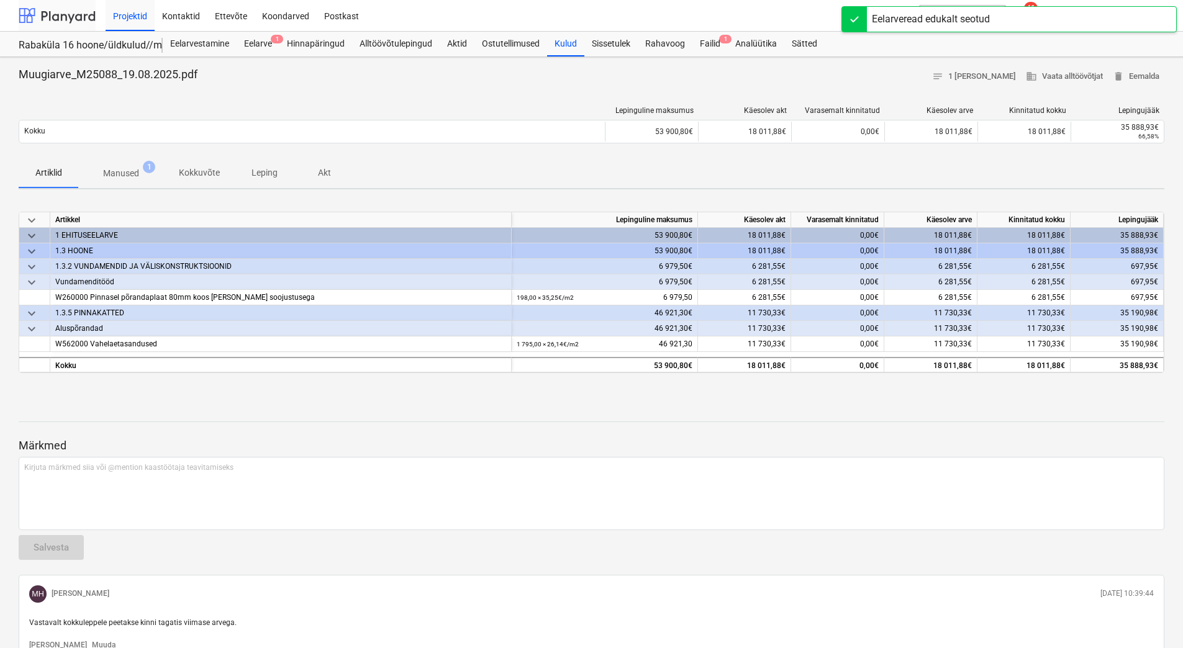
click at [65, 16] on div at bounding box center [57, 15] width 77 height 31
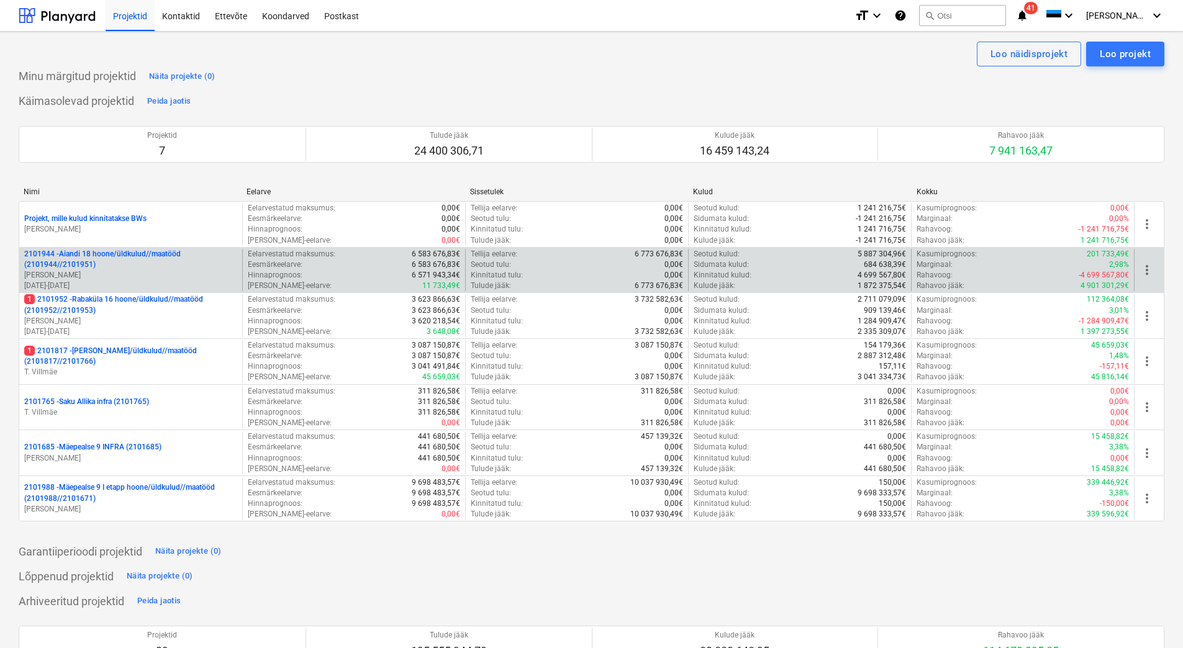
click at [132, 278] on p "[PERSON_NAME]" at bounding box center [130, 275] width 213 height 11
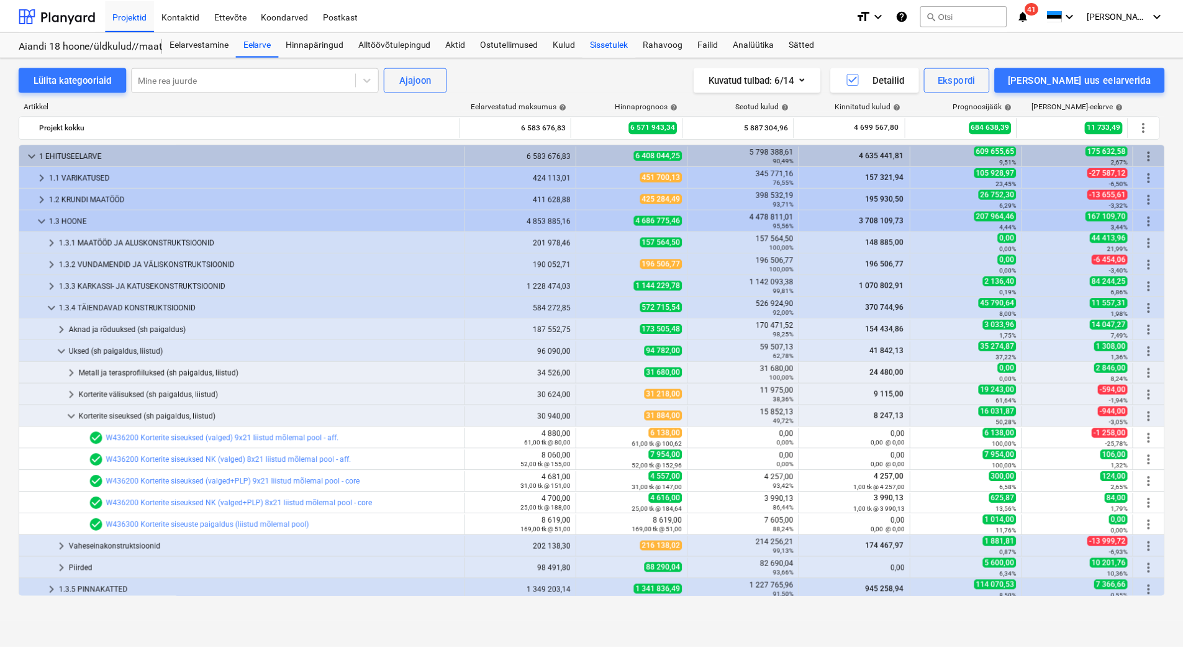
scroll to position [134, 0]
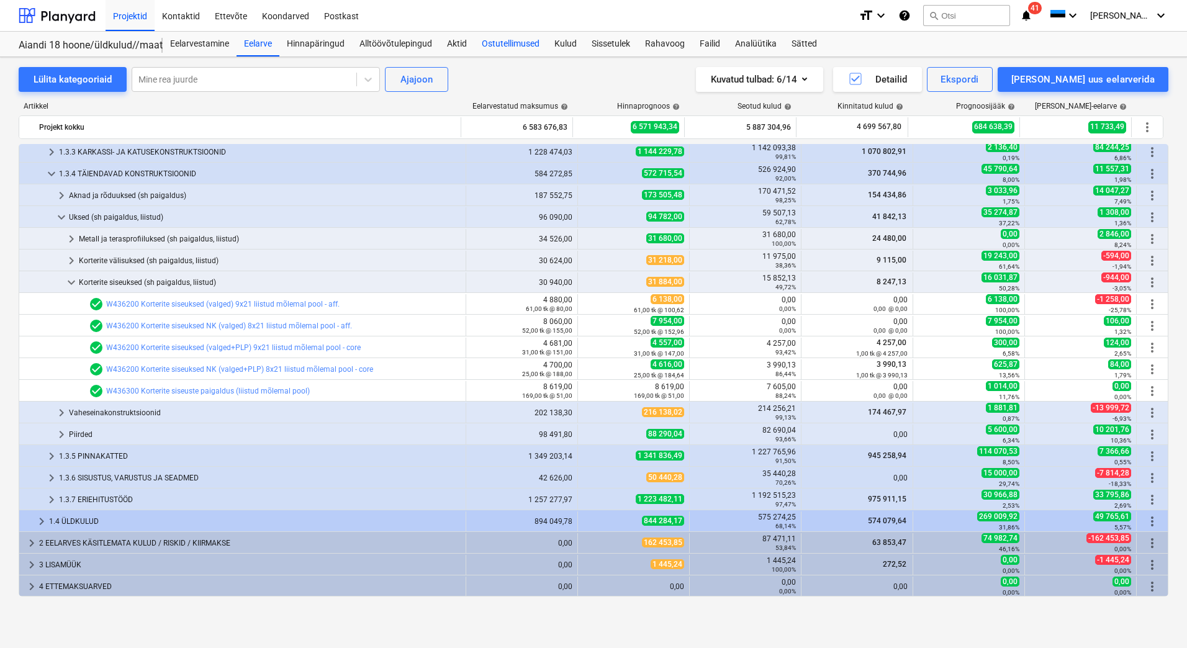
click at [525, 44] on div "Ostutellimused" at bounding box center [510, 44] width 73 height 25
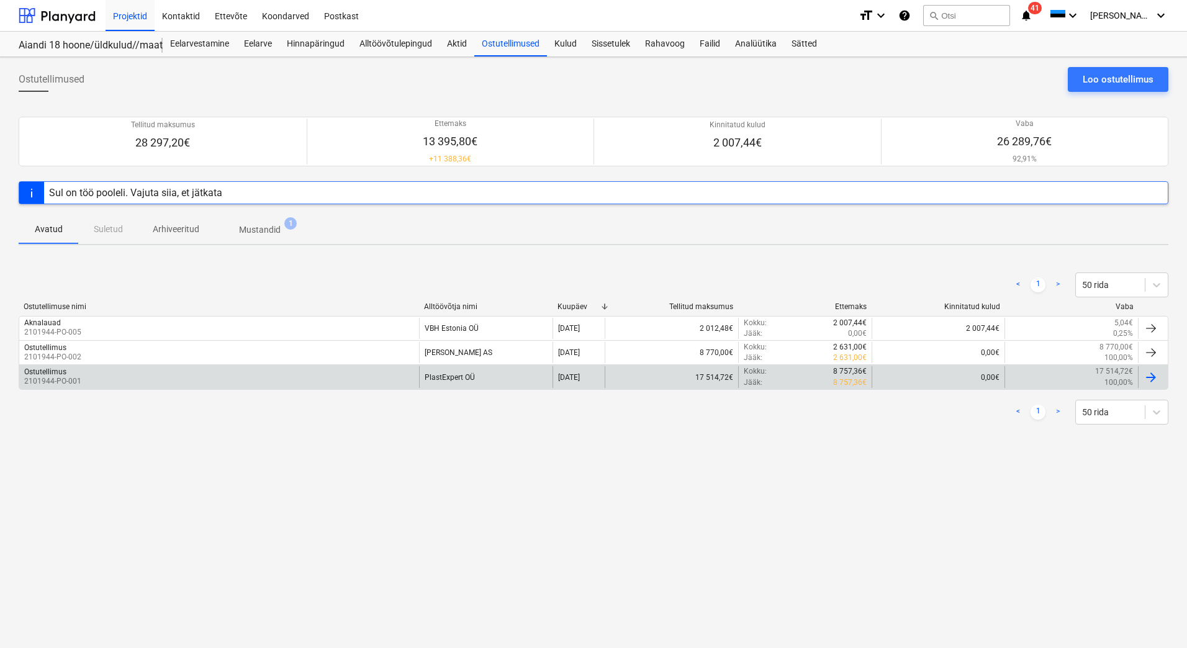
click at [358, 380] on div "Ostutellimus 2101944-PO-001" at bounding box center [219, 376] width 400 height 21
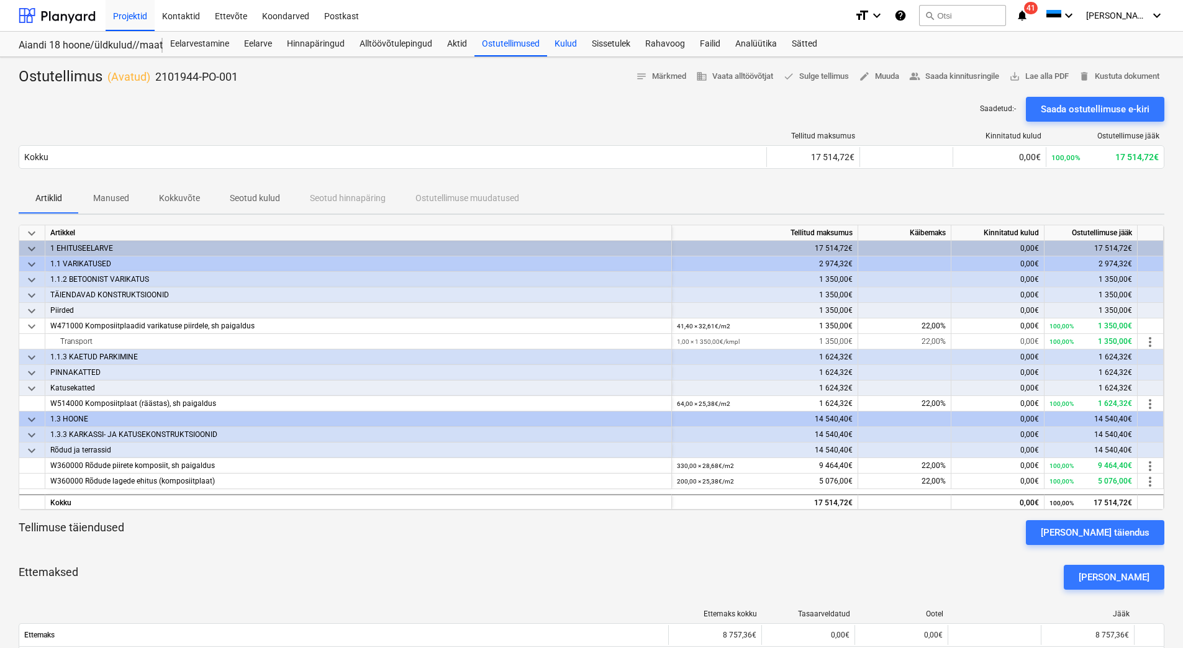
click at [569, 42] on div "Kulud" at bounding box center [565, 44] width 37 height 25
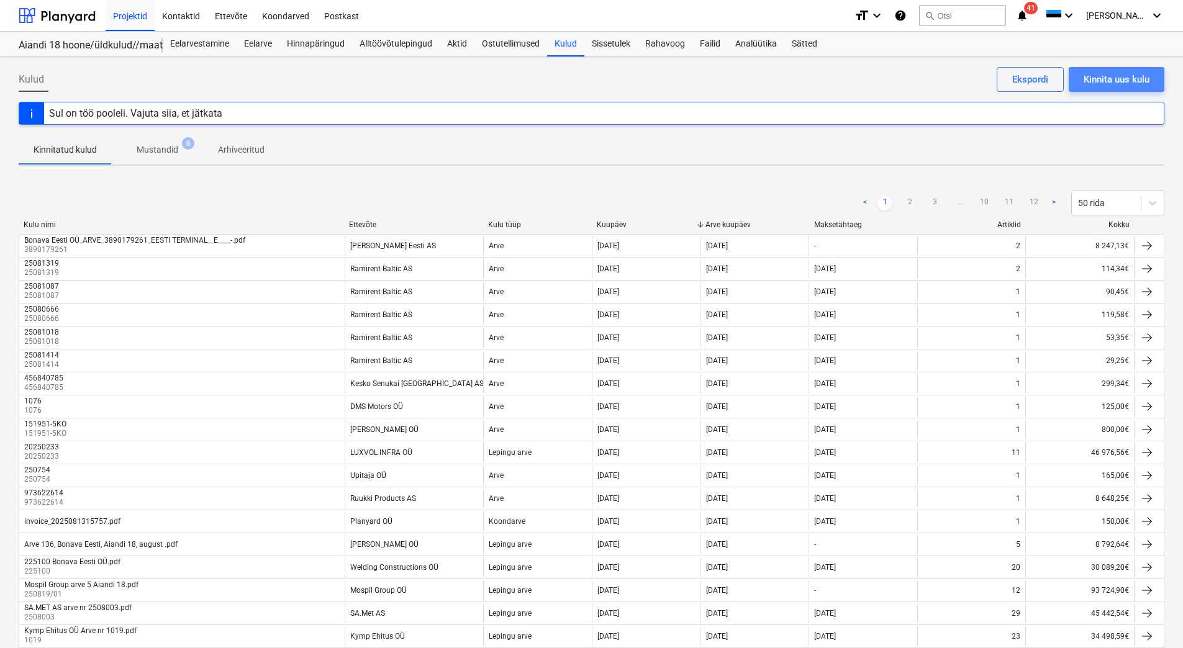
click at [1117, 79] on div "Kinnita uus kulu" at bounding box center [1117, 79] width 66 height 16
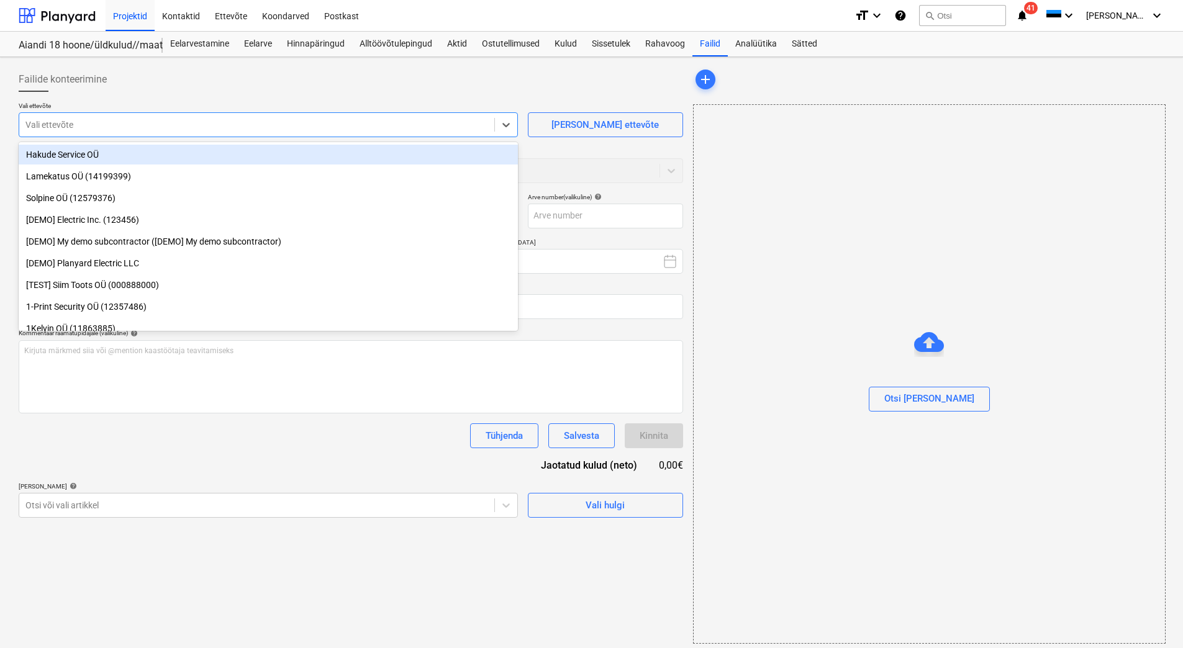
click at [148, 122] on div at bounding box center [256, 125] width 463 height 12
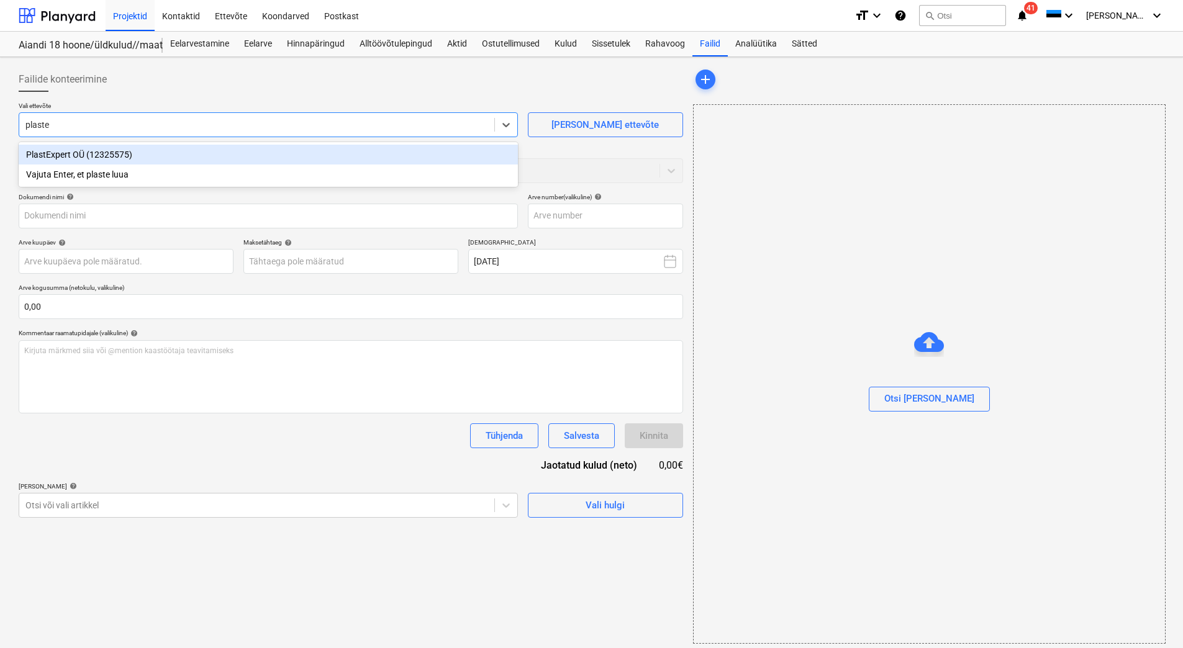
click at [137, 152] on div "PlastExpert OÜ (12325575)" at bounding box center [268, 155] width 499 height 20
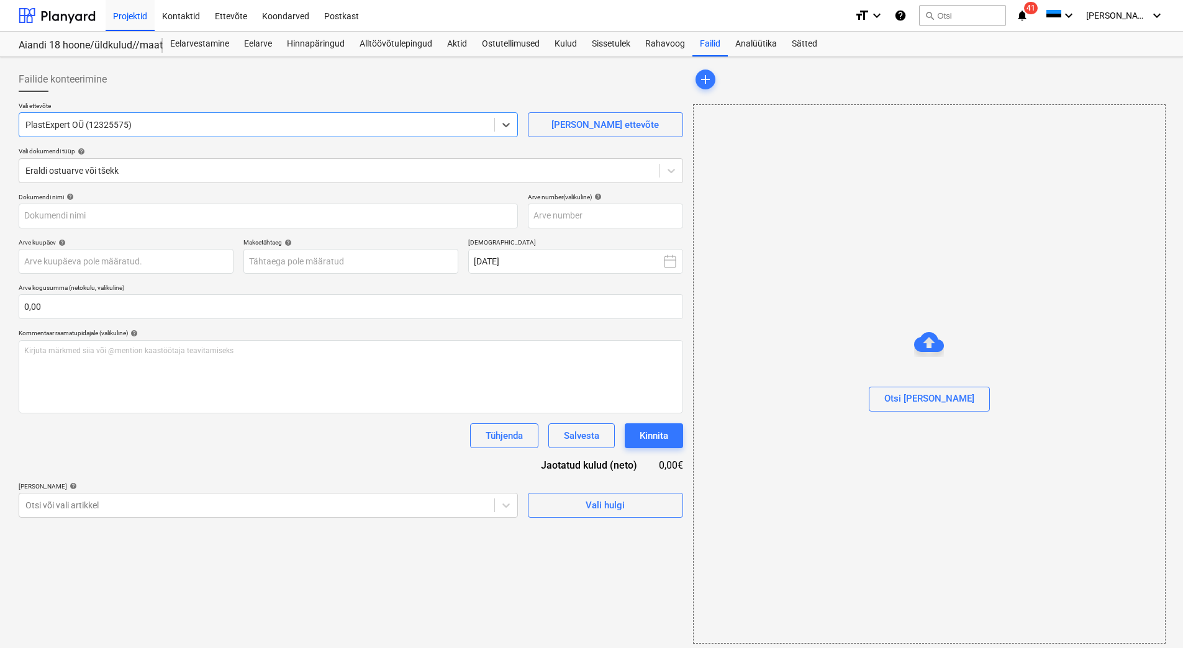
click at [164, 97] on div at bounding box center [351, 97] width 664 height 10
click at [120, 173] on div at bounding box center [339, 171] width 628 height 12
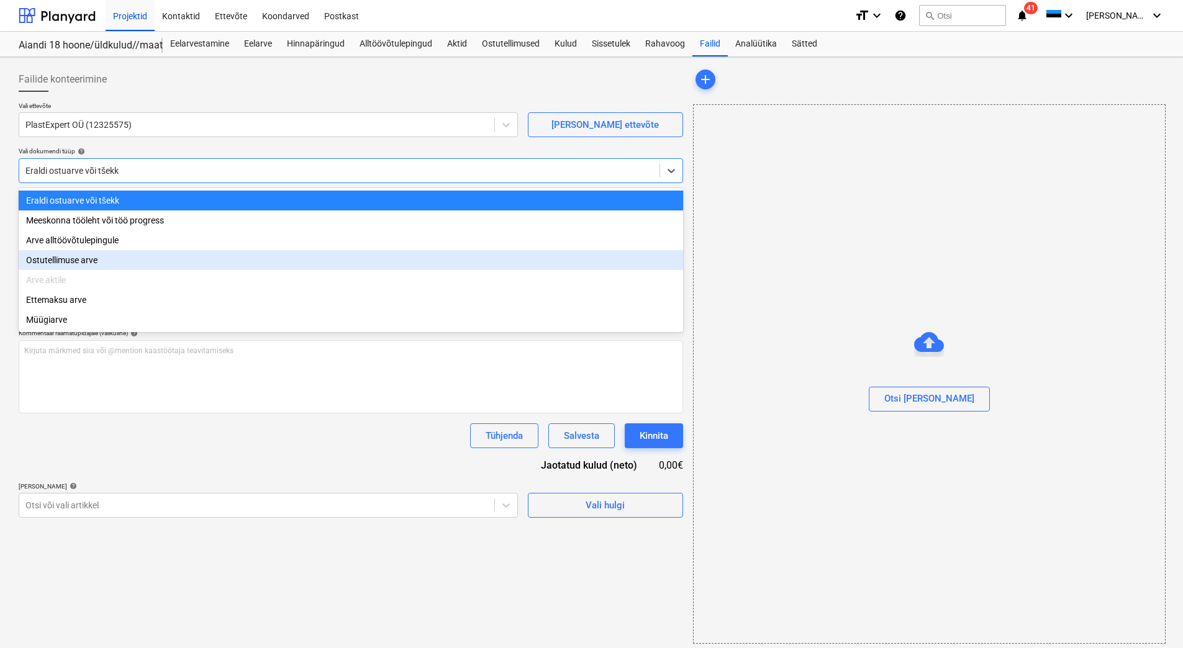
click at [91, 265] on div "Ostutellimuse arve" at bounding box center [351, 260] width 664 height 20
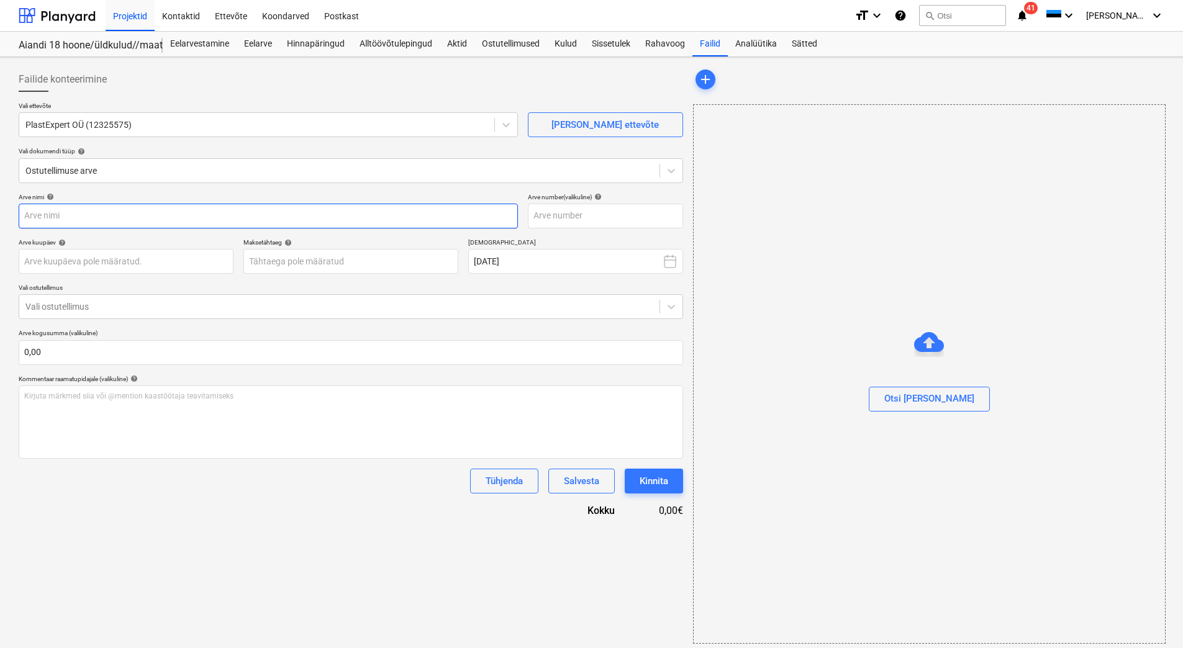
click at [43, 219] on input "text" at bounding box center [268, 216] width 499 height 25
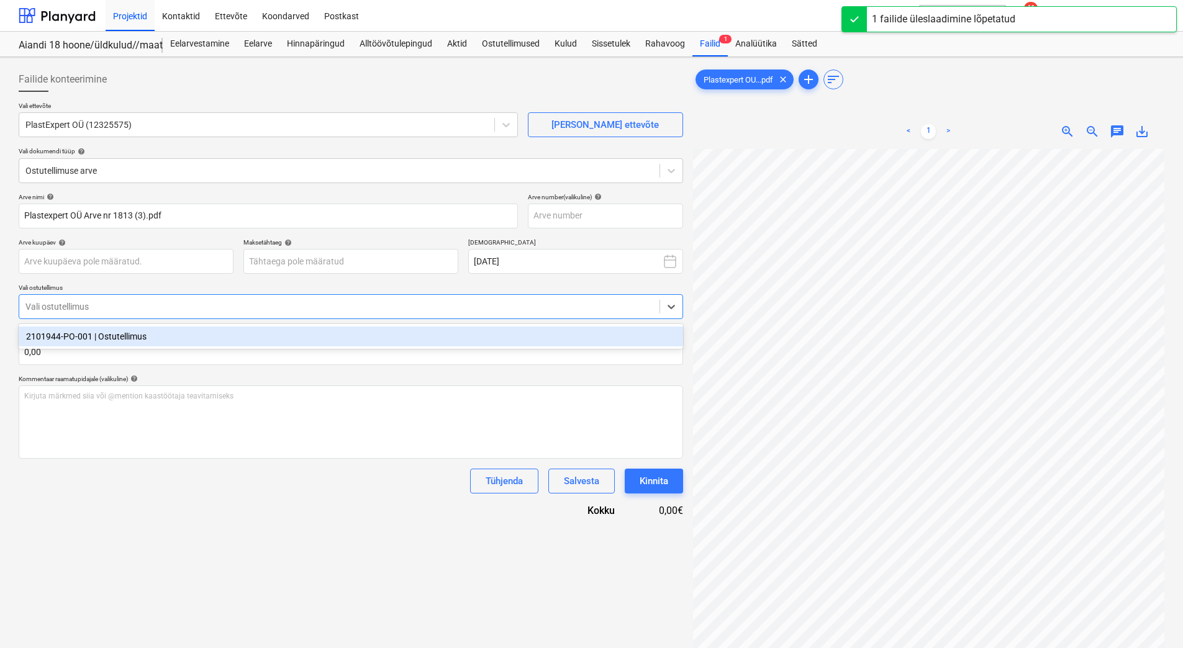
click at [131, 306] on div at bounding box center [339, 307] width 628 height 12
click at [114, 337] on div "2101944-PO-001 | Ostutellimus" at bounding box center [351, 337] width 664 height 20
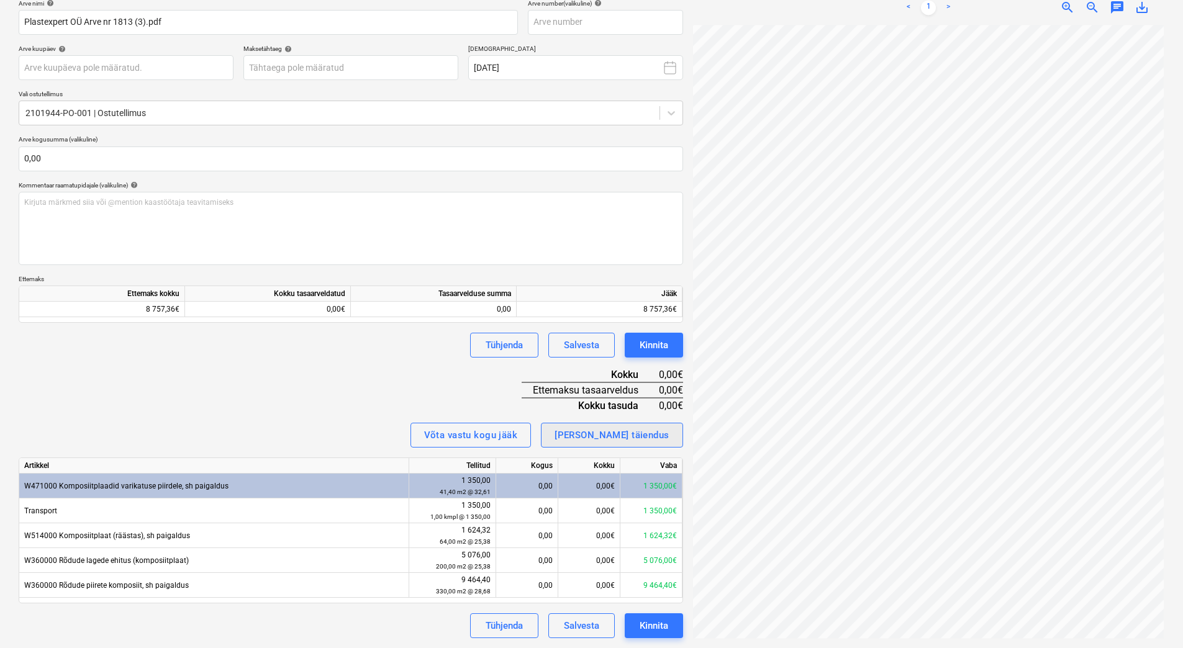
scroll to position [73, 90]
click at [68, 157] on input "text" at bounding box center [351, 159] width 664 height 25
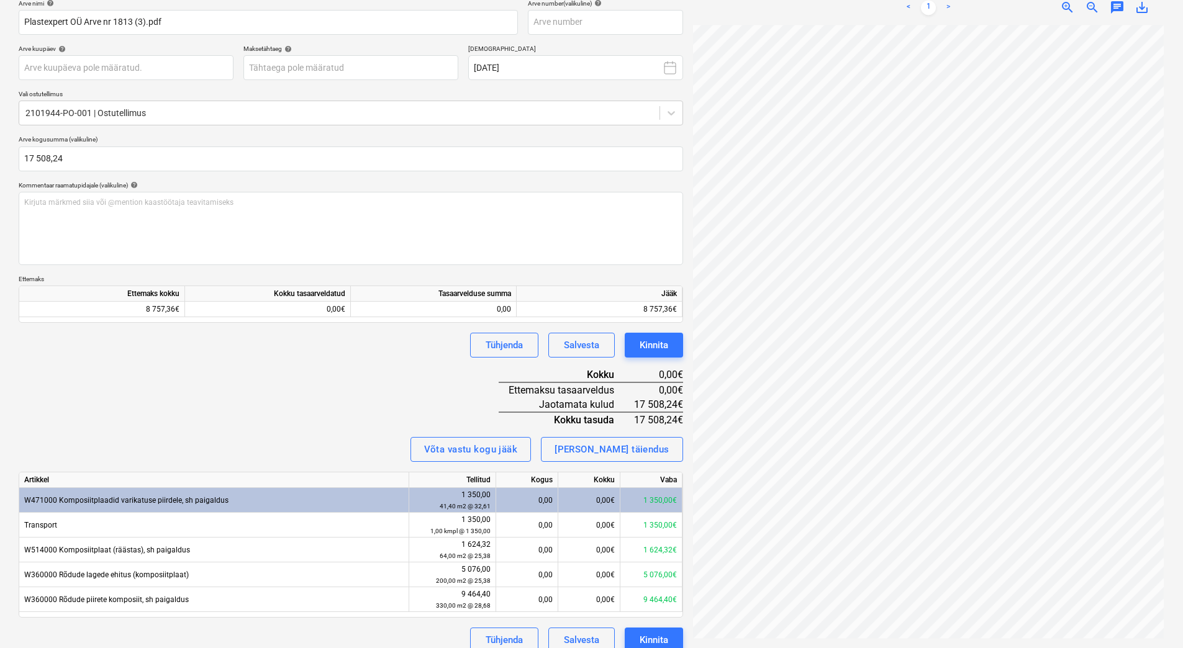
click at [215, 422] on div "Arve nimi help Plastexpert OÜ Arve nr 1813 (3).pdf Arve number (valikuline) he…" at bounding box center [351, 326] width 664 height 654
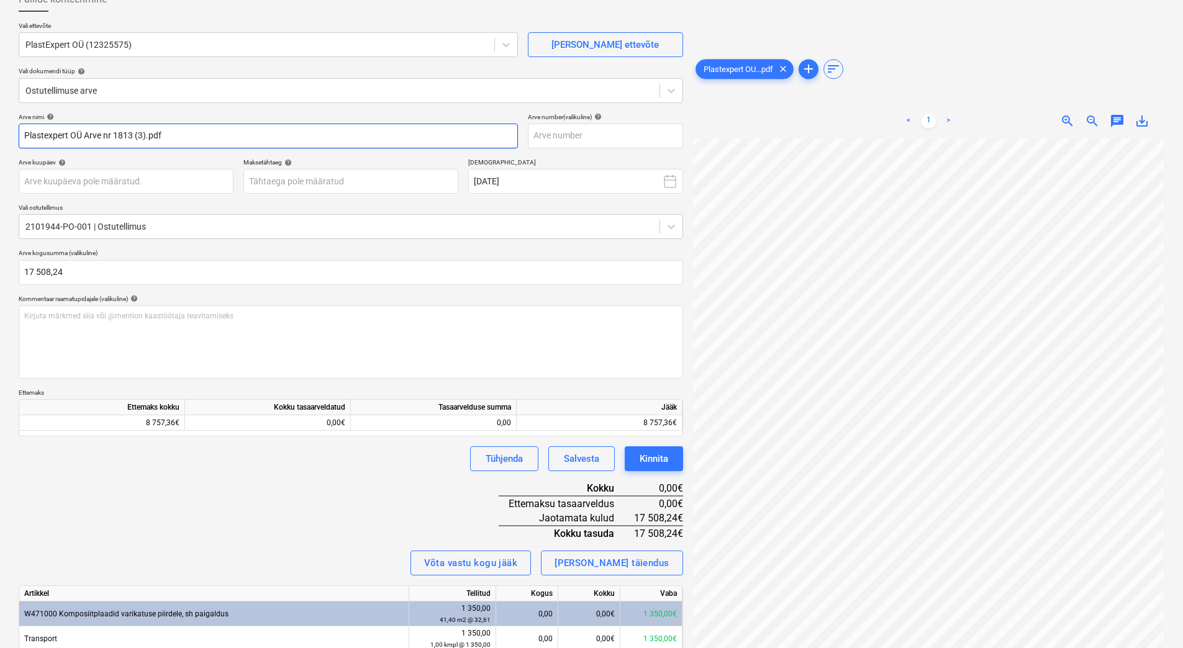
scroll to position [70, 0]
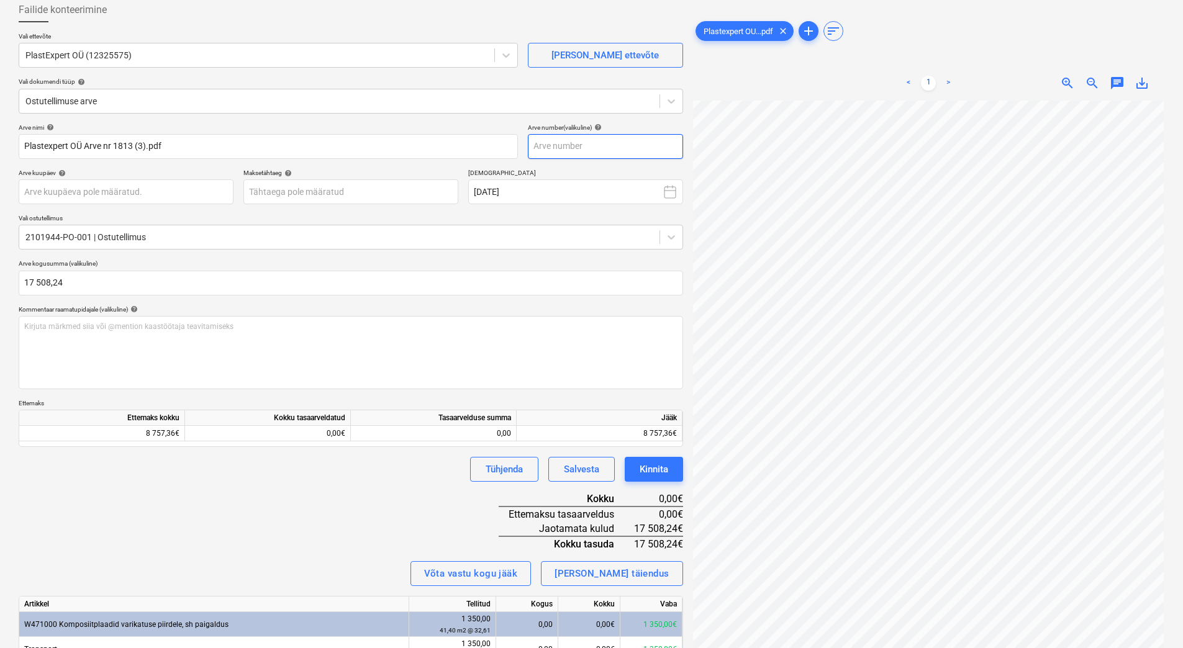
click at [570, 147] on input "text" at bounding box center [605, 146] width 155 height 25
click at [246, 496] on div "Arve nimi help Plastexpert OÜ Arve nr 1813 (3).pdf Arve number (valikuline) he…" at bounding box center [351, 451] width 664 height 654
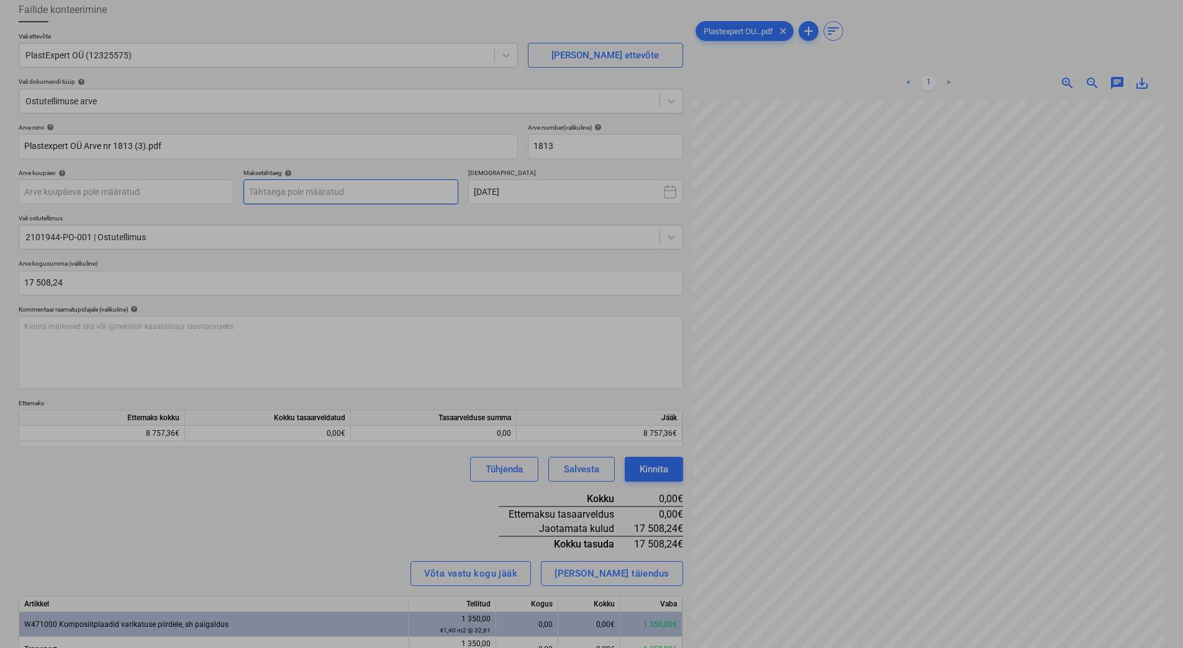
click at [298, 192] on body "Projektid Kontaktid Ettevõte Koondarved Postkast format_size keyboard_arrow_dow…" at bounding box center [591, 254] width 1183 height 648
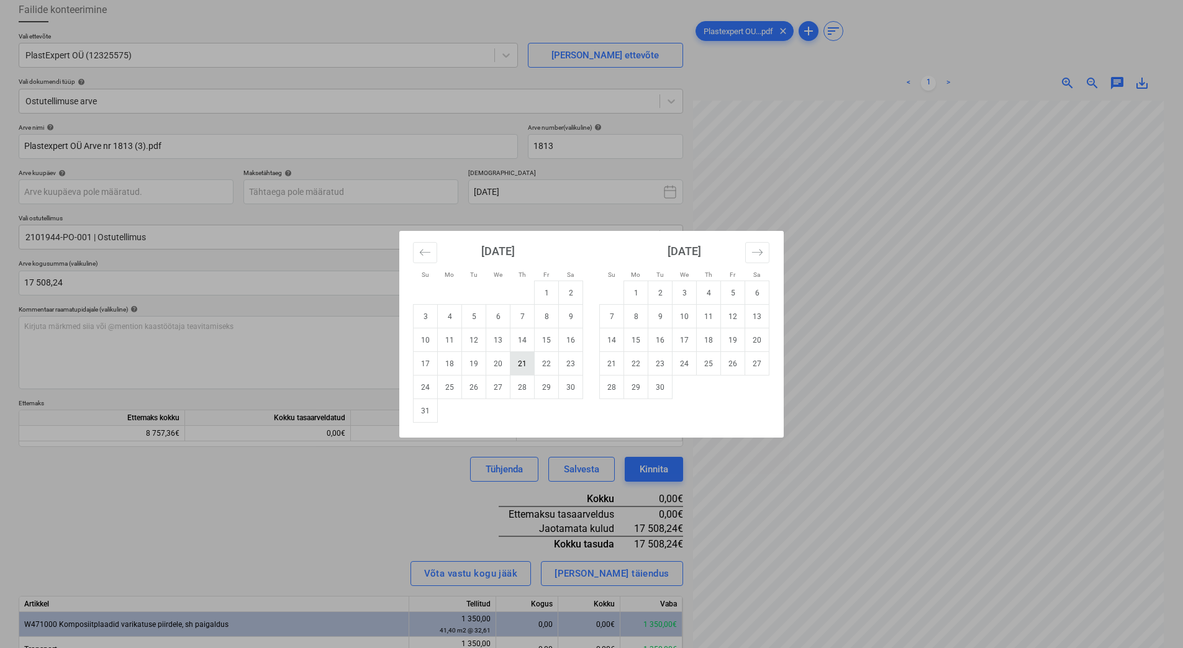
click at [524, 369] on td "21" at bounding box center [522, 364] width 24 height 24
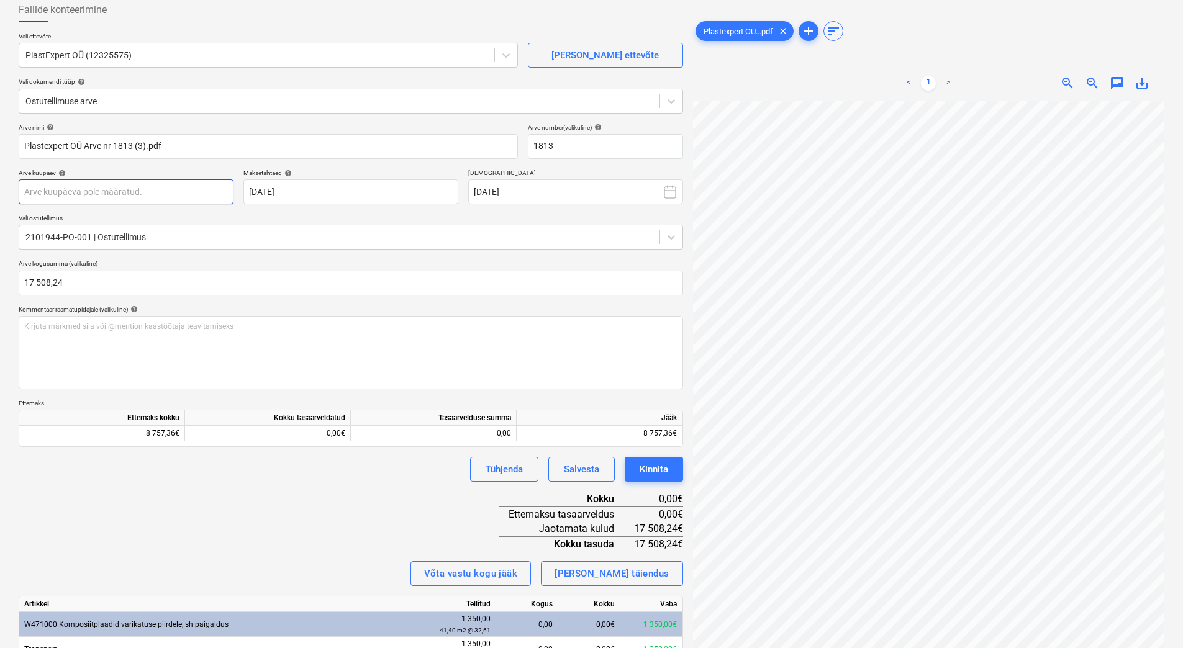
click at [127, 192] on body "Projektid Kontaktid Ettevõte Koondarved Postkast format_size keyboard_arrow_dow…" at bounding box center [591, 254] width 1183 height 648
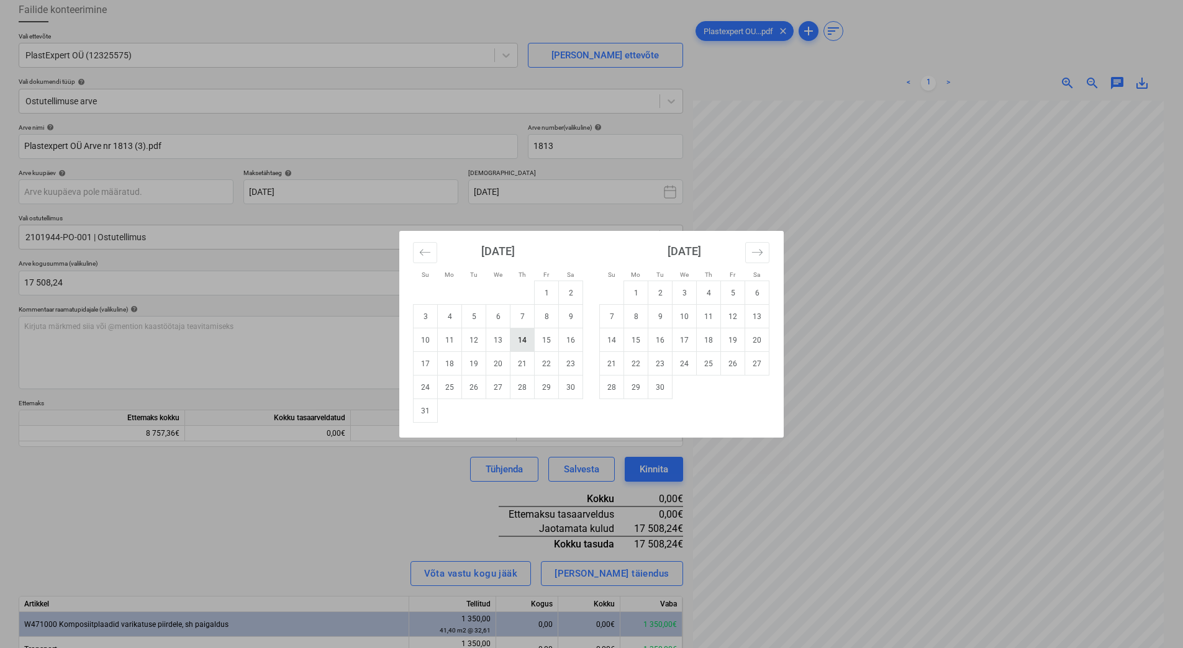
click at [518, 342] on td "14" at bounding box center [522, 340] width 24 height 24
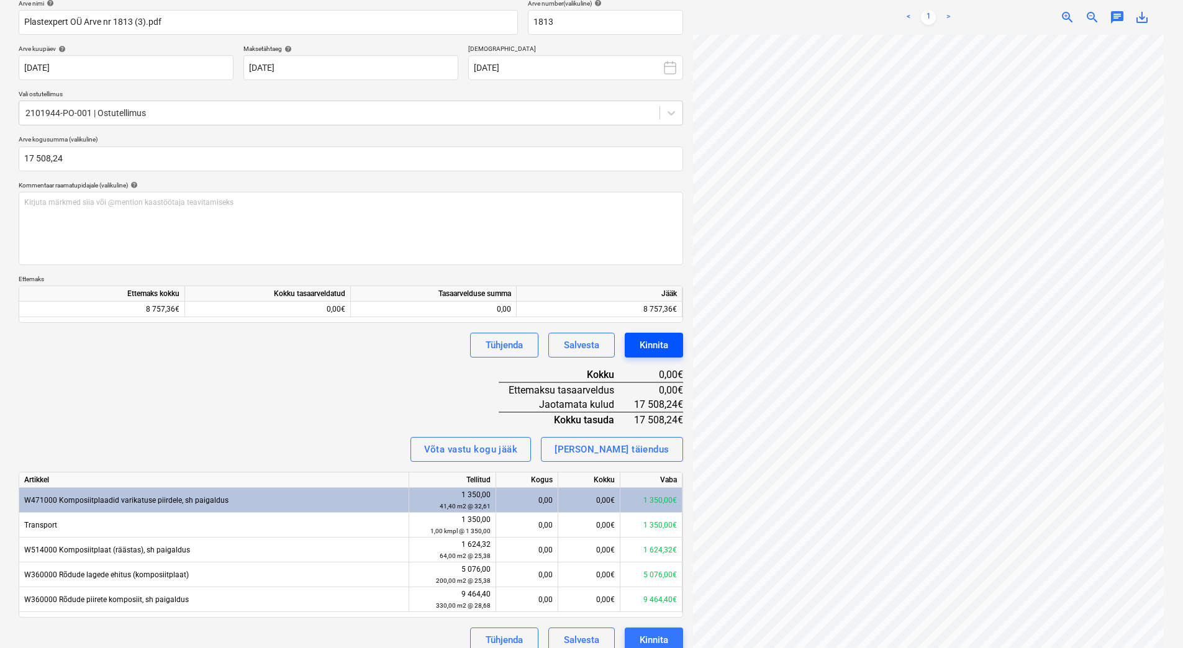
scroll to position [63, 90]
click at [443, 310] on div "0,00" at bounding box center [433, 310] width 155 height 16
click at [417, 361] on div "Arve nimi help Plastexpert OÜ Arve nr 1813 (3).pdf Arve number (valikuline) he…" at bounding box center [351, 326] width 664 height 654
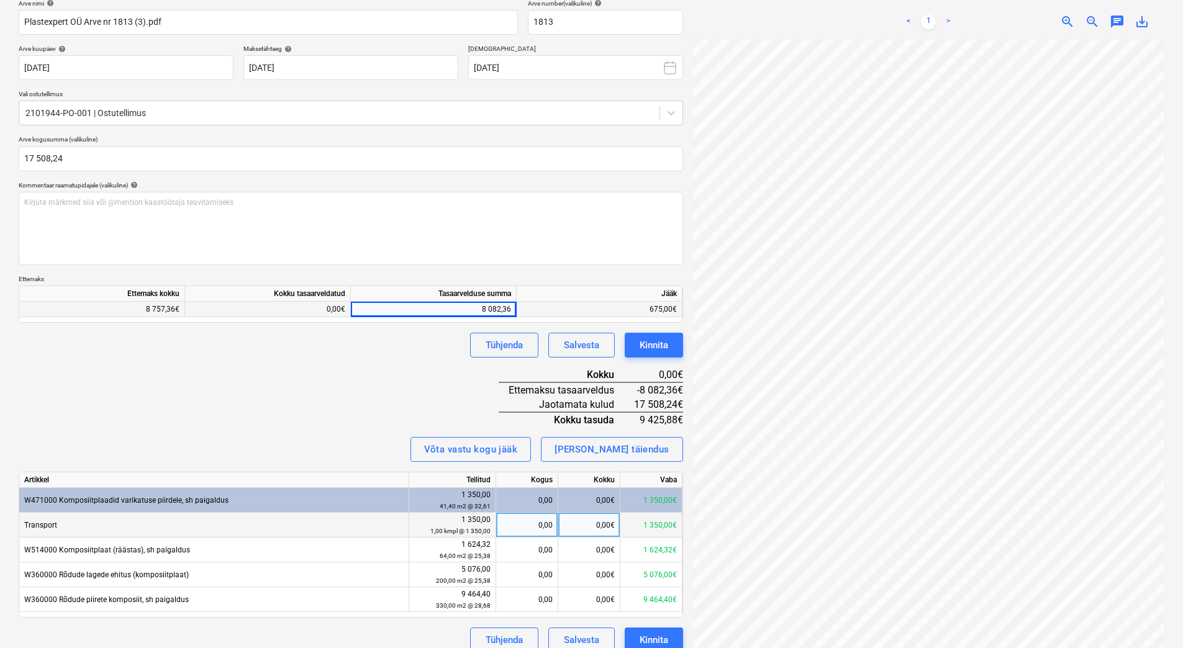
scroll to position [208, 0]
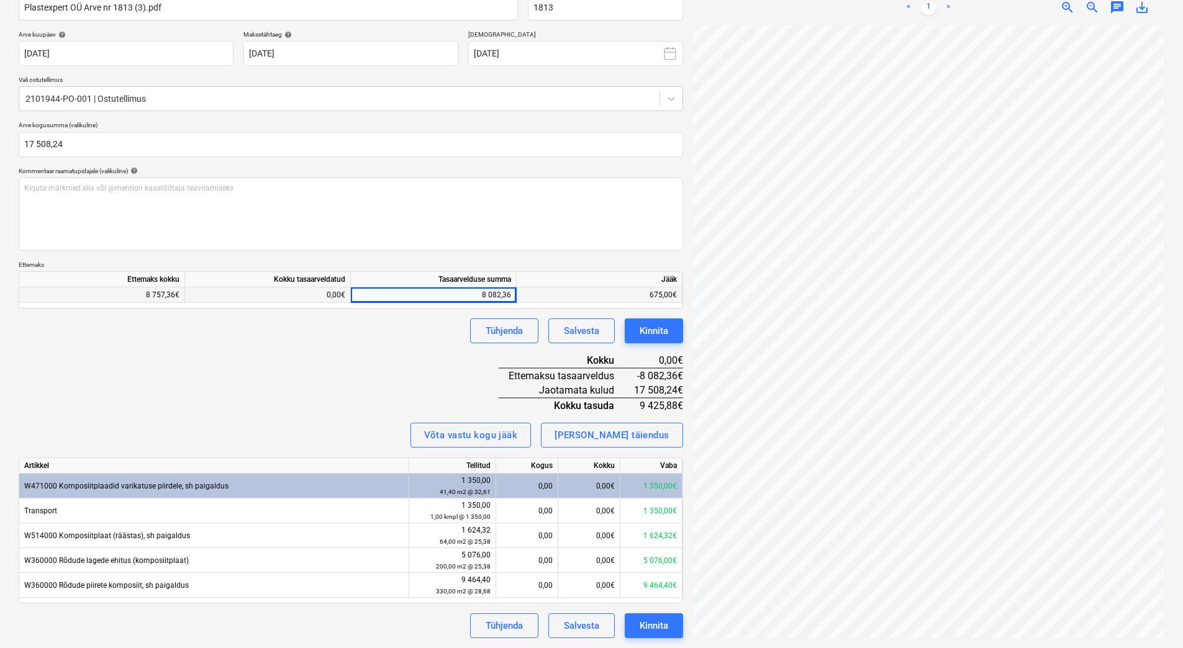
click at [587, 482] on div "0,00€" at bounding box center [589, 486] width 62 height 25
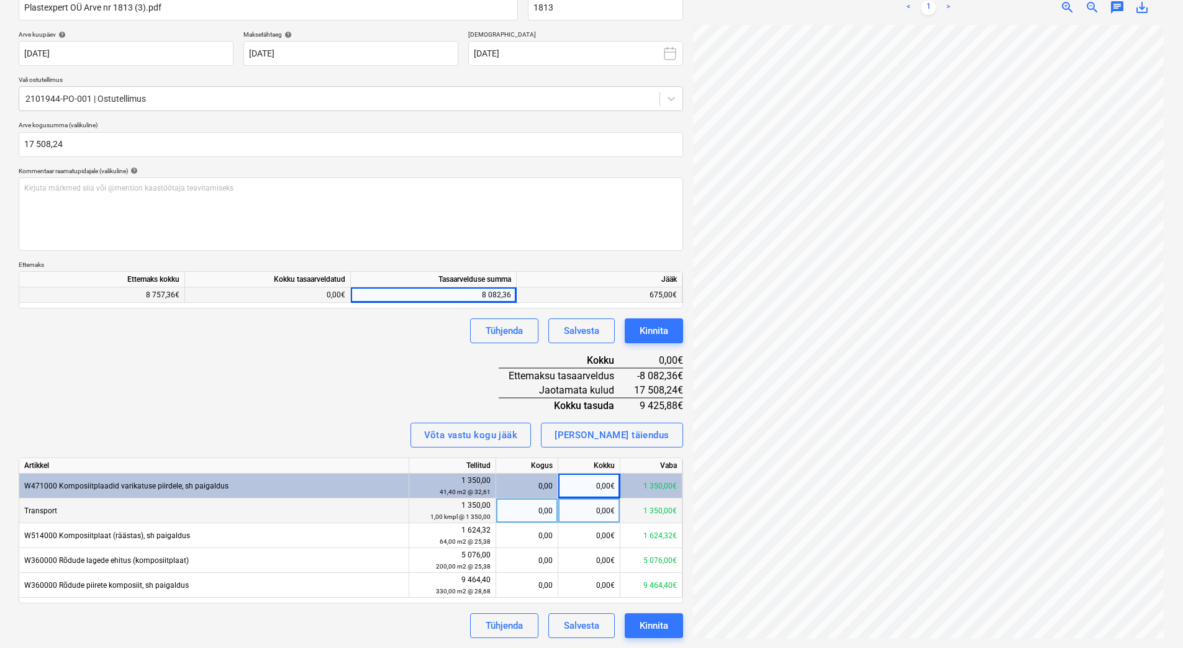
click at [592, 511] on div "0,00€" at bounding box center [589, 511] width 62 height 25
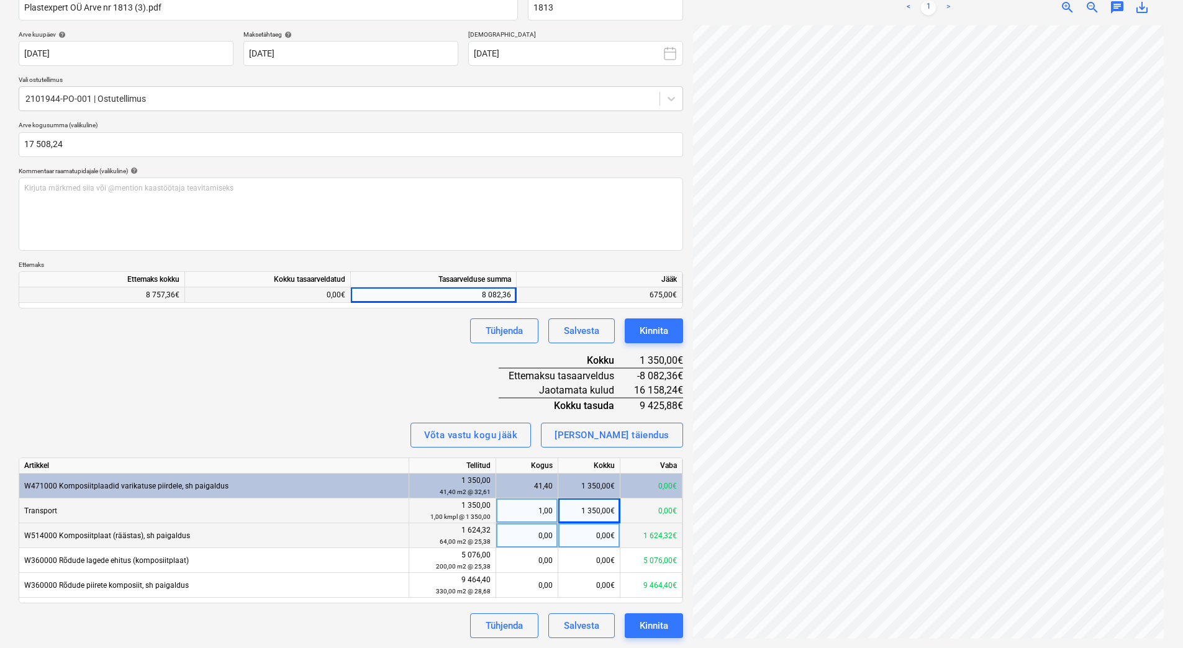
click at [586, 541] on div "0,00€" at bounding box center [589, 535] width 62 height 25
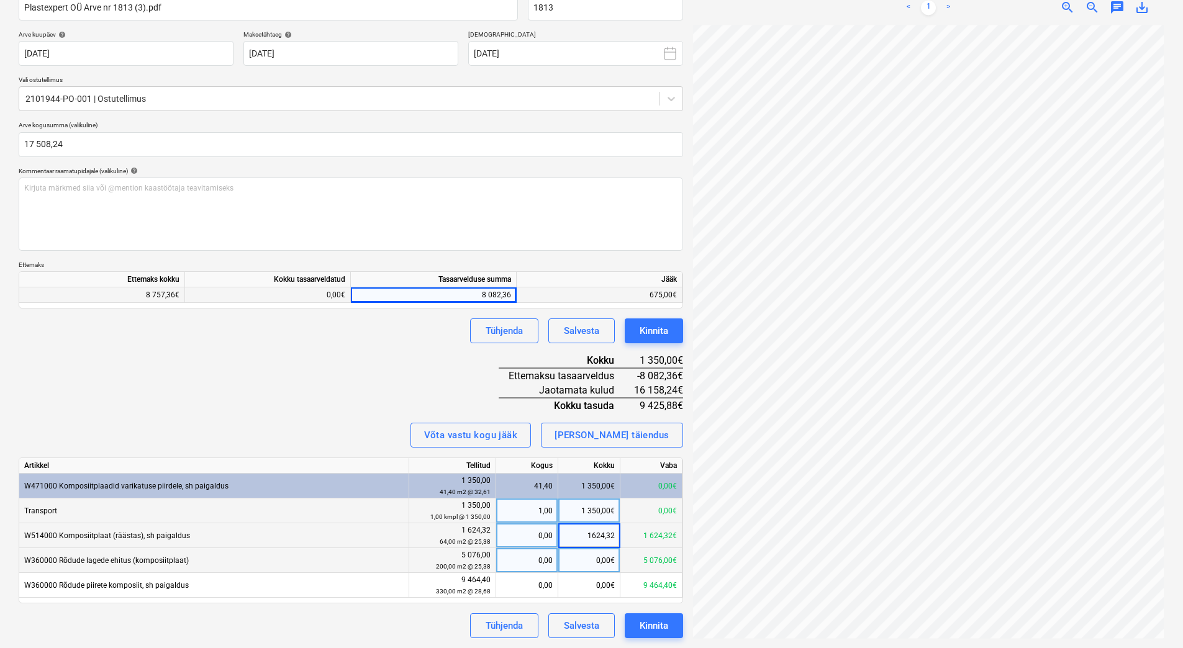
click at [580, 559] on div "0,00€" at bounding box center [589, 560] width 62 height 25
click at [579, 589] on div "0,00€" at bounding box center [589, 585] width 62 height 25
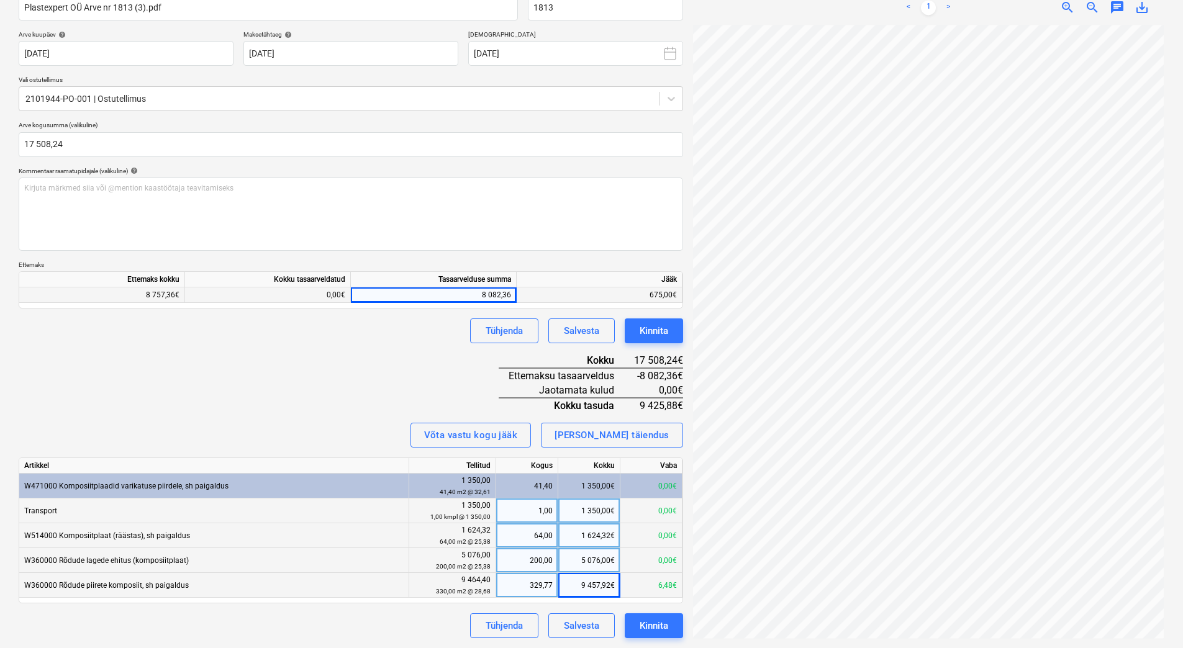
click at [355, 410] on div "Arve nimi help Plastexpert OÜ Arve nr 1813 (3).pdf Arve number (valikuline) he…" at bounding box center [351, 312] width 664 height 654
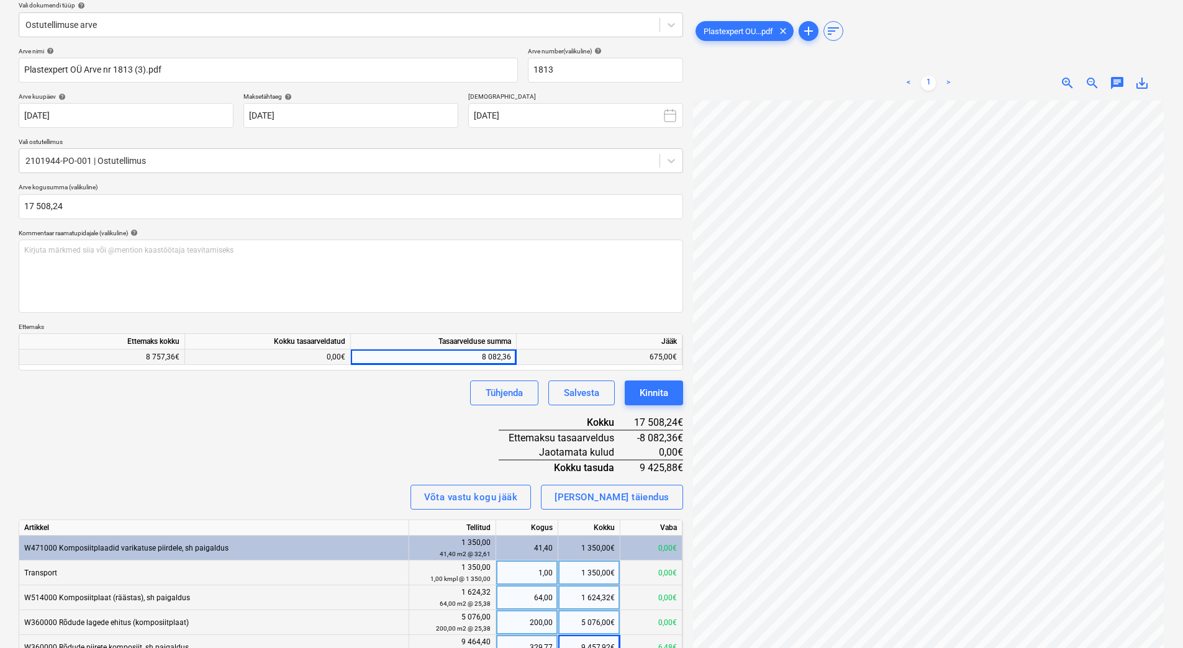
scroll to position [84, 0]
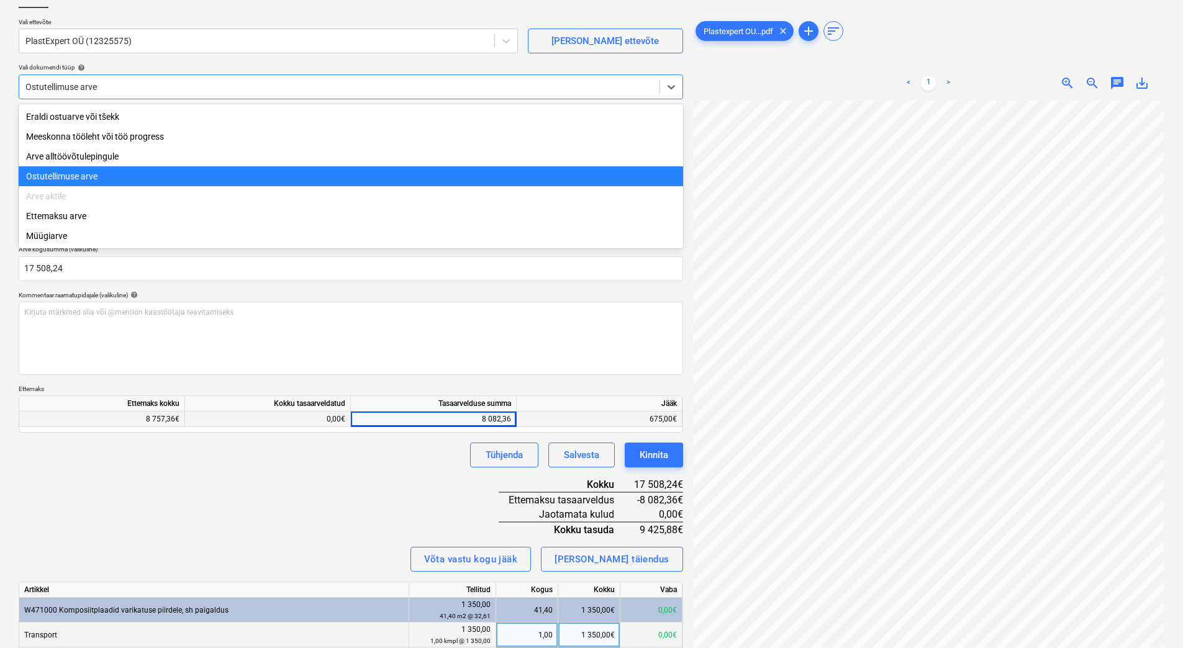
click at [83, 87] on div at bounding box center [339, 87] width 628 height 12
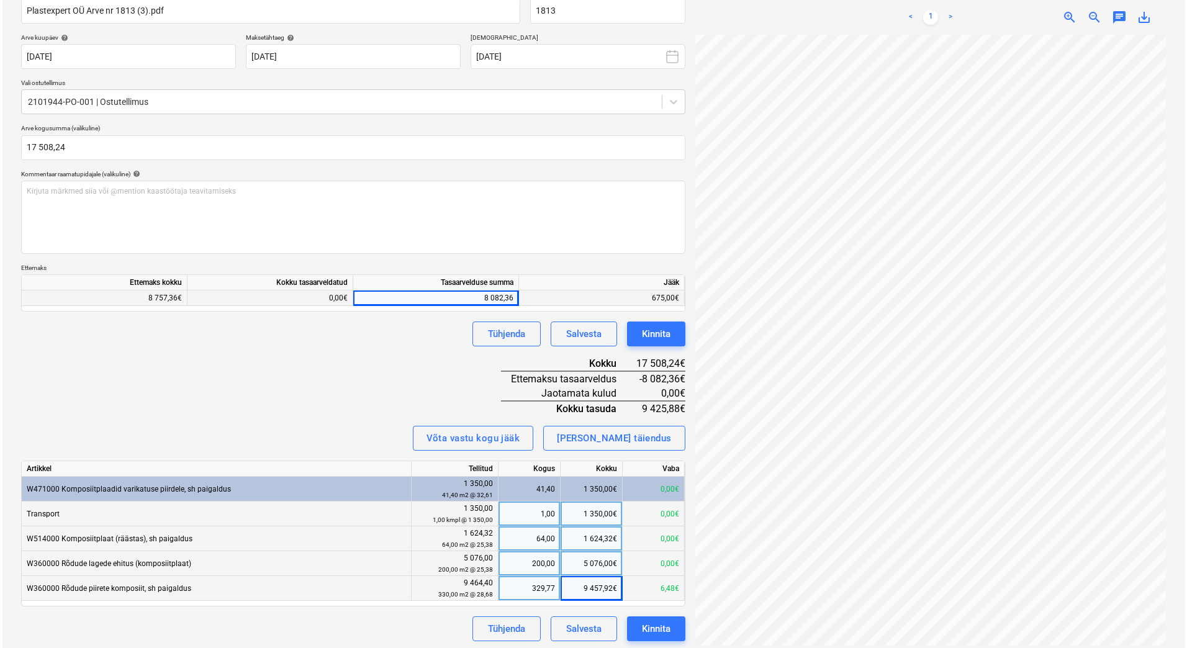
scroll to position [208, 0]
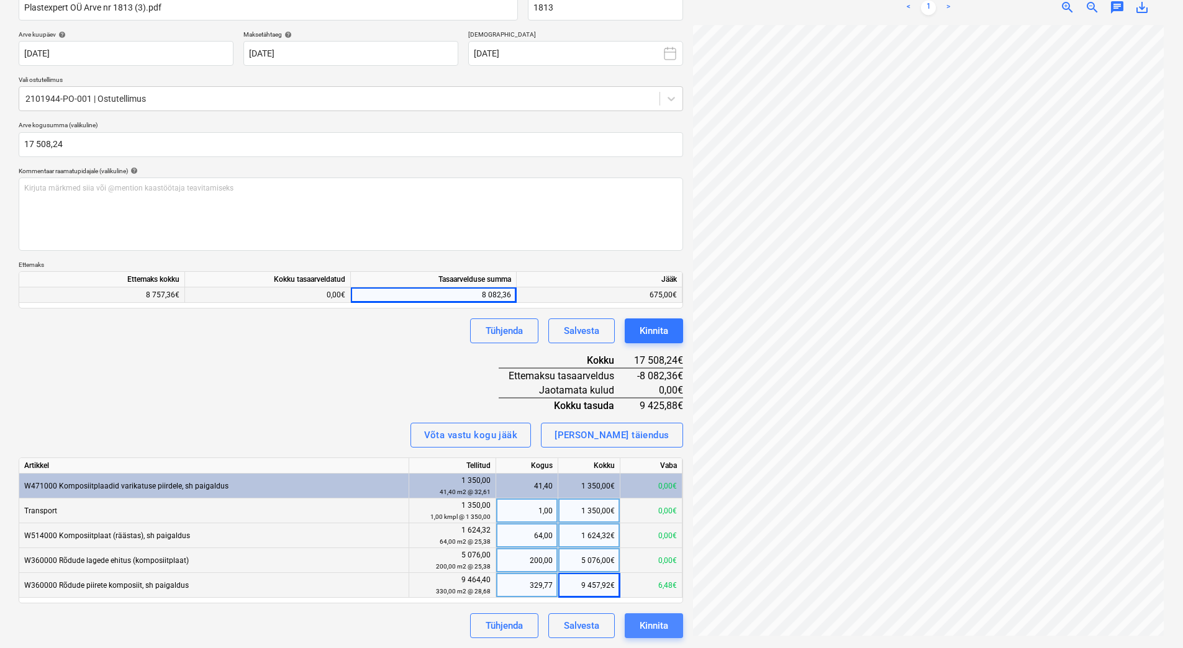
click at [661, 627] on div "Kinnita" at bounding box center [654, 626] width 29 height 16
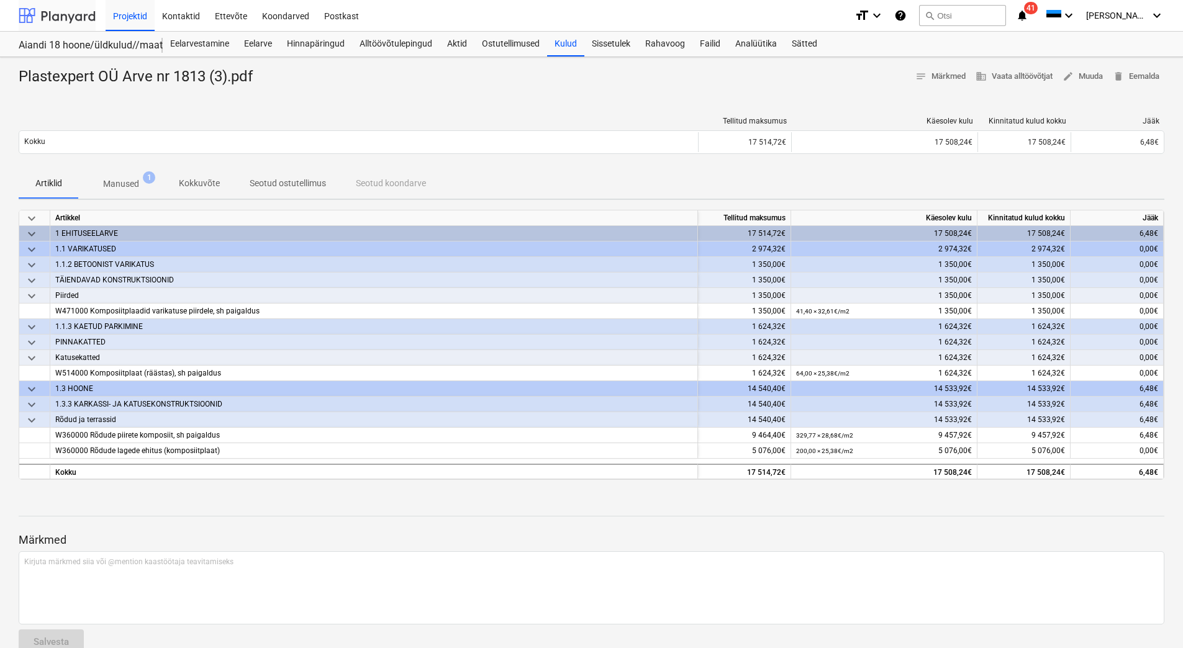
click at [54, 16] on div at bounding box center [57, 15] width 77 height 31
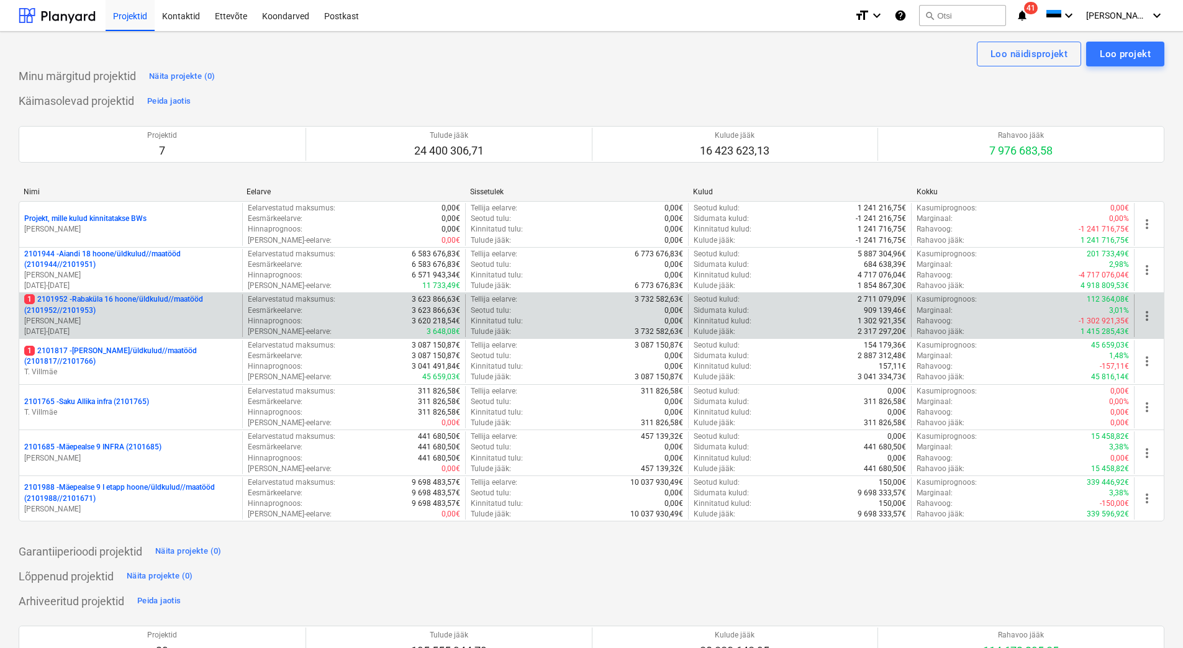
click at [124, 315] on p "1 2101952 - Rabaküla 16 hoone/üldkulud//maatööd (2101952//2101953)" at bounding box center [130, 304] width 213 height 21
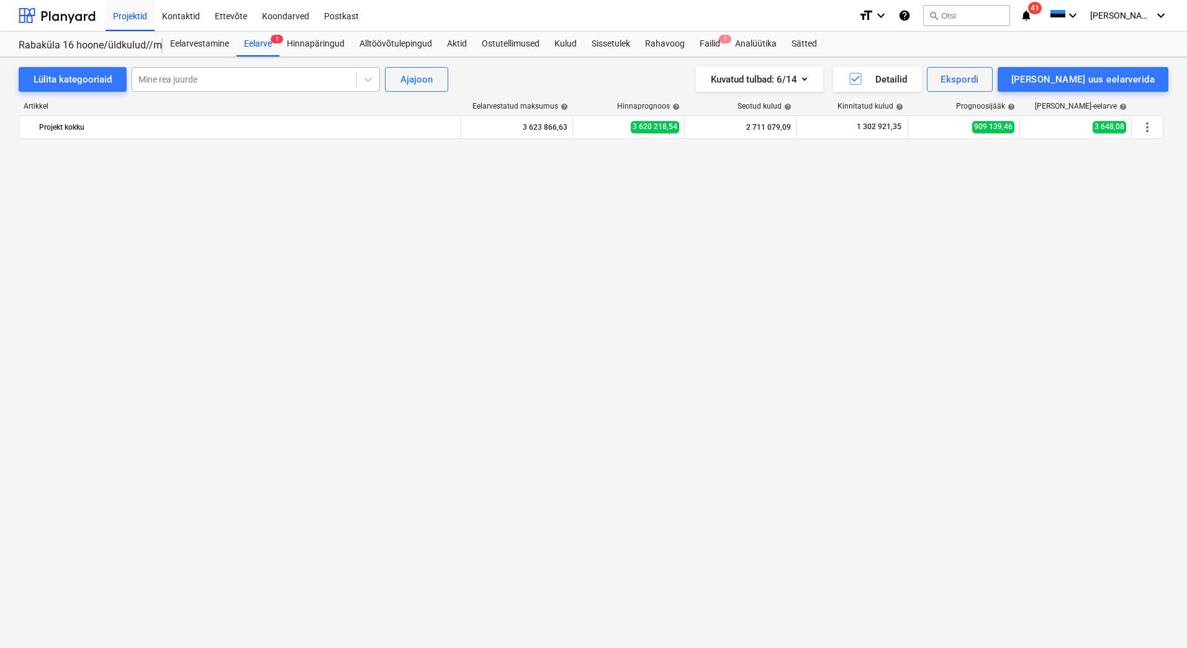
scroll to position [2546, 0]
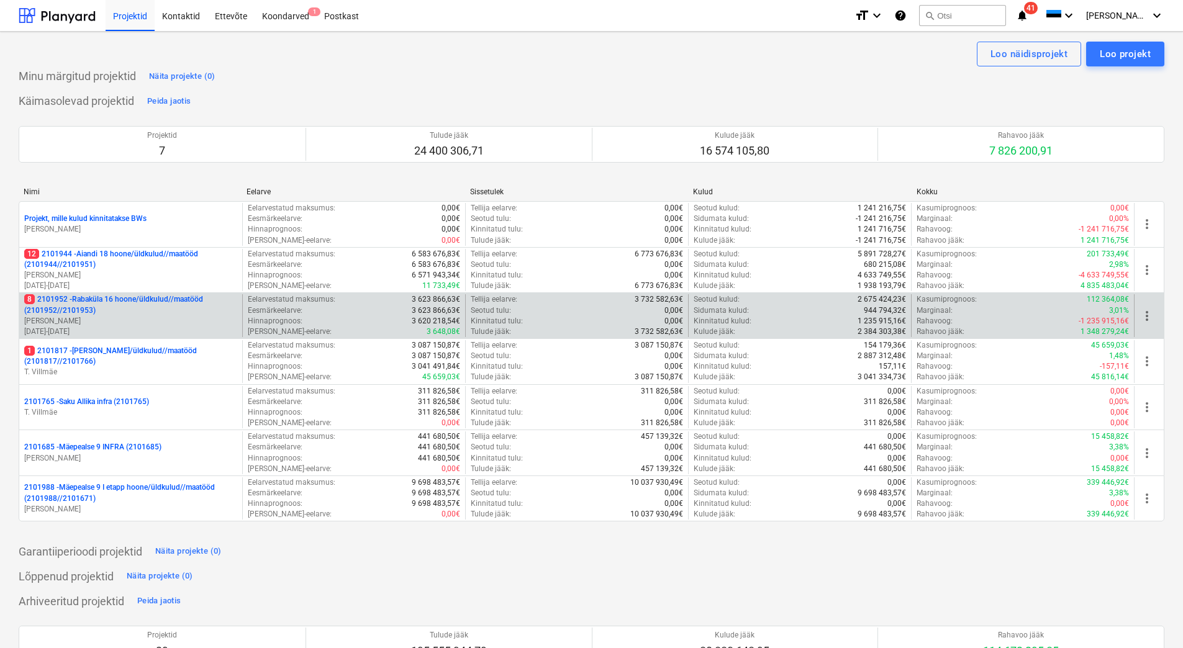
click at [160, 301] on p "8 2101952 - Rabaküla 16 hoone/üldkulud//maatööd (2101952//2101953)" at bounding box center [130, 304] width 213 height 21
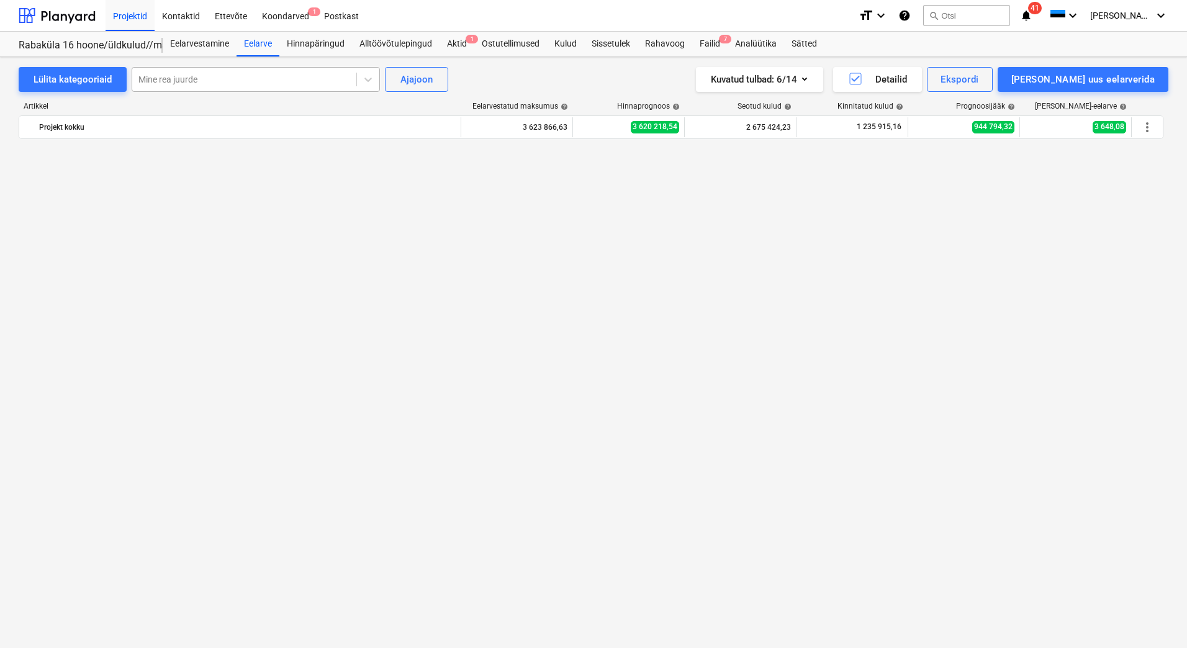
scroll to position [2546, 0]
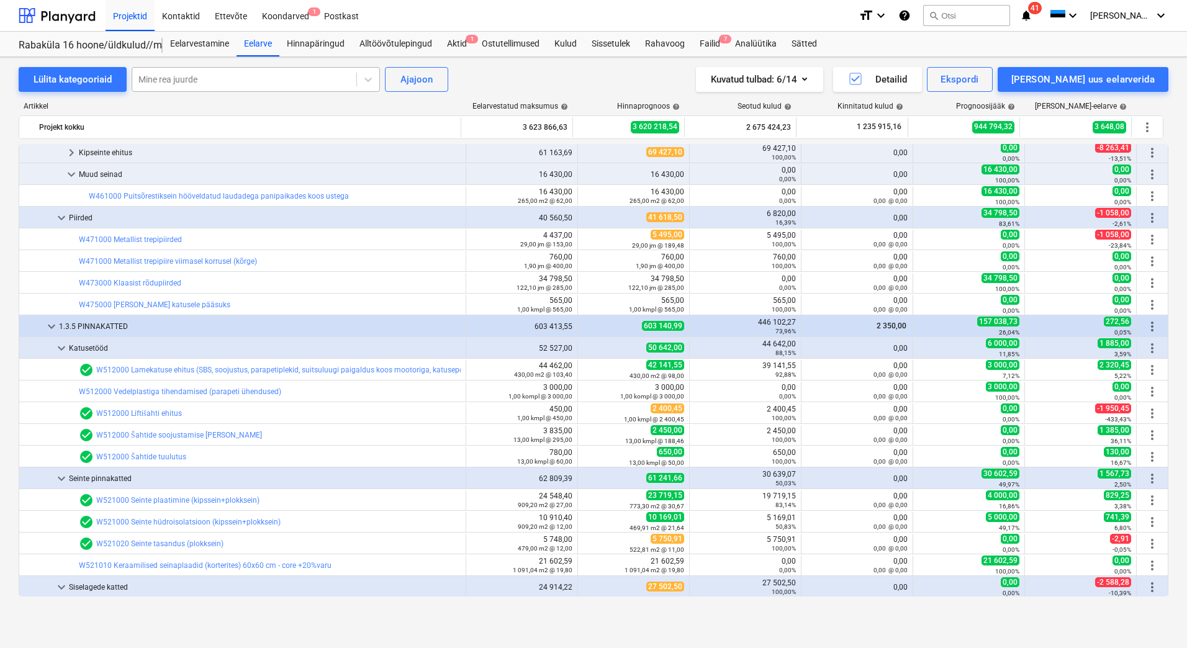
click at [233, 79] on div at bounding box center [244, 79] width 212 height 12
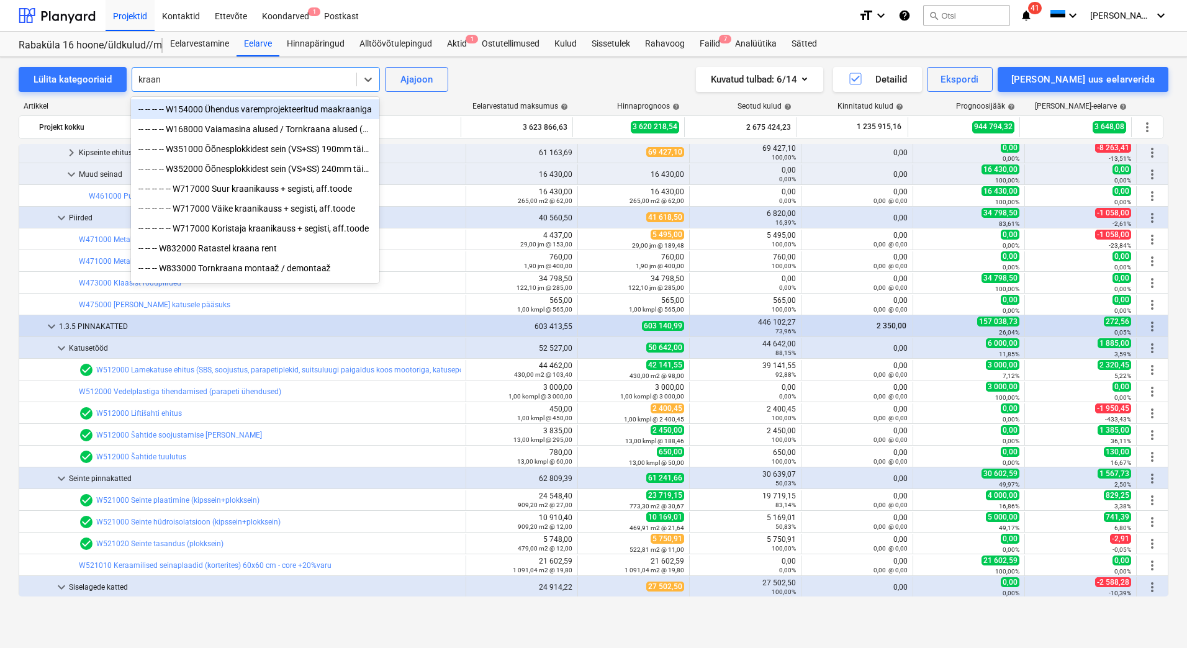
type input "kraana"
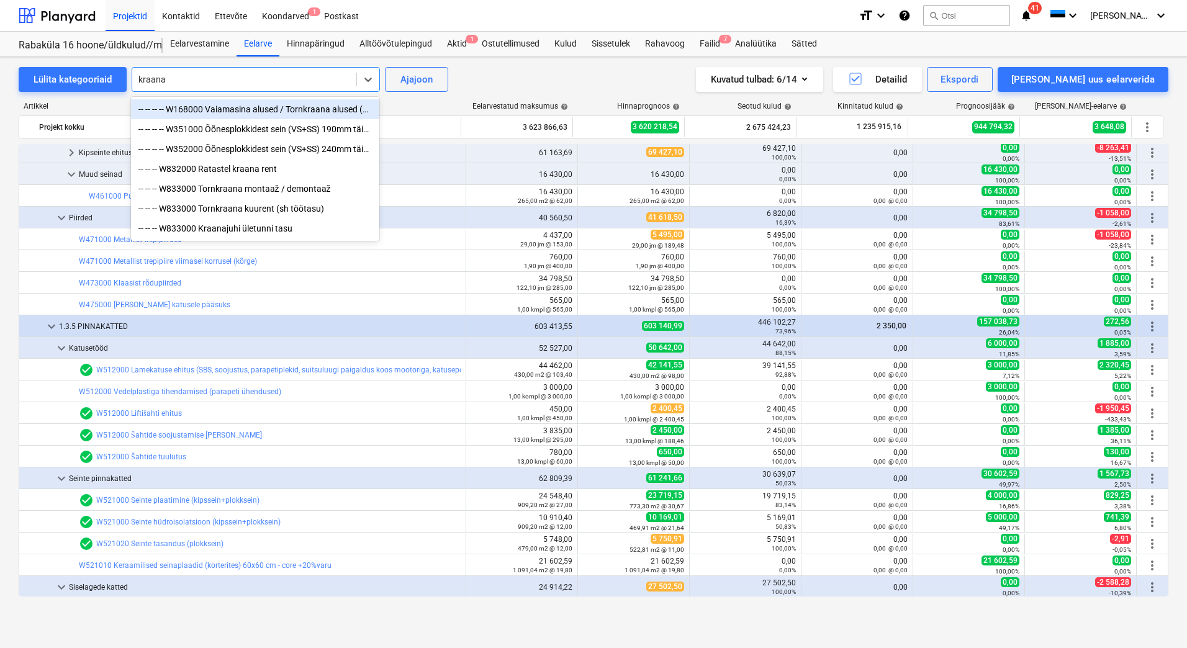
click at [225, 109] on div "-- -- -- -- W168000 Vaiamasina alused / Tornkraana alused (40-50 cm)" at bounding box center [255, 109] width 248 height 20
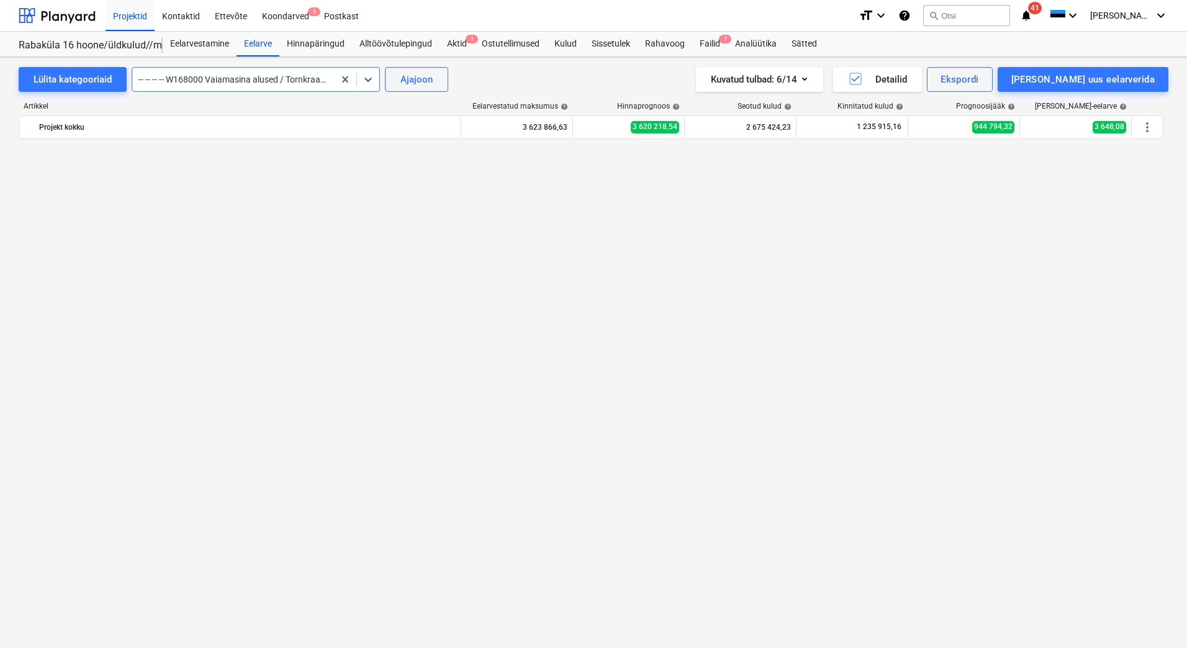
scroll to position [1413, 0]
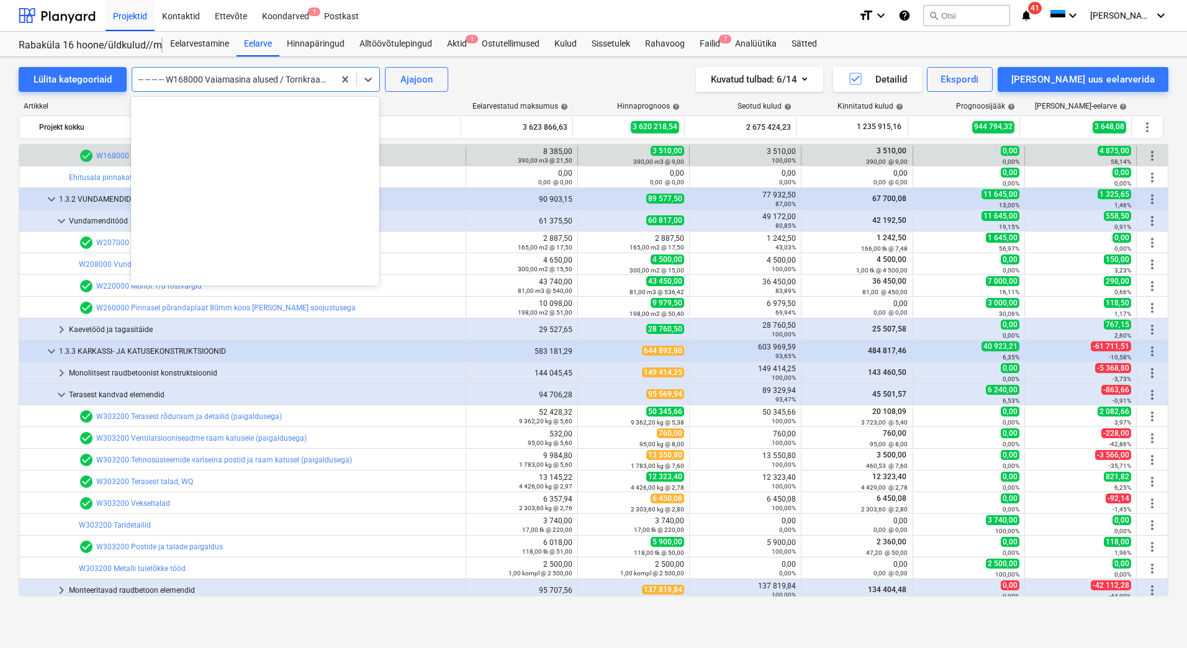
click at [212, 83] on div at bounding box center [232, 79] width 189 height 12
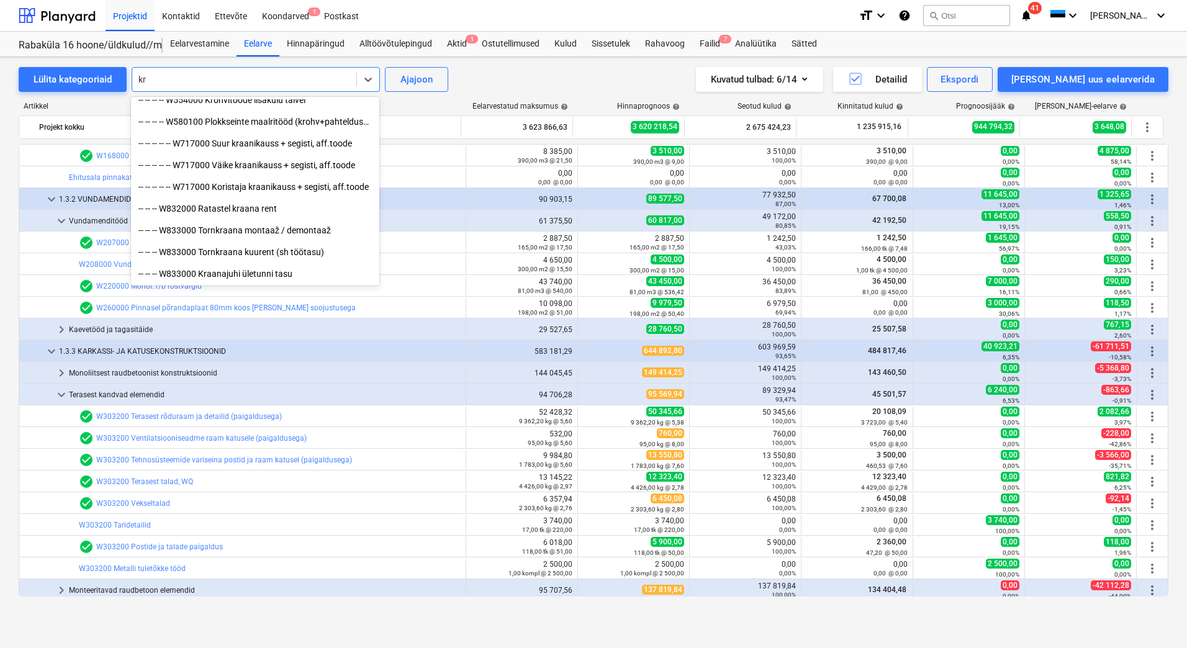
scroll to position [292, 0]
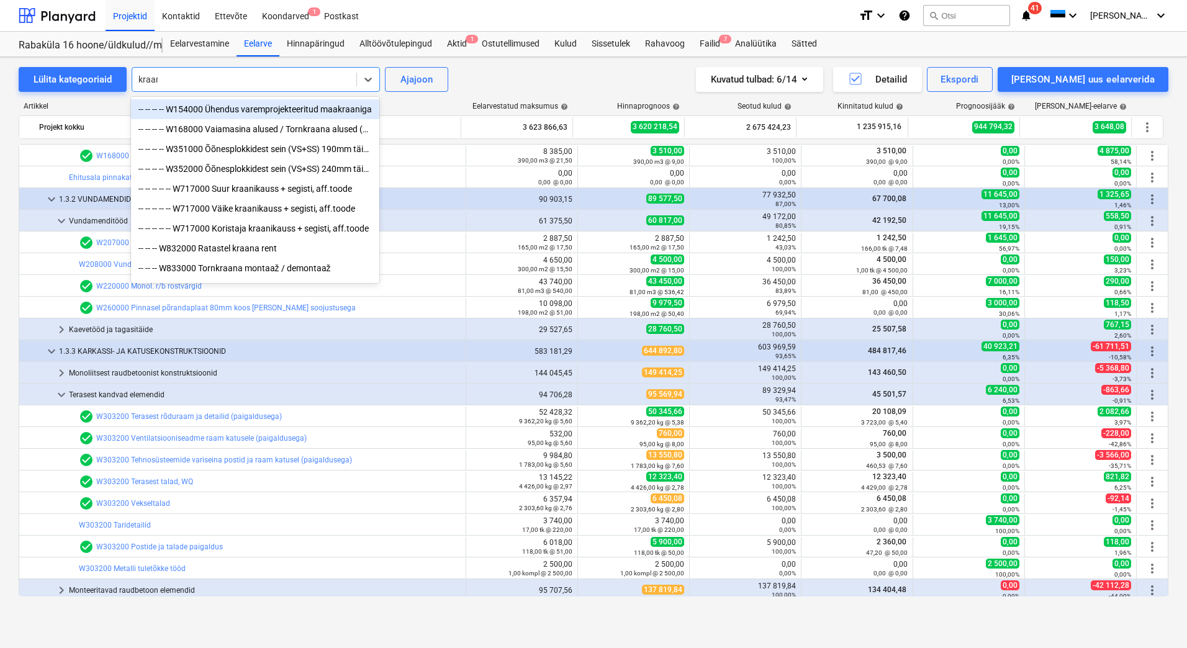
type input "kraana"
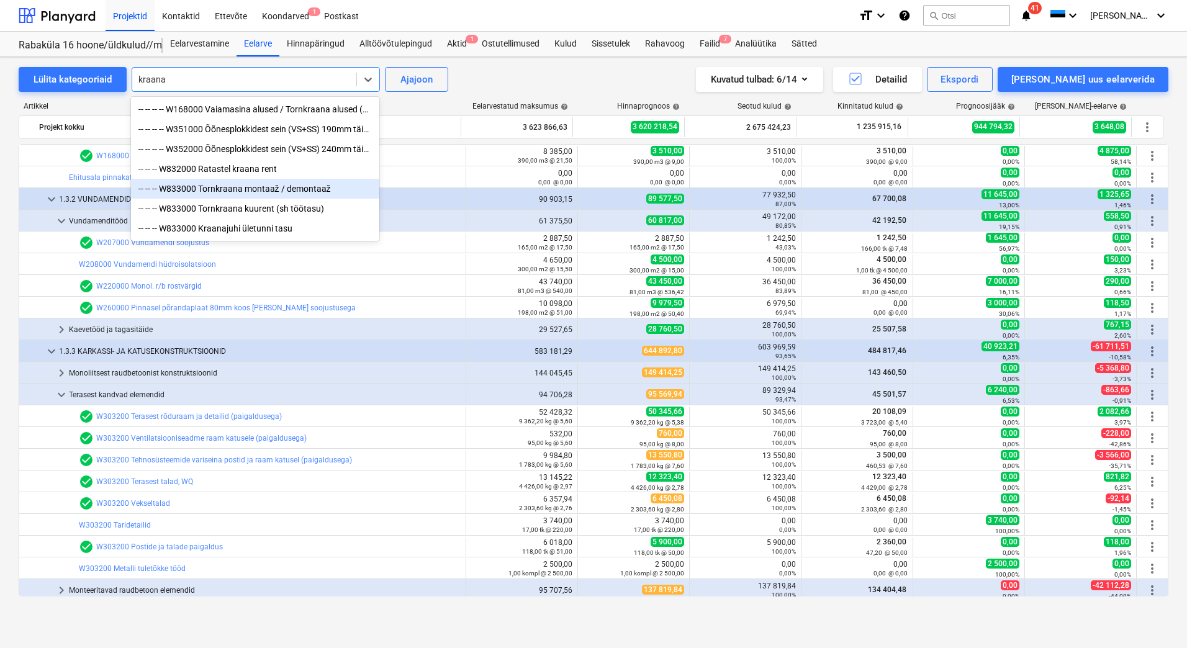
click at [281, 194] on div "-- -- -- W833000 Tornkraana montaaž / demontaaž" at bounding box center [255, 189] width 248 height 20
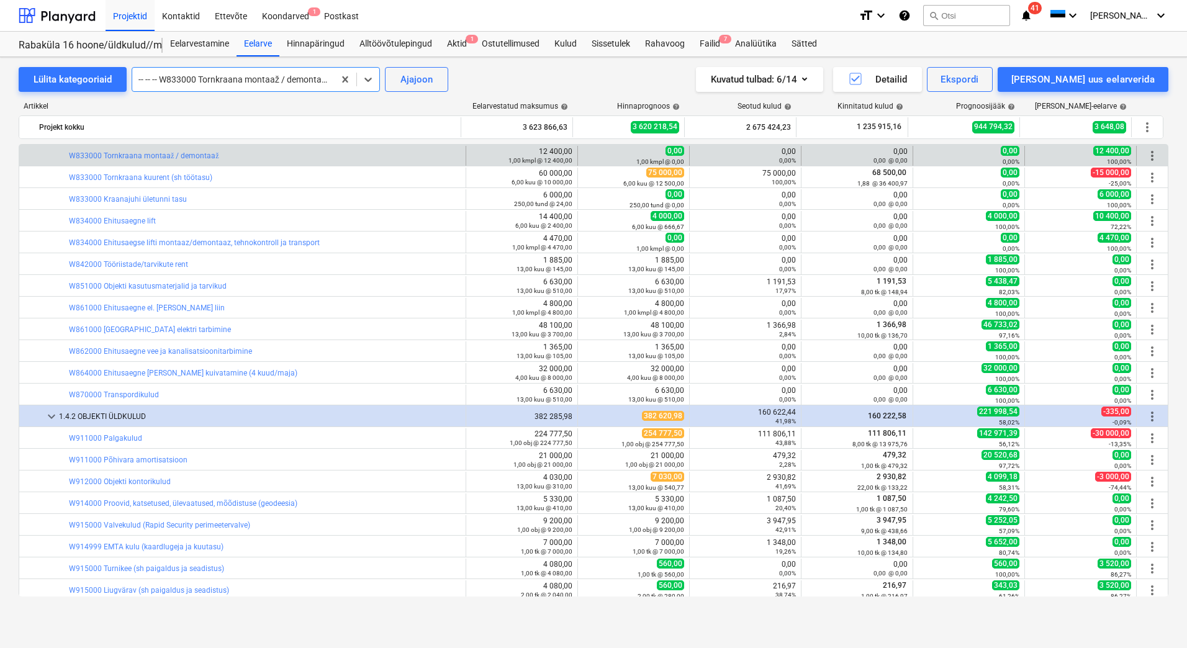
scroll to position [5027, 0]
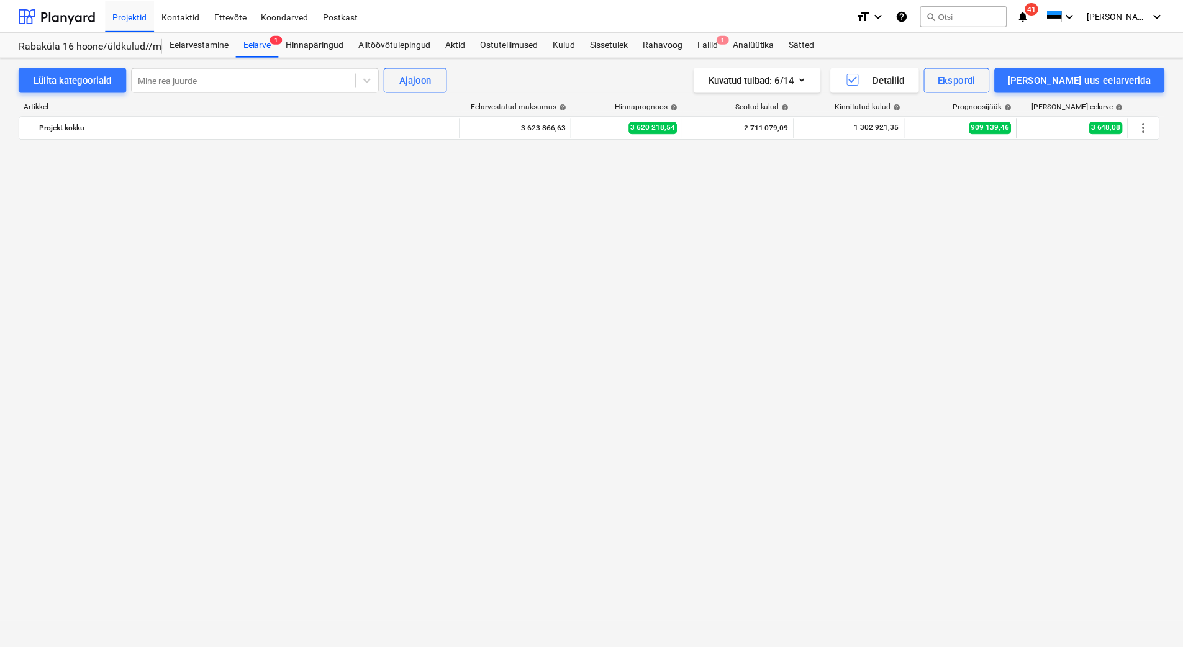
scroll to position [2546, 0]
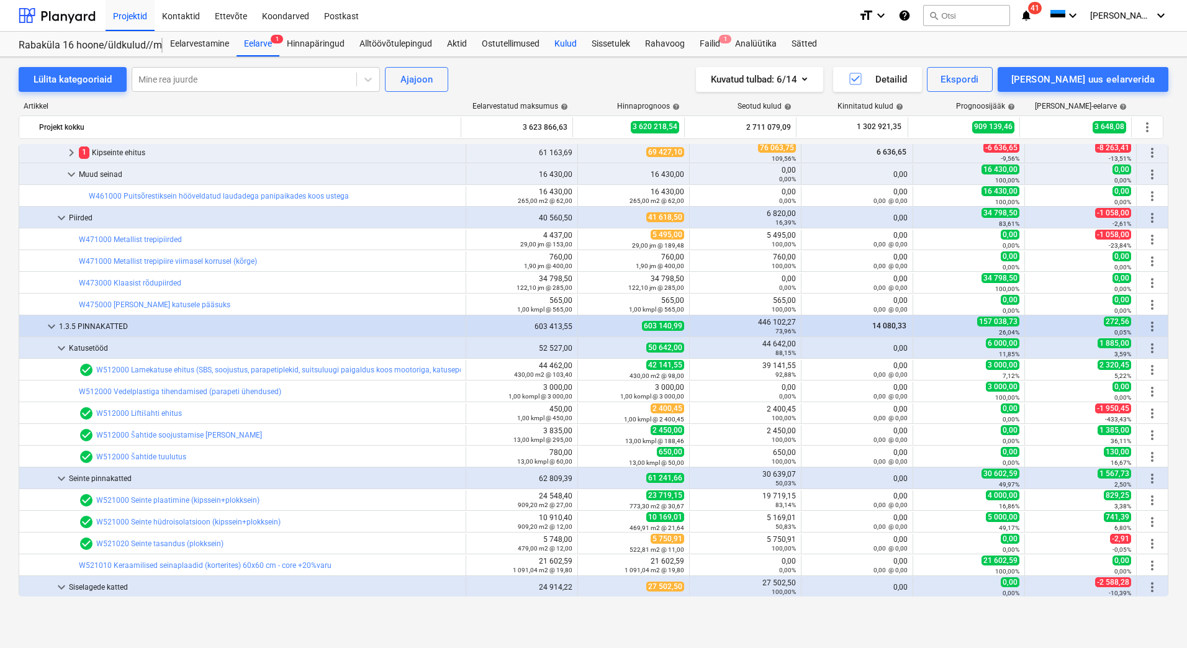
click at [571, 43] on div "Kulud" at bounding box center [565, 44] width 37 height 25
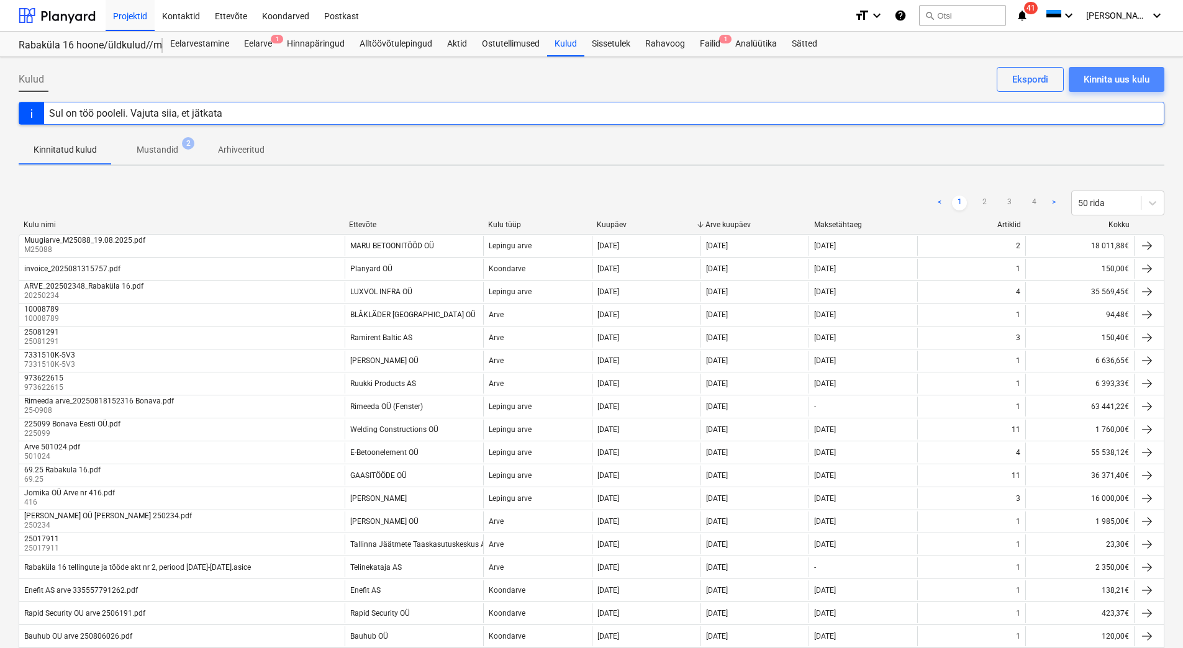
click at [1120, 81] on div "Kinnita uus kulu" at bounding box center [1117, 79] width 66 height 16
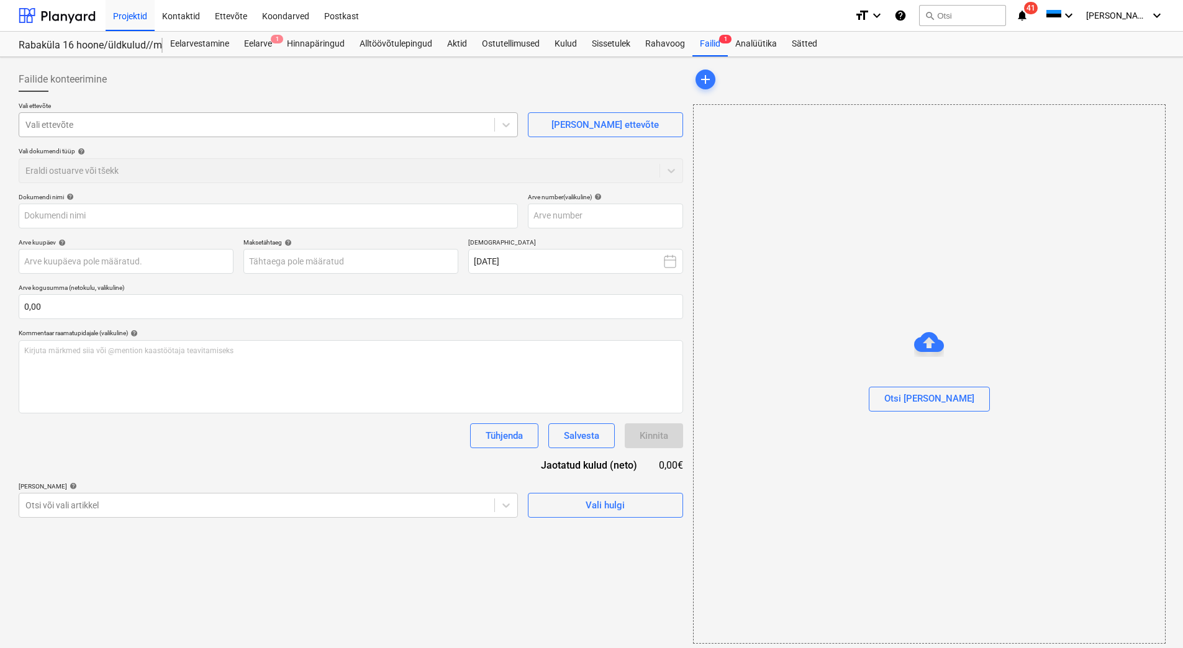
type input "Plastexpert OÜ Arve nr 1814 (3).pdf"
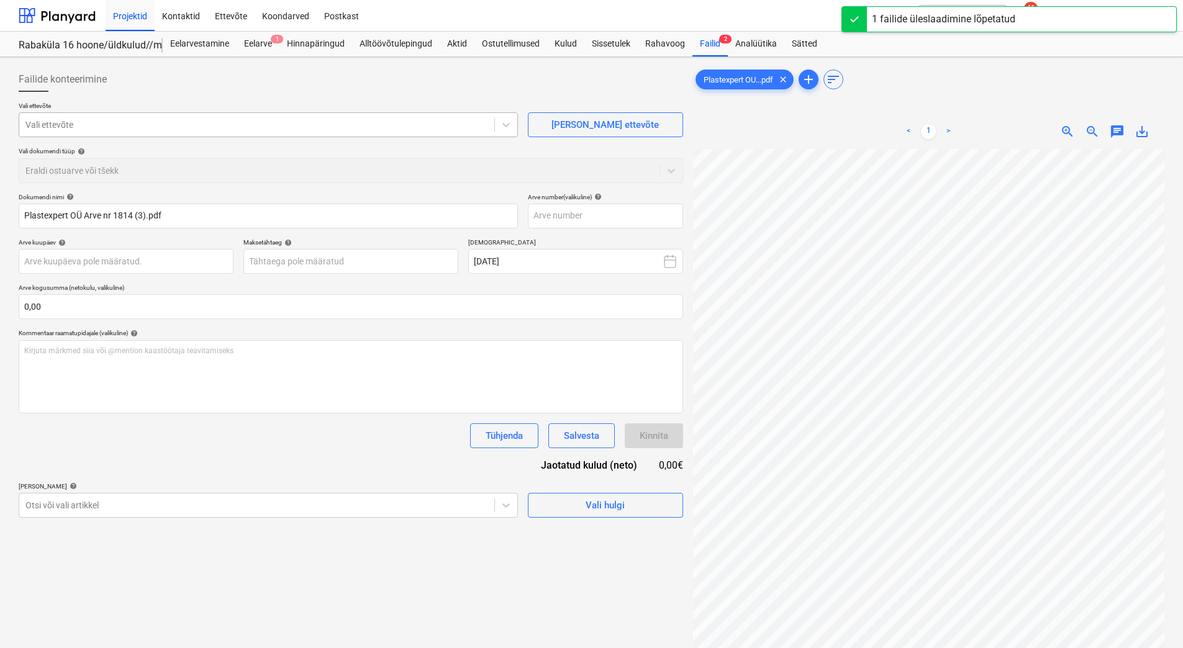
click at [76, 128] on div at bounding box center [256, 125] width 463 height 12
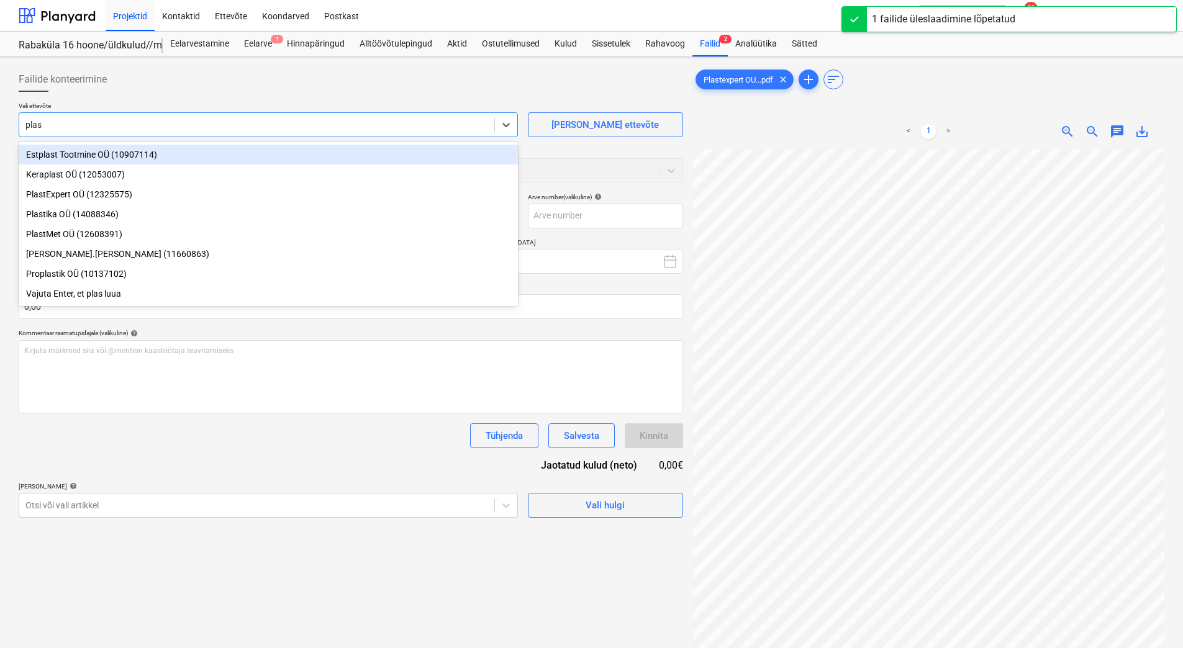
type input "plast"
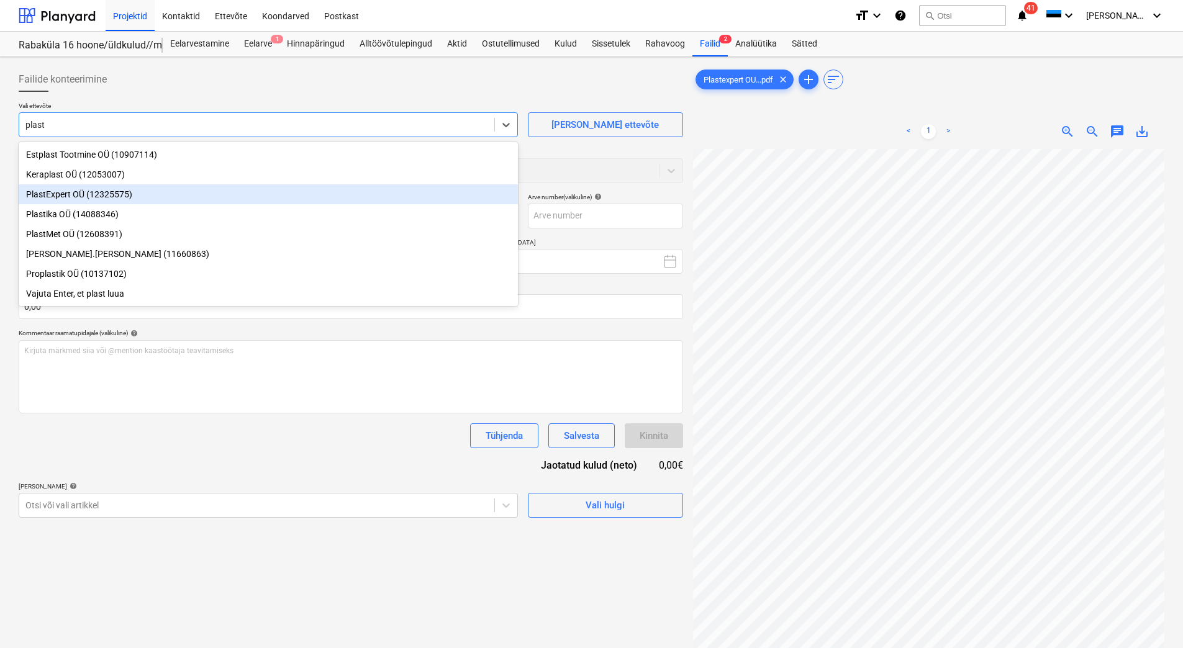
click at [91, 198] on div "PlastExpert OÜ (12325575)" at bounding box center [268, 194] width 499 height 20
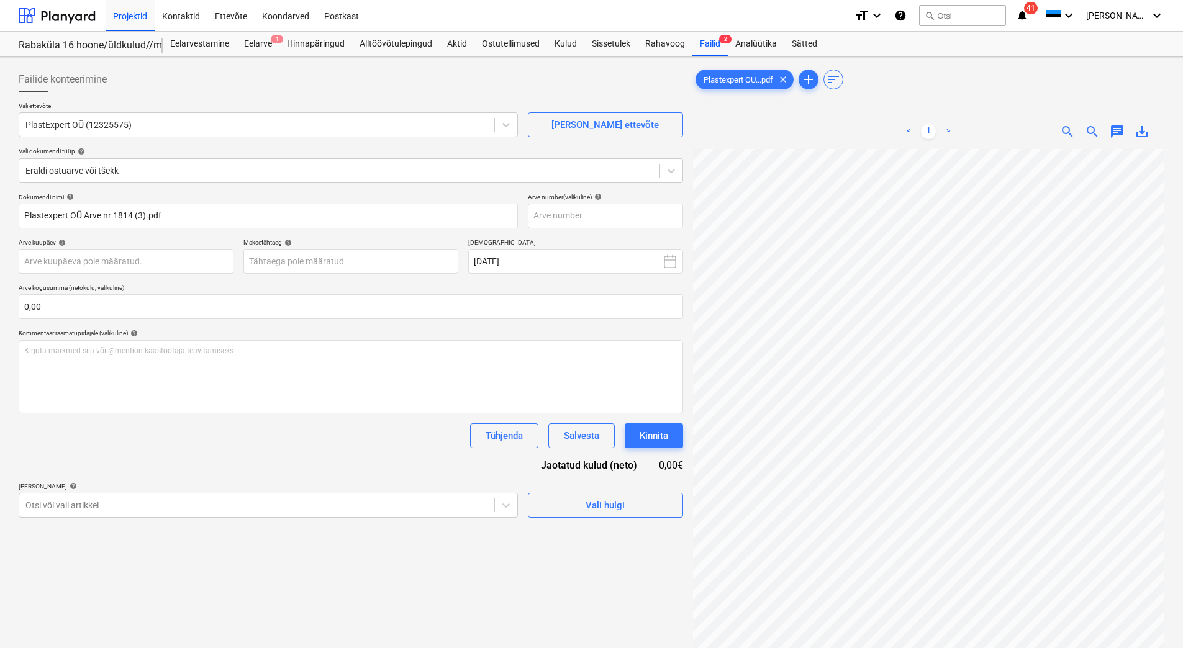
click at [151, 103] on p "Vali ettevõte" at bounding box center [268, 107] width 499 height 11
click at [112, 170] on div at bounding box center [339, 171] width 628 height 12
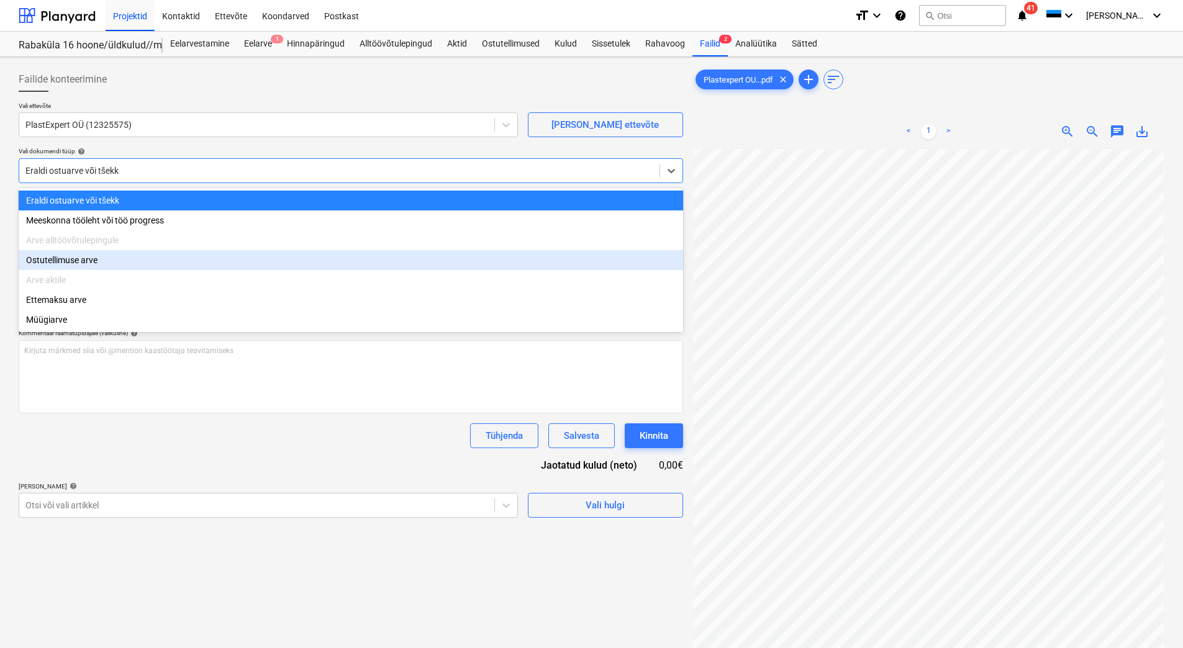
click at [72, 260] on div "Ostutellimuse arve" at bounding box center [351, 260] width 664 height 20
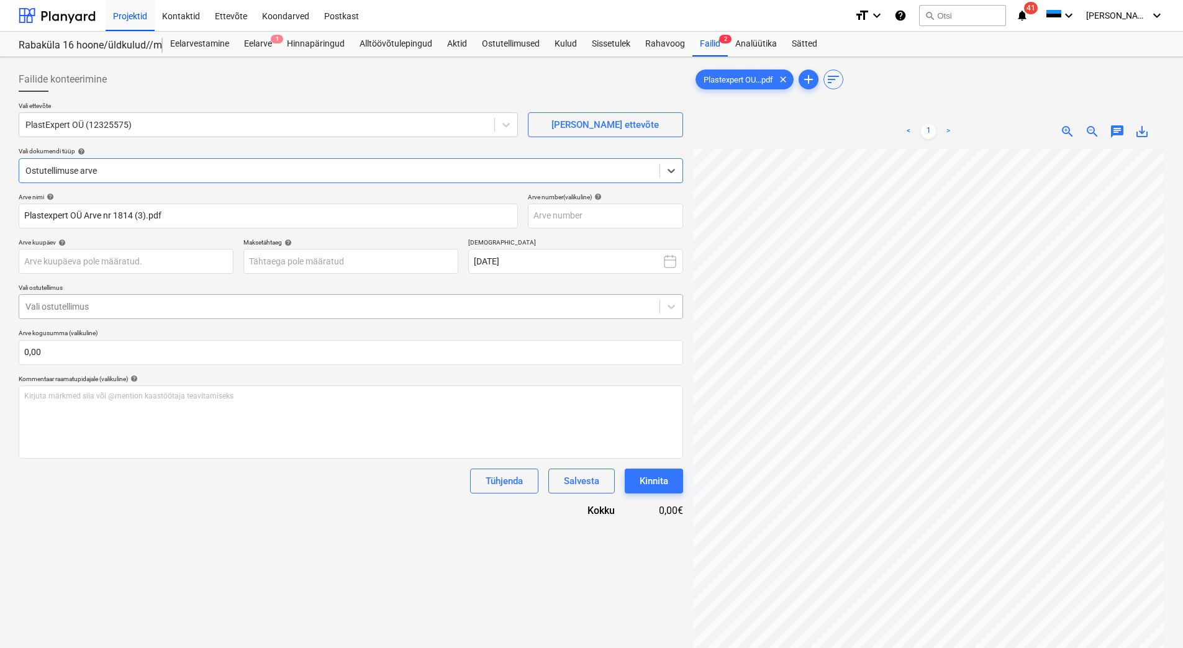
click at [59, 312] on div at bounding box center [339, 307] width 628 height 12
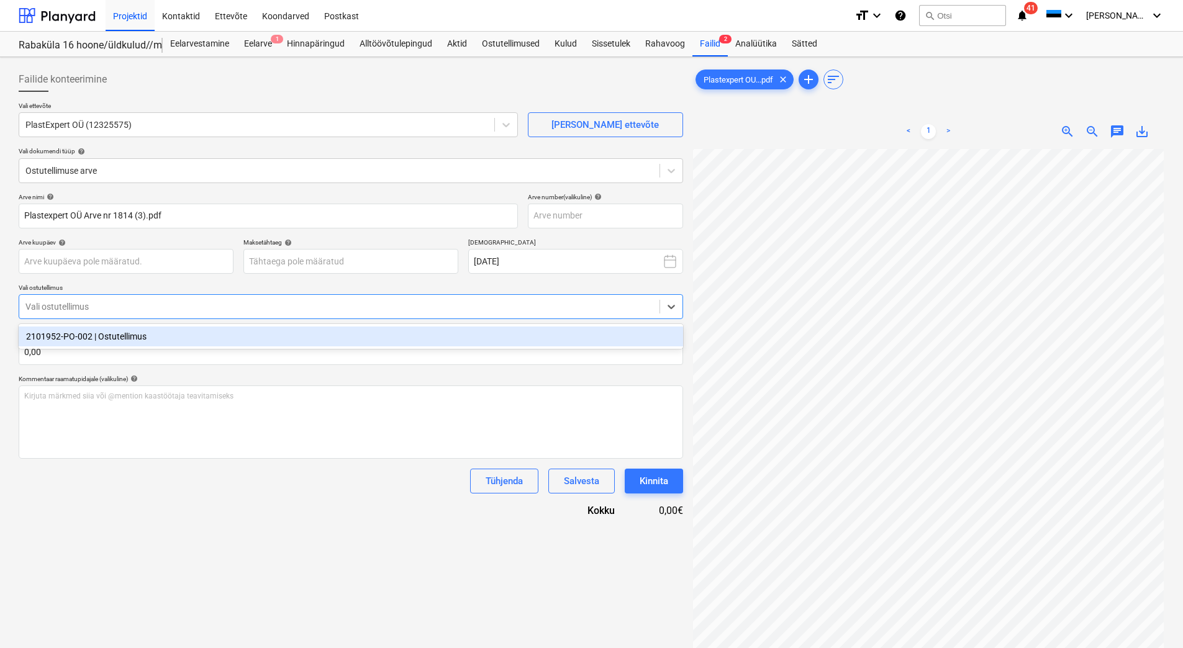
click at [61, 340] on div "2101952-PO-002 | Ostutellimus" at bounding box center [351, 337] width 664 height 20
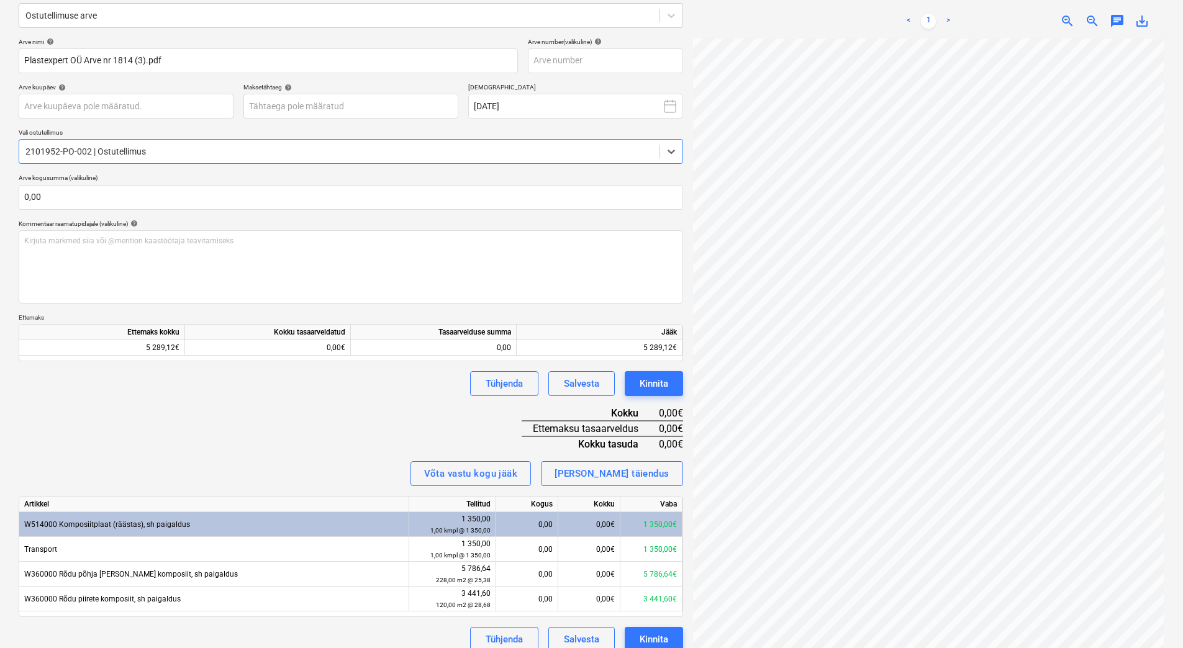
scroll to position [169, 0]
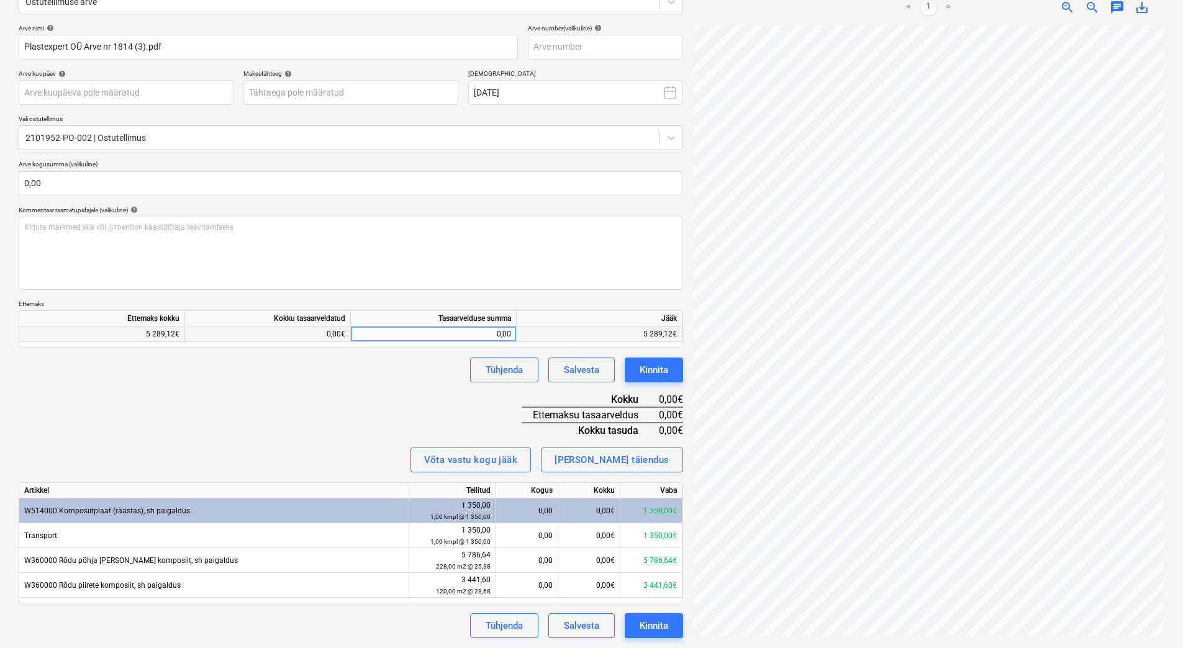
click at [437, 336] on div "0,00" at bounding box center [433, 335] width 155 height 16
type input "4614,12"
click at [415, 397] on div "Arve nimi help Plastexpert OÜ Arve nr 1814 (3).pdf Arve number (valikuline) he…" at bounding box center [351, 331] width 664 height 615
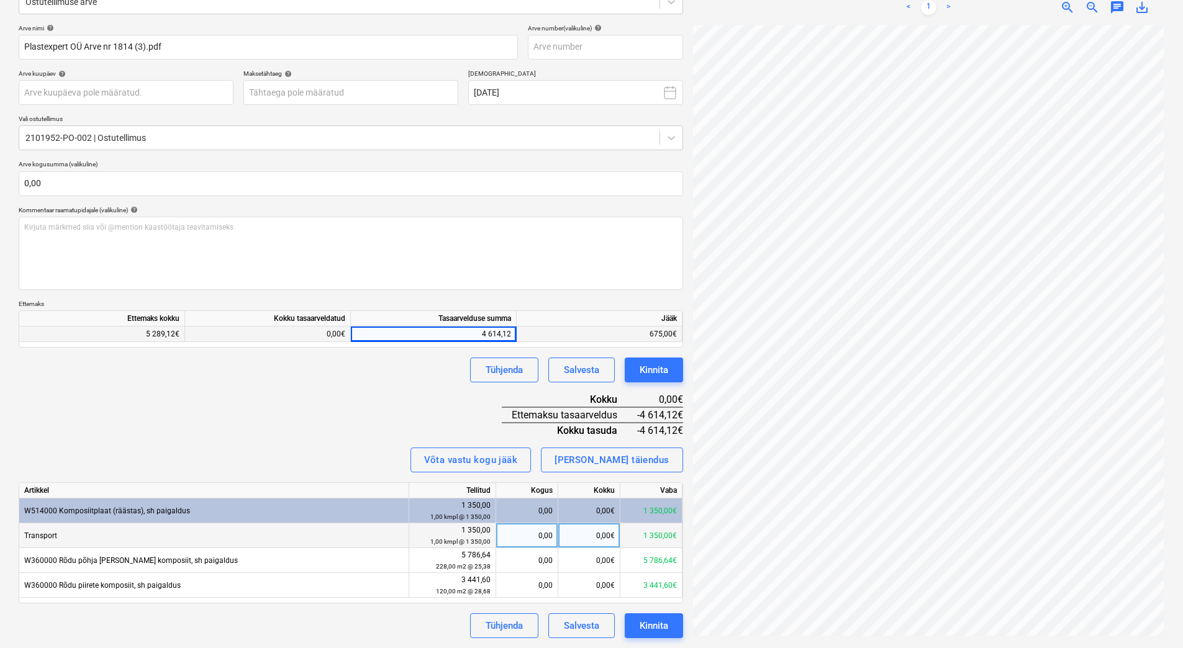
click at [568, 532] on div "0,00€" at bounding box center [589, 535] width 62 height 25
type input "1350"
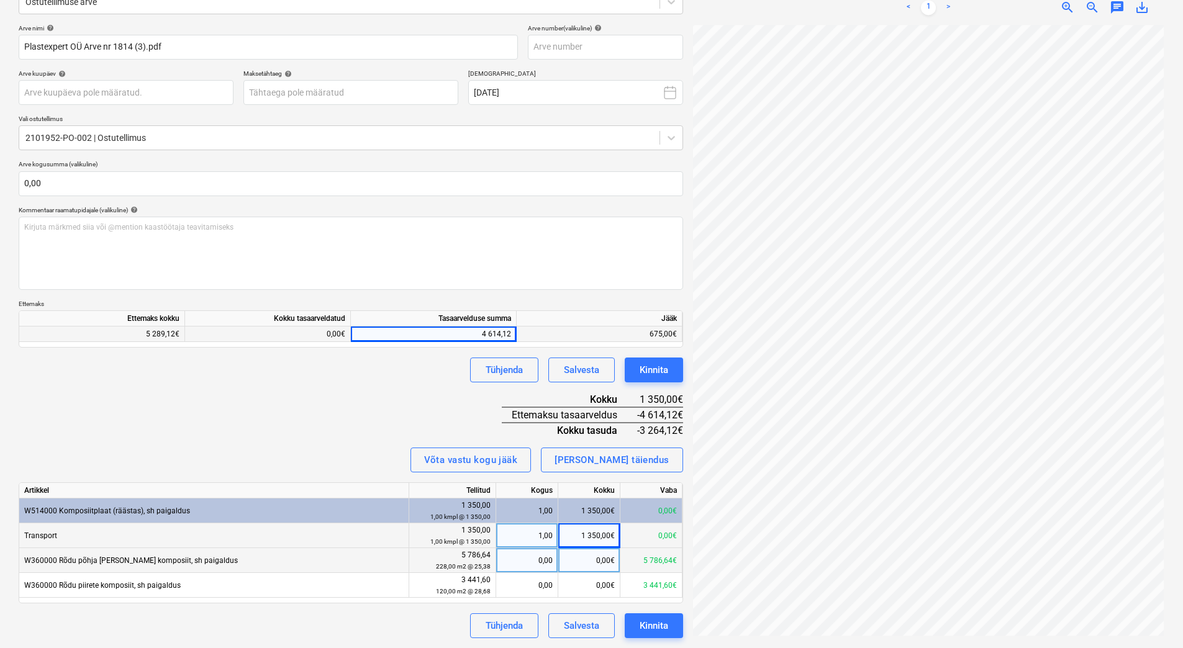
click at [569, 561] on div "0,00€" at bounding box center [589, 560] width 62 height 25
type input "5786,64"
click at [399, 622] on div "Tühjenda Salvesta Kinnita" at bounding box center [351, 626] width 664 height 25
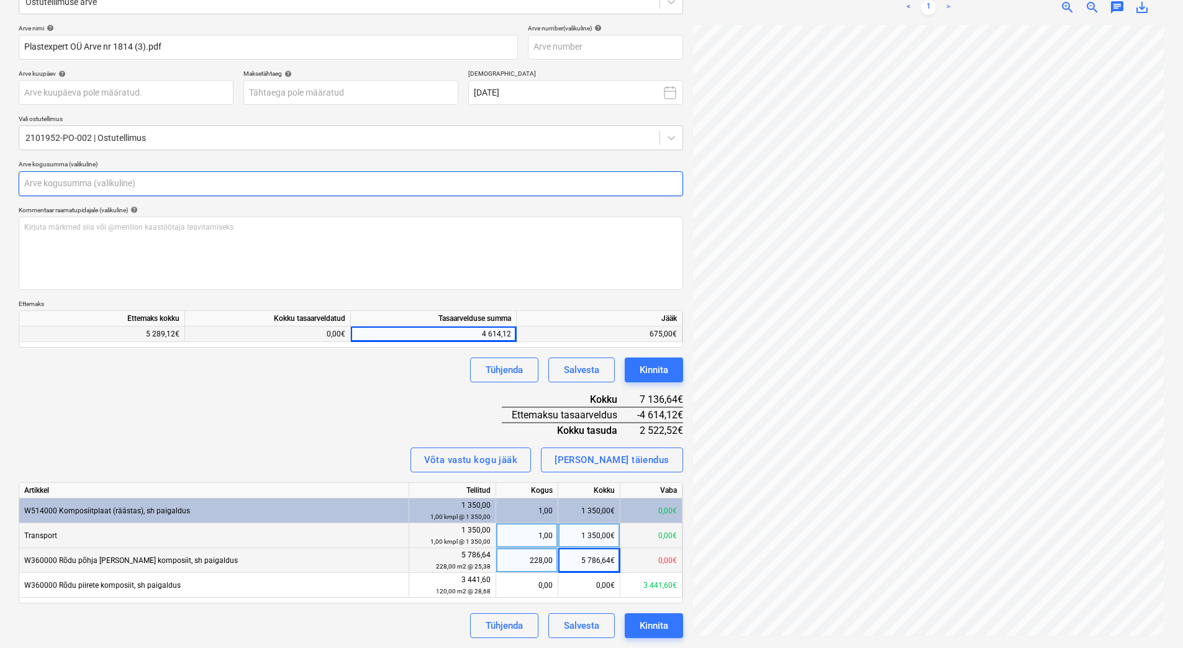
click at [84, 182] on input "text" at bounding box center [351, 183] width 664 height 25
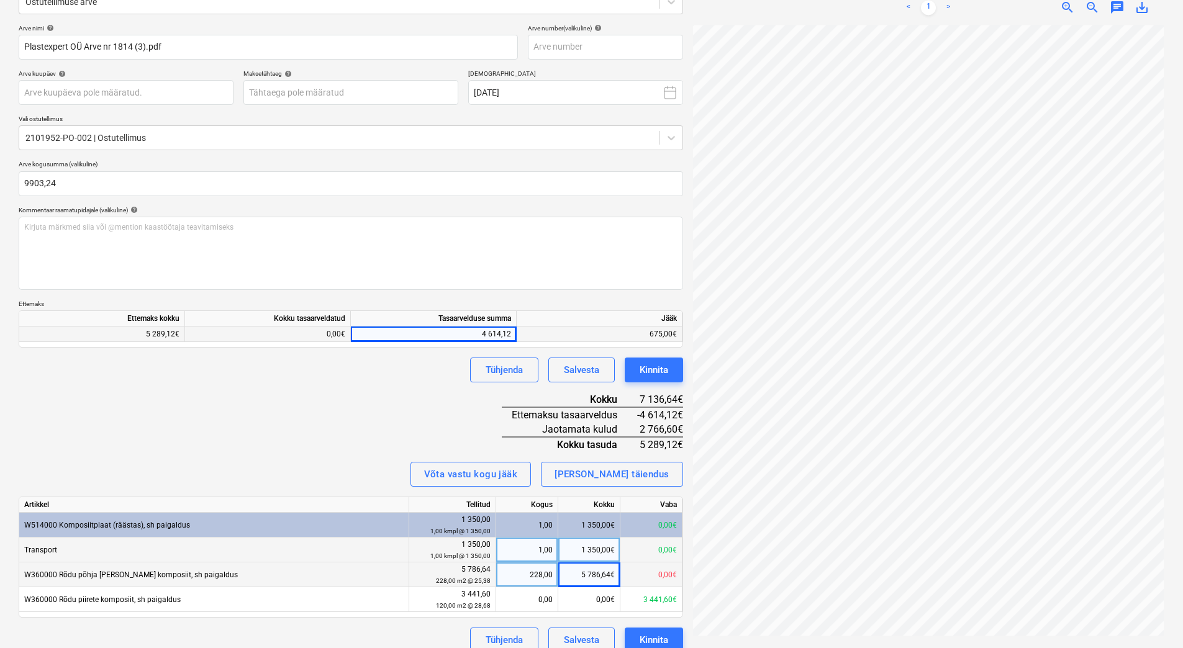
type input "9 903,24"
click at [219, 402] on div "Arve nimi help Plastexpert OÜ Arve nr 1814 (3).pdf Arve number (valikuline) he…" at bounding box center [351, 338] width 664 height 629
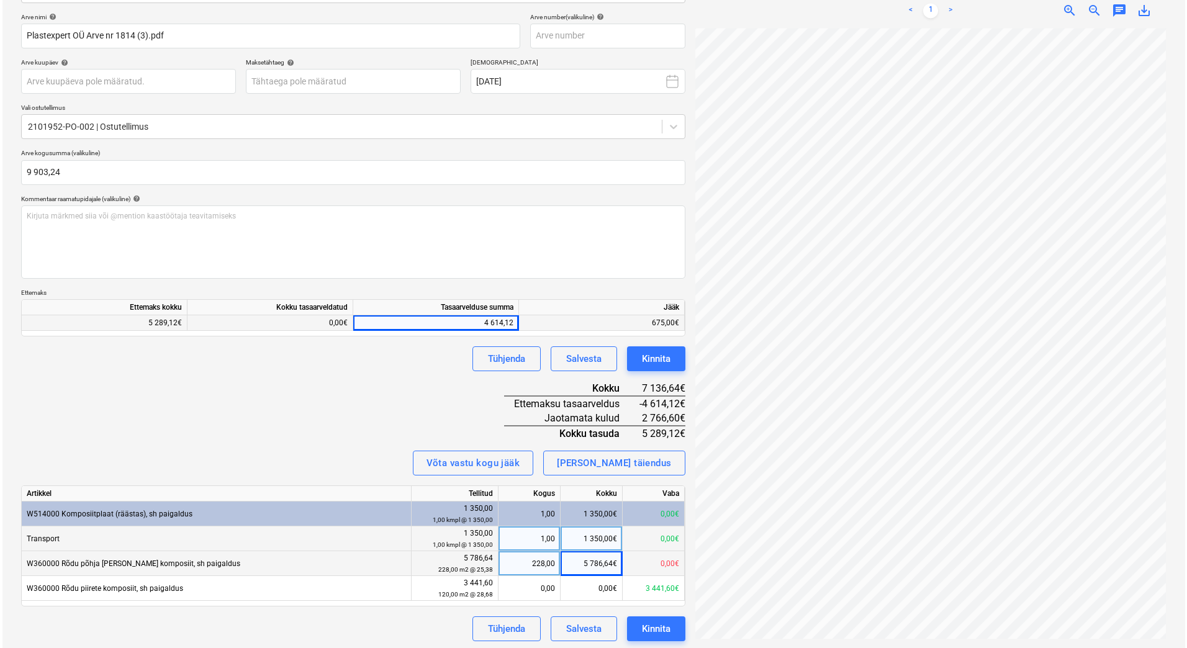
scroll to position [183, 0]
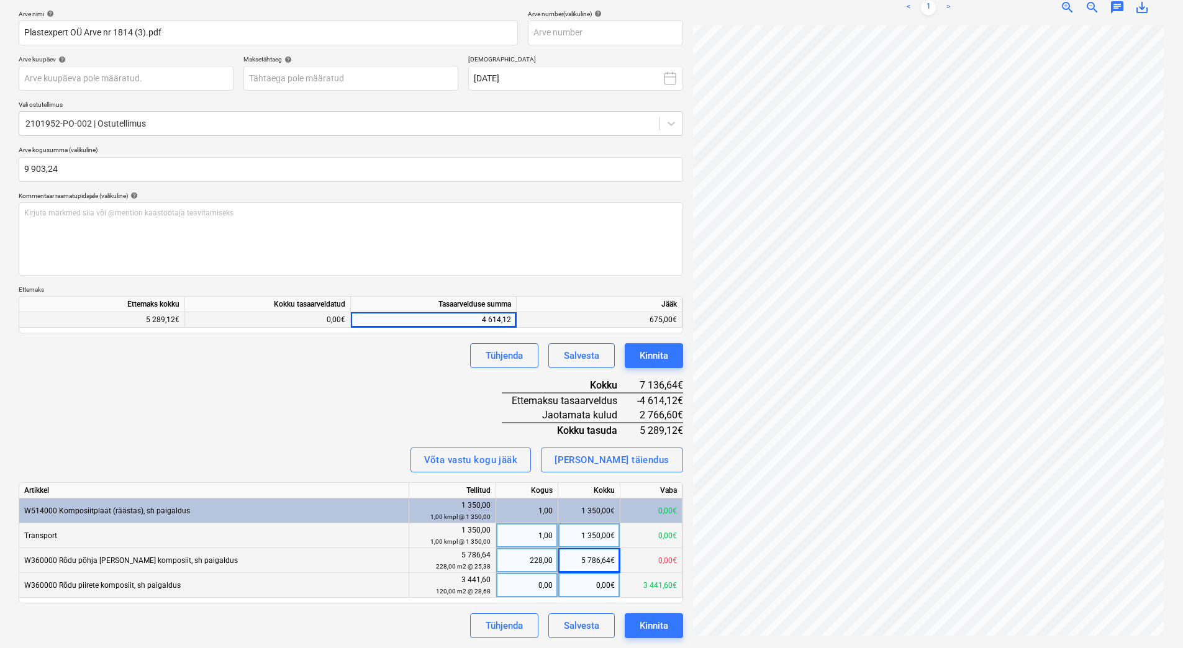
click at [588, 594] on div "0,00€" at bounding box center [589, 585] width 62 height 25
type input "2766,60"
click at [361, 425] on div "Arve nimi help Plastexpert OÜ Arve nr 1814 (3).pdf Arve number (valikuline) he…" at bounding box center [351, 324] width 664 height 629
click at [661, 626] on div "Kinnita" at bounding box center [654, 626] width 29 height 16
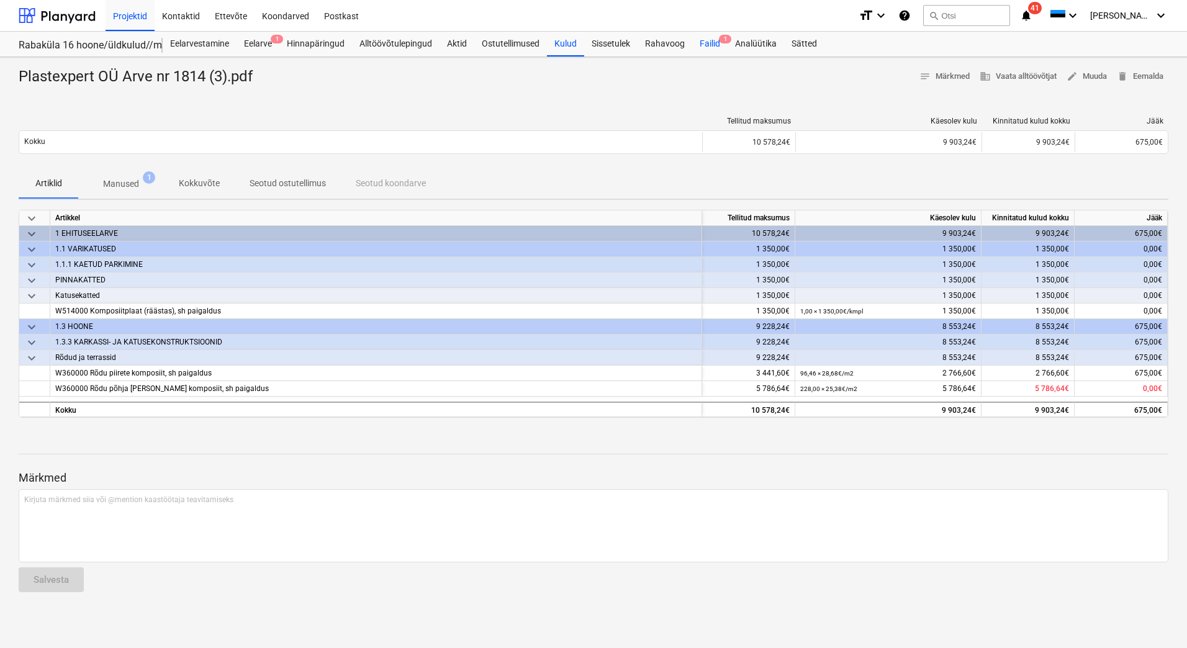
click at [702, 47] on div "Failid 1" at bounding box center [709, 44] width 35 height 25
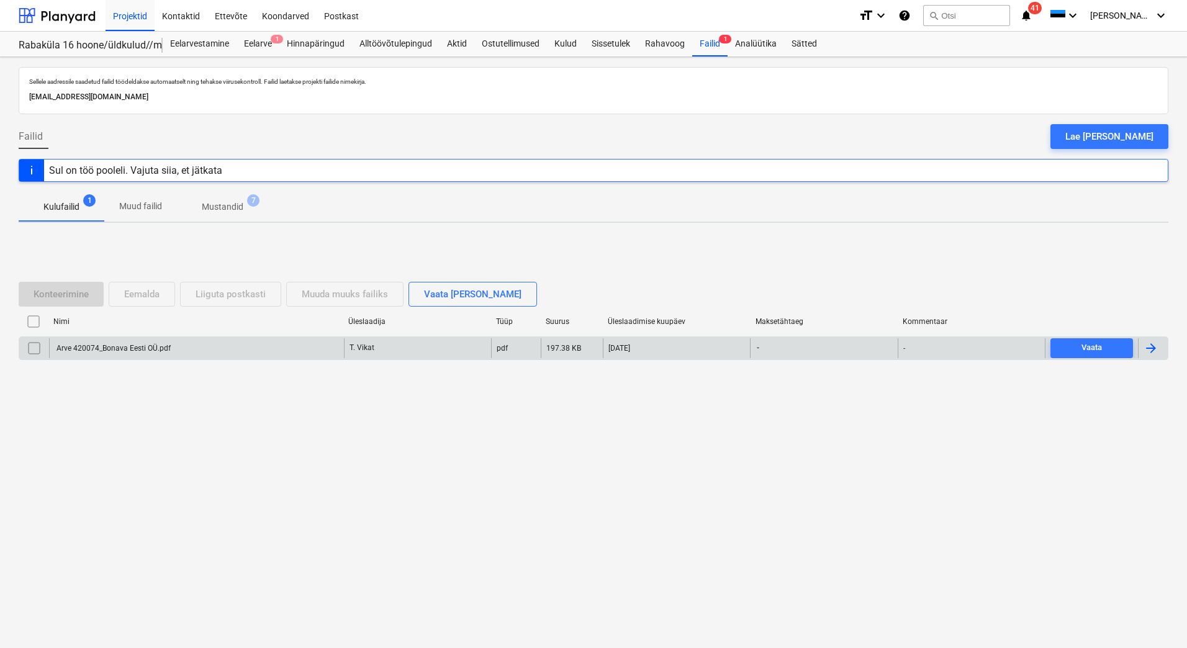
click at [172, 351] on div "Arve 420074_Bonava Eesti OÜ.pdf" at bounding box center [196, 348] width 295 height 20
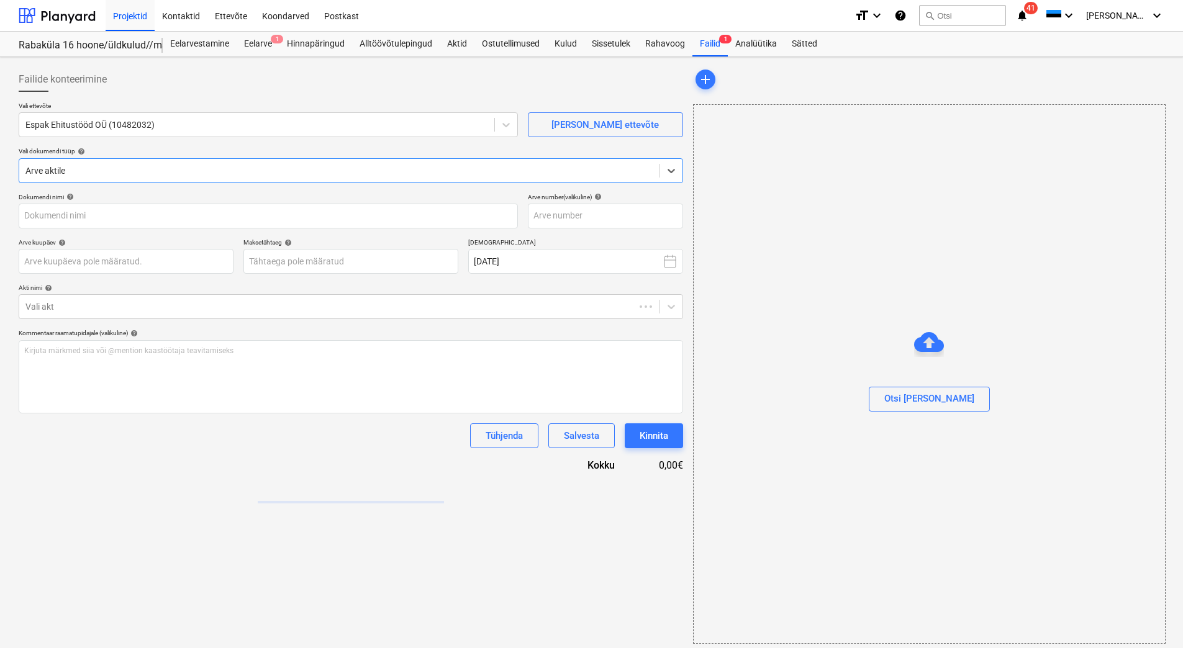
type input "Arve 420074_Bonava Eesti OÜ.pdf"
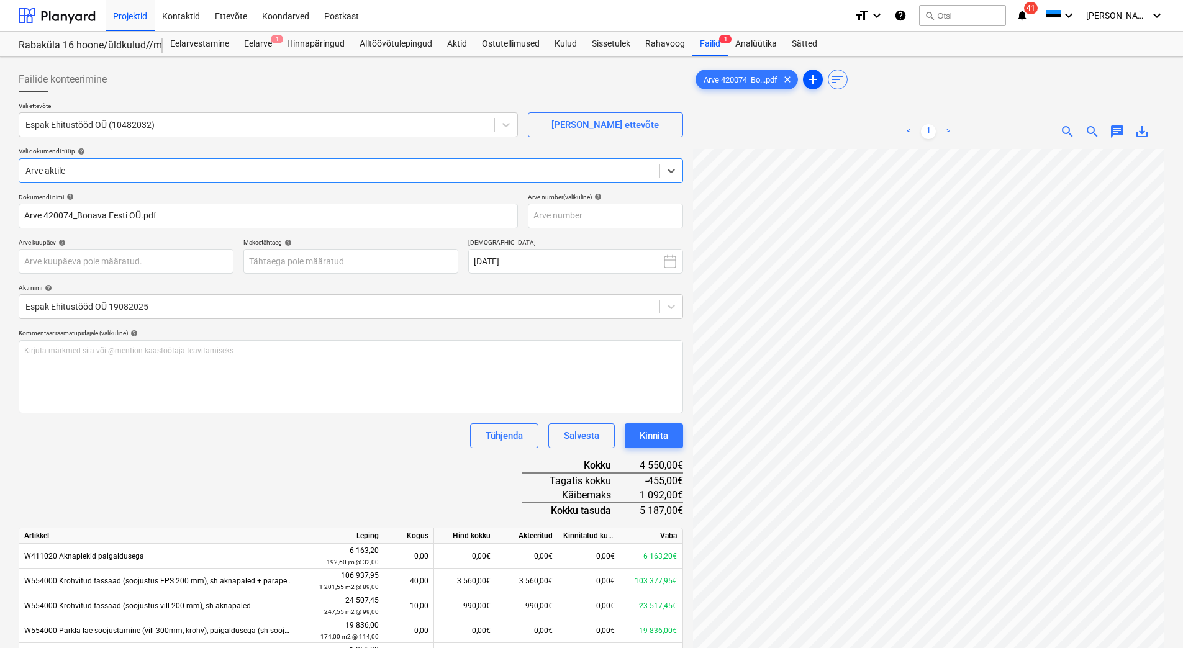
click at [818, 78] on span "add" at bounding box center [812, 79] width 15 height 15
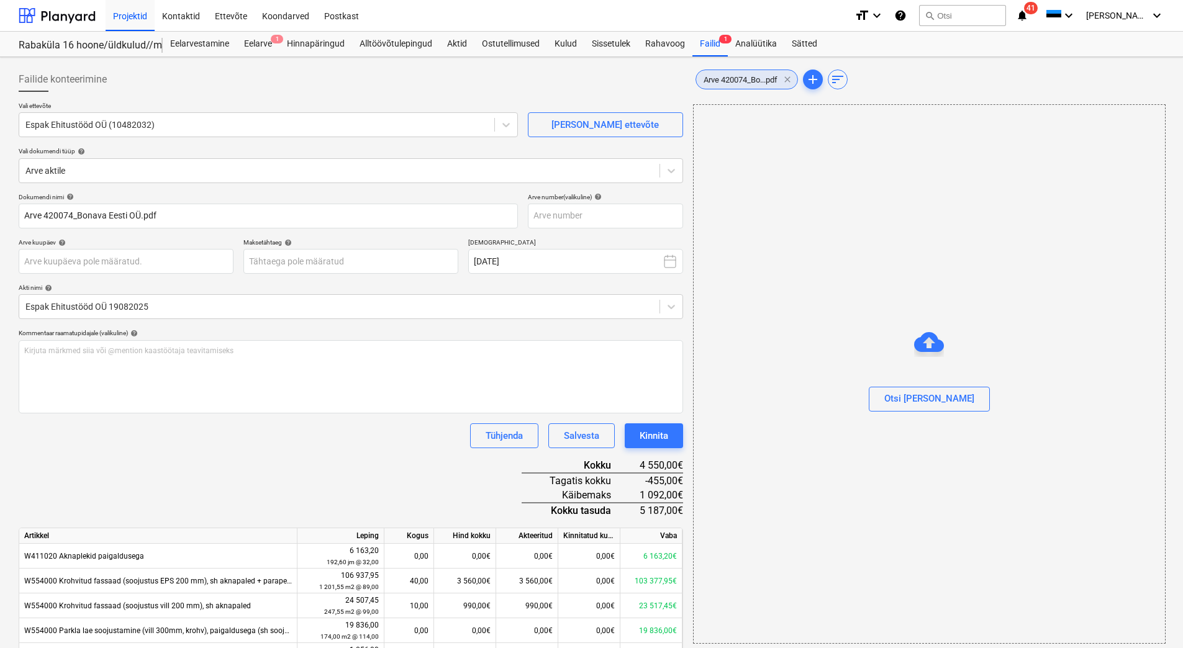
click at [790, 81] on span "clear" at bounding box center [787, 79] width 15 height 15
click at [727, 78] on span "Arve 420074_Bo...pdf" at bounding box center [740, 79] width 89 height 9
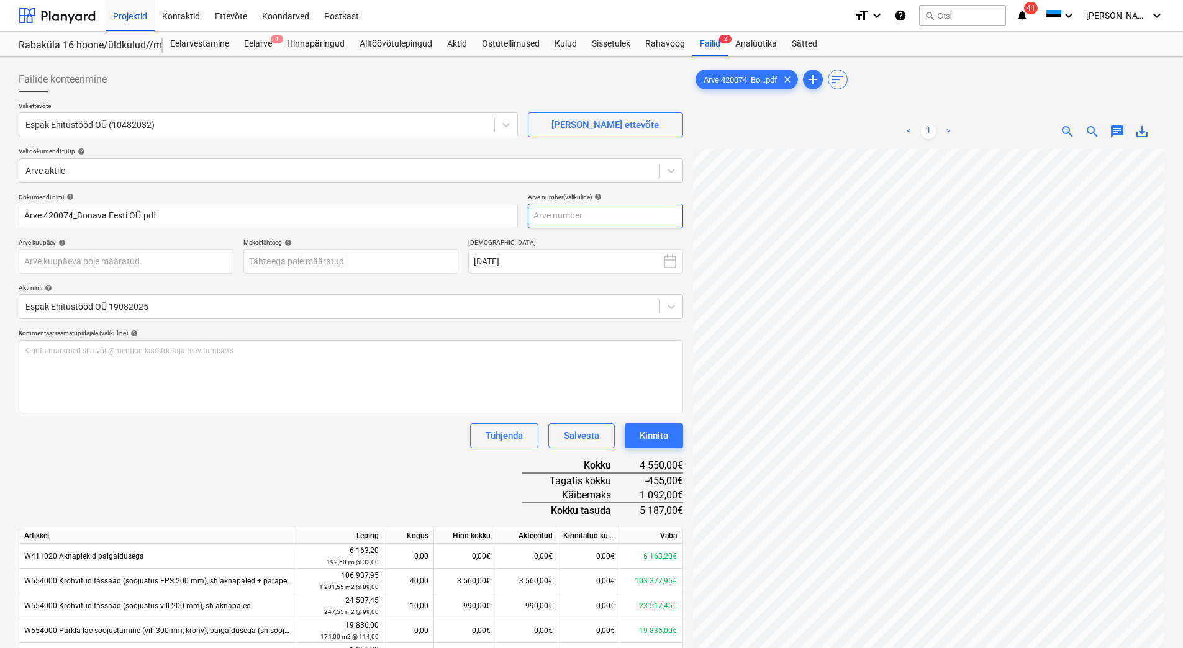
click at [588, 215] on input "text" at bounding box center [605, 216] width 155 height 25
type input "450074"
click at [405, 463] on div "Dokumendi nimi help Arve 420074_Bonava Eesti OÜ.pdf Arve number (valikuline) he…" at bounding box center [351, 475] width 664 height 565
click at [304, 265] on body "Projektid Kontaktid Ettevõte Koondarved Postkast format_size keyboard_arrow_dow…" at bounding box center [591, 324] width 1183 height 648
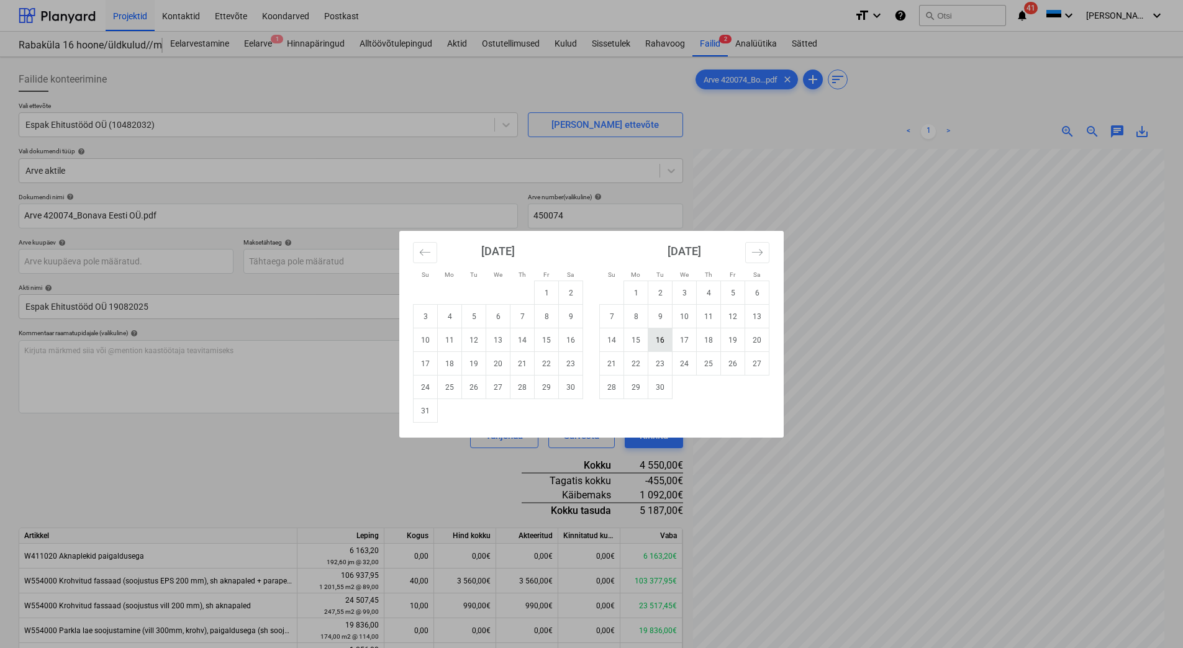
click at [671, 348] on td "16" at bounding box center [660, 340] width 24 height 24
type input "16 Sep 2025"
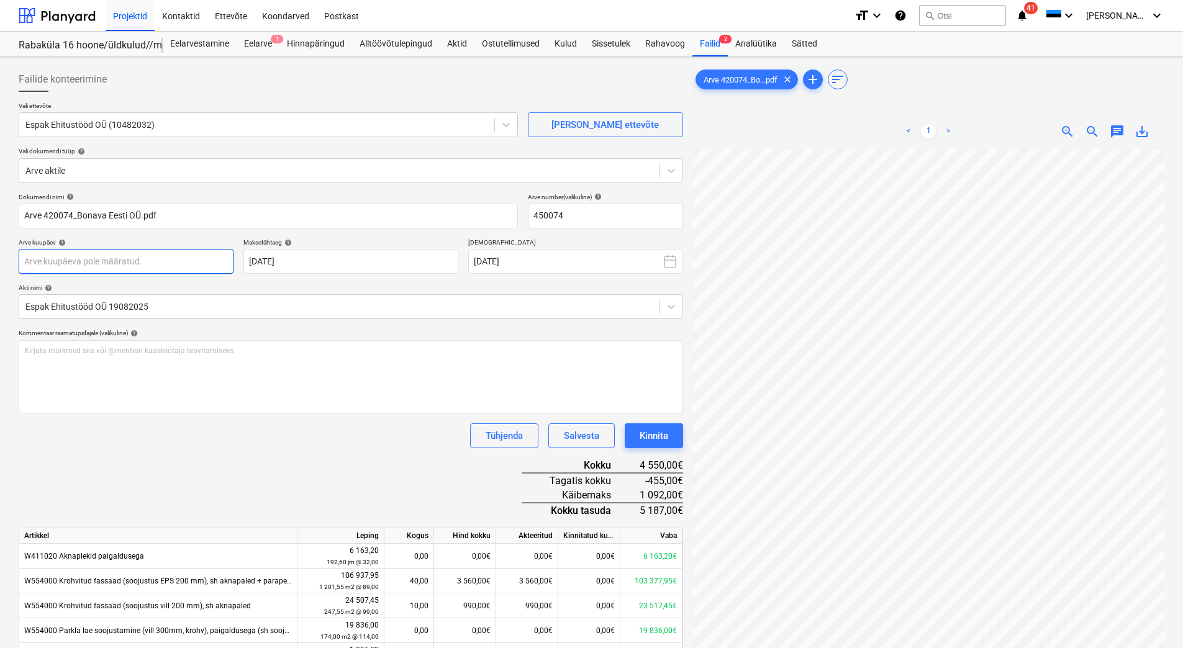
click at [184, 264] on body "Projektid Kontaktid Ettevõte Koondarved Postkast format_size keyboard_arrow_dow…" at bounding box center [591, 324] width 1183 height 648
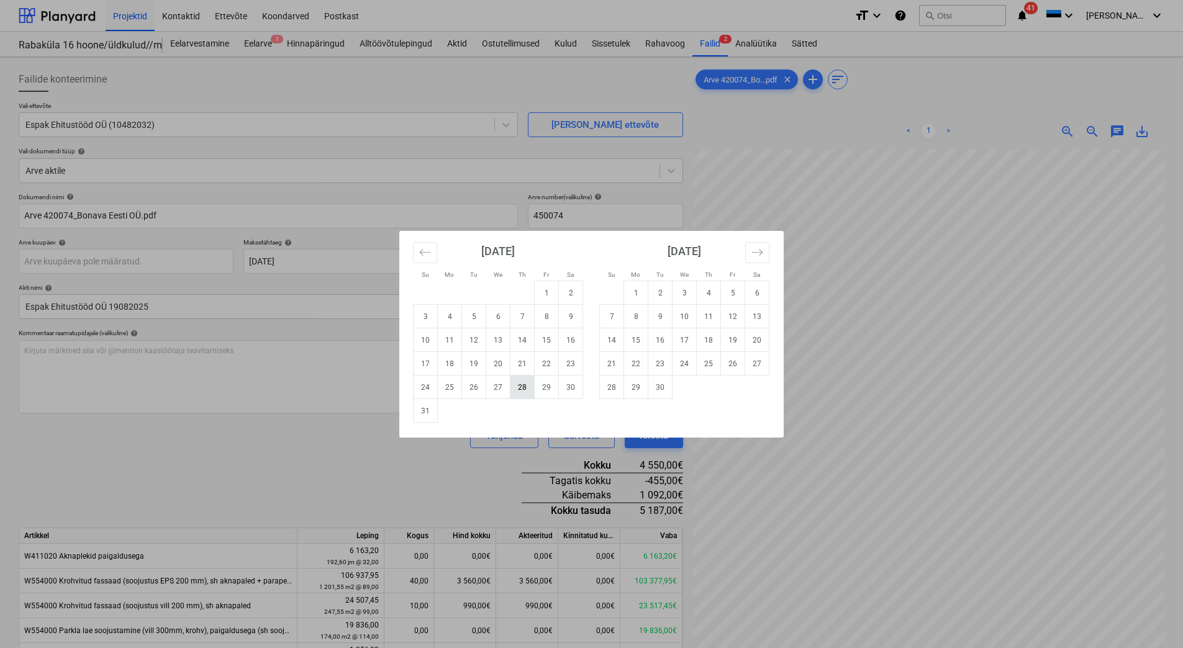
click at [522, 390] on td "28" at bounding box center [522, 388] width 24 height 24
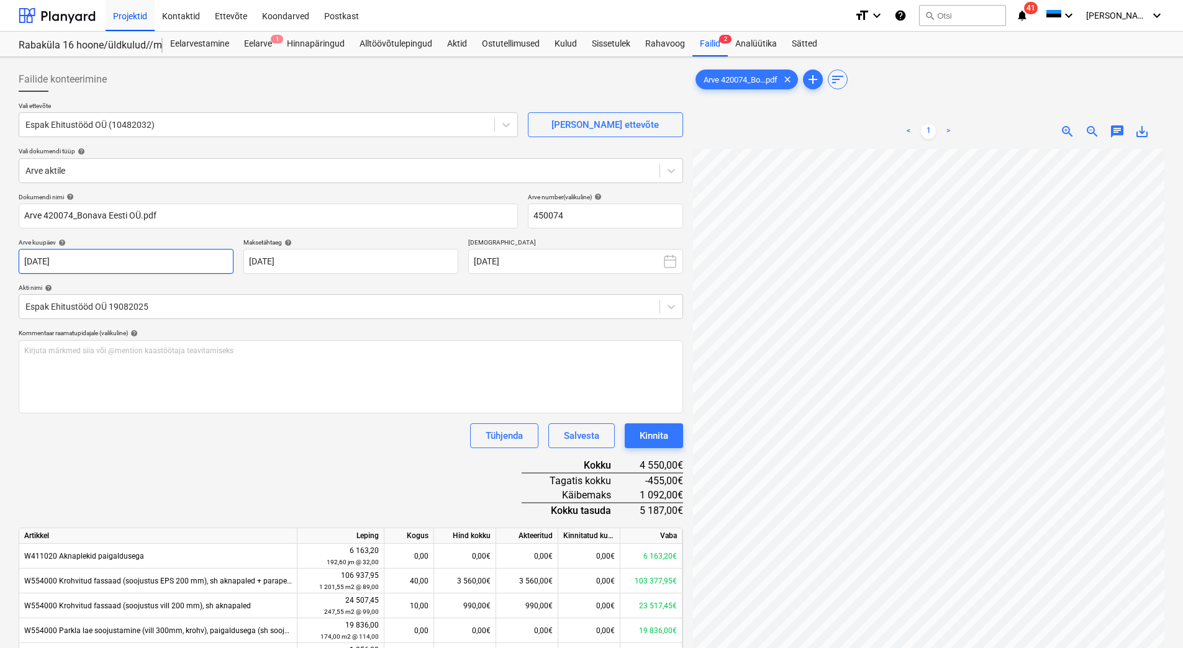
click at [73, 261] on body "Projektid Kontaktid Ettevõte Koondarved Postkast format_size keyboard_arrow_dow…" at bounding box center [591, 324] width 1183 height 648
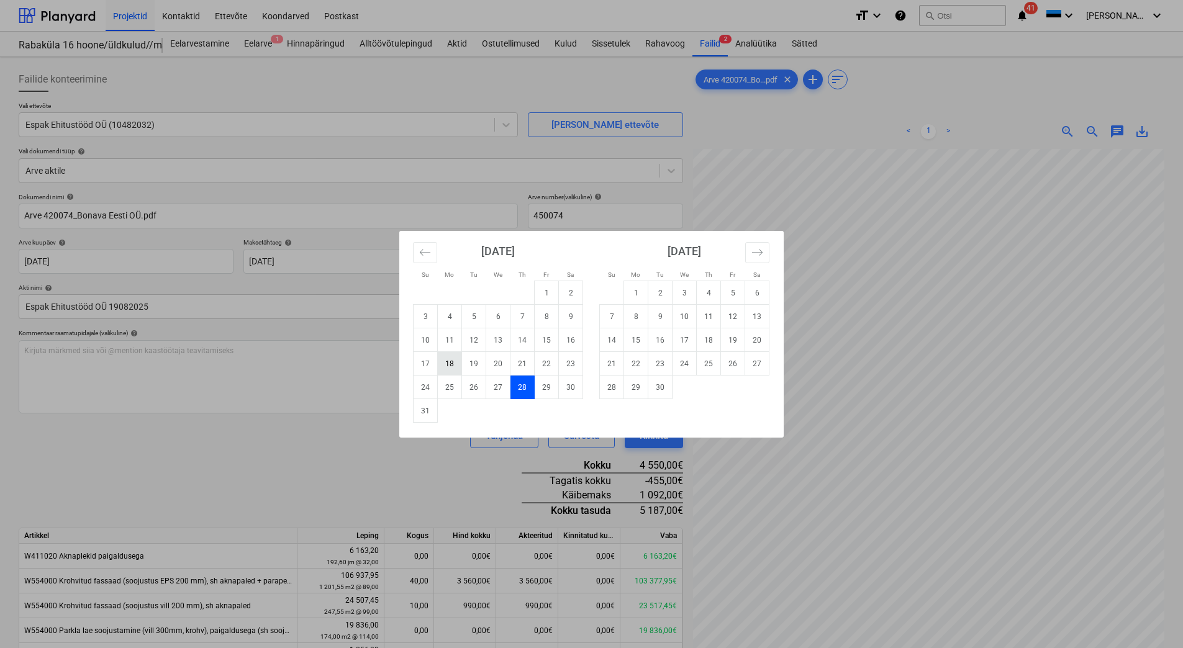
click at [447, 365] on td "18" at bounding box center [450, 364] width 24 height 24
type input "18 Aug 2025"
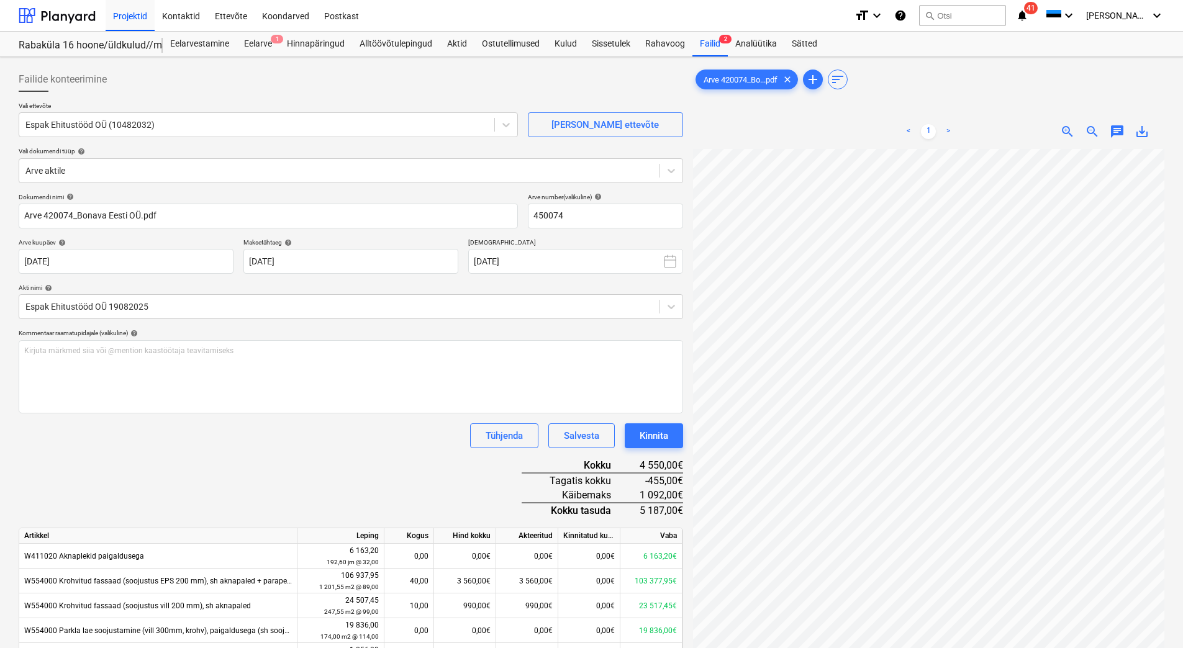
click at [152, 451] on div "Dokumendi nimi help Arve 420074_Bonava Eesti OÜ.pdf Arve number (valikuline) he…" at bounding box center [351, 475] width 664 height 565
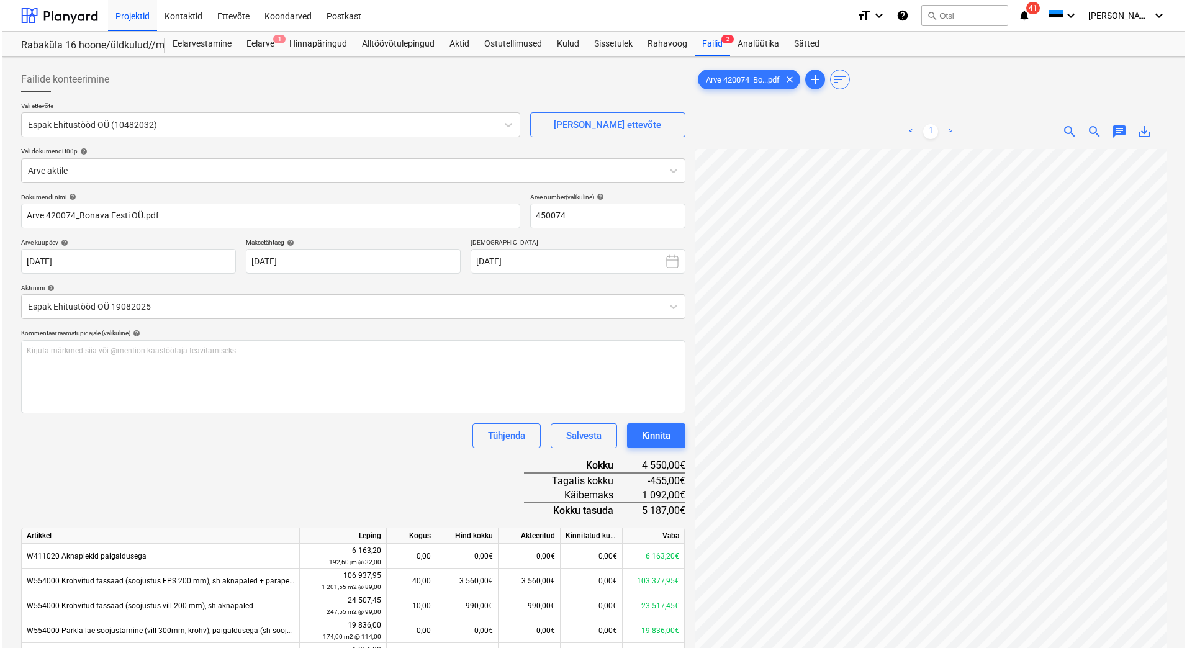
scroll to position [180, 90]
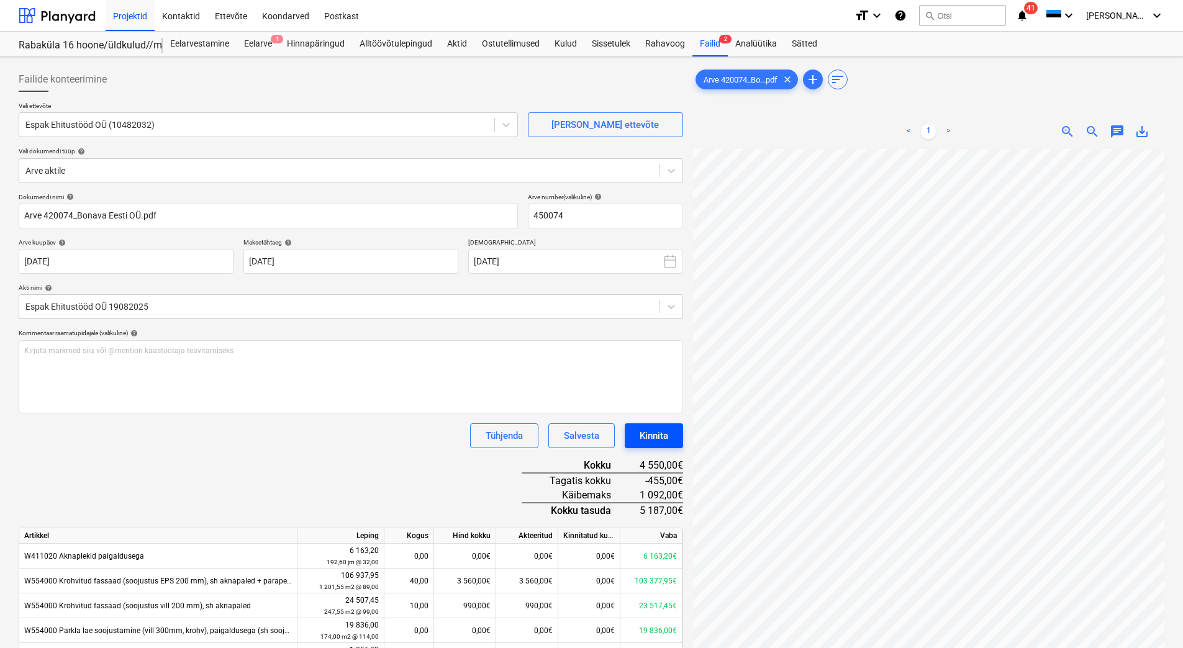
click at [659, 438] on div "Kinnita" at bounding box center [654, 436] width 29 height 16
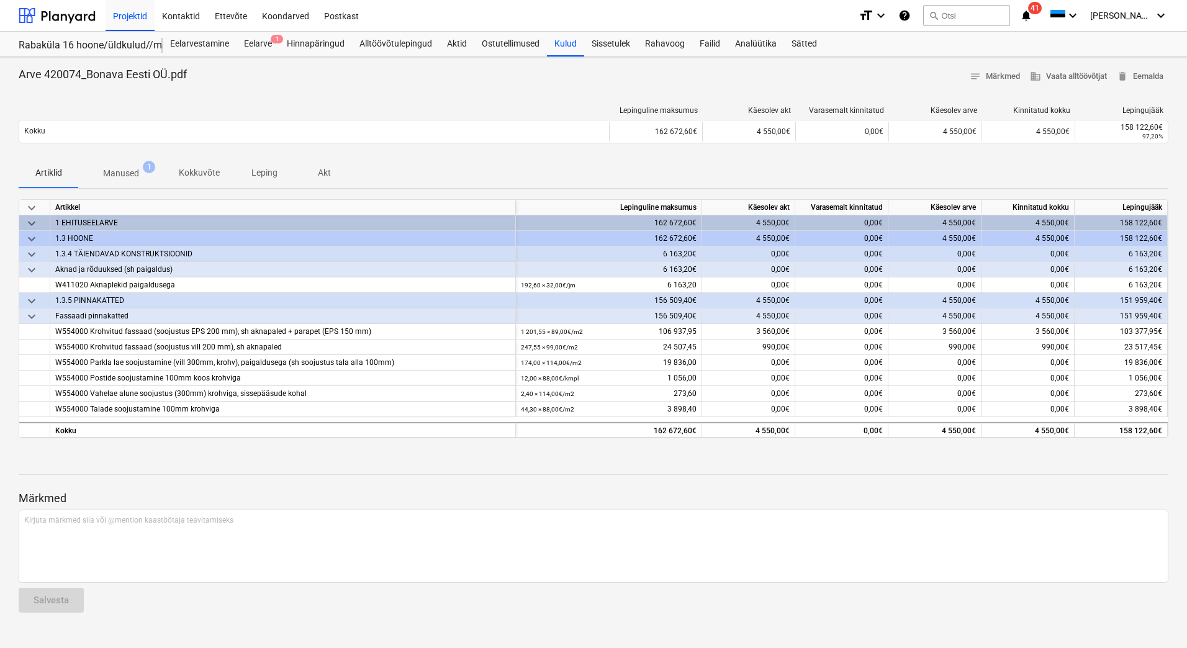
click at [687, 479] on div "Märkmed Kirjuta märkmed siia või @mention kaastöötaja teavitamiseks ﻿ Salvesta" at bounding box center [594, 540] width 1150 height 165
click at [63, 14] on div at bounding box center [57, 15] width 77 height 31
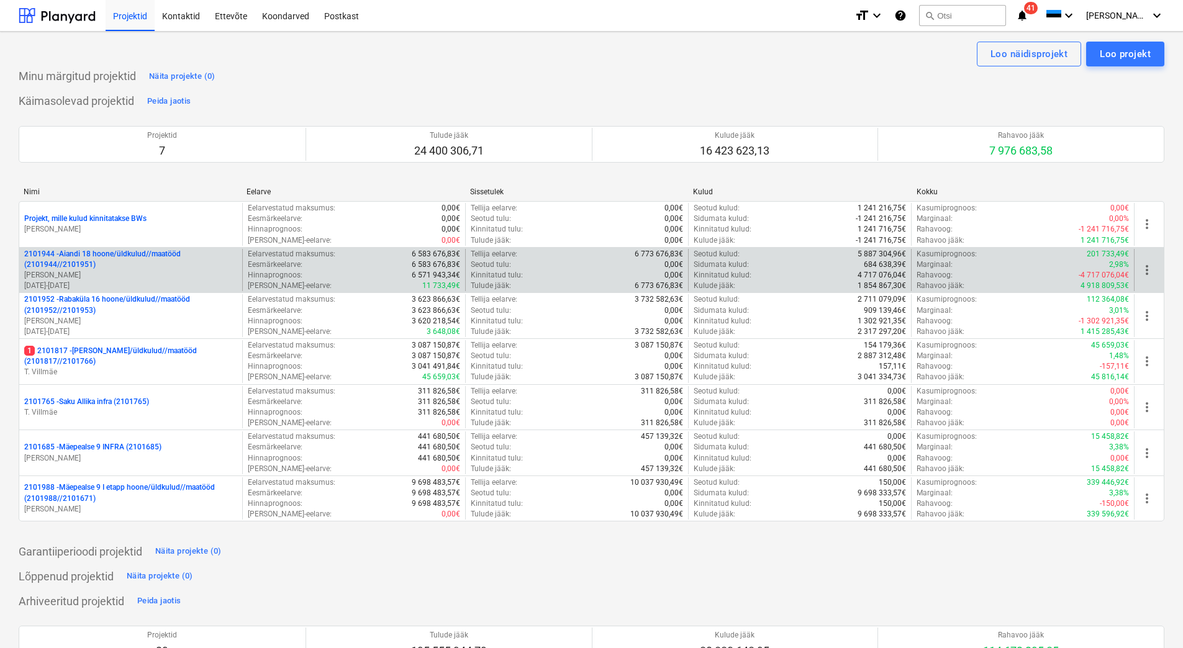
click at [93, 265] on p "2101944 - Aiandi 18 hoone/üldkulud//maatööd (2101944//2101951)" at bounding box center [130, 259] width 213 height 21
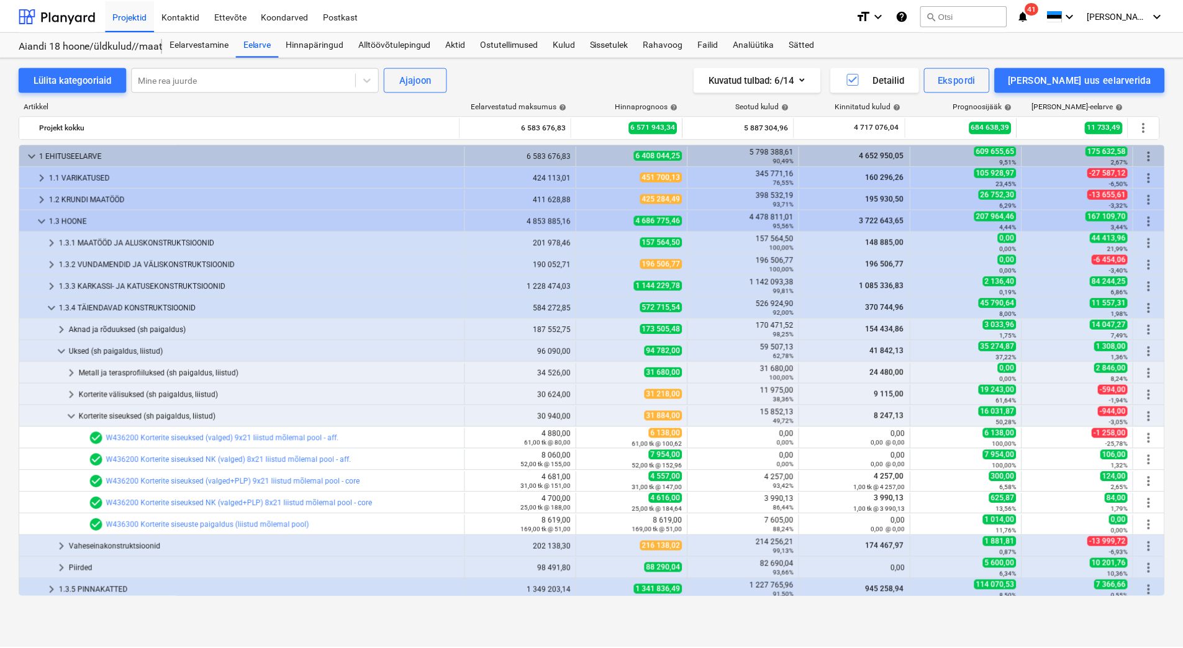
scroll to position [134, 0]
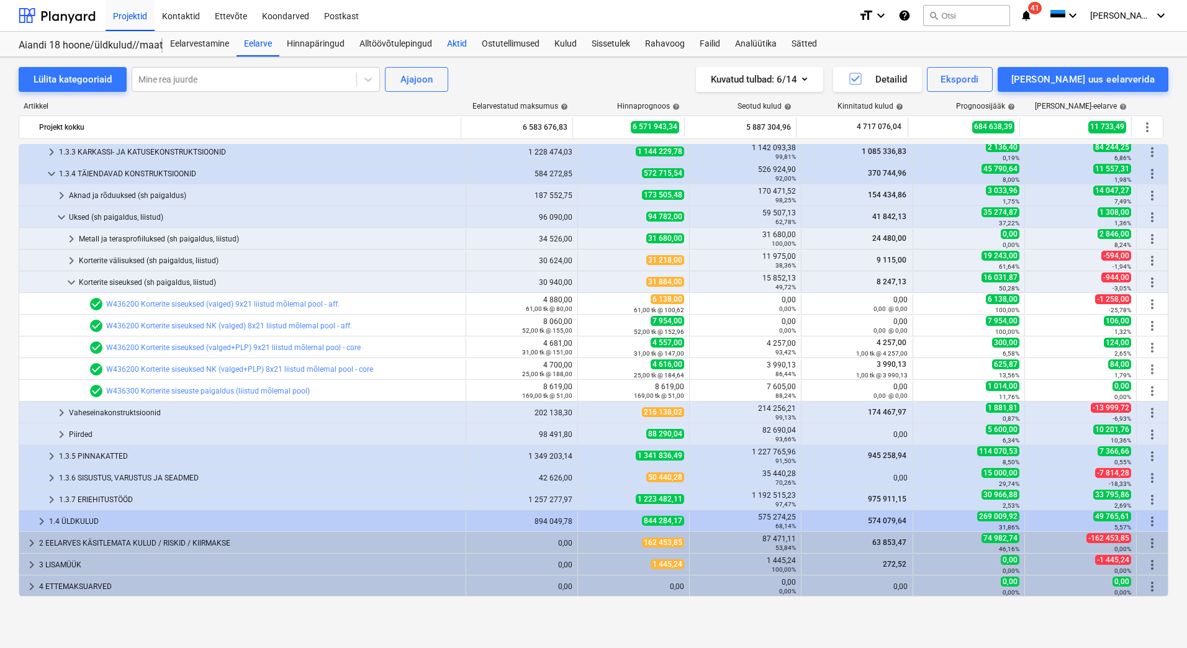
click at [453, 48] on div "Aktid" at bounding box center [457, 44] width 35 height 25
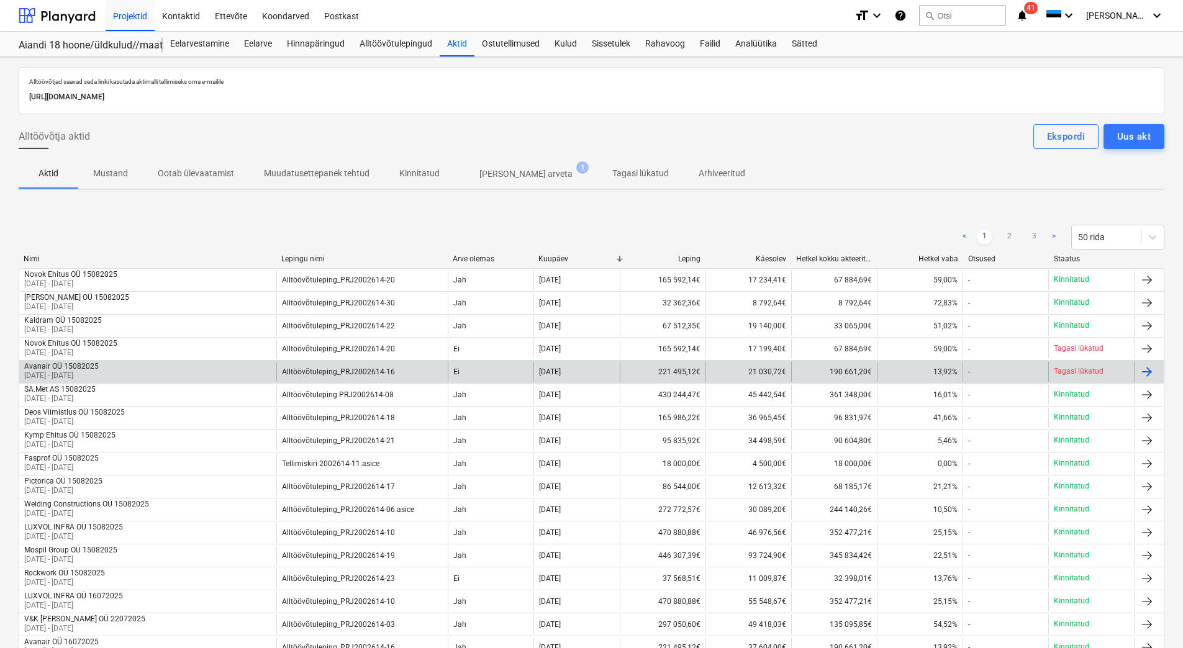
click at [138, 371] on div "Avanair OÜ 15082025 19 Jul 2025 - 20 Aug 2025" at bounding box center [147, 372] width 257 height 20
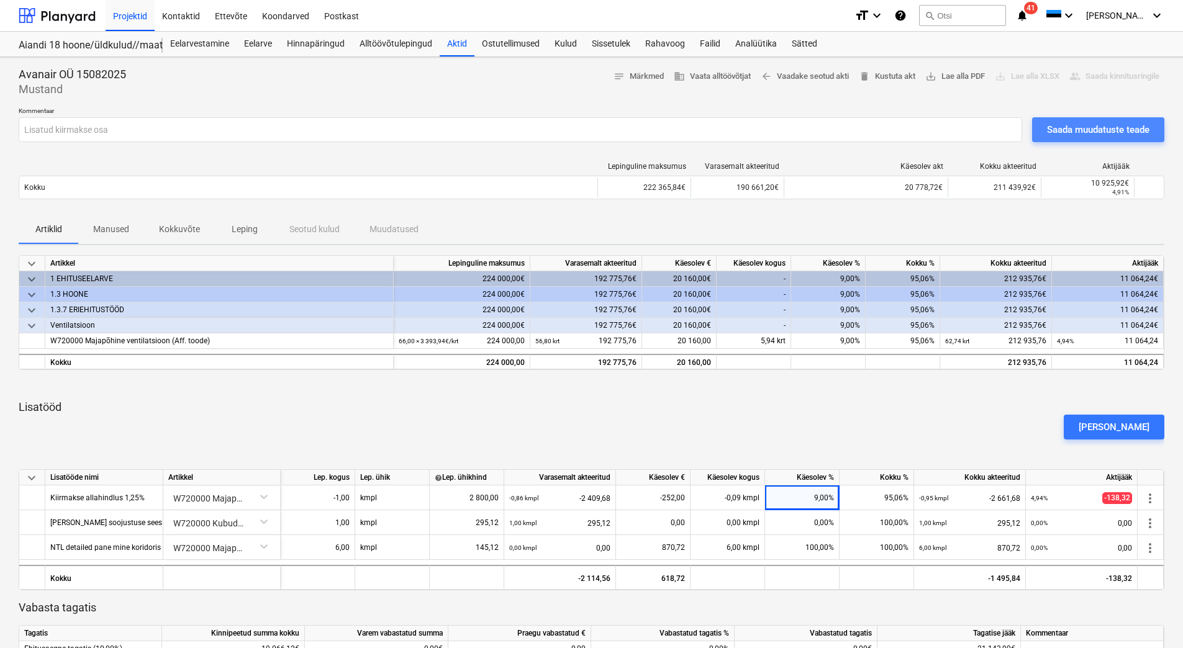
click at [1113, 131] on div "Saada muudatuste teade" at bounding box center [1098, 130] width 102 height 16
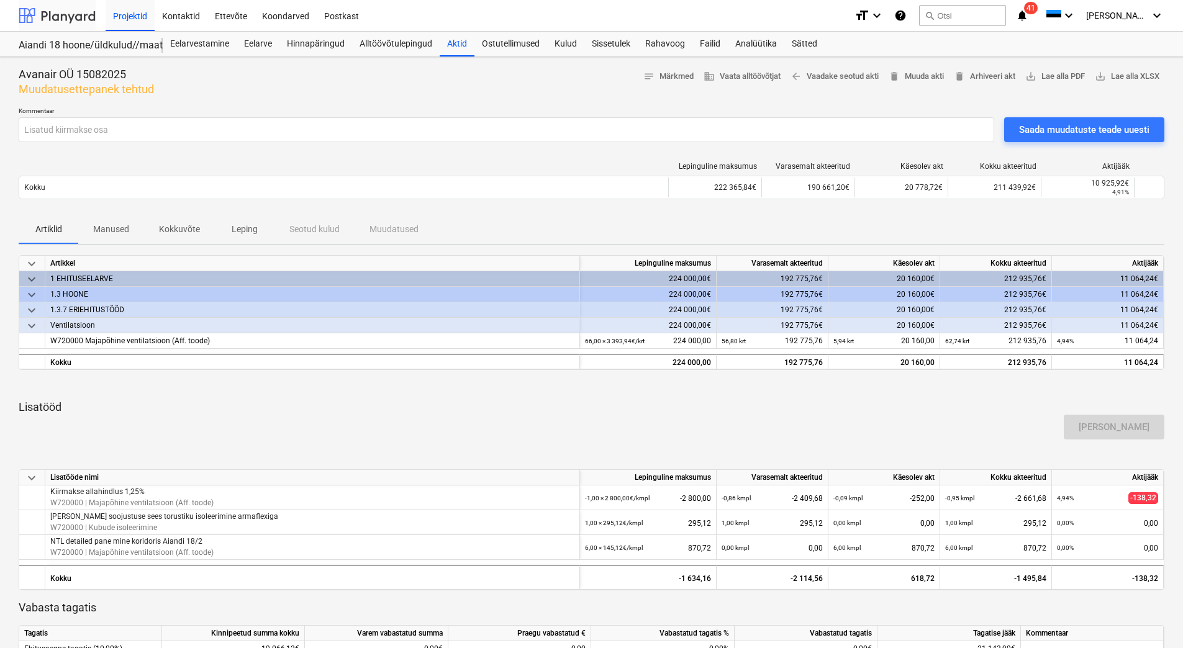
click at [81, 18] on div at bounding box center [57, 15] width 77 height 31
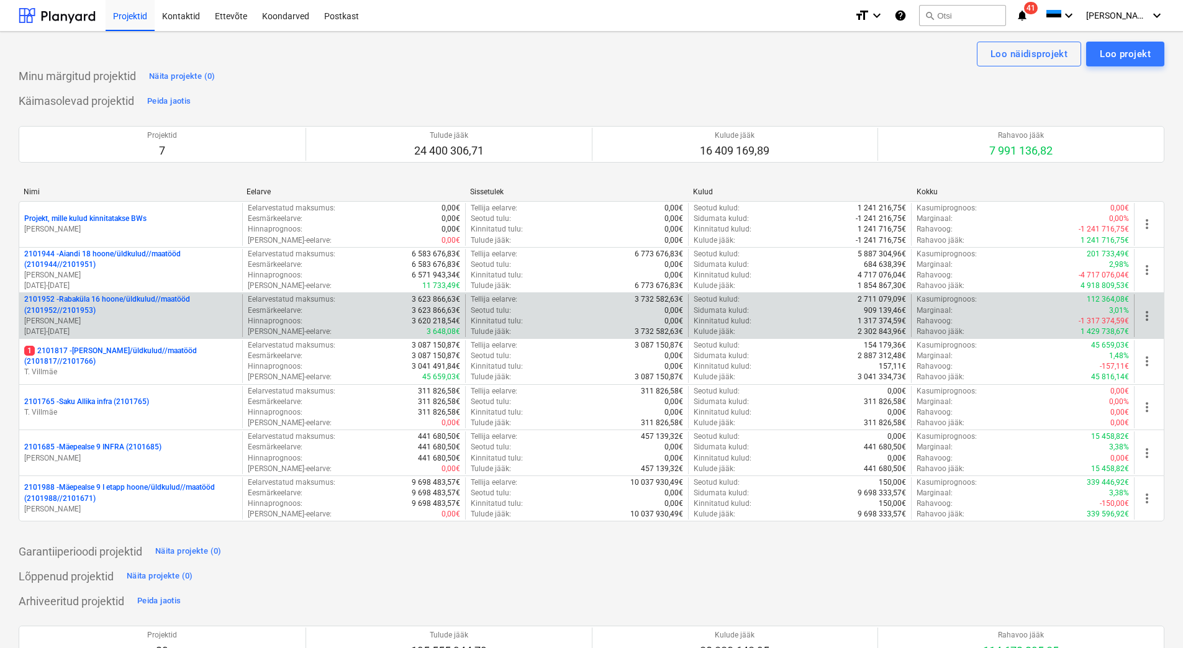
click at [167, 321] on p "[PERSON_NAME]" at bounding box center [130, 321] width 213 height 11
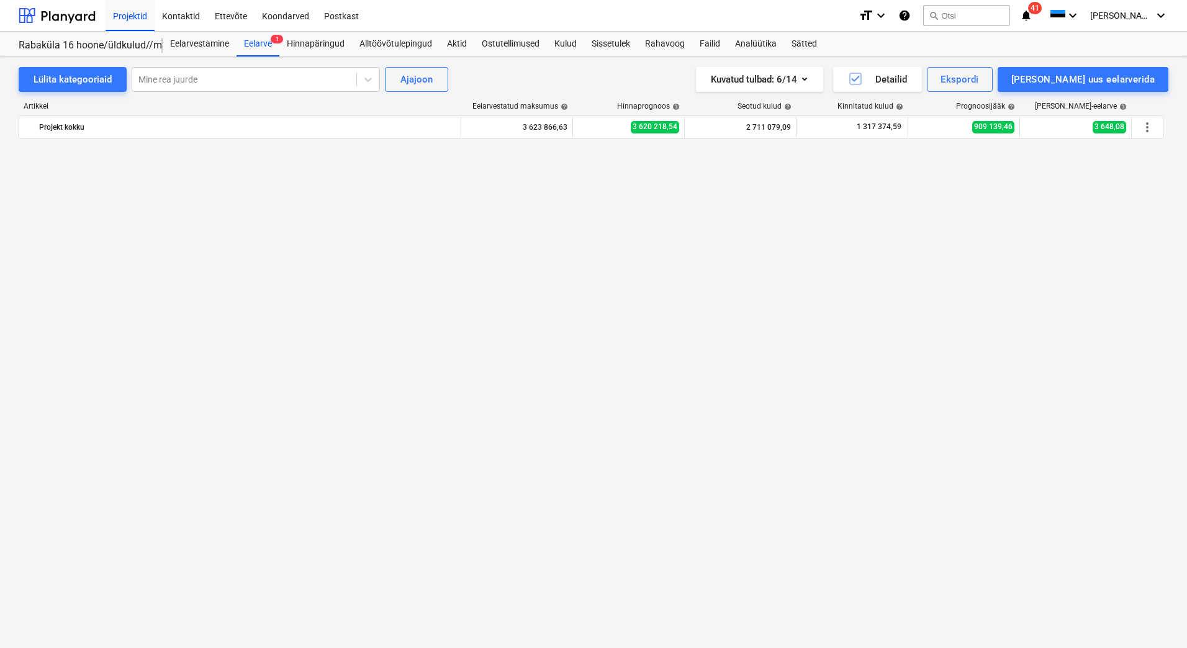
scroll to position [2546, 0]
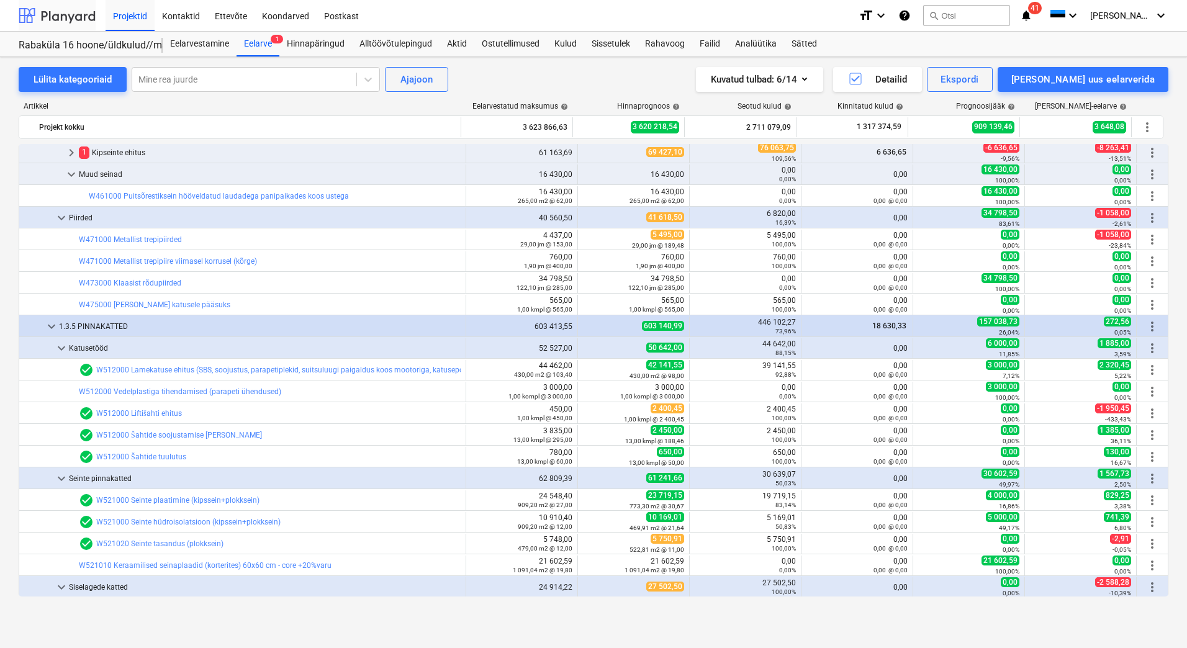
click at [63, 25] on div at bounding box center [57, 15] width 77 height 31
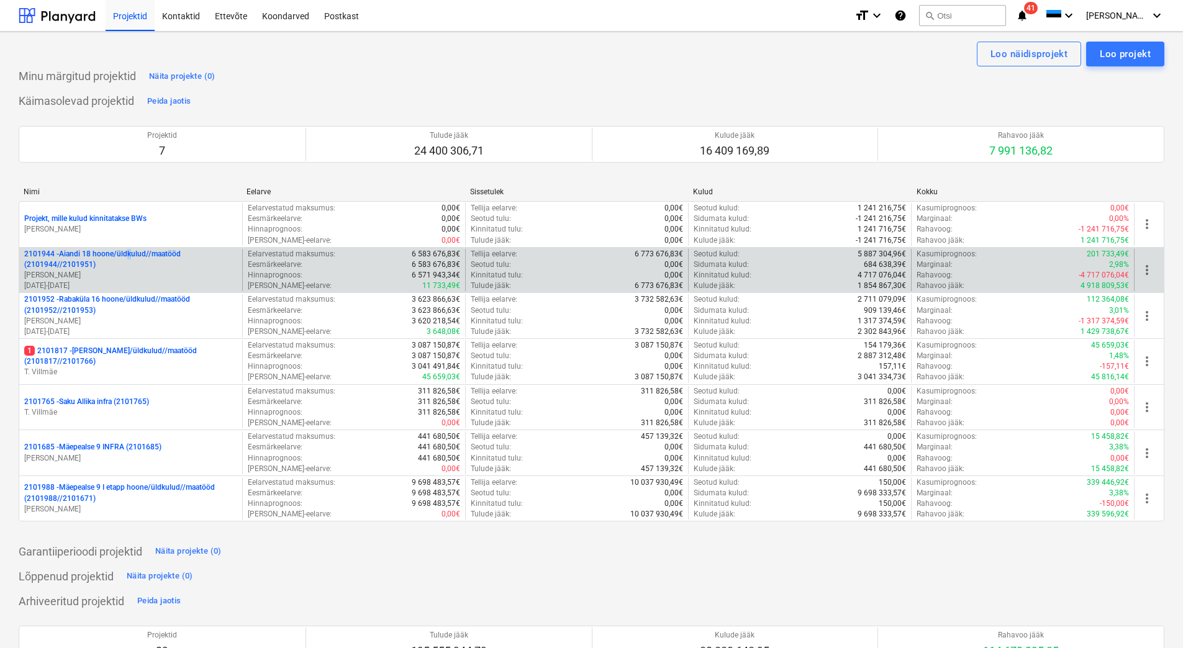
click at [130, 250] on p "2101944 - Aiandi 18 hoone/üldkulud//maatööd (2101944//2101951)" at bounding box center [130, 259] width 213 height 21
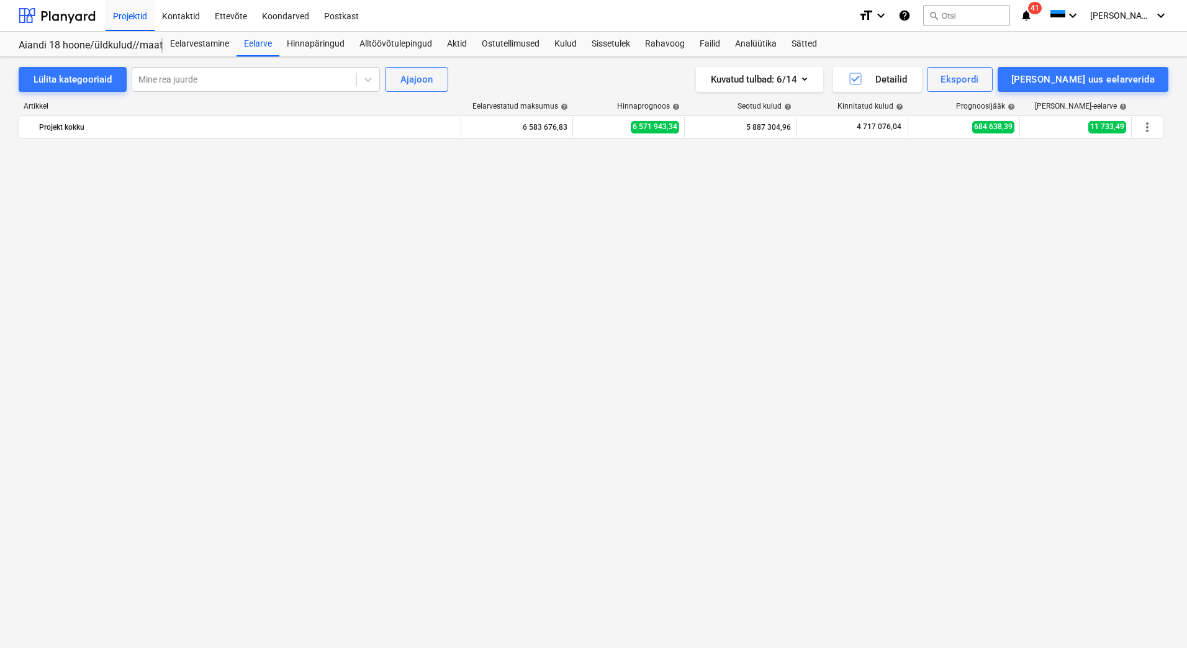
scroll to position [6546, 0]
